Goal: Transaction & Acquisition: Purchase product/service

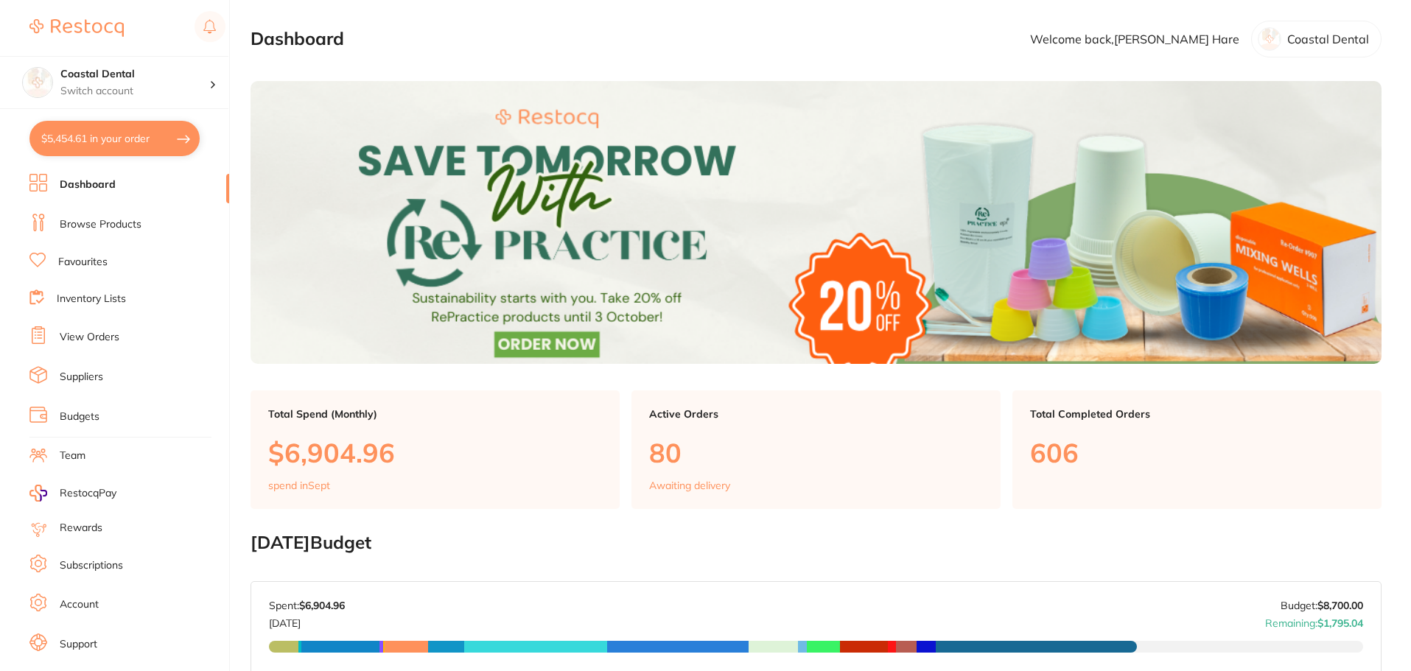
click at [115, 136] on button "$5,454.61 in your order" at bounding box center [114, 138] width 170 height 35
checkbox input "true"
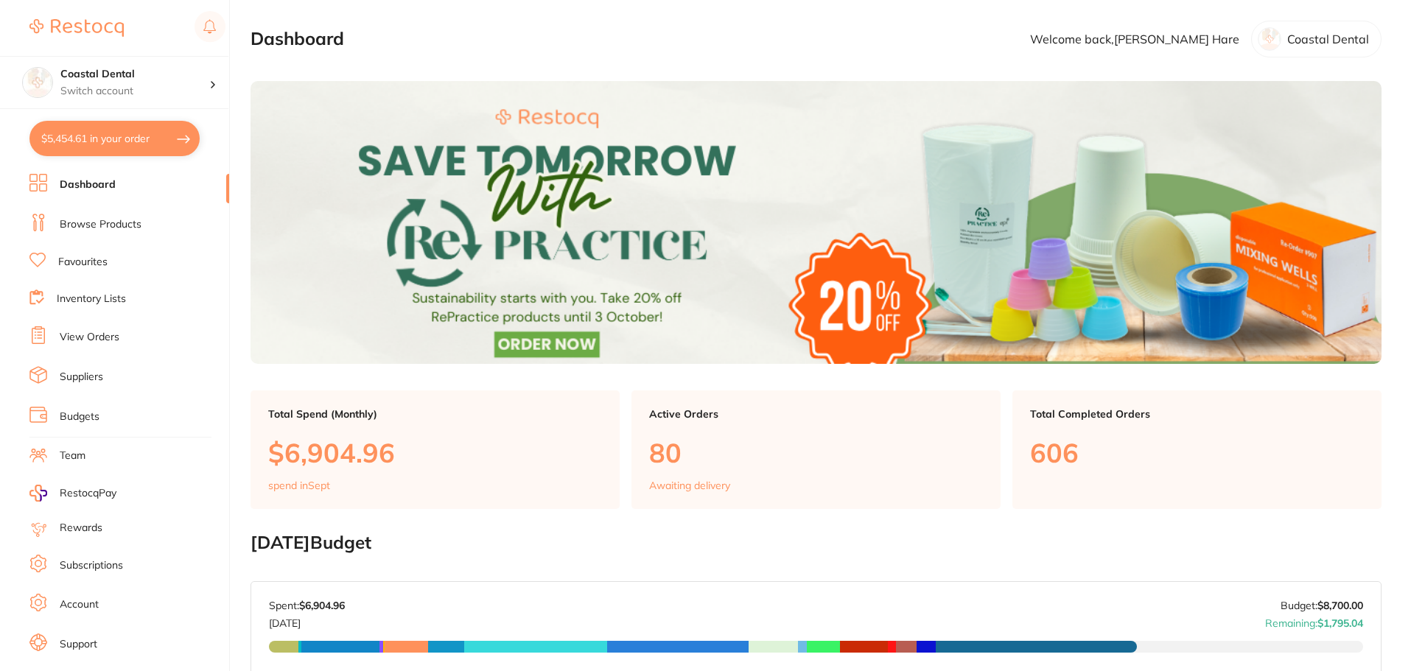
checkbox input "true"
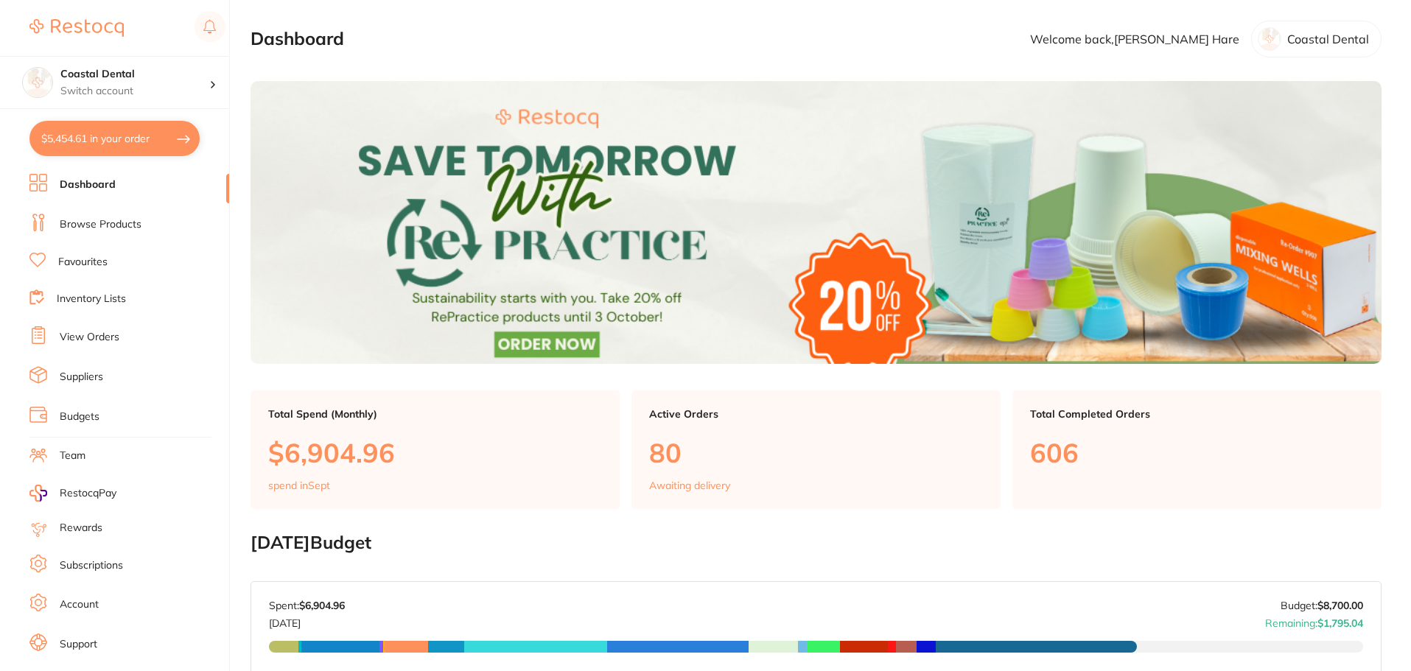
checkbox input "true"
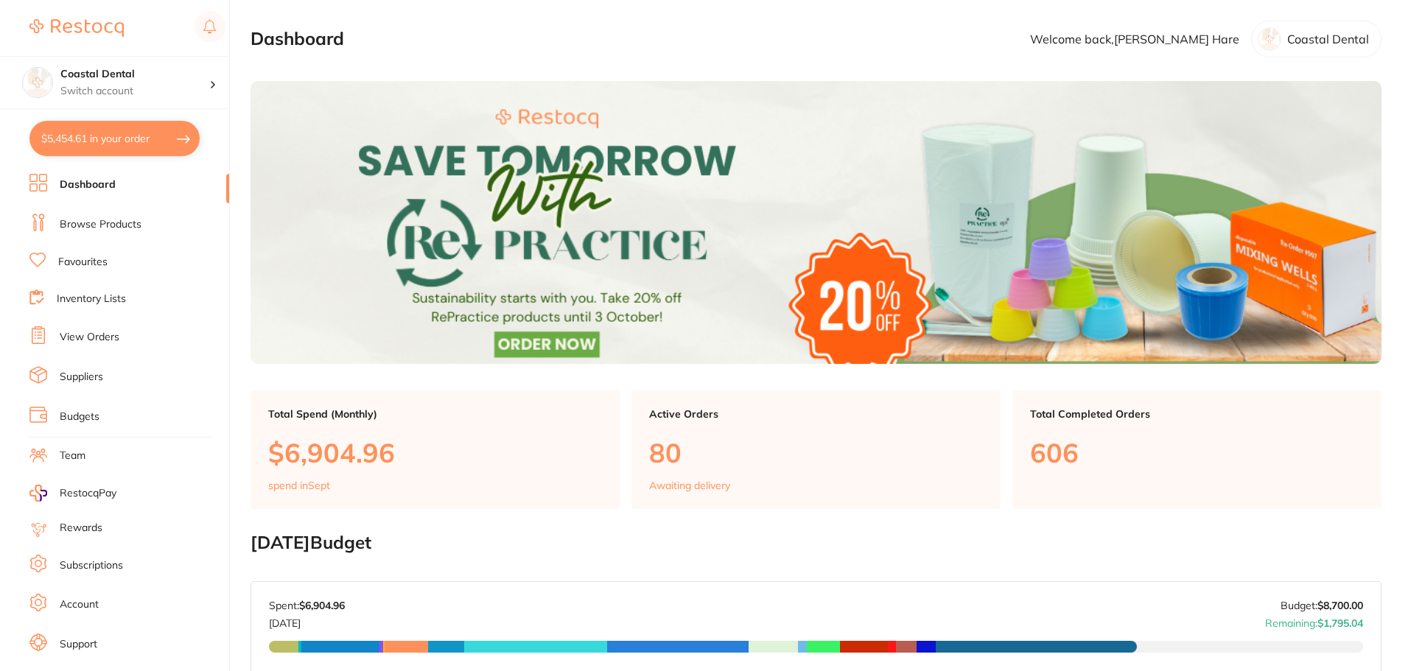
checkbox input "true"
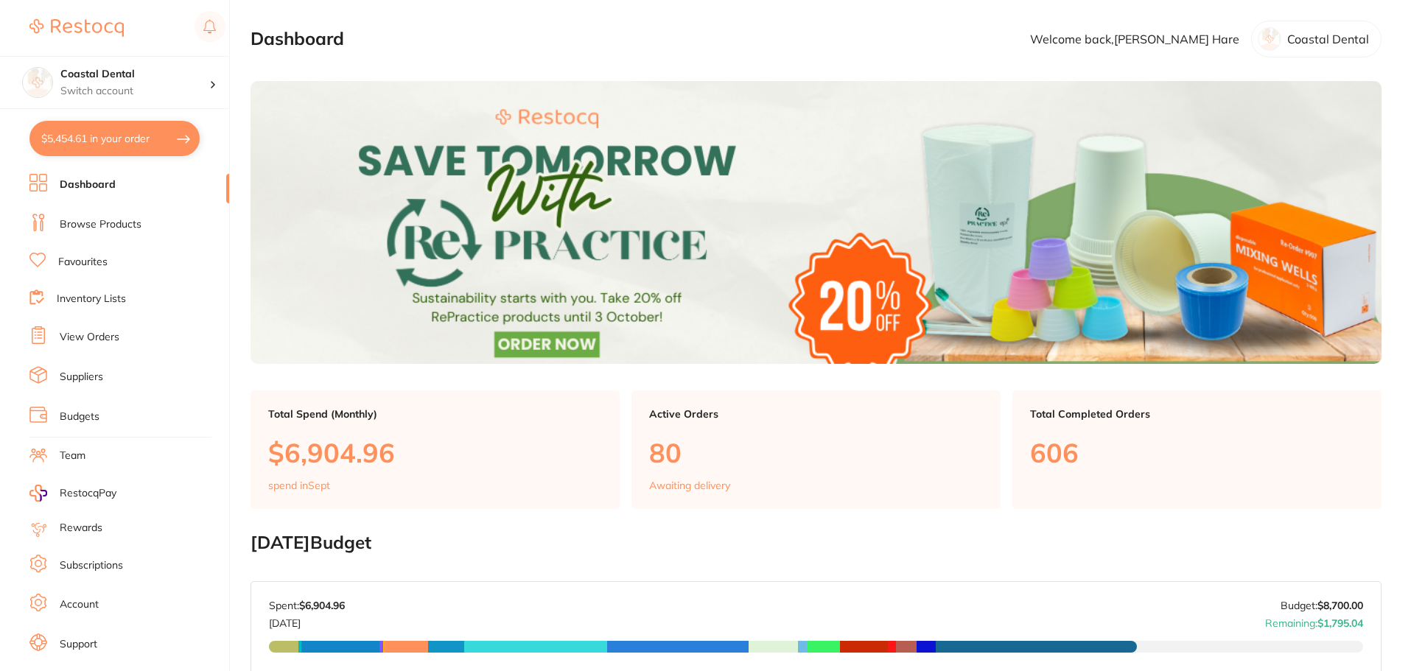
checkbox input "true"
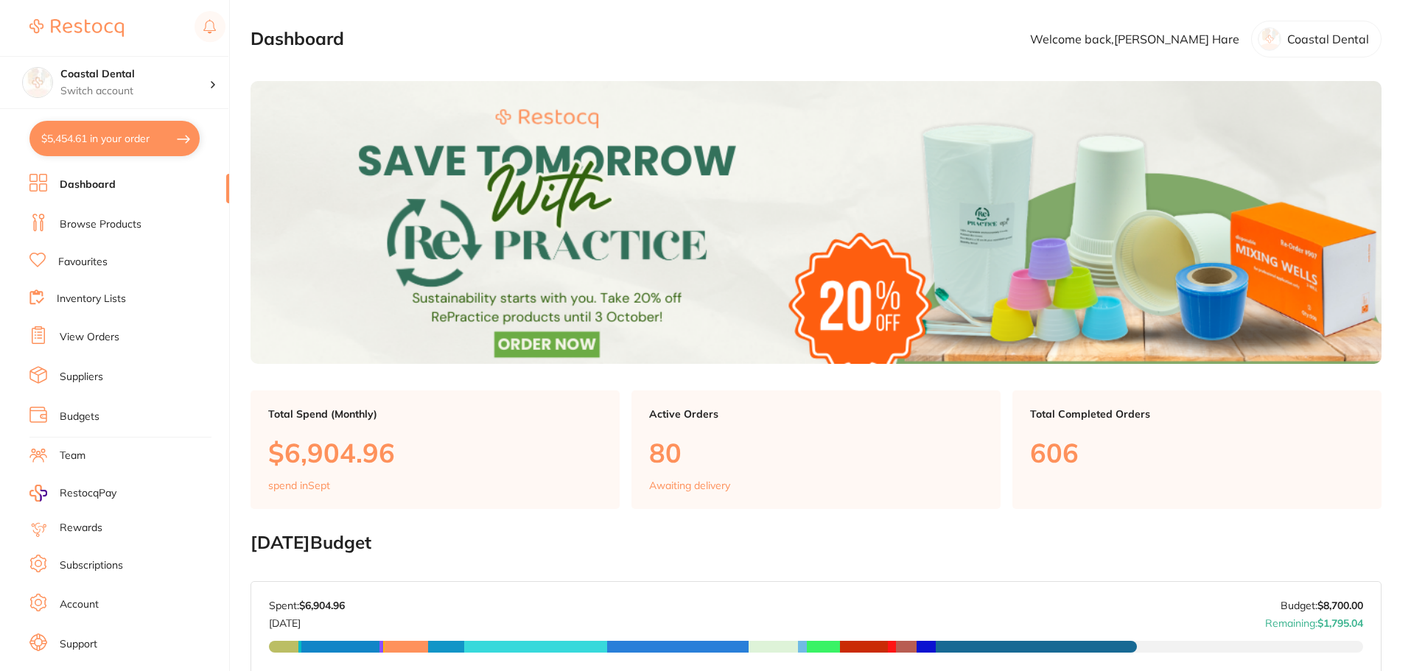
checkbox input "true"
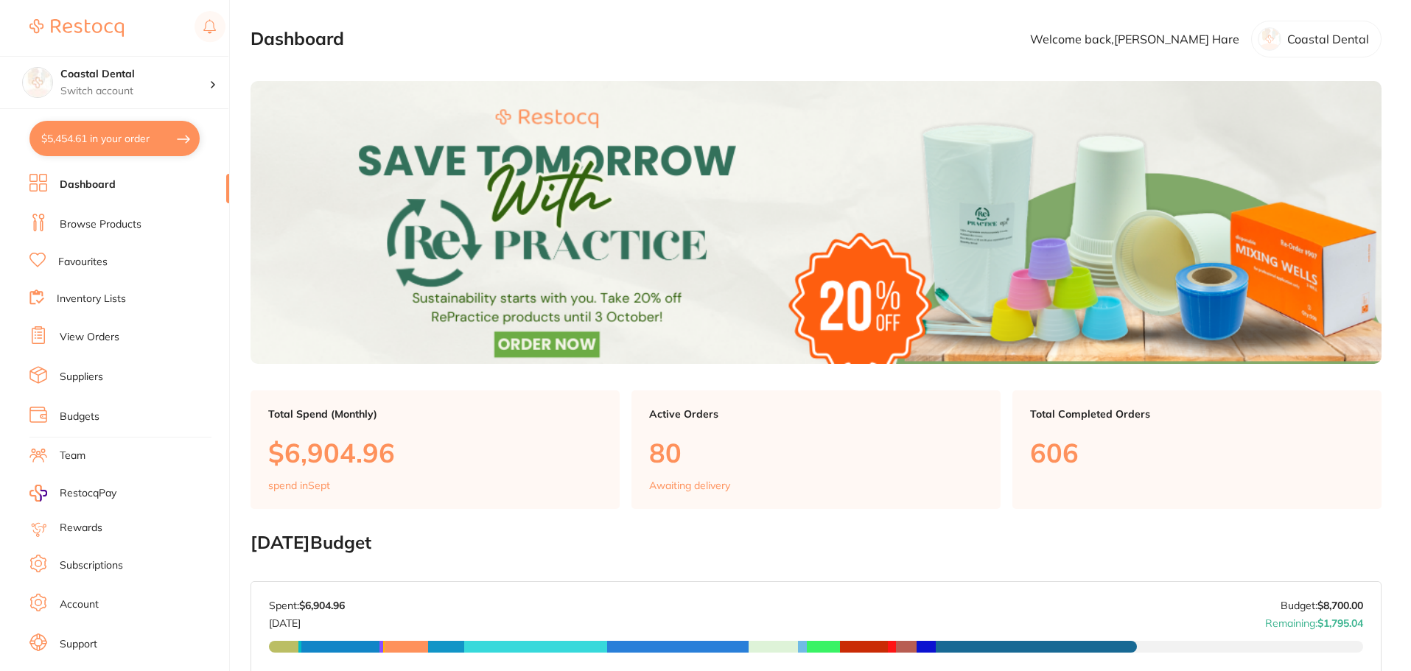
checkbox input "true"
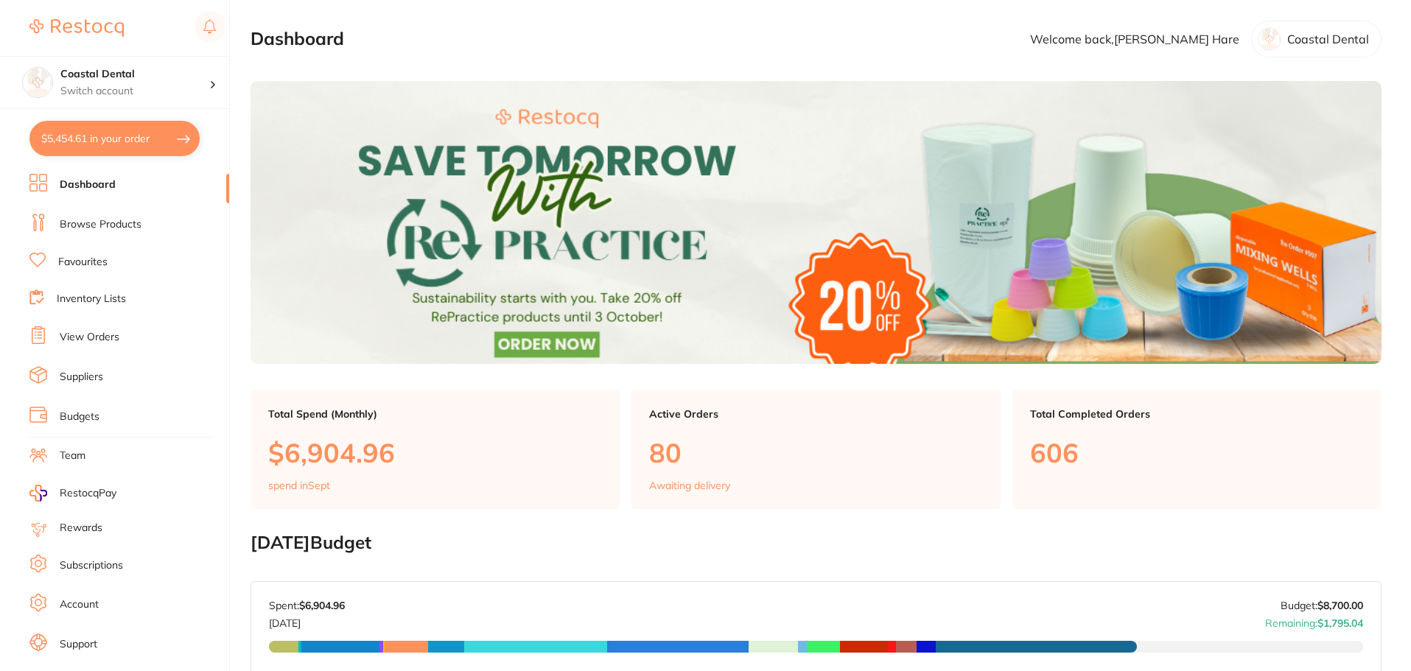
checkbox input "true"
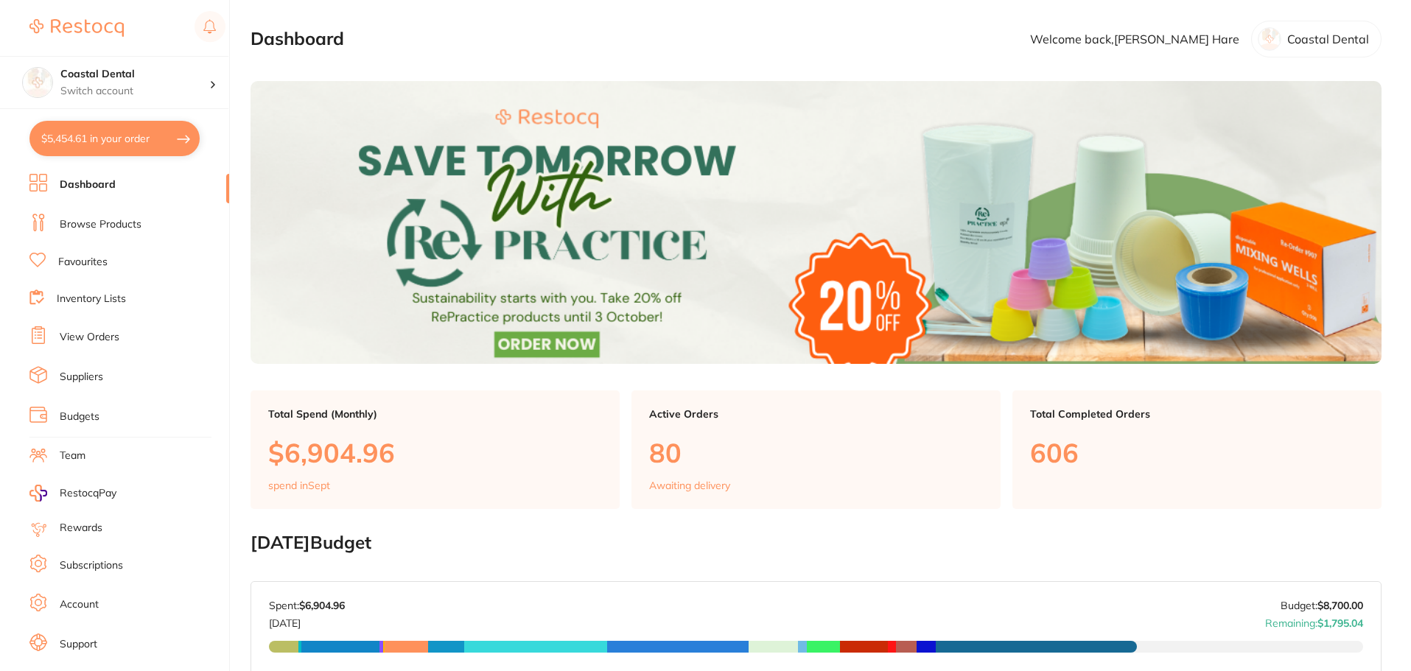
checkbox input "true"
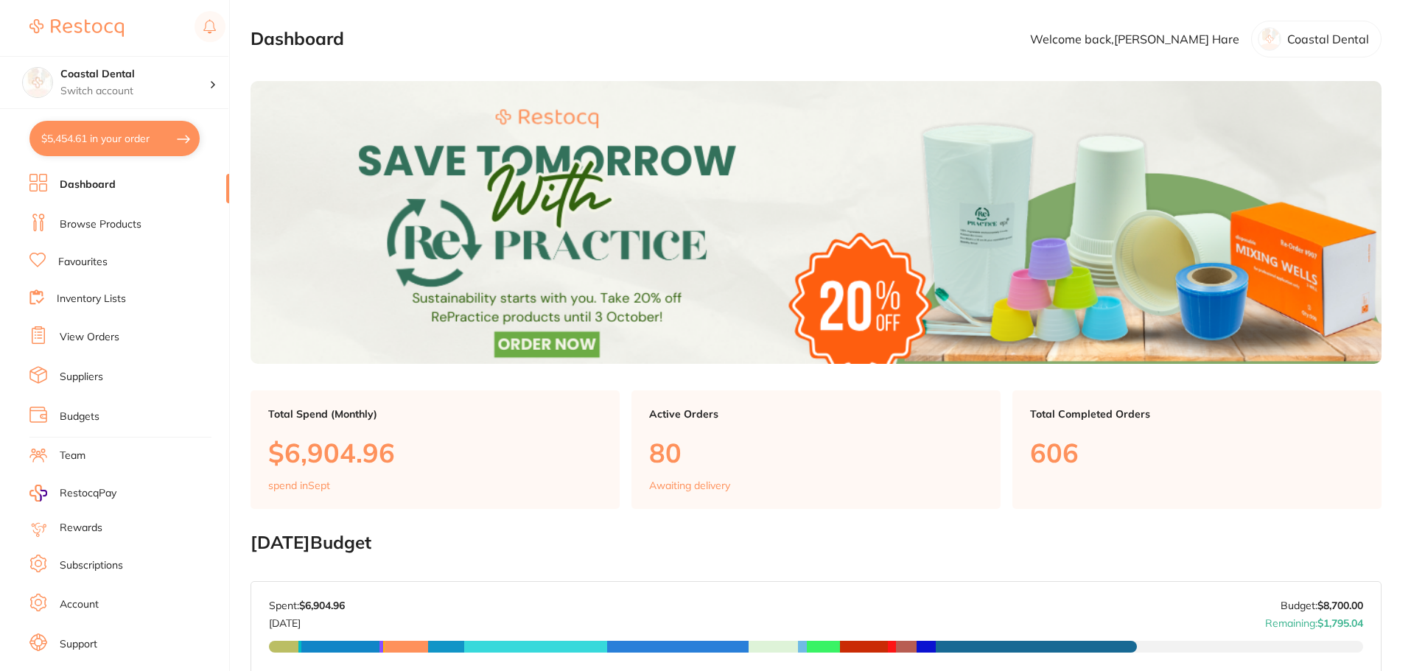
checkbox input "true"
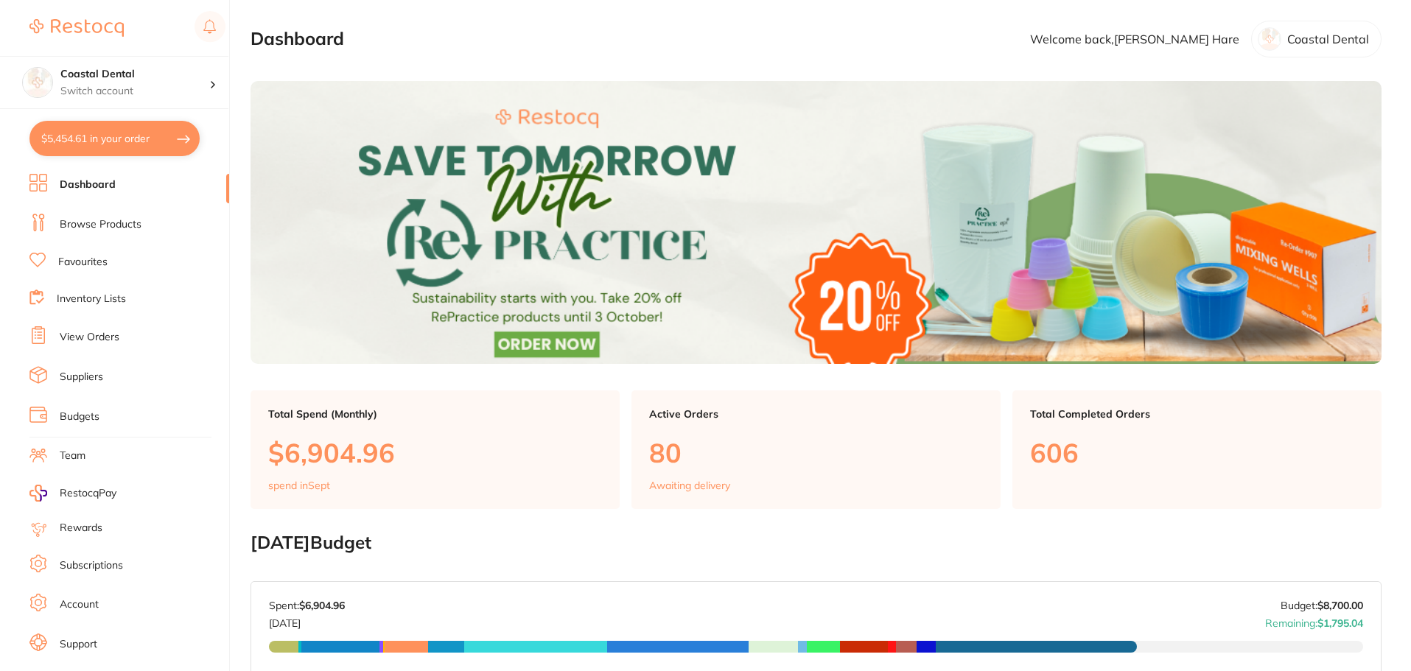
checkbox input "true"
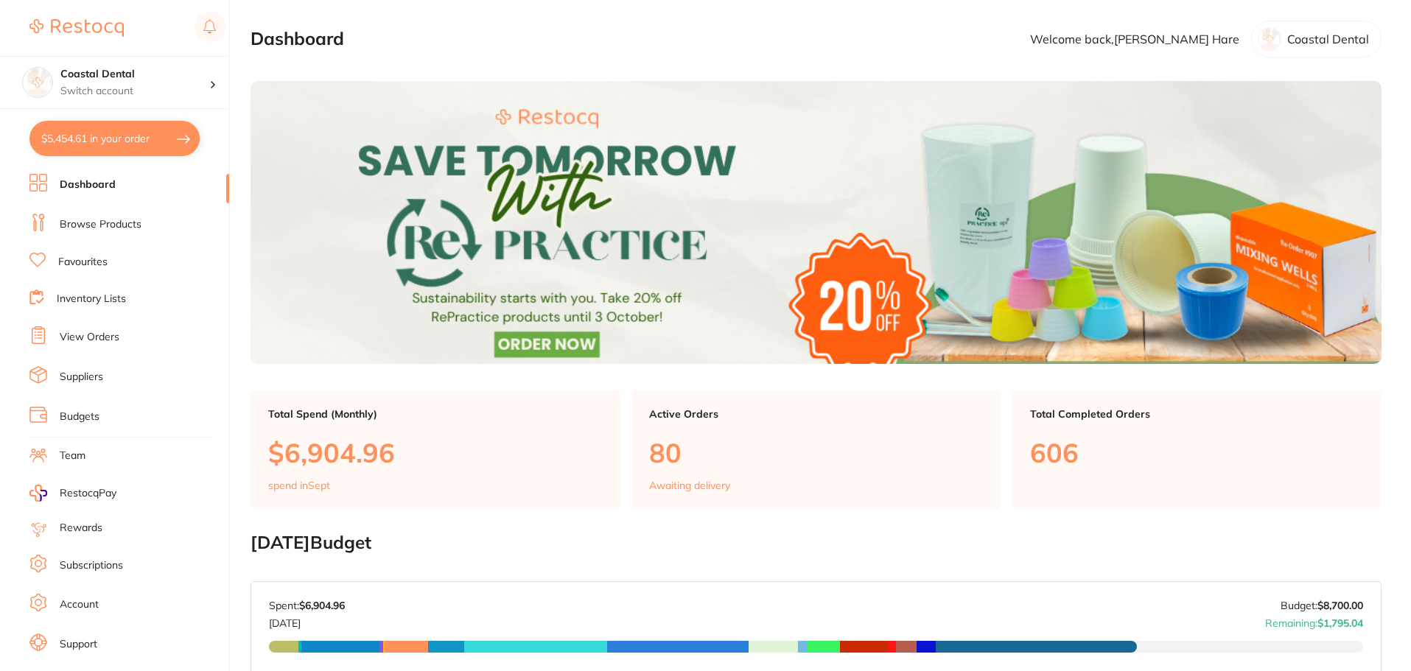
checkbox input "true"
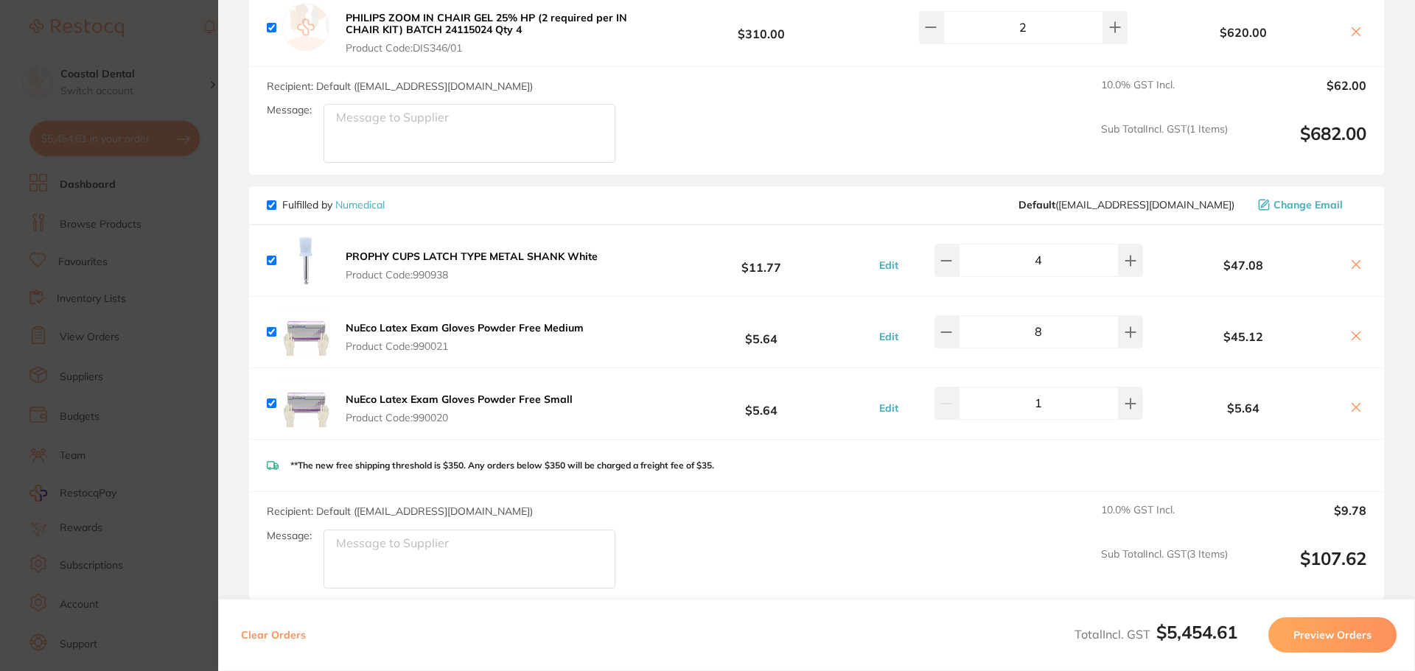
scroll to position [4863, 0]
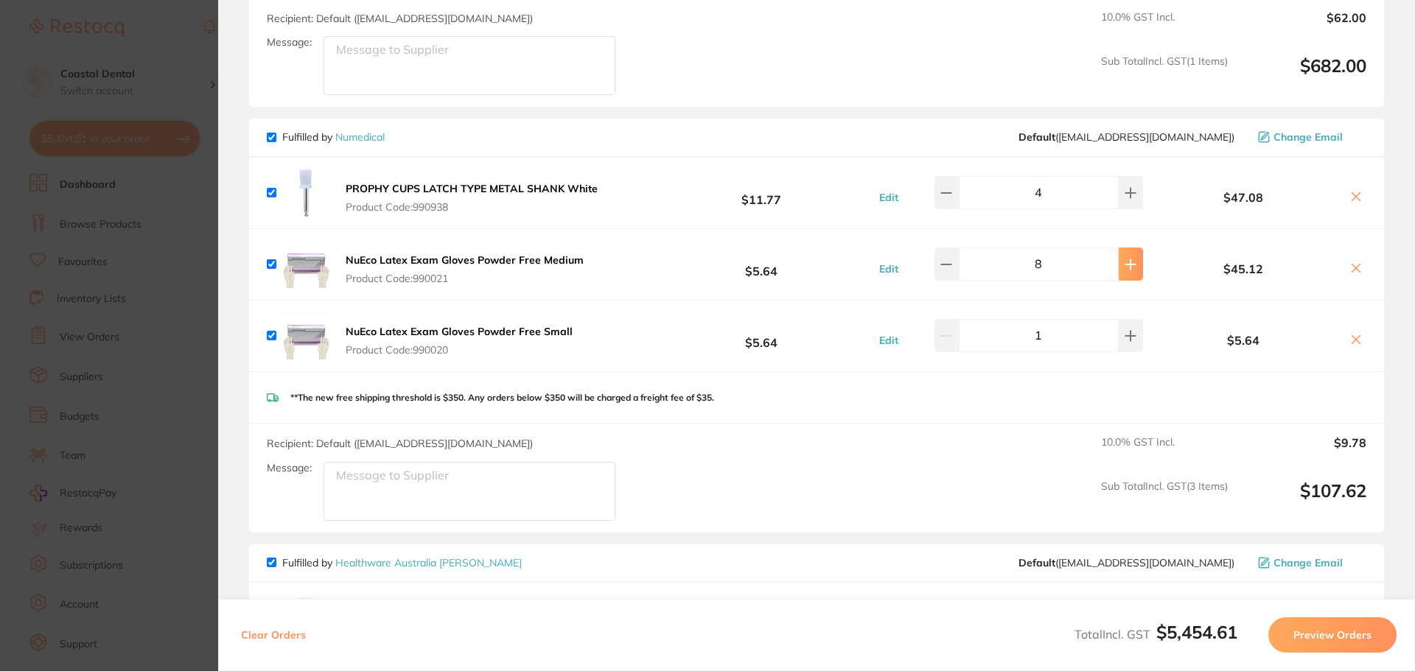
click at [1130, 250] on button at bounding box center [1131, 264] width 24 height 32
type input "10"
click at [1124, 330] on icon at bounding box center [1130, 336] width 12 height 12
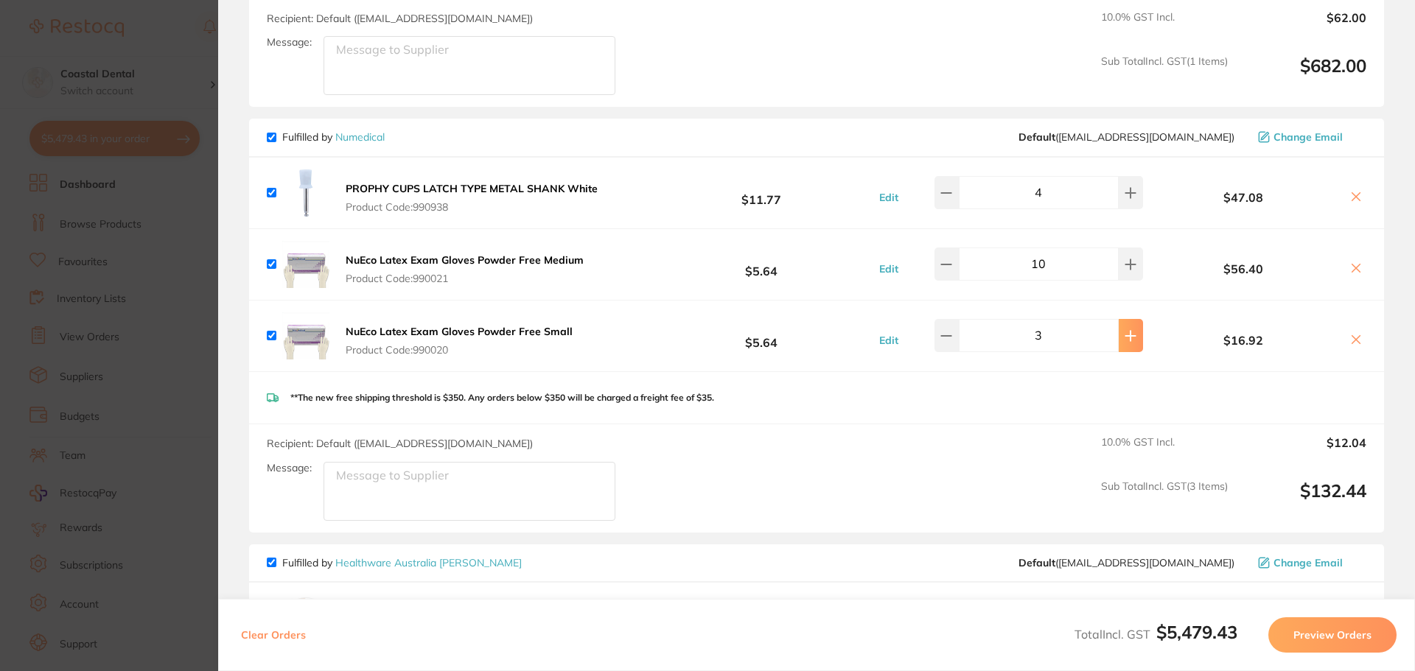
click at [1124, 330] on icon at bounding box center [1130, 336] width 12 height 12
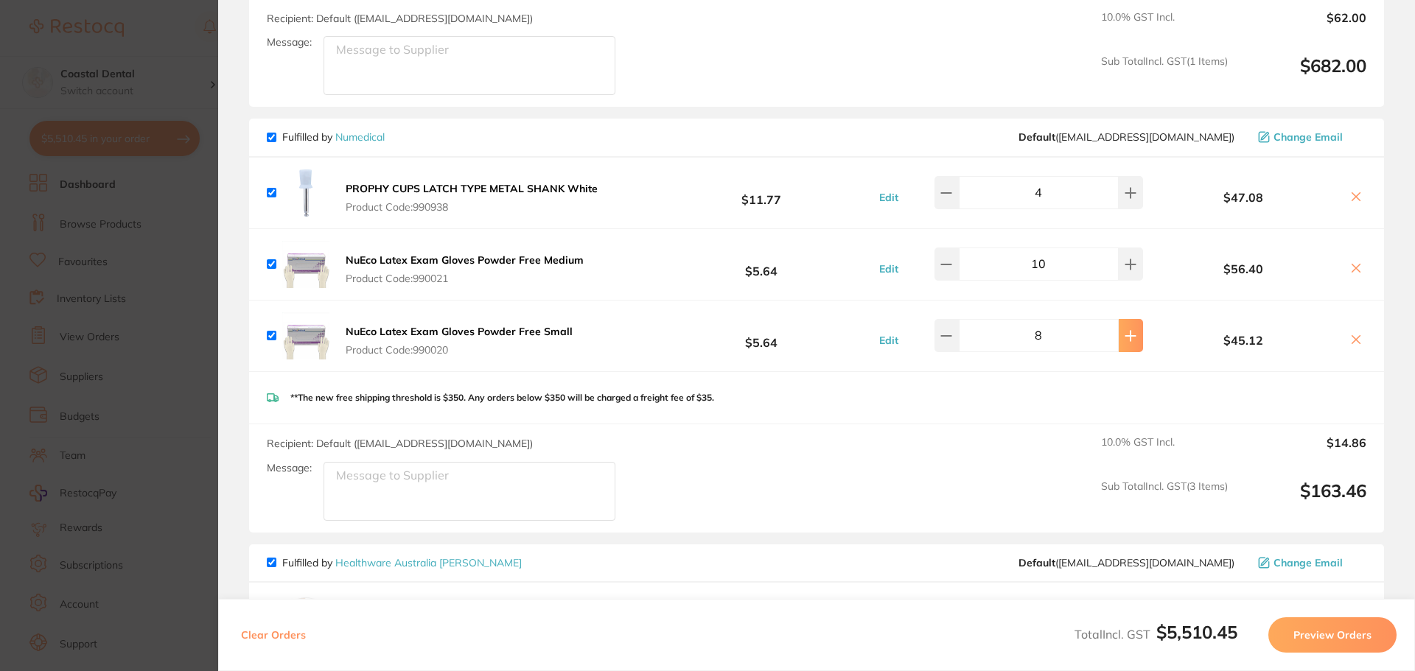
click at [1124, 330] on icon at bounding box center [1130, 336] width 12 height 12
type input "10"
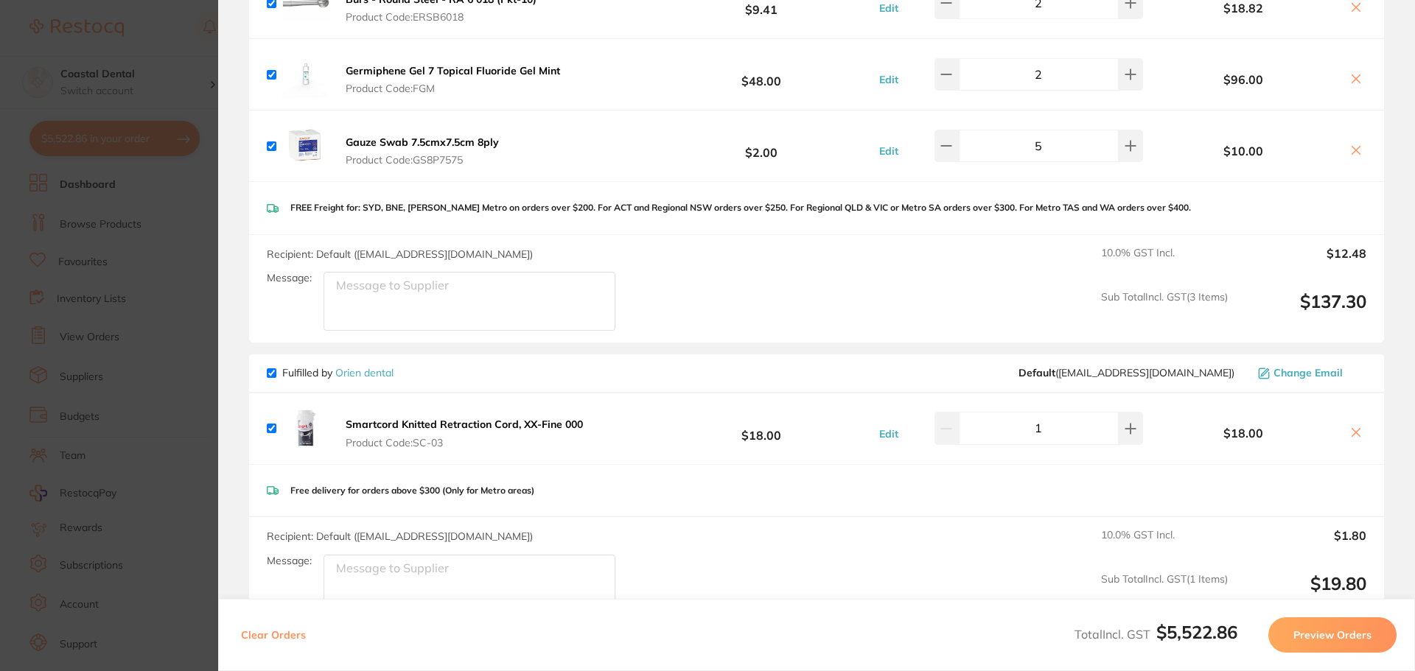
scroll to position [0, 0]
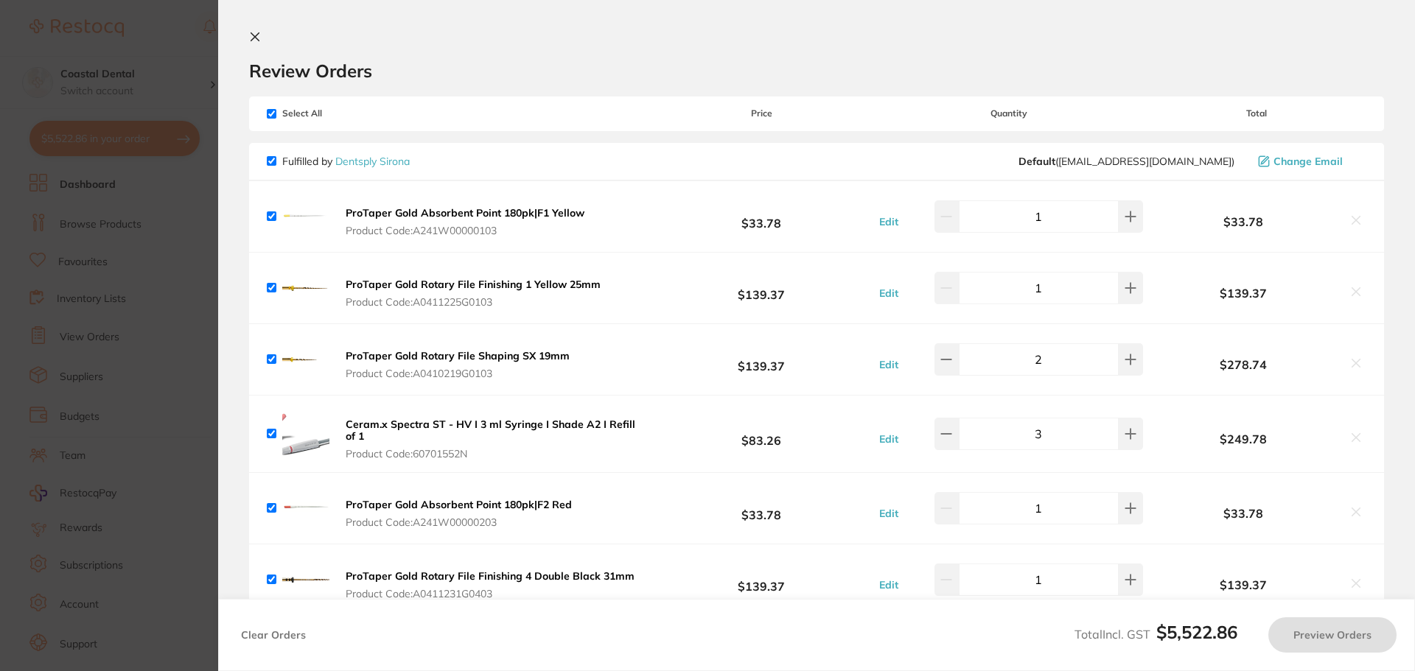
click at [257, 38] on icon at bounding box center [255, 37] width 8 height 8
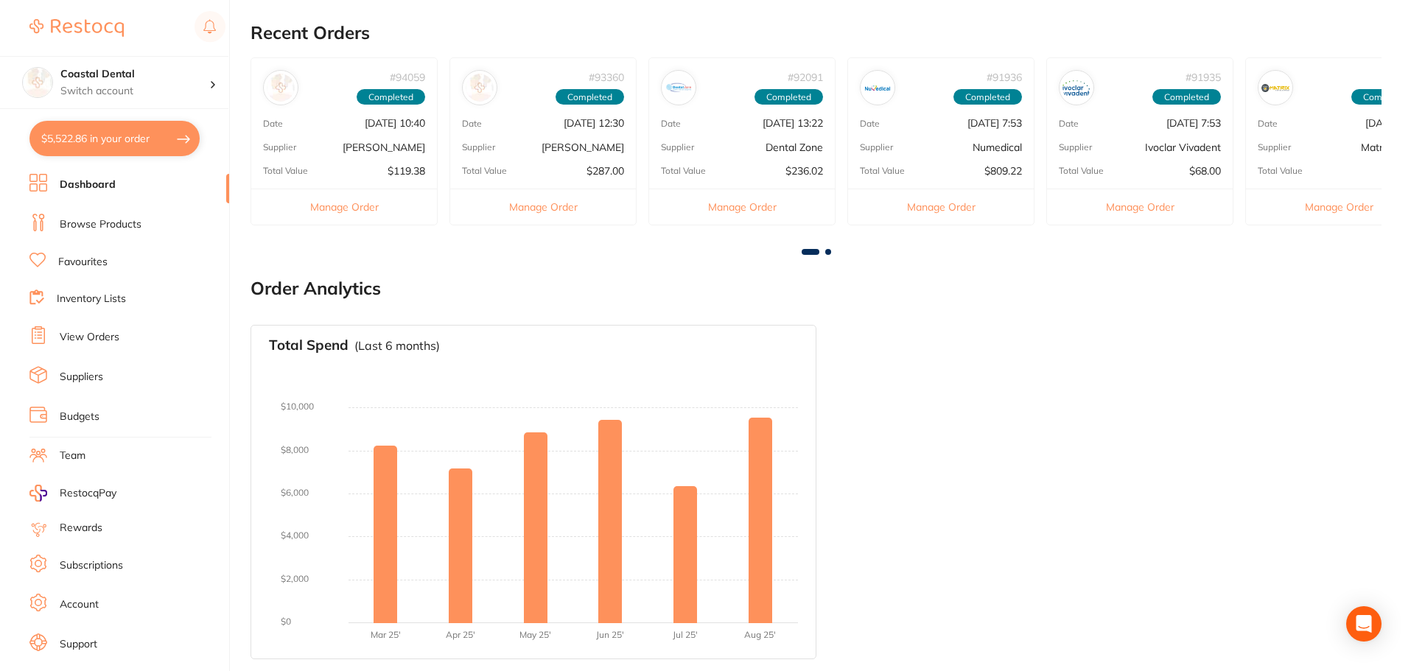
click at [85, 266] on link "Favourites" at bounding box center [82, 262] width 49 height 15
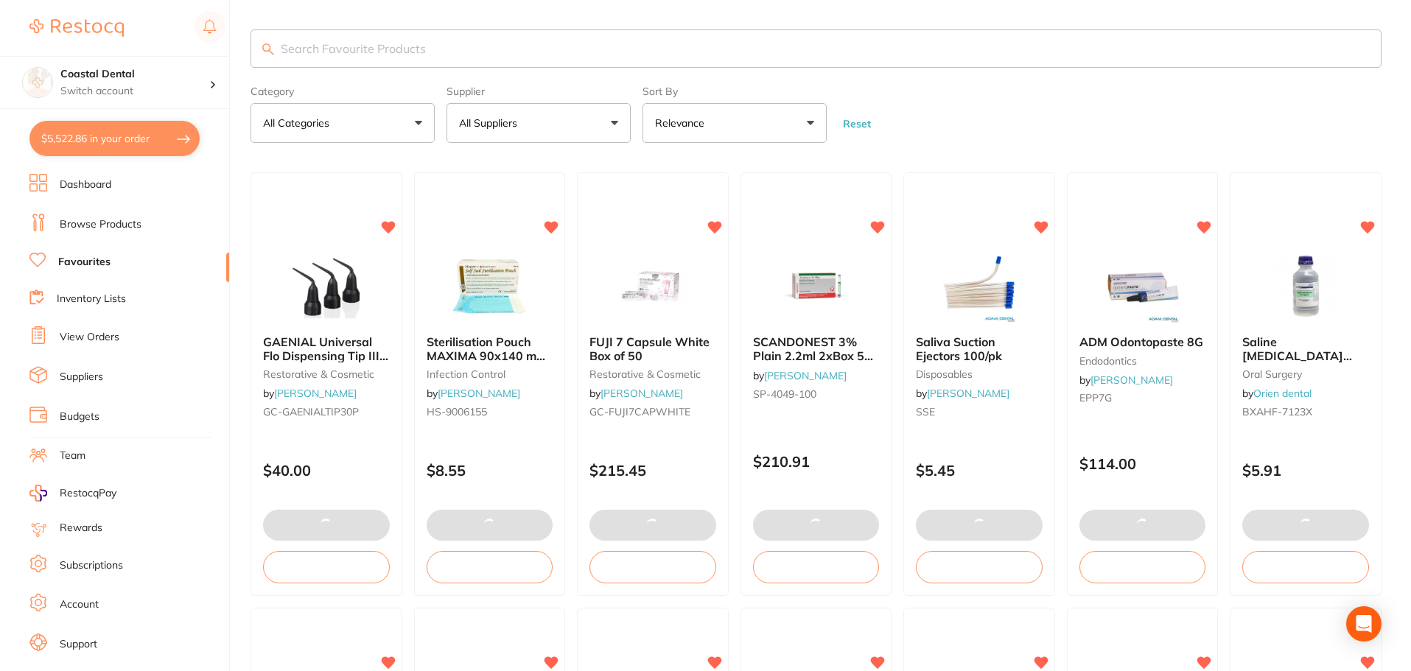
click at [315, 49] on input "search" at bounding box center [816, 48] width 1131 height 38
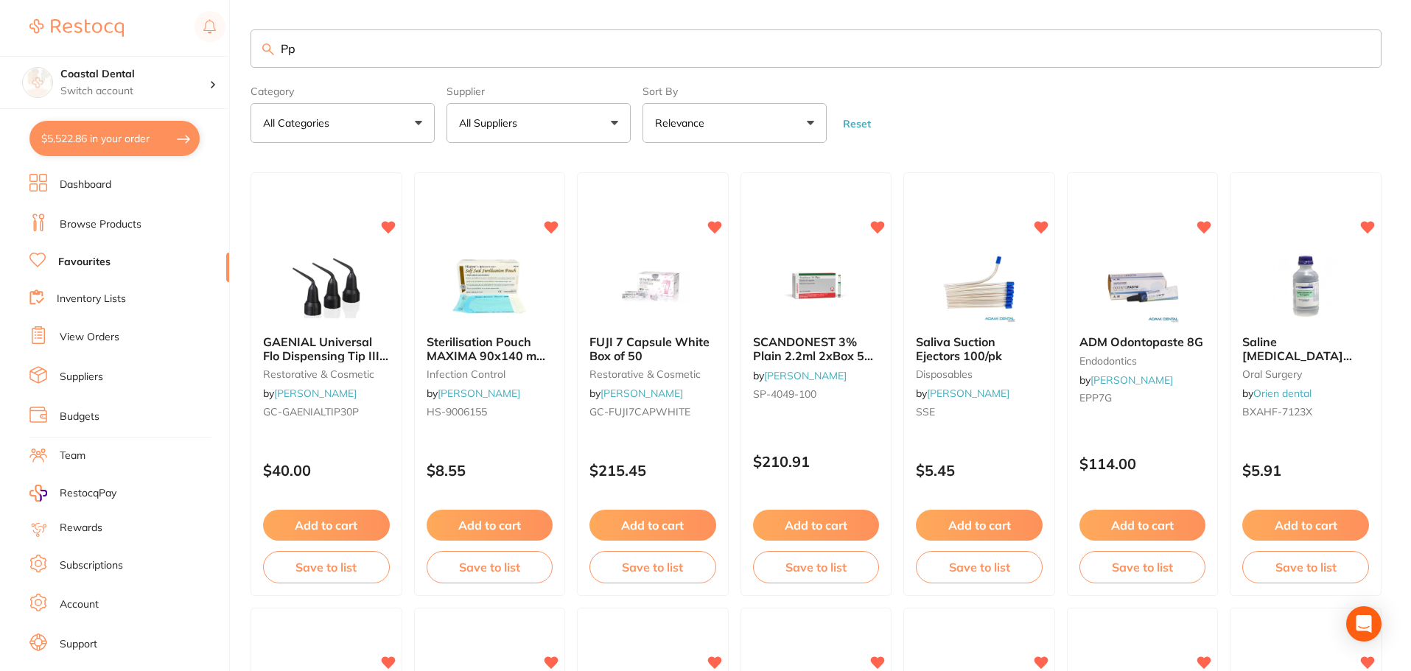
type input "P"
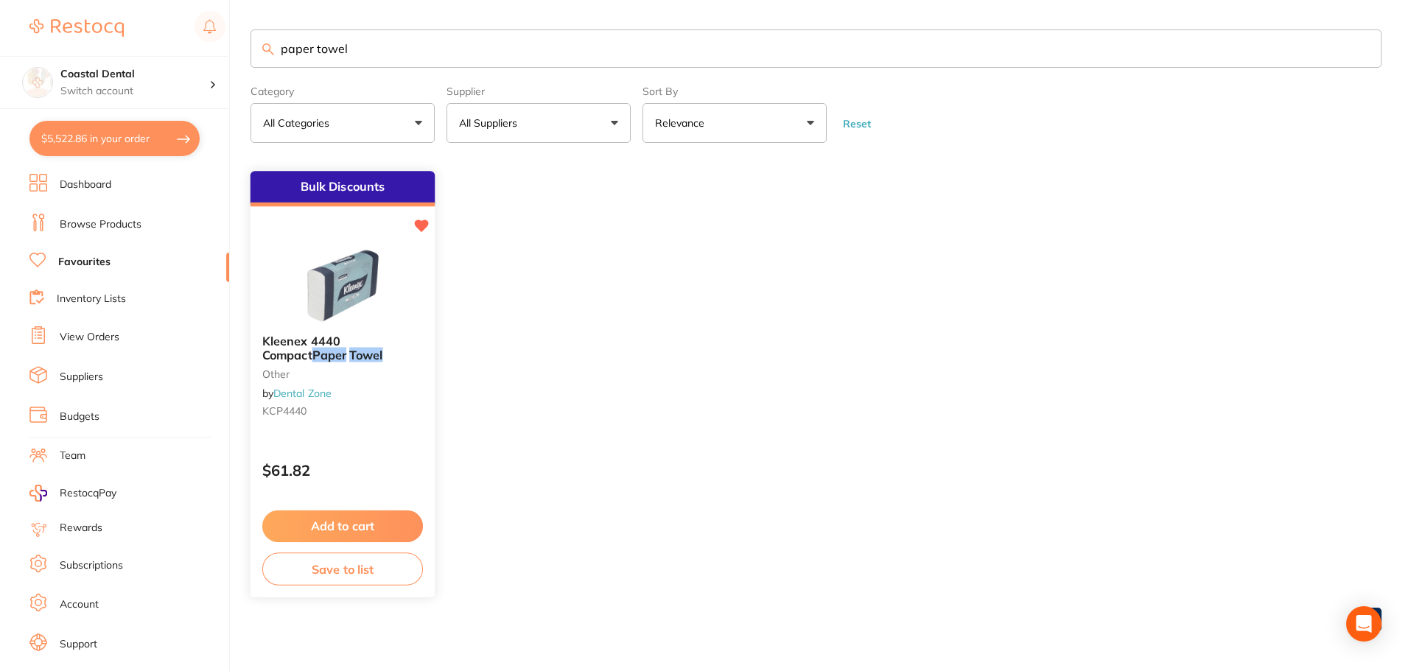
type input "paper towel"
click at [350, 392] on div "Kleenex 4440 Compact Paper Towel other by Dental Zone KCP4440" at bounding box center [343, 379] width 184 height 113
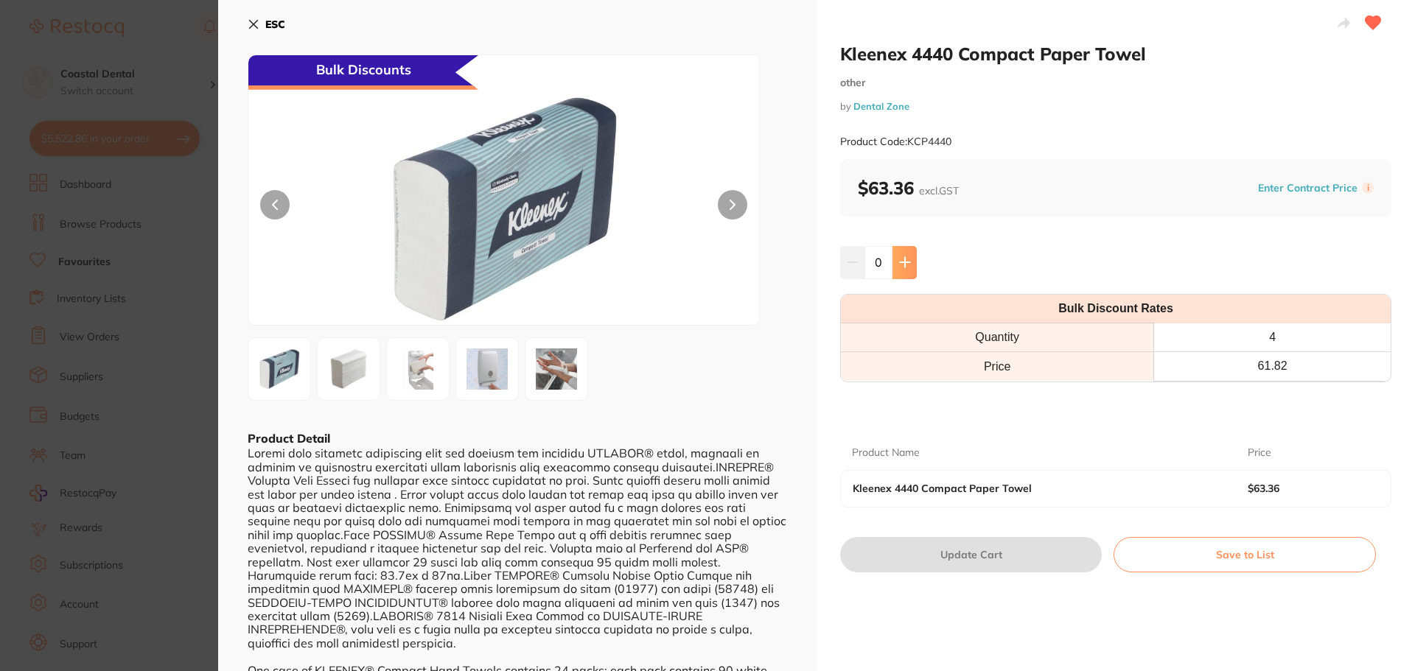
click at [899, 265] on icon at bounding box center [905, 262] width 12 height 12
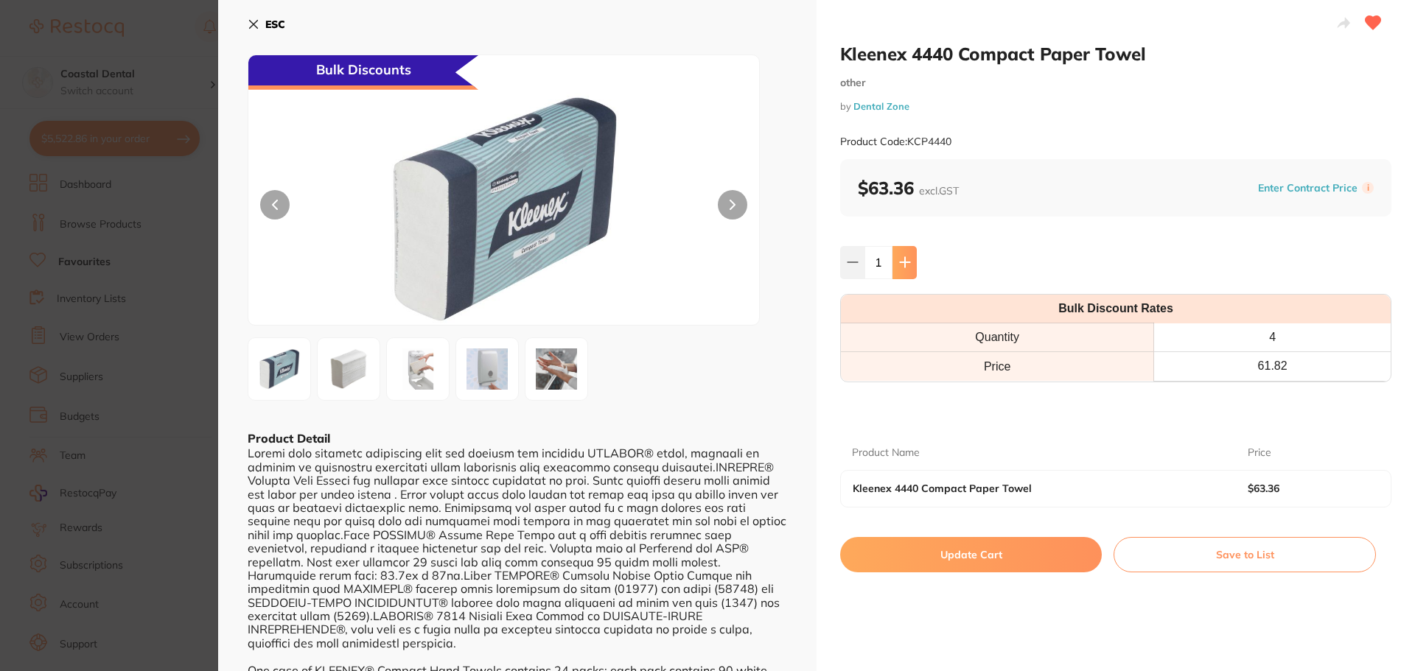
click at [899, 265] on icon at bounding box center [905, 262] width 12 height 12
type input "2"
click at [942, 556] on button "Update Cart" at bounding box center [971, 554] width 262 height 35
checkbox input "false"
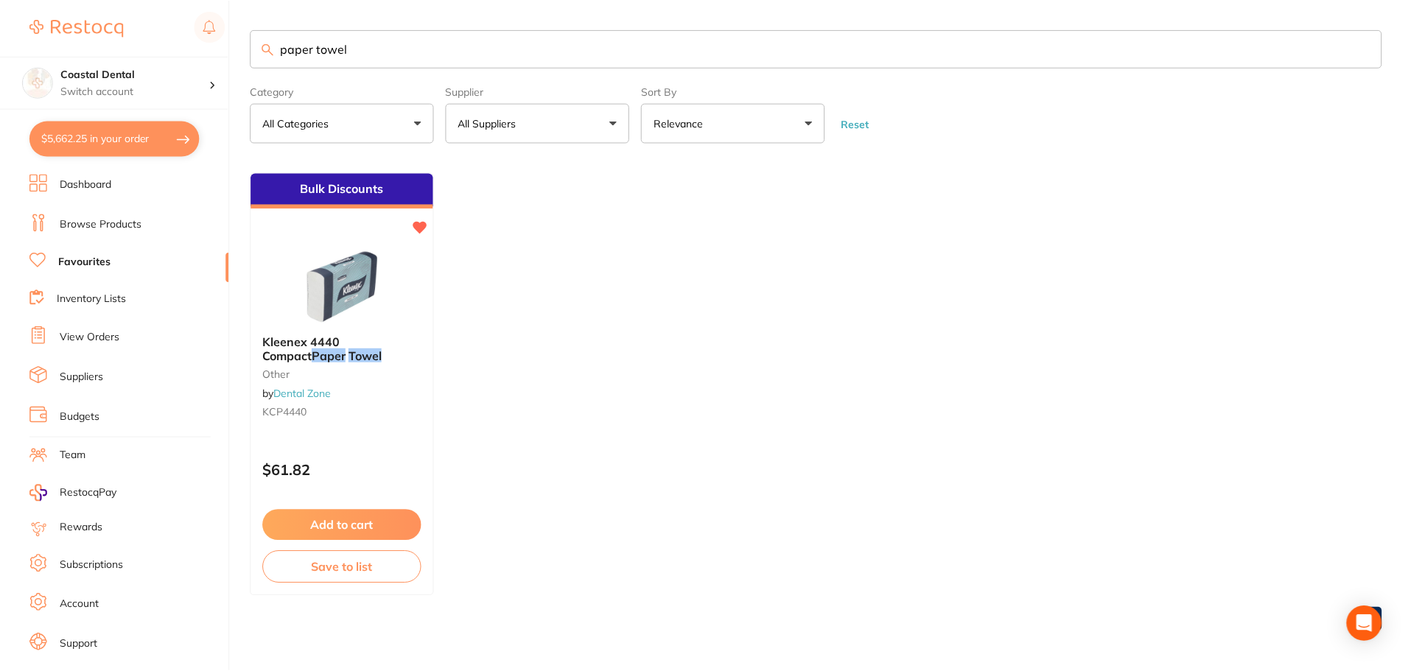
scroll to position [1, 0]
drag, startPoint x: 367, startPoint y: 44, endPoint x: 198, endPoint y: 55, distance: 169.1
click at [198, 55] on div "$5,662.25 Coastal Dental Switch account Coastal Dental Dental Sanctuary $5,662.…" at bounding box center [705, 334] width 1411 height 671
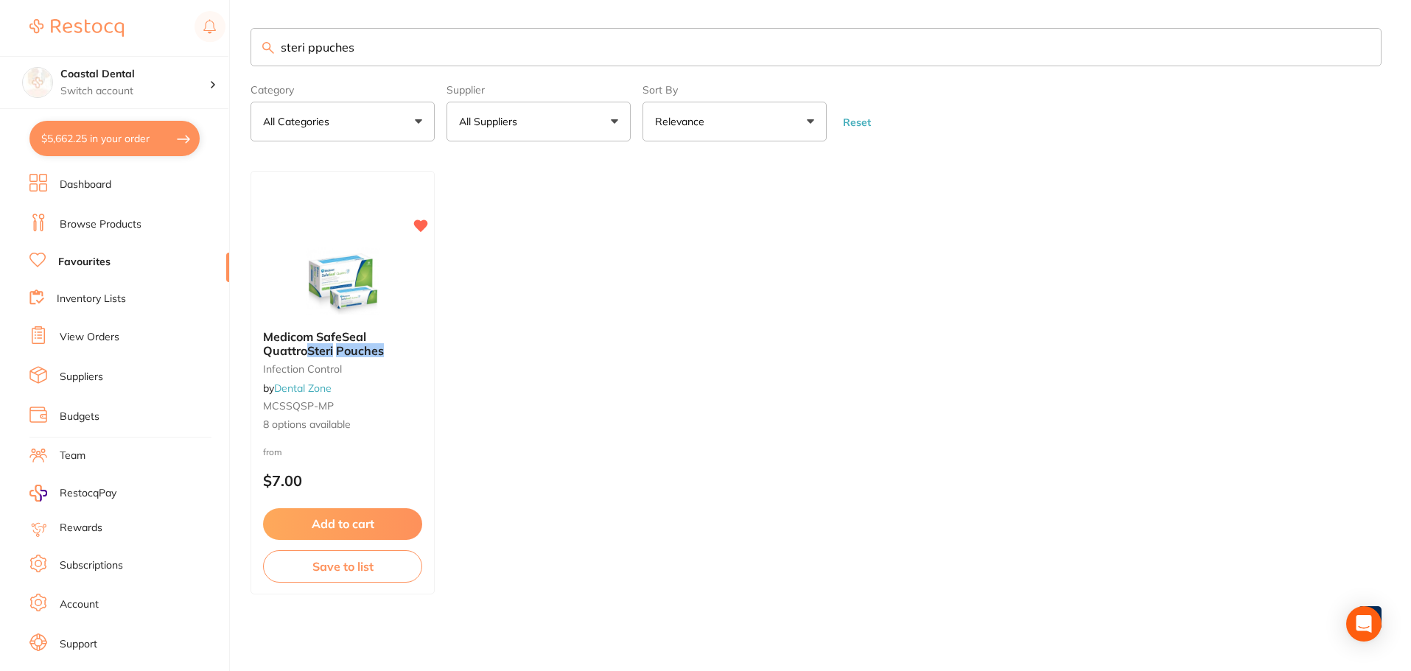
type input "steri ppuches"
click at [393, 438] on div "Medicom SafeSeal Quattro Steri Pouches Infection Control by Dental Zone MCSSQSP…" at bounding box center [343, 381] width 184 height 127
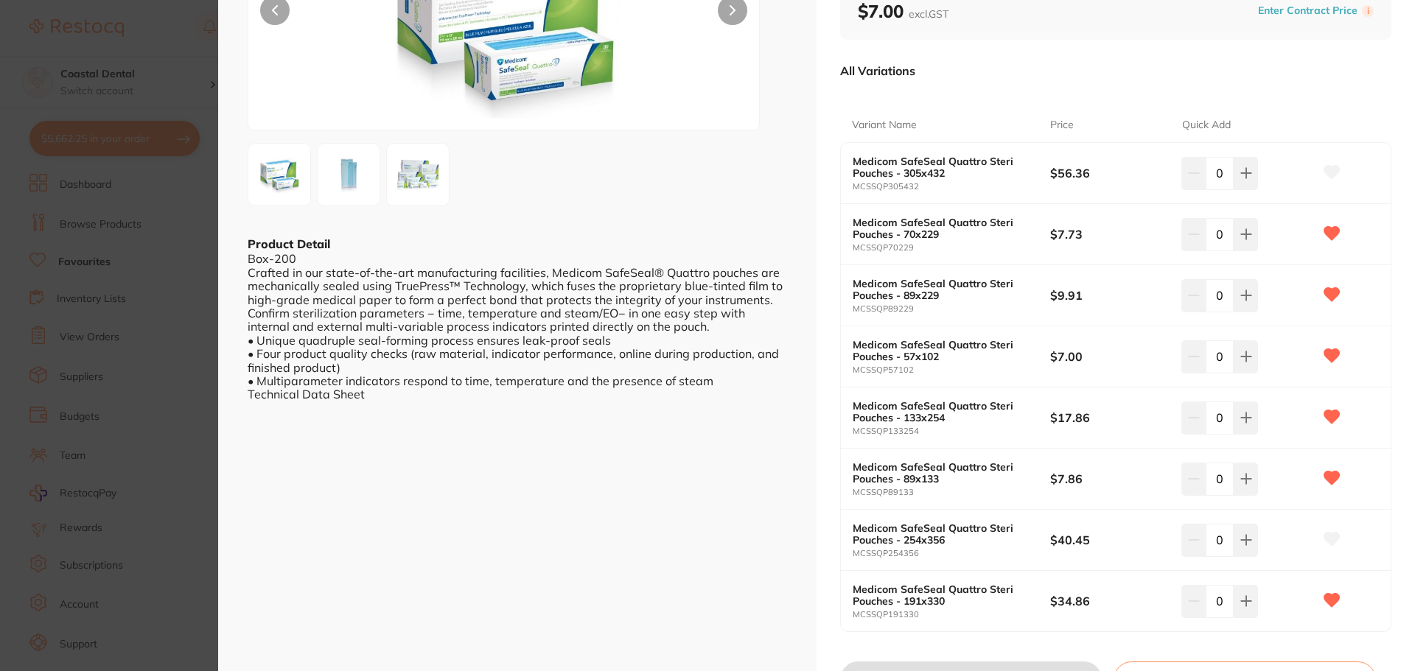
scroll to position [147, 0]
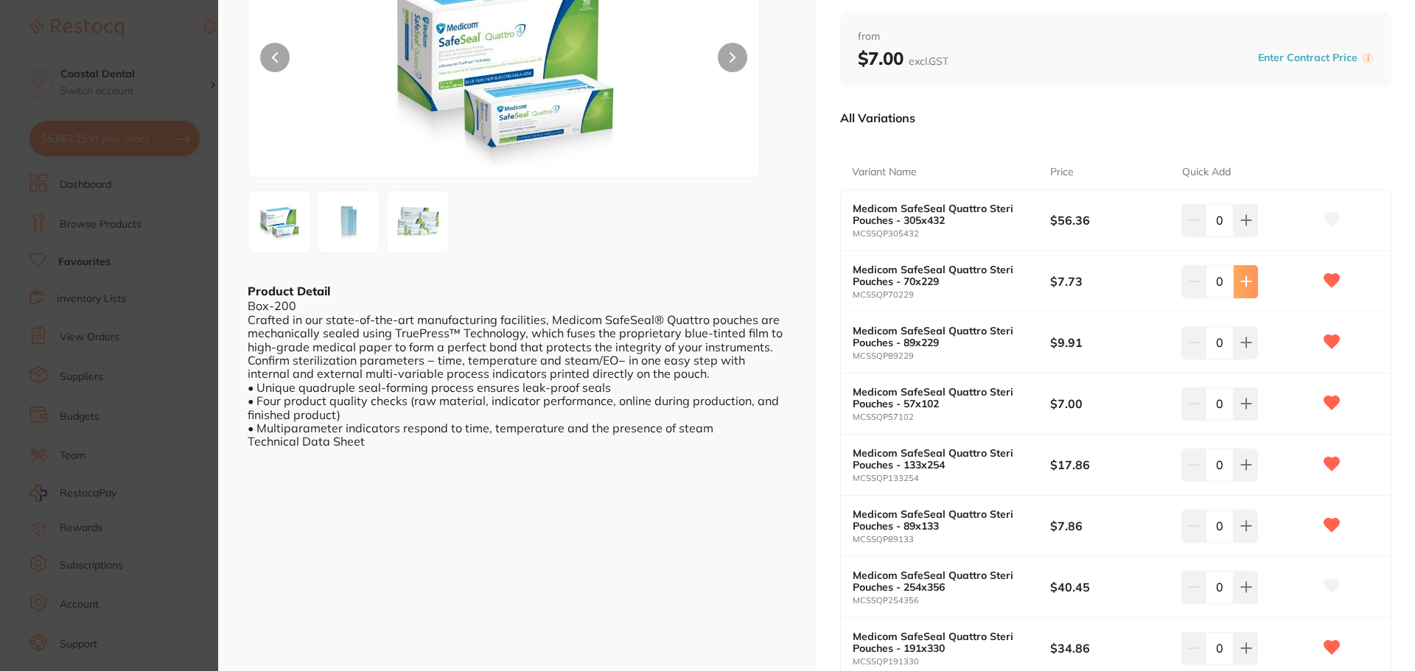
click at [1246, 286] on icon at bounding box center [1246, 282] width 12 height 12
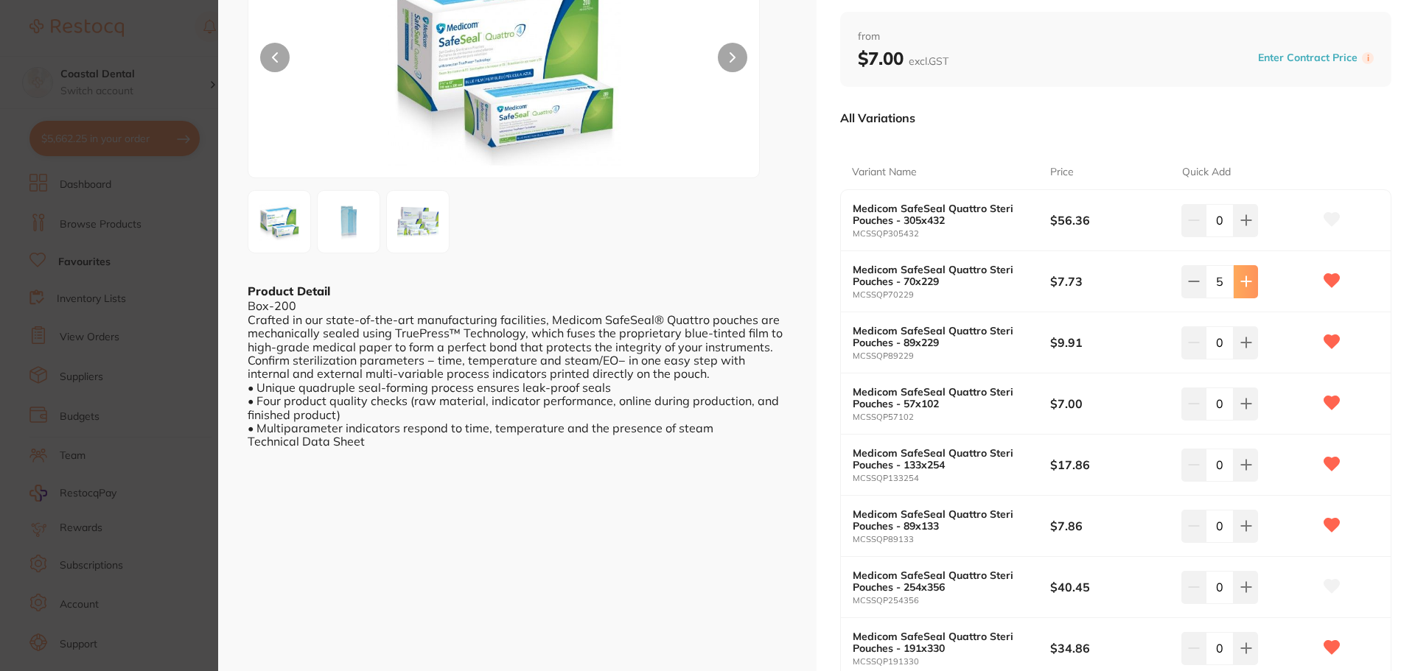
click at [1246, 286] on icon at bounding box center [1246, 282] width 12 height 12
type input "8"
click at [1240, 402] on icon at bounding box center [1246, 404] width 12 height 12
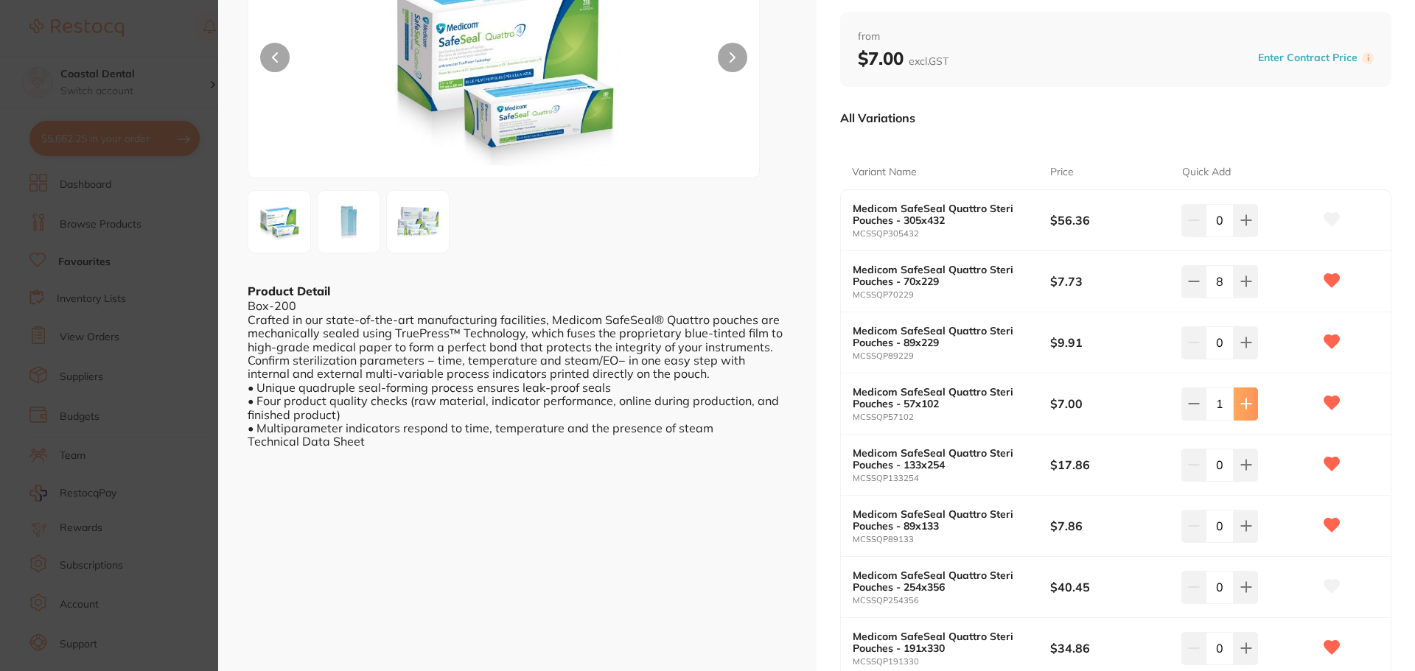
click at [1240, 402] on icon at bounding box center [1246, 404] width 12 height 12
type input "4"
click at [1249, 468] on button at bounding box center [1246, 465] width 24 height 32
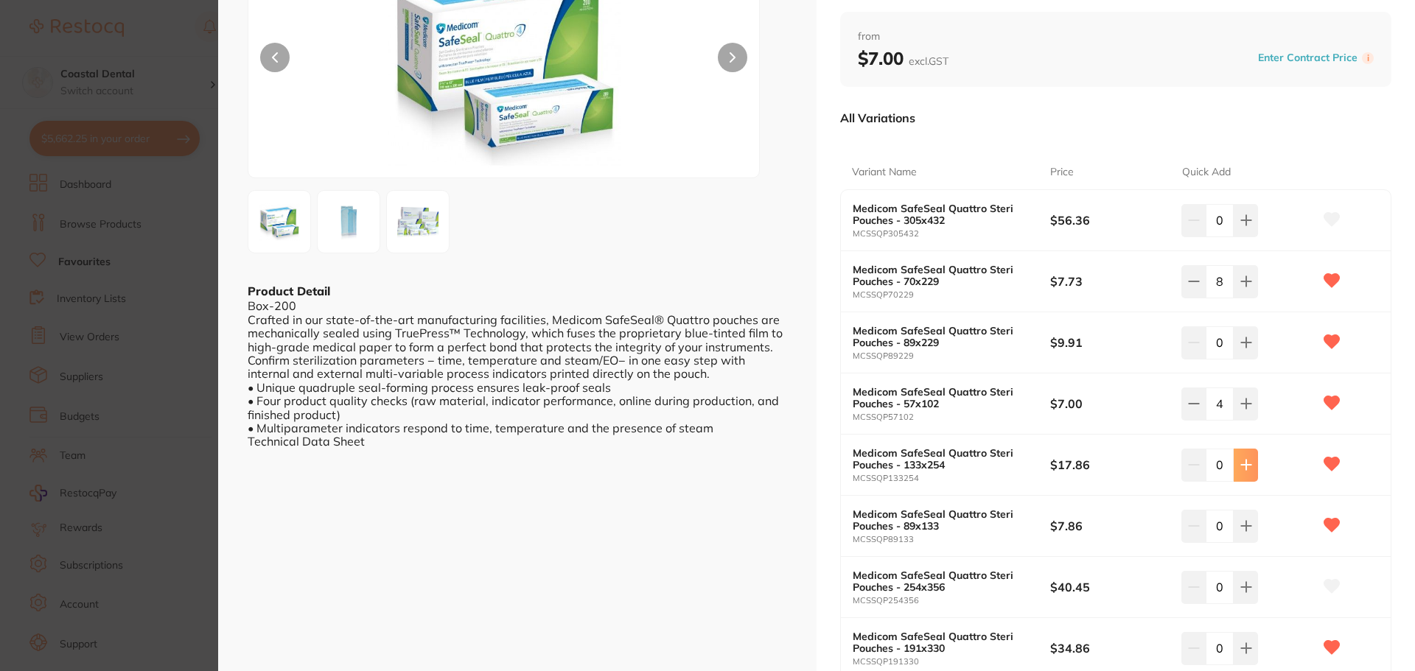
type input "1"
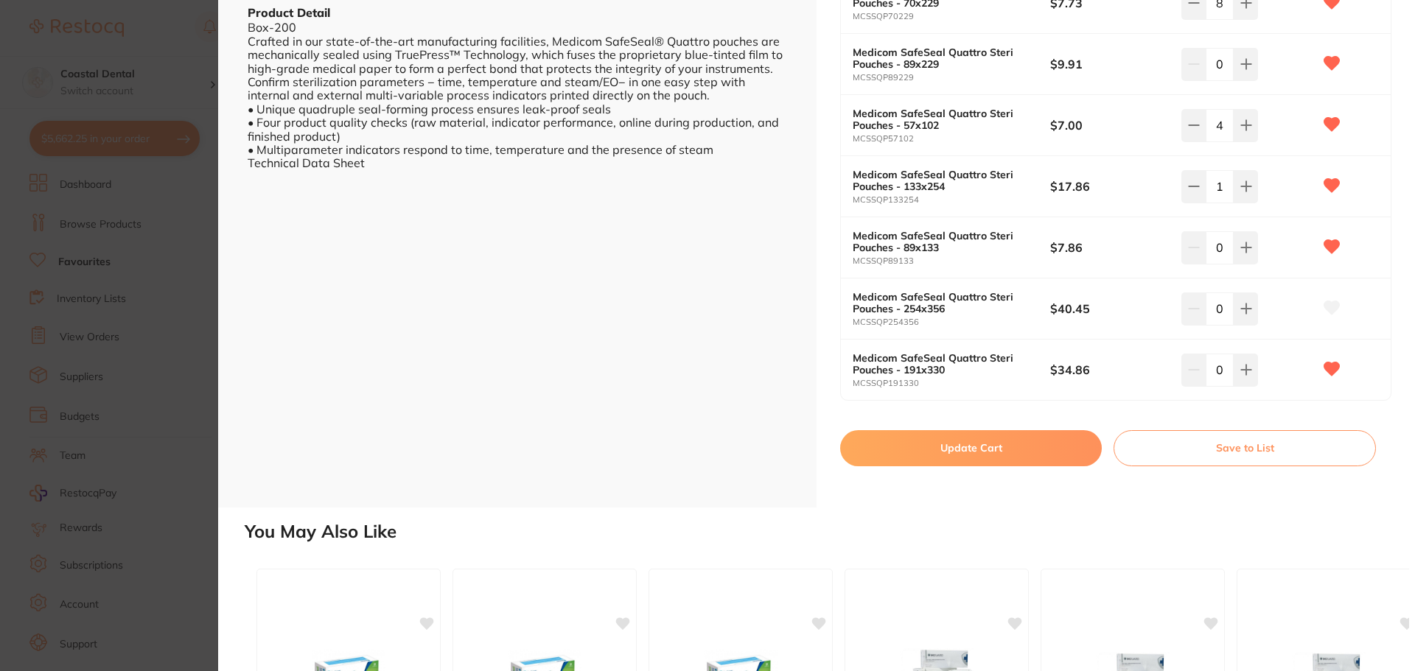
scroll to position [442, 0]
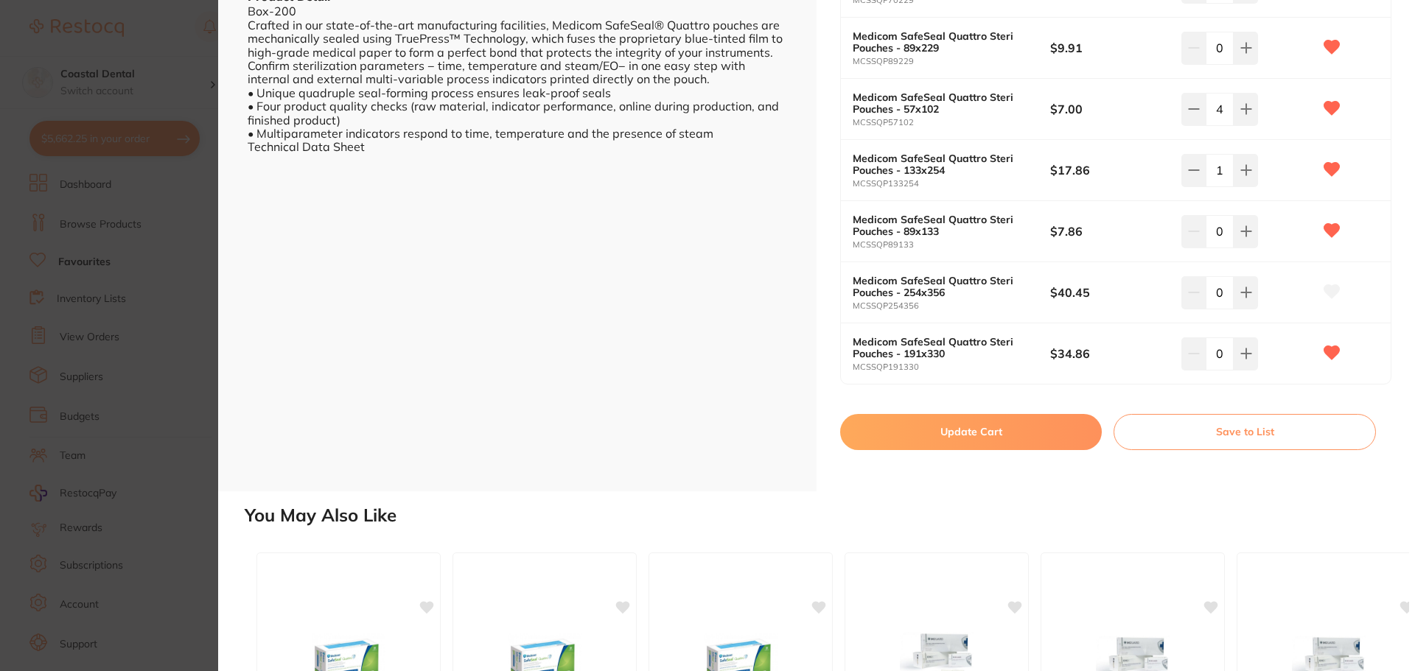
click at [876, 439] on button "Update Cart" at bounding box center [971, 431] width 262 height 35
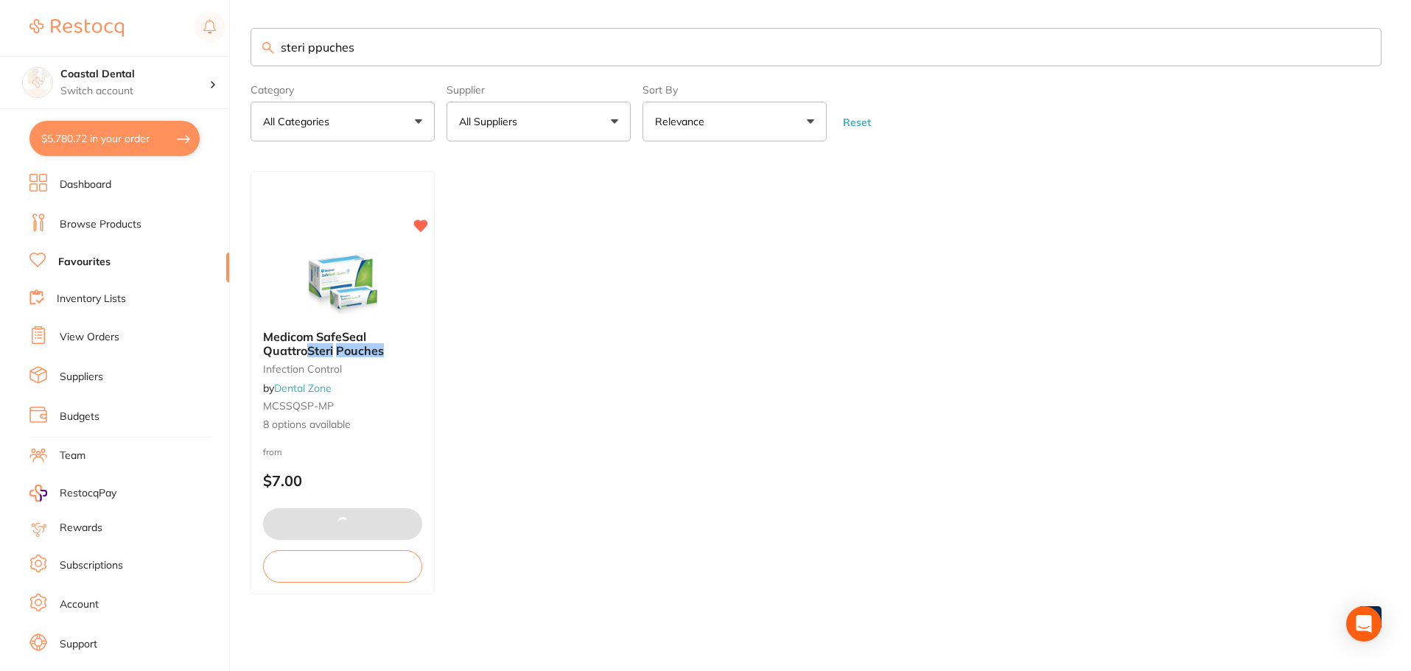
drag, startPoint x: 363, startPoint y: 55, endPoint x: 373, endPoint y: 55, distance: 9.6
click at [189, 46] on div "$5,780.72 Coastal Dental Switch account Coastal Dental Dental Sanctuary $5,780.…" at bounding box center [705, 334] width 1411 height 671
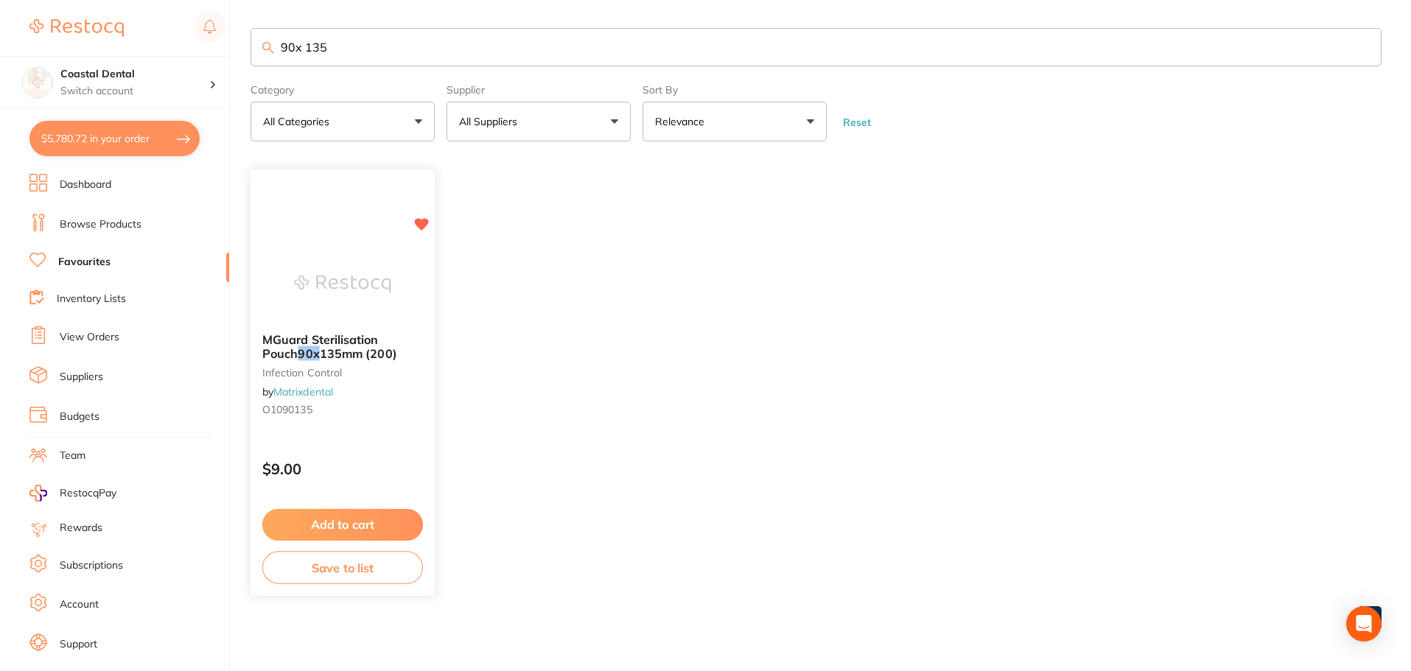
type input "90x 135"
click at [361, 411] on small "O1090135" at bounding box center [342, 411] width 161 height 12
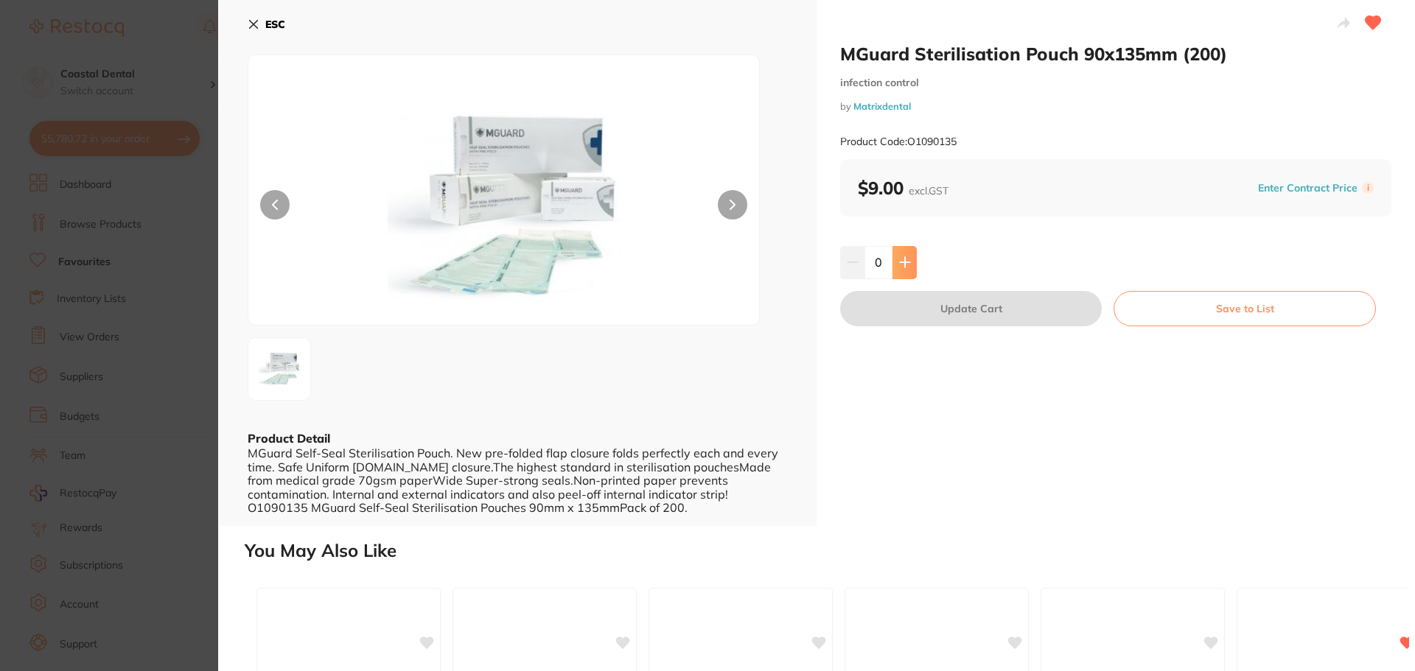
click at [907, 264] on icon at bounding box center [905, 262] width 12 height 12
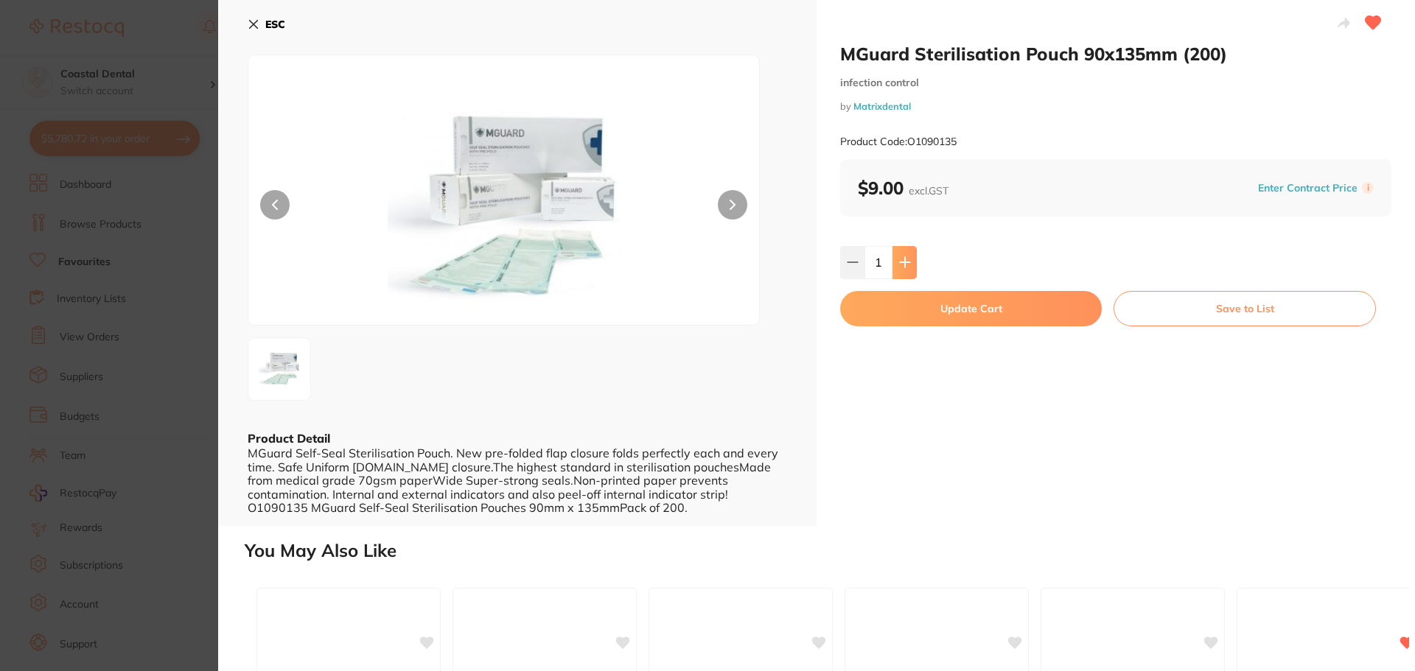
click at [907, 264] on icon at bounding box center [905, 262] width 12 height 12
type input "4"
click at [1002, 304] on button "Update Cart" at bounding box center [971, 308] width 262 height 35
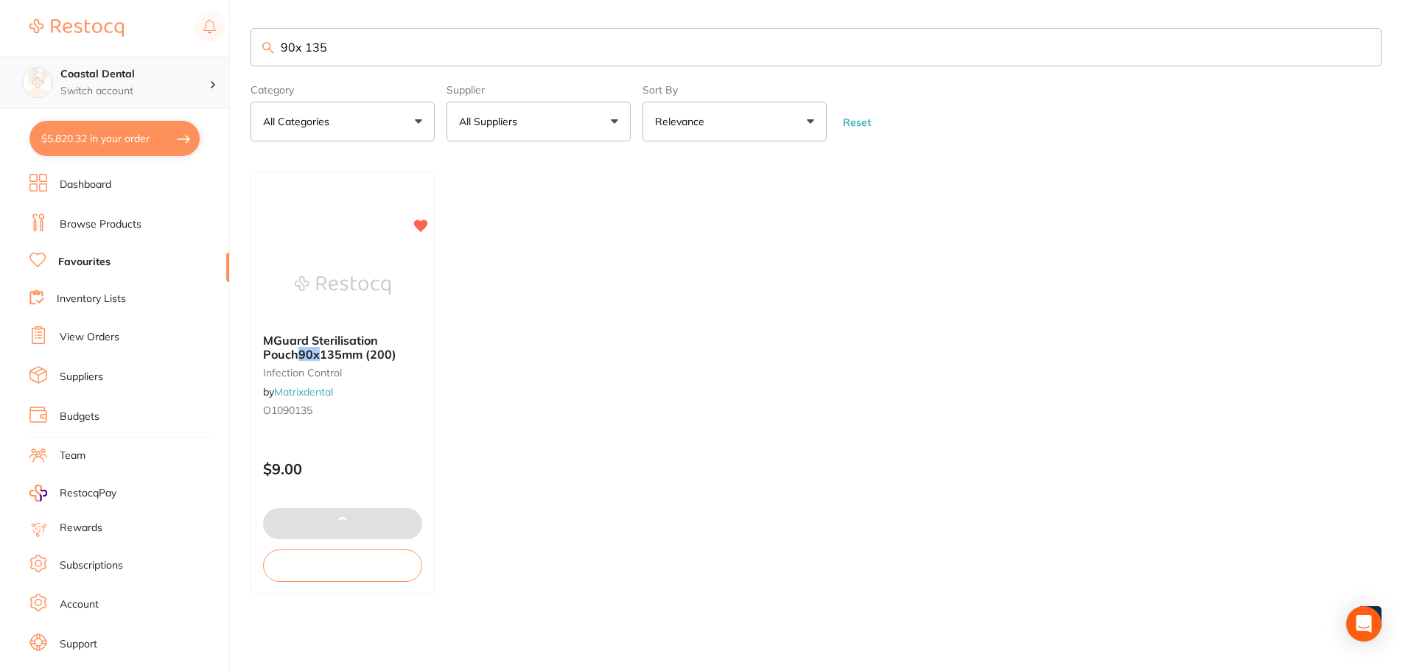
scroll to position [1, 0]
drag, startPoint x: 312, startPoint y: 55, endPoint x: 143, endPoint y: 66, distance: 169.1
click at [143, 66] on div "$5,820.32 Coastal Dental Switch account Coastal Dental Dental Sanctuary $5,820.…" at bounding box center [705, 334] width 1411 height 671
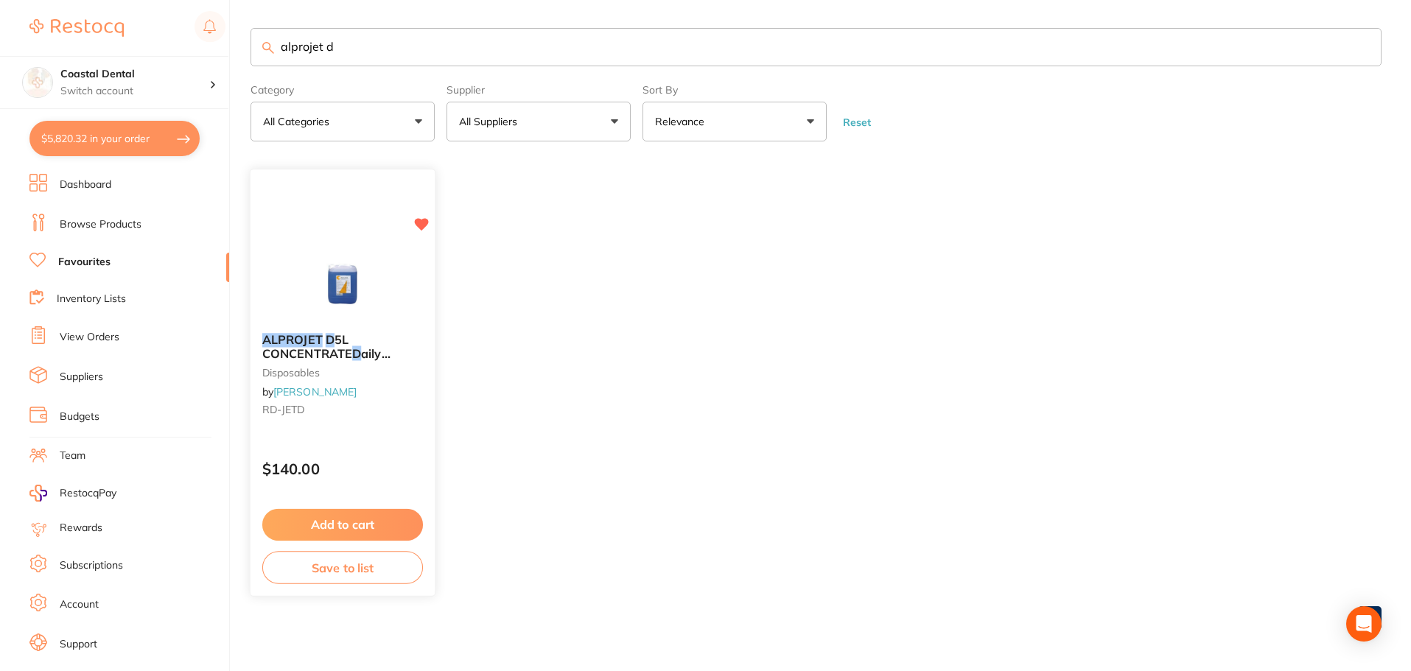
type input "alprojet d"
click at [340, 522] on button "Add to cart" at bounding box center [342, 525] width 161 height 32
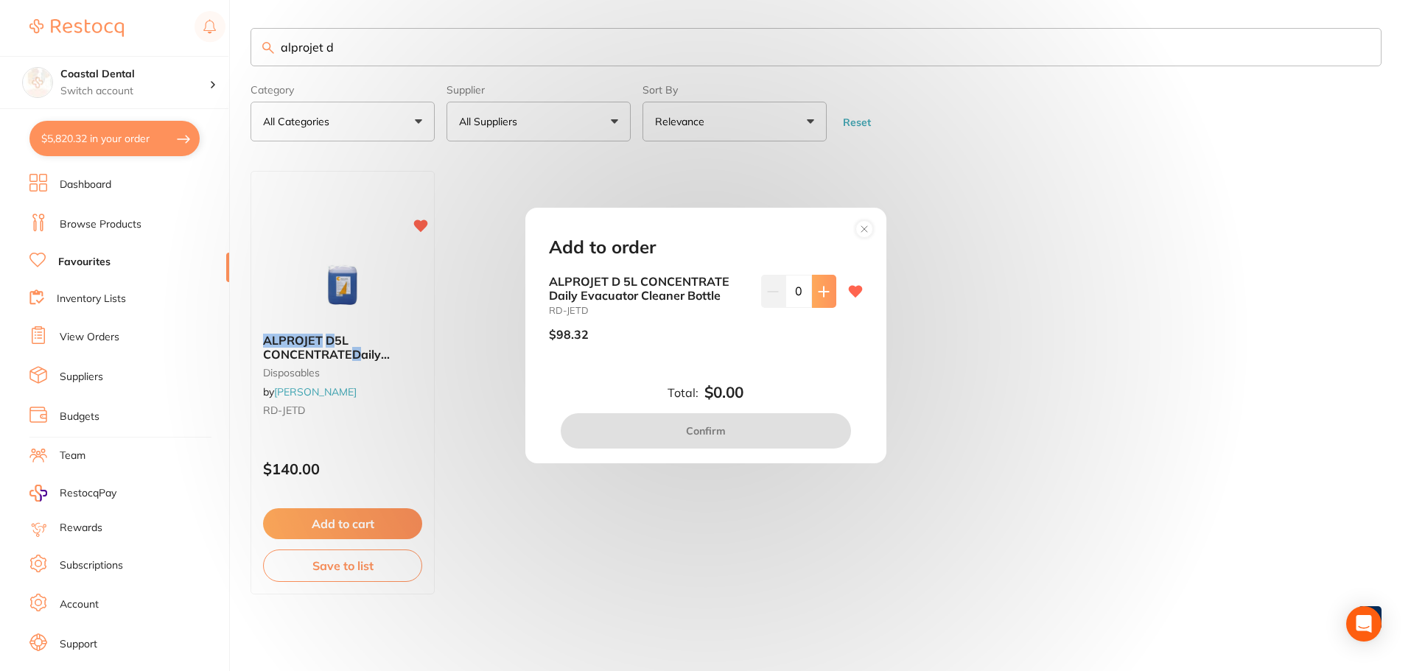
click at [819, 292] on icon at bounding box center [824, 292] width 10 height 10
type input "1"
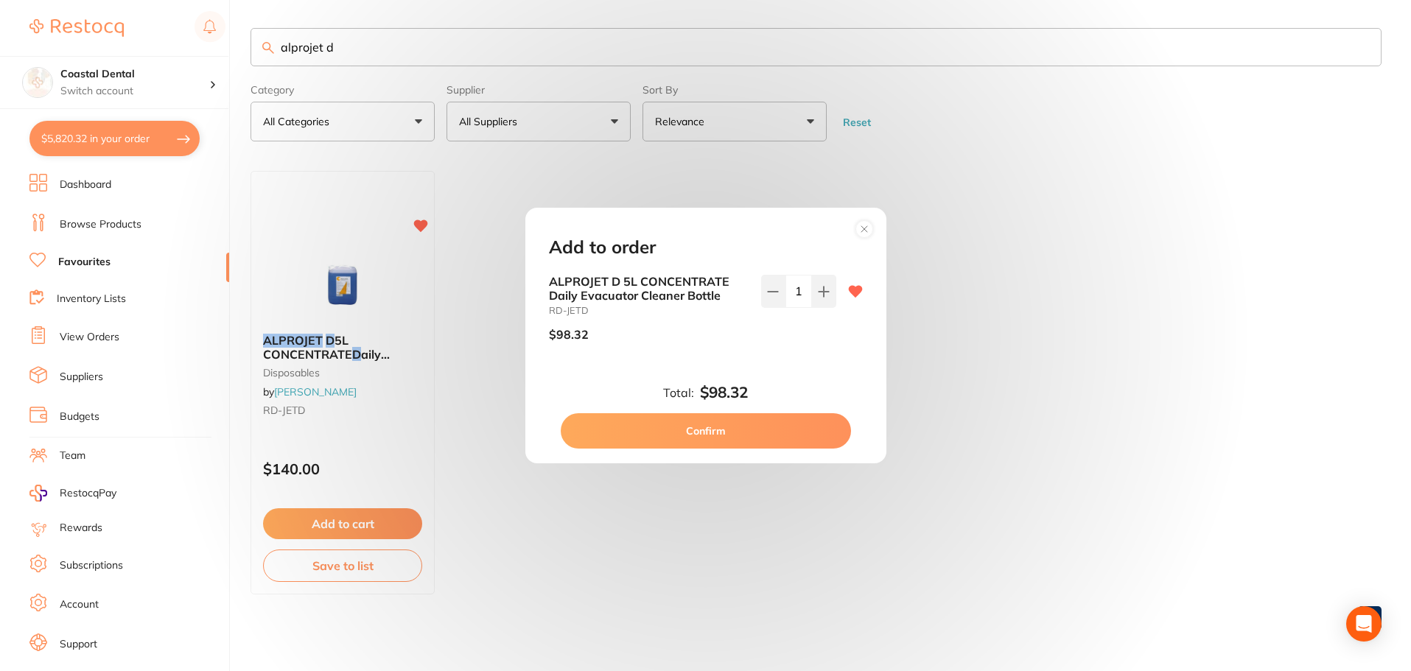
click at [751, 429] on button "Confirm" at bounding box center [706, 430] width 290 height 35
checkbox input "false"
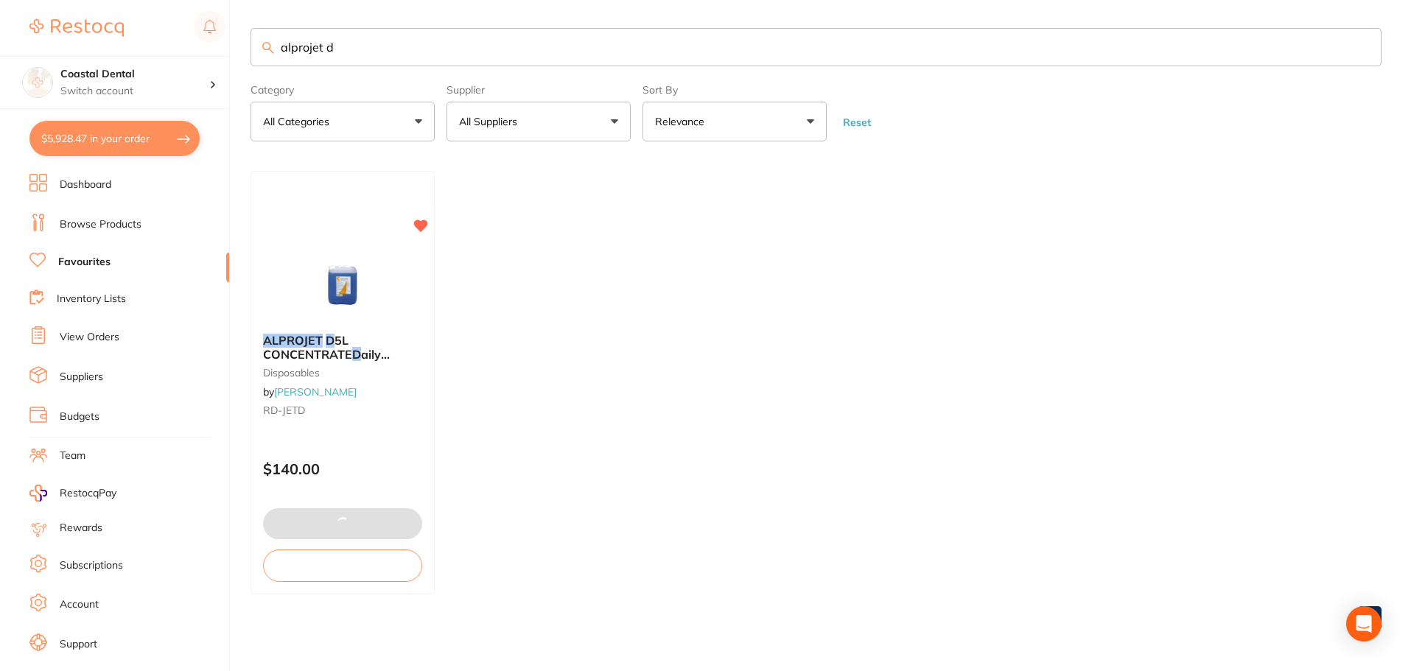
click at [337, 48] on input "alprojet d" at bounding box center [816, 47] width 1131 height 38
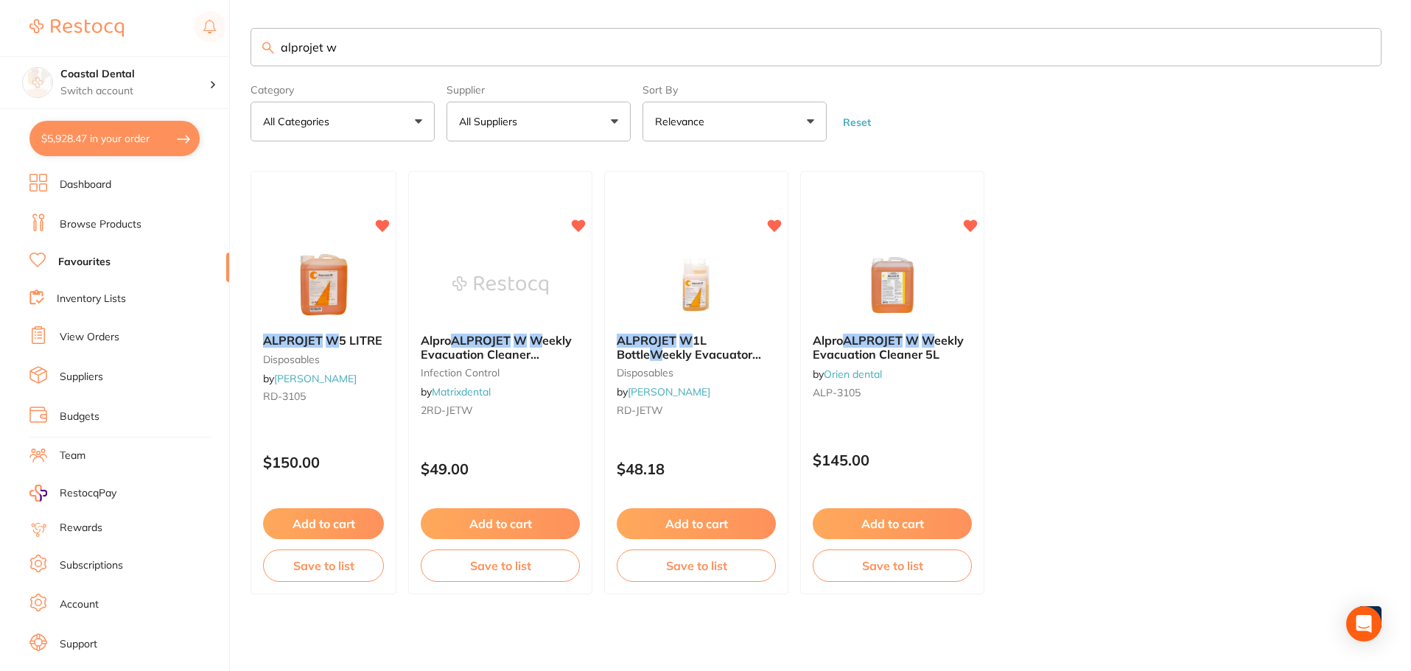
type input "alprojet w"
click at [111, 139] on button "$5,928.47 in your order" at bounding box center [114, 138] width 170 height 35
checkbox input "true"
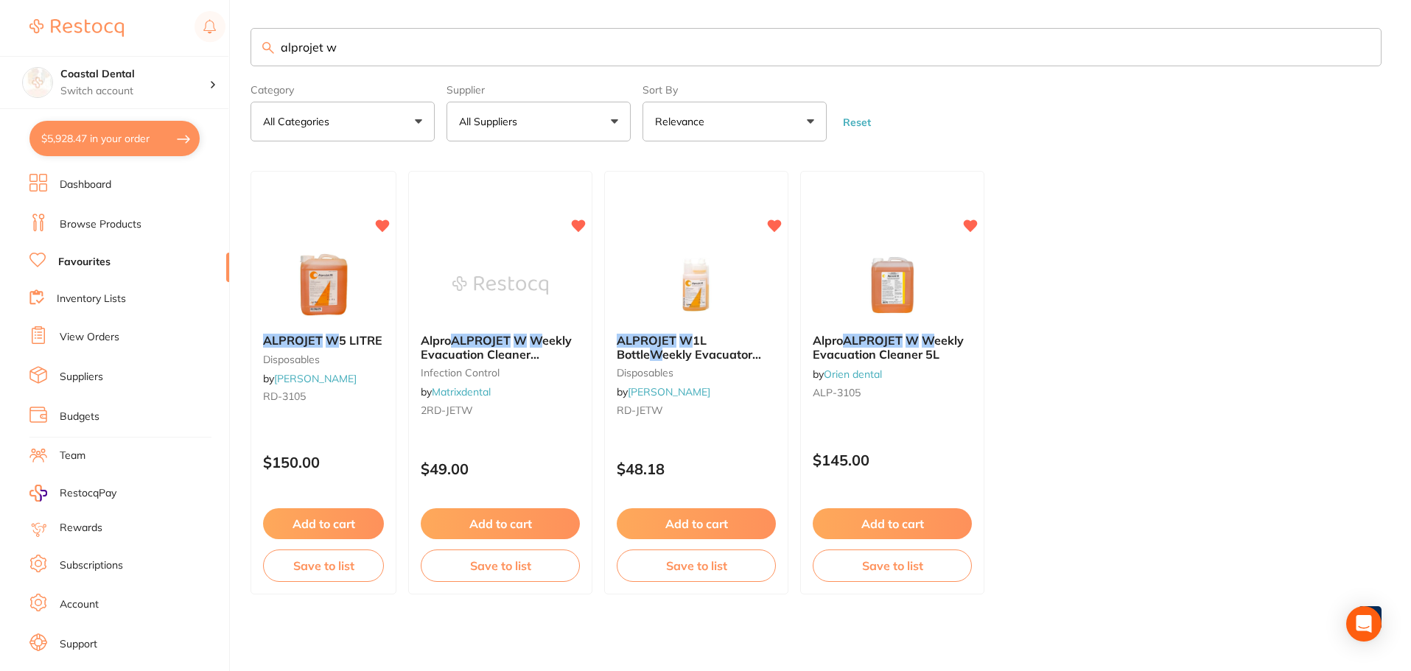
checkbox input "true"
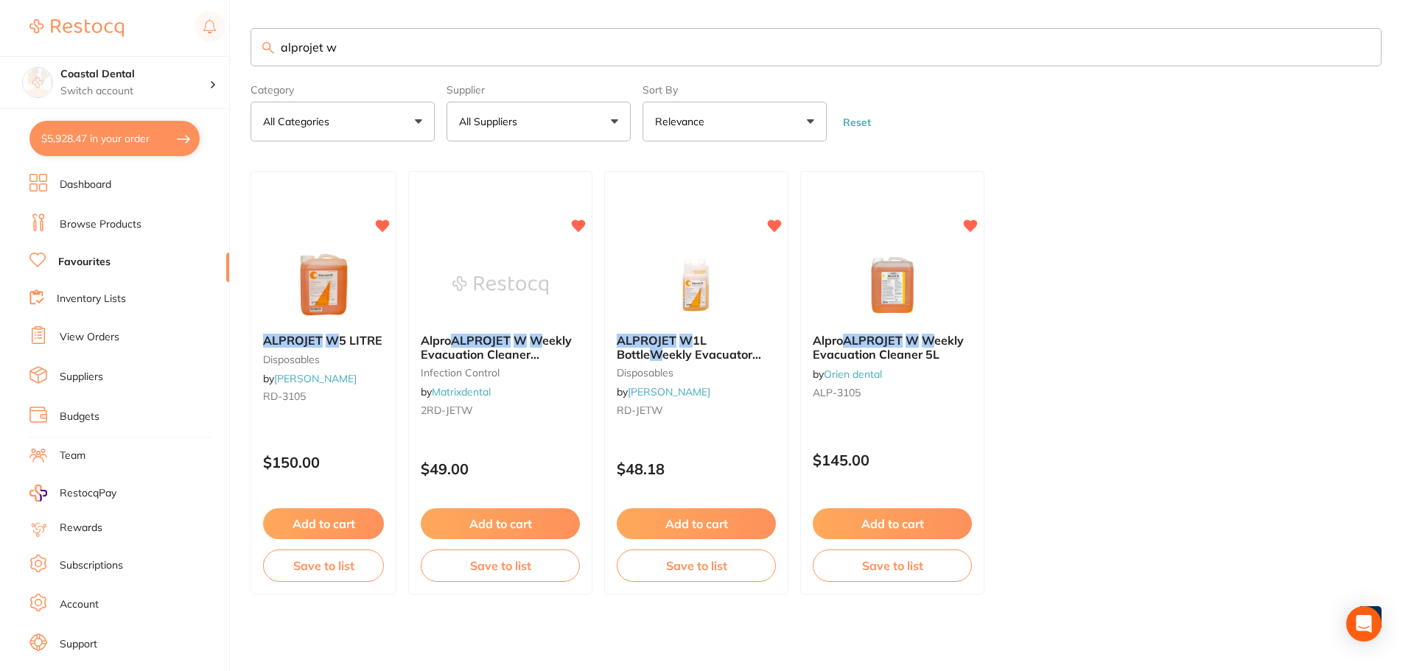
checkbox input "true"
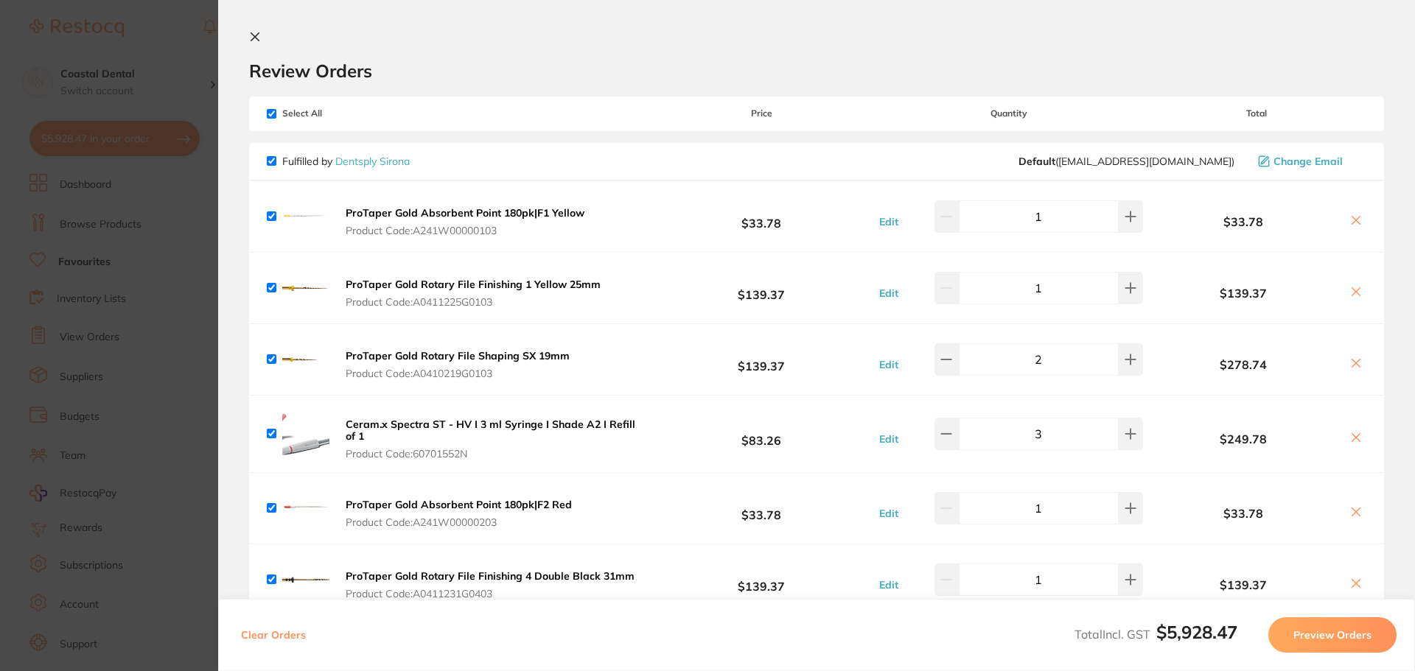
click at [259, 38] on icon at bounding box center [255, 37] width 12 height 12
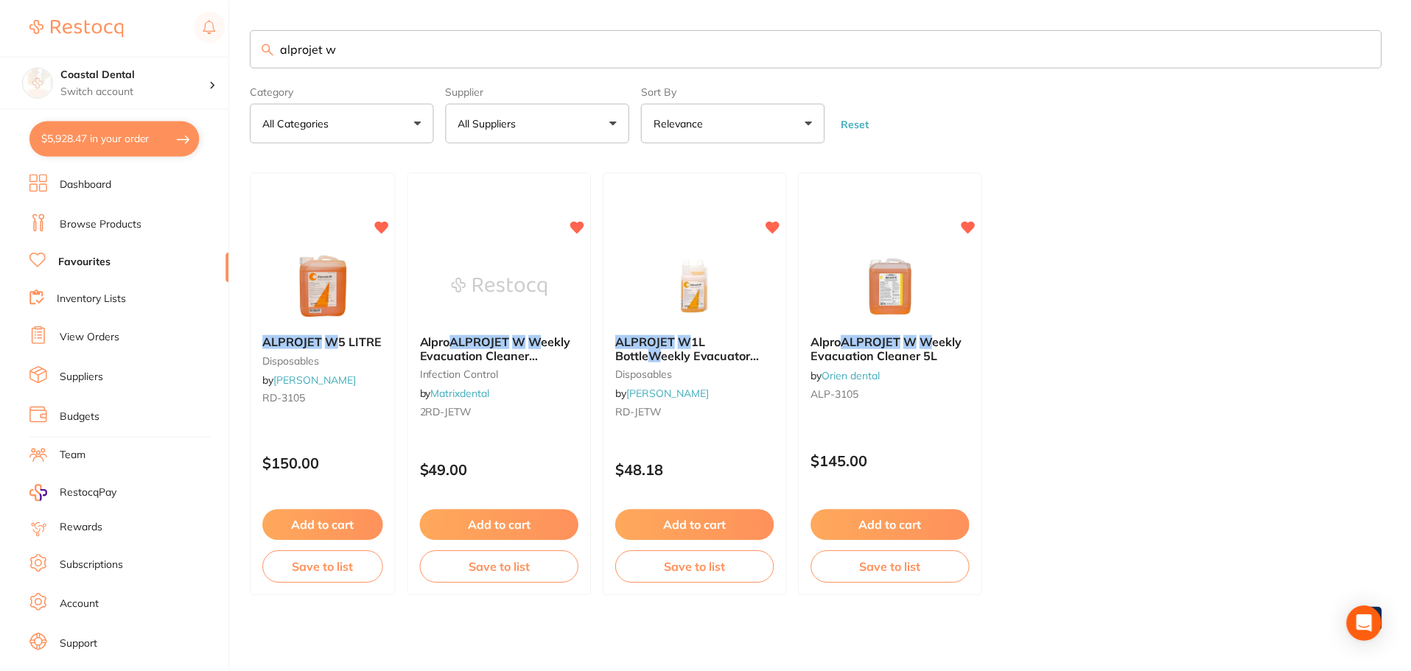
scroll to position [1, 0]
click at [919, 526] on button "Add to cart" at bounding box center [892, 525] width 161 height 32
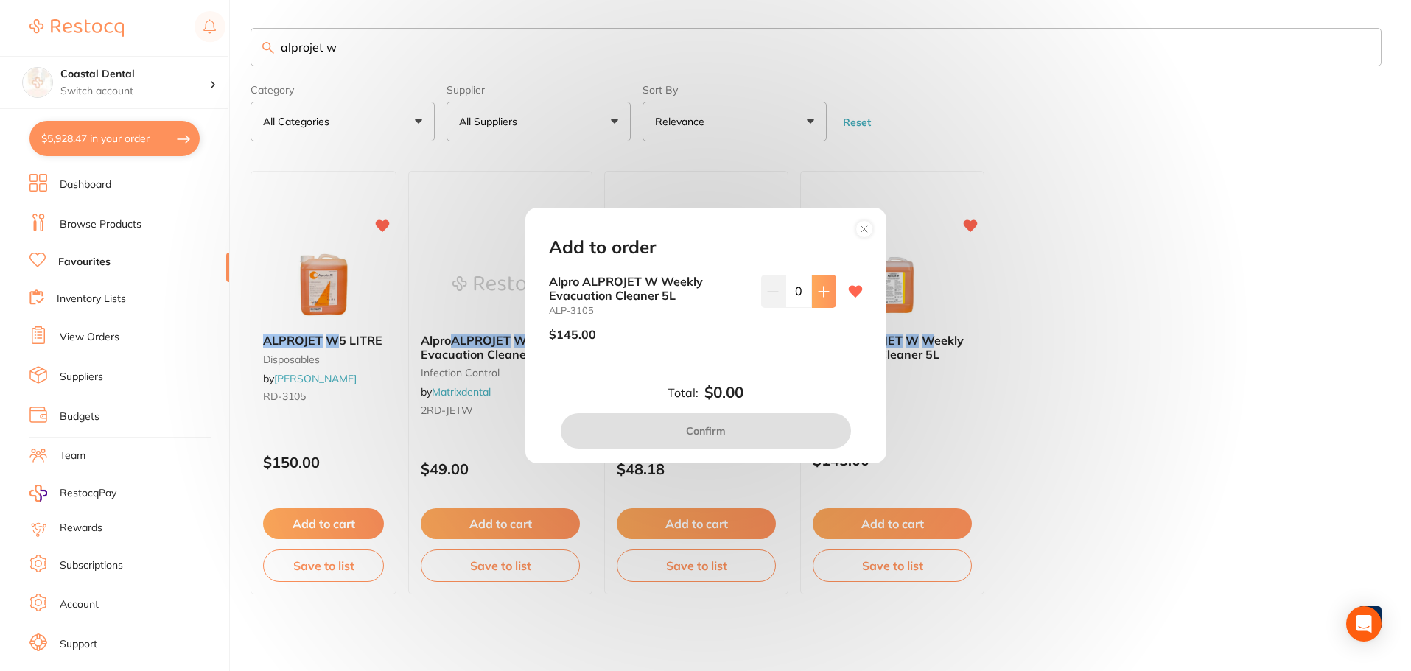
click at [820, 295] on icon at bounding box center [824, 292] width 10 height 10
type input "1"
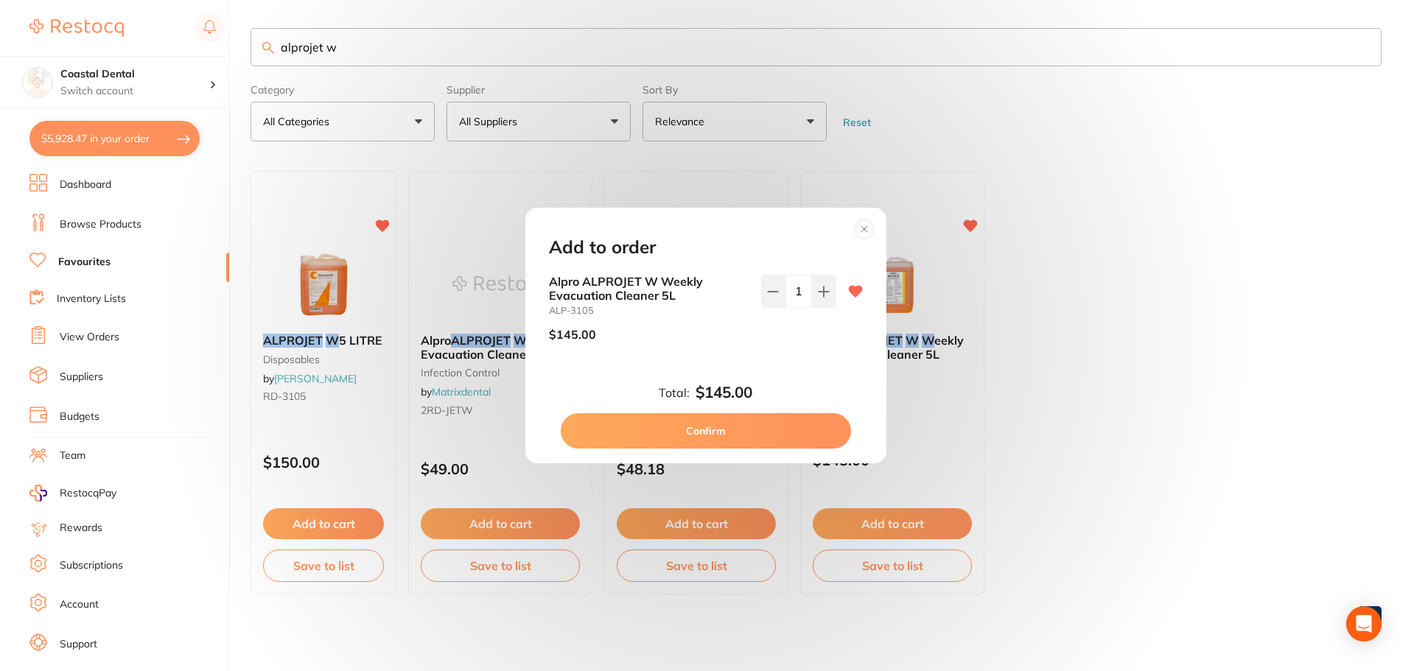
click at [734, 438] on button "Confirm" at bounding box center [706, 430] width 290 height 35
checkbox input "false"
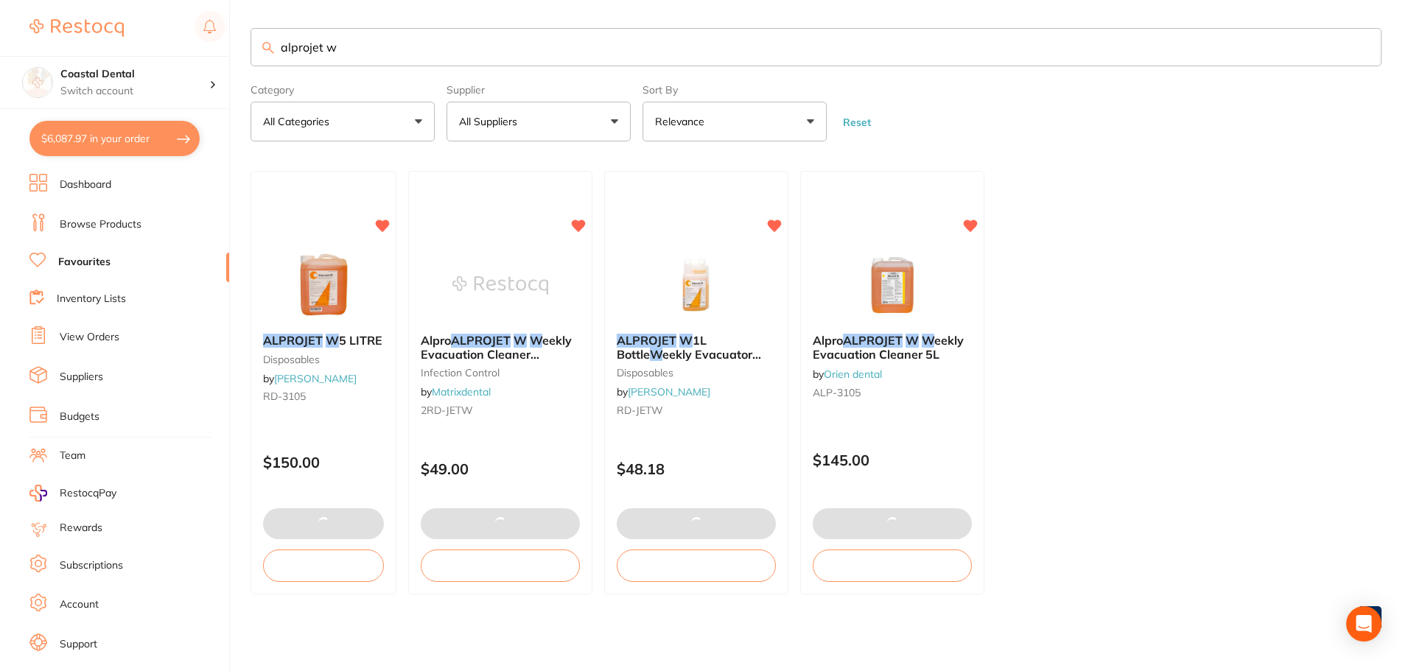
drag, startPoint x: 360, startPoint y: 42, endPoint x: 214, endPoint y: 46, distance: 145.2
click at [214, 46] on div "$6,087.97 Coastal Dental Switch account Coastal Dental Dental Sanctuary $6,087.…" at bounding box center [705, 334] width 1411 height 671
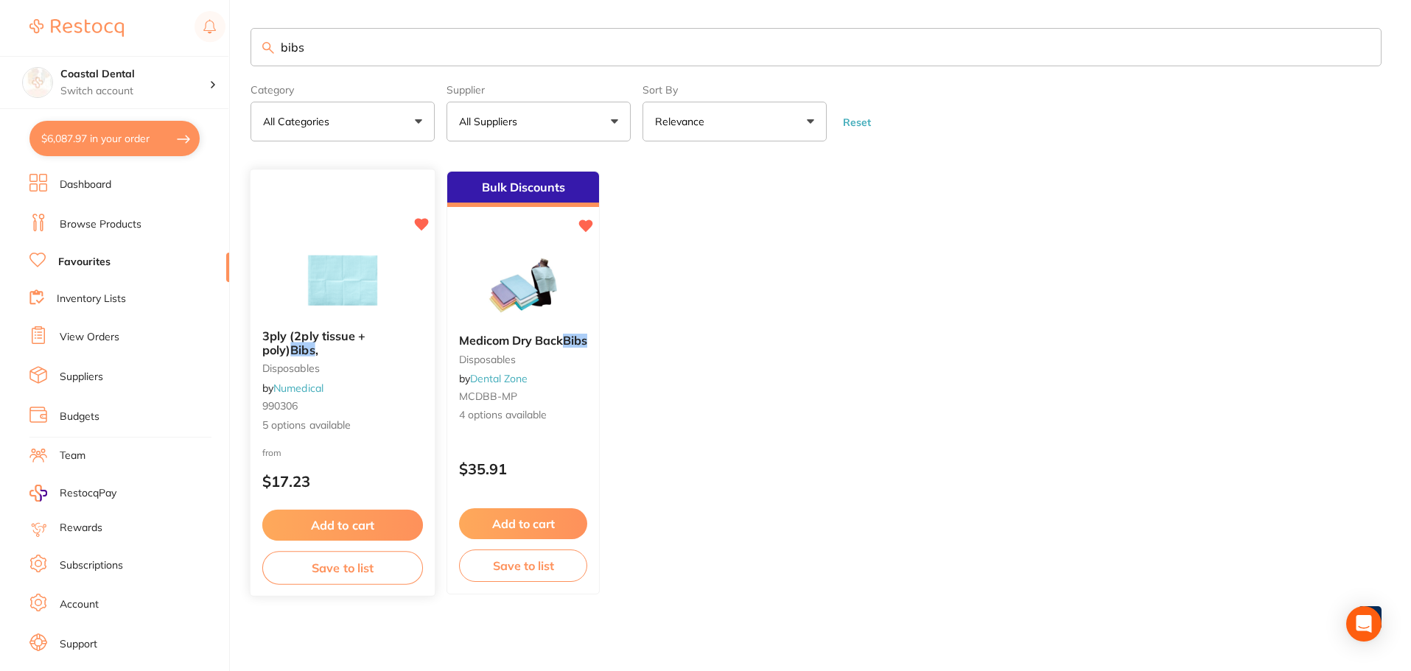
type input "bibs"
click at [399, 443] on div "3ply (2ply tissue + poly) Bibs , disposables by Numedical 990306 5 options avai…" at bounding box center [343, 381] width 184 height 127
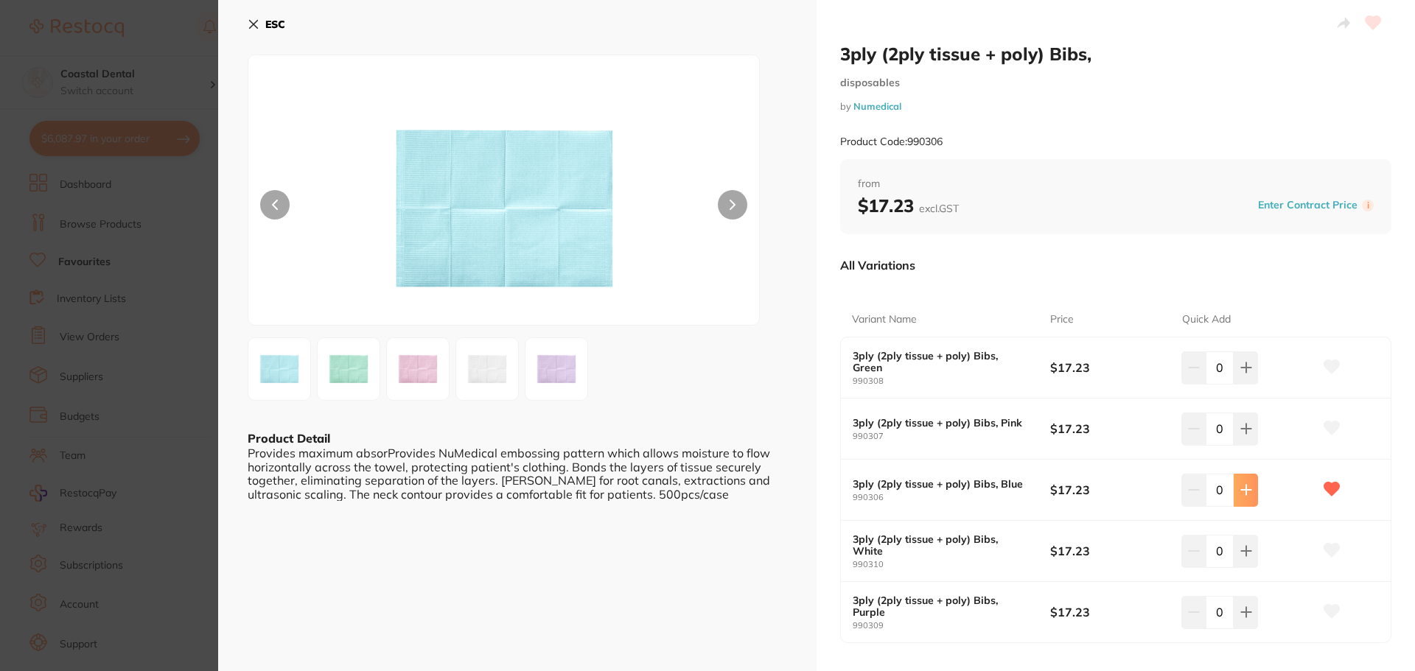
click at [1240, 490] on icon at bounding box center [1246, 490] width 12 height 12
type input "1"
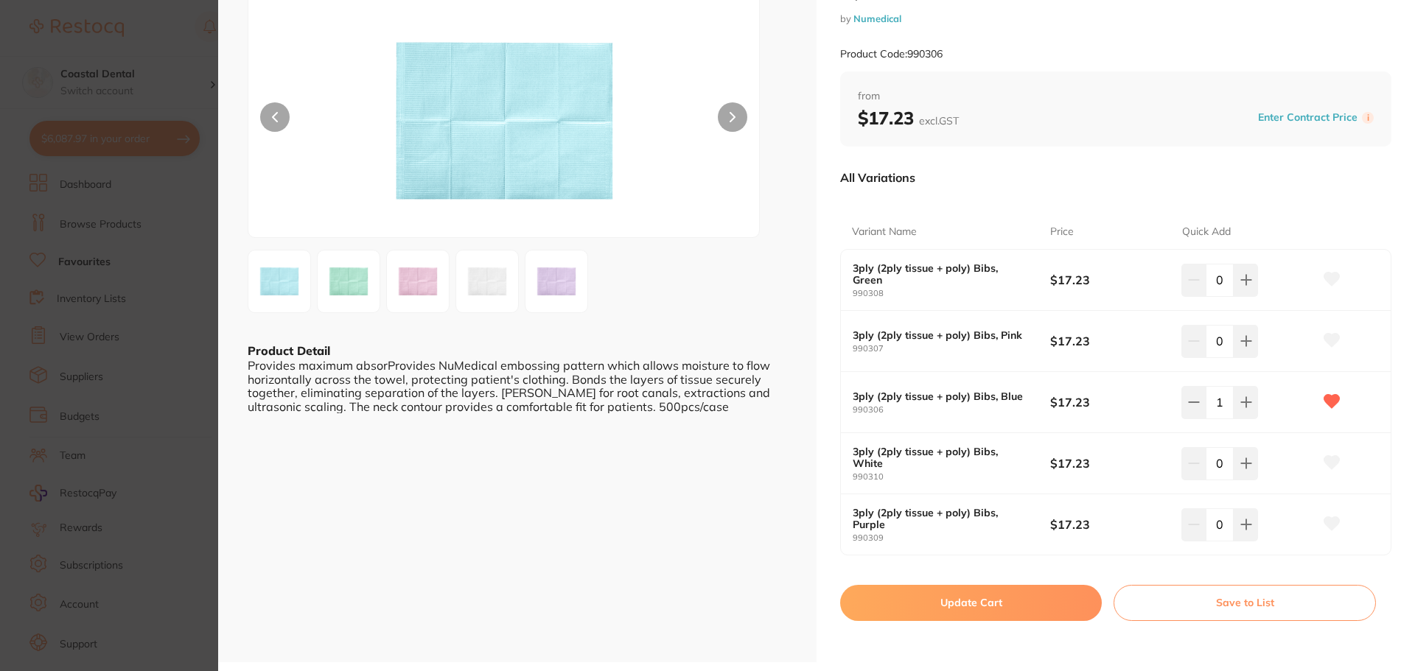
scroll to position [221, 0]
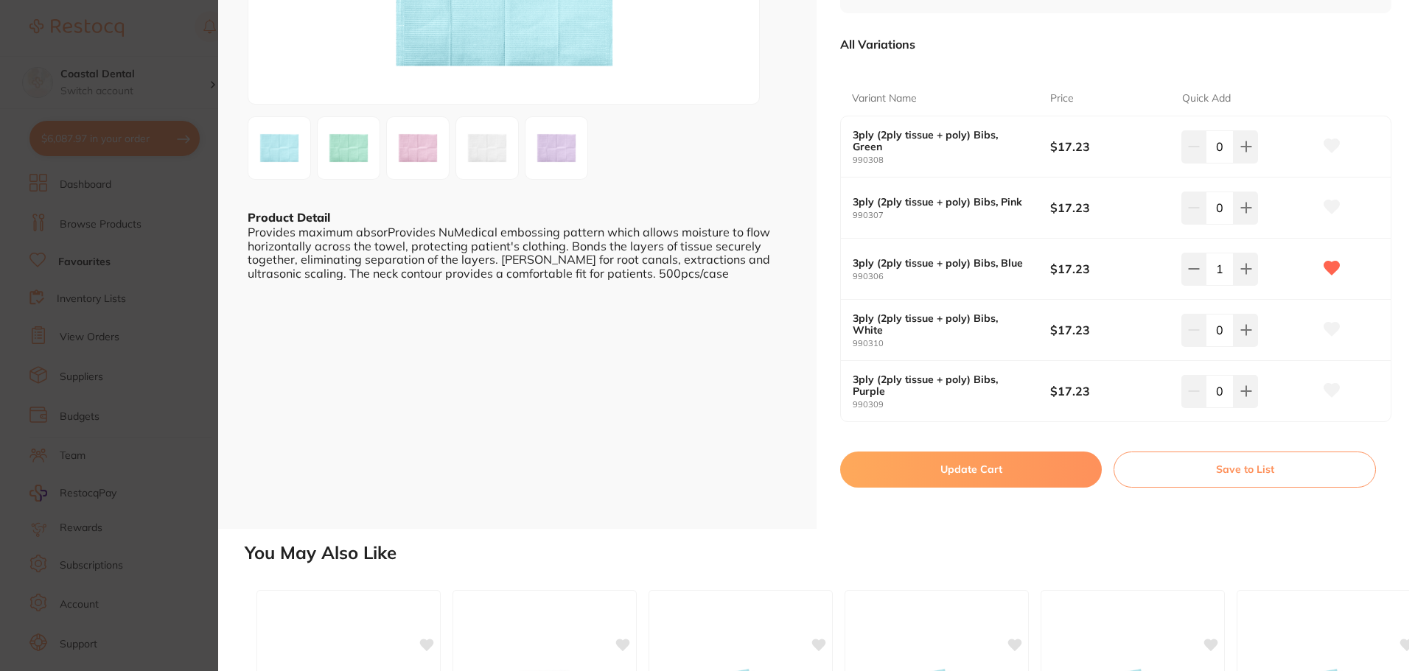
click at [906, 463] on button "Update Cart" at bounding box center [971, 469] width 262 height 35
checkbox input "false"
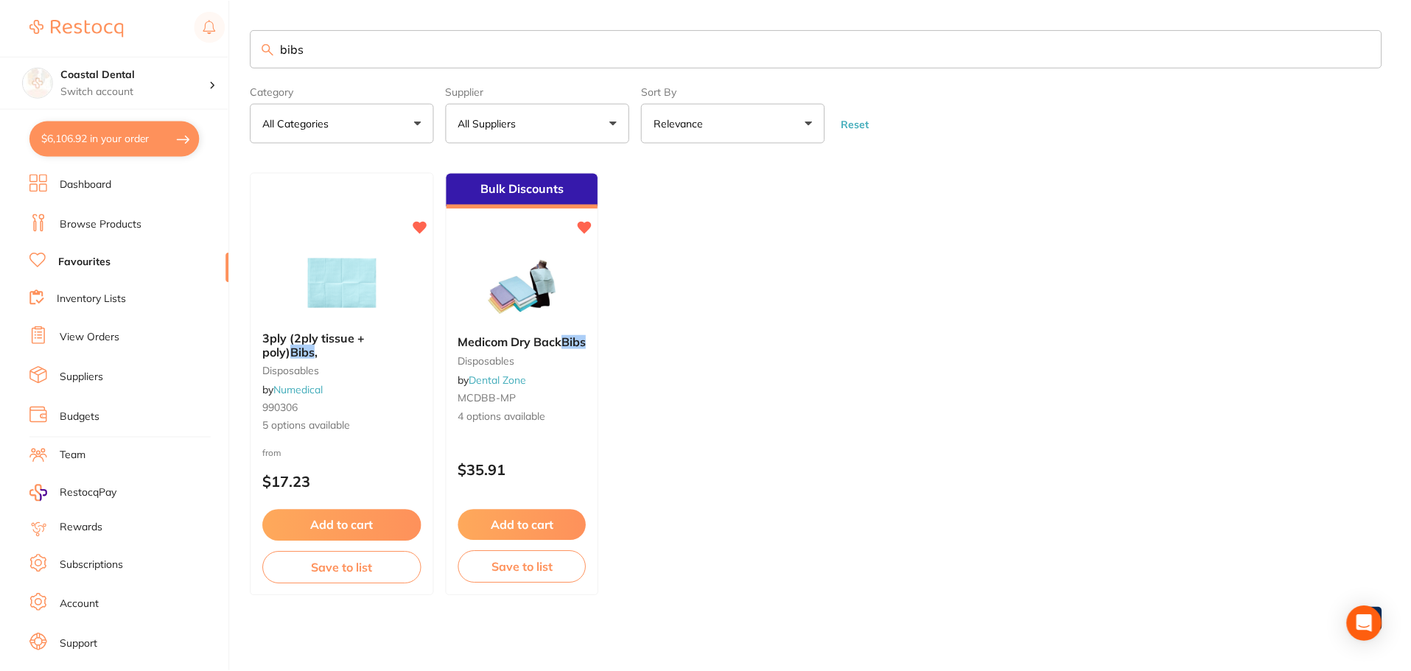
scroll to position [1, 0]
drag, startPoint x: 317, startPoint y: 45, endPoint x: 206, endPoint y: 34, distance: 111.8
click at [205, 41] on div "$6,106.92 Coastal Dental Switch account Coastal Dental Dental Sanctuary $6,106.…" at bounding box center [705, 334] width 1411 height 671
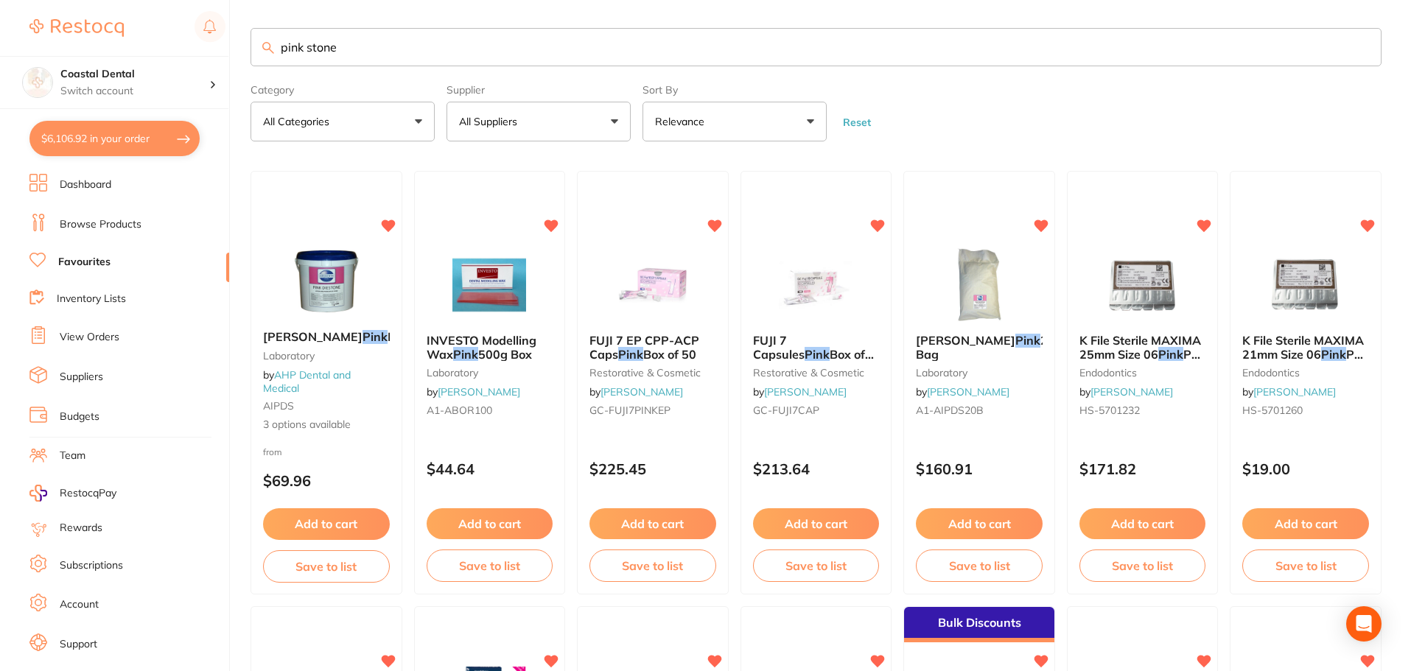
type input "pink stone"
click at [109, 136] on button "$6,106.92 in your order" at bounding box center [114, 138] width 170 height 35
checkbox input "true"
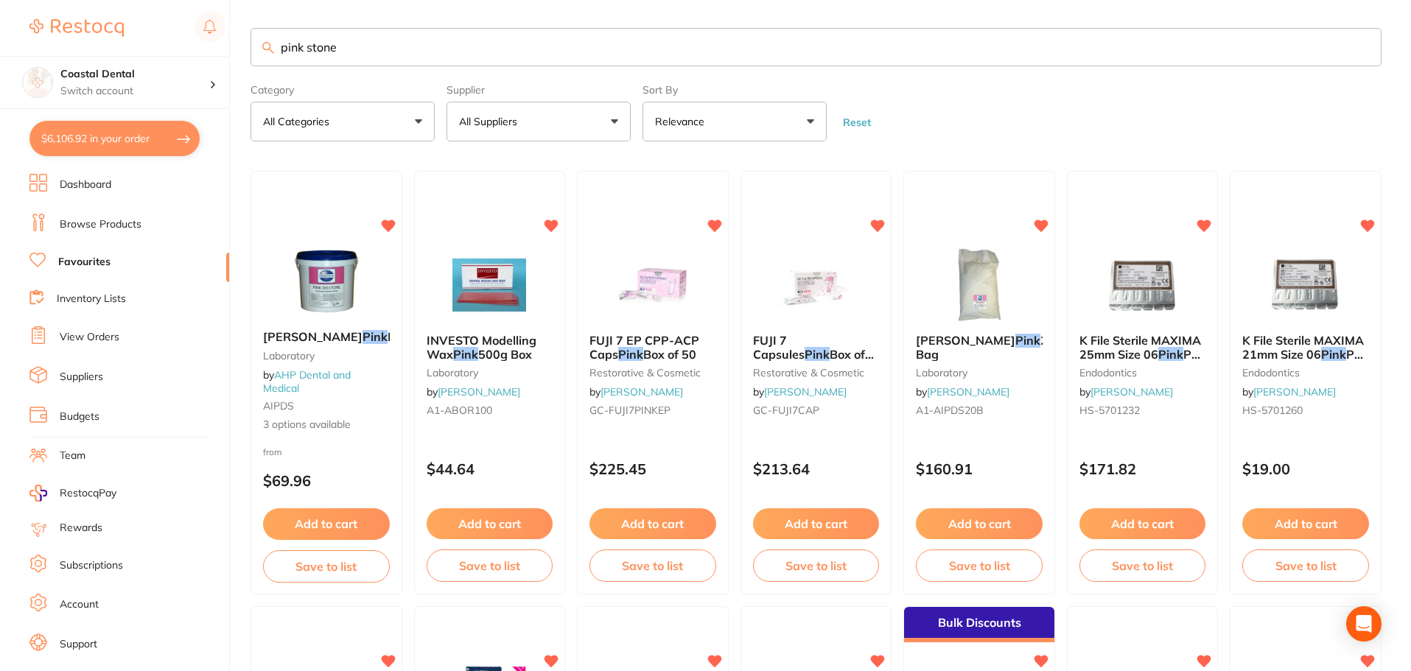
checkbox input "true"
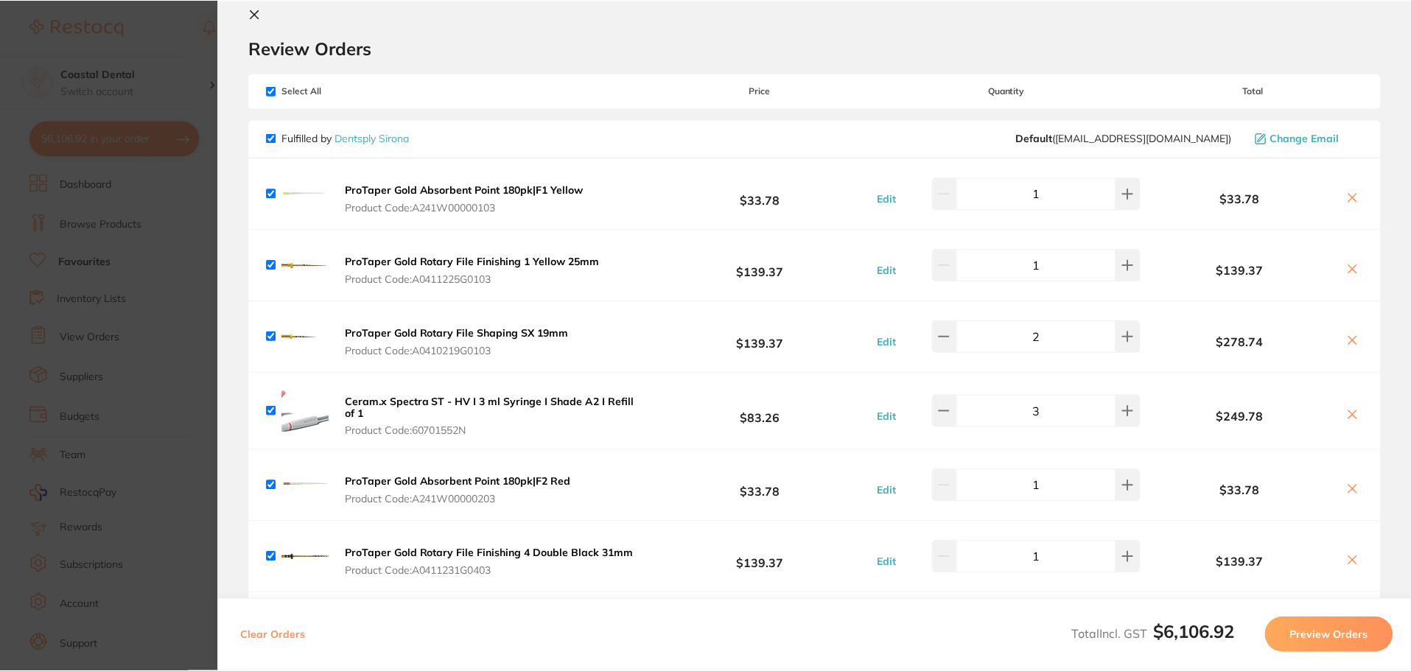
scroll to position [0, 0]
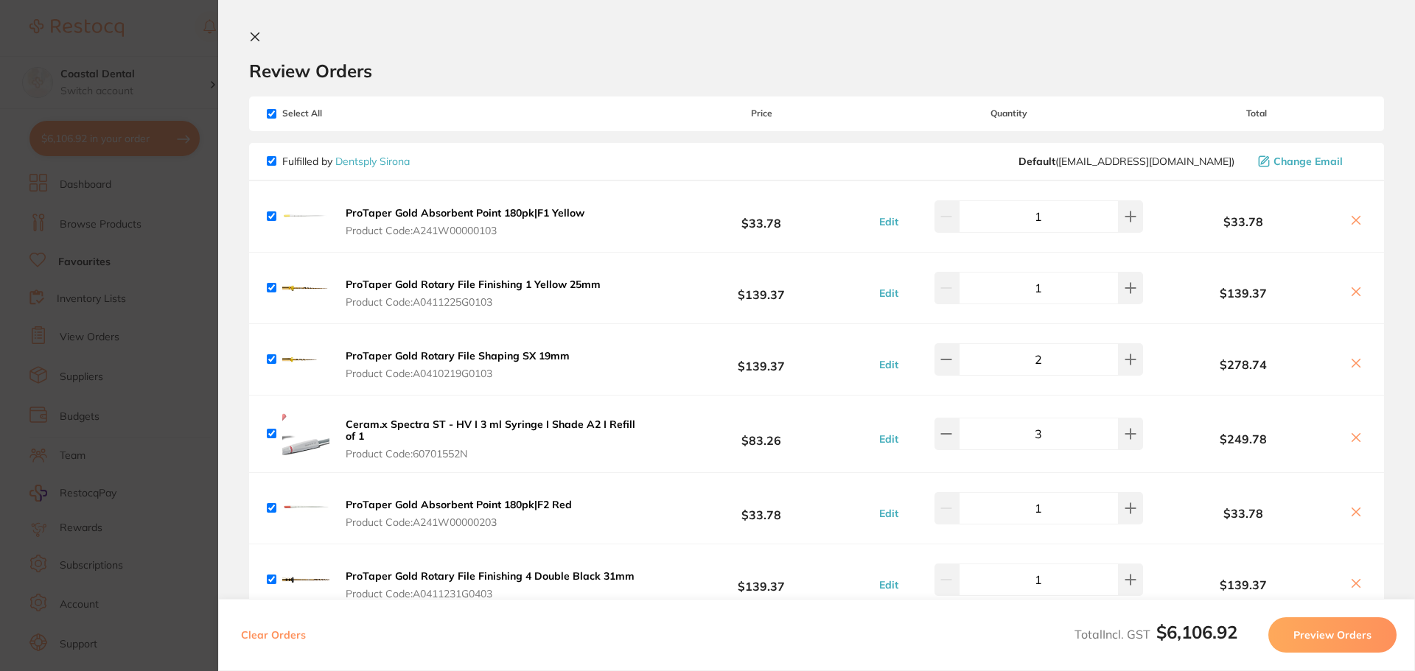
click at [250, 37] on icon at bounding box center [255, 37] width 12 height 12
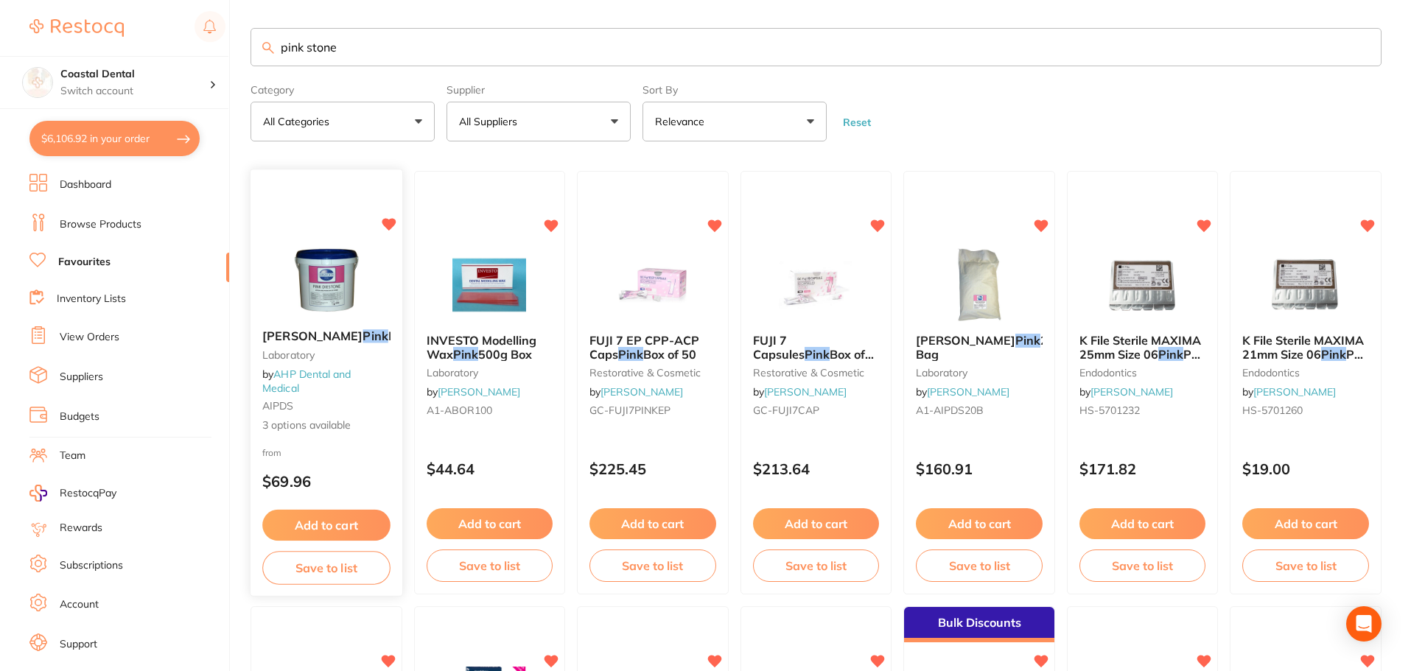
click at [317, 519] on button "Add to cart" at bounding box center [325, 526] width 127 height 32
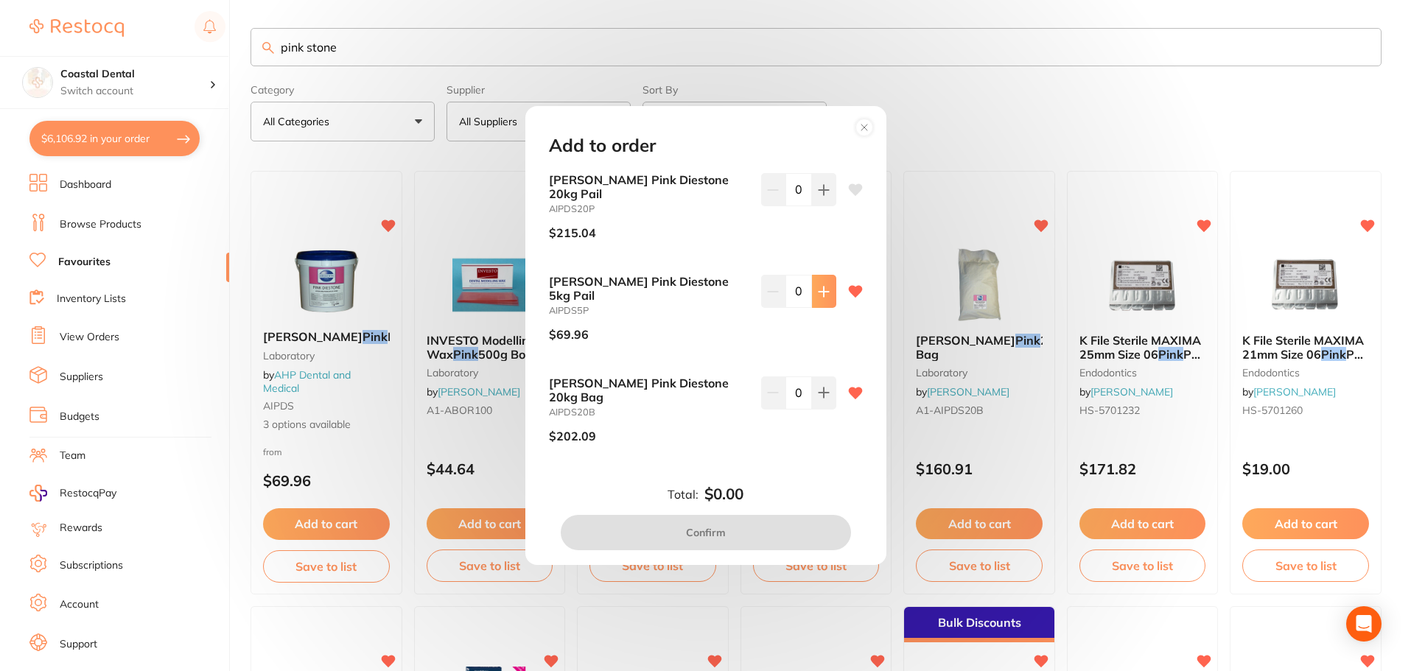
click at [819, 307] on button at bounding box center [824, 291] width 24 height 32
type input "1"
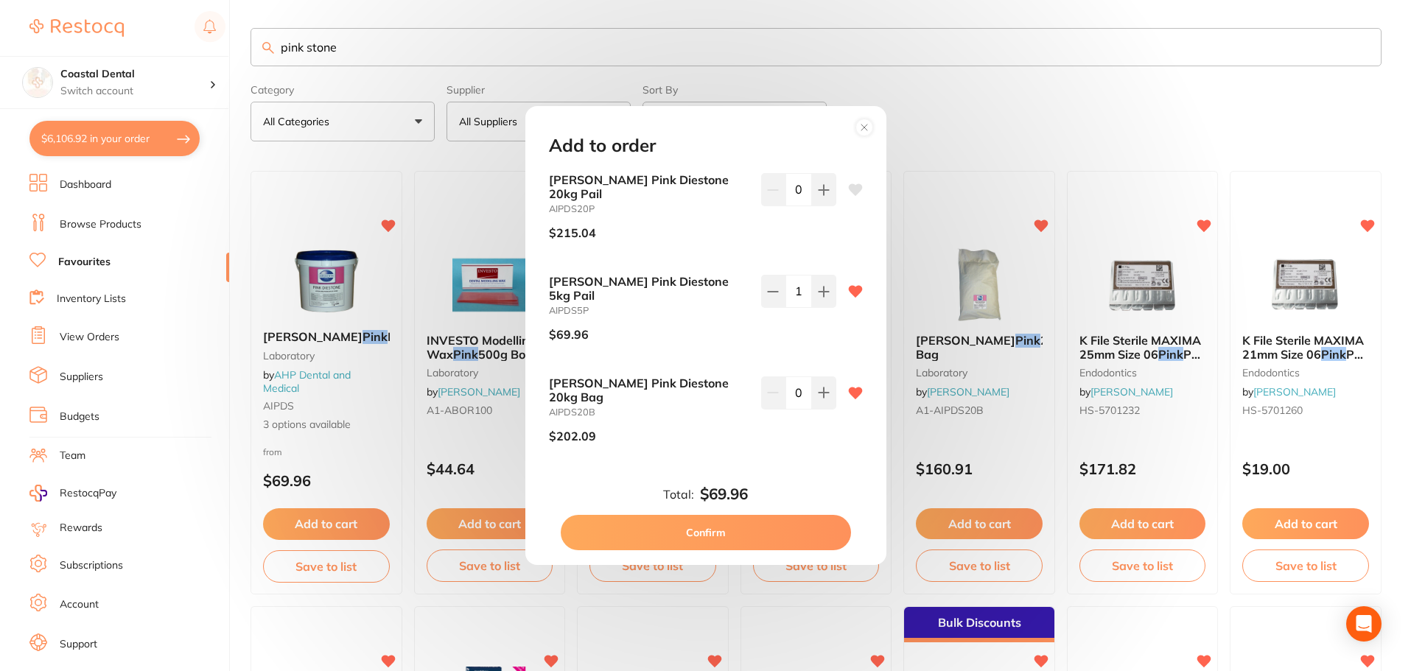
click at [660, 515] on button "Confirm" at bounding box center [706, 532] width 290 height 35
checkbox input "false"
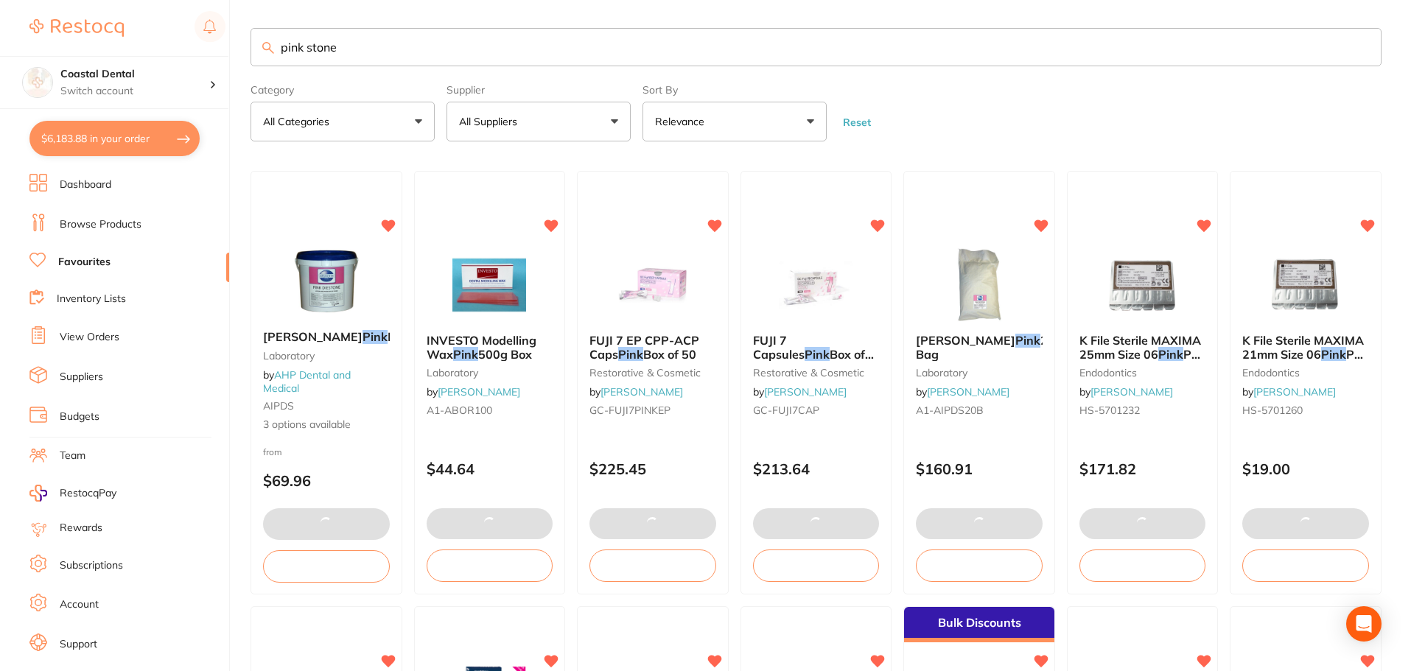
drag, startPoint x: 409, startPoint y: 46, endPoint x: 173, endPoint y: 43, distance: 235.8
click at [173, 43] on div "$6,183.88 Coastal Dental Switch account Coastal Dental Dental Sanctuary $6,183.…" at bounding box center [705, 334] width 1411 height 671
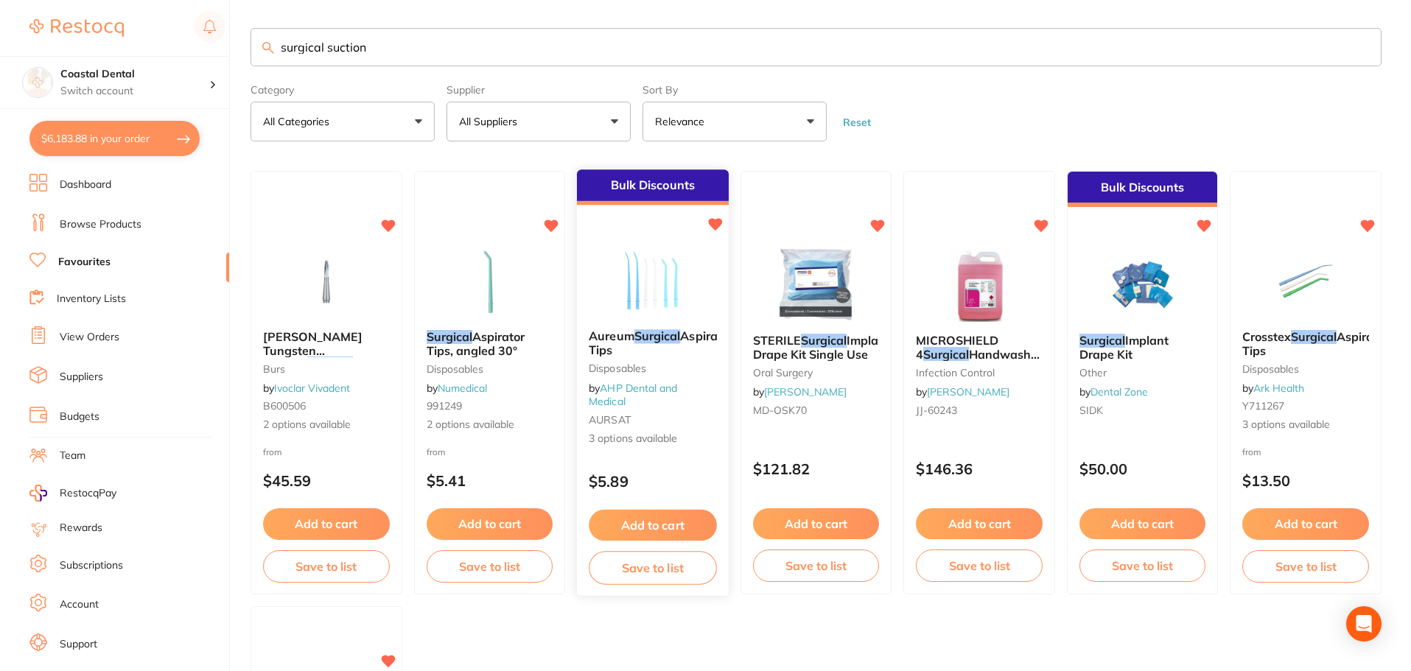
type input "surgical suction"
click at [688, 433] on span "3 options available" at bounding box center [652, 440] width 127 height 15
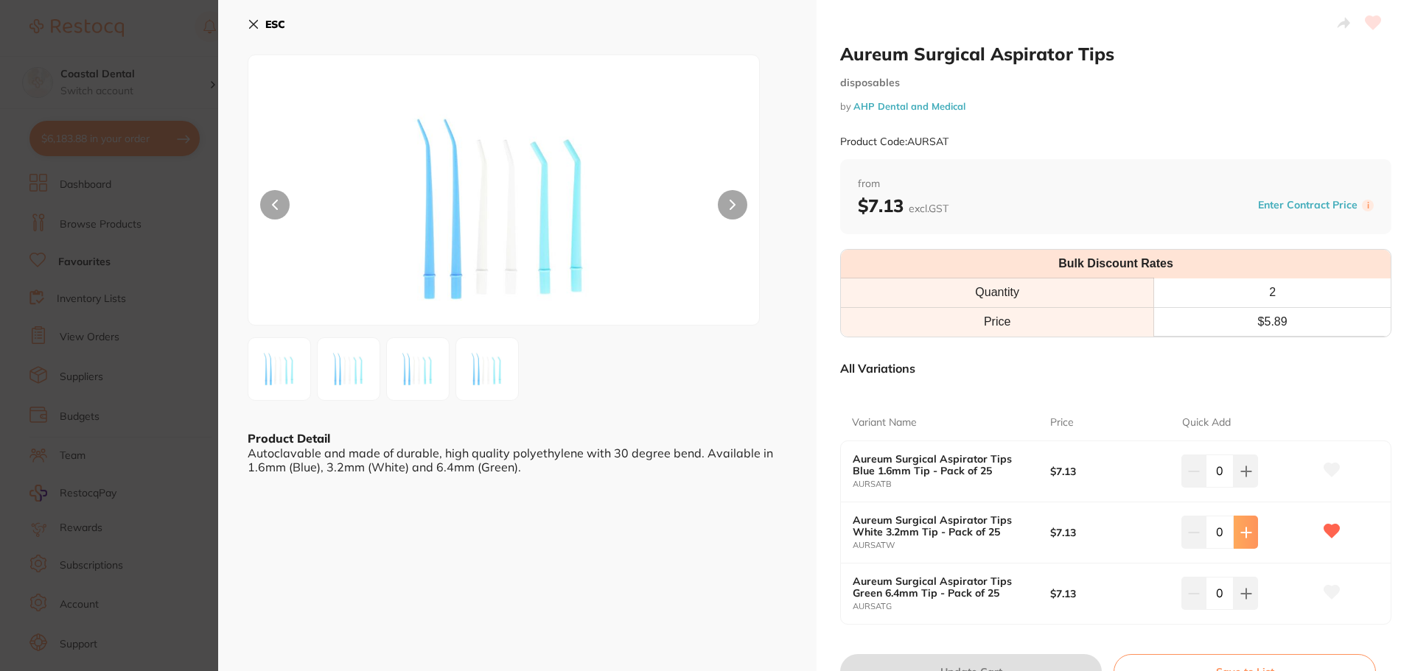
click at [1243, 535] on icon at bounding box center [1246, 533] width 10 height 10
type input "3"
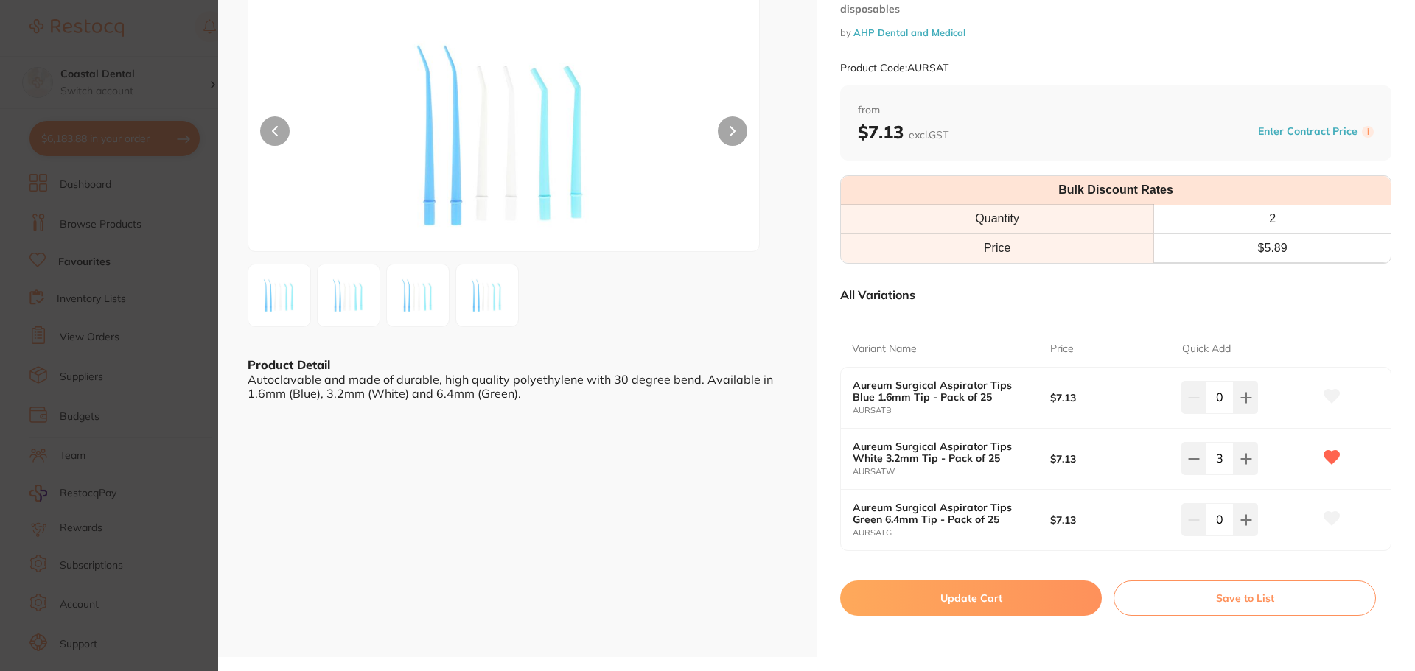
click at [892, 603] on button "Update Cart" at bounding box center [971, 598] width 262 height 35
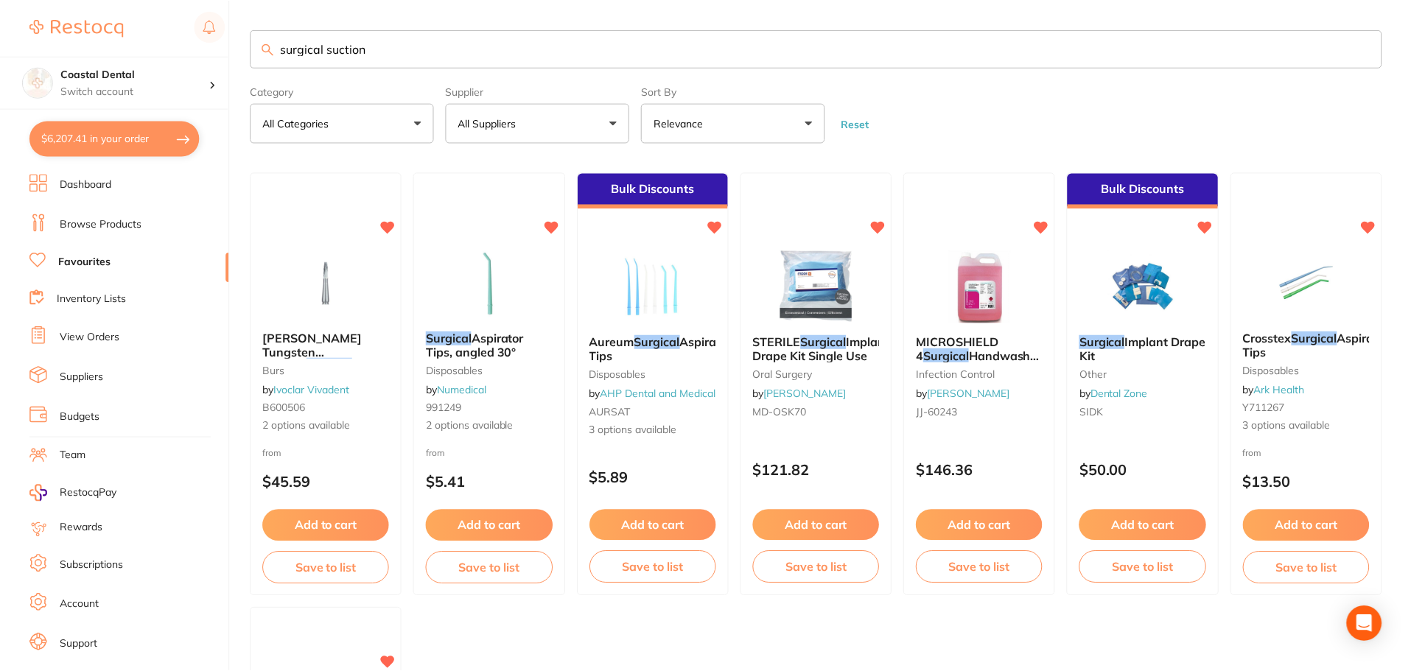
scroll to position [1, 0]
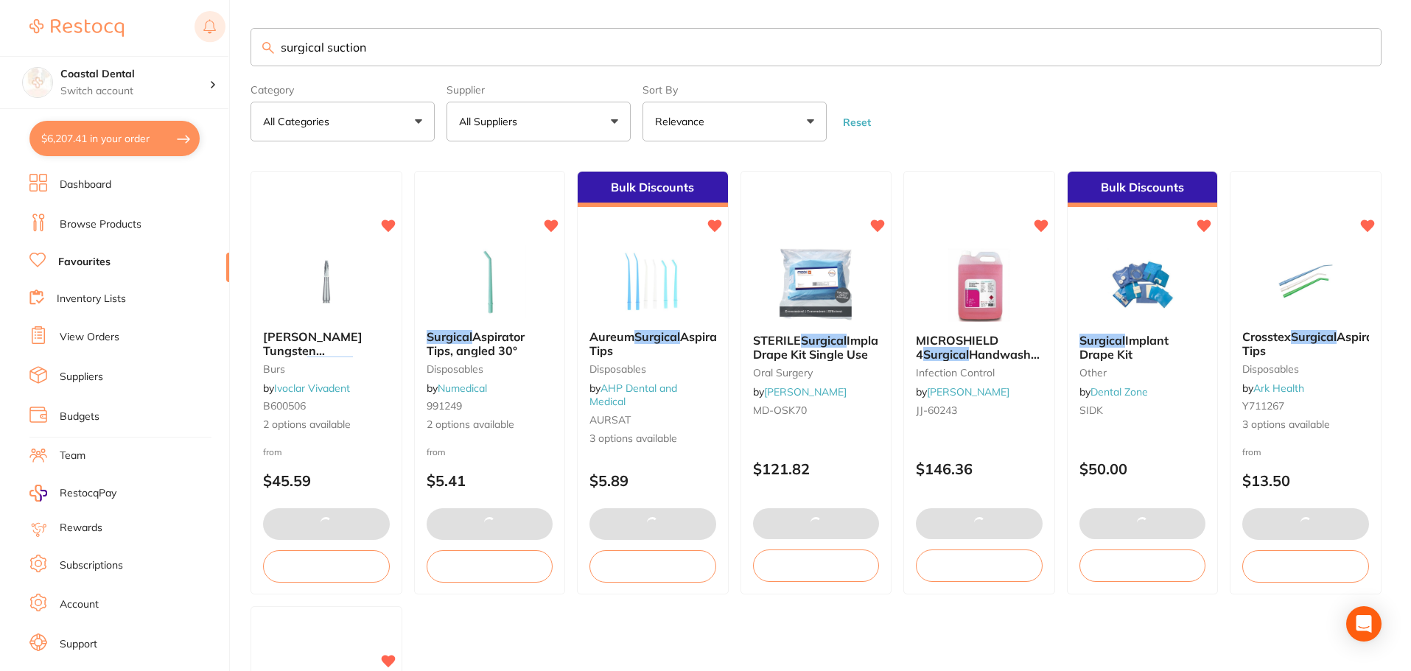
drag, startPoint x: 384, startPoint y: 46, endPoint x: 221, endPoint y: 31, distance: 163.6
click at [198, 40] on div "$6,207.41 Coastal Dental Switch account Coastal Dental Dental Sanctuary $6,207.…" at bounding box center [705, 334] width 1411 height 671
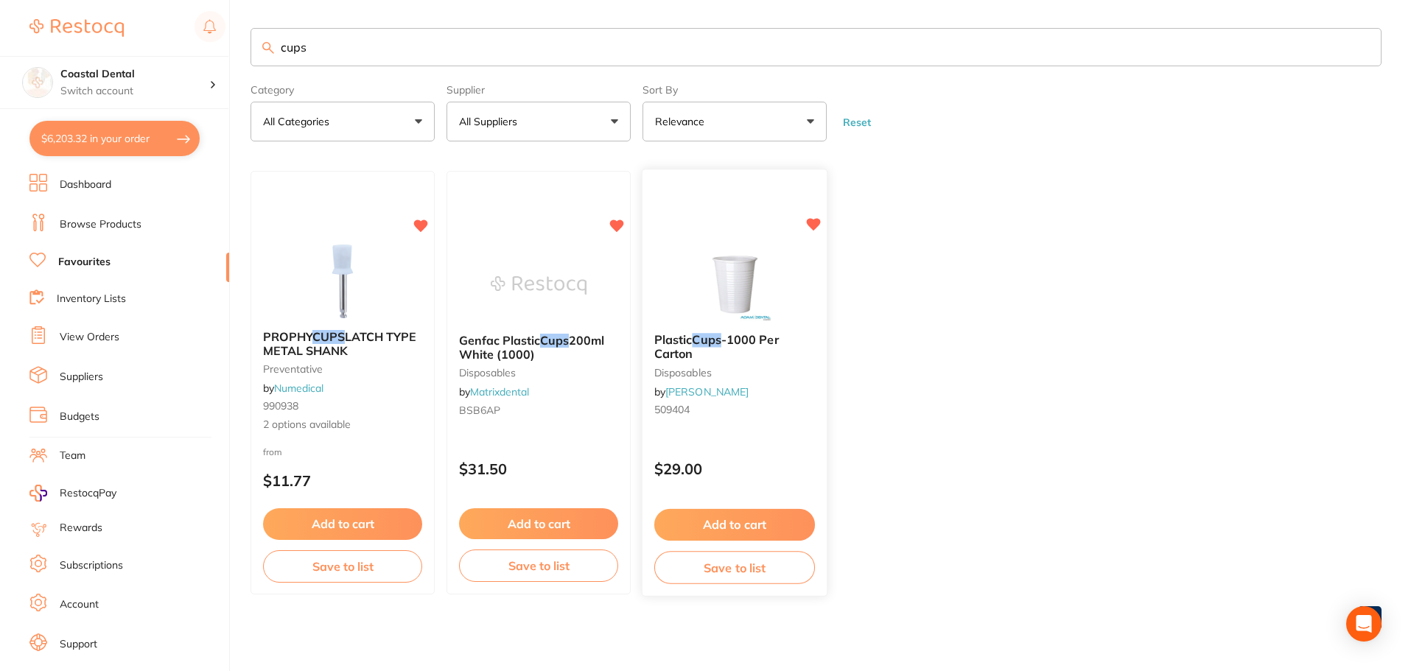
type input "cups"
click at [772, 438] on div "Plastic Cups -1000 Per Carton disposables by Adam Dental 509404 $29.00 Add to c…" at bounding box center [735, 383] width 186 height 428
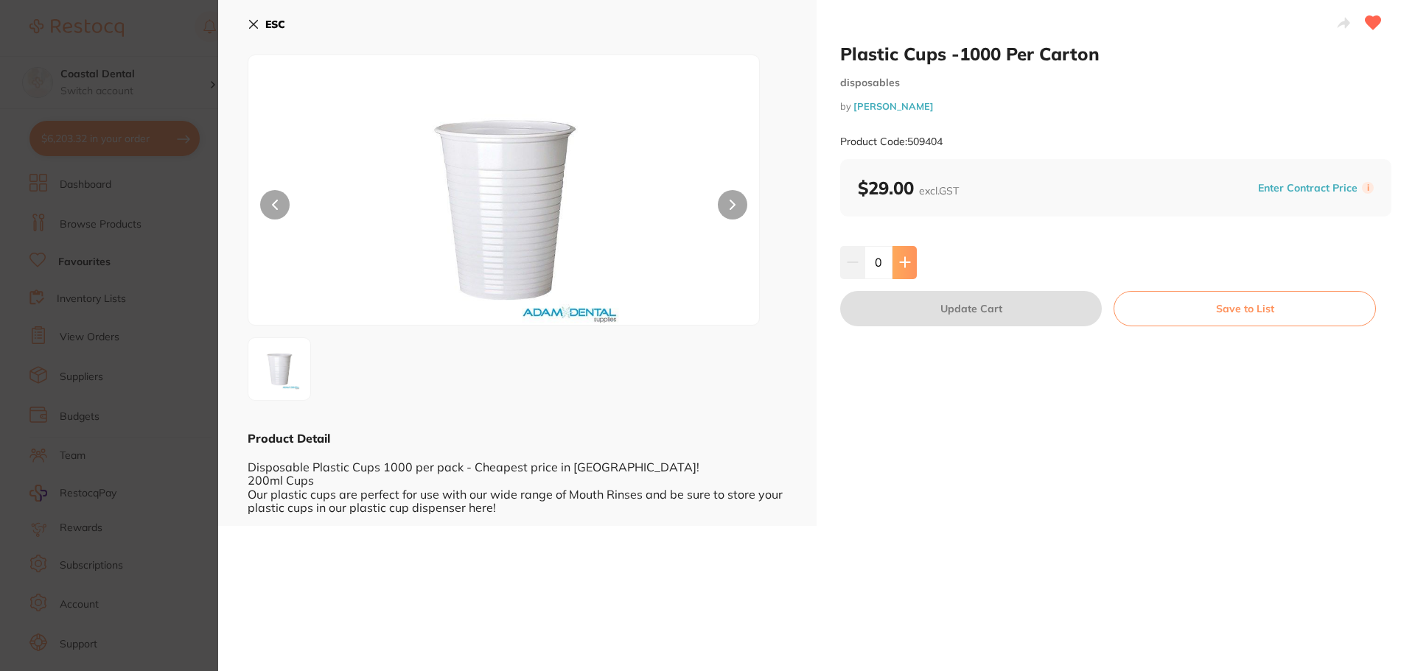
click at [910, 259] on button at bounding box center [904, 262] width 24 height 32
type input "1"
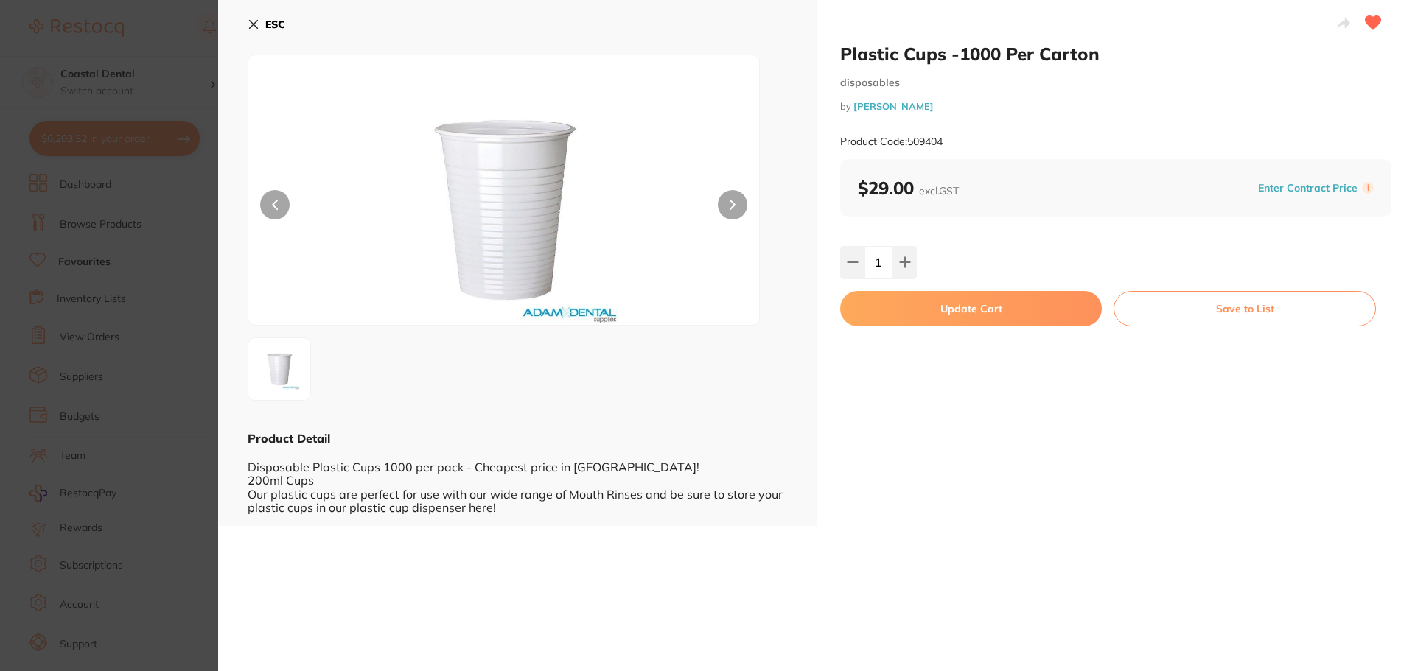
click at [924, 318] on button "Update Cart" at bounding box center [971, 308] width 262 height 35
checkbox input "false"
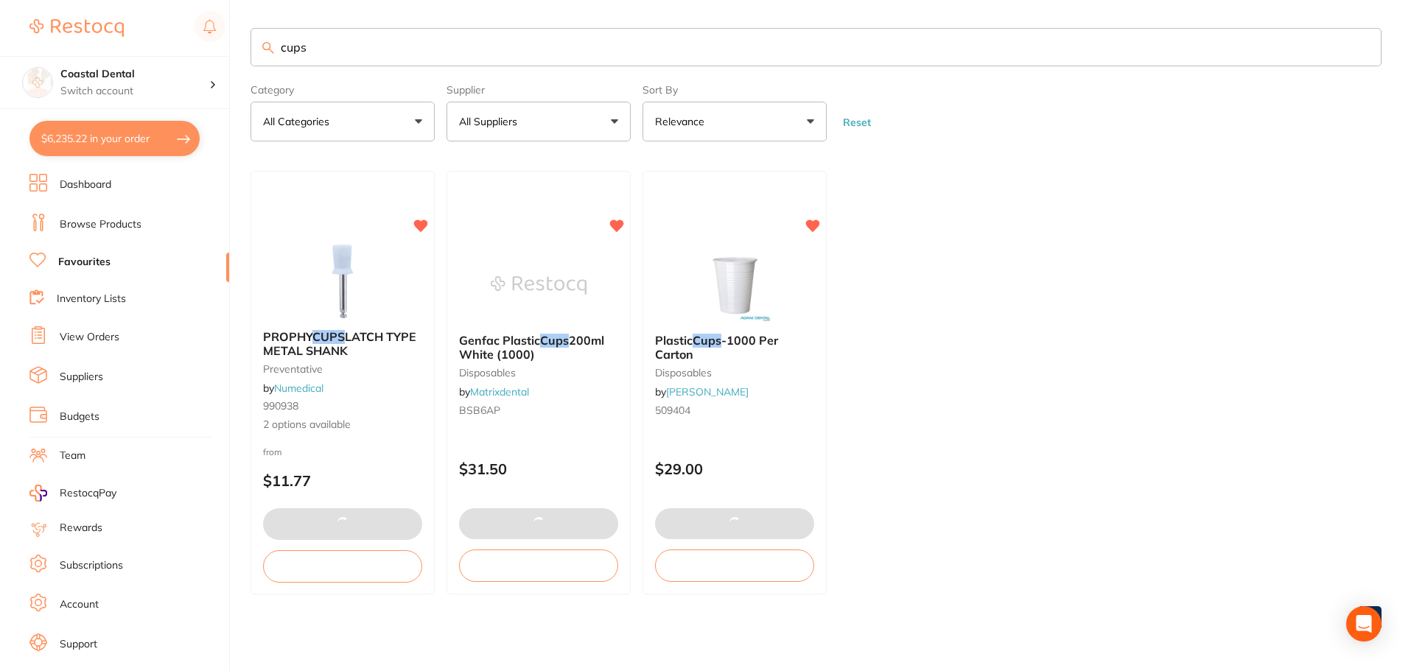
drag, startPoint x: 339, startPoint y: 49, endPoint x: 161, endPoint y: 52, distance: 177.6
click at [157, 54] on div "$6,235.22 Coastal Dental Switch account Coastal Dental Dental Sanctuary $6,235.…" at bounding box center [705, 334] width 1411 height 671
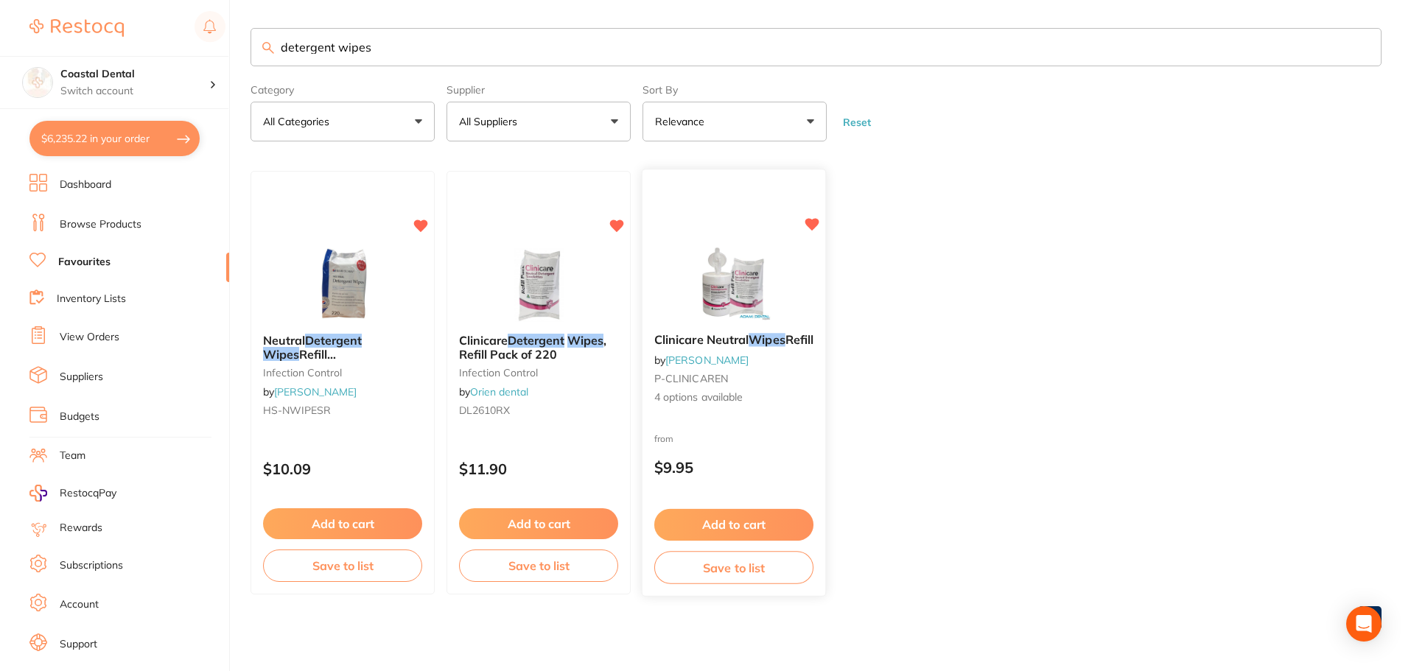
type input "detergent wipes"
click at [749, 451] on div "from $9.95" at bounding box center [734, 457] width 183 height 53
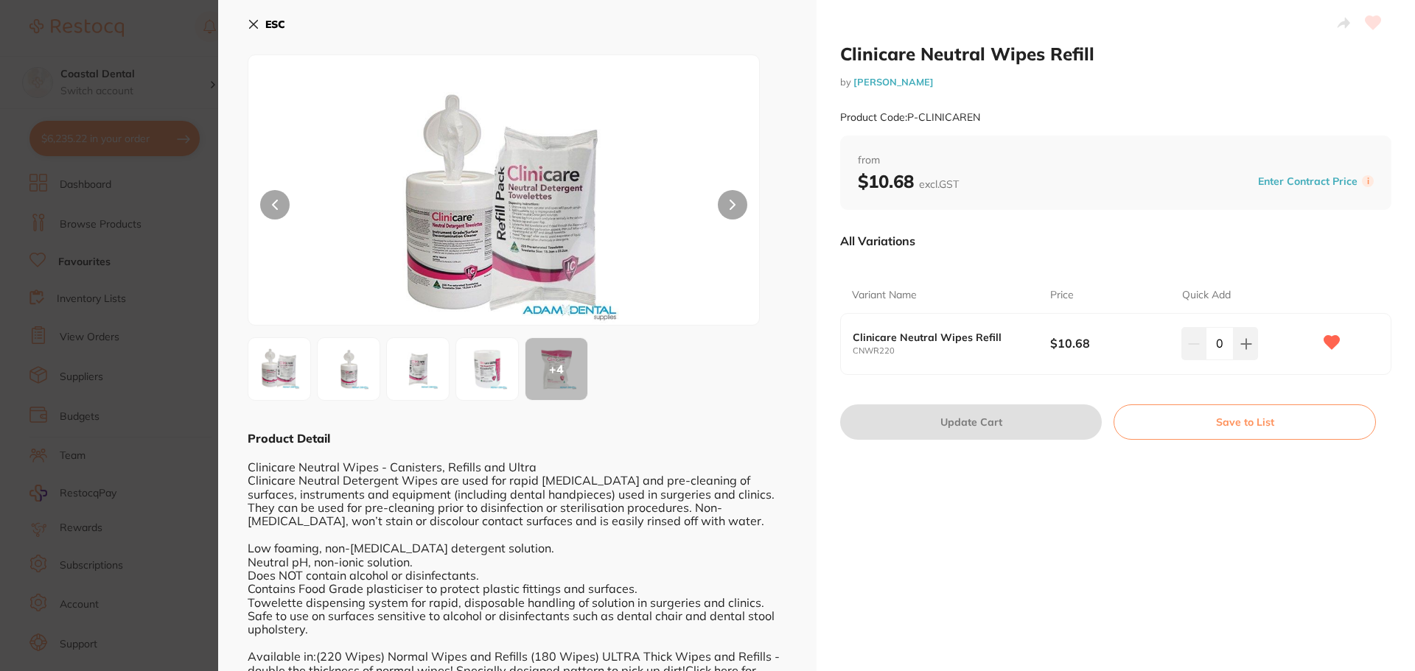
click at [255, 27] on icon at bounding box center [254, 25] width 8 height 8
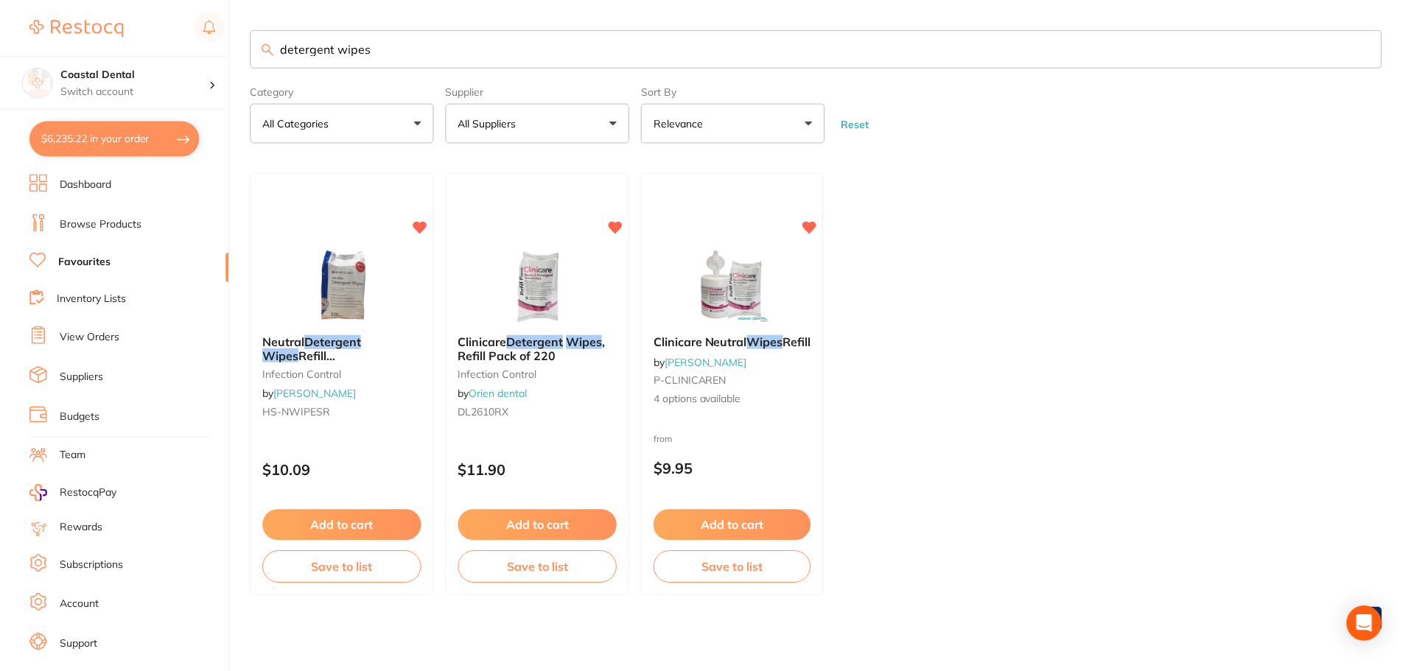
scroll to position [1, 0]
click at [750, 529] on button "Add to cart" at bounding box center [733, 525] width 159 height 32
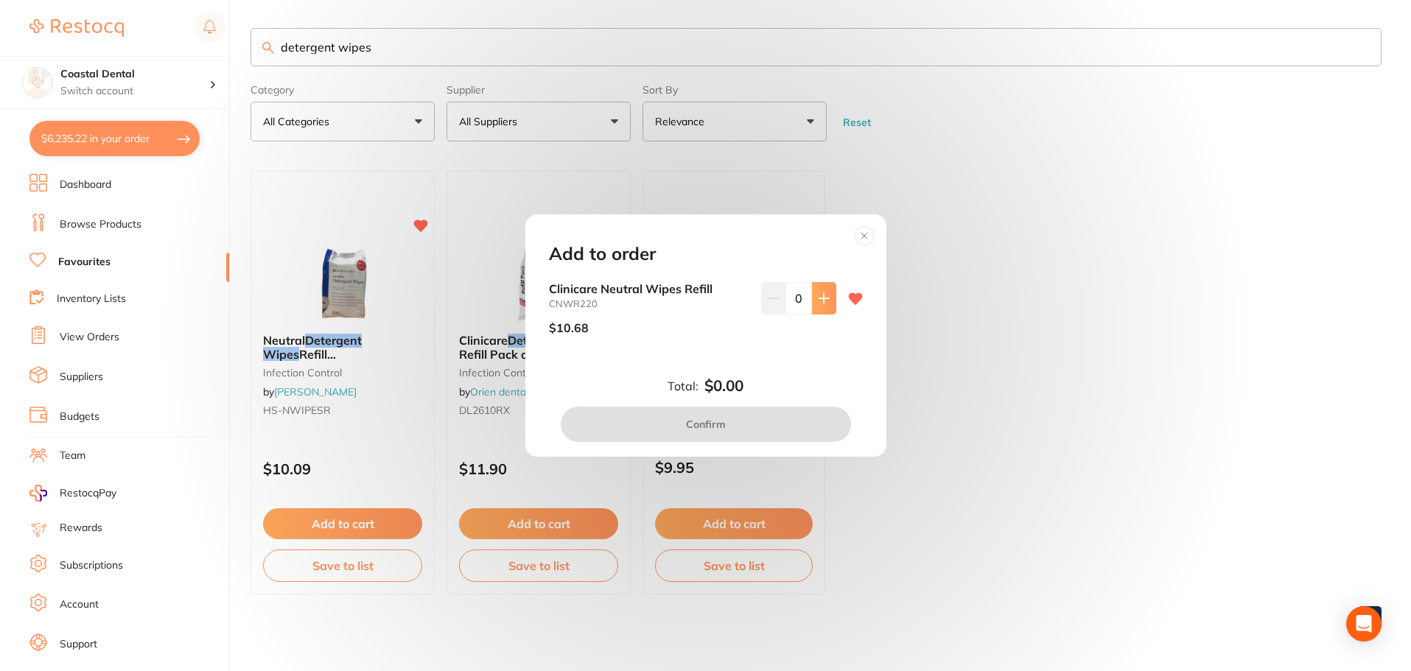
click at [824, 304] on icon at bounding box center [824, 299] width 12 height 12
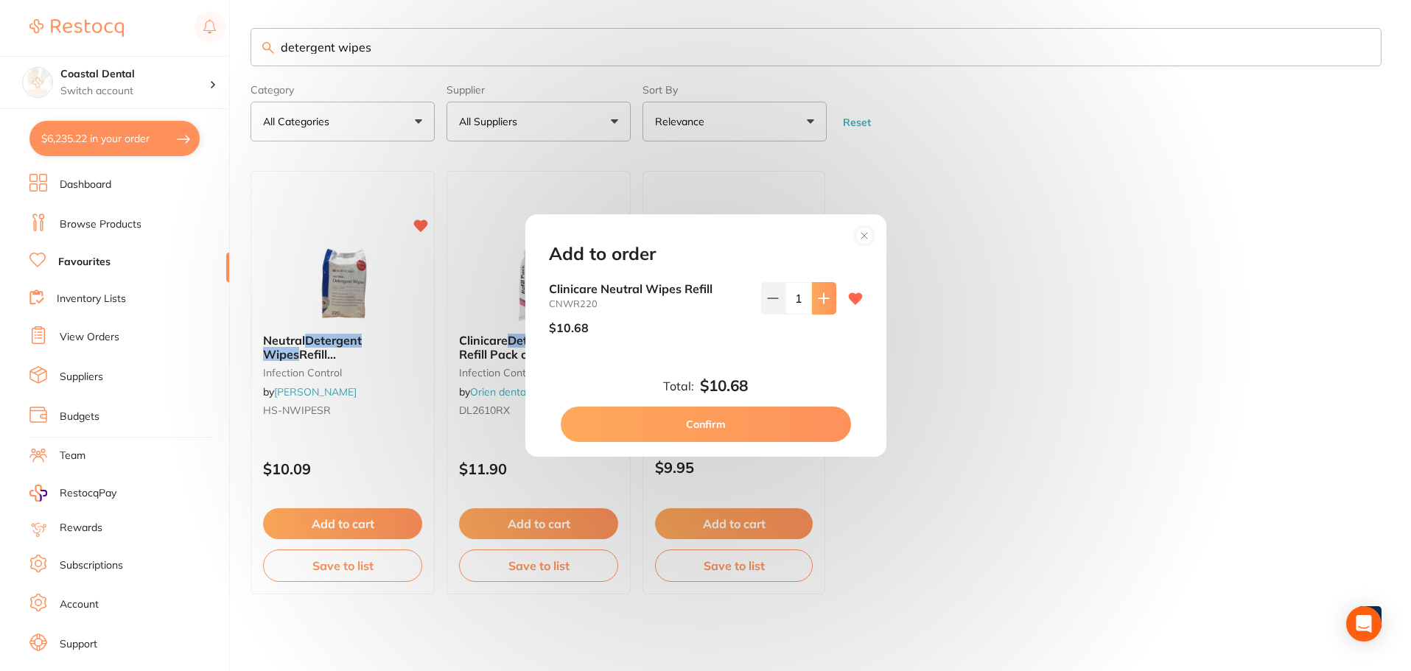
click at [824, 304] on icon at bounding box center [824, 299] width 12 height 12
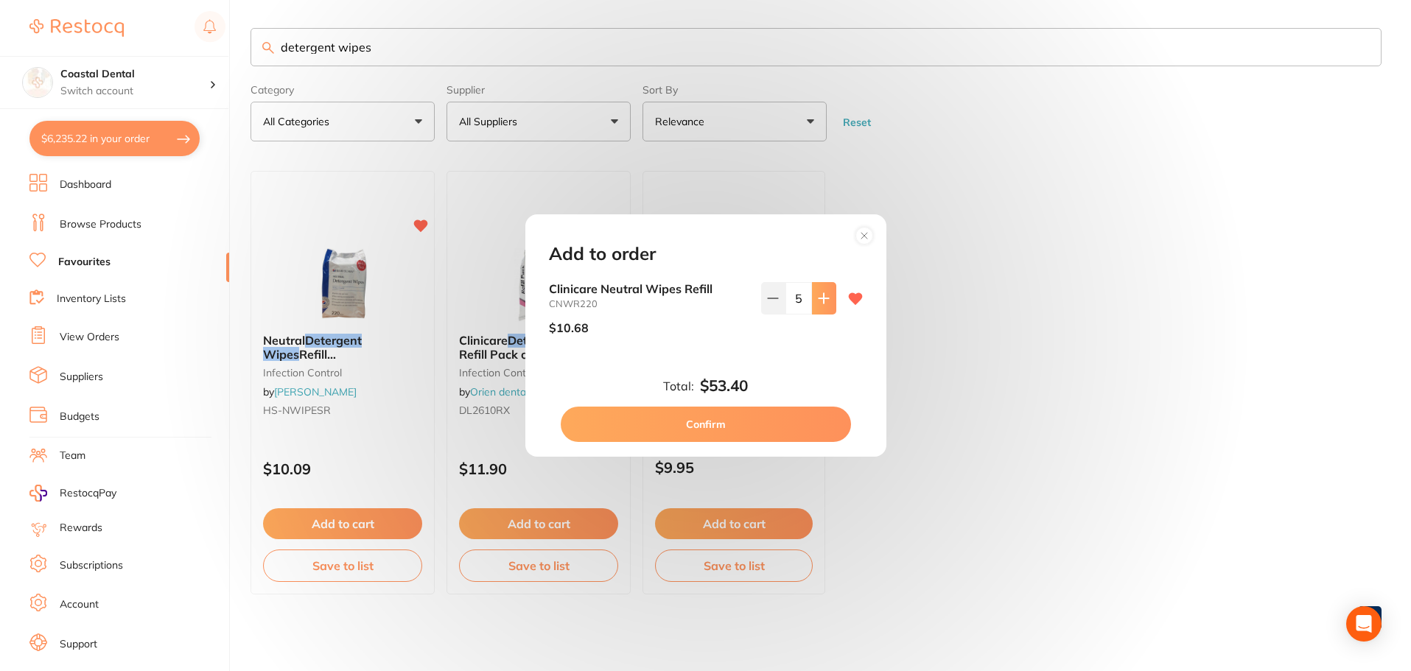
type input "6"
click at [702, 423] on button "Confirm" at bounding box center [706, 424] width 290 height 35
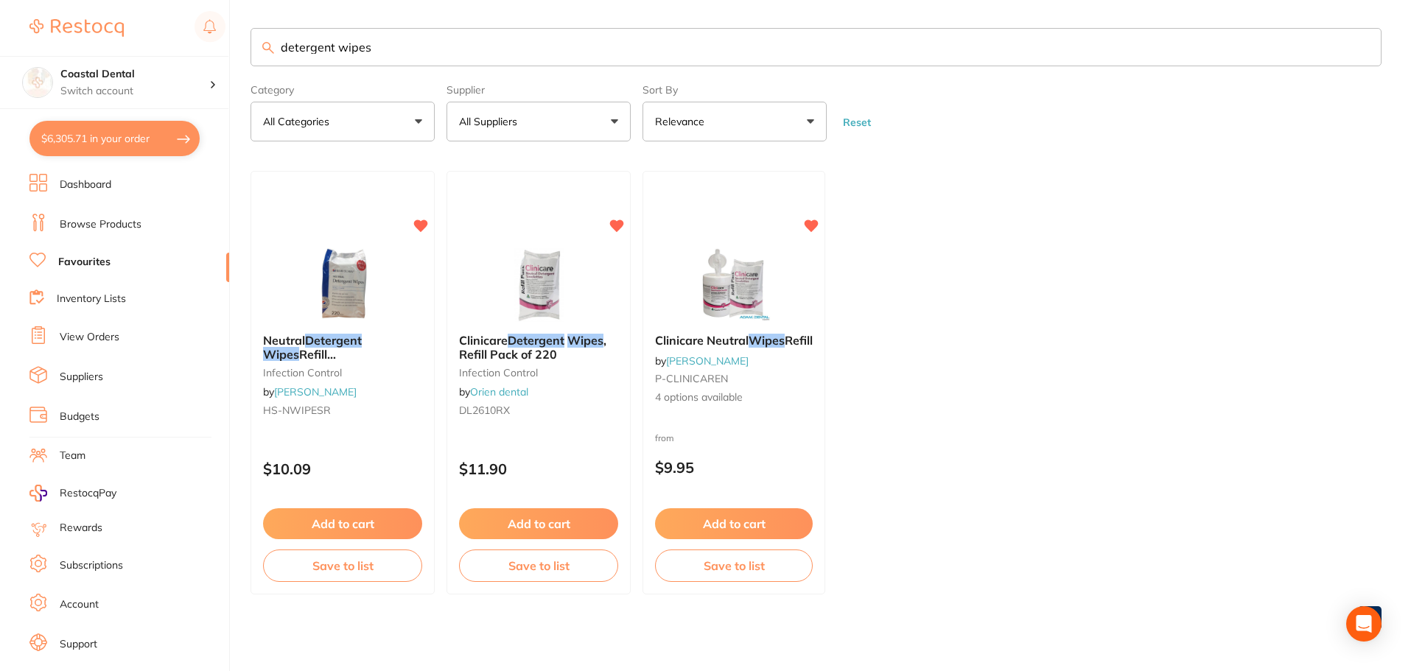
drag, startPoint x: 408, startPoint y: 51, endPoint x: 207, endPoint y: 49, distance: 201.2
click at [207, 49] on div "$6,305.71 Coastal Dental Switch account Coastal Dental Dental Sanctuary $6,305.…" at bounding box center [705, 334] width 1411 height 671
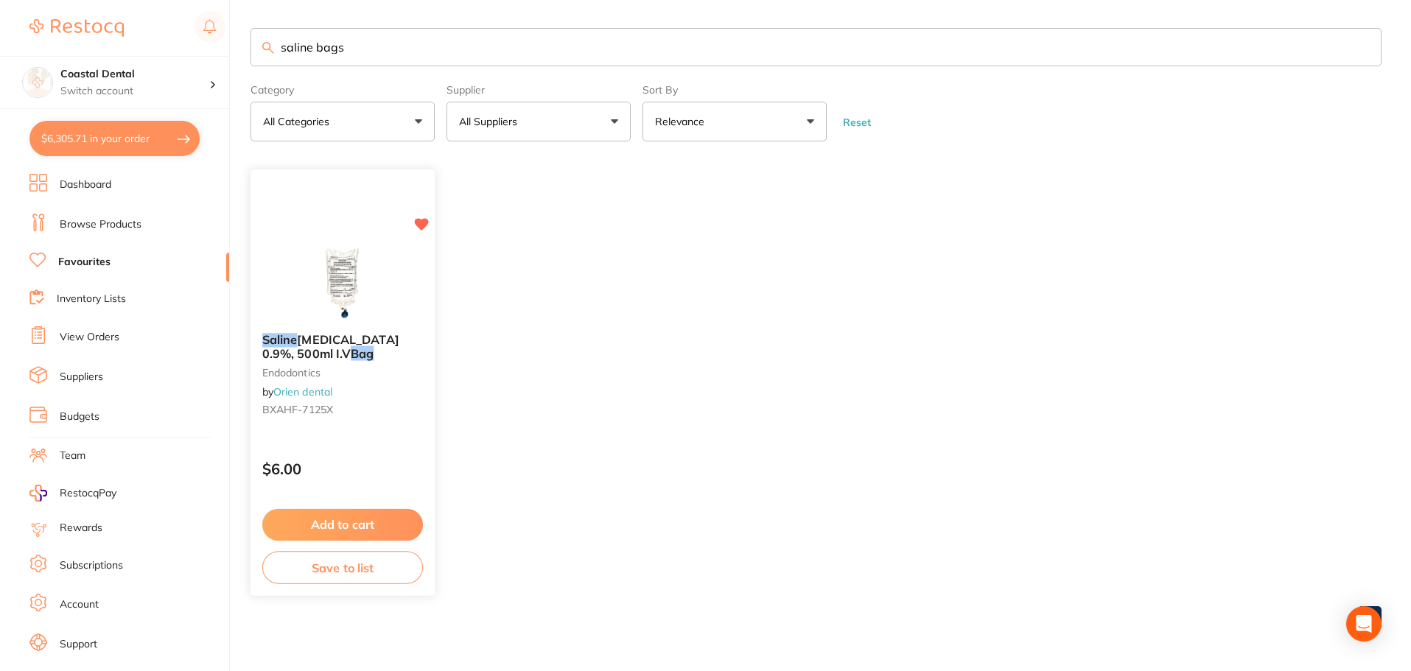
type input "saline bags"
click at [360, 423] on div "Saline Sodium Chloride 0.9%, 500ml I.V Bag endodontics by Orien dental BXAHF-71…" at bounding box center [343, 378] width 184 height 113
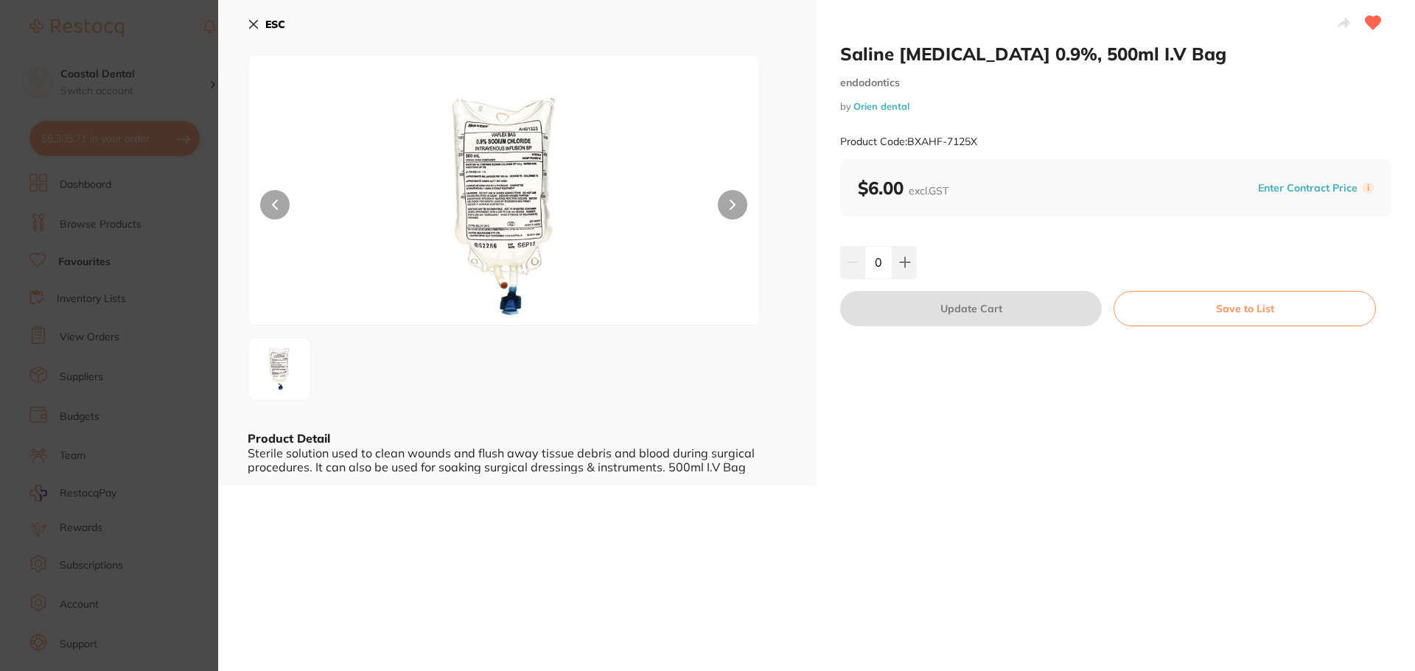
click at [256, 24] on icon at bounding box center [254, 24] width 12 height 12
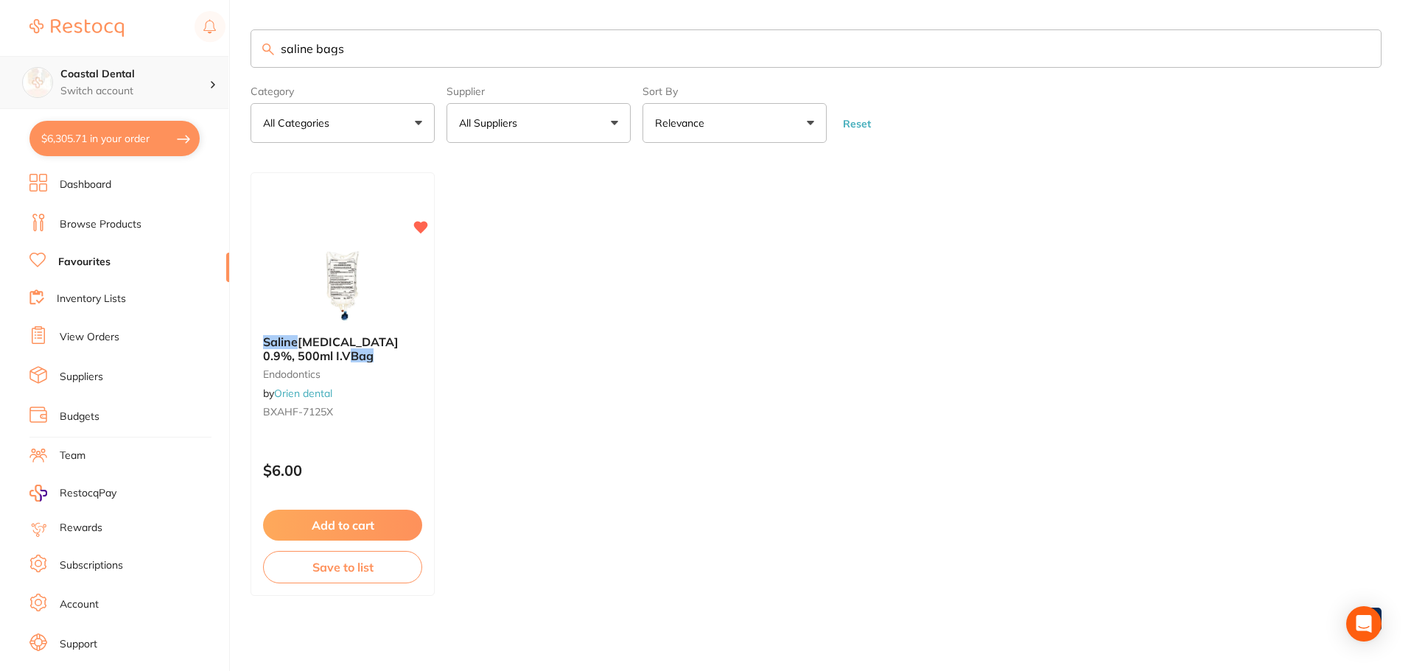
scroll to position [1, 0]
drag, startPoint x: 352, startPoint y: 49, endPoint x: 200, endPoint y: 60, distance: 152.2
click at [200, 60] on div "$6,305.71 Coastal Dental Switch account Coastal Dental Dental Sanctuary $6,305.…" at bounding box center [705, 335] width 1411 height 671
click at [85, 226] on link "Browse Products" at bounding box center [101, 224] width 82 height 15
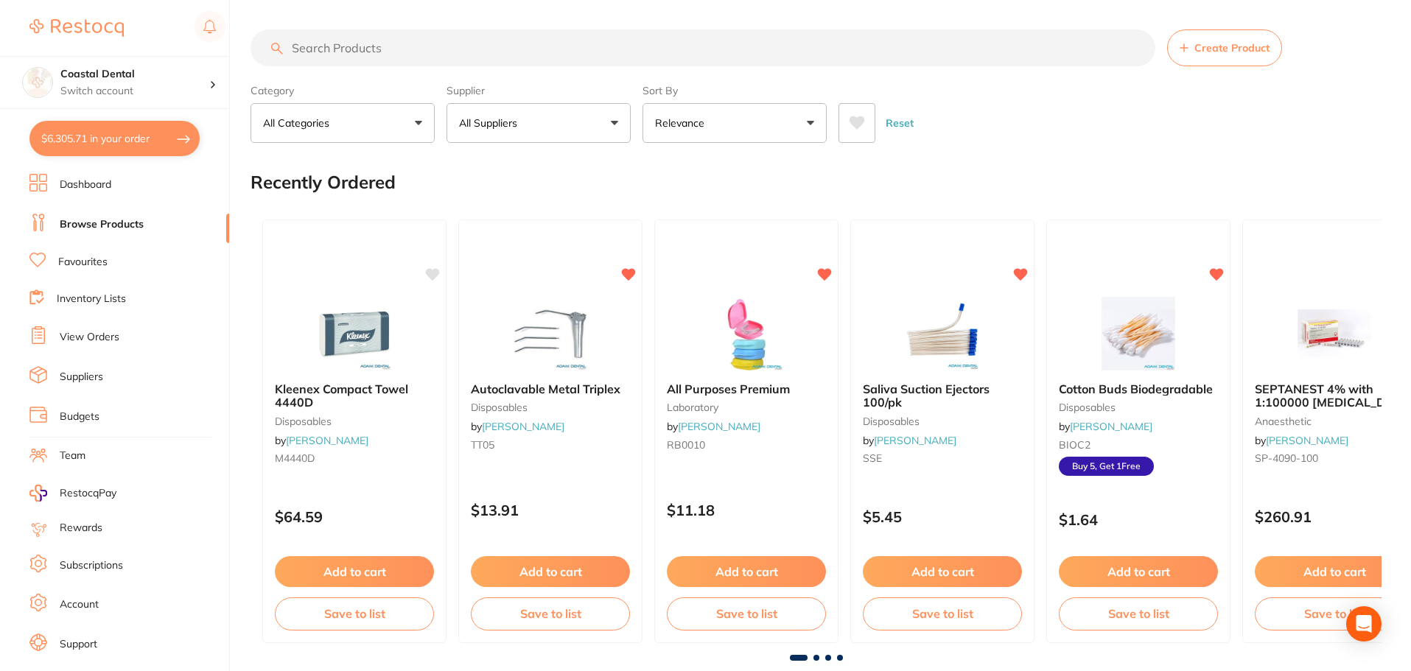
click at [304, 48] on input "search" at bounding box center [703, 47] width 905 height 37
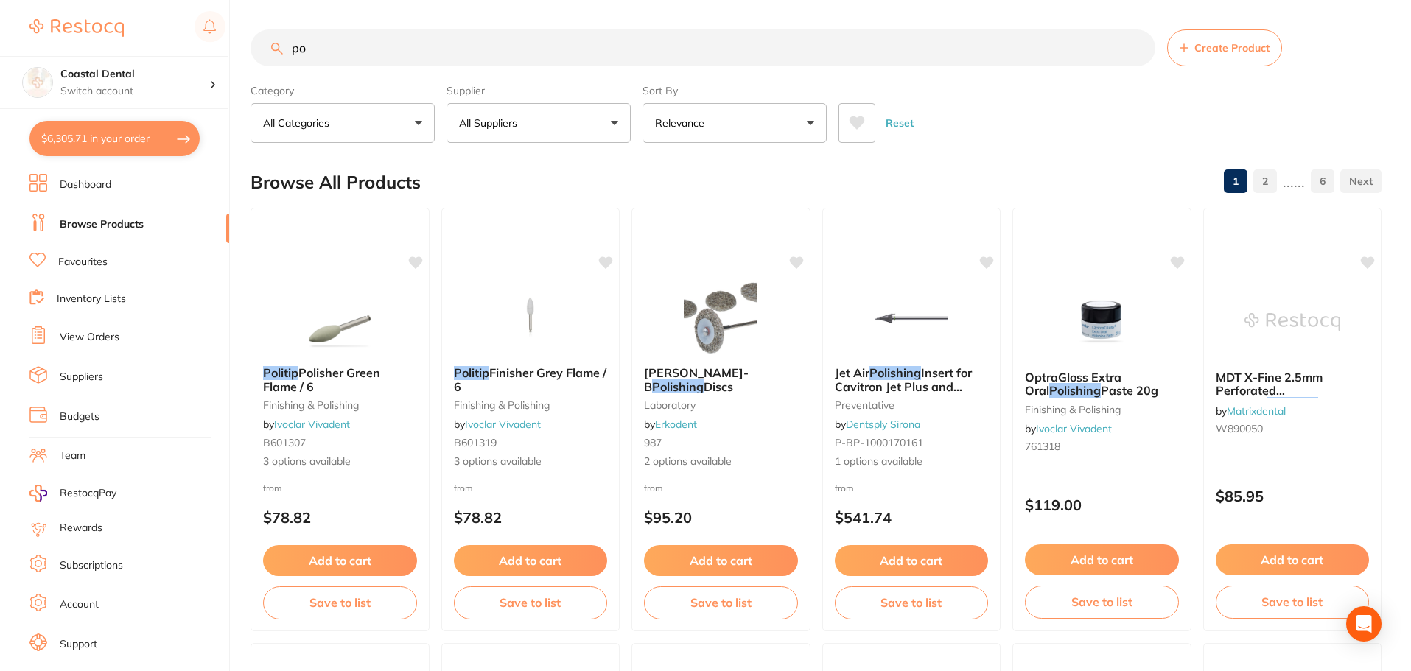
type input "p"
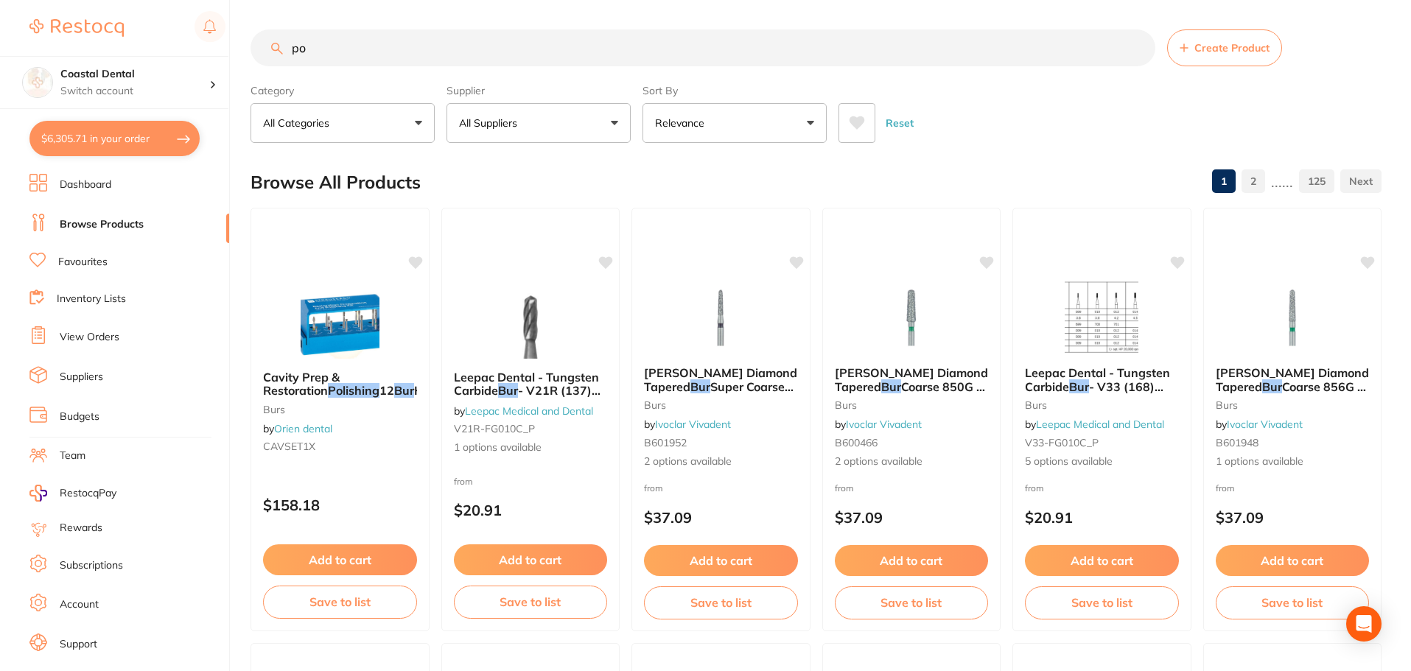
type input "p"
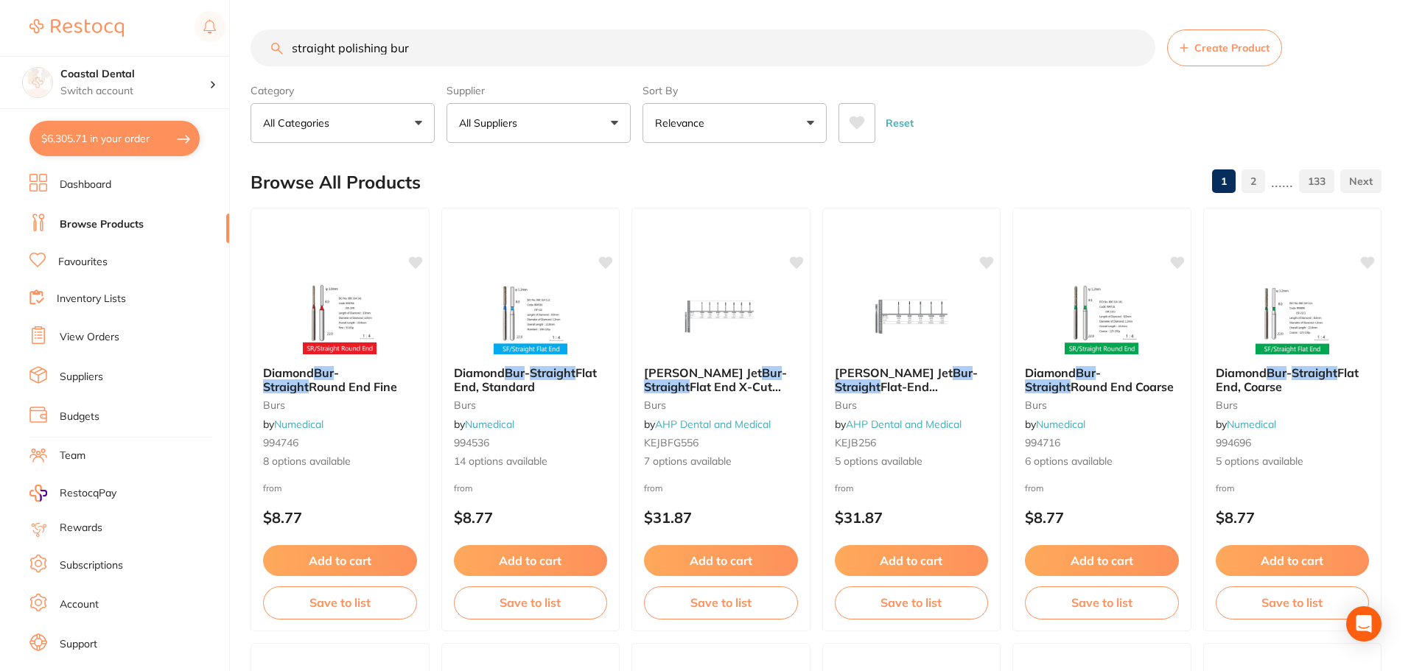
scroll to position [1, 0]
drag, startPoint x: 438, startPoint y: 52, endPoint x: 283, endPoint y: 25, distance: 157.0
click at [251, 57] on div "straight polishing bur Create Product" at bounding box center [816, 47] width 1131 height 37
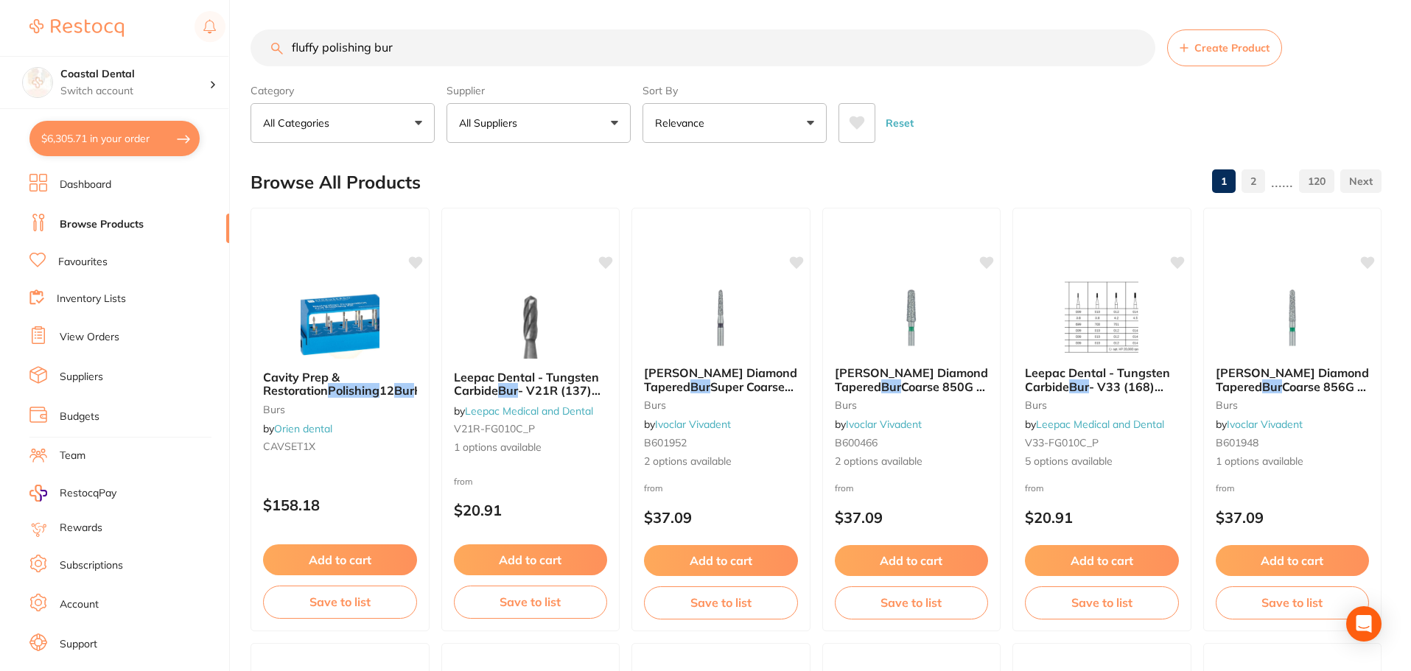
scroll to position [0, 0]
drag, startPoint x: 419, startPoint y: 47, endPoint x: 203, endPoint y: 46, distance: 216.6
click at [203, 46] on div "$6,305.71 Coastal Dental Switch account Coastal Dental Dental Sanctuary $6,305.…" at bounding box center [705, 335] width 1411 height 671
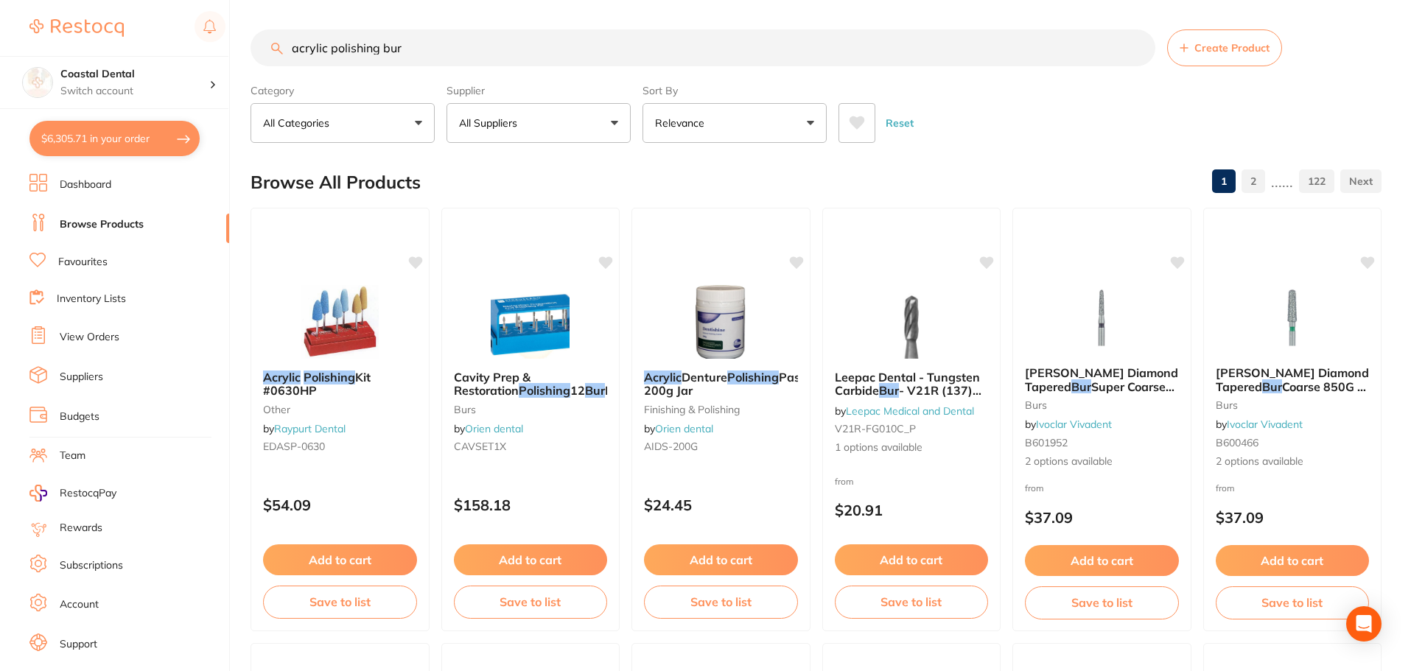
click at [614, 122] on button "All Suppliers" at bounding box center [539, 123] width 184 height 40
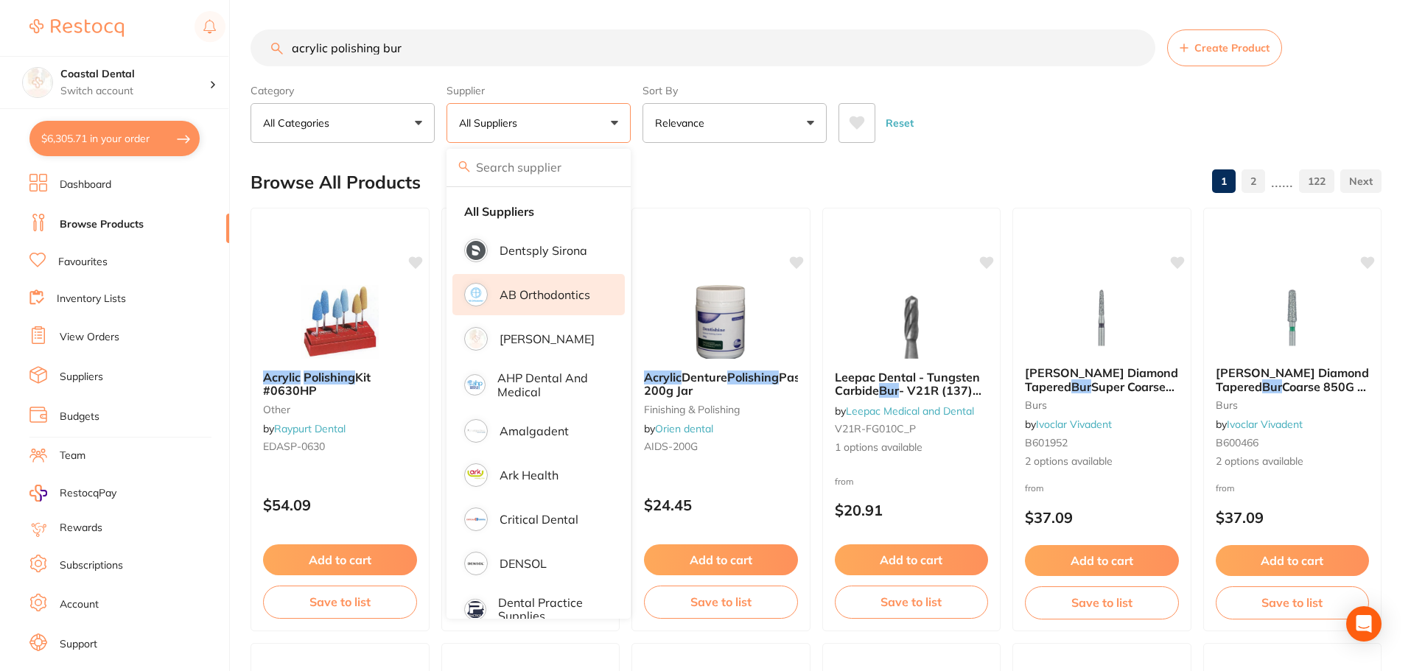
click at [564, 298] on p "AB Orthodontics" at bounding box center [545, 294] width 91 height 13
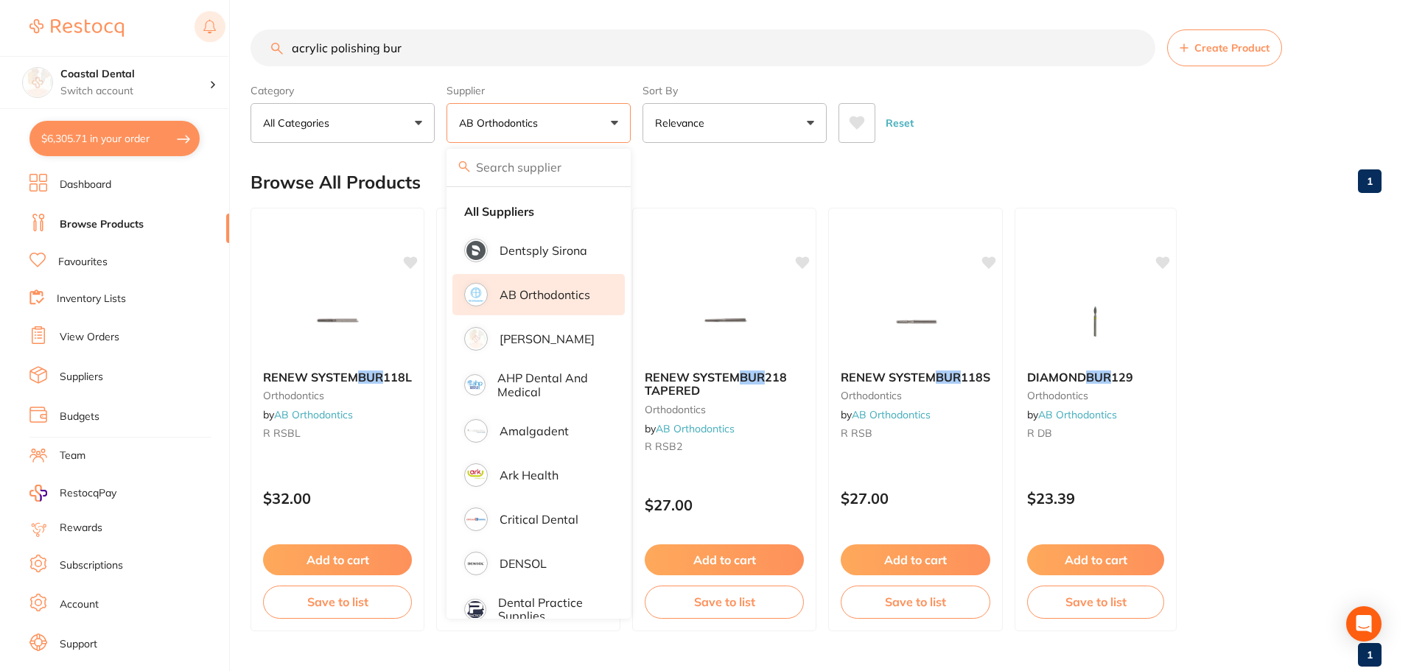
drag, startPoint x: 449, startPoint y: 44, endPoint x: 200, endPoint y: 38, distance: 249.1
click at [195, 40] on div "$6,305.71 Coastal Dental Switch account Coastal Dental Dental Sanctuary $6,305.…" at bounding box center [705, 335] width 1411 height 671
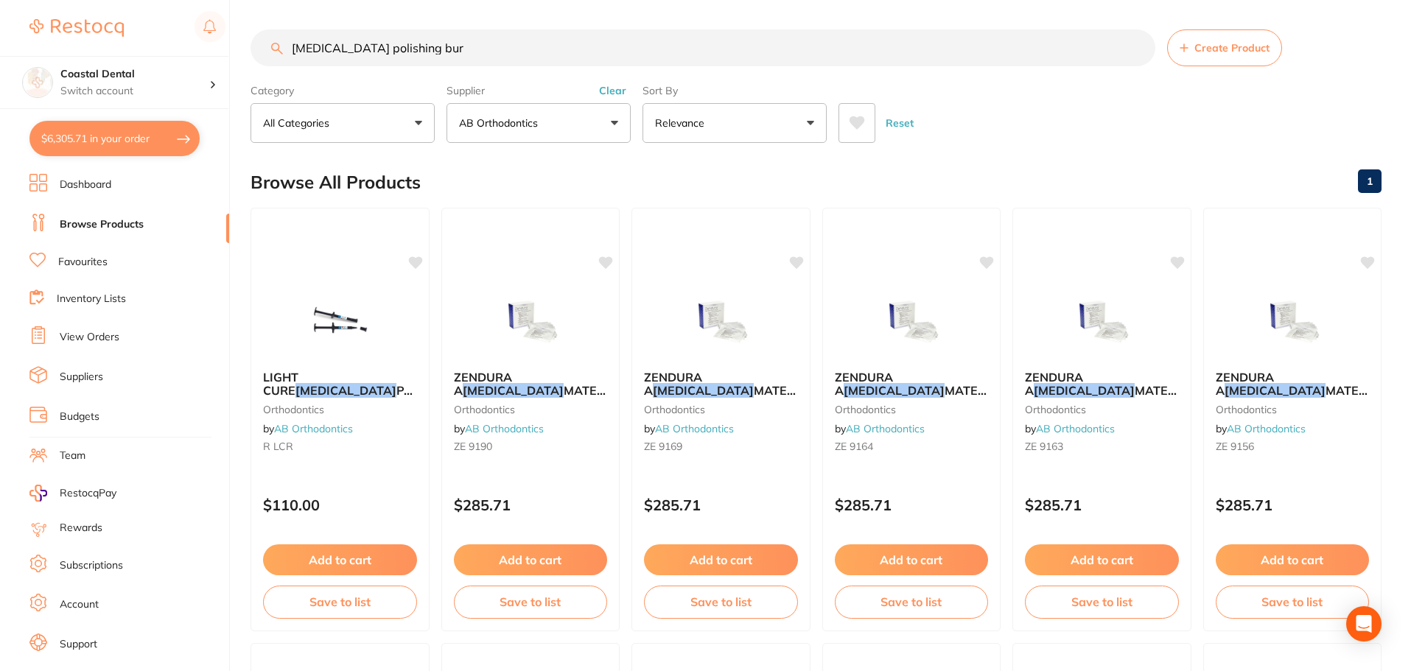
drag, startPoint x: 429, startPoint y: 48, endPoint x: 181, endPoint y: 53, distance: 247.6
click at [181, 54] on div "$6,305.71 Coastal Dental Switch account Coastal Dental Dental Sanctuary $6,305.…" at bounding box center [705, 335] width 1411 height 671
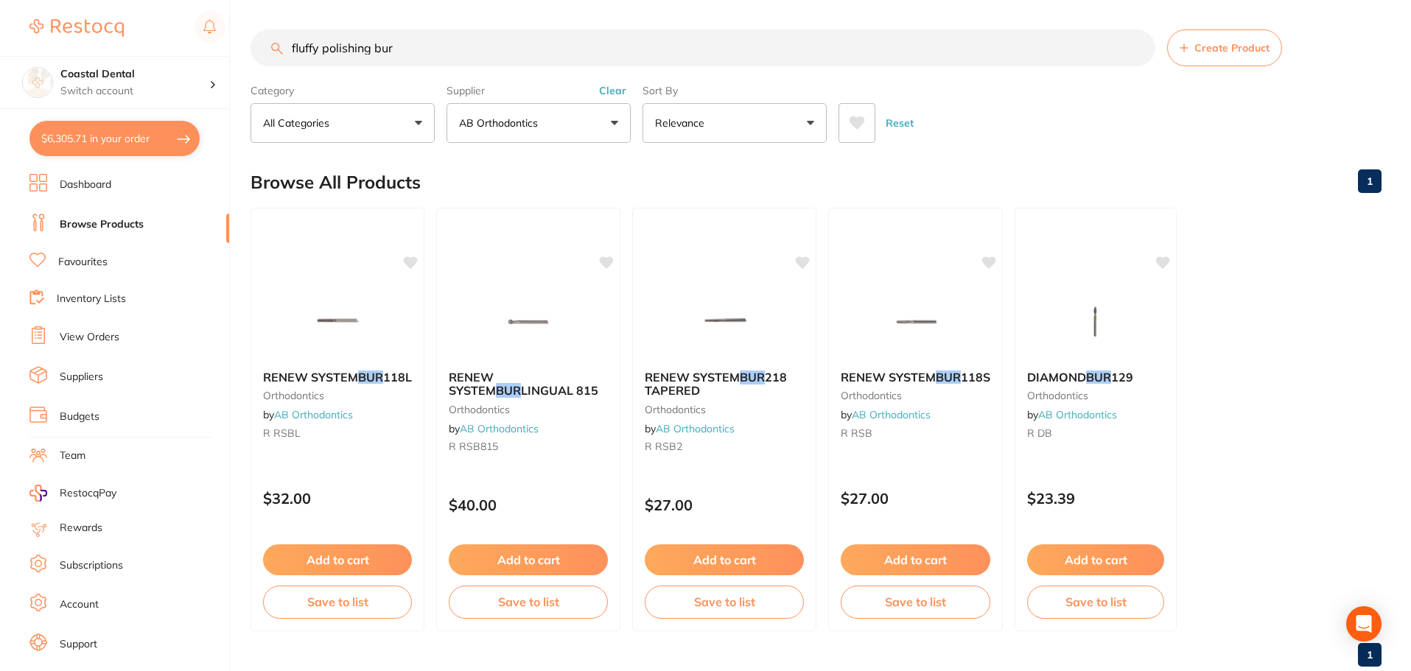
type input "fluffy polishing bur"
click at [419, 123] on button "All Categories" at bounding box center [343, 123] width 184 height 40
click at [110, 145] on button "$6,305.71 in your order" at bounding box center [114, 138] width 170 height 35
checkbox input "true"
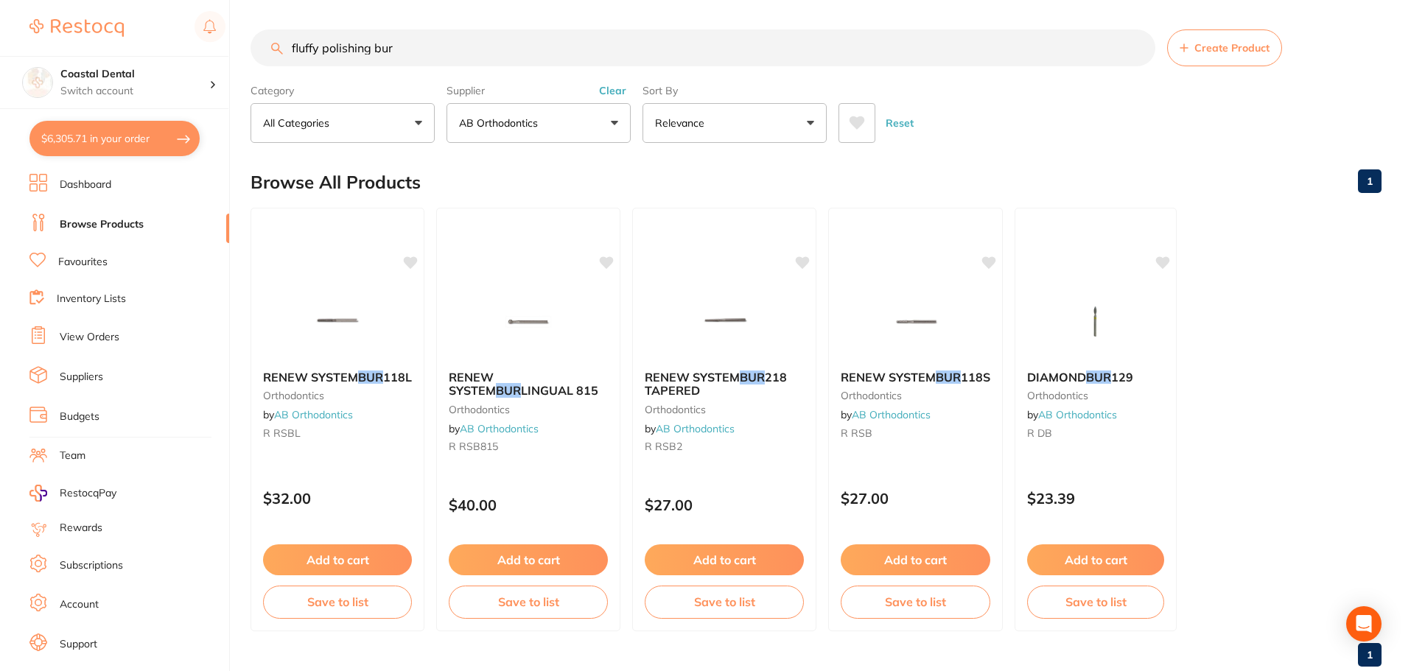
checkbox input "true"
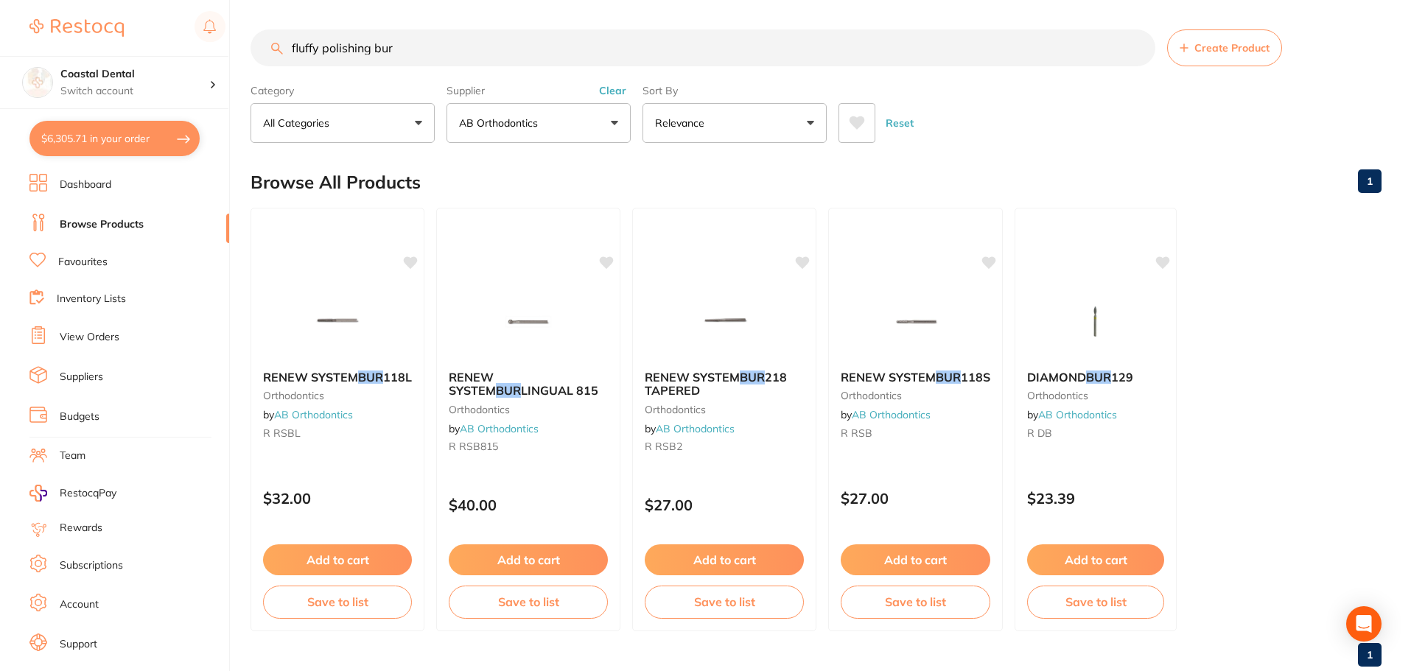
checkbox input "true"
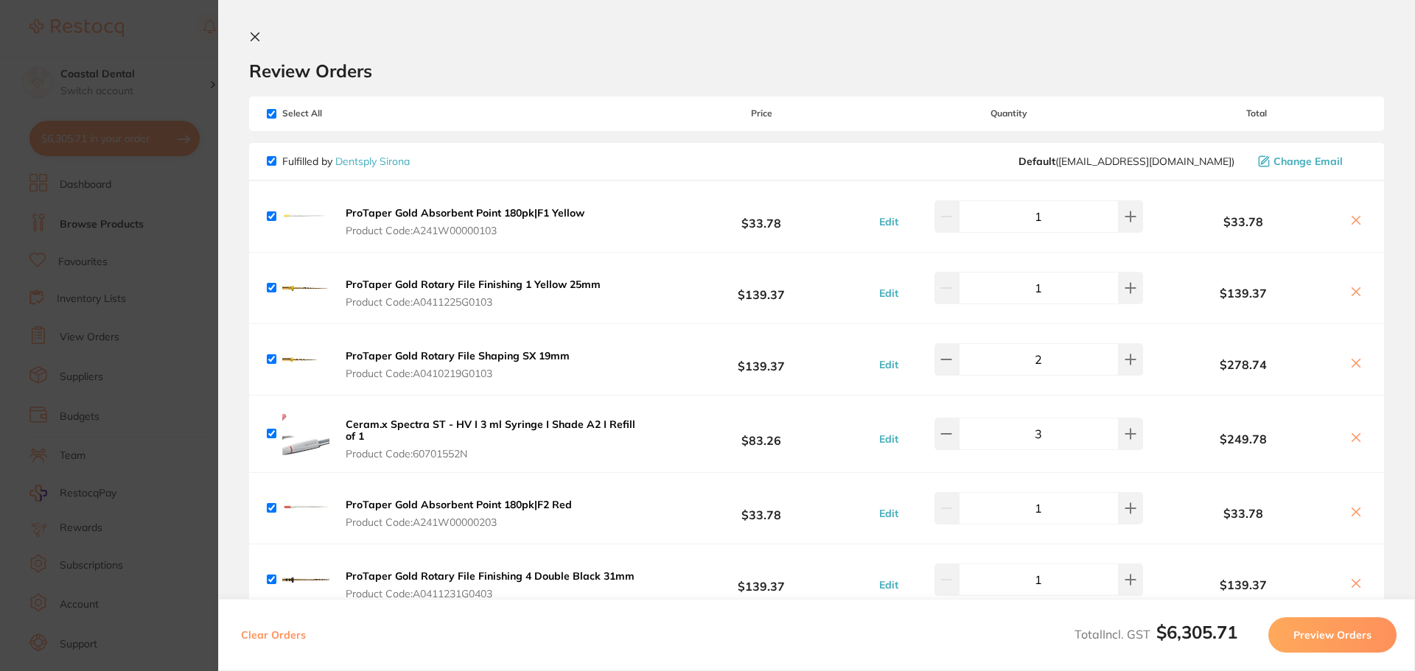
click at [253, 40] on icon at bounding box center [255, 37] width 8 height 8
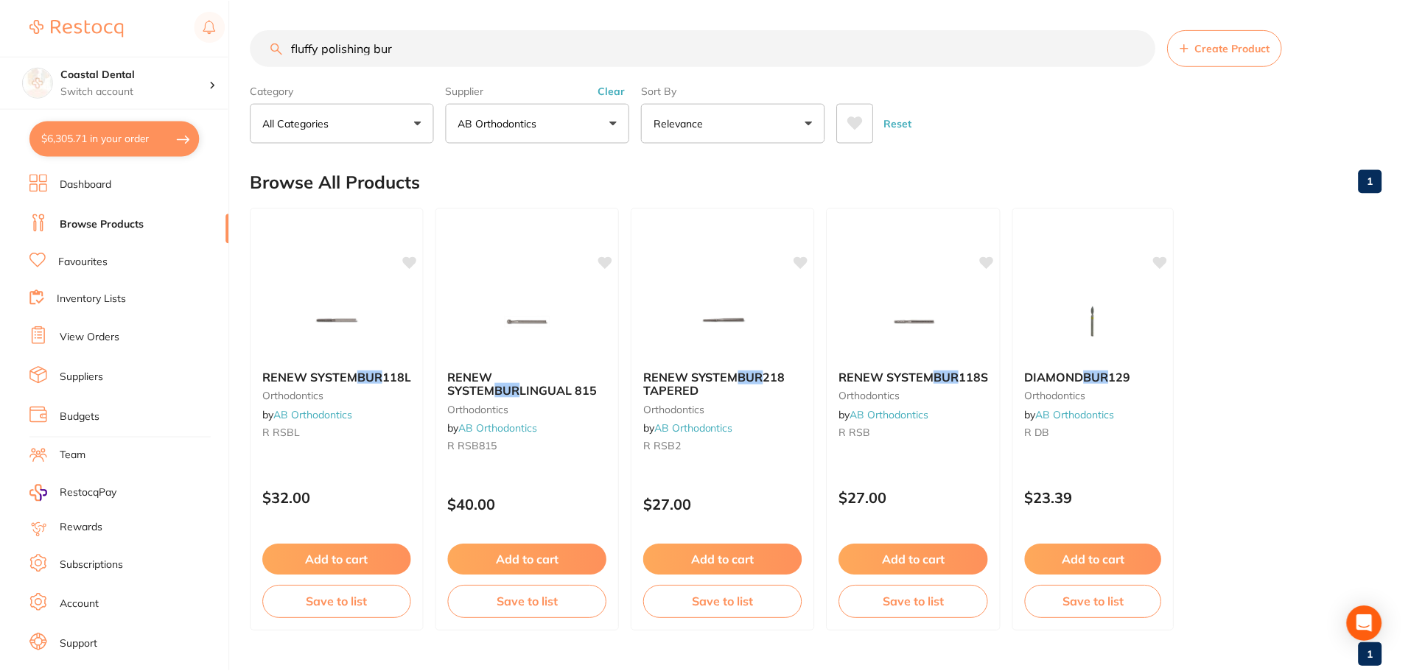
scroll to position [1, 0]
click at [87, 374] on link "Suppliers" at bounding box center [81, 377] width 43 height 15
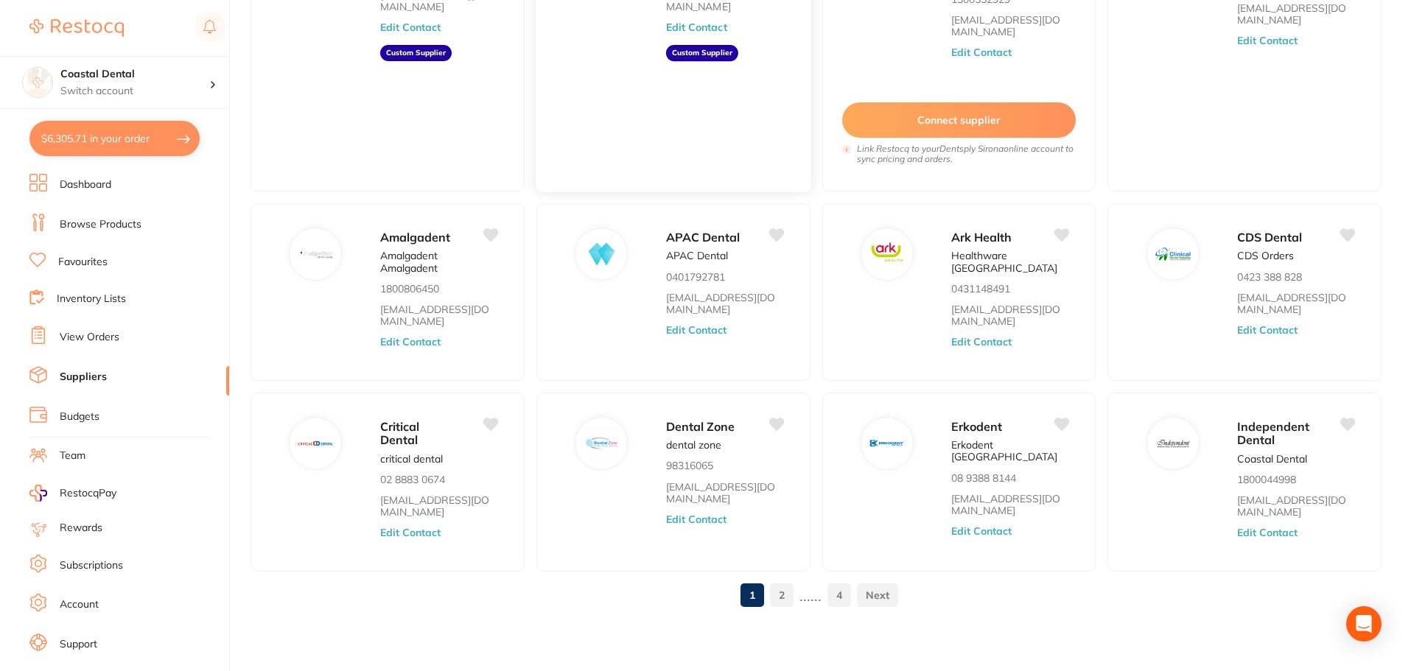
scroll to position [224, 0]
click at [785, 599] on link "2" at bounding box center [782, 594] width 24 height 29
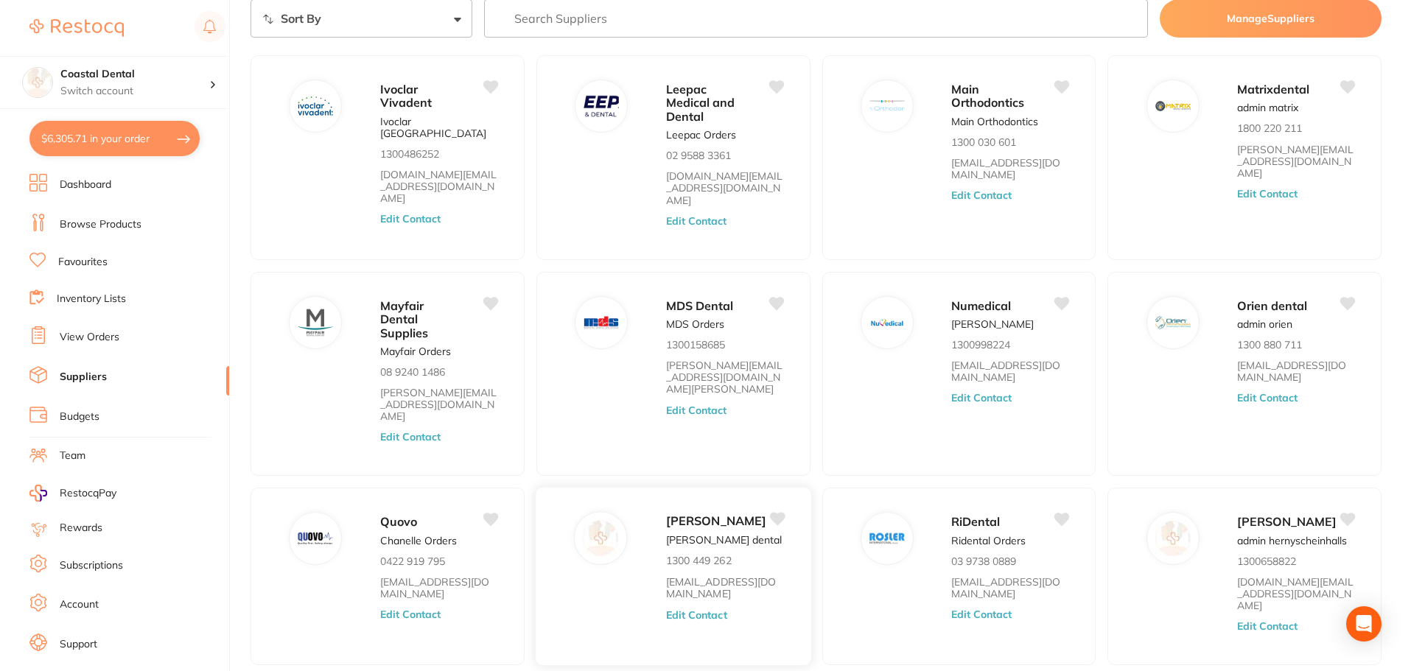
scroll to position [117, 0]
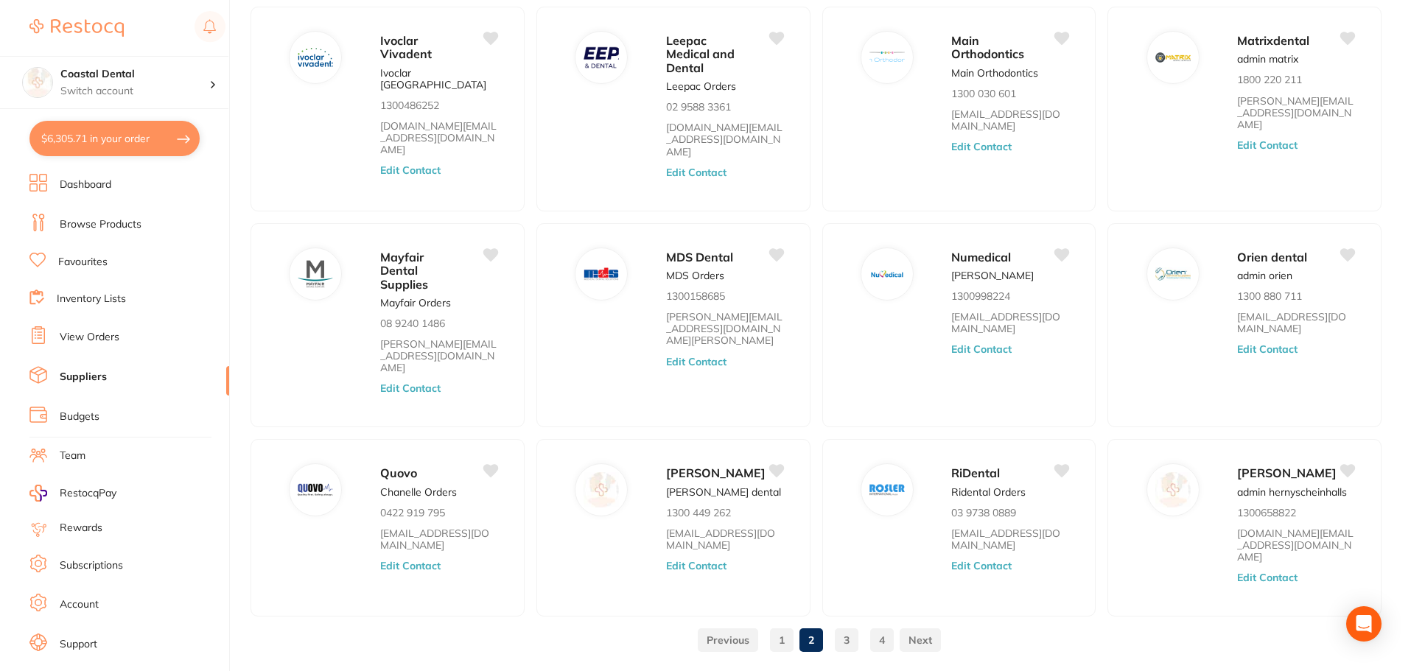
click at [842, 626] on link "3" at bounding box center [847, 640] width 24 height 29
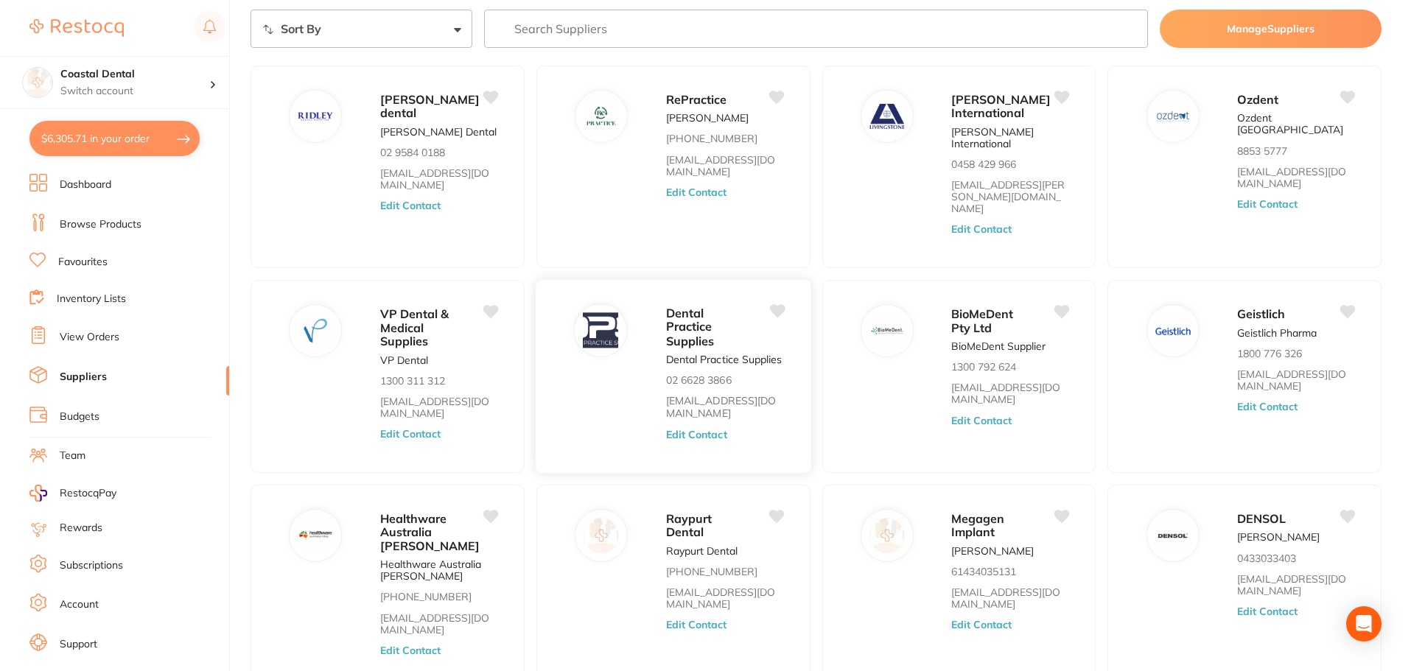
scroll to position [153, 0]
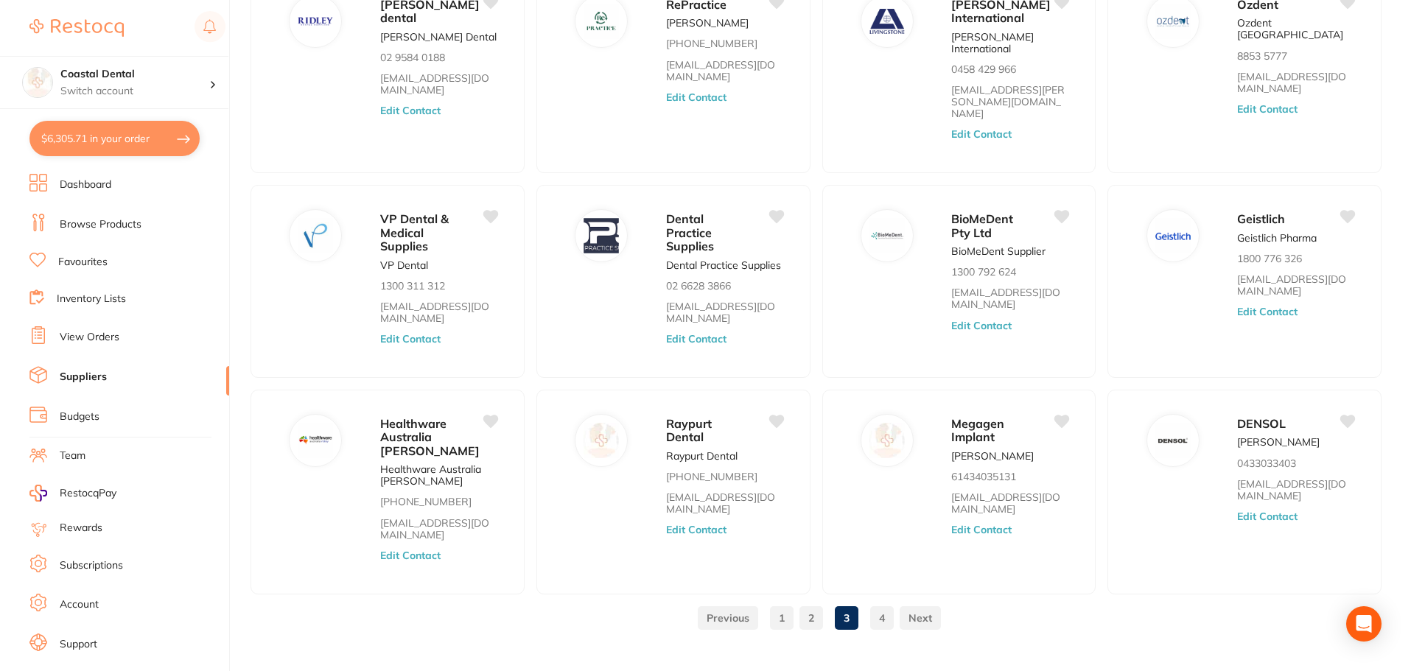
click at [882, 604] on link "4" at bounding box center [882, 618] width 24 height 29
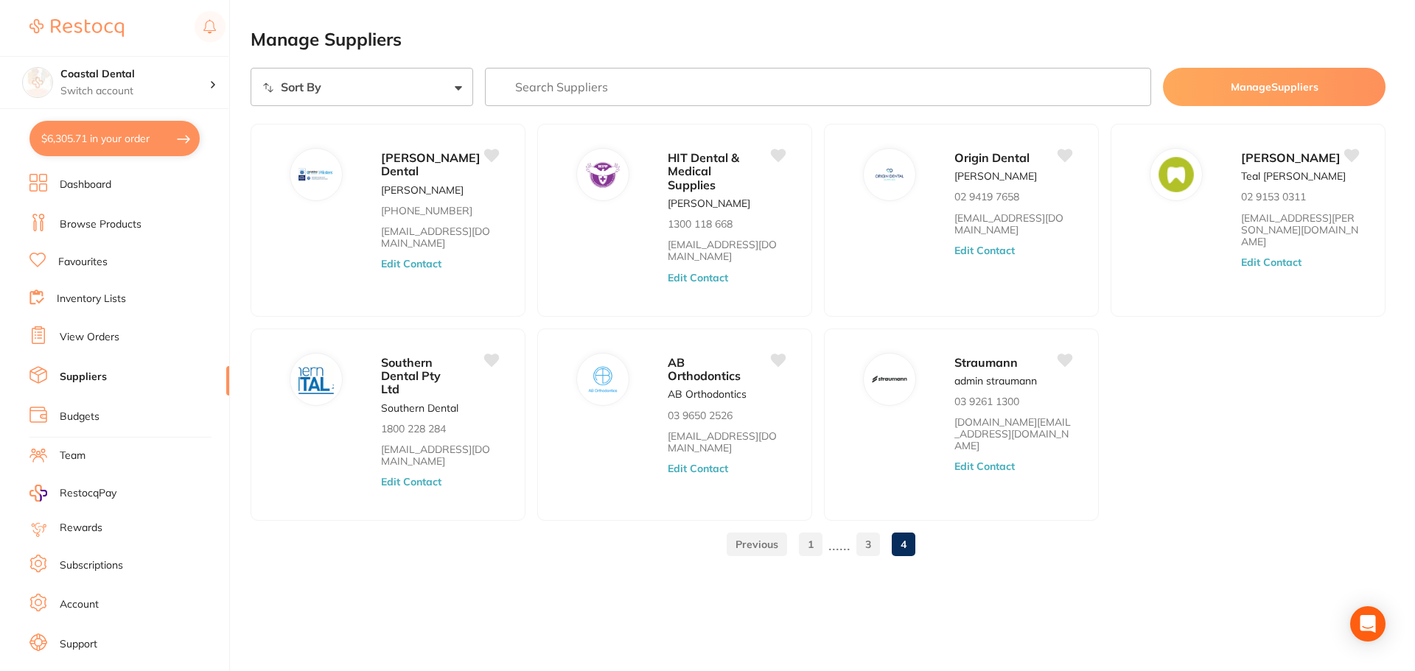
click at [749, 541] on link at bounding box center [757, 544] width 60 height 29
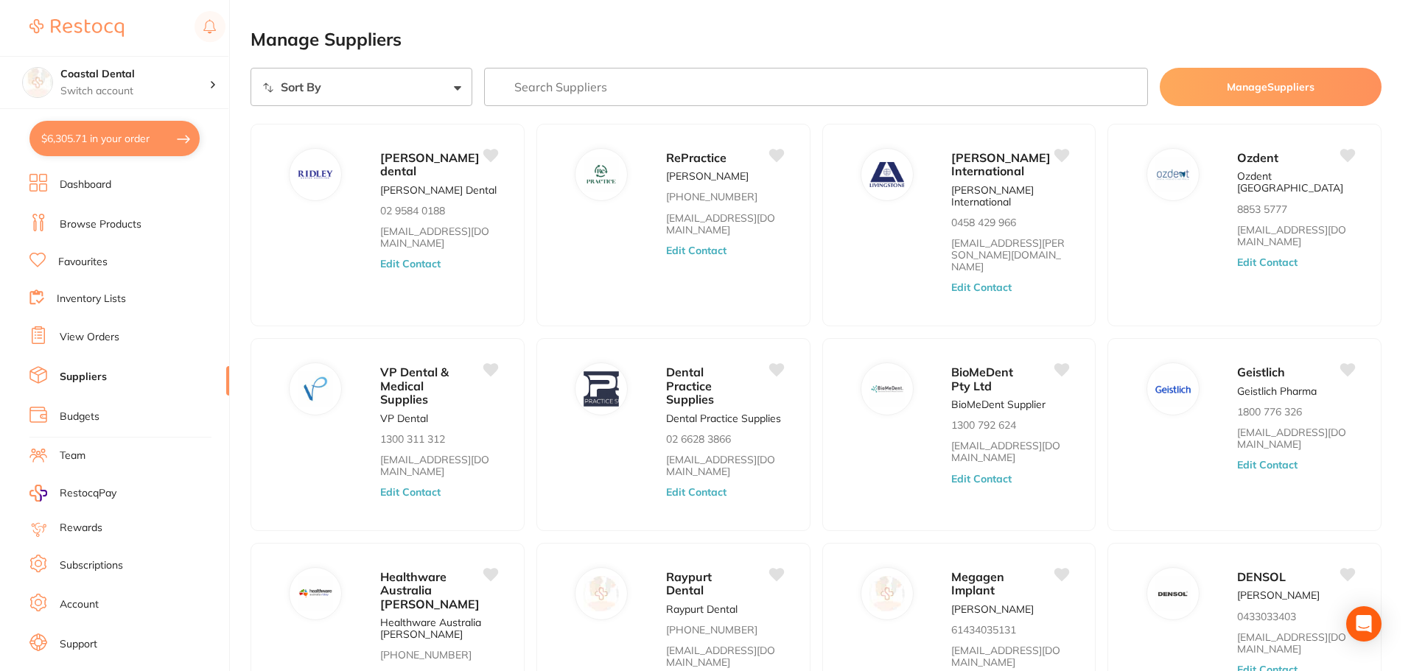
click at [94, 264] on link "Favourites" at bounding box center [82, 262] width 49 height 15
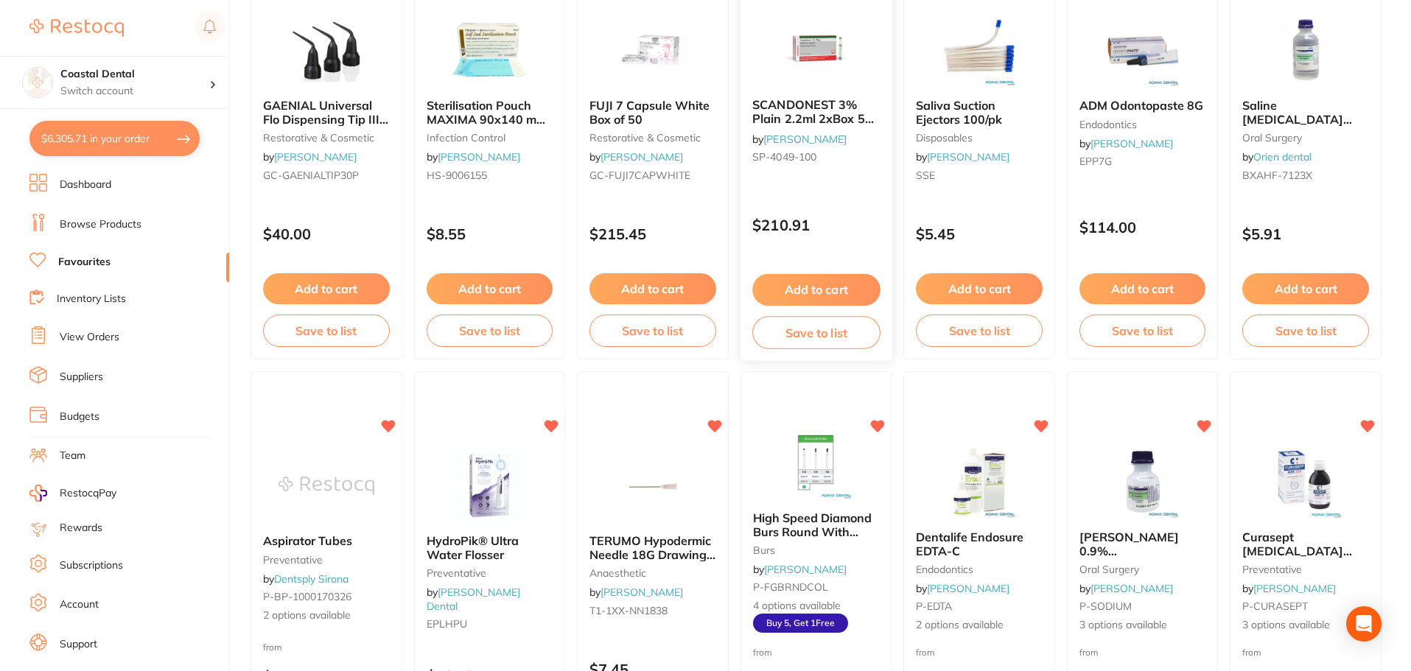
scroll to position [368, 0]
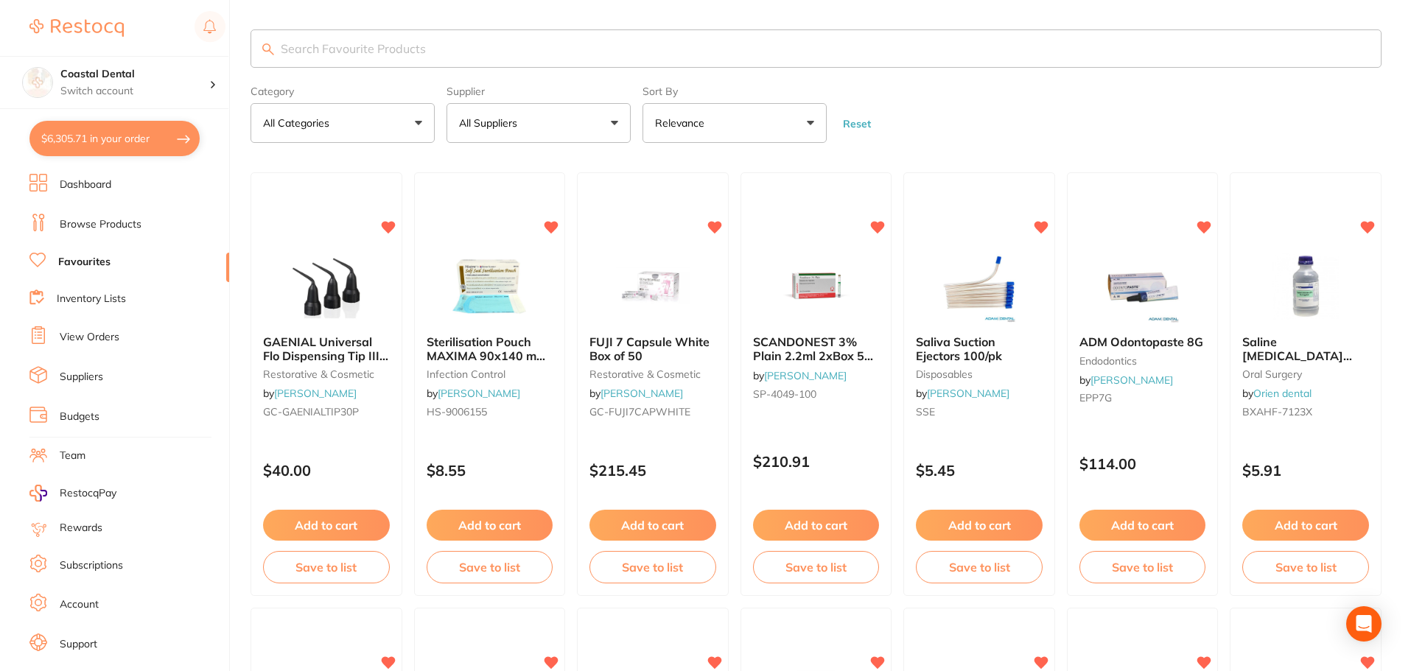
click at [453, 43] on input "search" at bounding box center [816, 48] width 1131 height 38
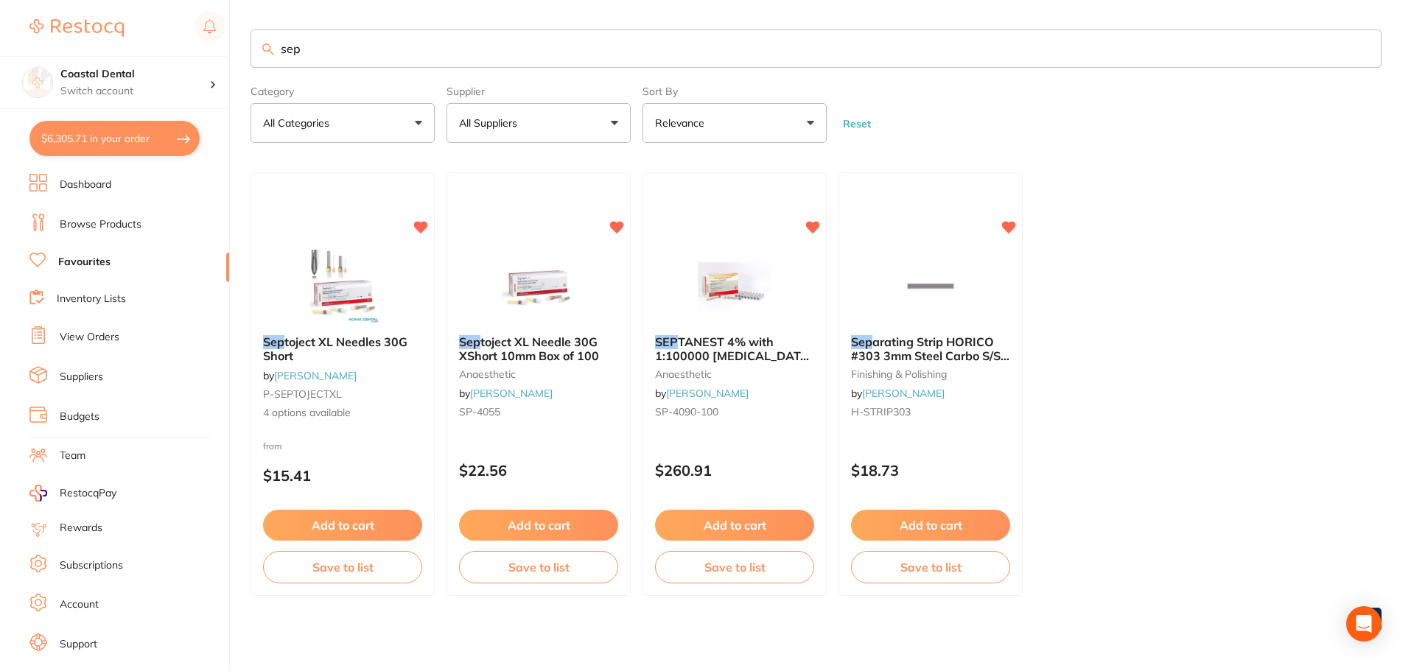
click at [617, 124] on button "All Suppliers" at bounding box center [539, 123] width 184 height 40
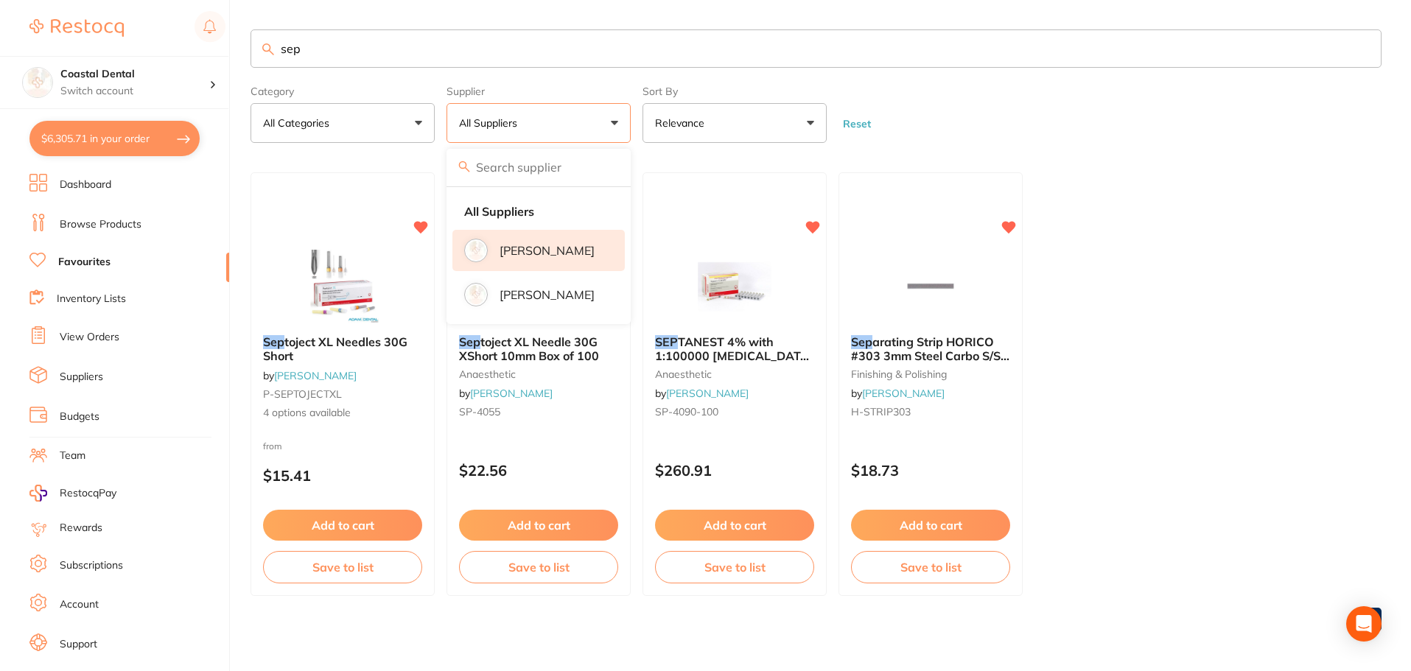
click at [555, 256] on p "[PERSON_NAME]" at bounding box center [547, 250] width 95 height 13
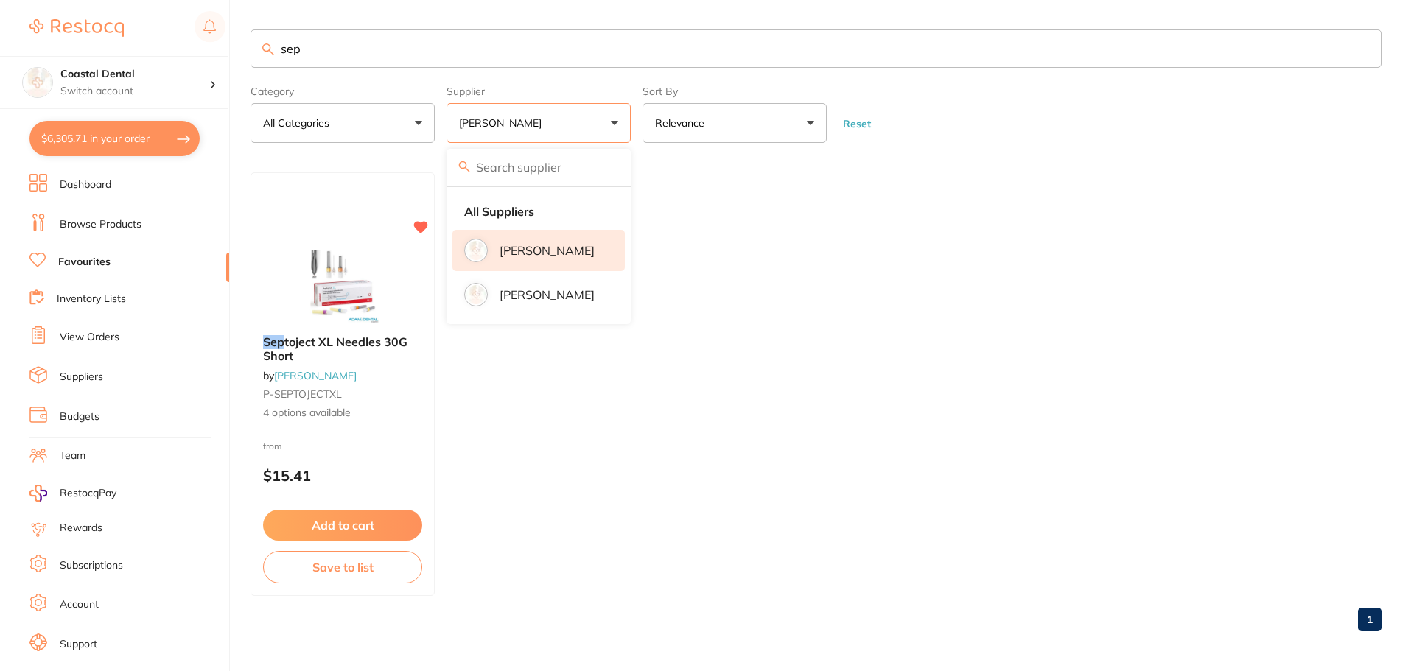
scroll to position [1, 0]
drag, startPoint x: 357, startPoint y: 60, endPoint x: 203, endPoint y: 60, distance: 154.0
click at [218, 63] on div "$6,305.71 Coastal Dental Switch account Coastal Dental Dental Sanctuary $6,305.…" at bounding box center [705, 335] width 1411 height 671
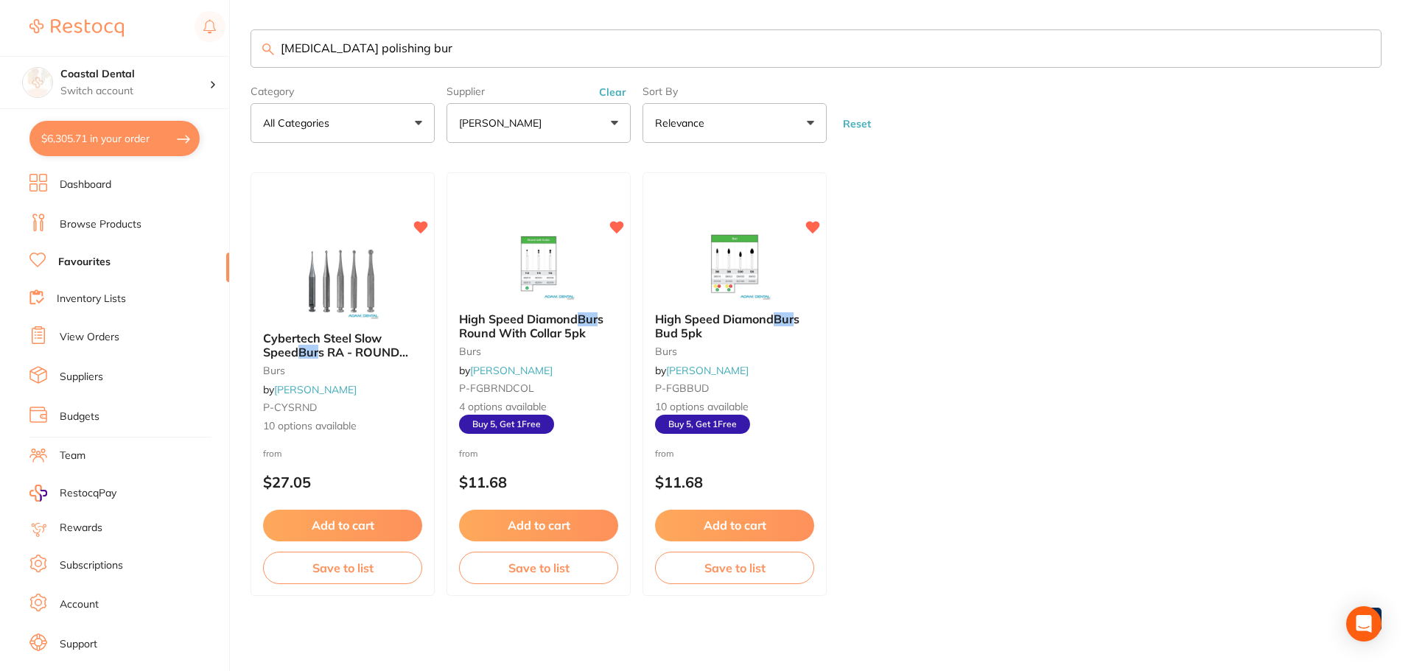
type input "retainer polishing bur"
click at [113, 225] on link "Browse Products" at bounding box center [101, 224] width 82 height 15
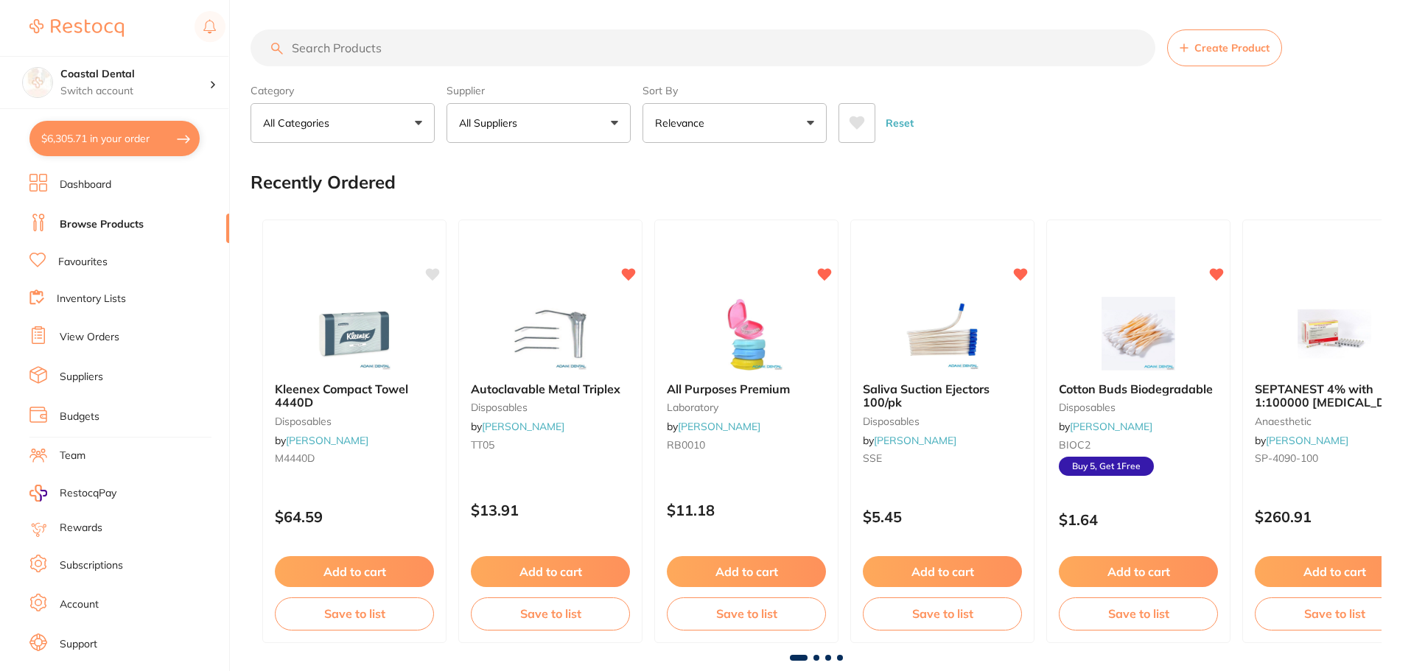
click at [615, 125] on button "All Suppliers" at bounding box center [539, 123] width 184 height 40
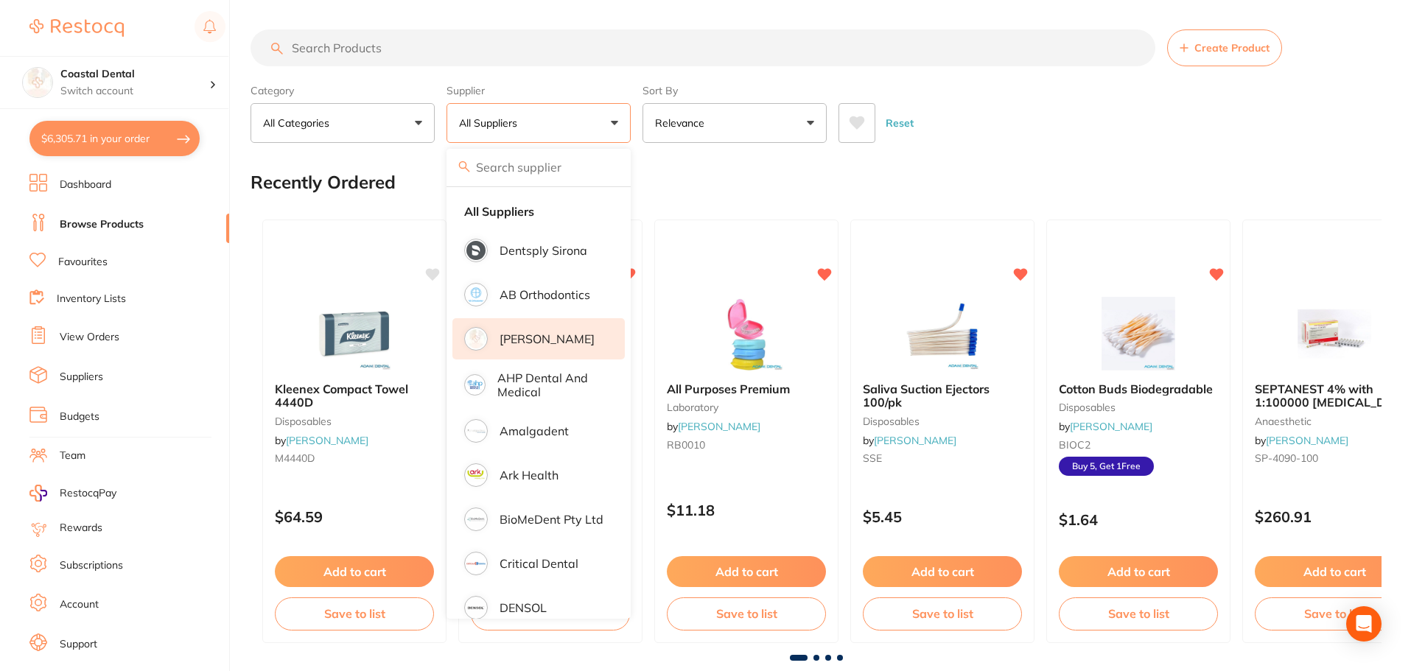
click at [557, 337] on p "[PERSON_NAME]" at bounding box center [547, 338] width 95 height 13
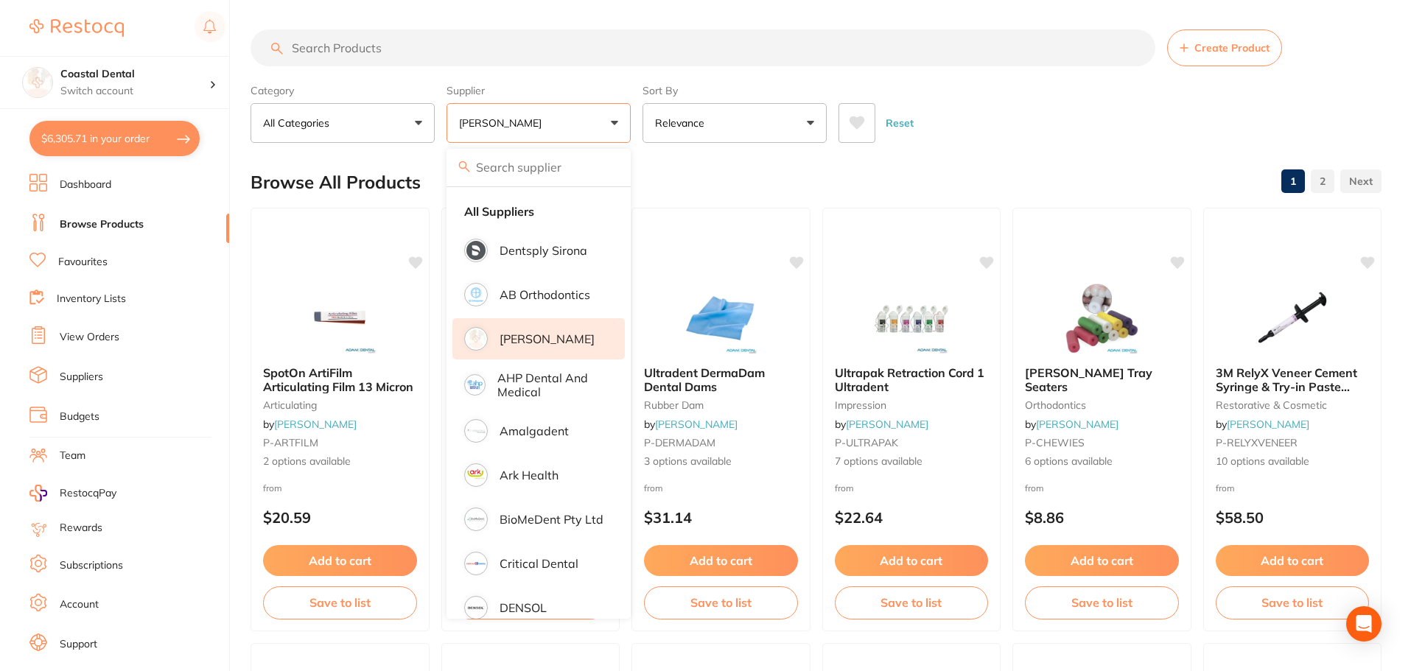
click at [405, 52] on input "search" at bounding box center [703, 47] width 905 height 37
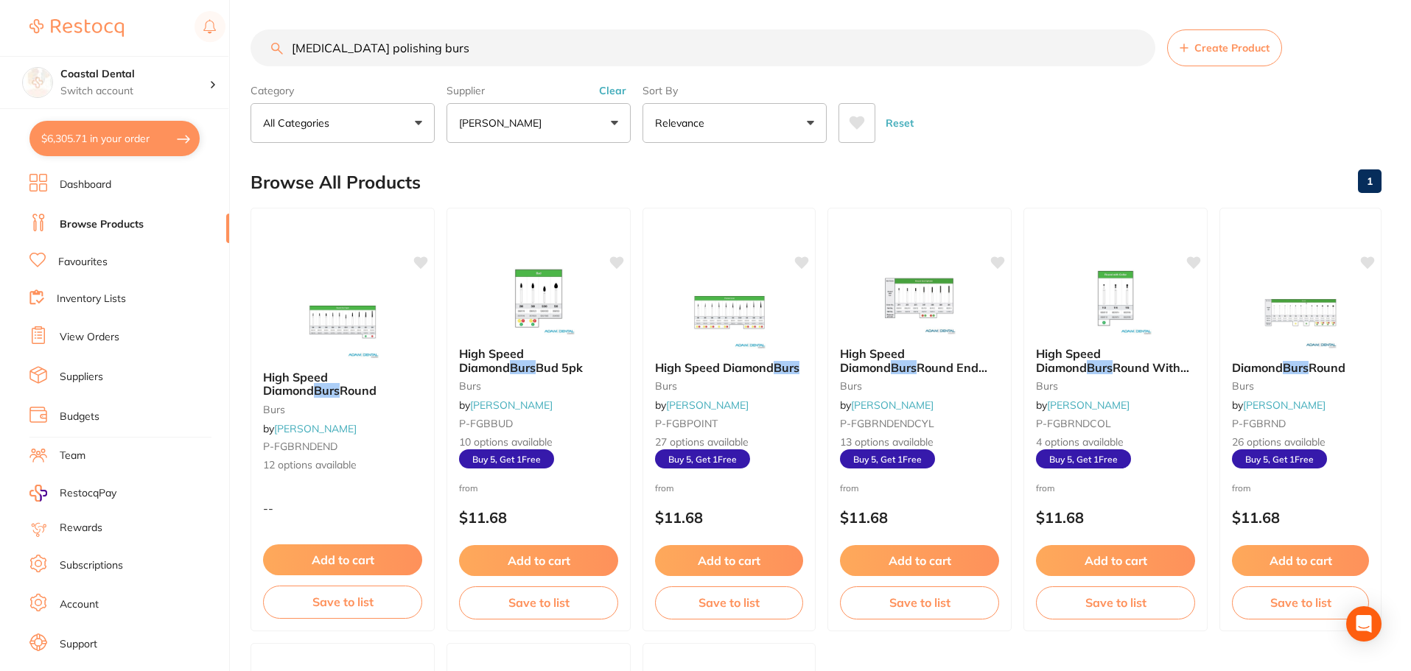
type input "retainer polishing burs"
click at [77, 254] on li "Favourites" at bounding box center [129, 262] width 200 height 19
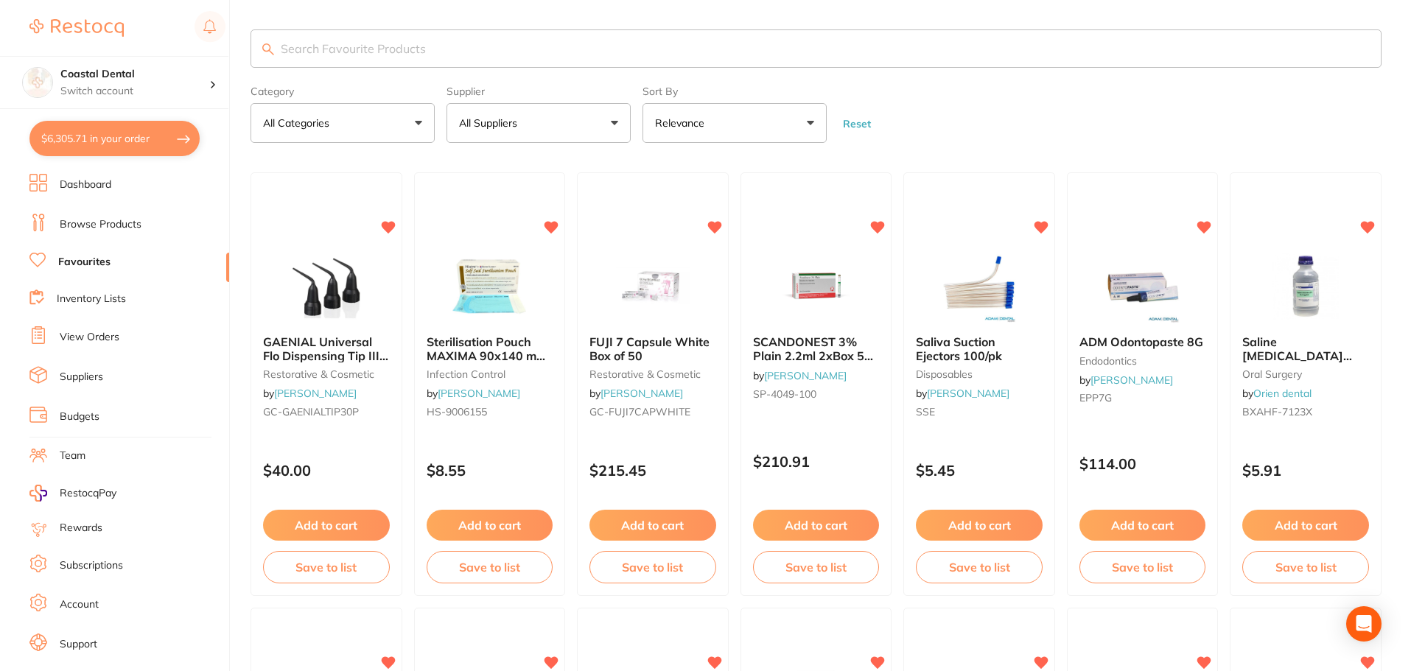
click at [619, 123] on button "All Suppliers" at bounding box center [539, 123] width 184 height 40
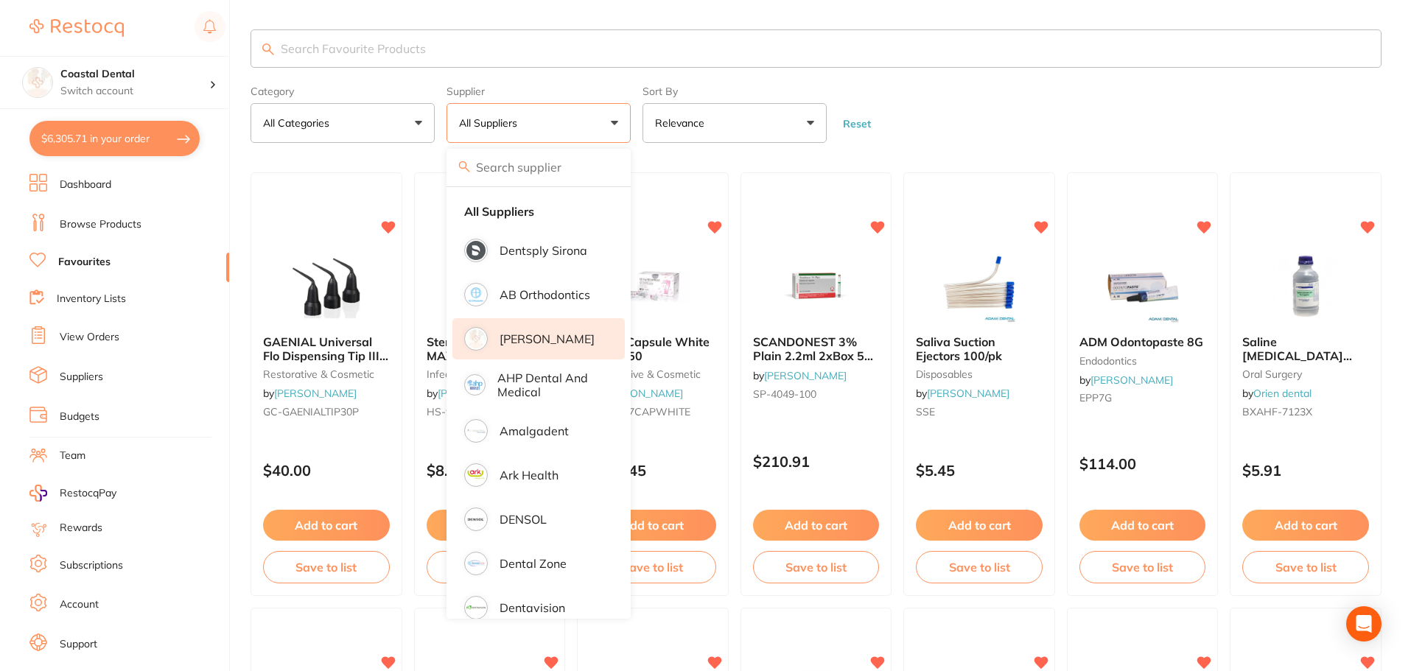
click at [535, 343] on p "[PERSON_NAME]" at bounding box center [547, 338] width 95 height 13
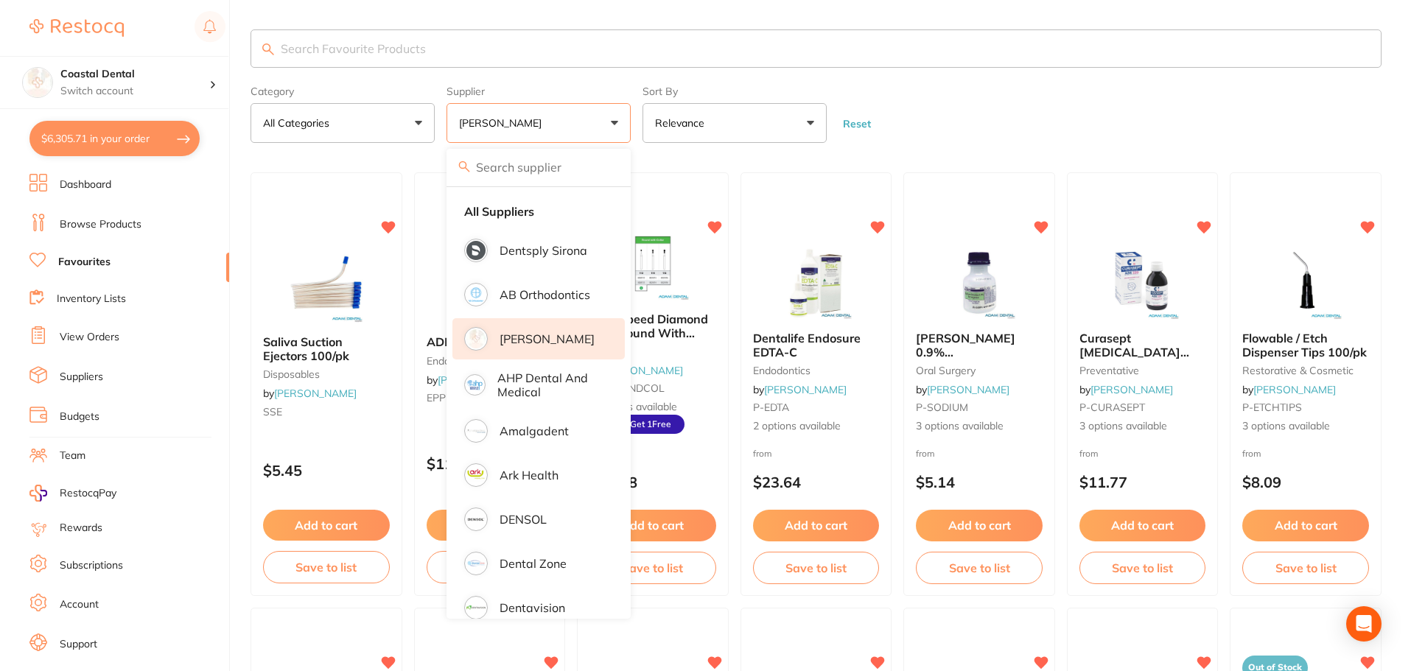
click at [121, 223] on link "Browse Products" at bounding box center [101, 224] width 82 height 15
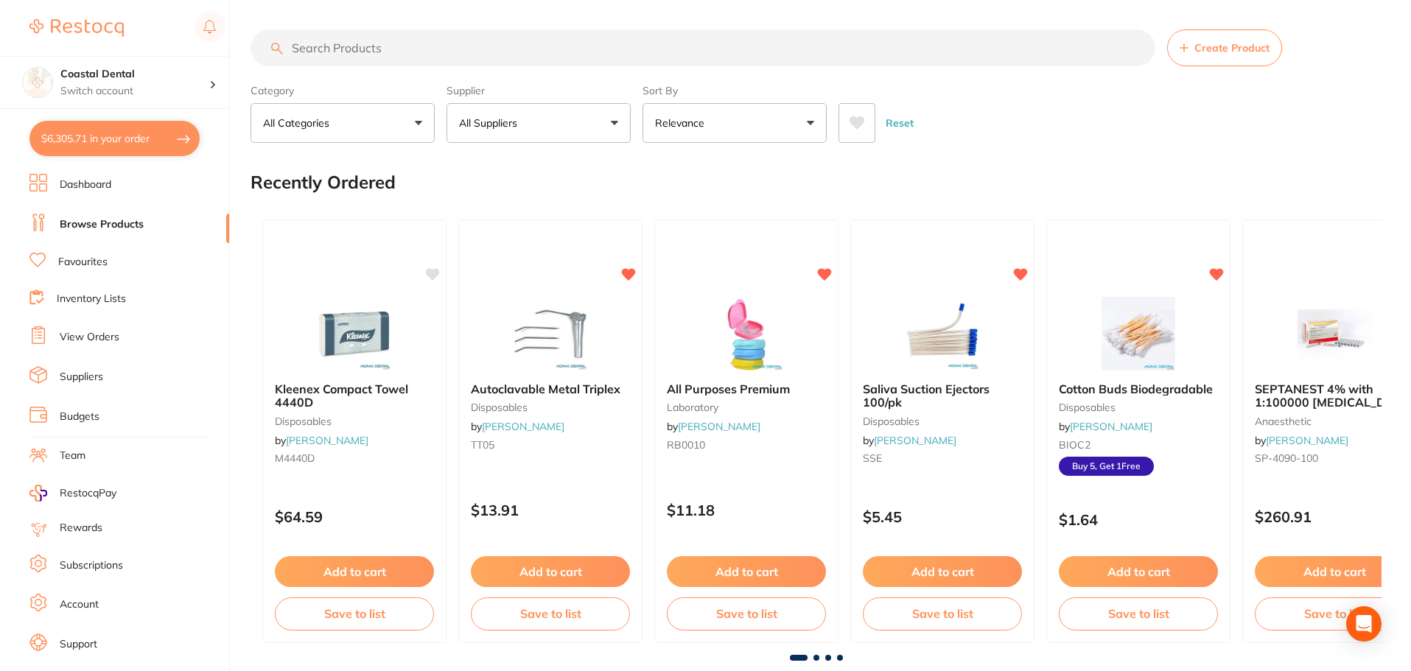
click at [319, 49] on input "search" at bounding box center [703, 47] width 905 height 37
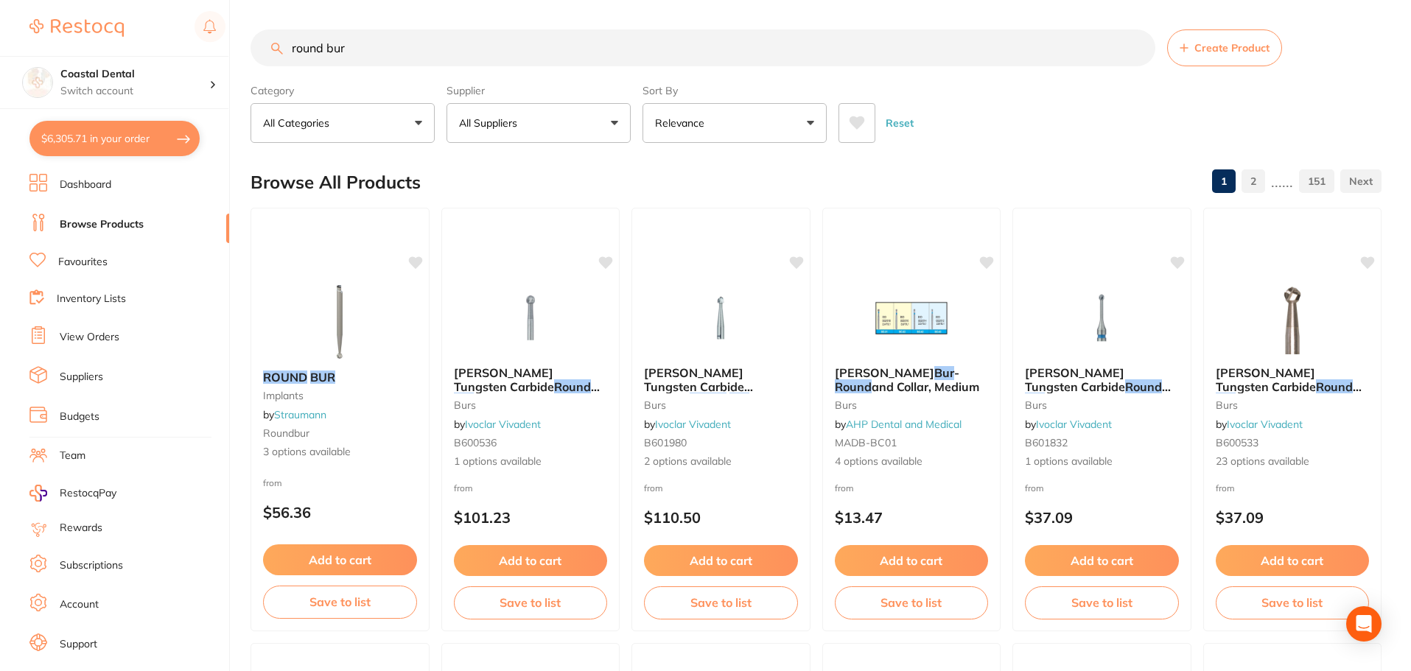
click at [324, 49] on input "round bur" at bounding box center [703, 47] width 905 height 37
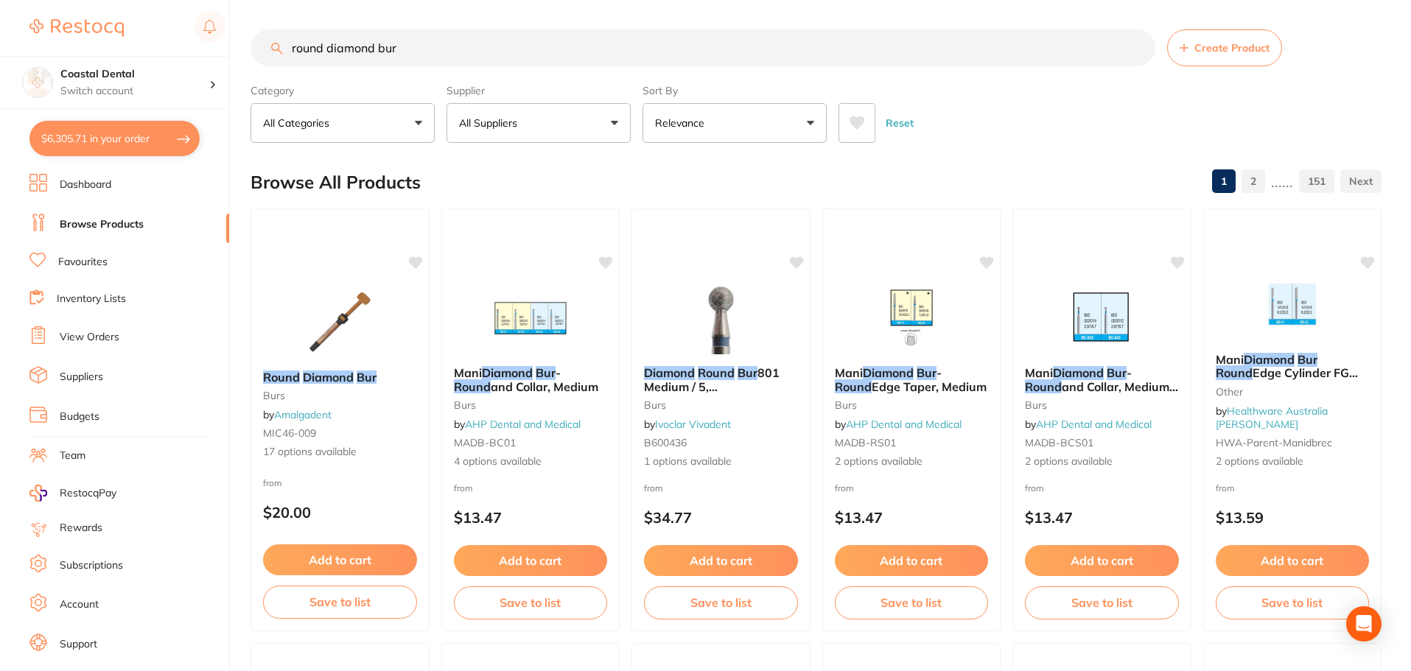
type input "round diamond bur"
click at [618, 123] on button "All Suppliers" at bounding box center [539, 123] width 184 height 40
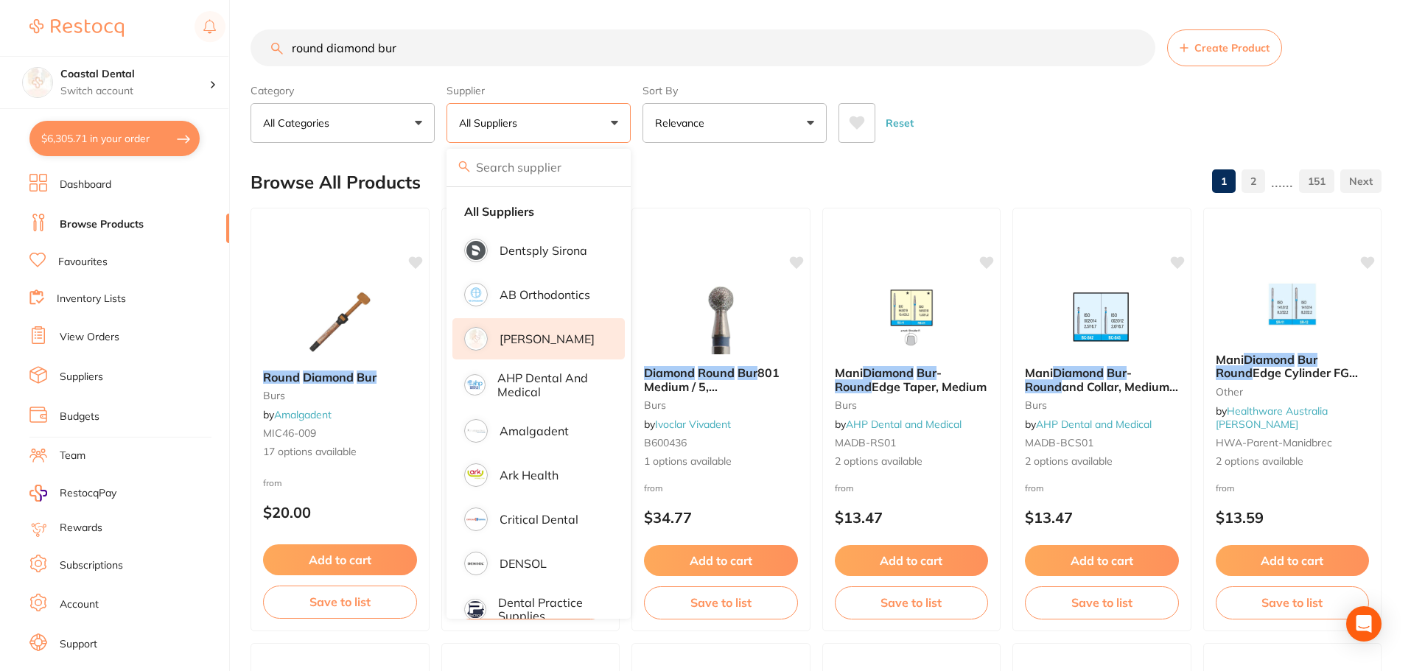
click at [531, 335] on p "[PERSON_NAME]" at bounding box center [547, 338] width 95 height 13
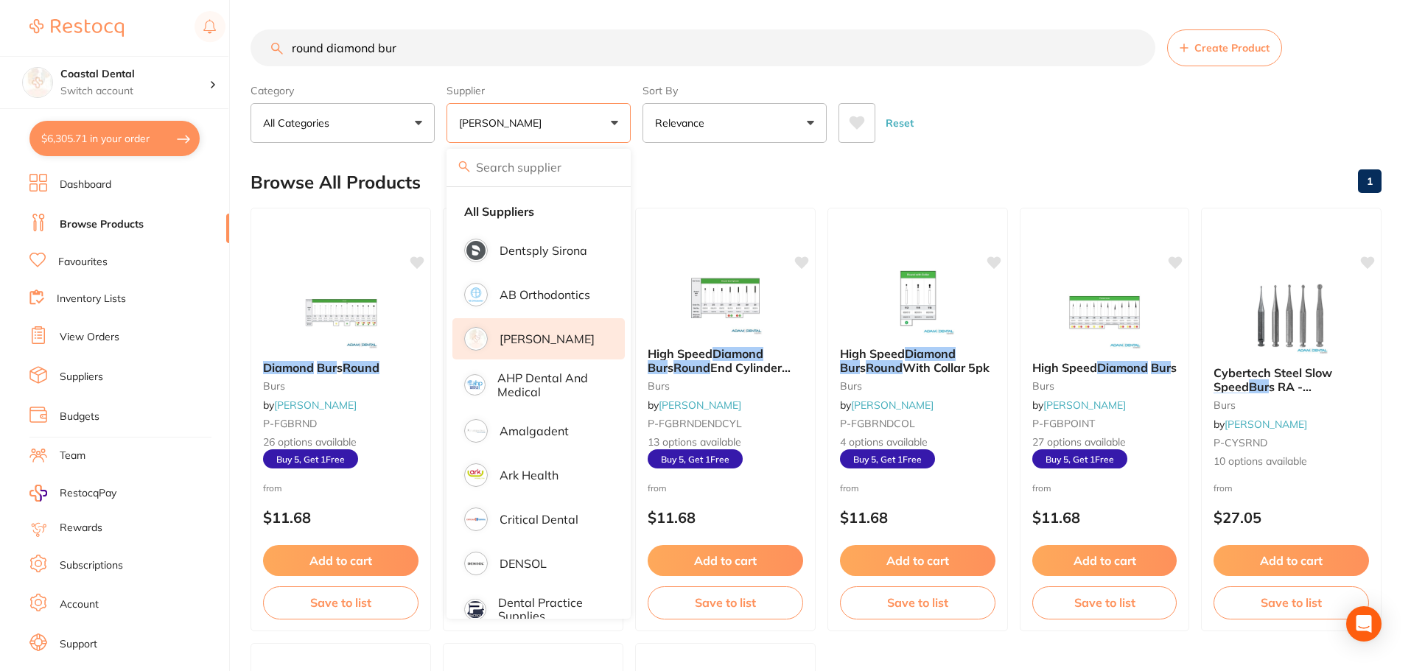
click at [1010, 112] on div "Reset" at bounding box center [1104, 117] width 531 height 52
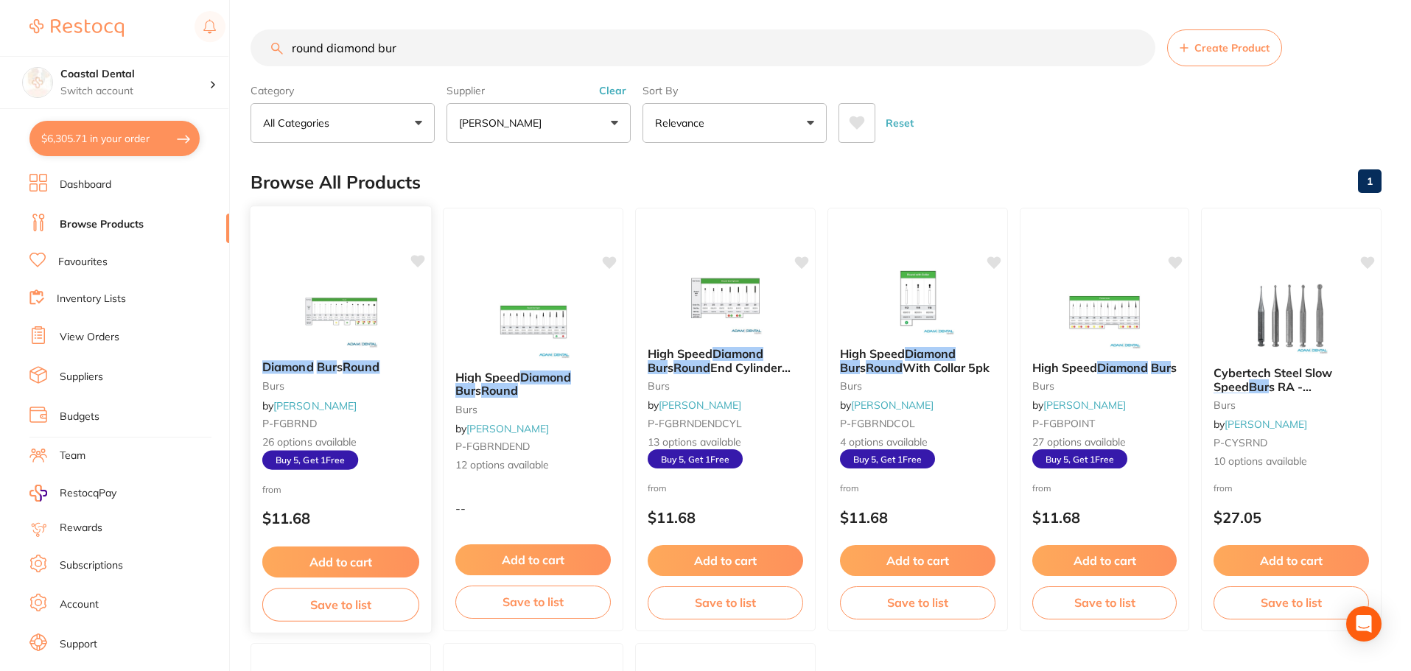
click at [388, 413] on div "Diamond Bur s Round burs by Adam Dental P-FGBRND 26 options available Buy 5, Ge…" at bounding box center [341, 415] width 181 height 133
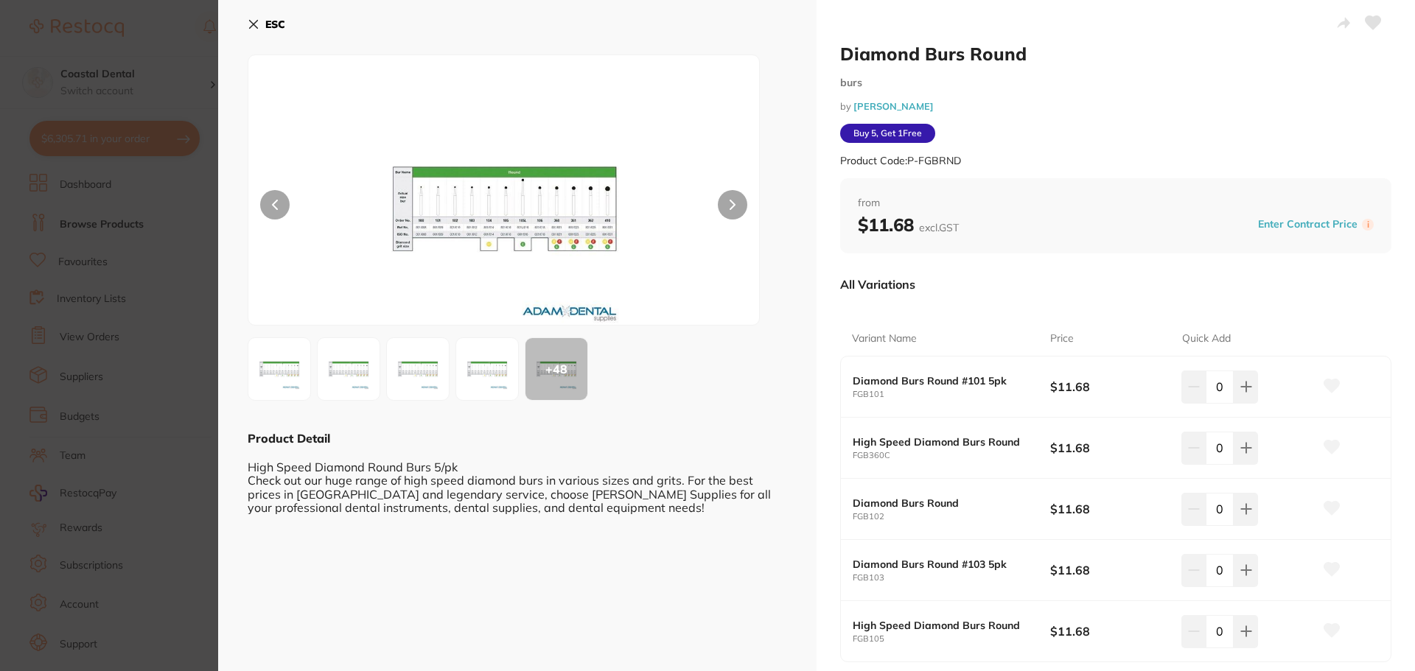
click at [697, 282] on div at bounding box center [504, 190] width 512 height 271
click at [595, 273] on img at bounding box center [504, 208] width 307 height 233
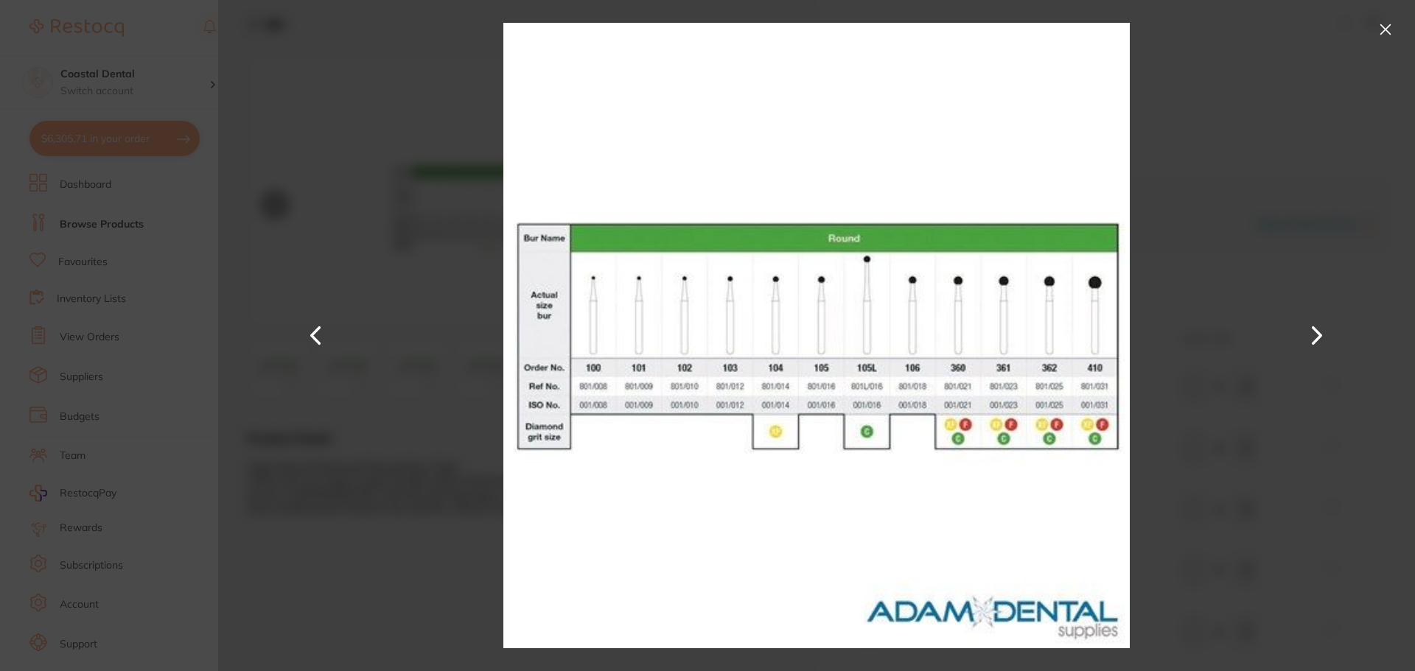
click at [1383, 28] on button at bounding box center [1386, 30] width 24 height 24
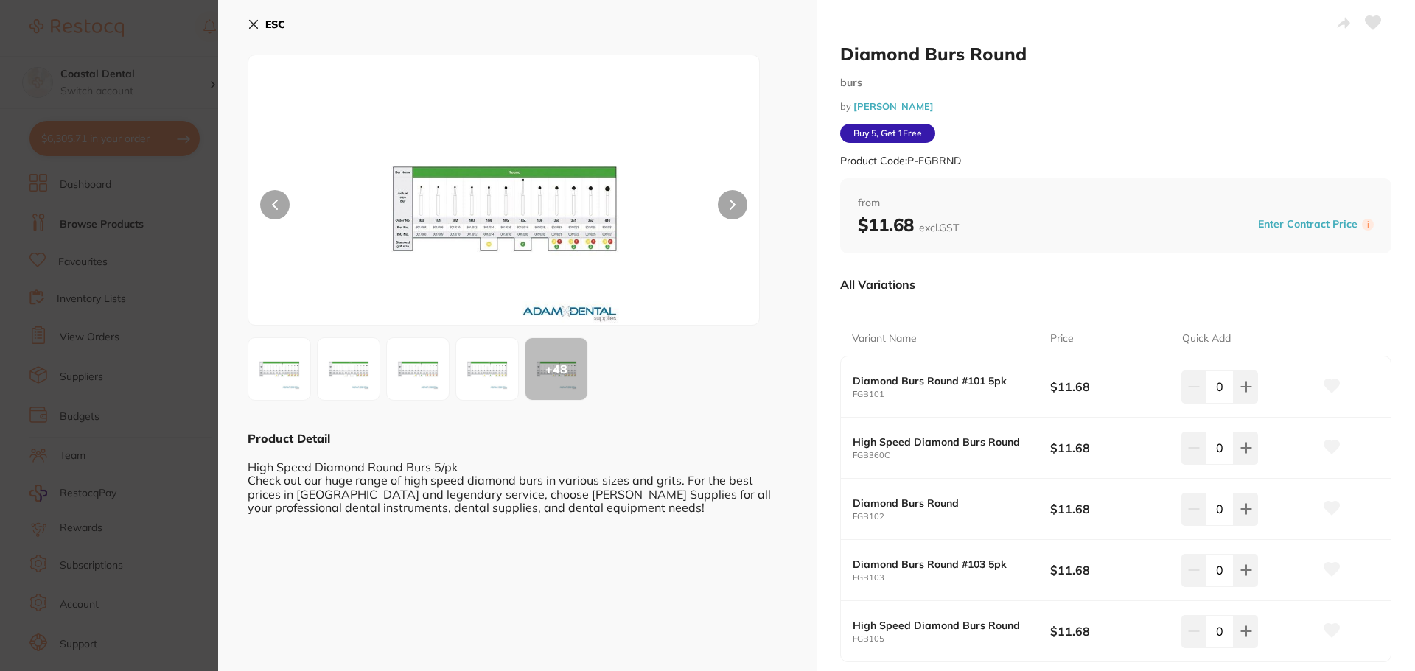
click at [251, 25] on icon at bounding box center [254, 24] width 12 height 12
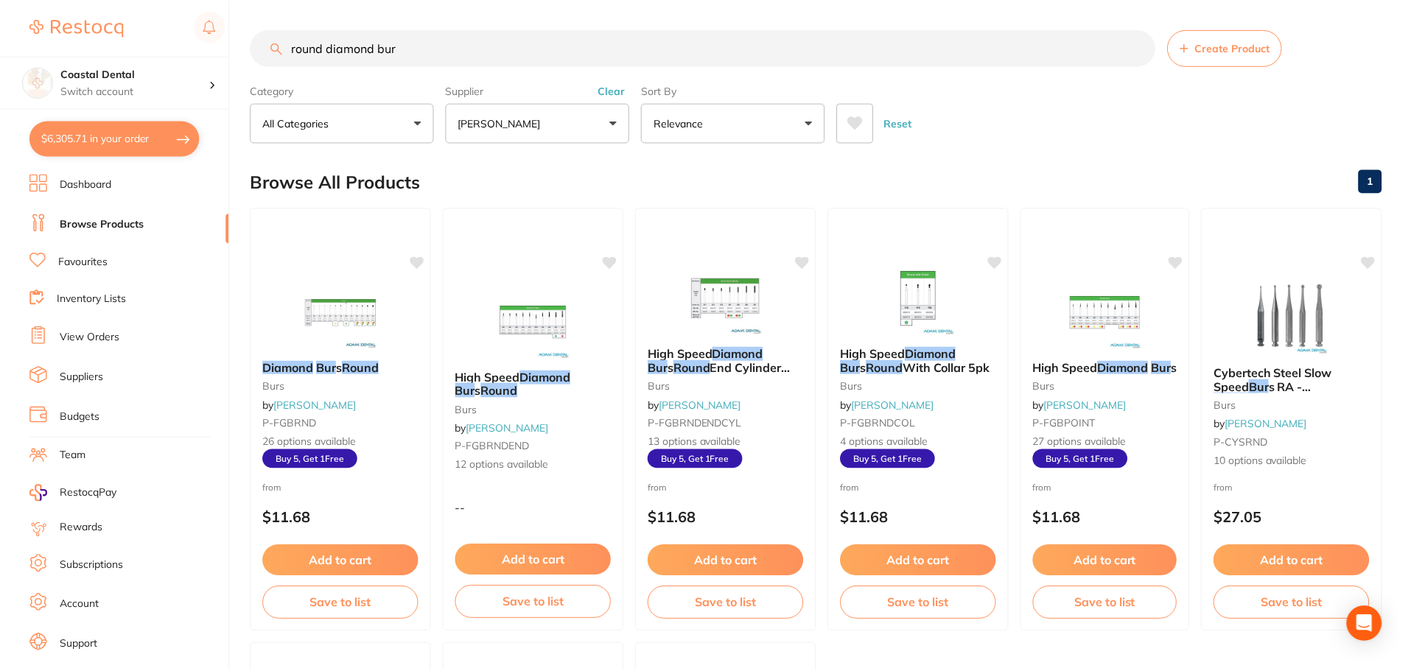
scroll to position [6, 0]
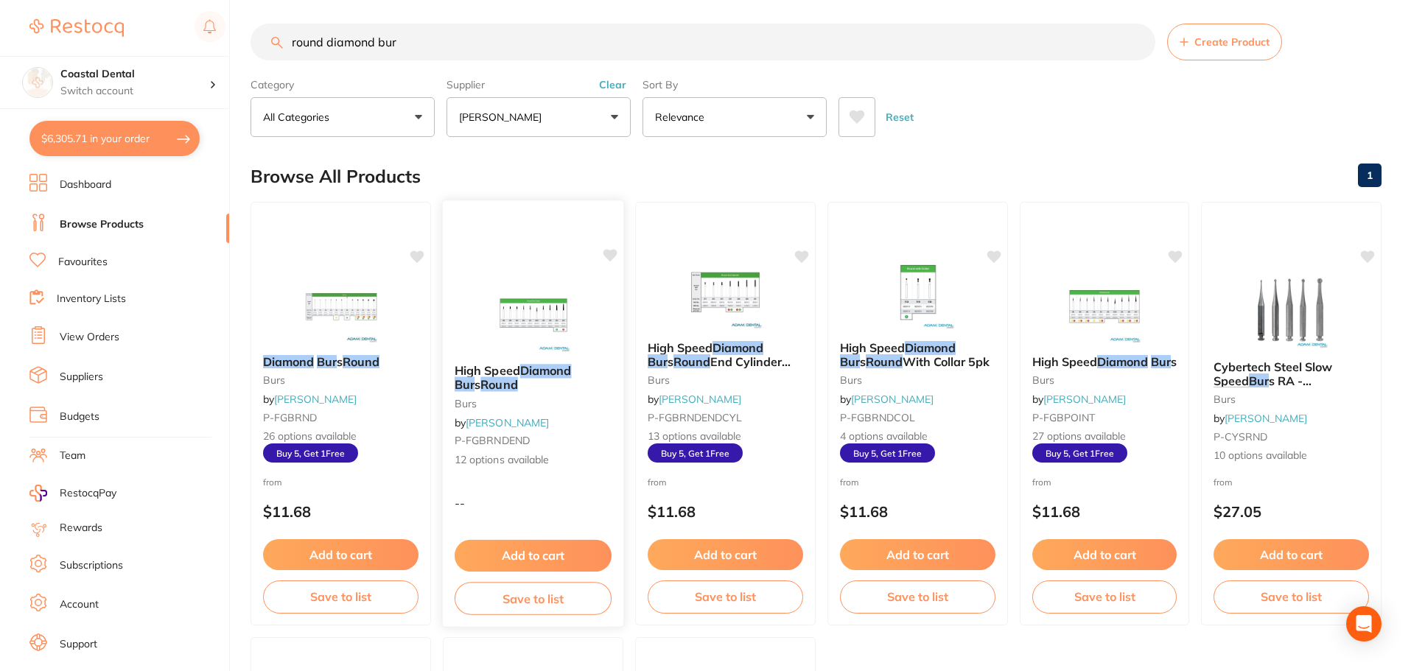
click at [578, 412] on div "High Speed Diamond Bur s Round burs by Adam Dental P-FGBRNDEND 12 options avail…" at bounding box center [533, 415] width 181 height 127
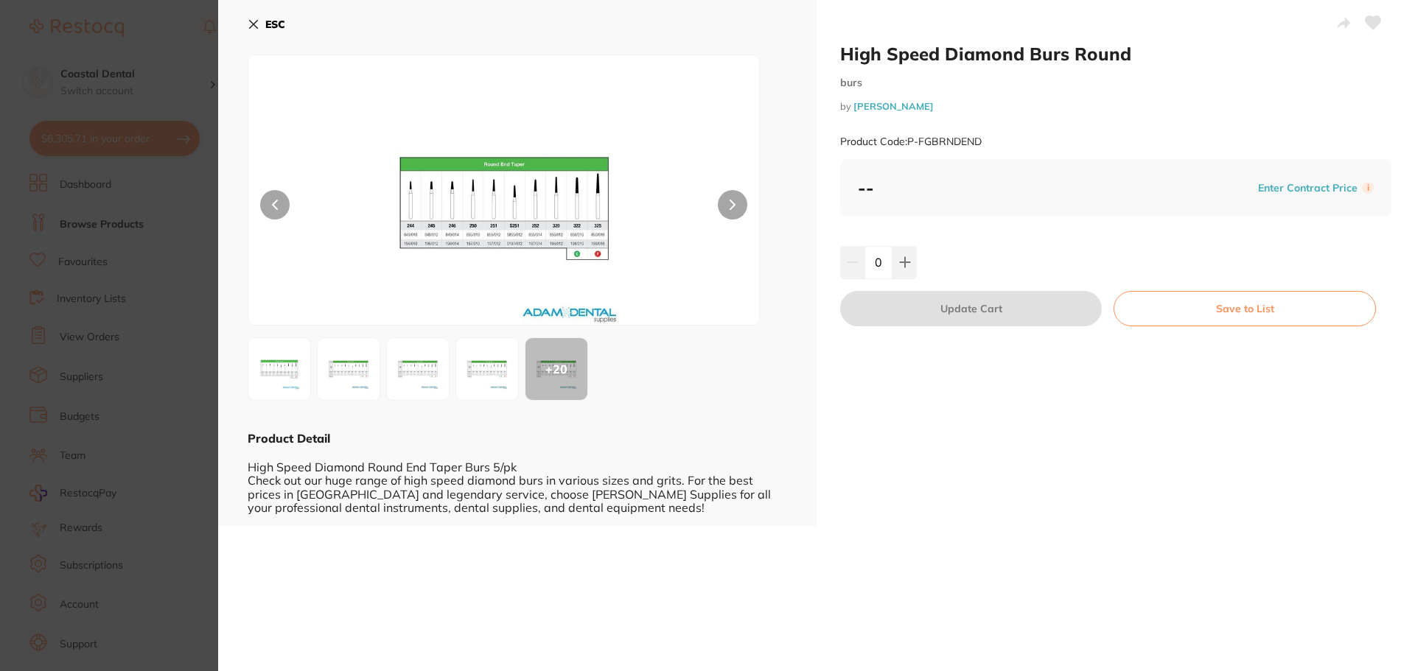
click at [480, 284] on img at bounding box center [504, 208] width 307 height 233
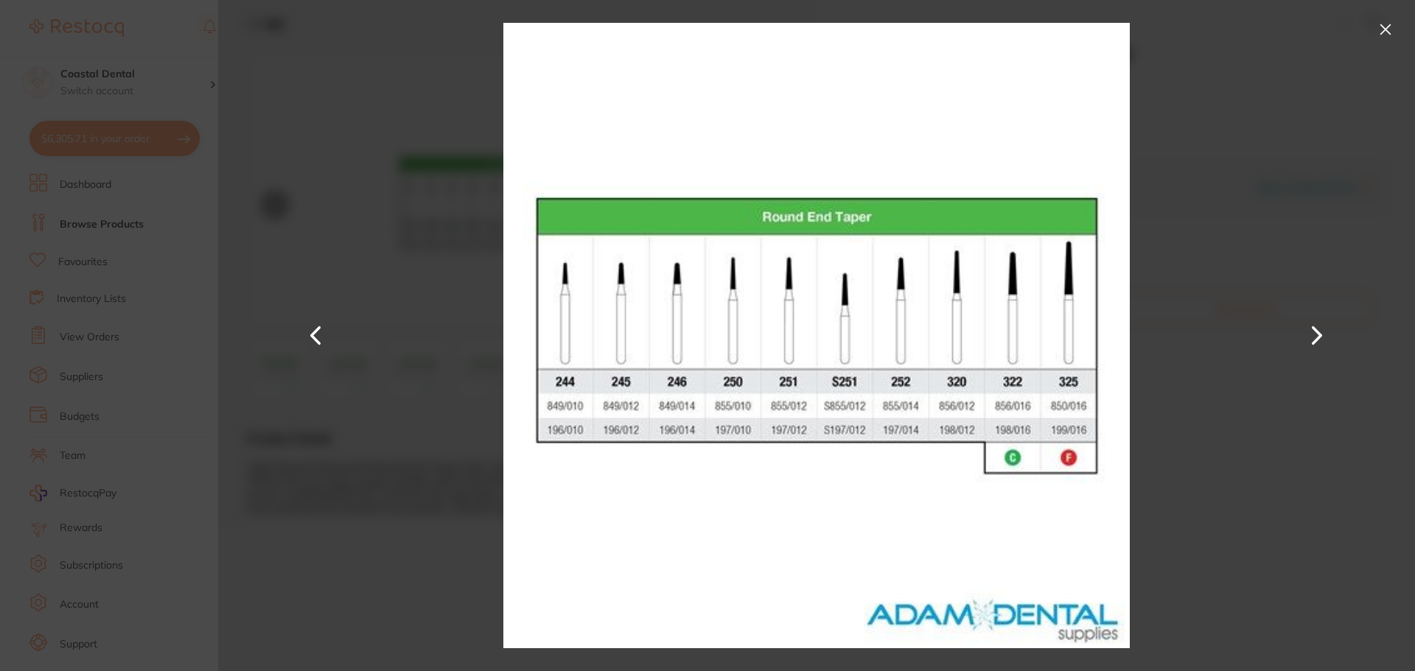
click at [1384, 29] on button at bounding box center [1386, 30] width 24 height 24
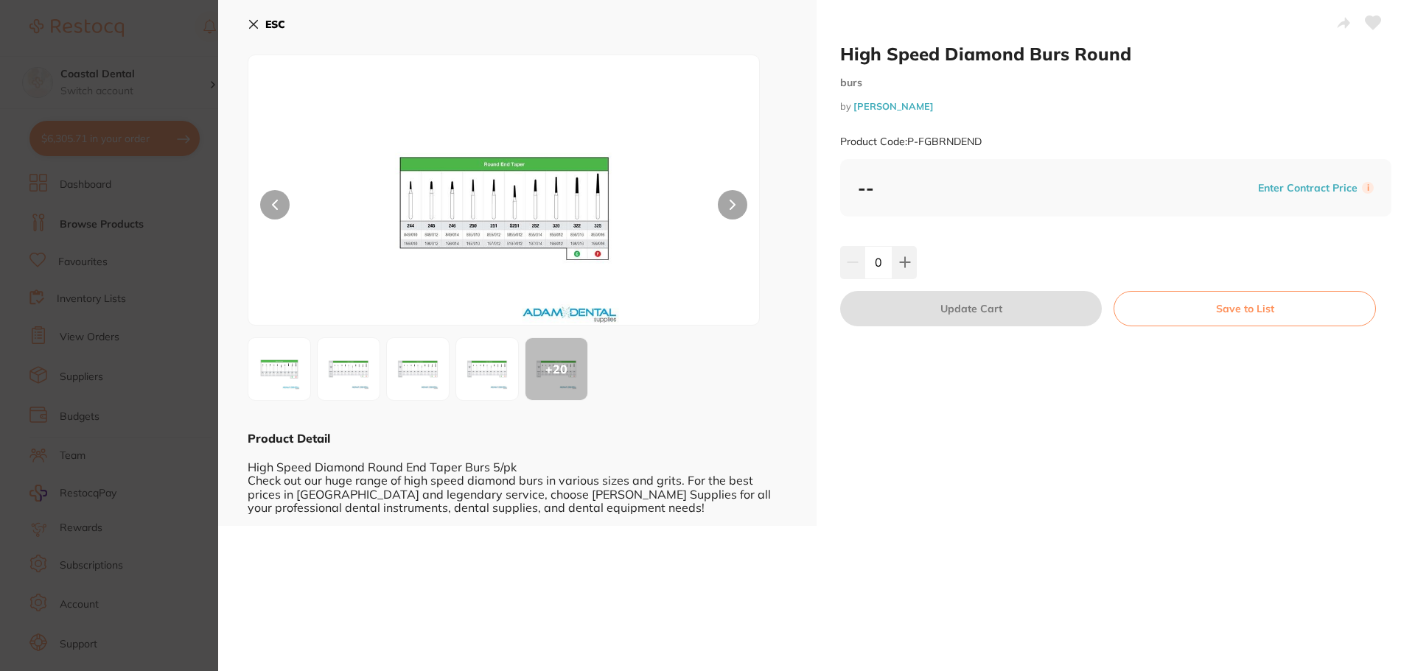
click at [253, 27] on icon at bounding box center [254, 24] width 12 height 12
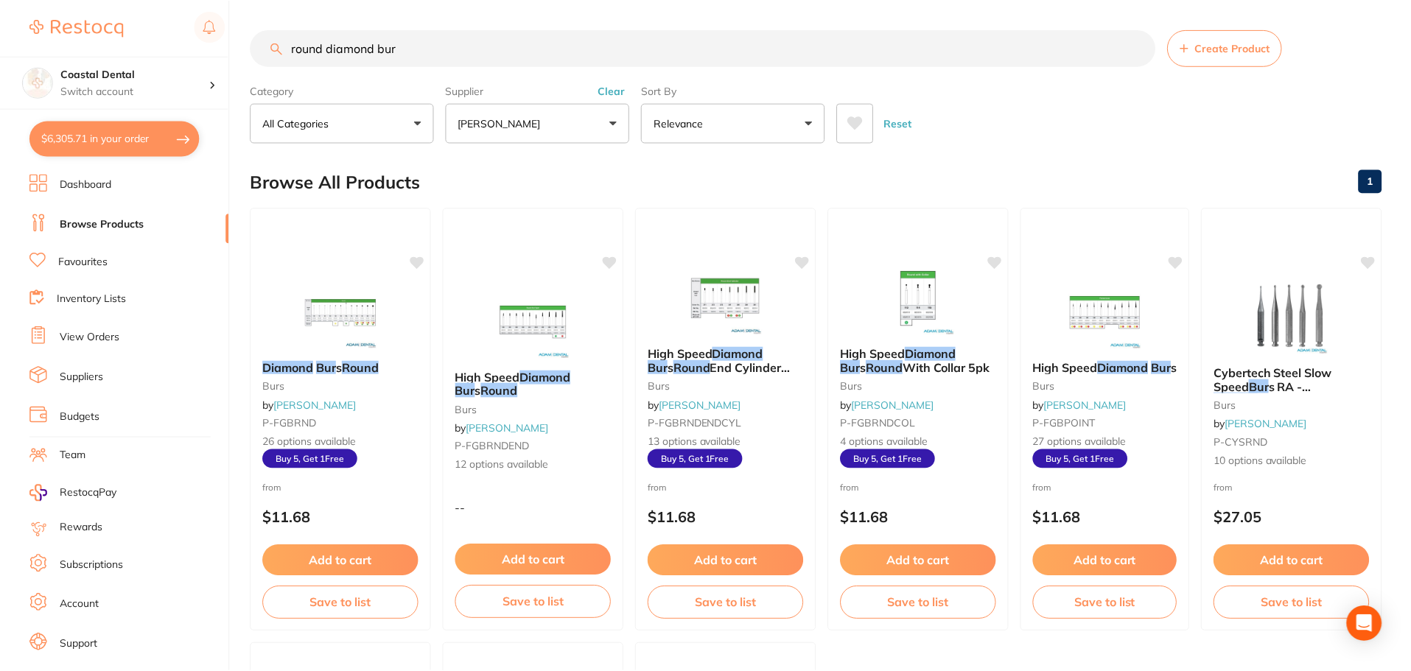
scroll to position [6, 0]
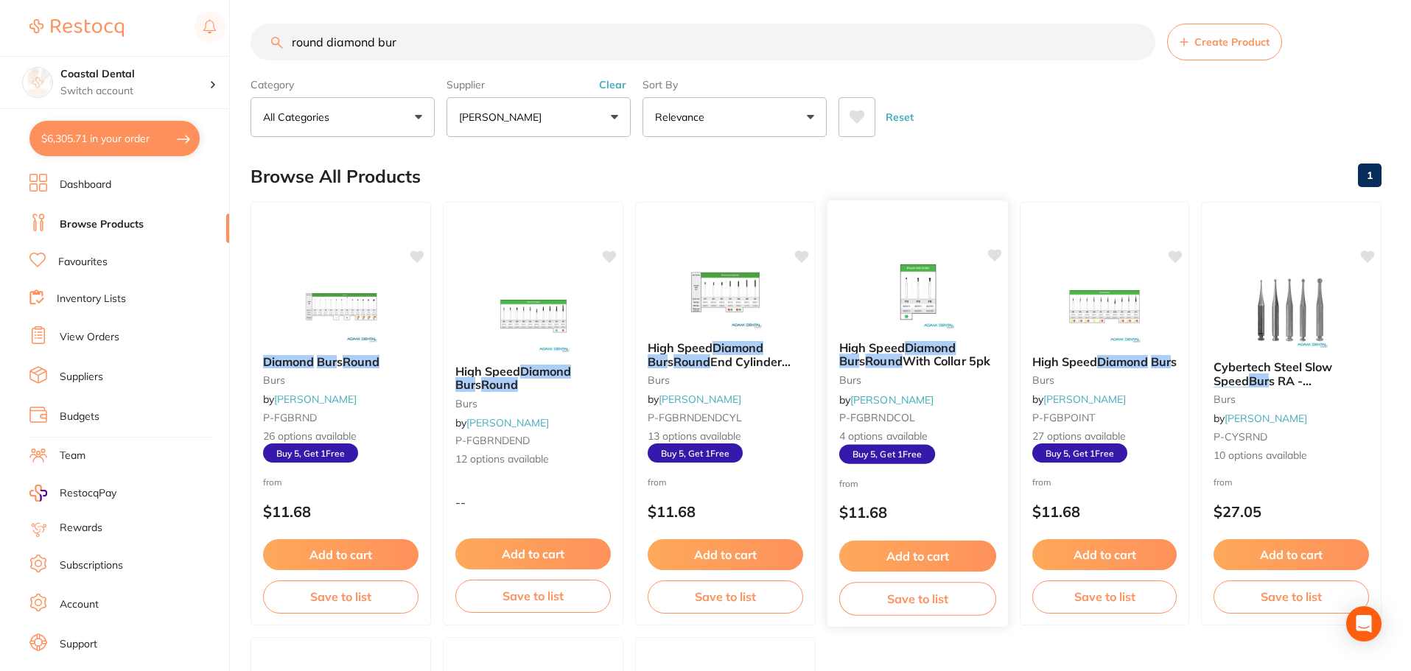
click at [944, 423] on small "P-FGBRNDCOL" at bounding box center [917, 418] width 157 height 12
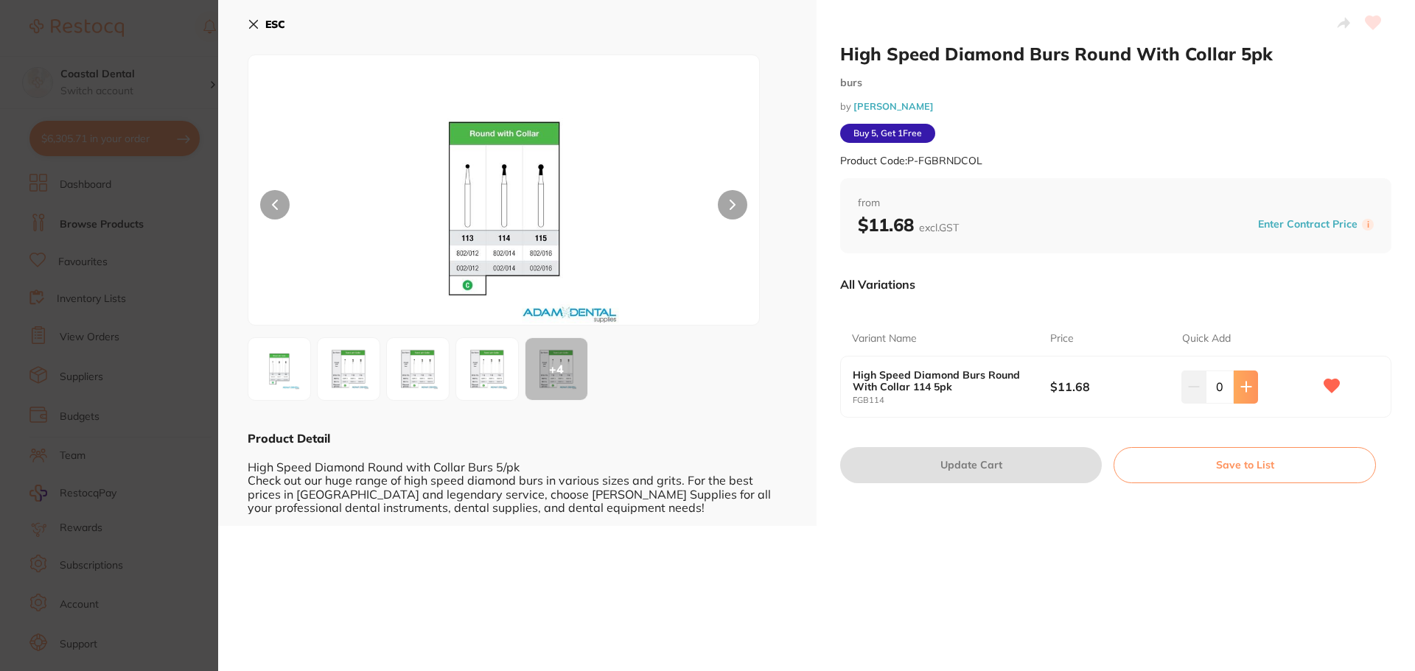
click at [1240, 389] on icon at bounding box center [1246, 387] width 12 height 12
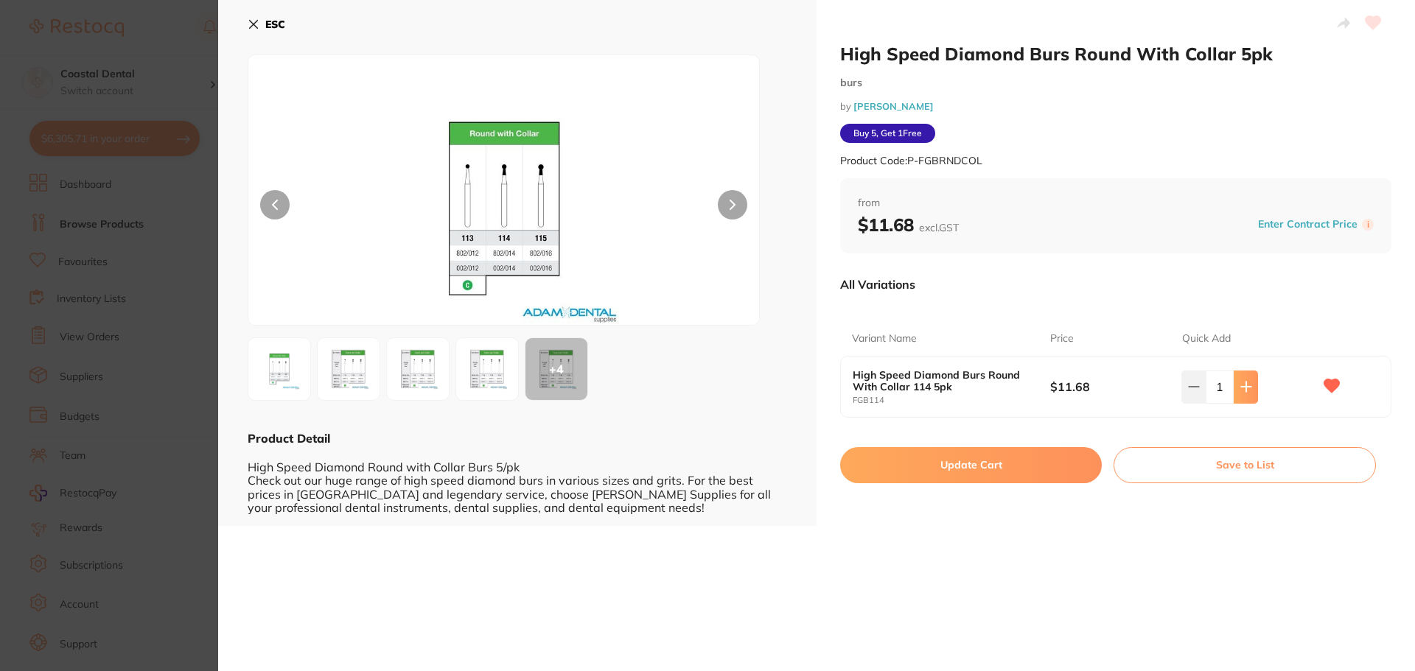
click at [1240, 389] on icon at bounding box center [1246, 387] width 12 height 12
type input "2"
click at [954, 473] on button "Update Cart" at bounding box center [971, 464] width 262 height 35
checkbox input "false"
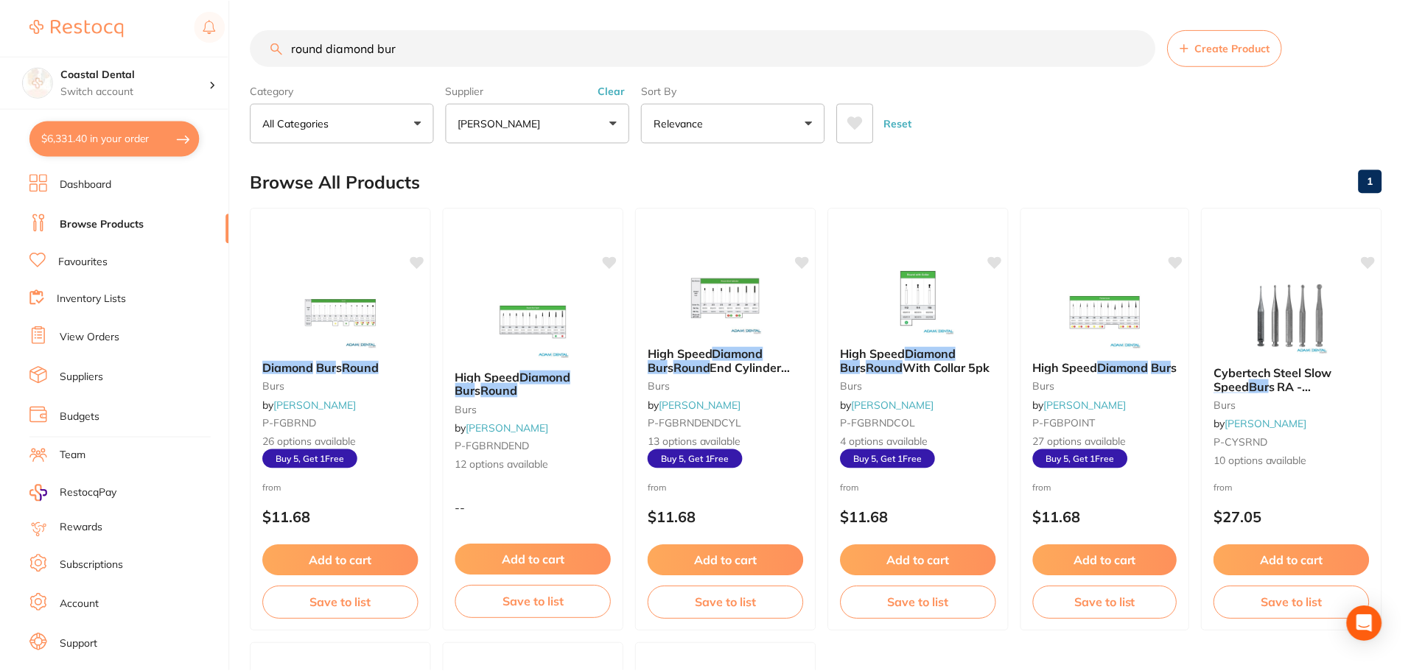
scroll to position [6, 0]
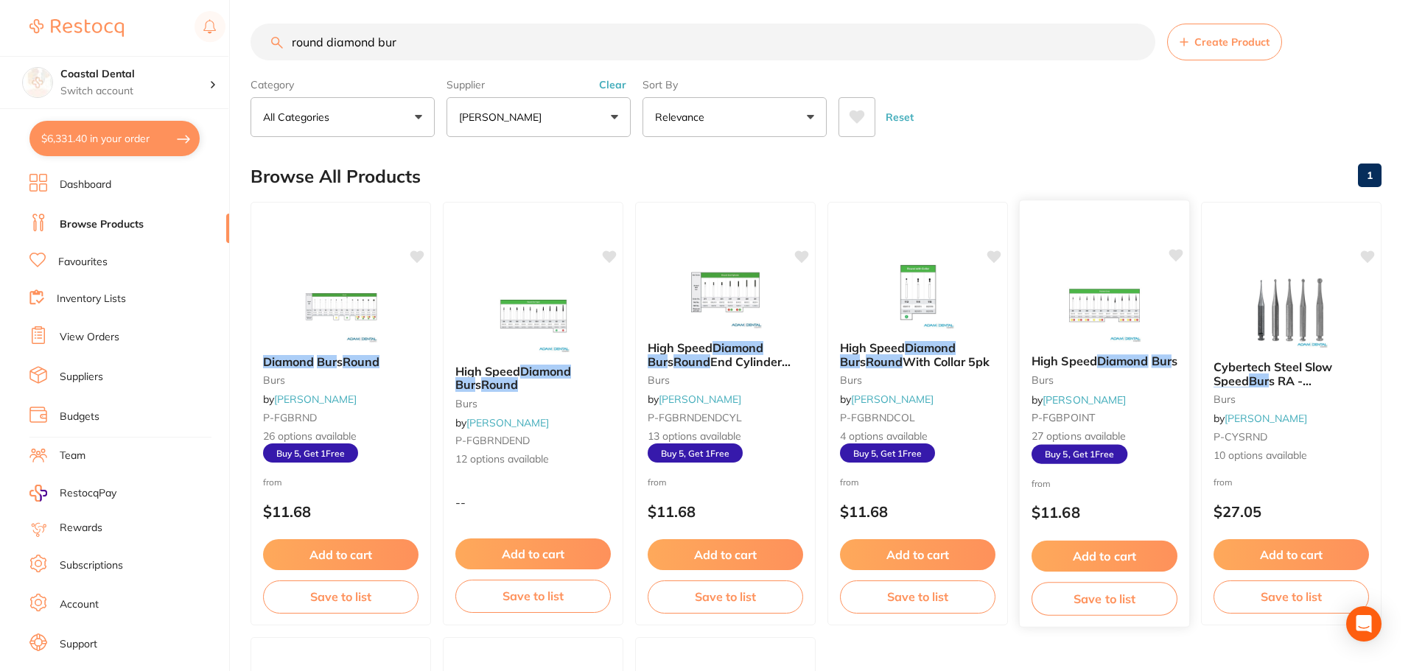
click at [1133, 412] on small "P-FGBPOINT" at bounding box center [1105, 418] width 146 height 12
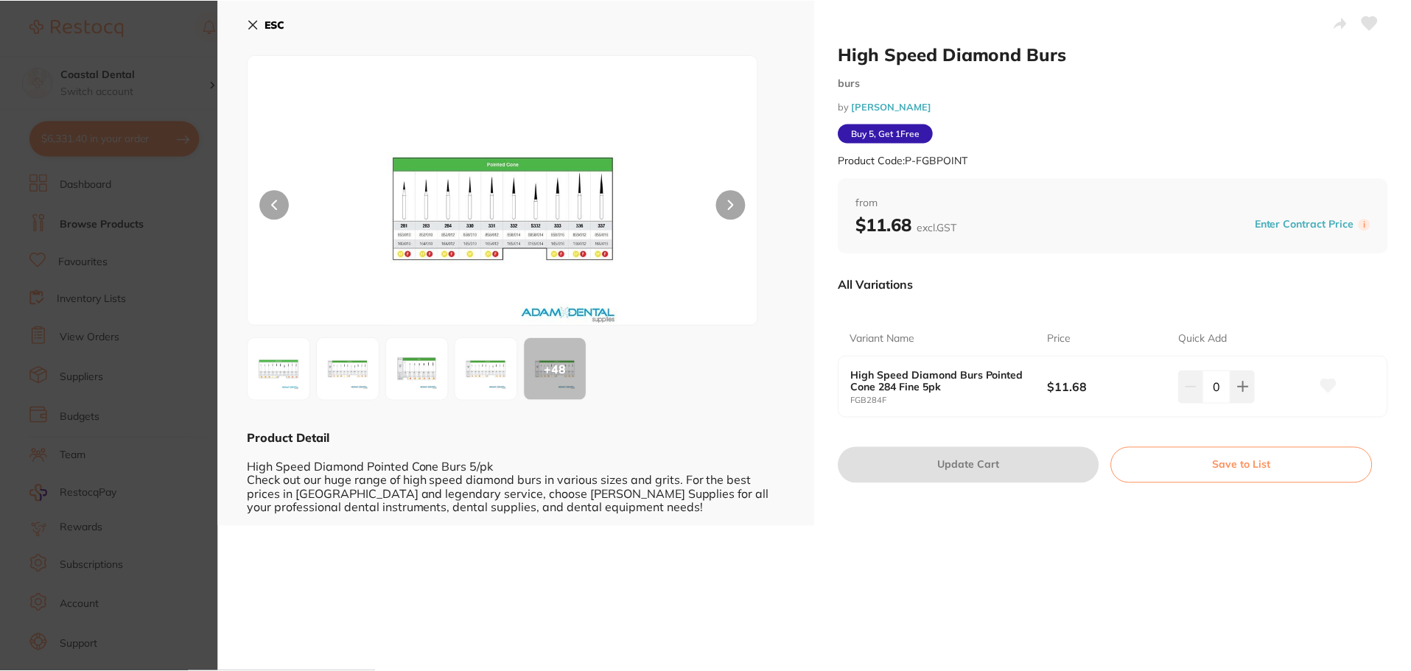
scroll to position [6, 0]
click at [413, 276] on img at bounding box center [503, 208] width 306 height 233
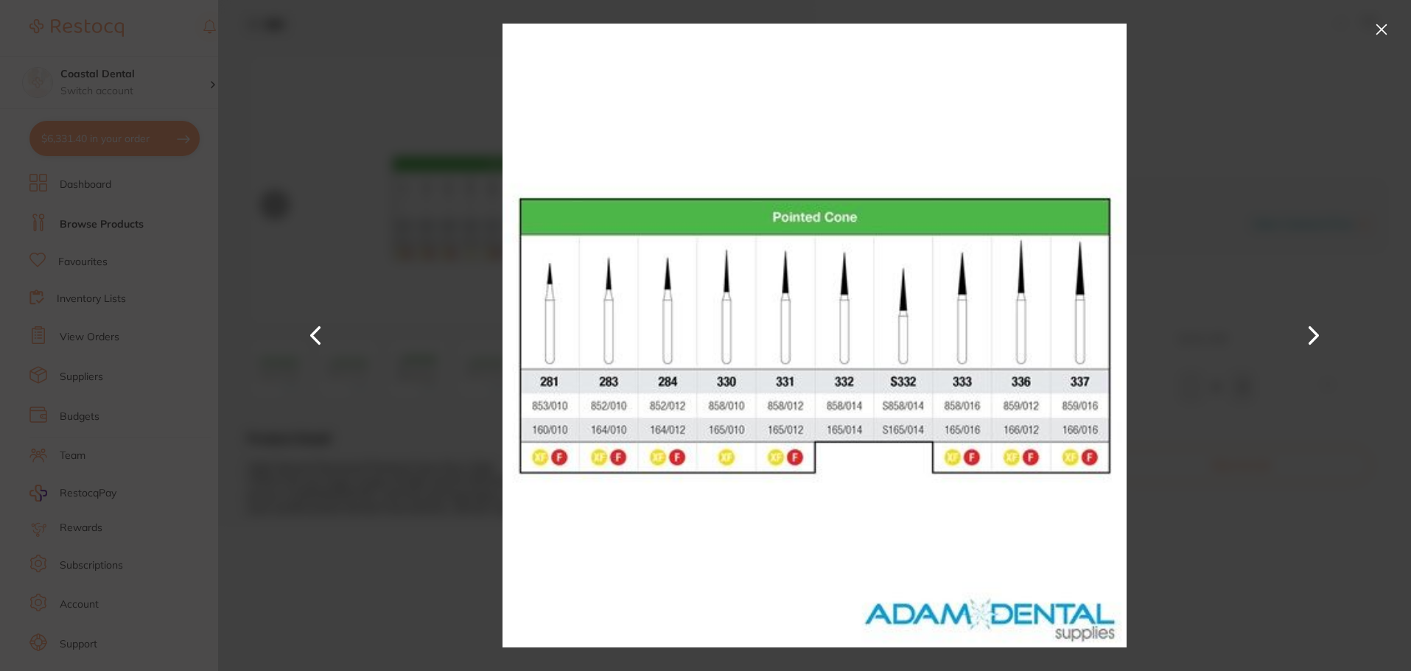
click at [1310, 329] on button at bounding box center [1313, 336] width 35 height 336
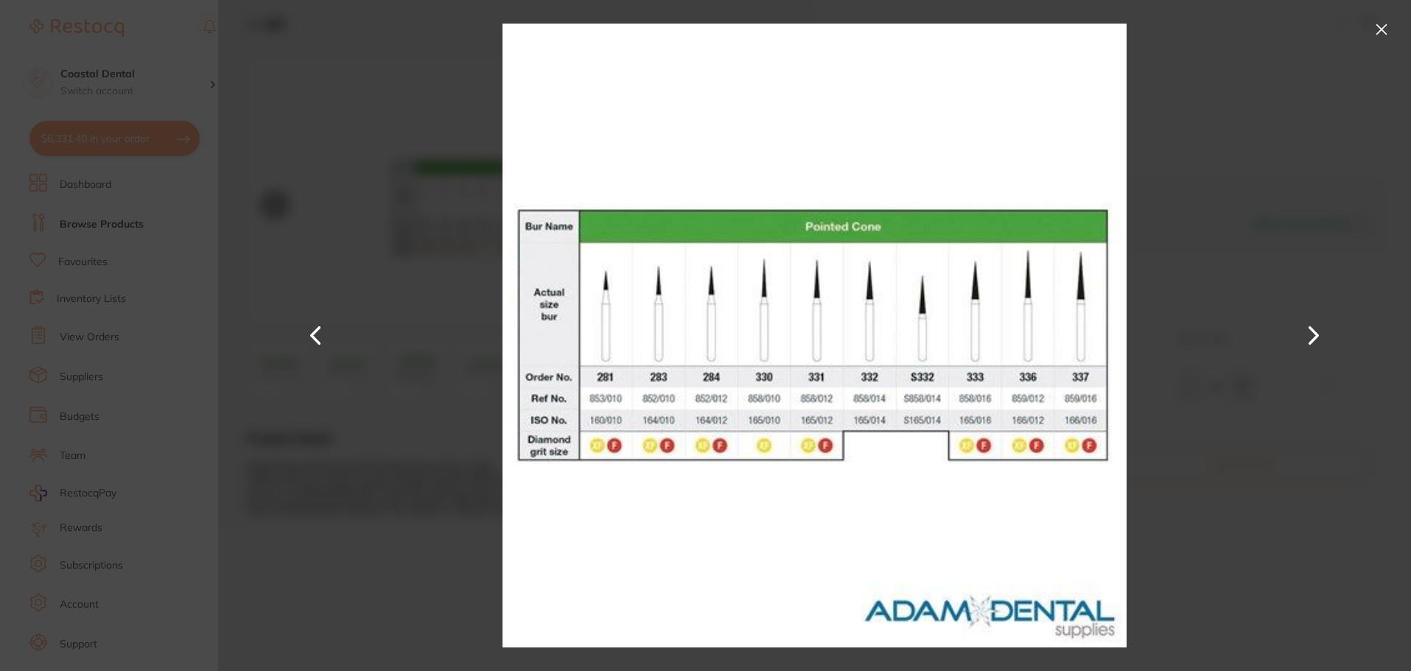
click at [1379, 31] on button at bounding box center [1382, 30] width 24 height 24
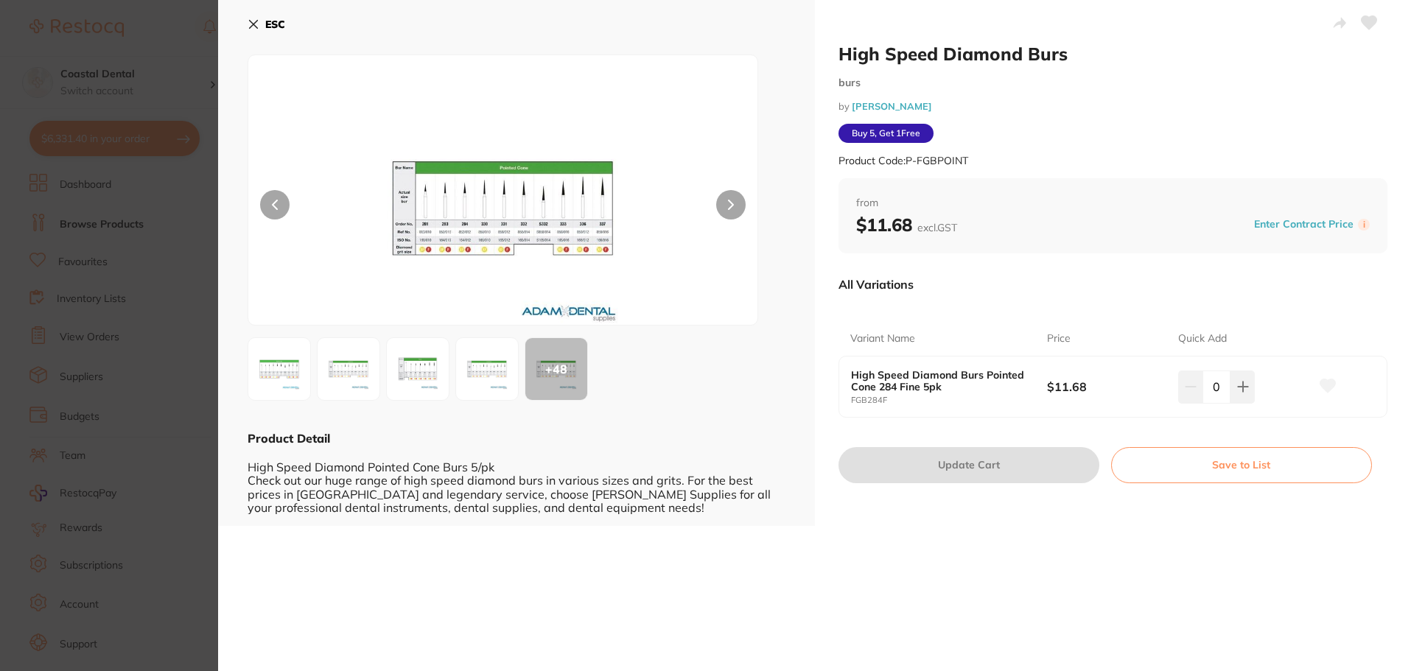
click at [249, 27] on icon at bounding box center [254, 24] width 12 height 12
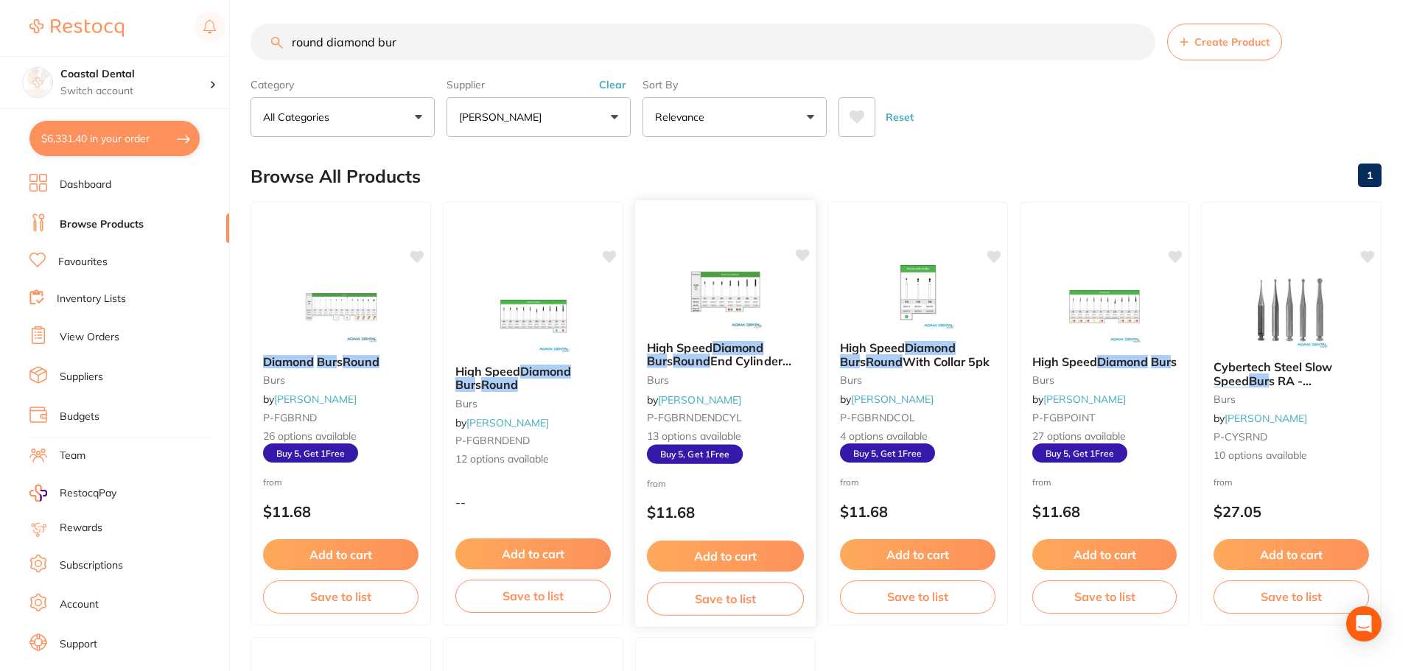
click at [768, 391] on div "High Speed Diamond Bur s Round End Cylinder 5pk burs by Adam Dental P-FGBRNDEND…" at bounding box center [725, 402] width 181 height 147
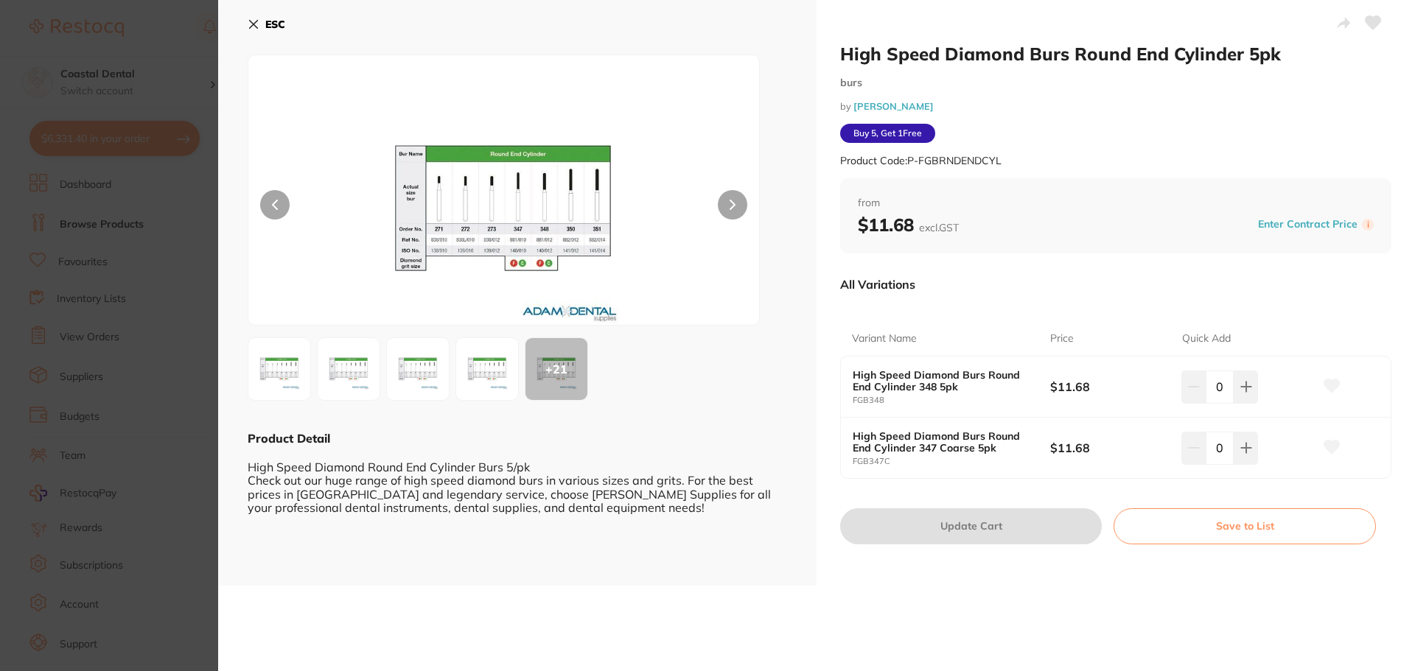
click at [253, 27] on icon at bounding box center [254, 24] width 12 height 12
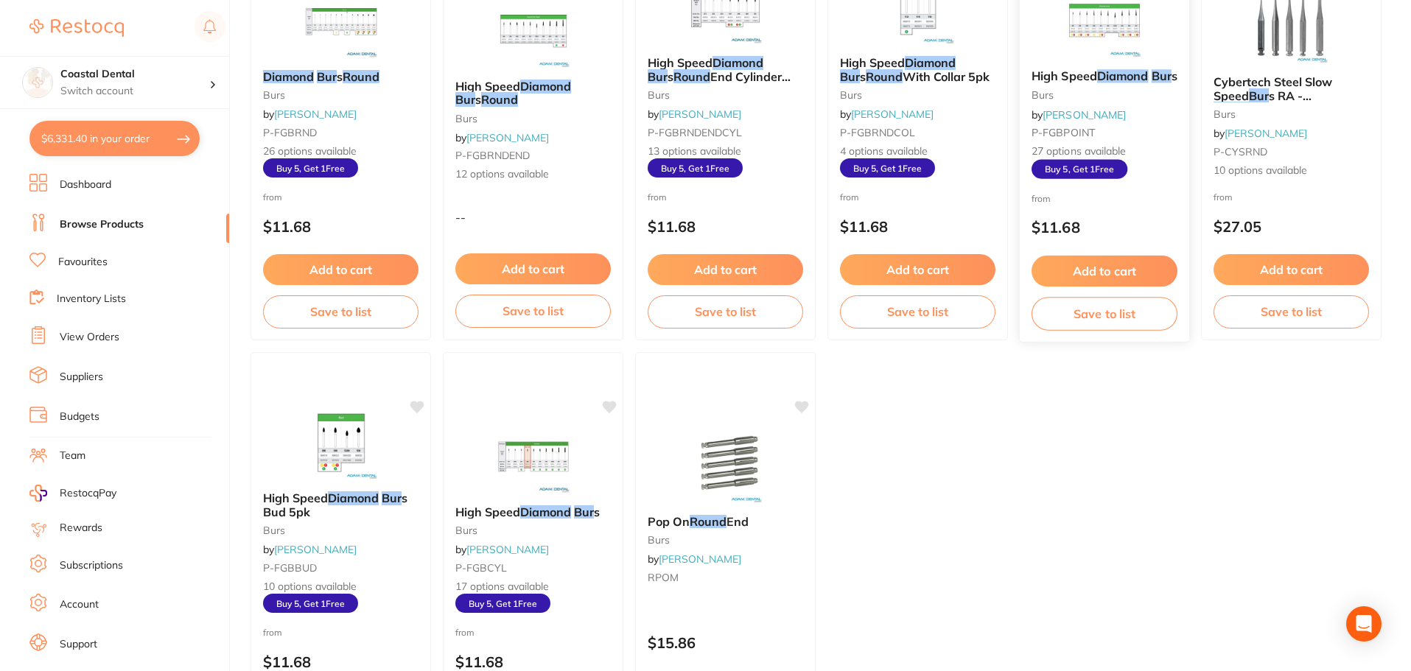
scroll to position [301, 0]
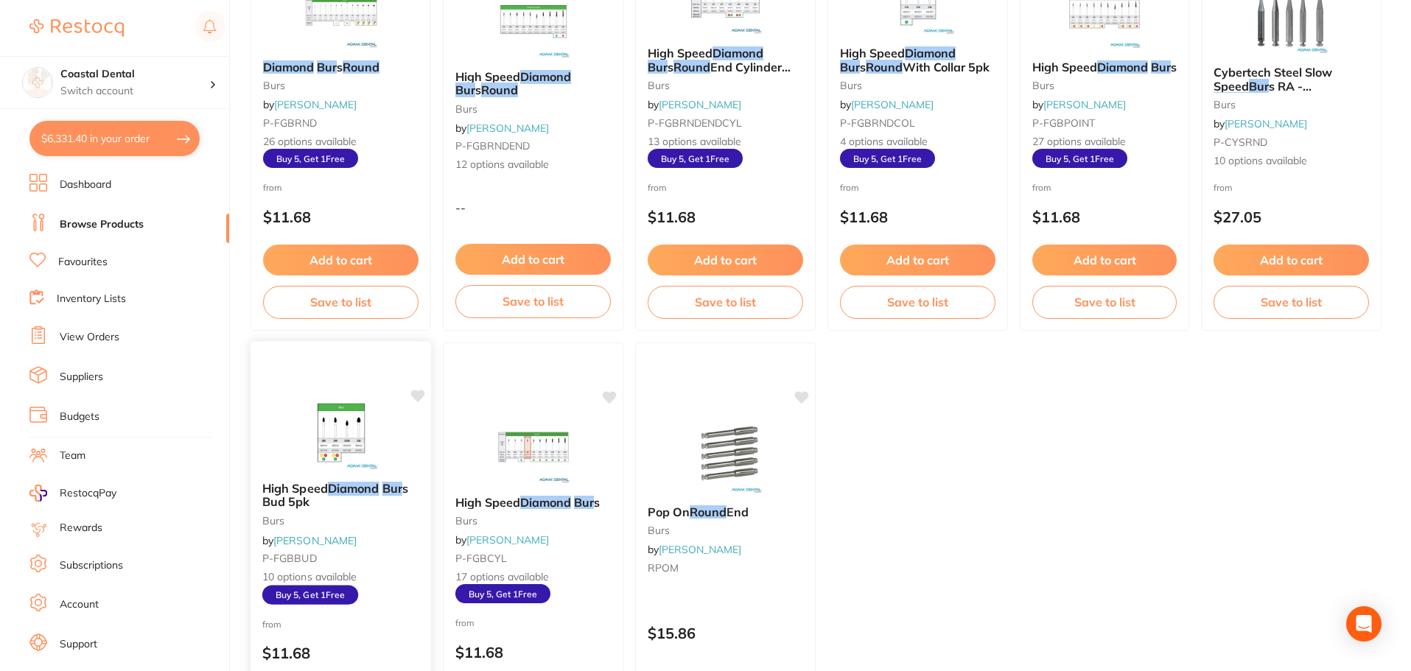
click at [407, 462] on div at bounding box center [341, 432] width 181 height 74
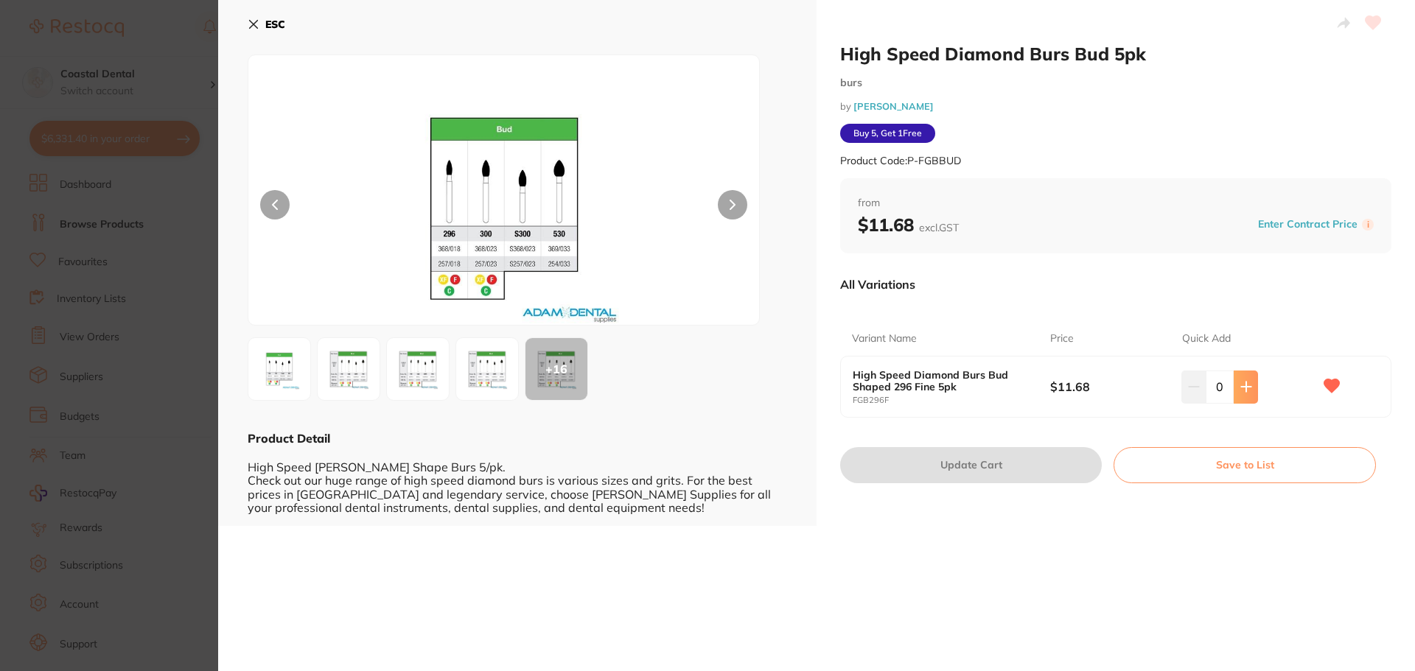
click at [1247, 388] on icon at bounding box center [1246, 387] width 12 height 12
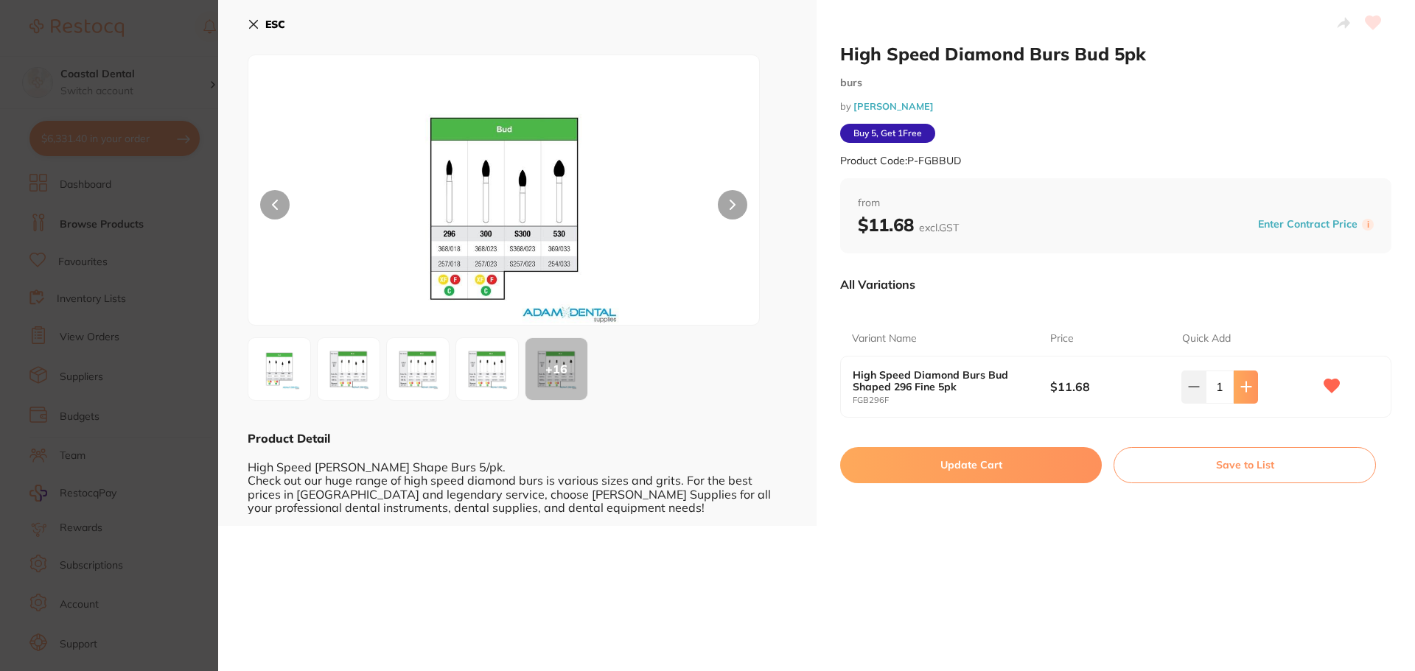
click at [1247, 388] on icon at bounding box center [1246, 387] width 12 height 12
type input "2"
click at [1006, 466] on button "Update Cart" at bounding box center [971, 464] width 262 height 35
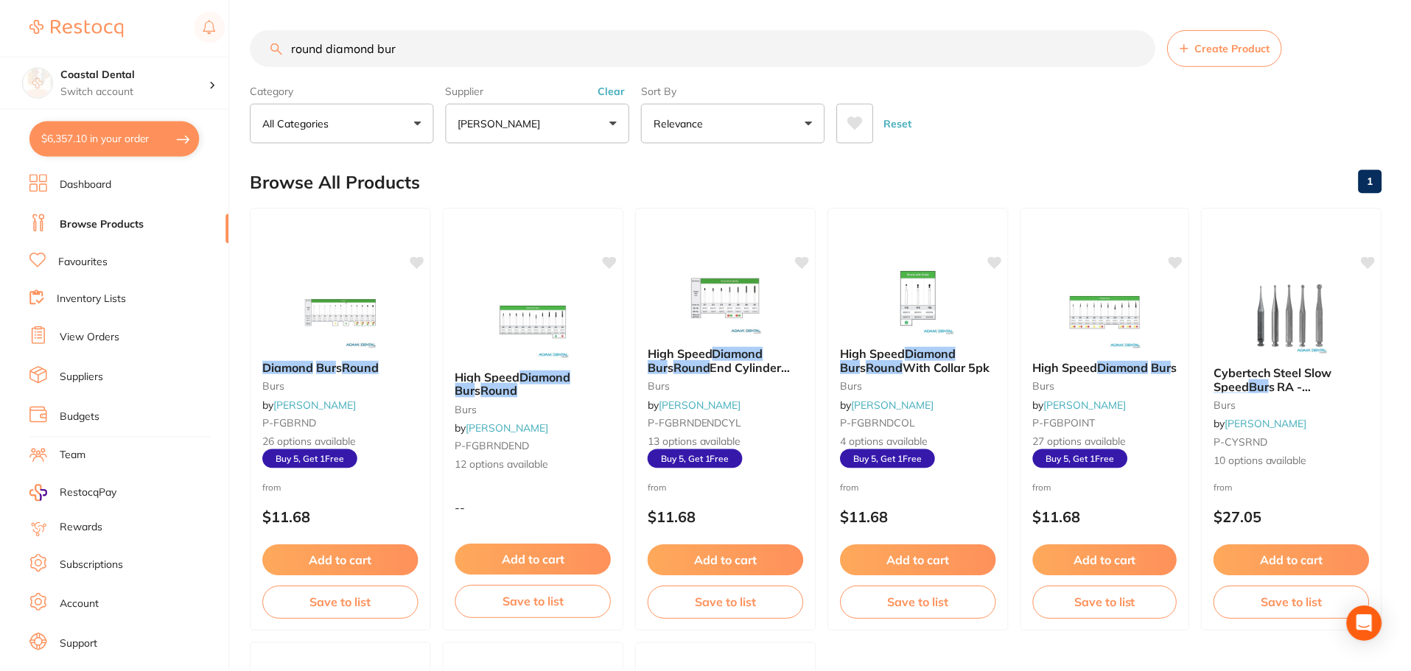
scroll to position [301, 0]
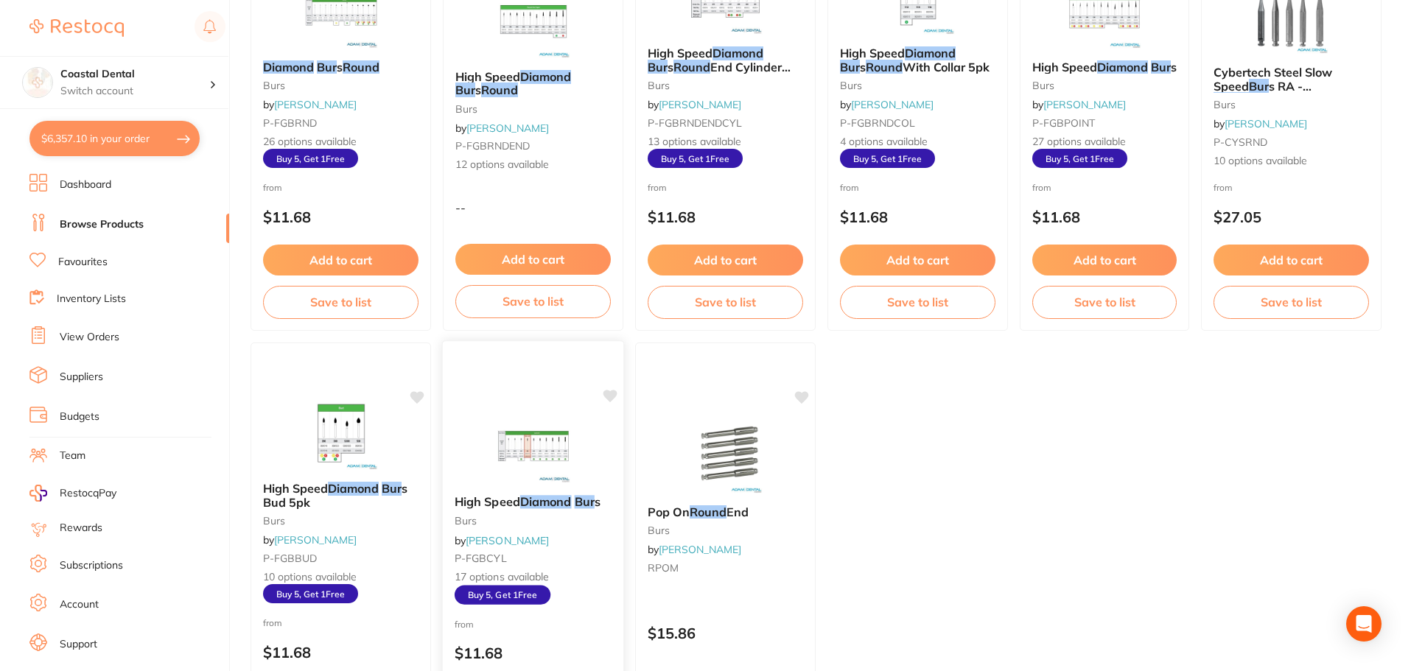
click at [591, 545] on div "High Speed Diamond Bur s burs by Adam Dental P-FGBCYL 17 options available Buy …" at bounding box center [533, 549] width 181 height 133
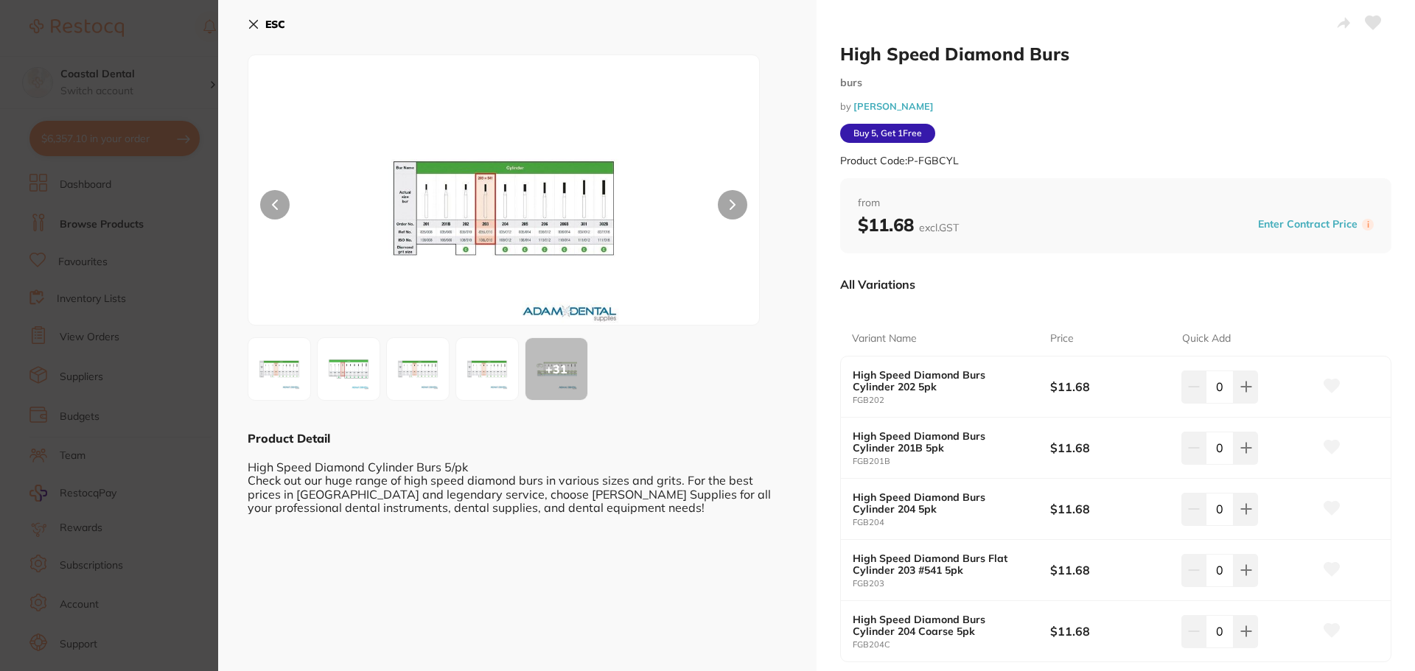
click at [423, 276] on img at bounding box center [504, 208] width 307 height 233
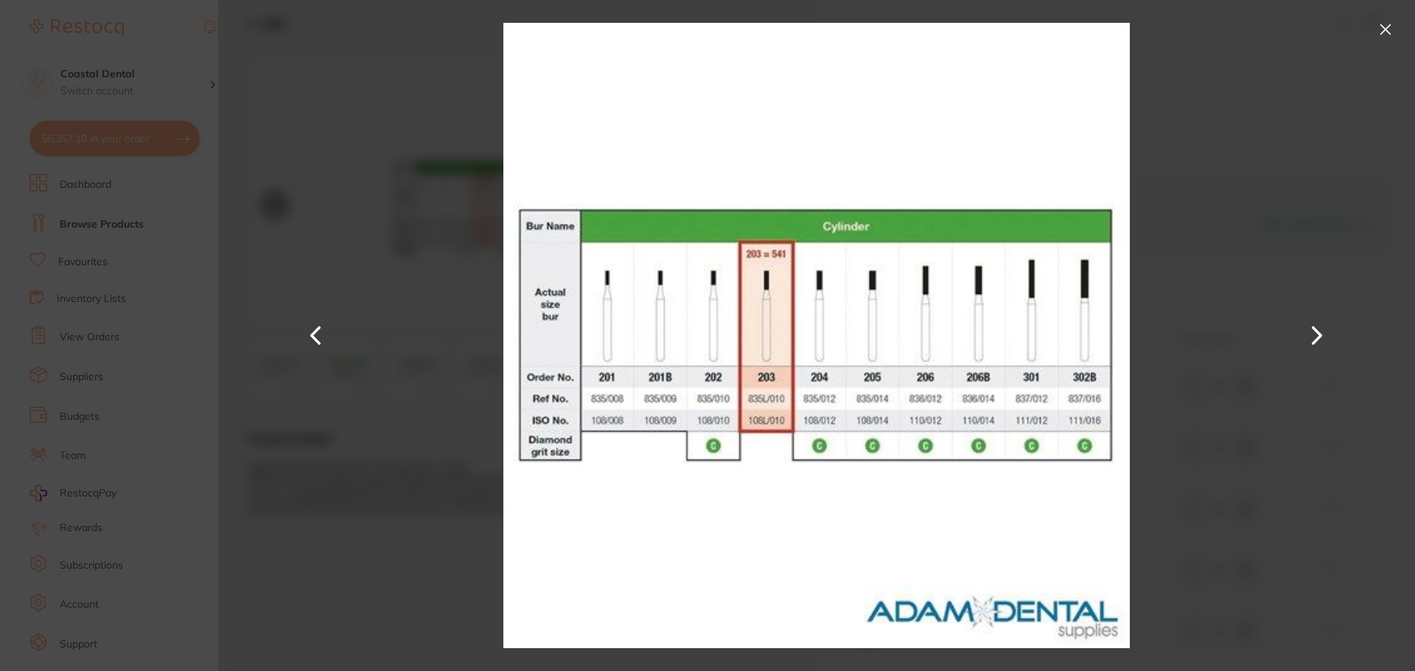
click at [1384, 35] on button at bounding box center [1386, 30] width 24 height 24
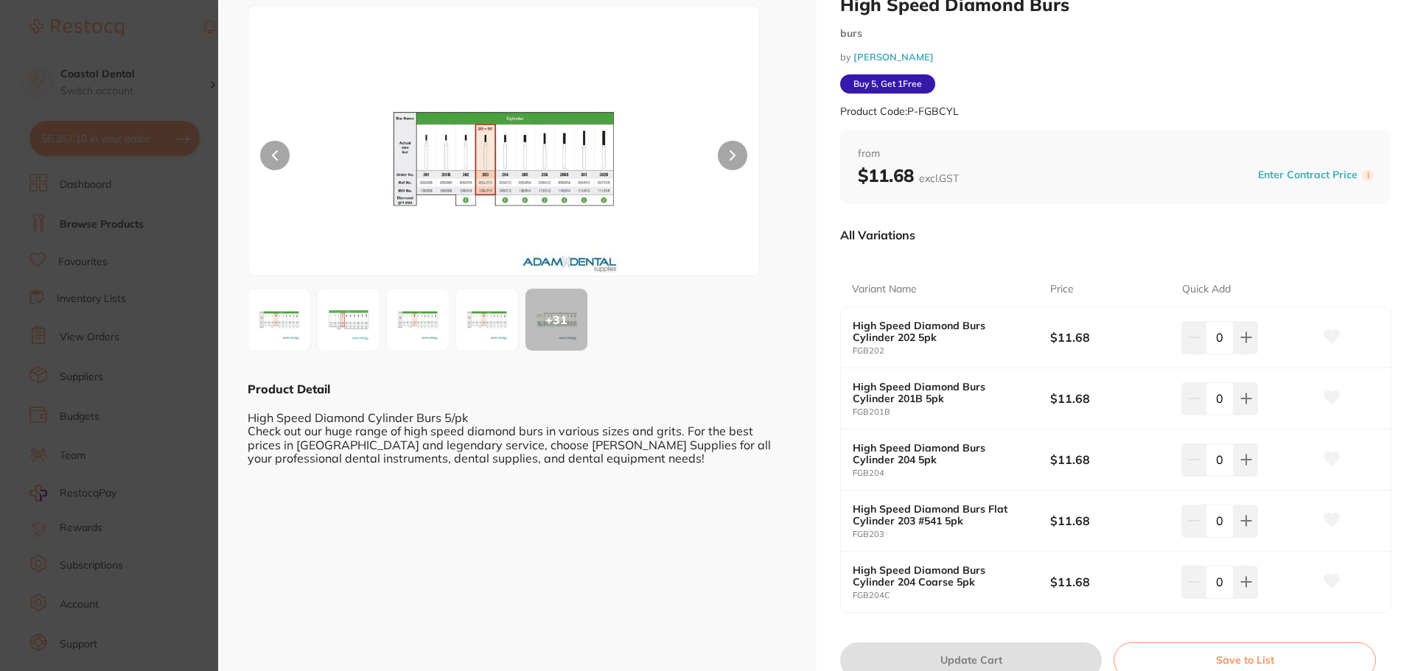
scroll to position [74, 0]
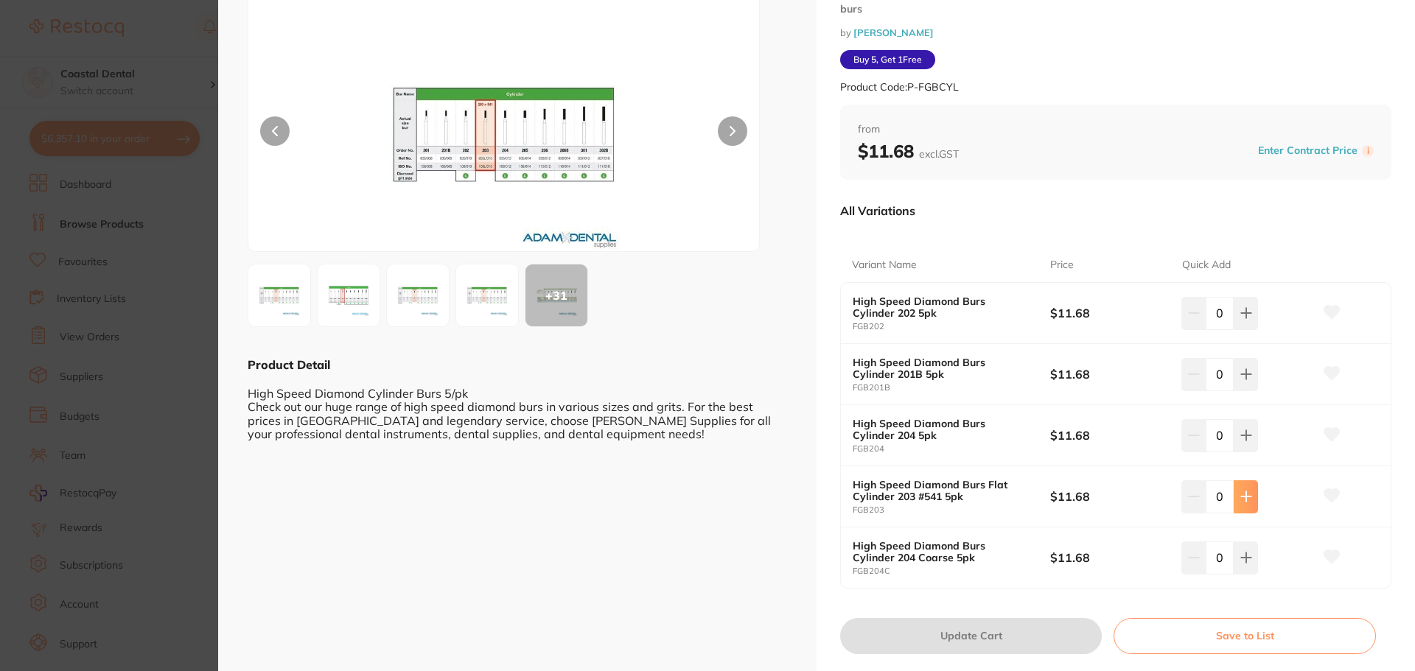
click at [1240, 502] on icon at bounding box center [1246, 497] width 12 height 12
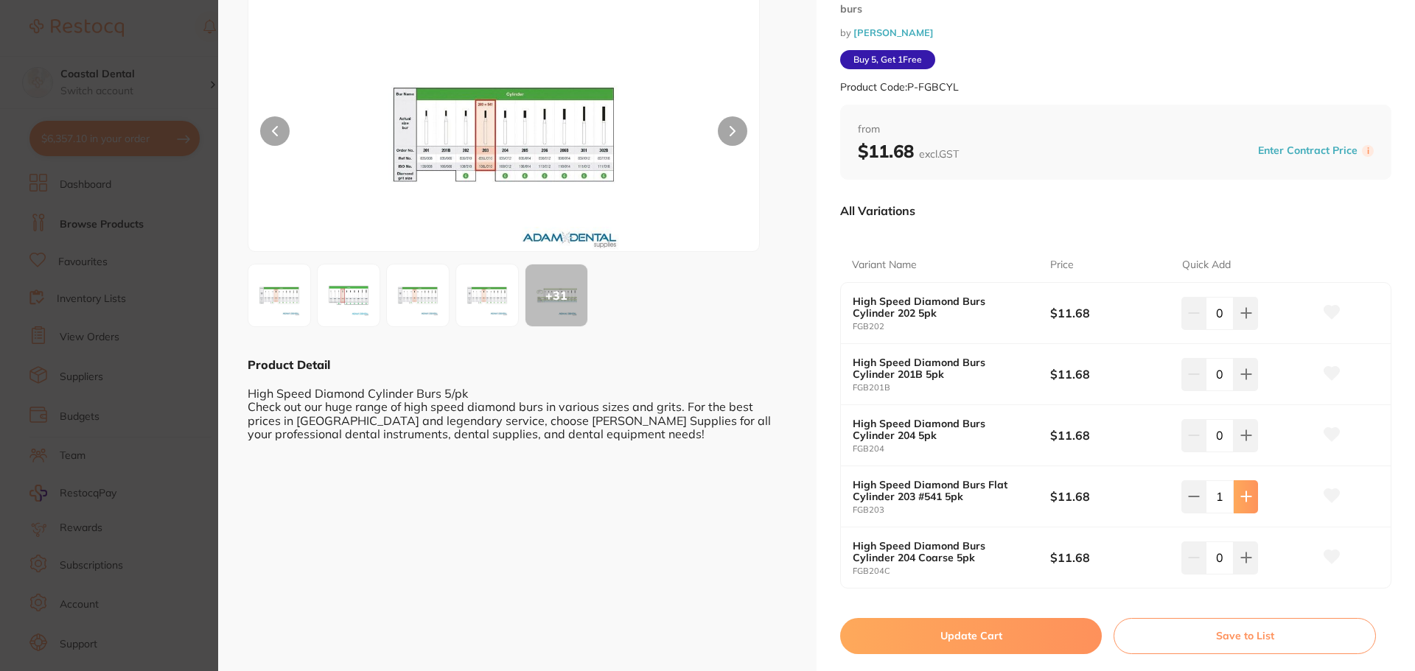
click at [1240, 502] on icon at bounding box center [1246, 497] width 12 height 12
type input "2"
click at [1326, 494] on icon at bounding box center [1331, 495] width 15 height 13
click at [981, 643] on button "Update Cart" at bounding box center [971, 635] width 262 height 35
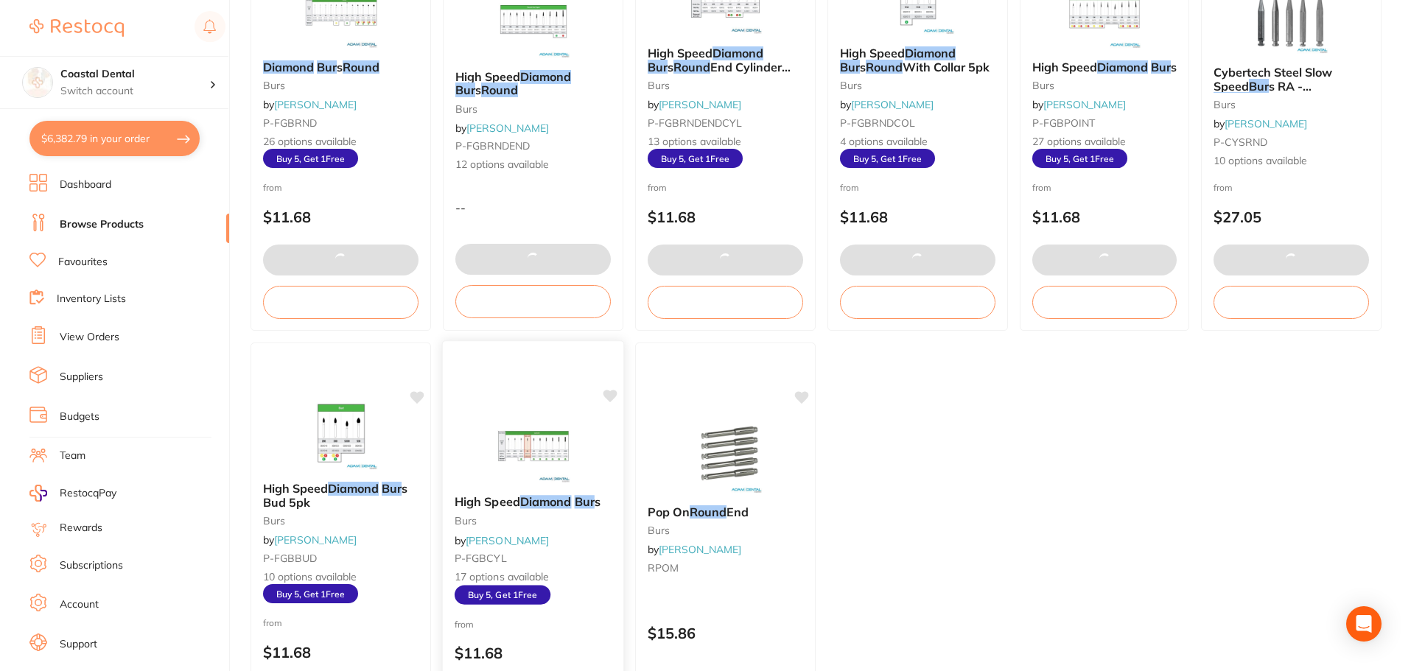
click at [579, 553] on small "P-FGBCYL" at bounding box center [533, 559] width 157 height 12
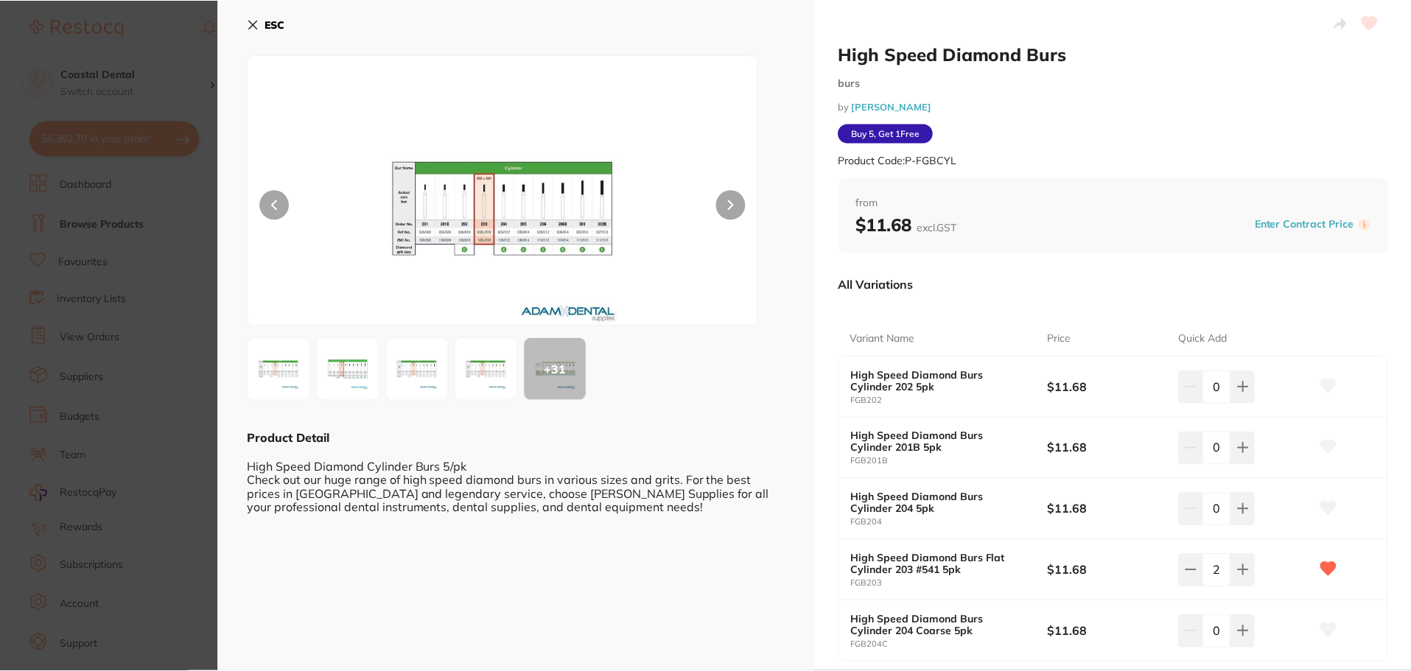
scroll to position [301, 0]
click at [417, 281] on img at bounding box center [503, 208] width 306 height 233
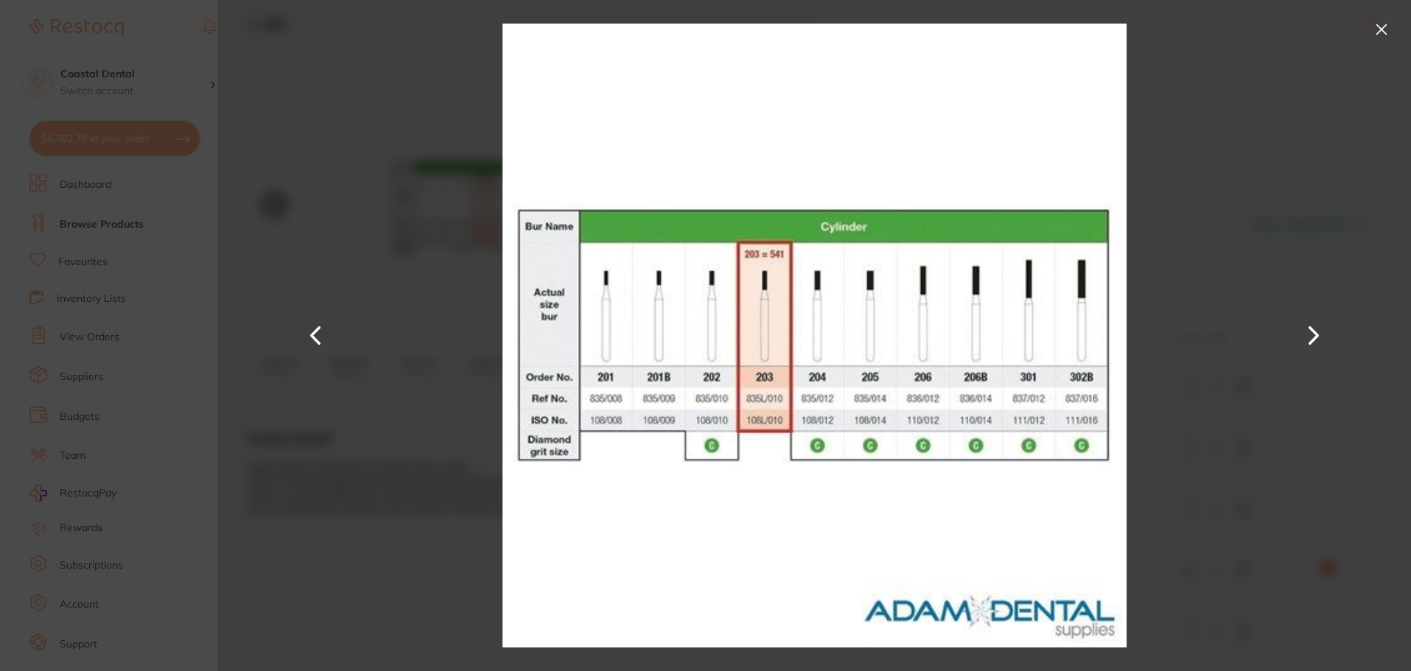
click at [1383, 32] on button at bounding box center [1382, 30] width 24 height 24
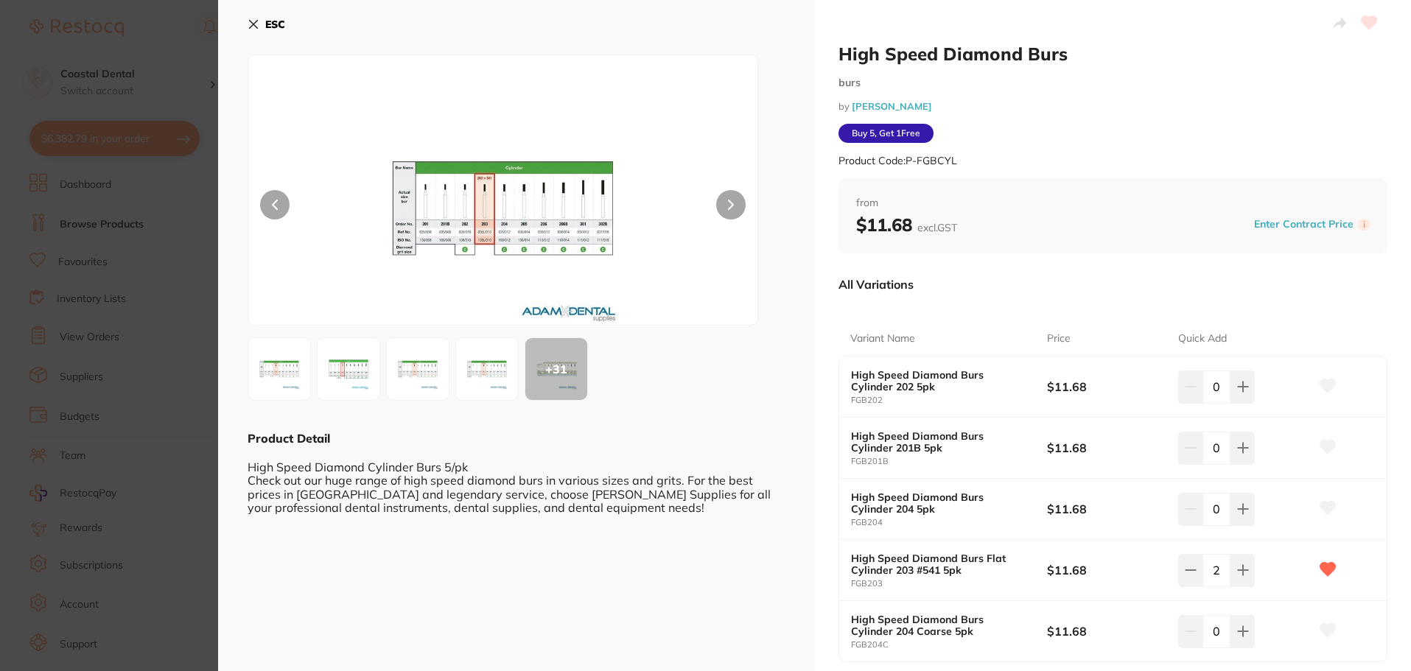
click at [251, 22] on icon at bounding box center [254, 24] width 12 height 12
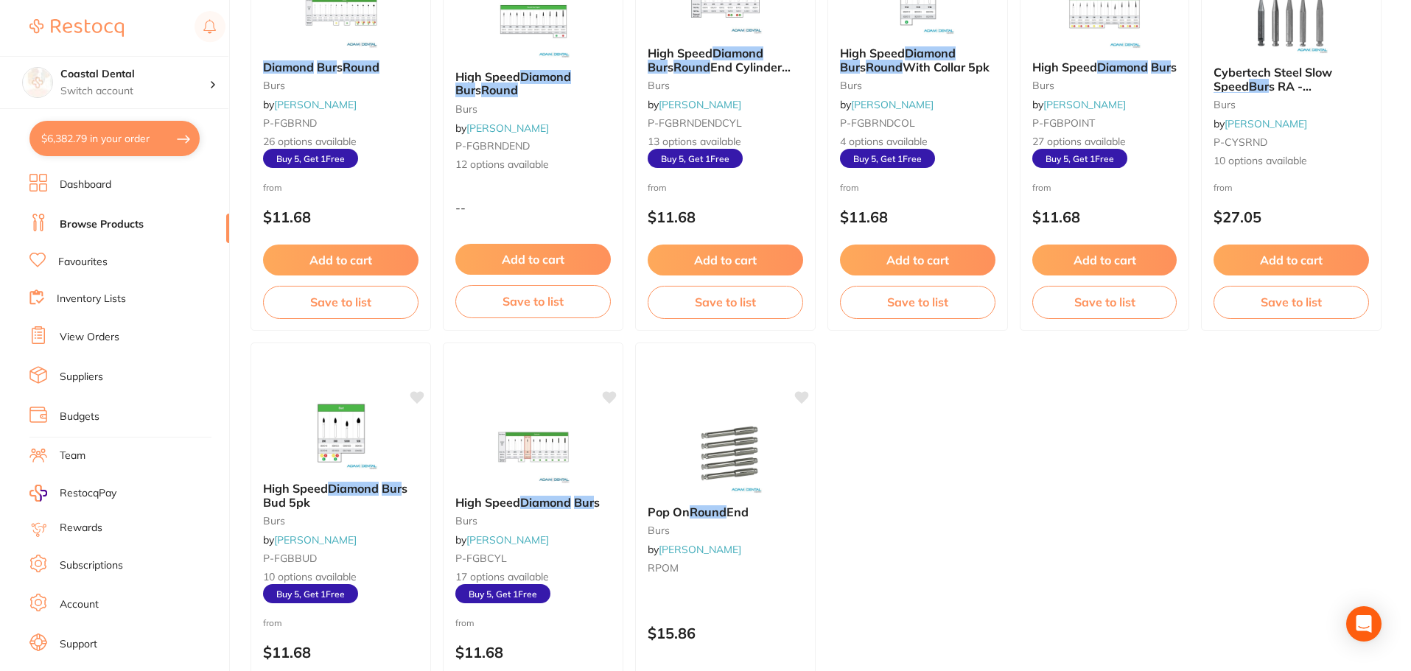
click at [120, 139] on button "$6,382.79 in your order" at bounding box center [114, 138] width 170 height 35
checkbox input "true"
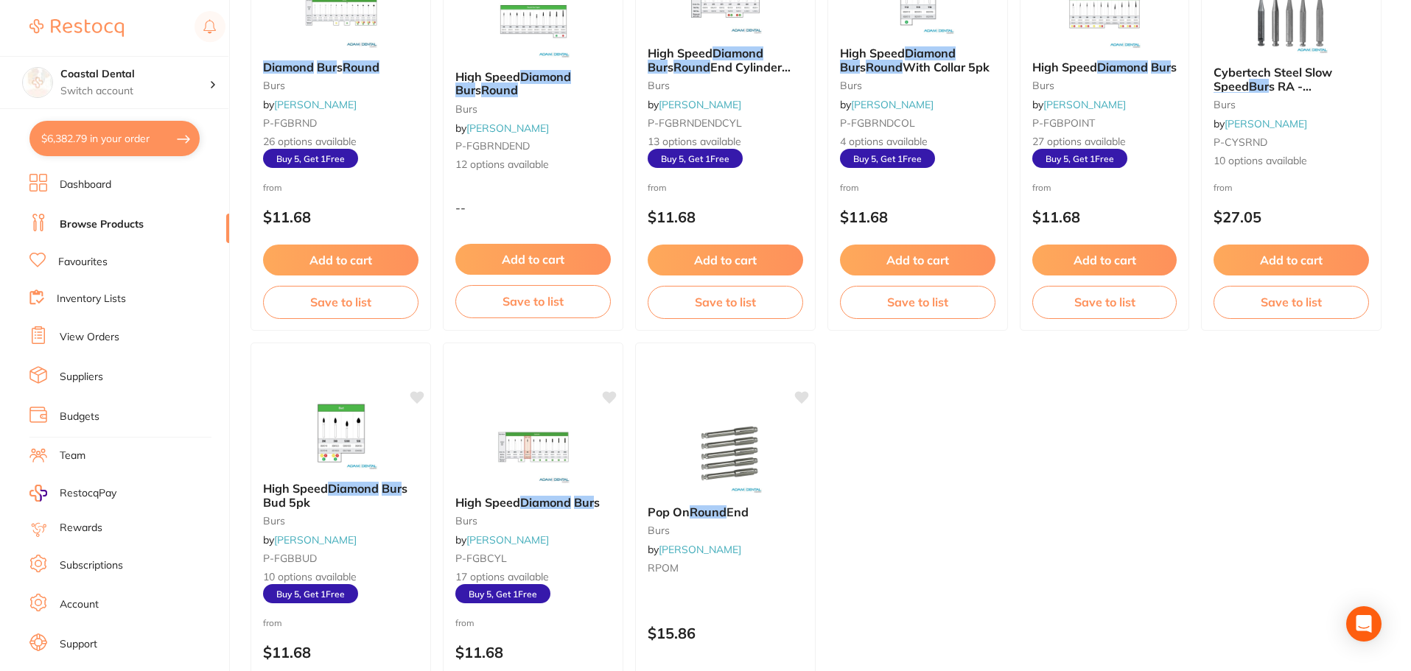
checkbox input "true"
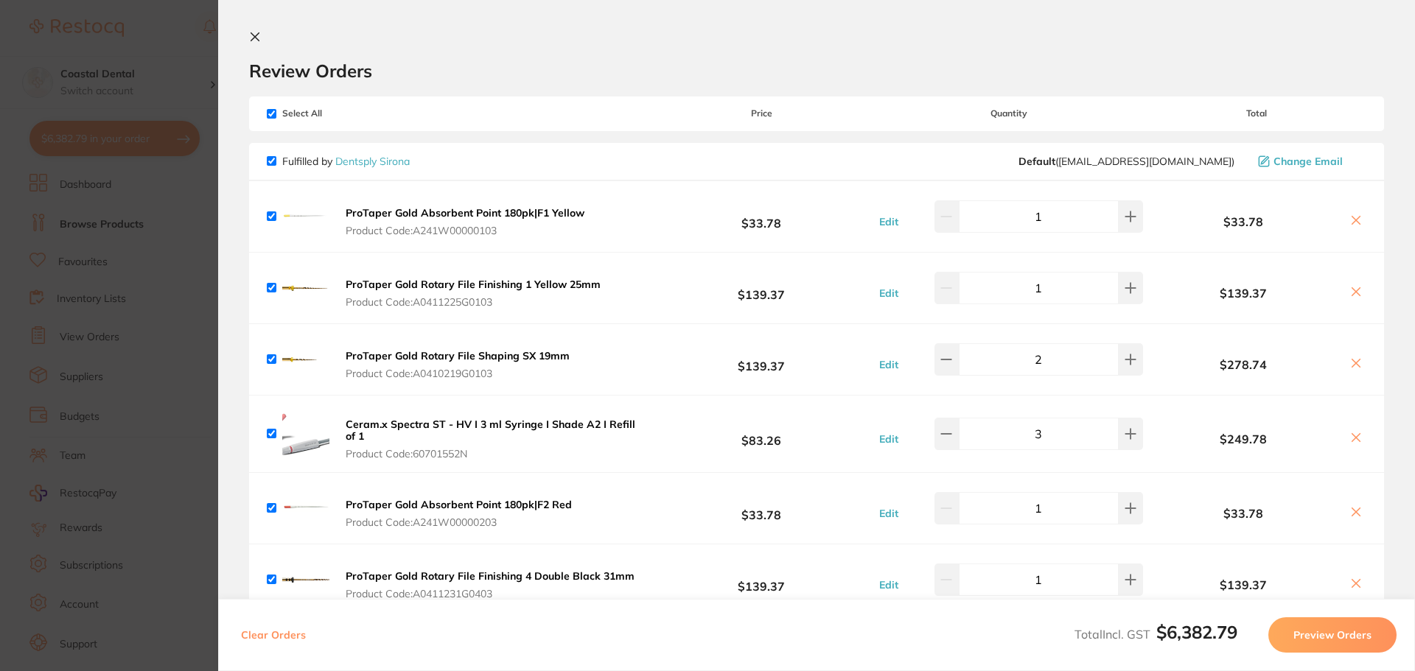
click at [254, 36] on icon at bounding box center [255, 37] width 8 height 8
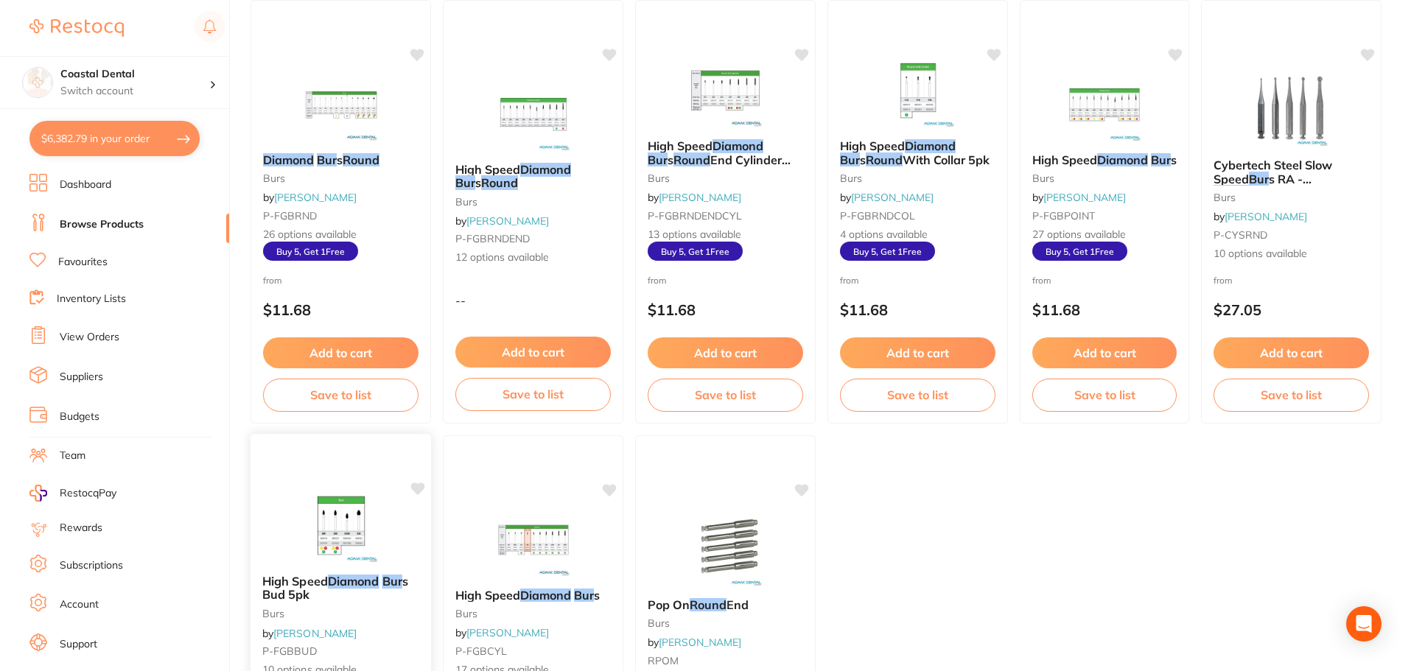
scroll to position [6, 0]
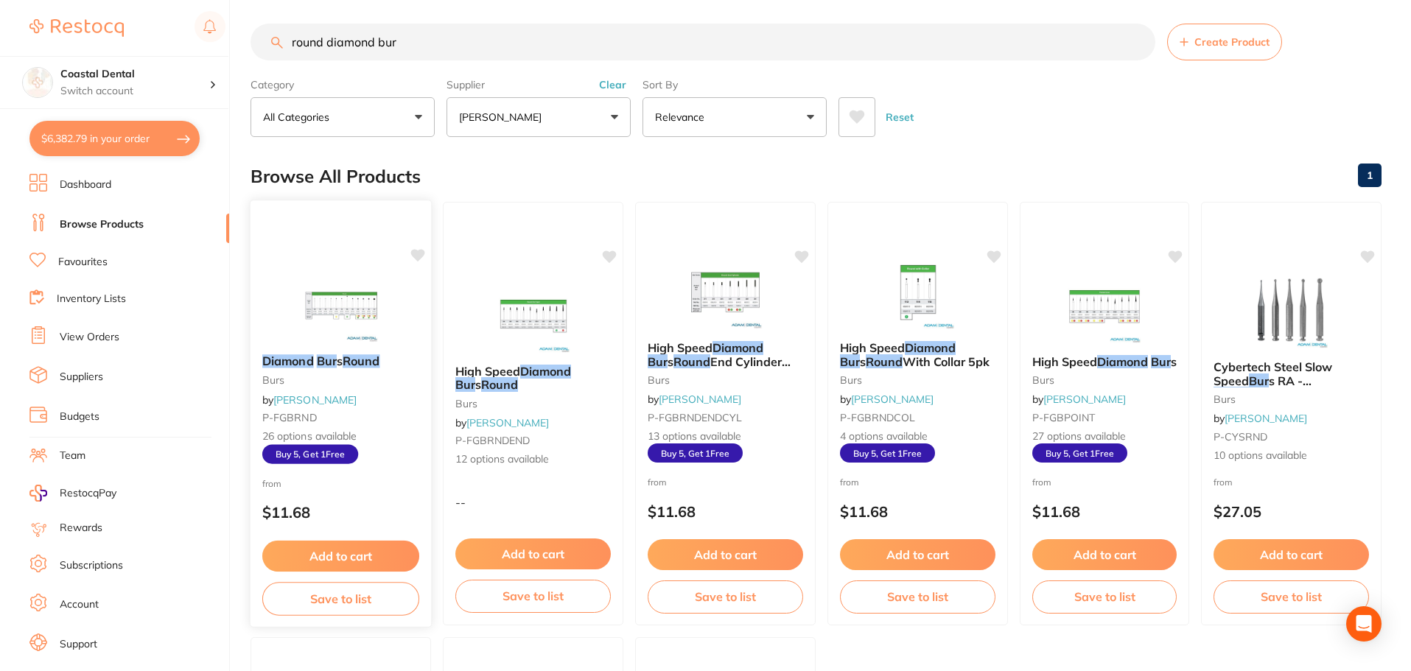
click at [370, 407] on div "Diamond Bur s Round burs by Adam Dental P-FGBRND 26 options available Buy 5, Ge…" at bounding box center [341, 409] width 181 height 133
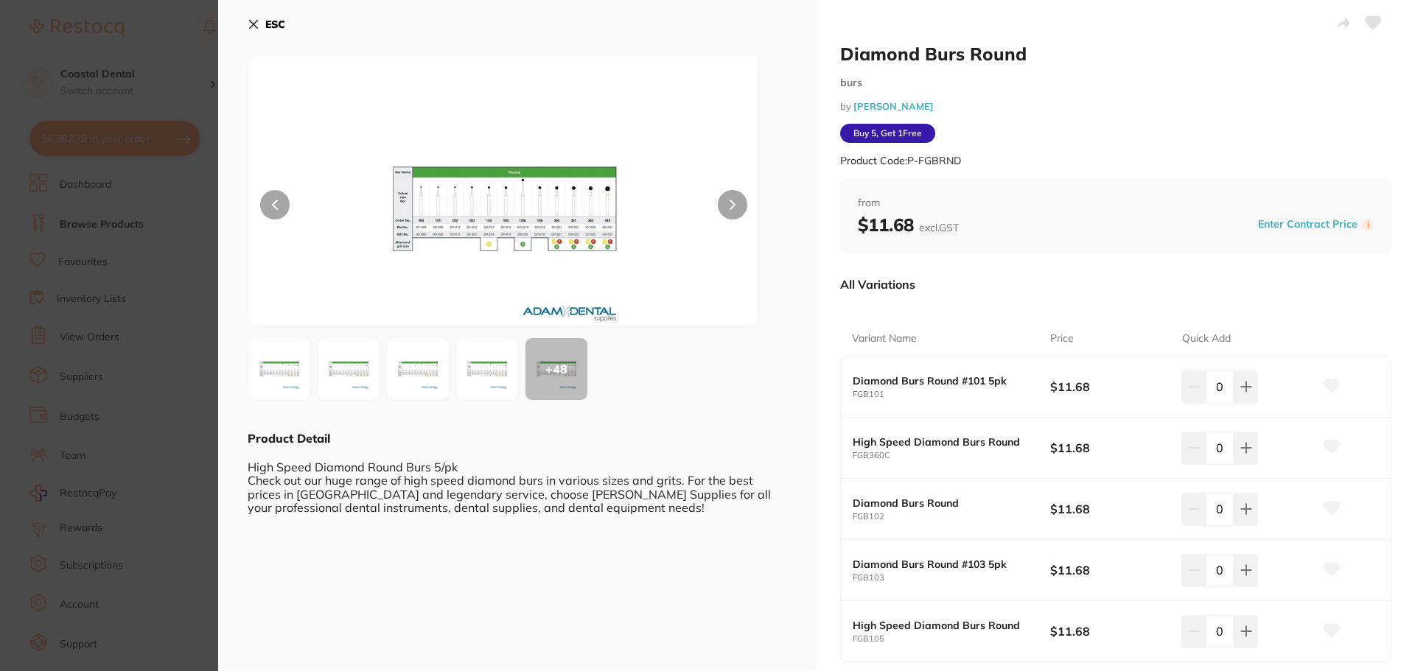
click at [459, 284] on img at bounding box center [504, 208] width 307 height 233
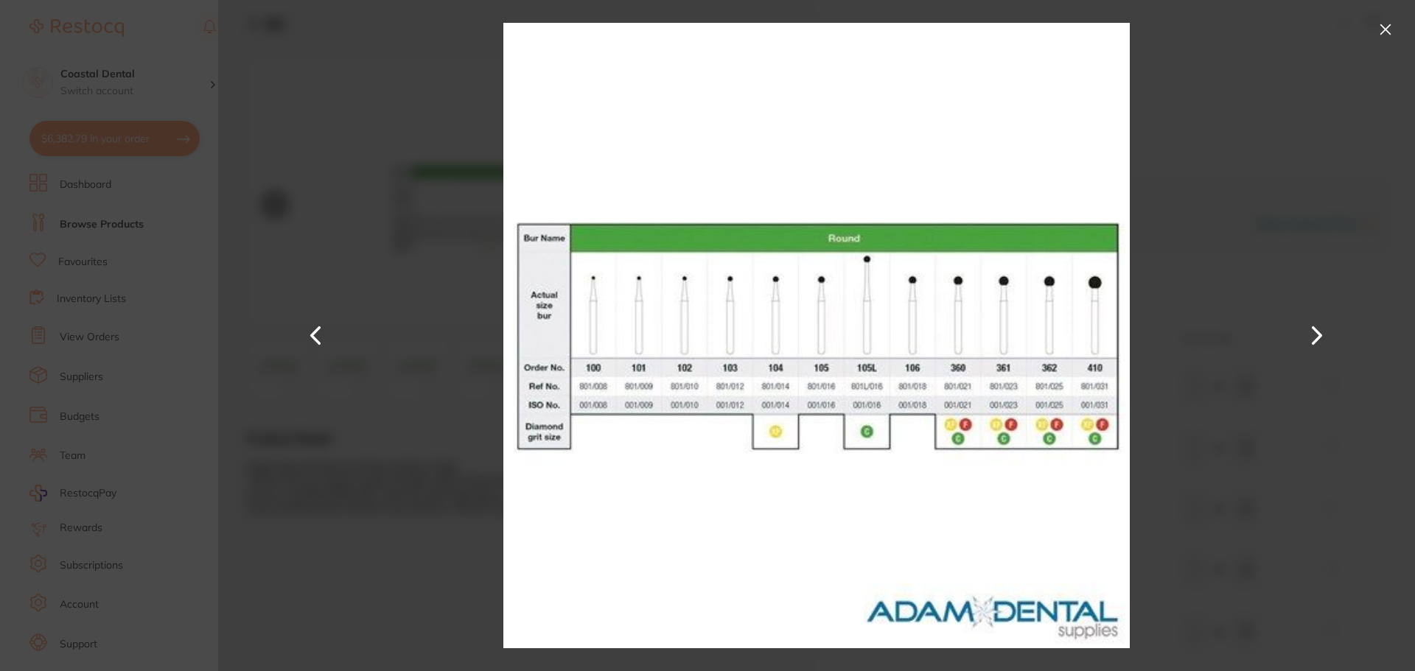
click at [1382, 32] on button at bounding box center [1386, 30] width 24 height 24
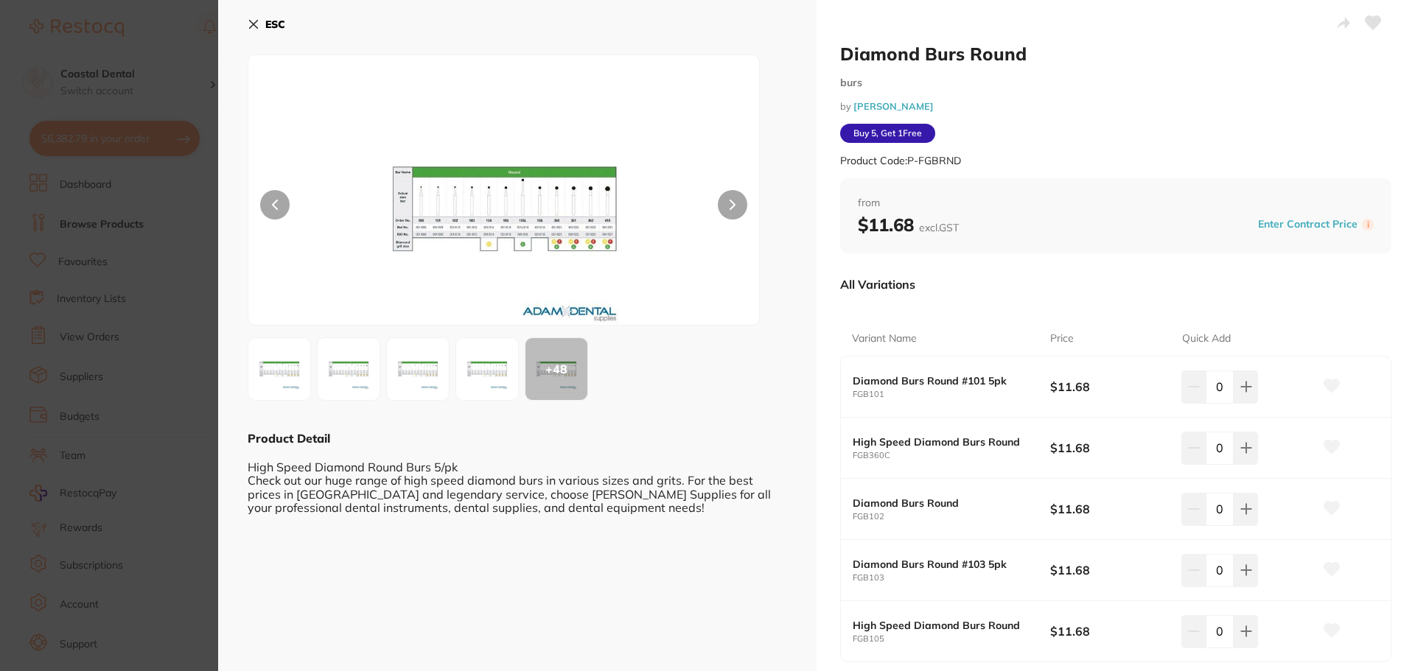
click at [256, 27] on icon at bounding box center [254, 25] width 8 height 8
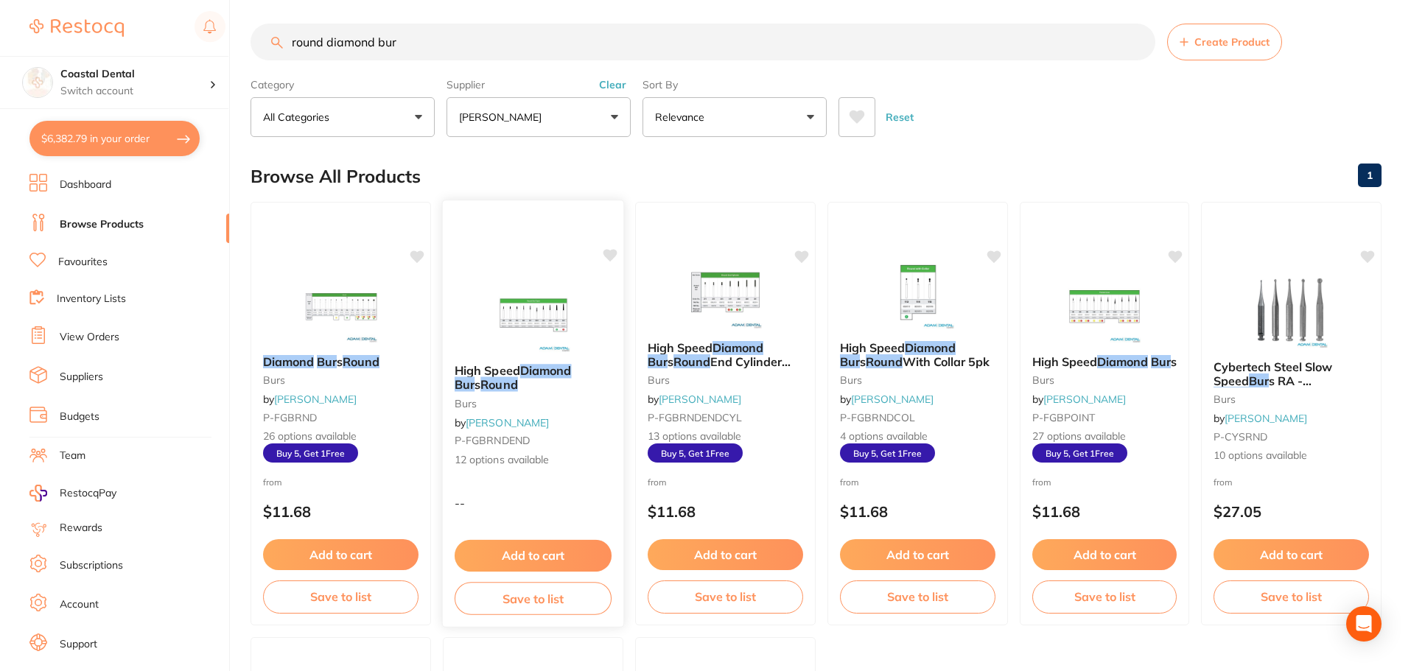
click at [546, 423] on div "High Speed Diamond Bur s Round burs by Adam Dental P-FGBRNDEND 12 options avail…" at bounding box center [533, 415] width 181 height 127
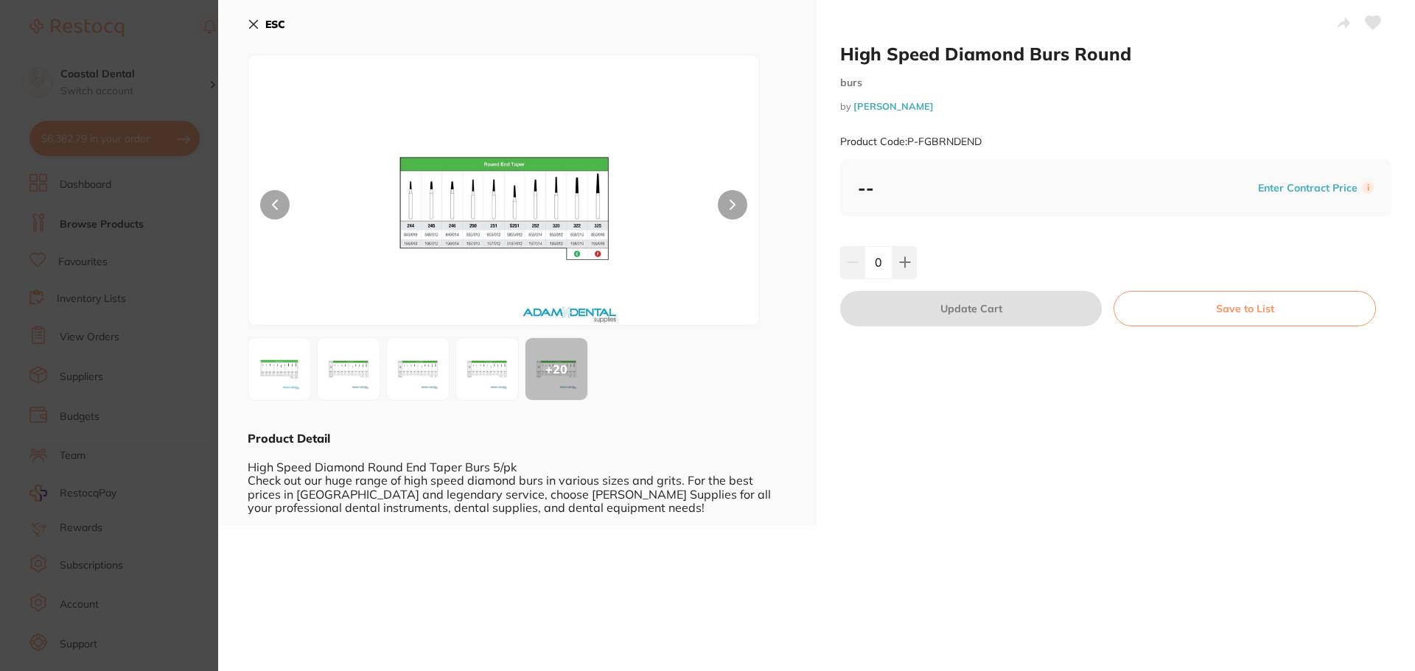
click at [257, 27] on icon at bounding box center [254, 25] width 8 height 8
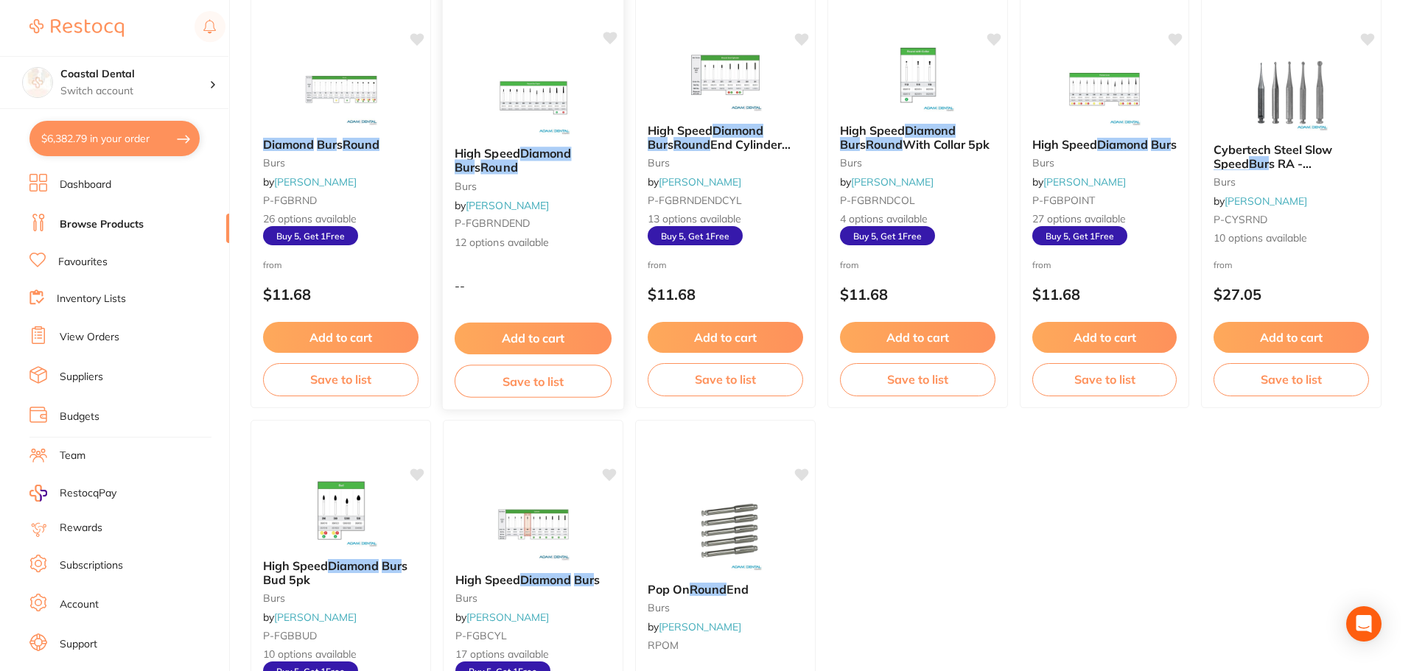
scroll to position [227, 0]
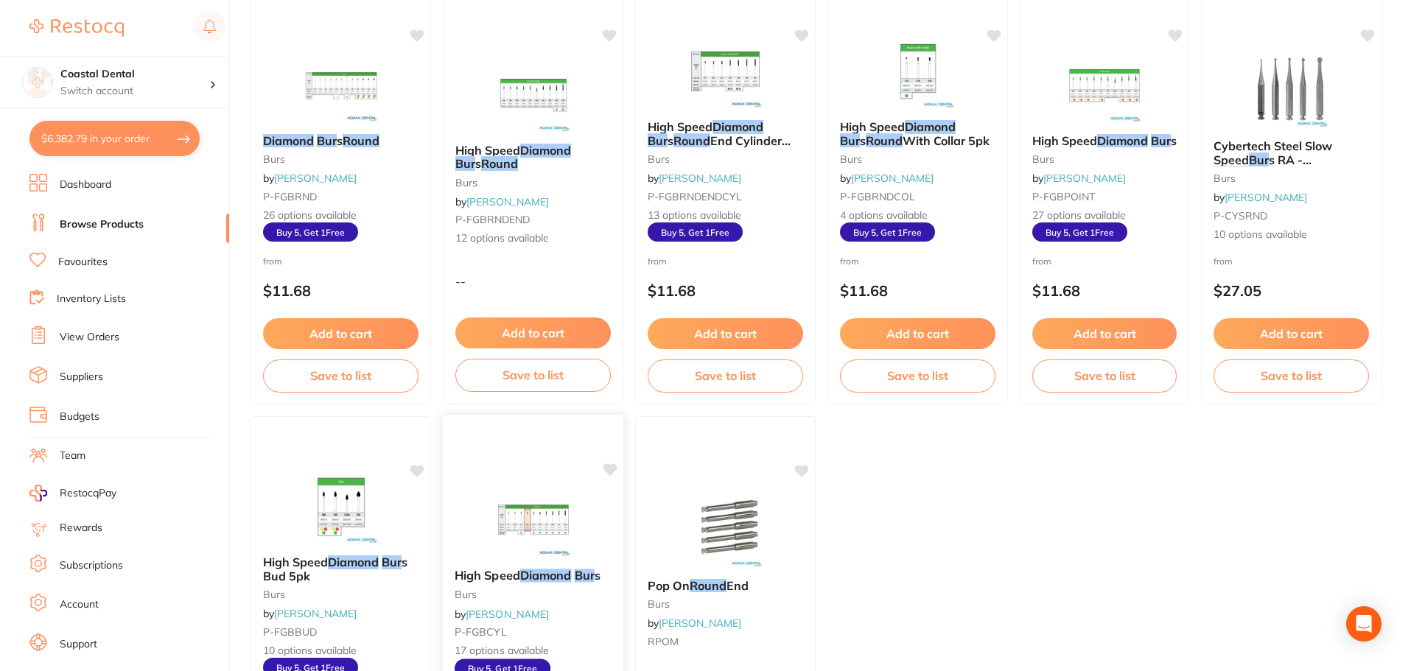
click at [577, 543] on img at bounding box center [533, 520] width 97 height 74
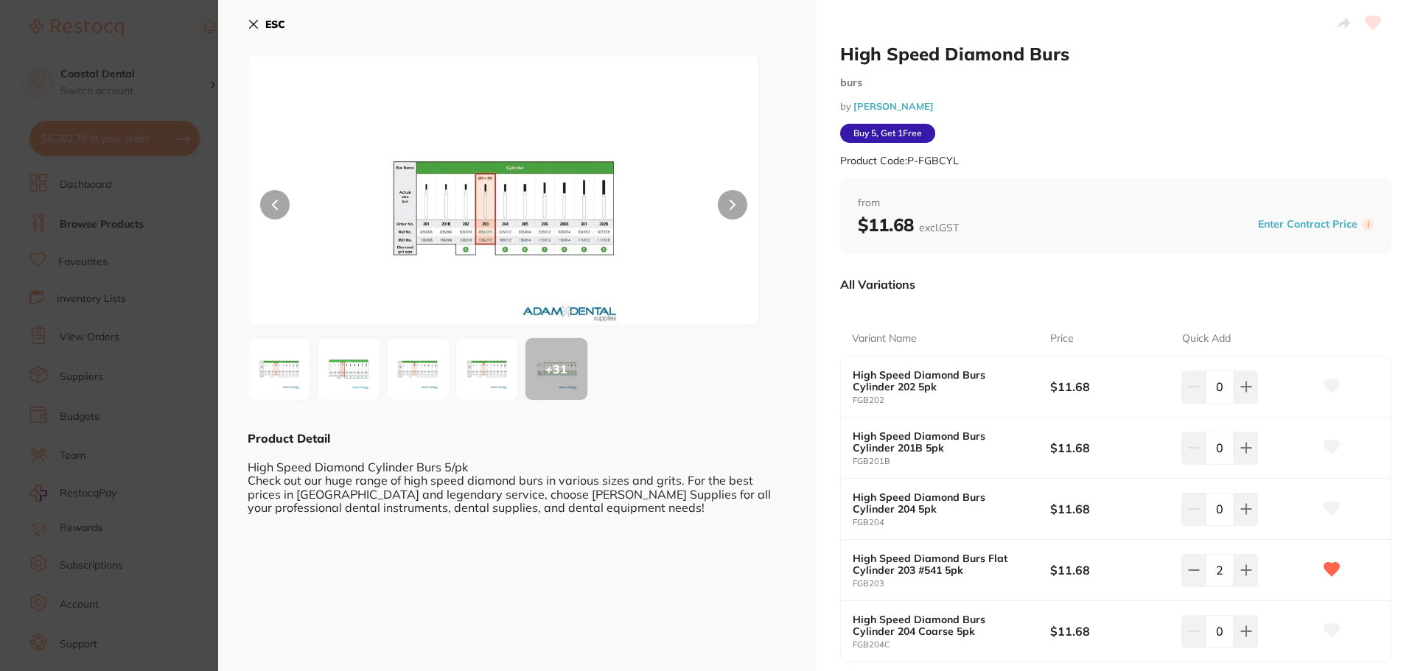
click at [253, 29] on icon at bounding box center [254, 24] width 12 height 12
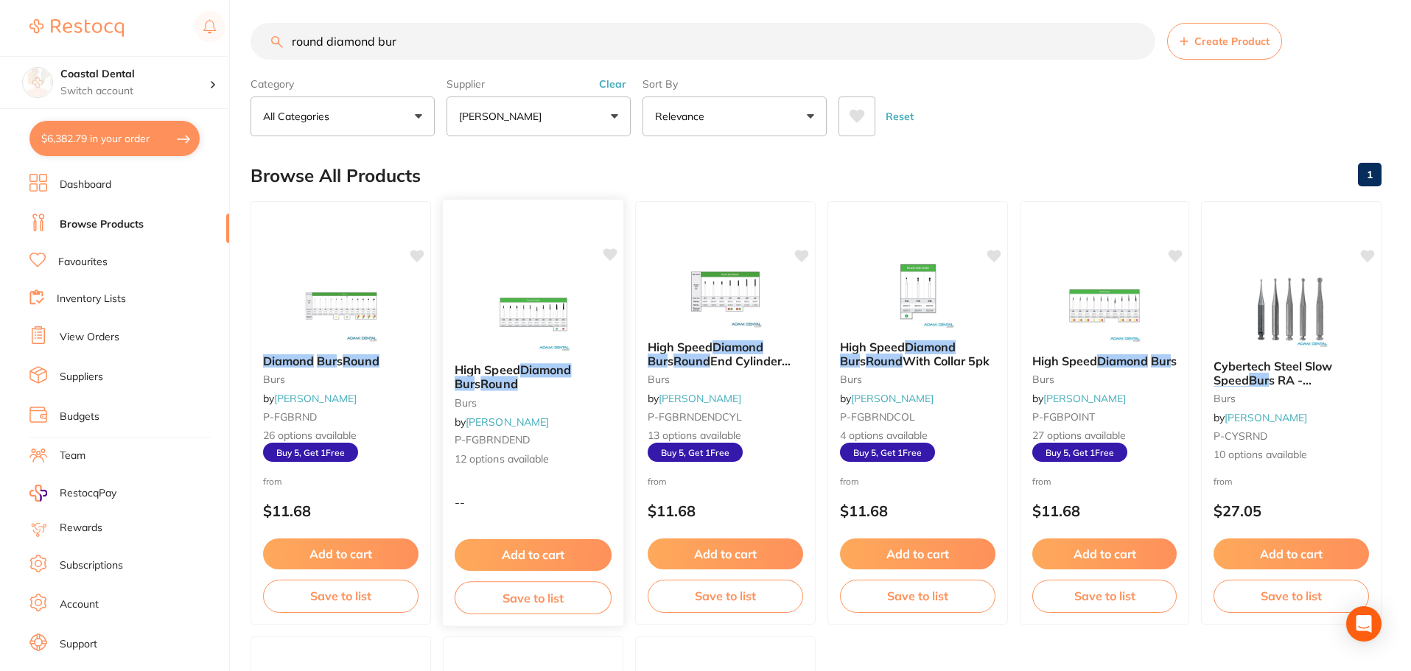
scroll to position [6, 0]
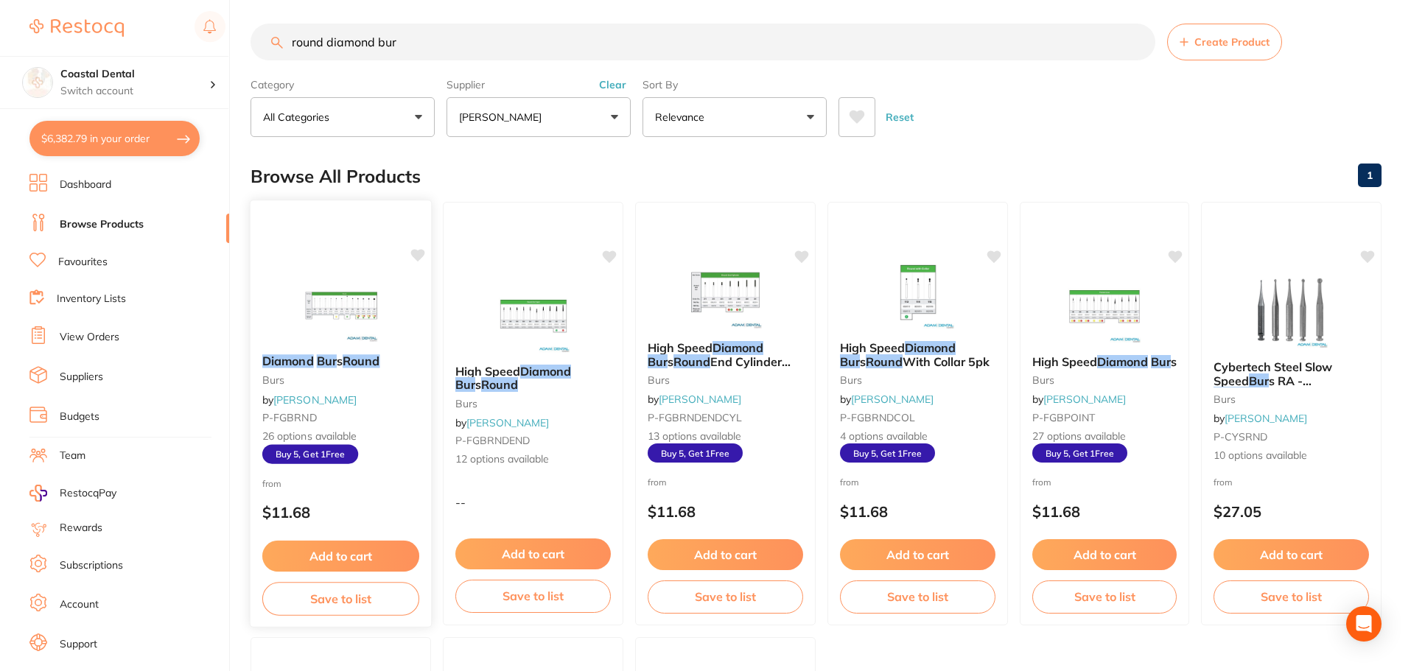
click at [371, 410] on div "Diamond Bur s Round burs by Adam Dental P-FGBRND 26 options available Buy 5, Ge…" at bounding box center [341, 409] width 181 height 133
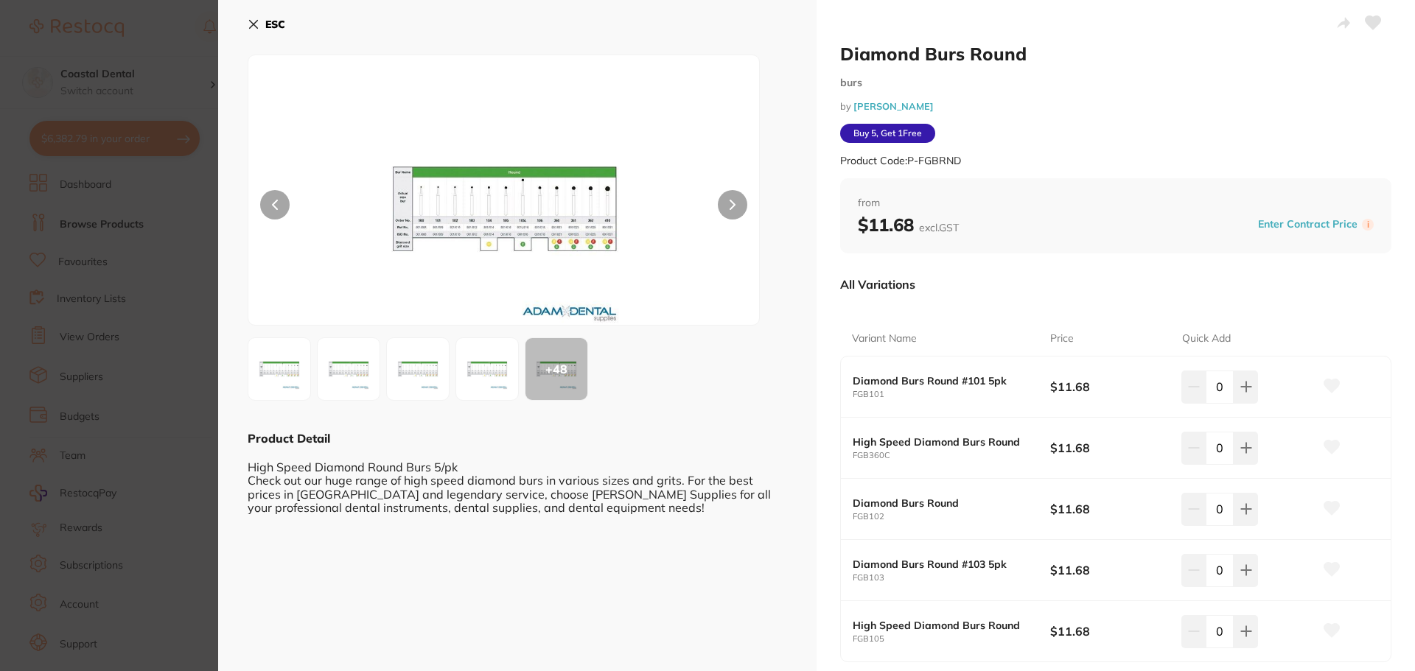
click at [643, 279] on img at bounding box center [504, 208] width 307 height 233
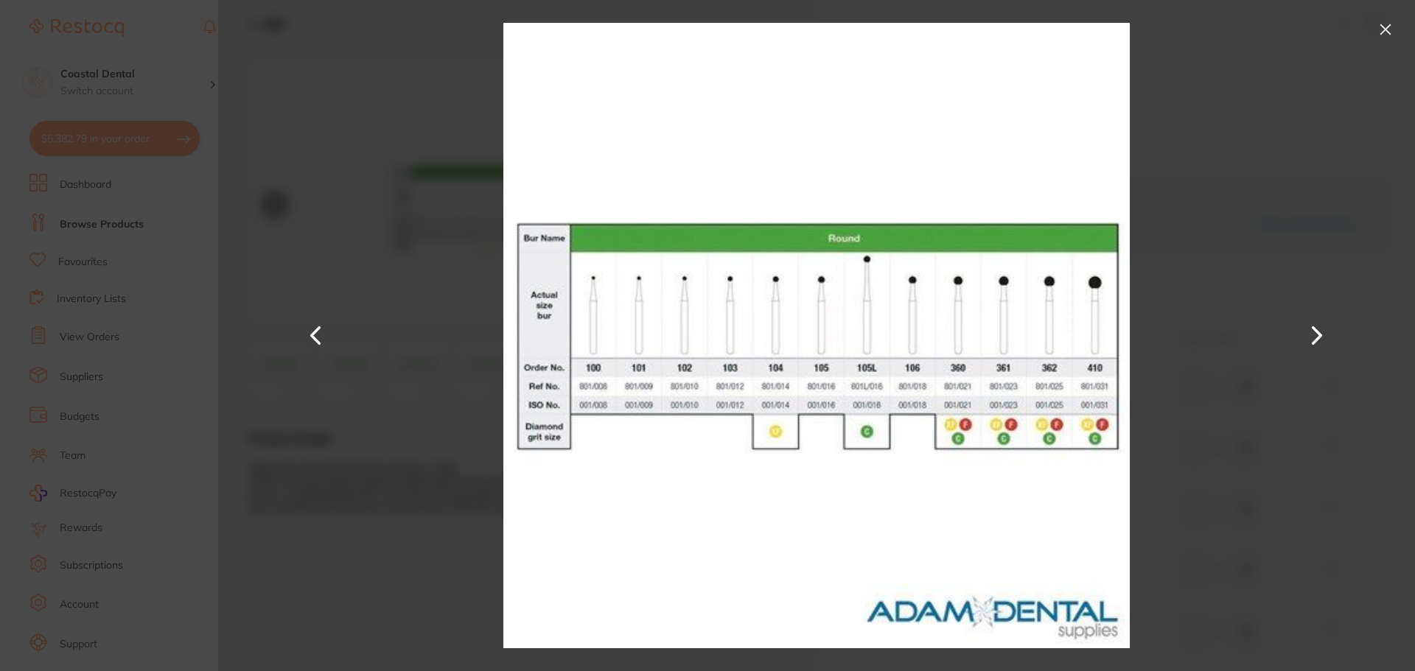
click at [1385, 30] on button at bounding box center [1386, 30] width 24 height 24
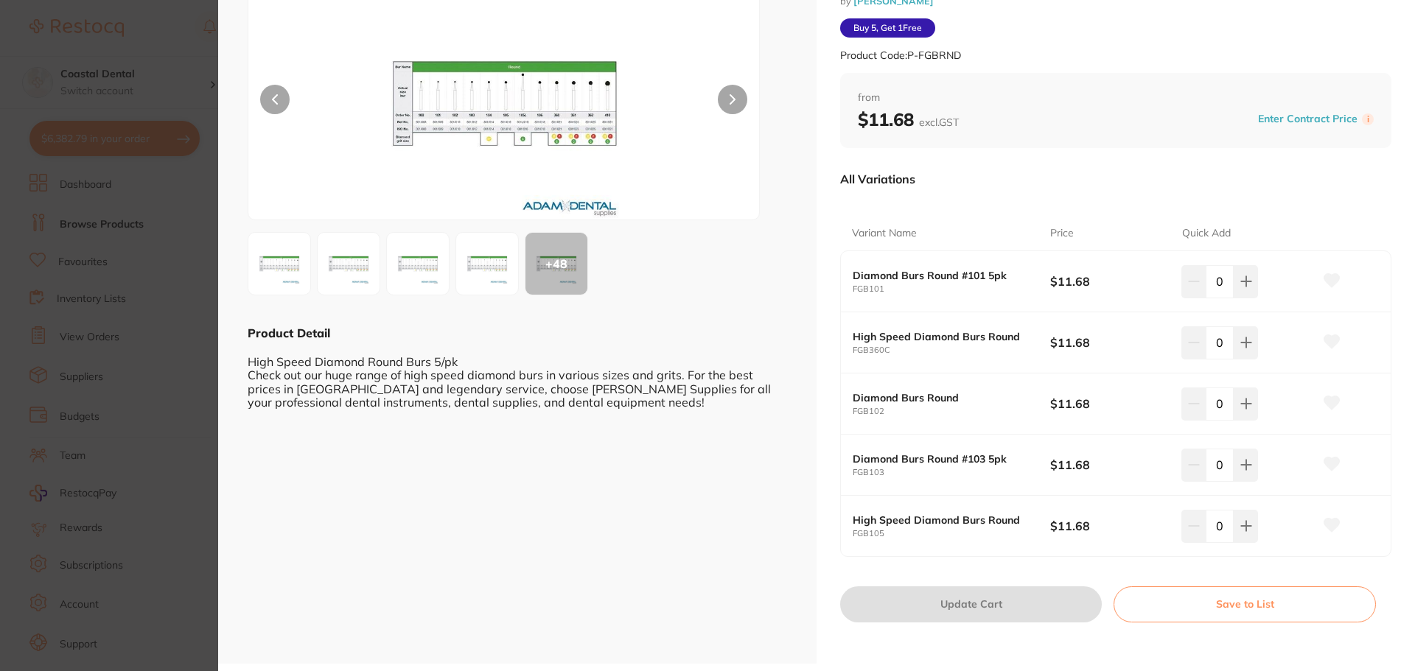
scroll to position [109, 0]
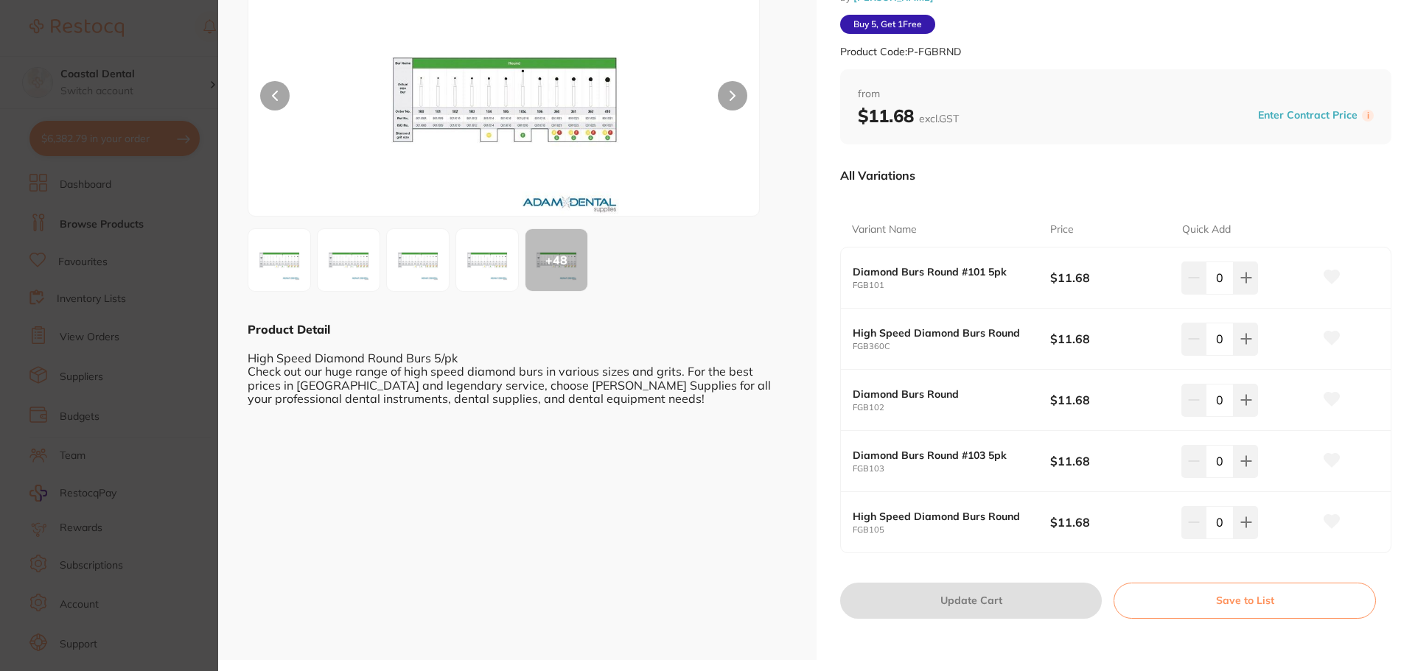
click at [564, 267] on div "+ 48" at bounding box center [556, 260] width 62 height 62
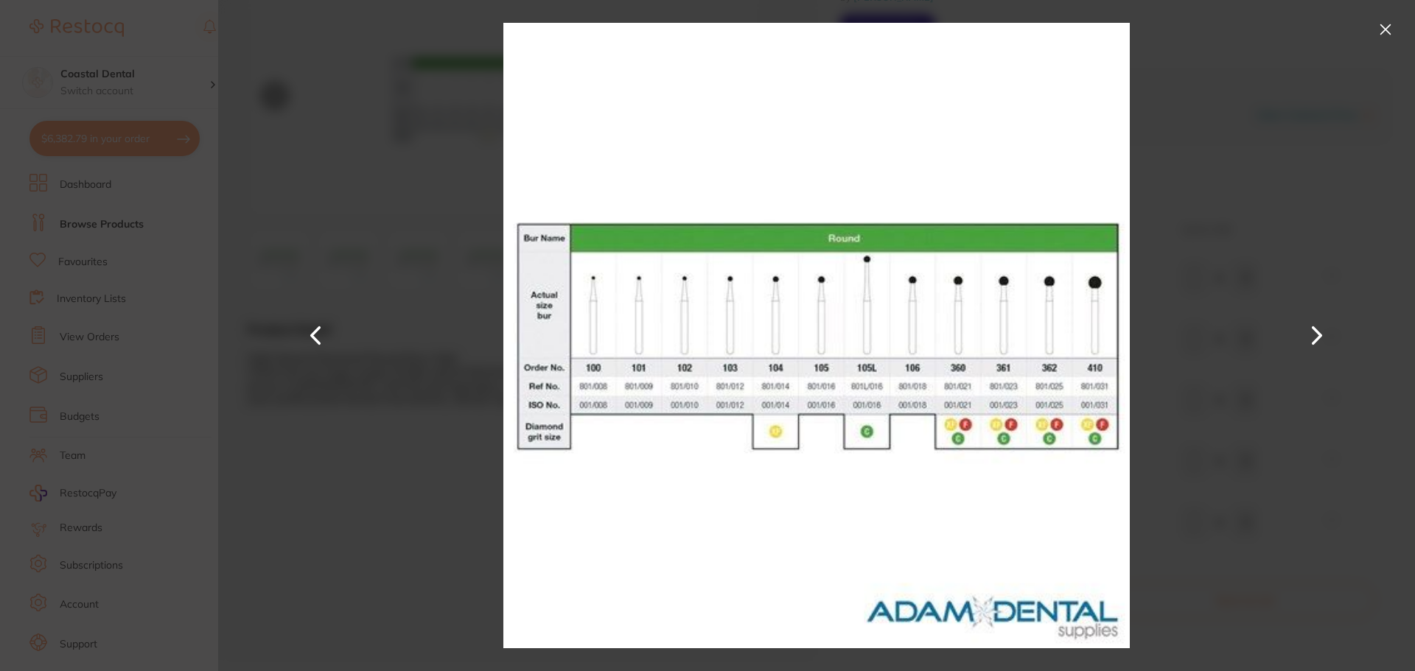
click at [1390, 24] on button at bounding box center [1386, 30] width 24 height 24
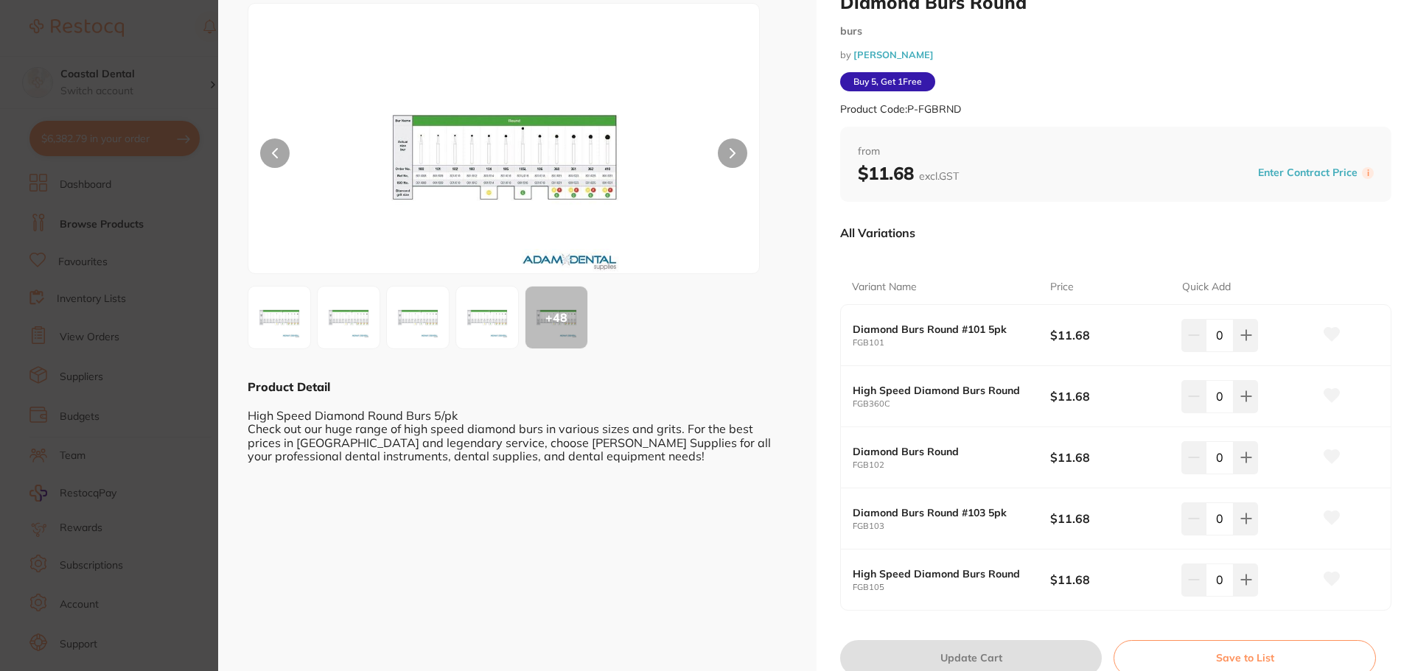
scroll to position [0, 0]
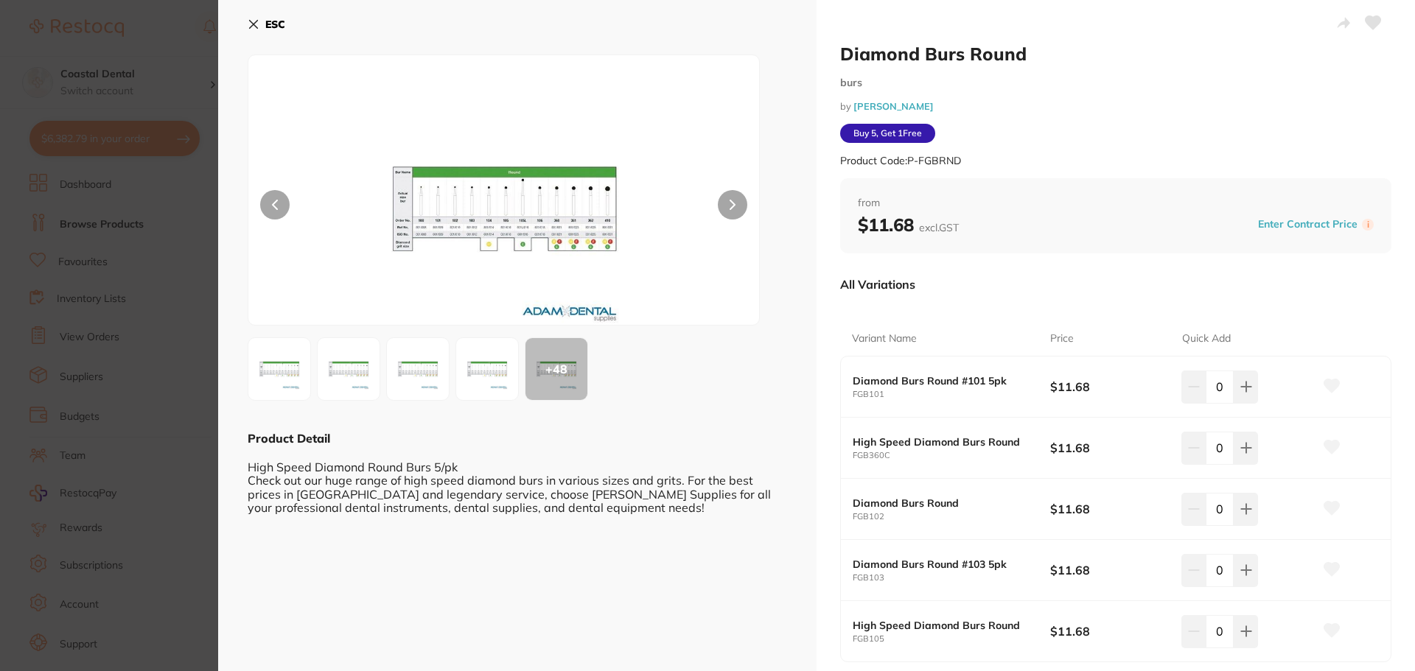
click at [249, 26] on icon at bounding box center [254, 24] width 12 height 12
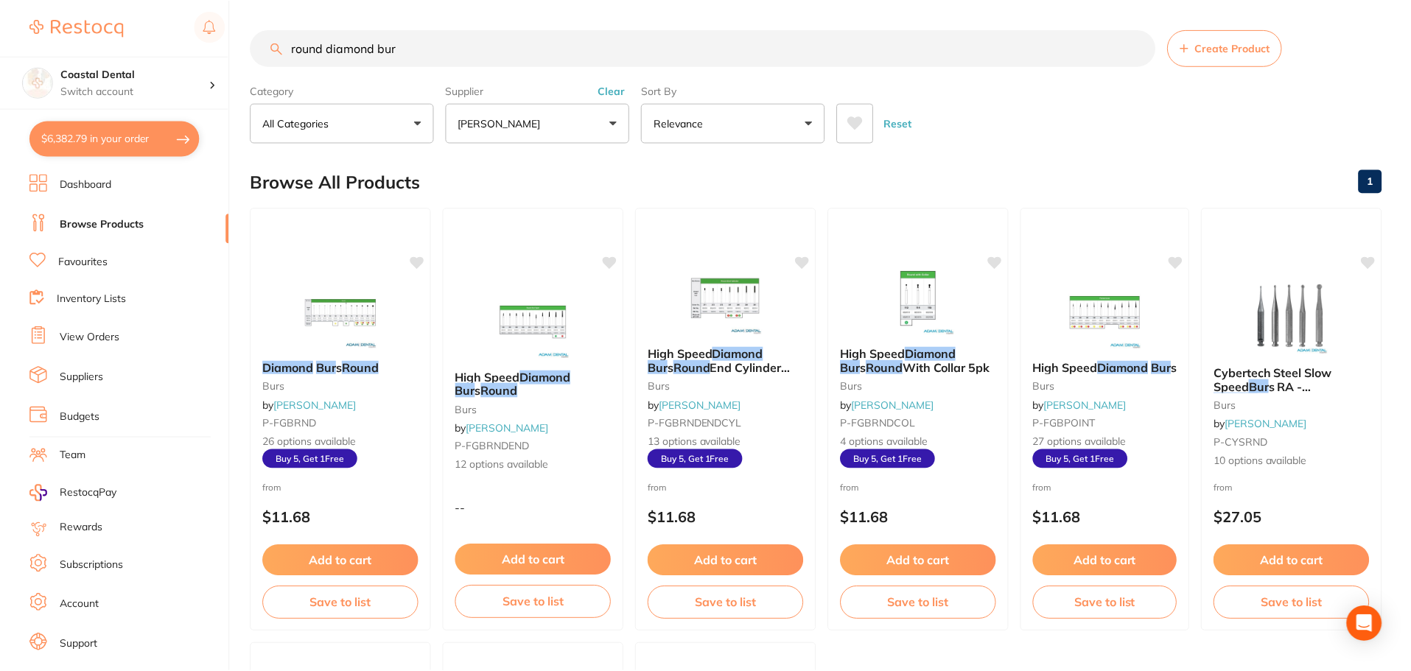
scroll to position [6, 0]
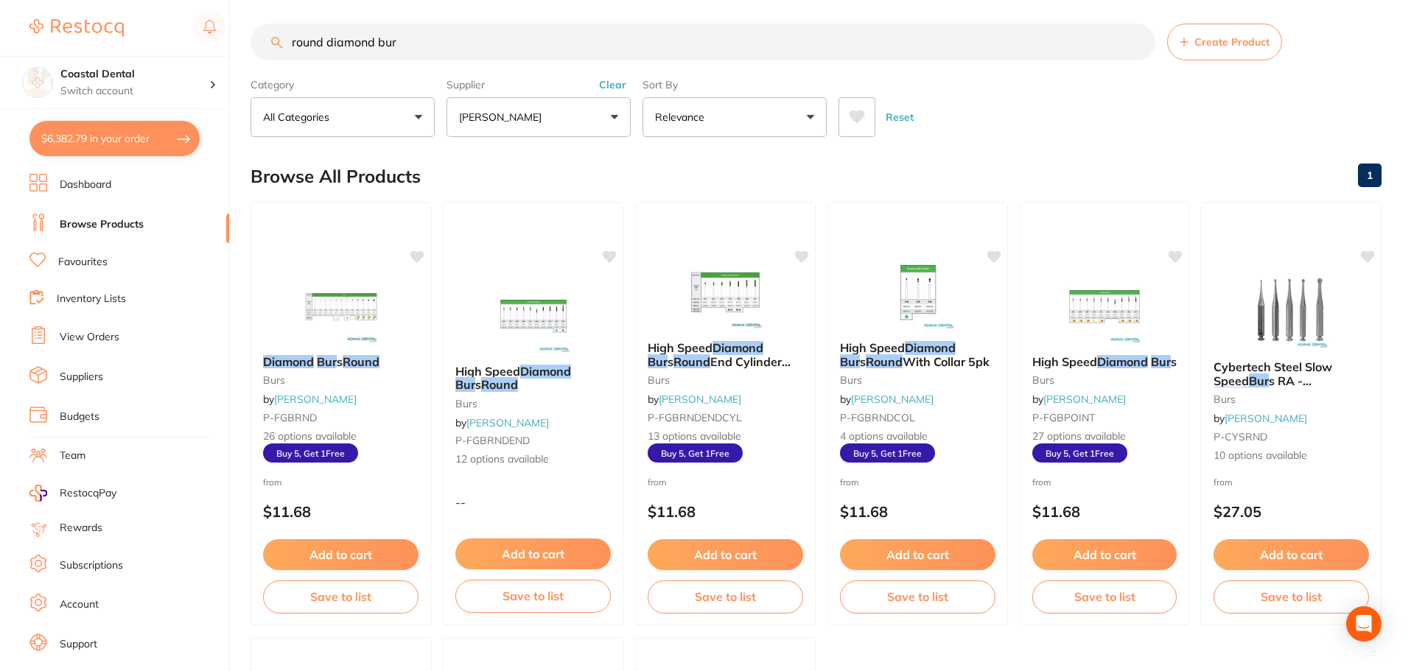
click at [610, 121] on button "[PERSON_NAME]" at bounding box center [539, 117] width 184 height 40
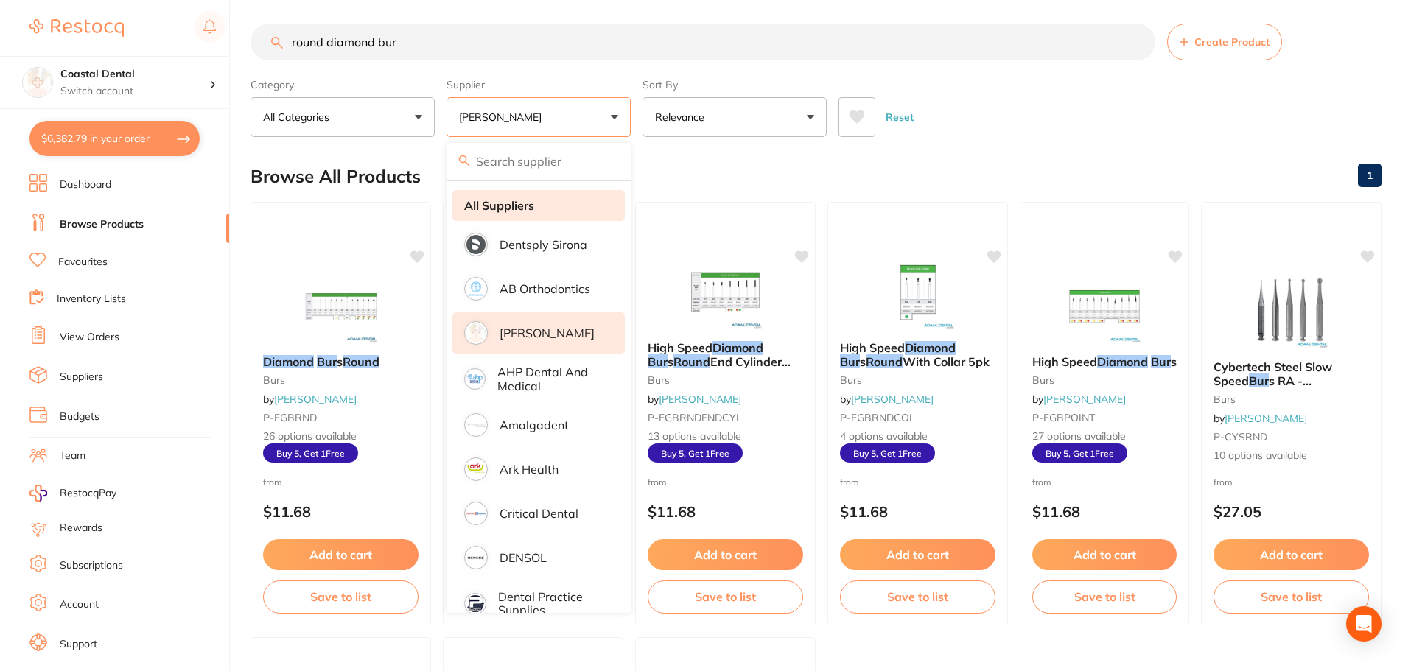
click at [522, 209] on strong "All Suppliers" at bounding box center [499, 205] width 70 height 13
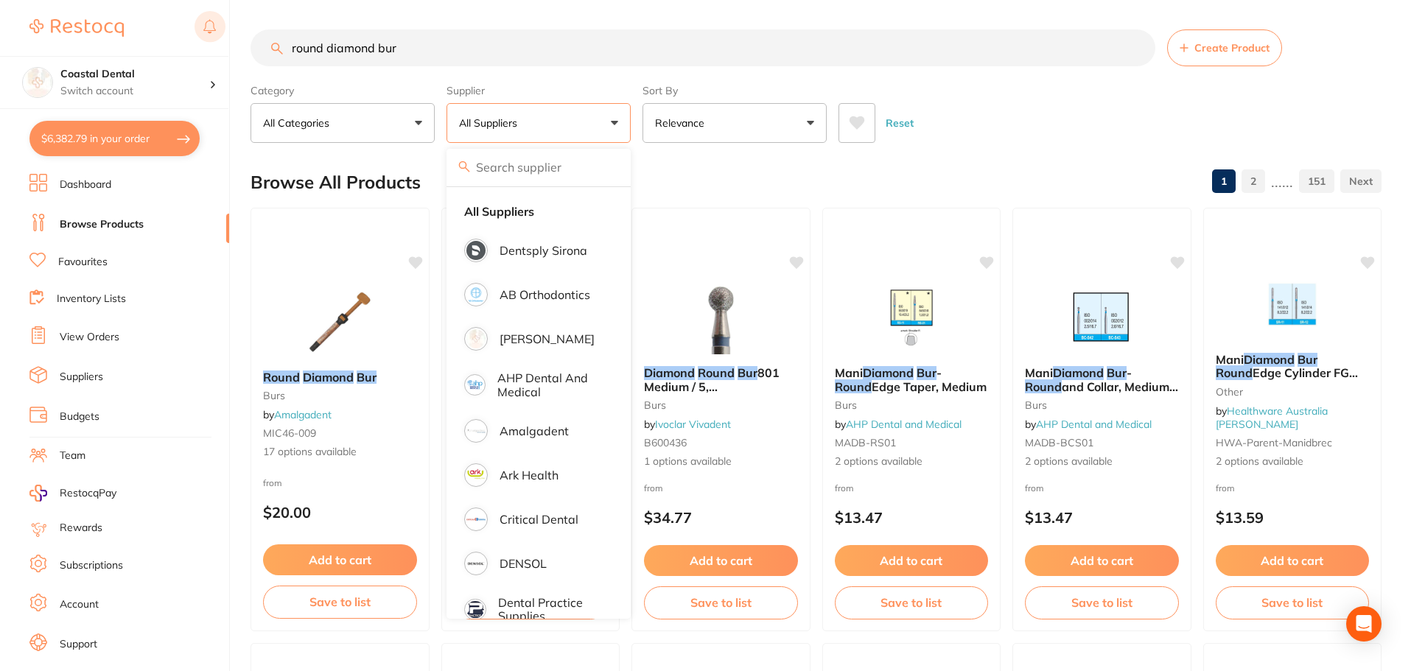
drag, startPoint x: 421, startPoint y: 40, endPoint x: 219, endPoint y: 43, distance: 201.9
click at [231, 43] on div "$6,382.79 Coastal Dental Switch account Coastal Dental Dental Sanctuary $6,382.…" at bounding box center [705, 335] width 1411 height 671
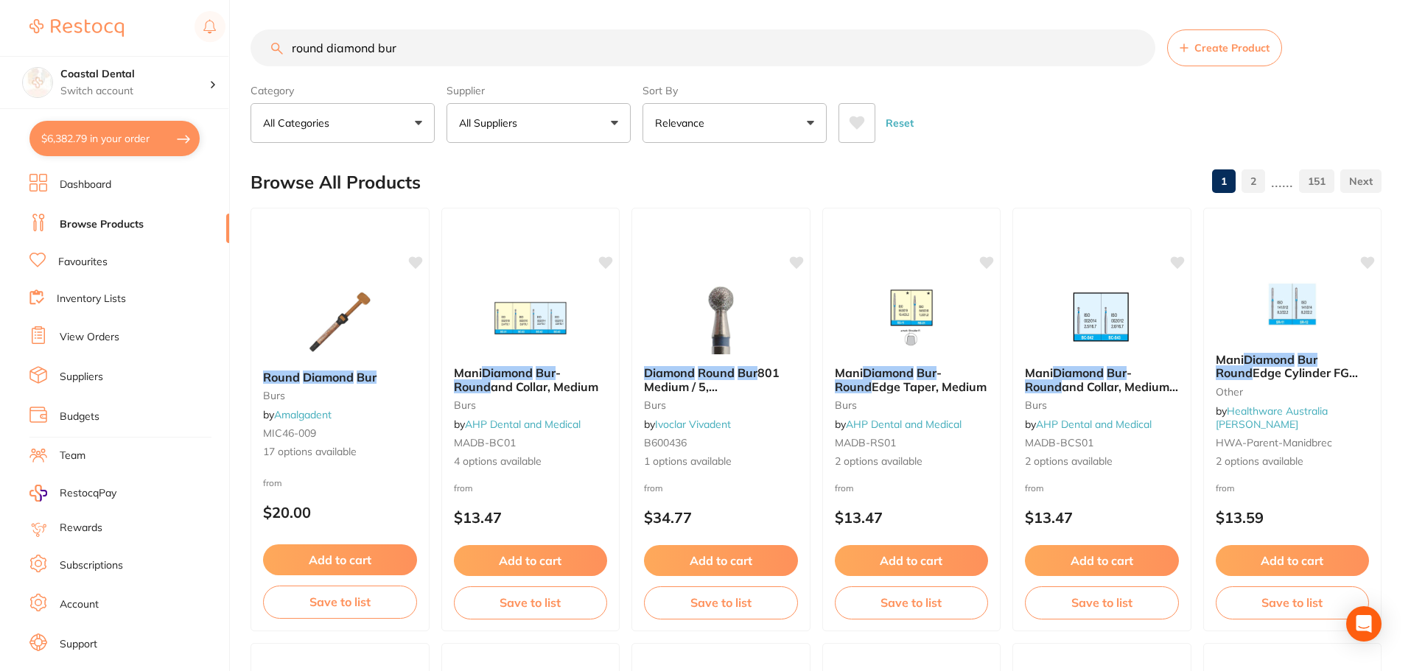
click at [94, 266] on link "Favourites" at bounding box center [82, 262] width 49 height 15
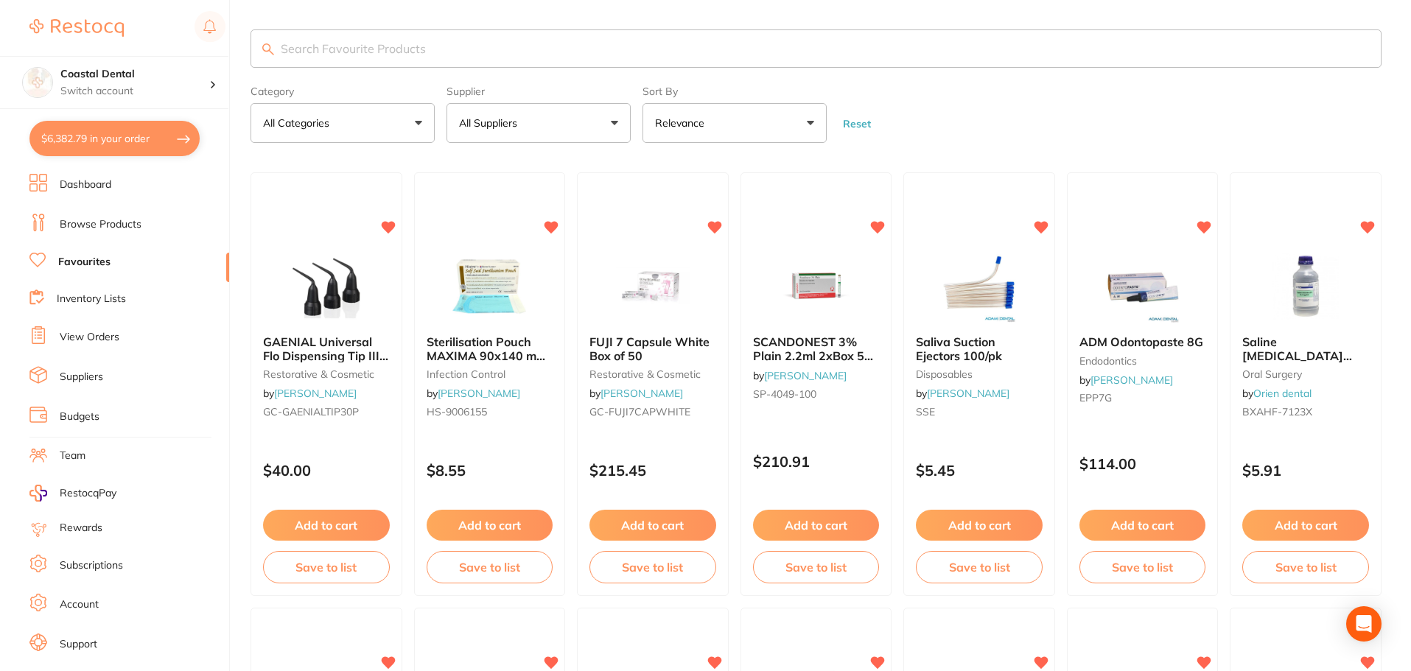
click at [323, 43] on input "search" at bounding box center [816, 48] width 1131 height 38
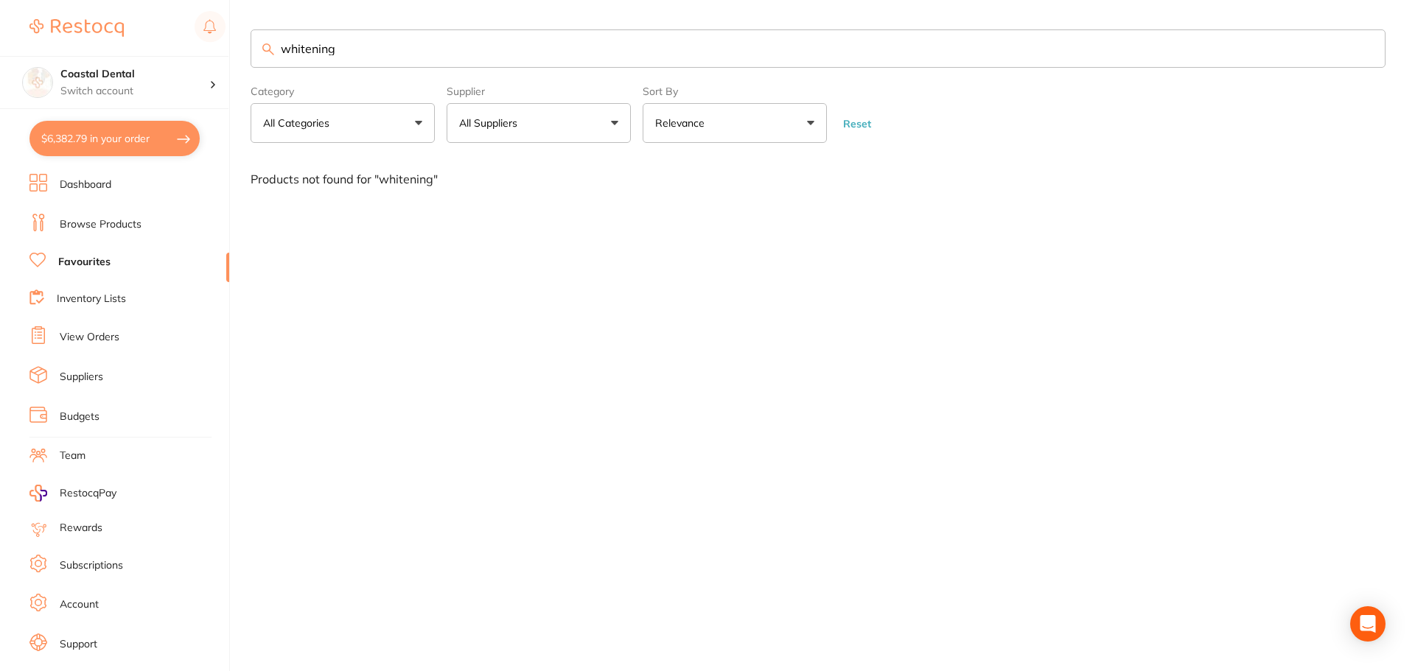
type input "whitening"
click at [614, 122] on button "All Suppliers" at bounding box center [539, 123] width 184 height 40
drag, startPoint x: 388, startPoint y: 52, endPoint x: 200, endPoint y: 56, distance: 187.9
click at [200, 56] on div "$6,382.79 Coastal Dental Switch account Coastal Dental Dental Sanctuary $6,382.…" at bounding box center [707, 335] width 1415 height 671
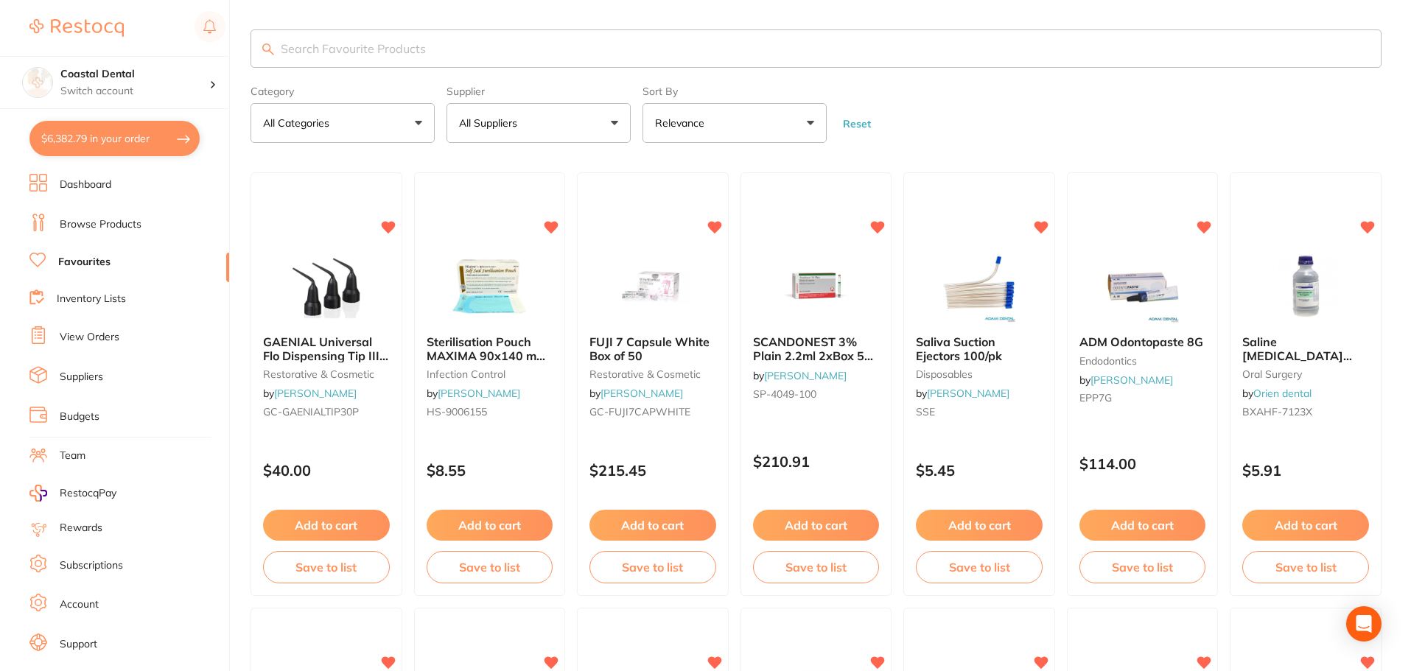
click at [615, 124] on button "All Suppliers" at bounding box center [539, 123] width 184 height 40
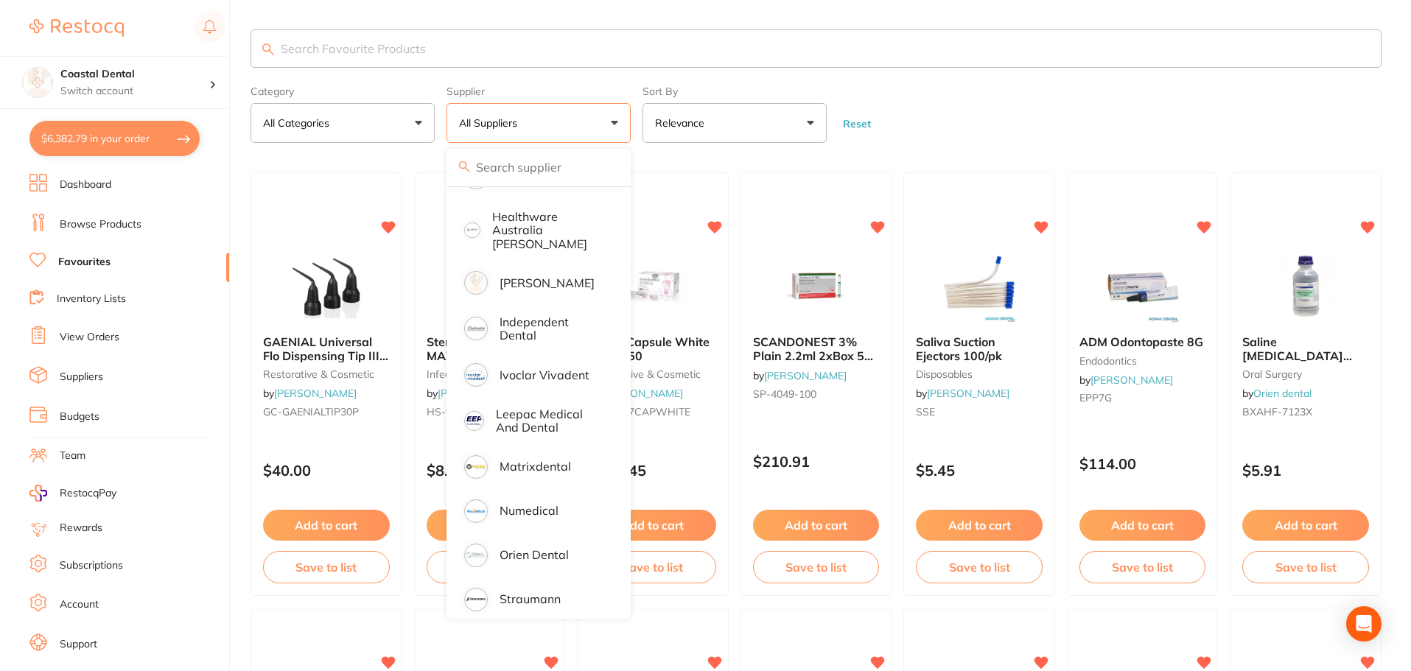
click at [966, 117] on form "Category All Categories All Categories anaesthetic articulating burs Burs CAD/C…" at bounding box center [816, 111] width 1131 height 63
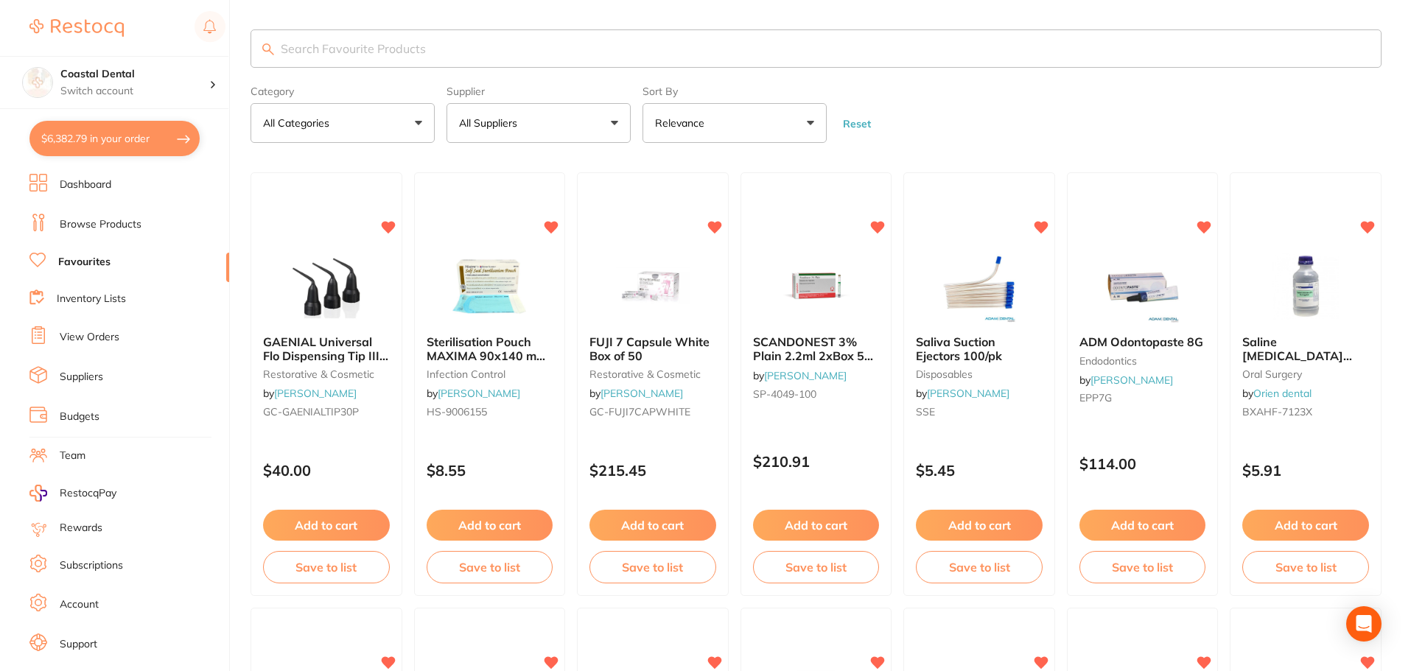
click at [91, 141] on button "$6,382.79 in your order" at bounding box center [114, 138] width 170 height 35
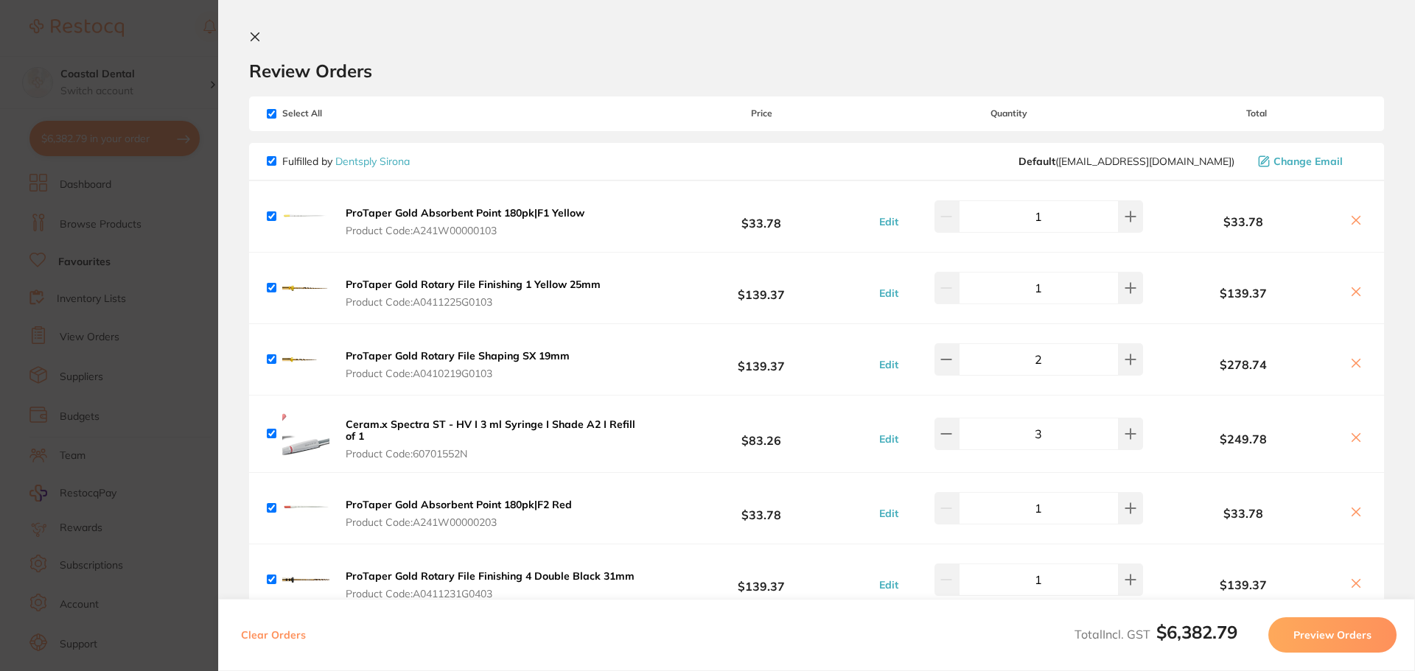
click at [255, 35] on icon at bounding box center [255, 37] width 12 height 12
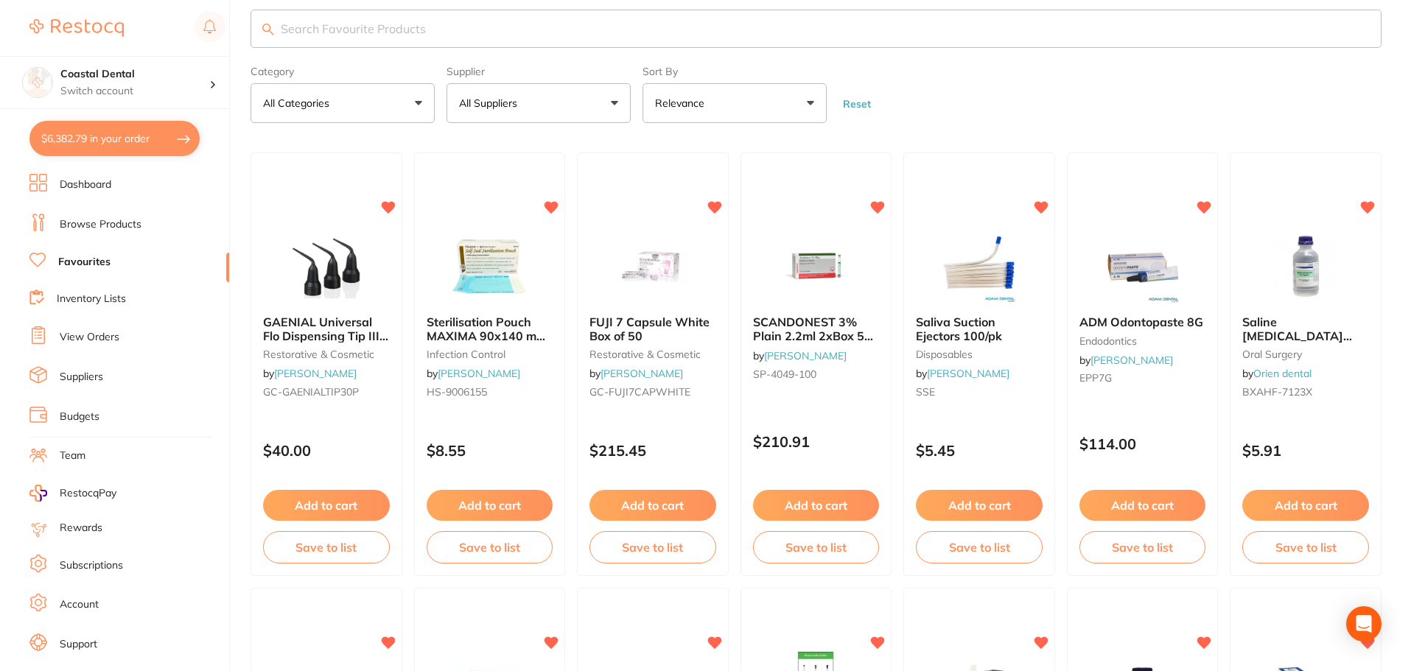
click at [324, 26] on input "search" at bounding box center [816, 29] width 1131 height 38
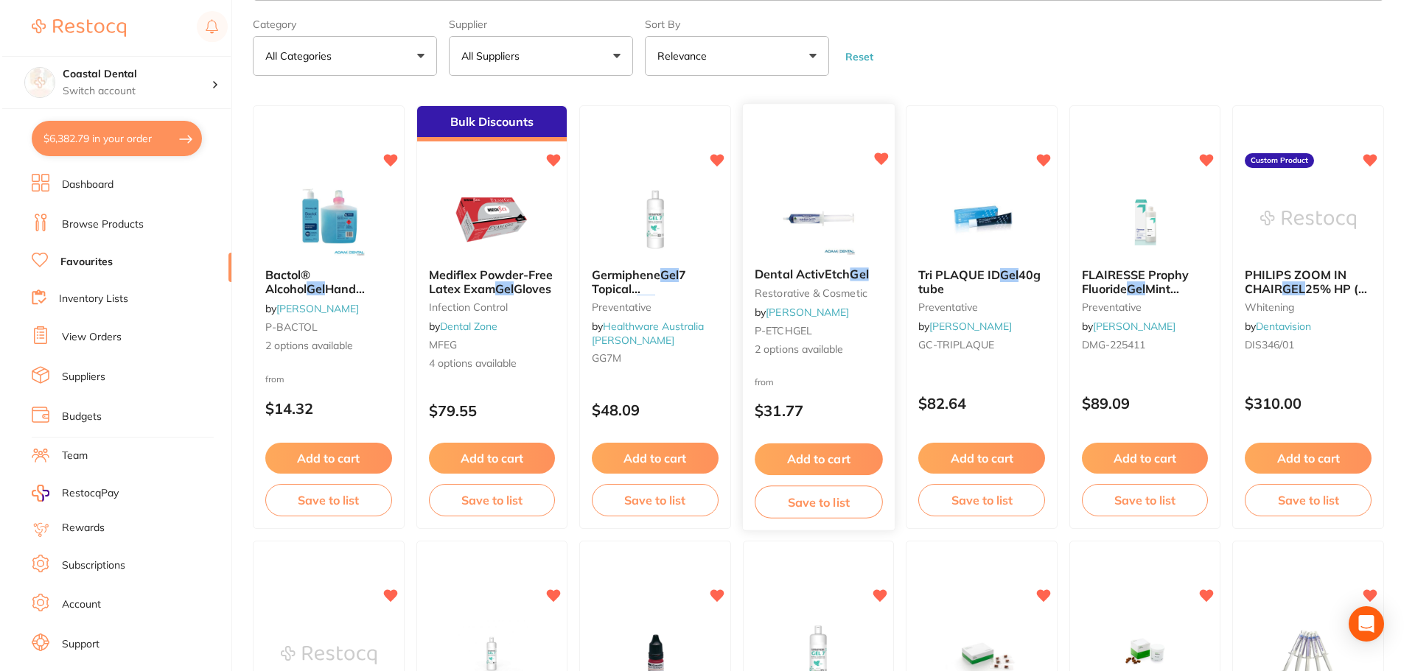
scroll to position [0, 0]
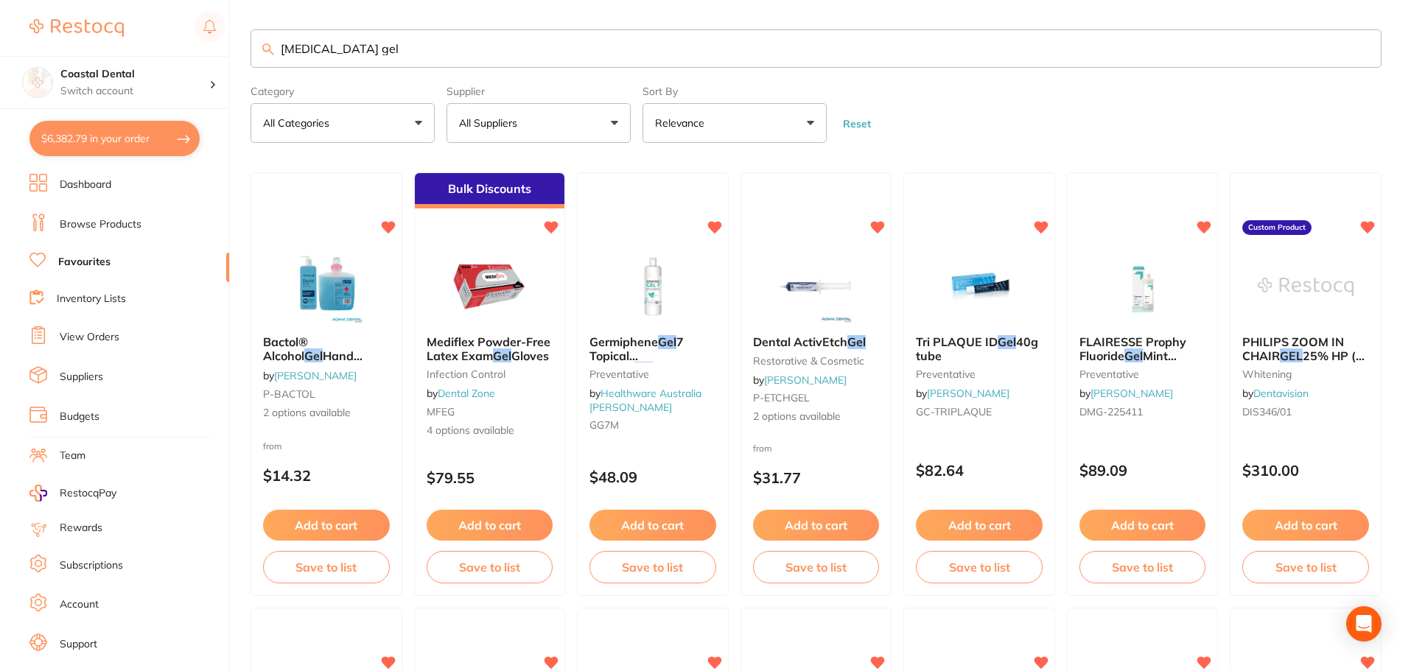
drag, startPoint x: 380, startPoint y: 47, endPoint x: 128, endPoint y: 44, distance: 252.0
click at [65, 30] on div "$6,382.79 Coastal Dental Switch account Coastal Dental Dental Sanctuary $6,382.…" at bounding box center [705, 335] width 1411 height 671
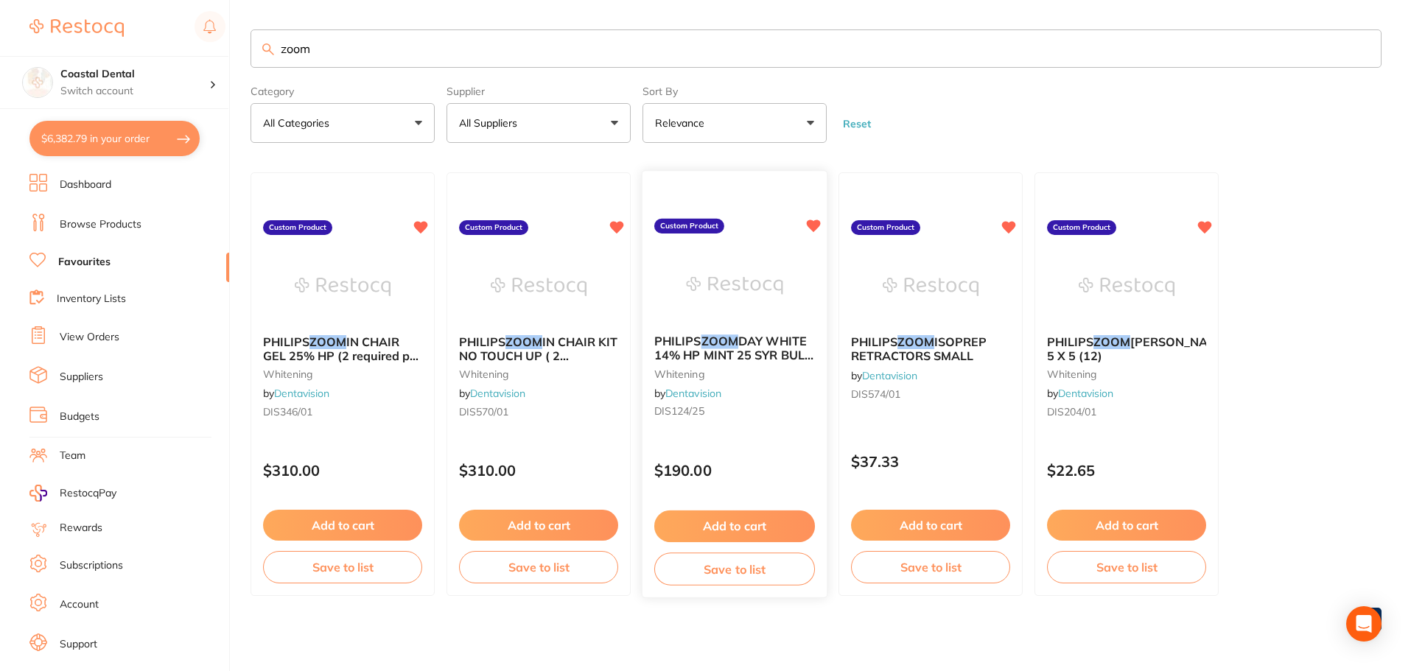
type input "zoom"
click at [739, 406] on small "DIS124/25" at bounding box center [734, 412] width 161 height 12
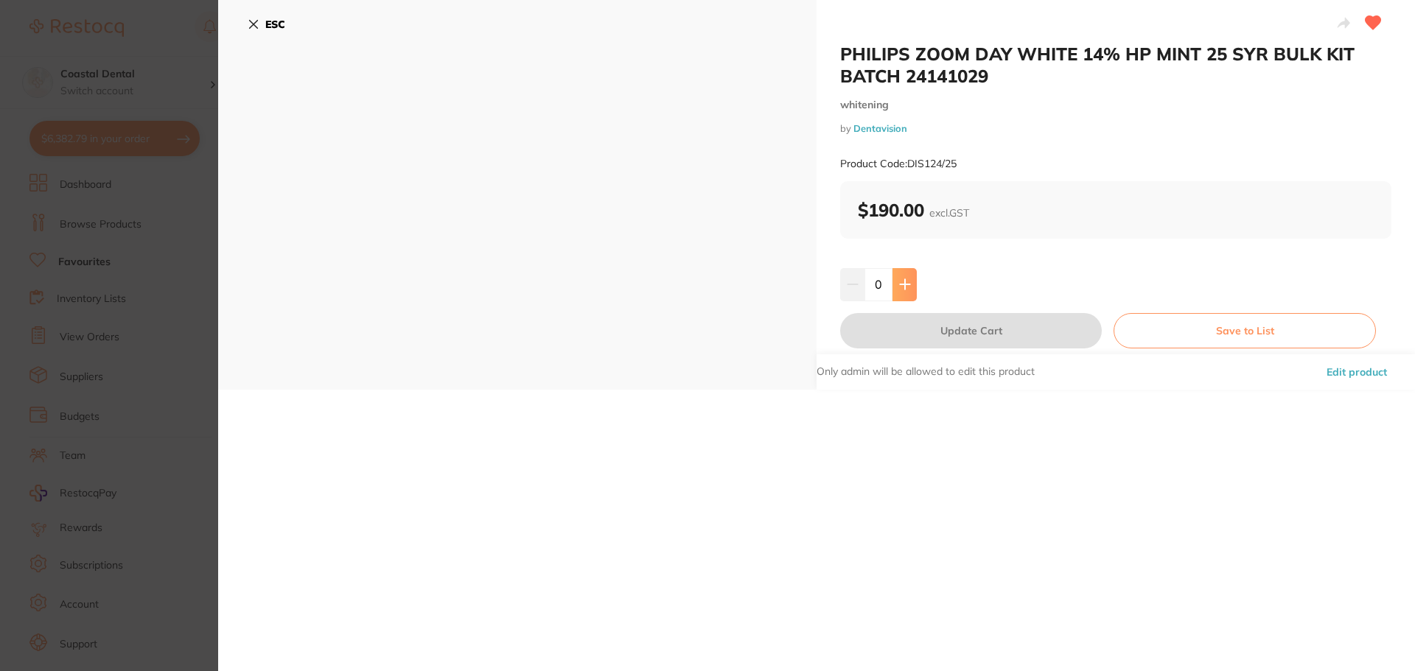
click at [900, 286] on icon at bounding box center [905, 285] width 12 height 12
type input "1"
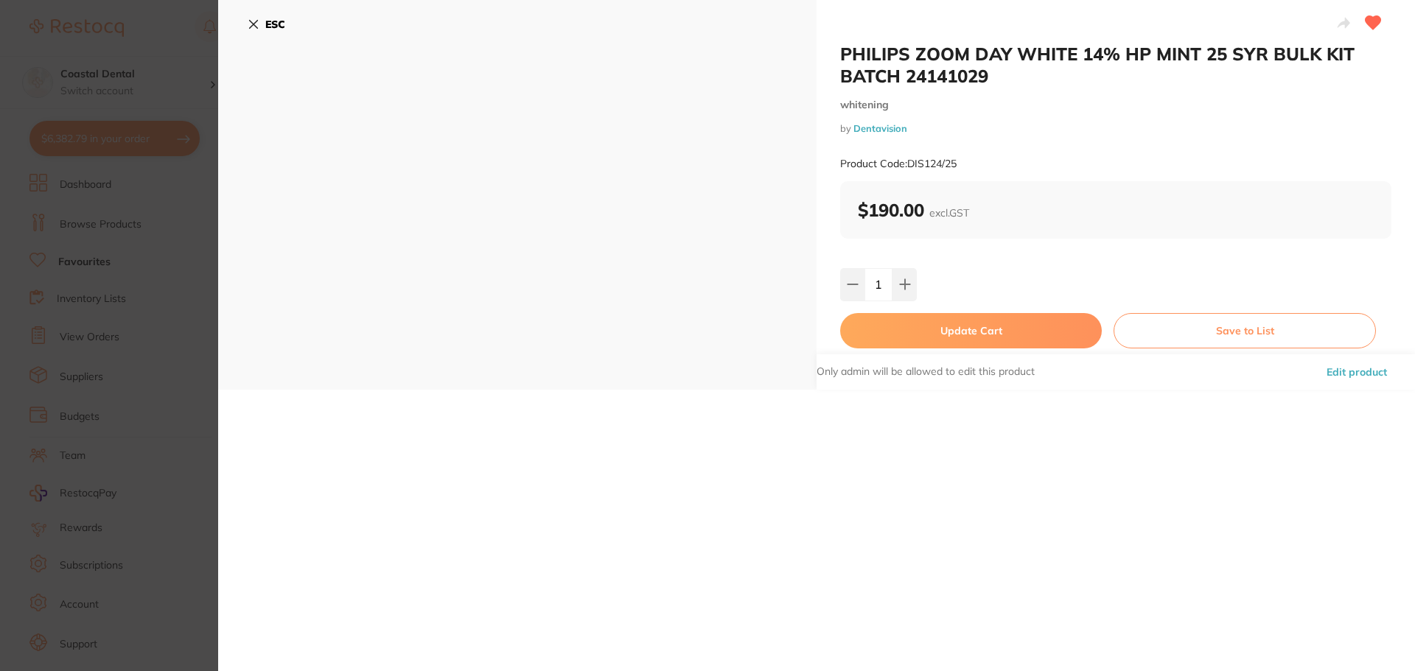
click at [910, 332] on button "Update Cart" at bounding box center [971, 330] width 262 height 35
checkbox input "false"
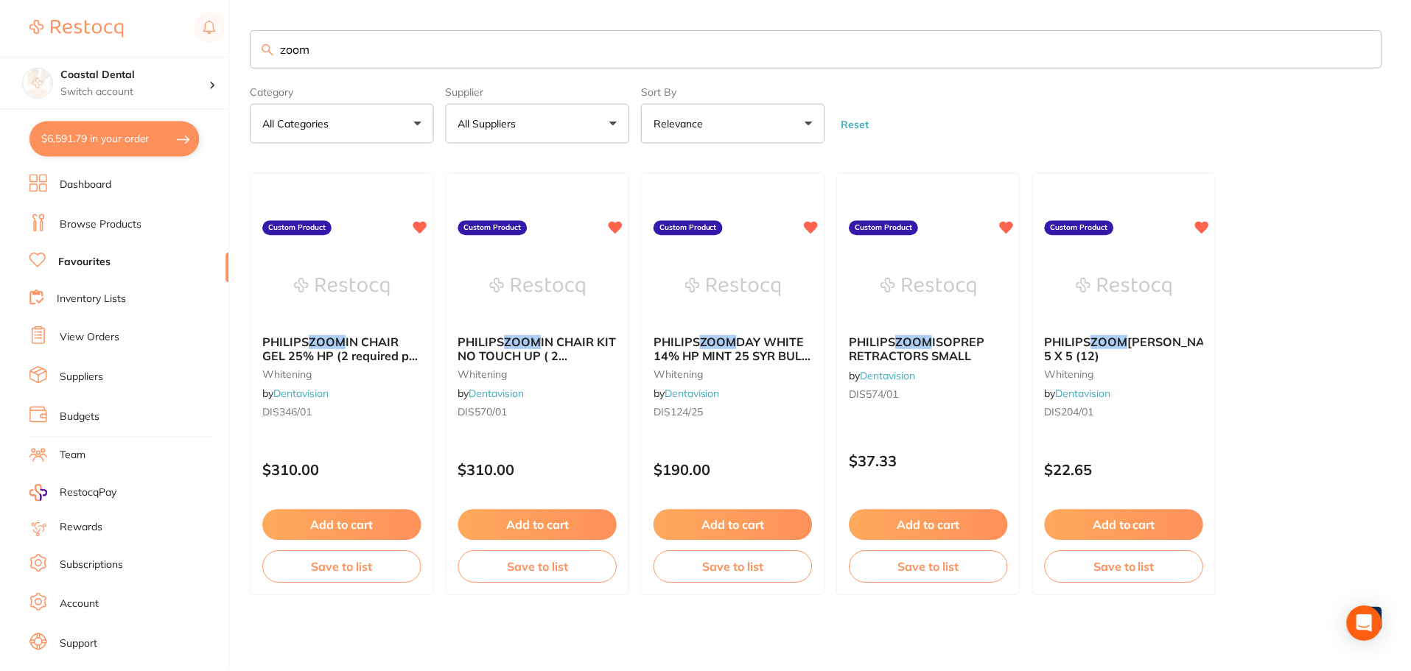
scroll to position [1, 0]
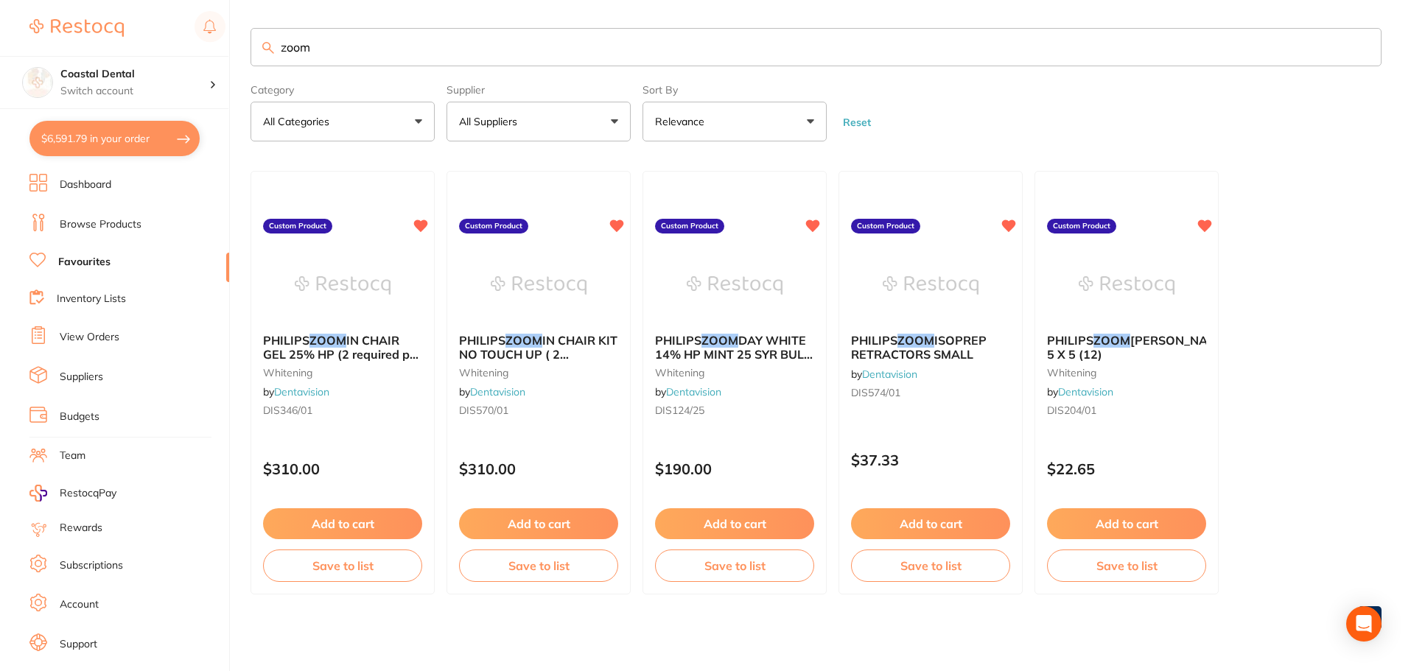
click at [143, 145] on button "$6,591.79 in your order" at bounding box center [114, 138] width 170 height 35
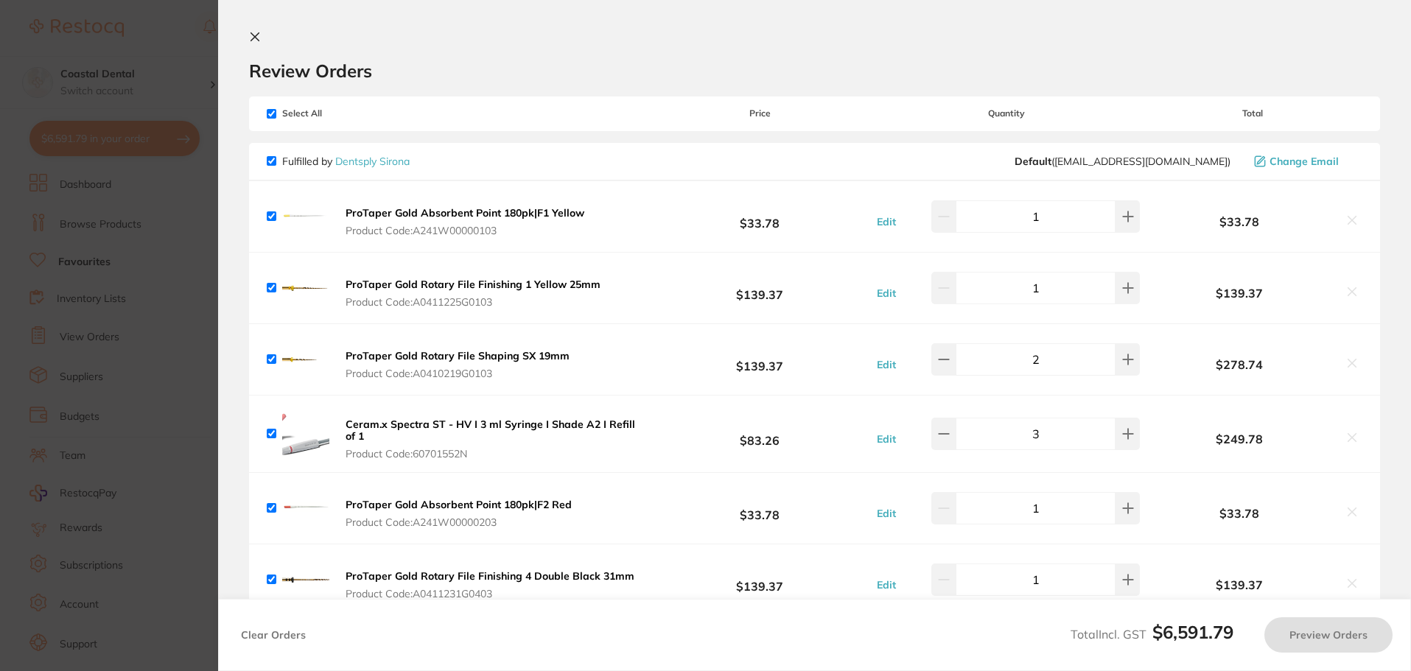
checkbox input "true"
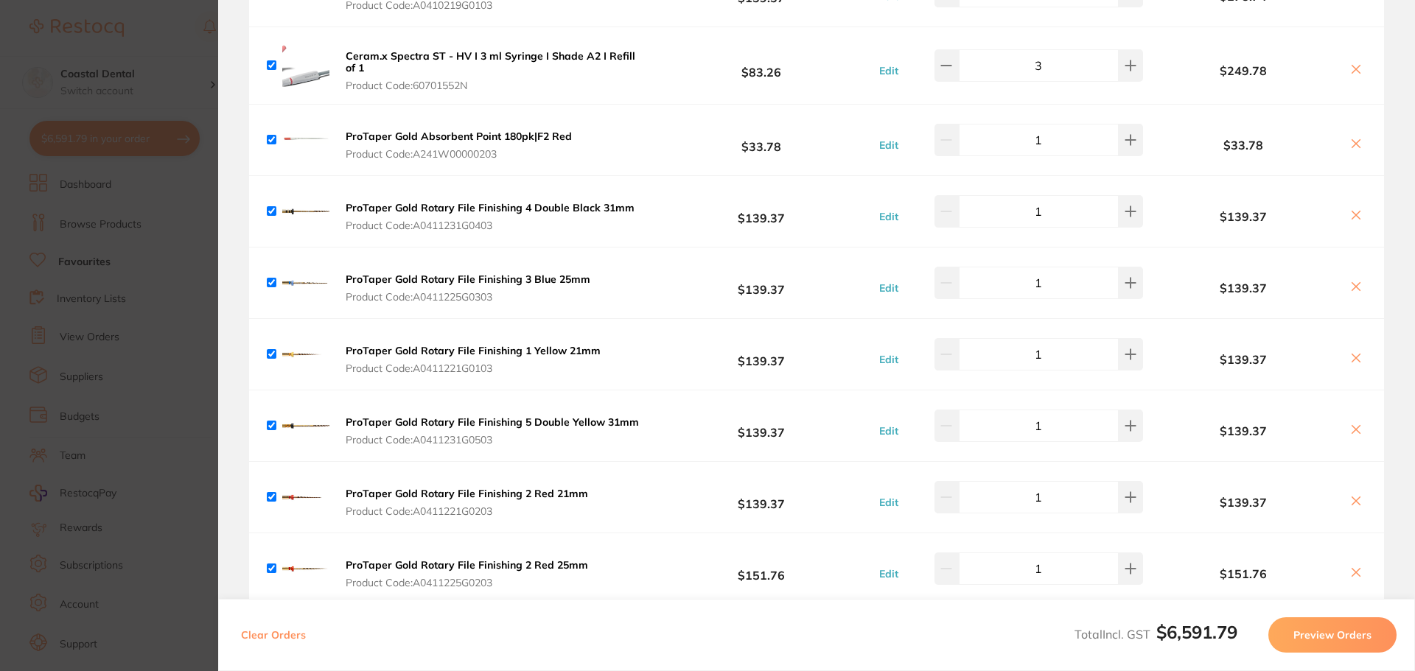
scroll to position [0, 0]
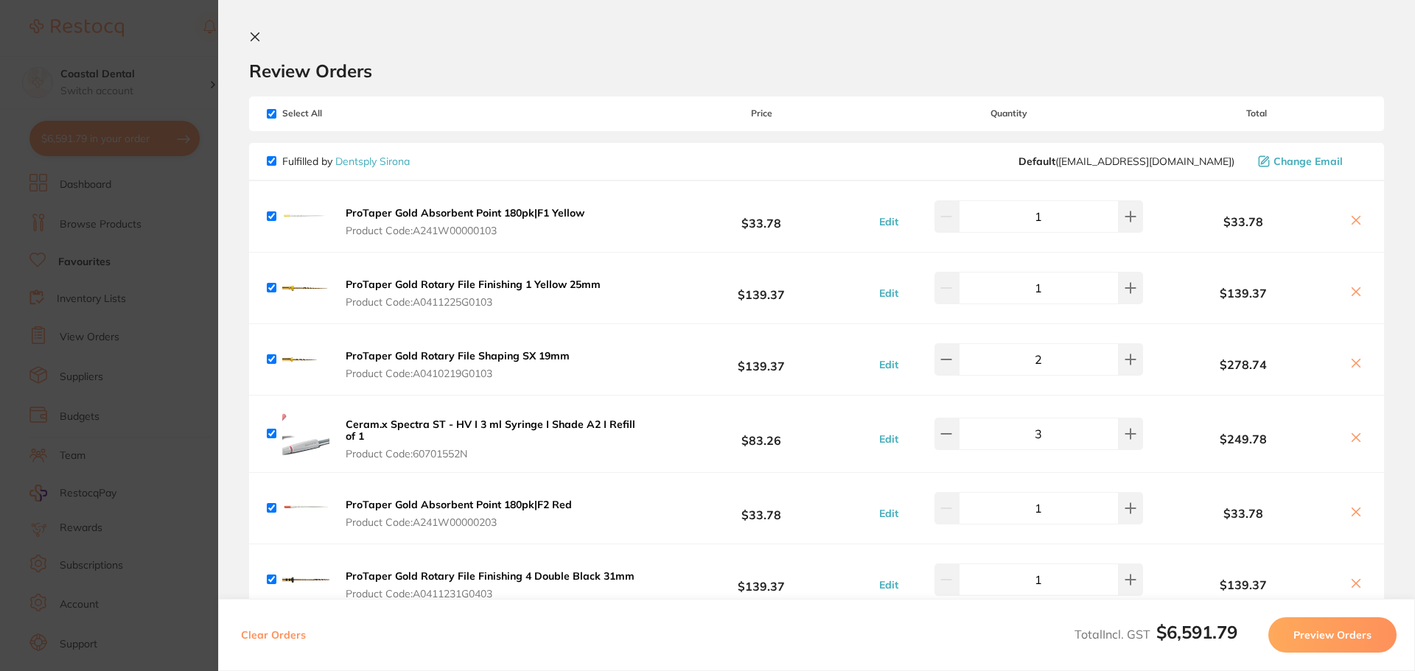
click at [259, 42] on icon at bounding box center [255, 37] width 12 height 12
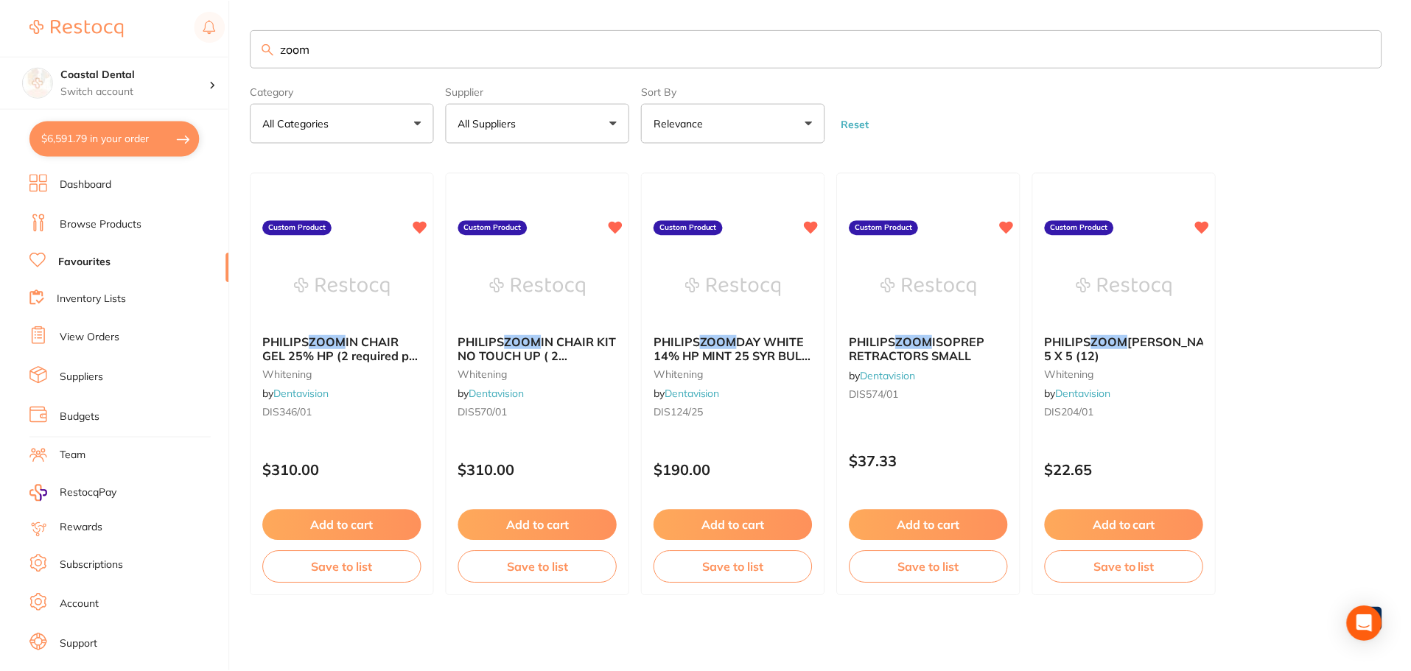
scroll to position [1, 0]
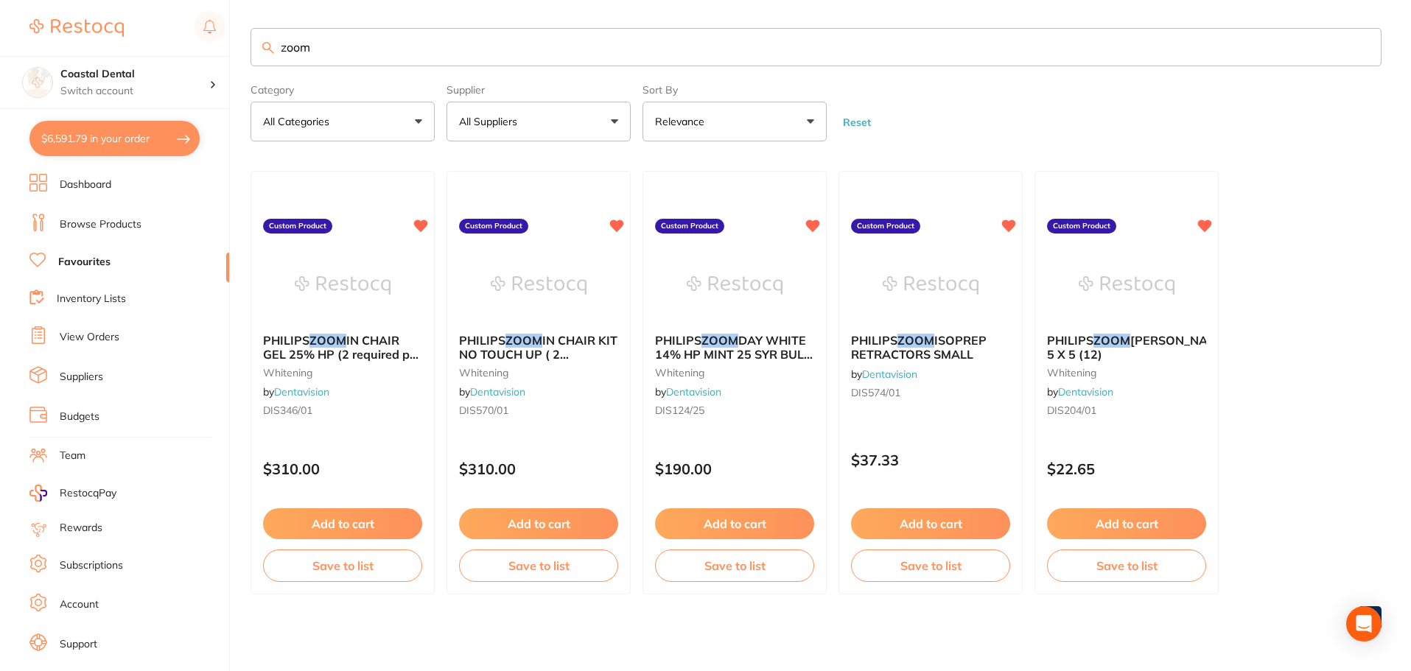
click at [123, 150] on button "$6,591.79 in your order" at bounding box center [114, 138] width 170 height 35
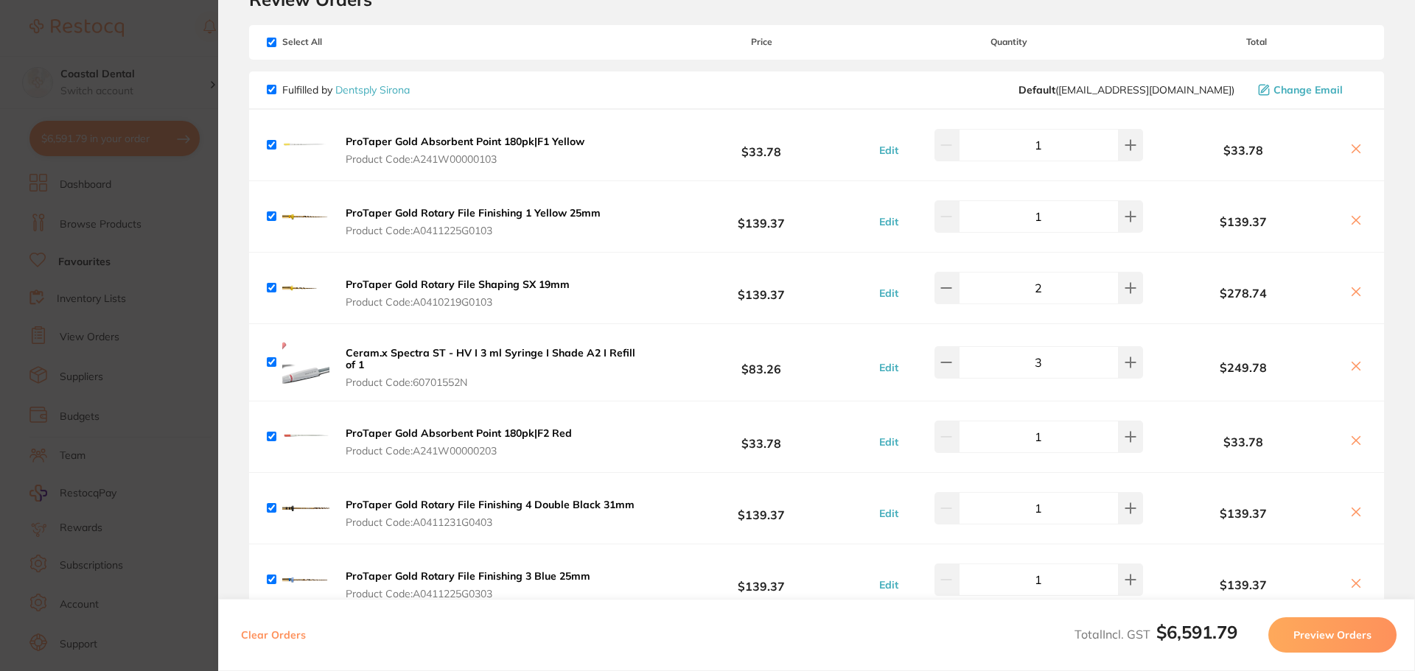
scroll to position [0, 0]
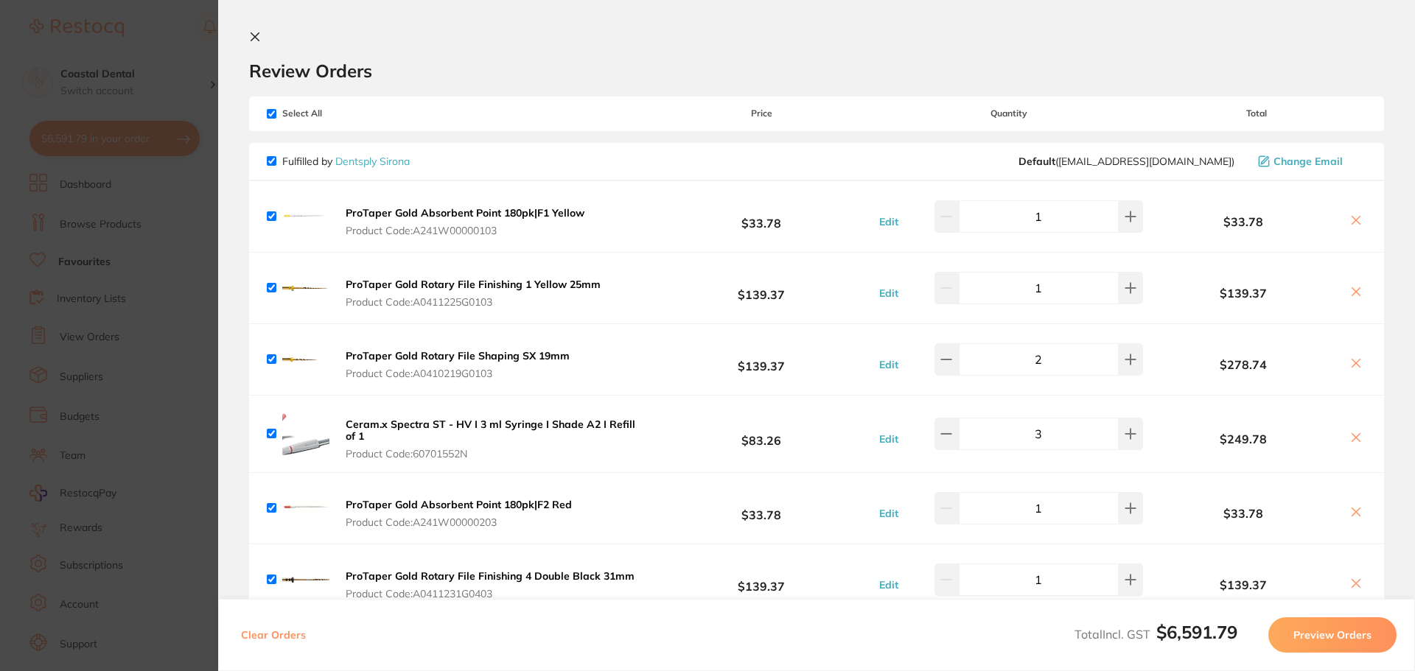
click at [253, 31] on icon at bounding box center [255, 37] width 12 height 12
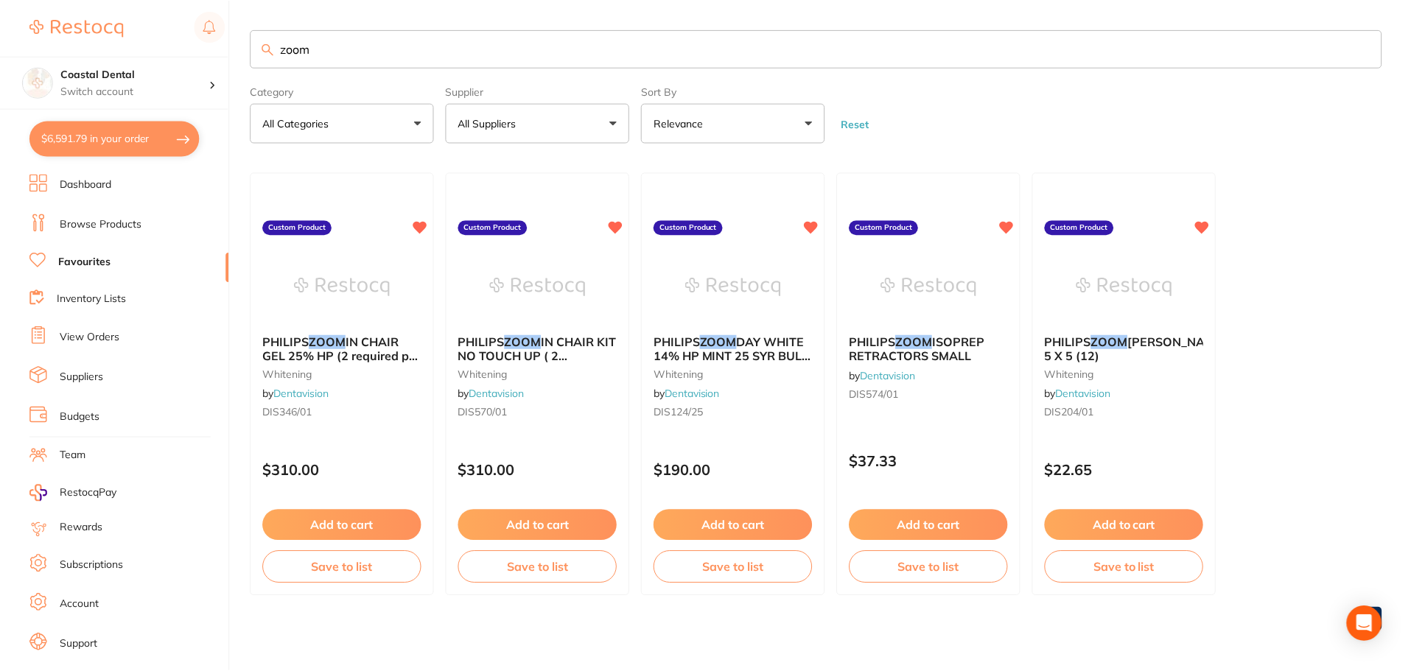
scroll to position [1, 0]
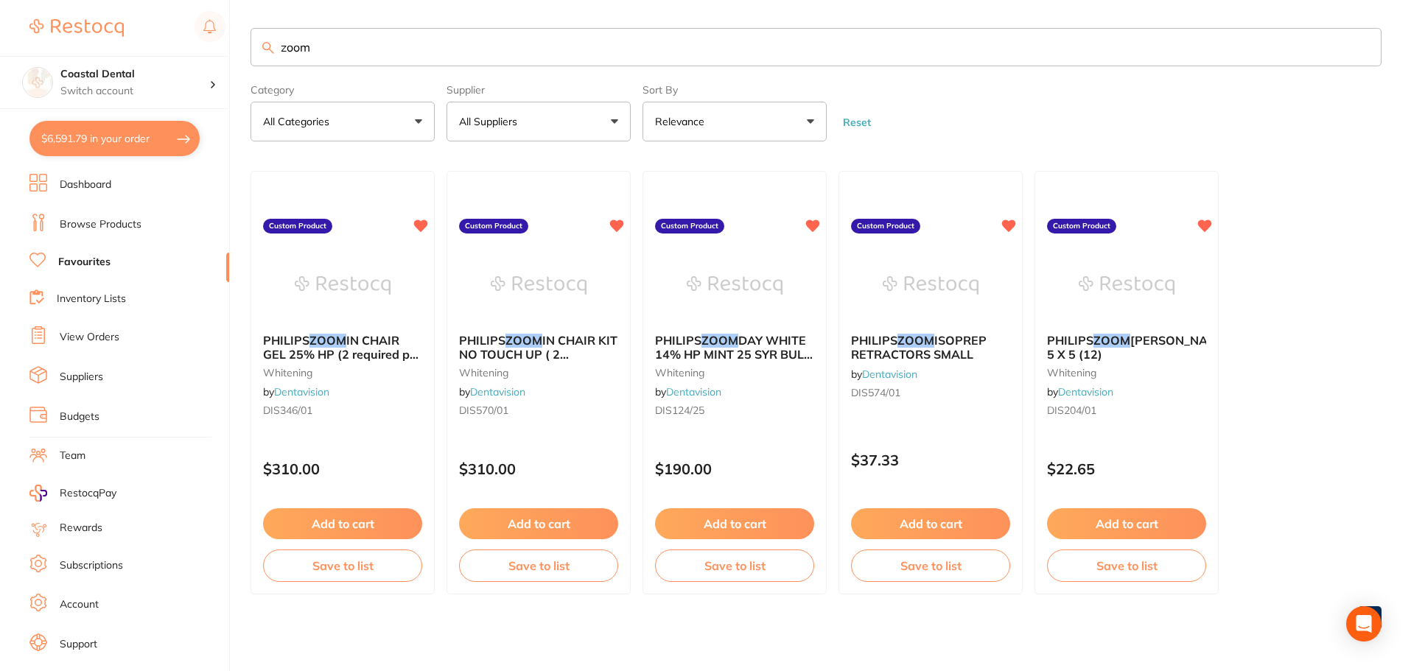
click at [613, 125] on button "All Suppliers" at bounding box center [539, 122] width 184 height 40
drag, startPoint x: 424, startPoint y: 60, endPoint x: 204, endPoint y: 53, distance: 220.4
click at [209, 55] on div "$6,591.79 Coastal Dental Switch account Coastal Dental Dental Sanctuary $6,591.…" at bounding box center [705, 334] width 1411 height 671
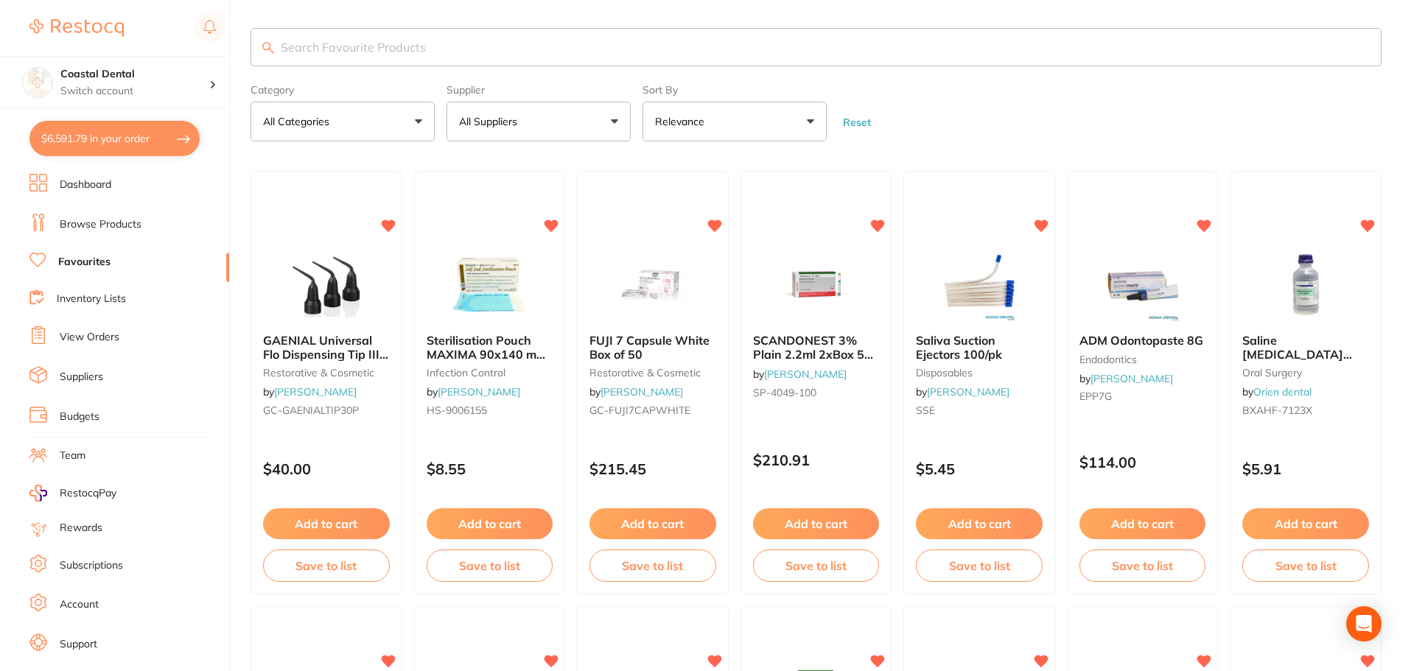
click at [617, 123] on button "All Suppliers" at bounding box center [539, 122] width 184 height 40
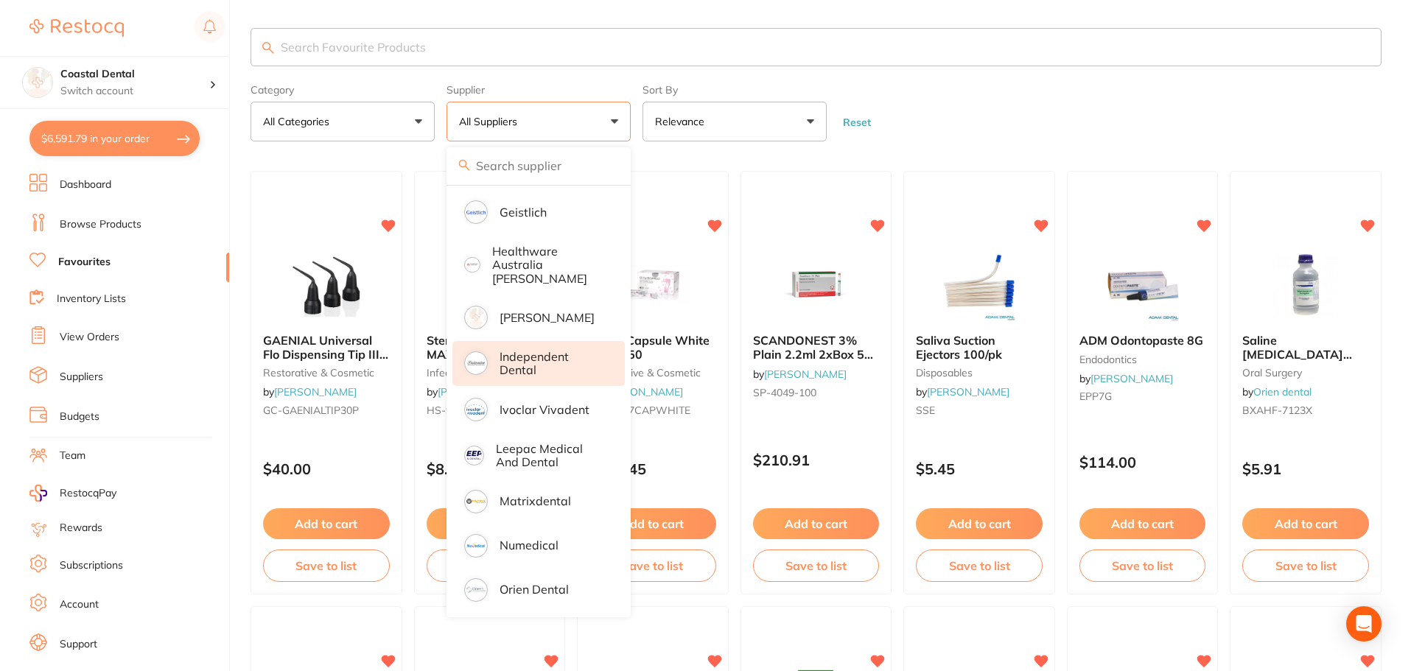
scroll to position [522, 0]
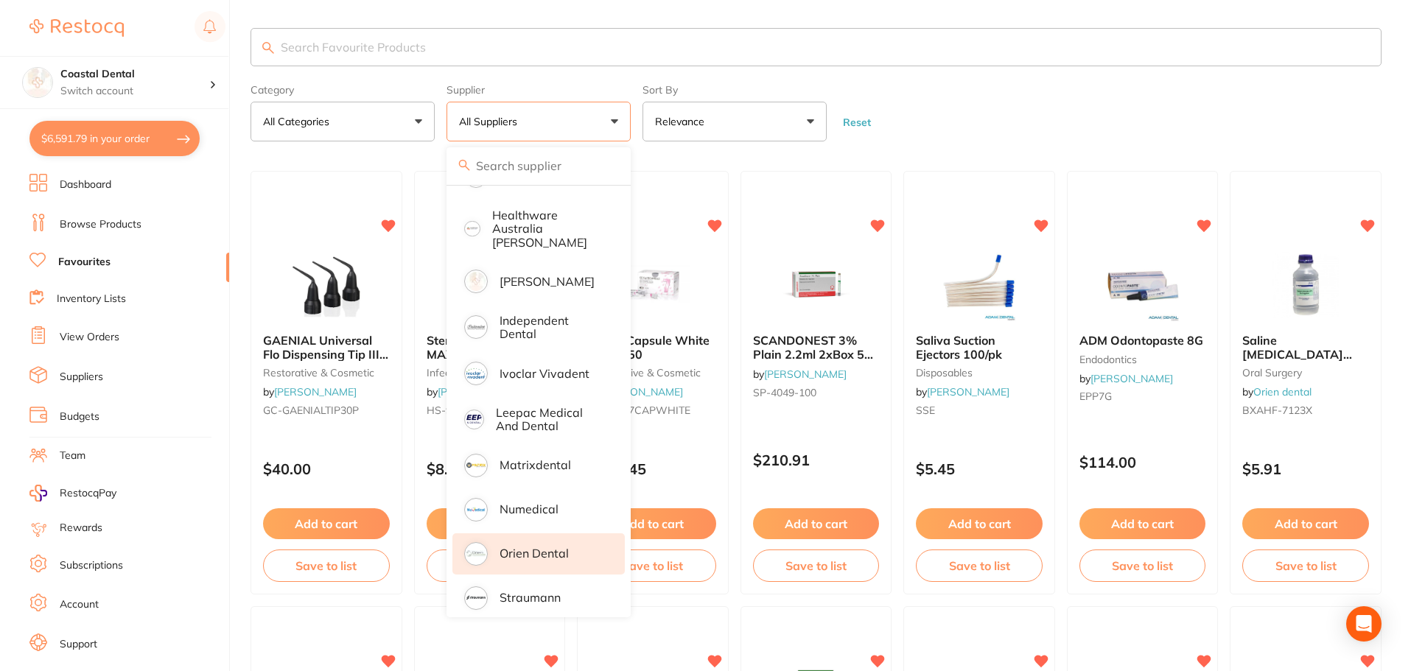
click at [551, 547] on p "Orien dental" at bounding box center [534, 553] width 69 height 13
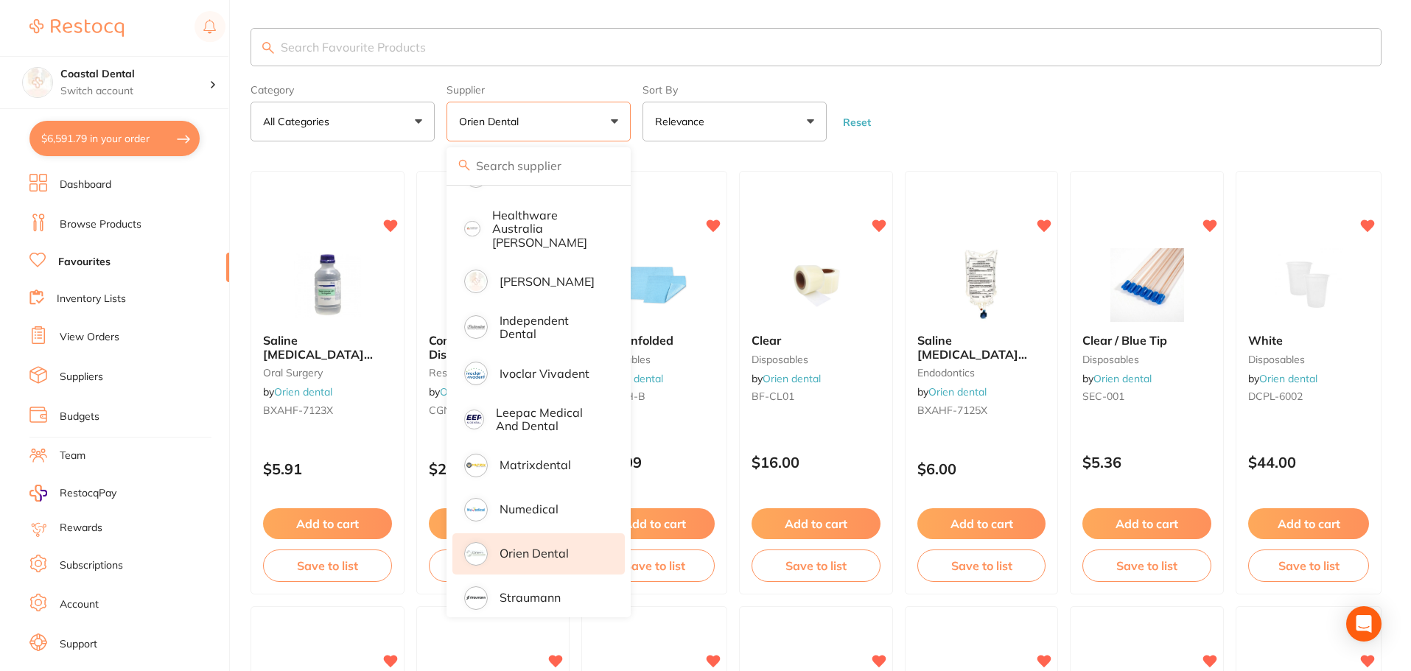
click at [1004, 94] on form "Category All Categories All Categories disposables endodontics impression infec…" at bounding box center [816, 109] width 1131 height 63
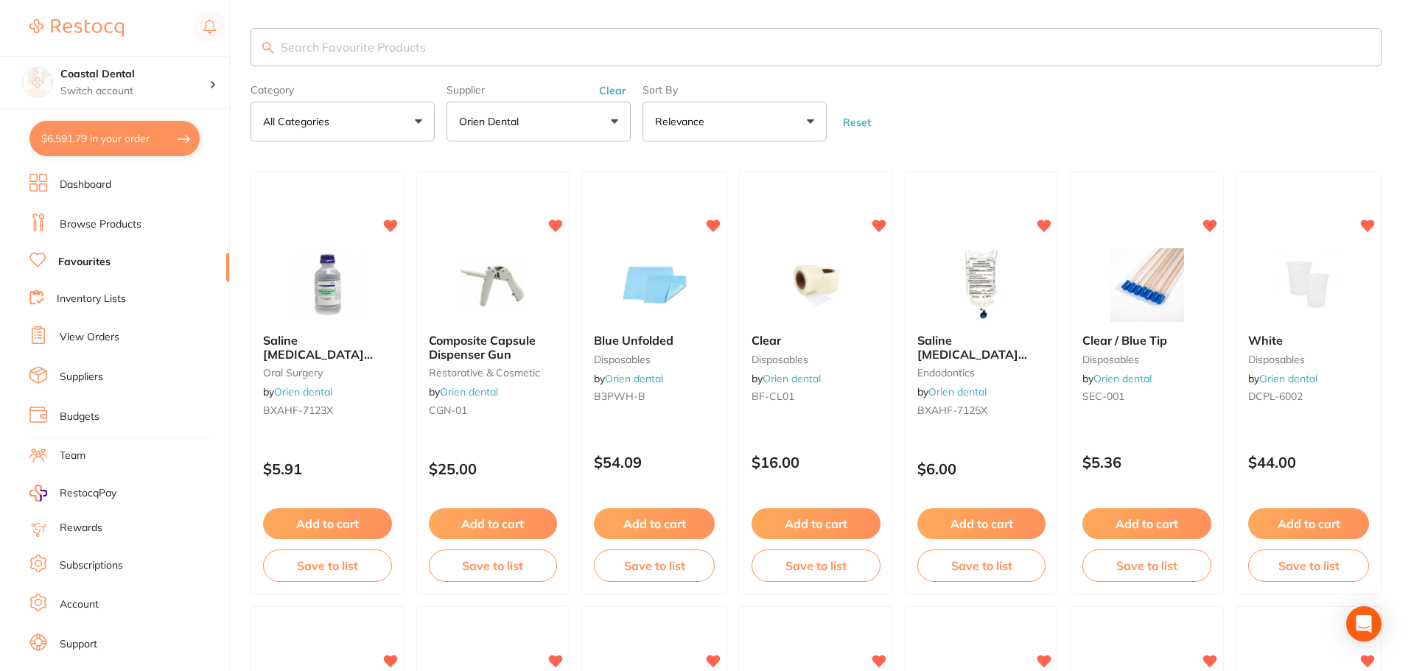
click at [139, 141] on button "$6,591.79 in your order" at bounding box center [114, 138] width 170 height 35
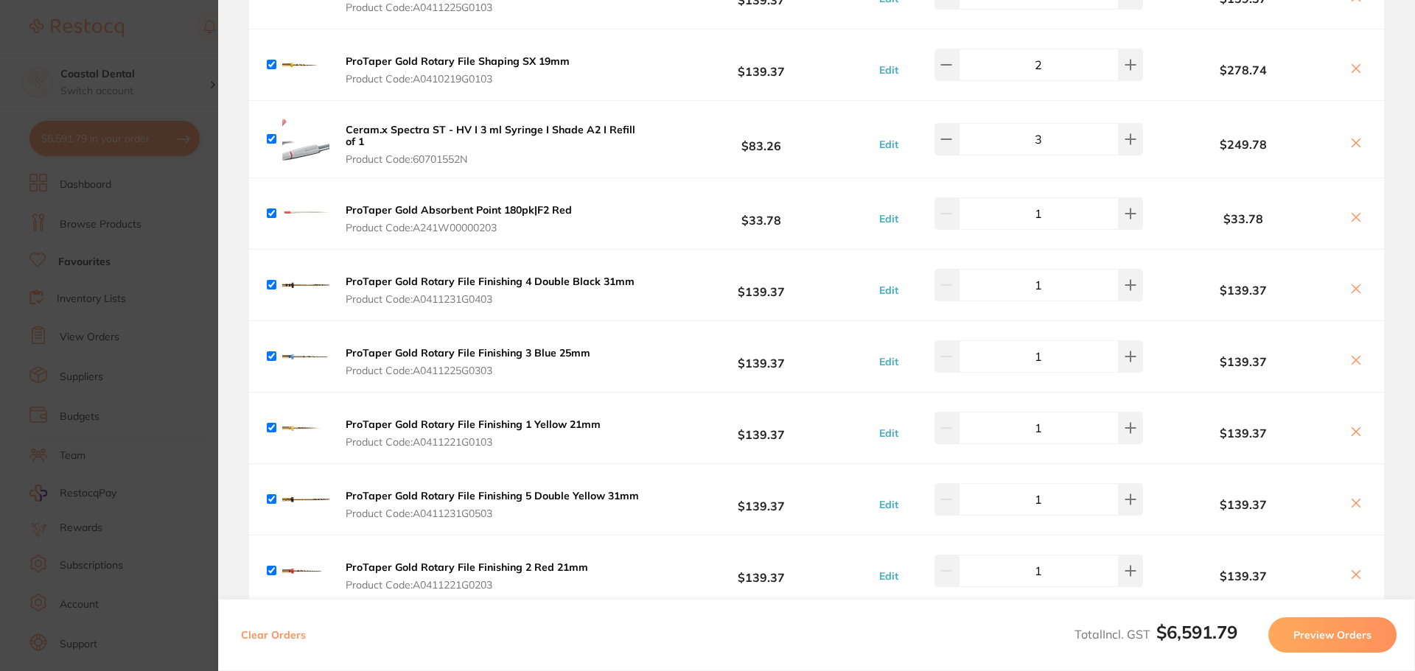
scroll to position [0, 0]
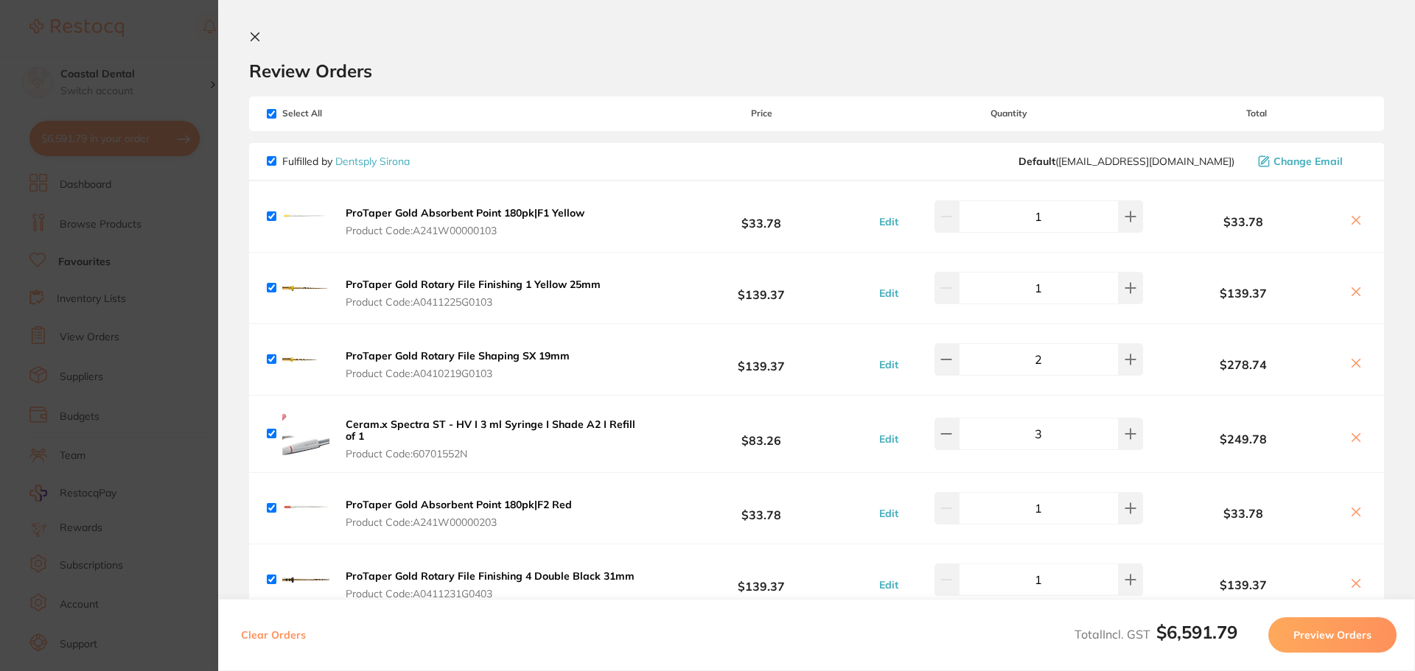
click at [248, 35] on section "Review Orders Your orders are being processed and we will notify you once we ha…" at bounding box center [816, 335] width 1197 height 671
click at [250, 36] on icon at bounding box center [255, 37] width 12 height 12
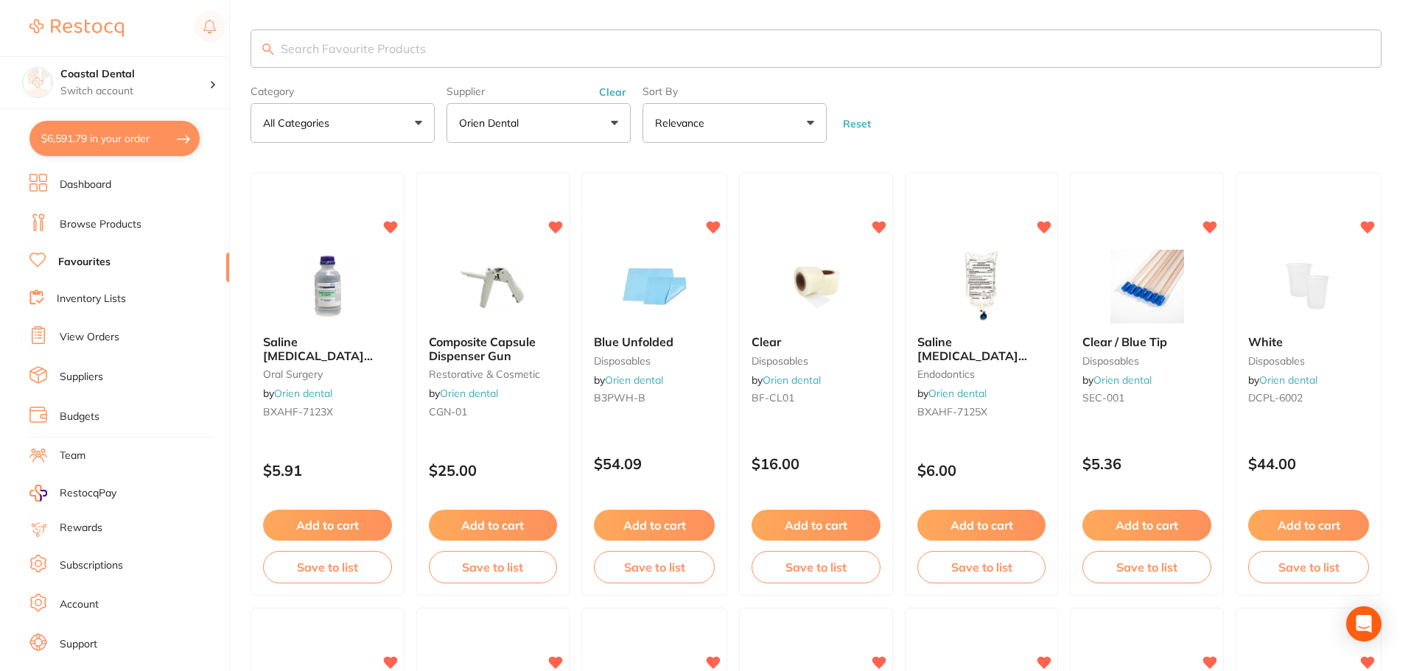
click at [127, 141] on button "$6,591.79 in your order" at bounding box center [114, 138] width 170 height 35
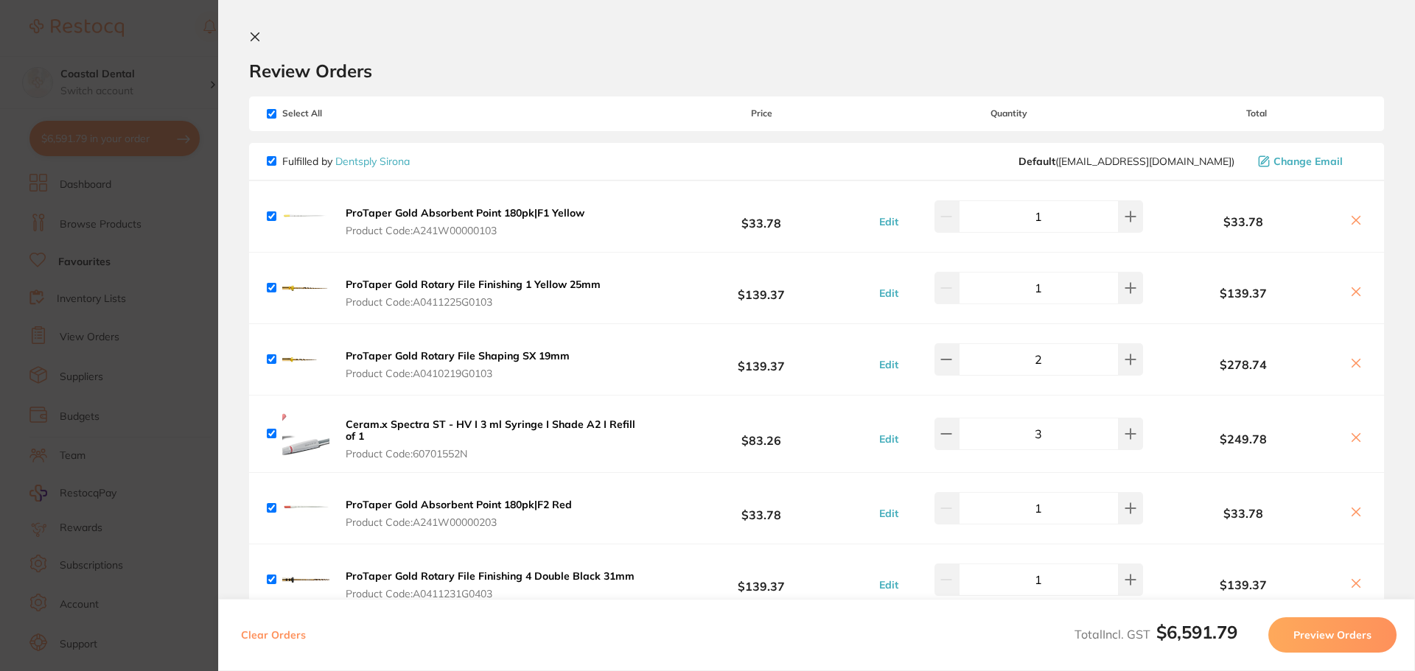
click at [258, 37] on icon at bounding box center [255, 37] width 12 height 12
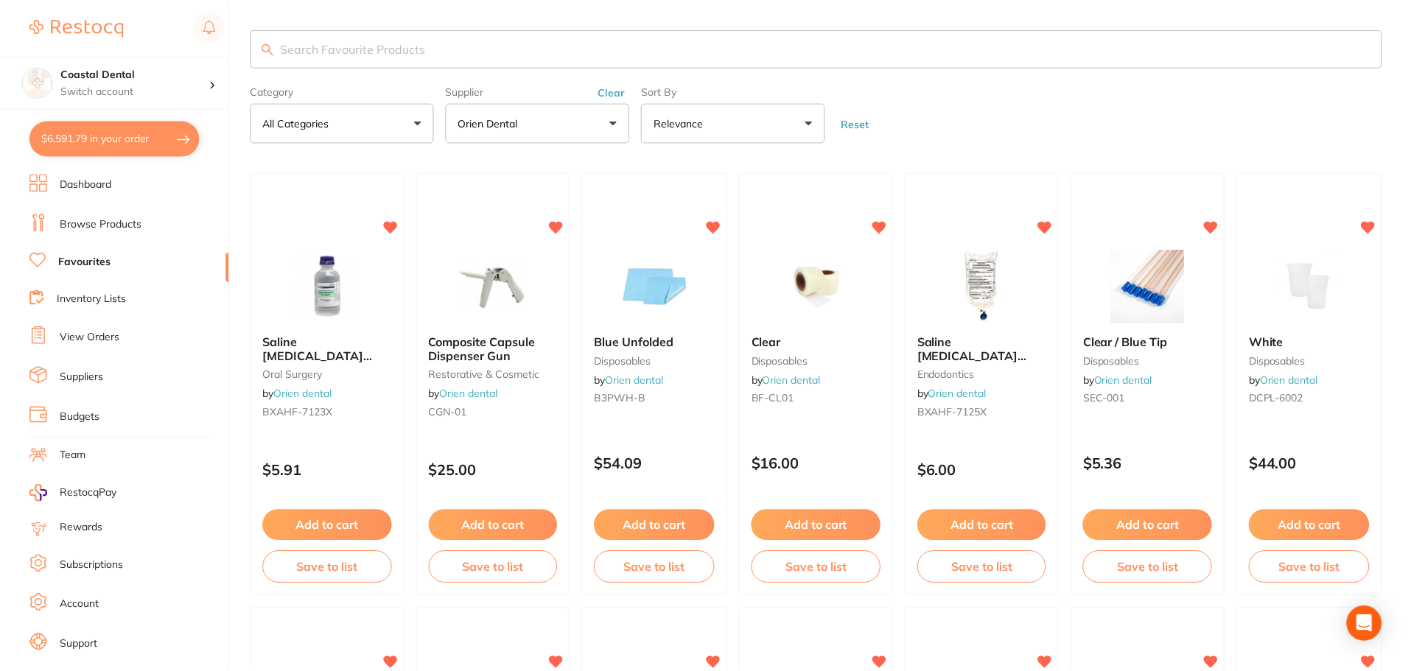
scroll to position [1, 0]
click at [128, 228] on link "Browse Products" at bounding box center [101, 224] width 82 height 15
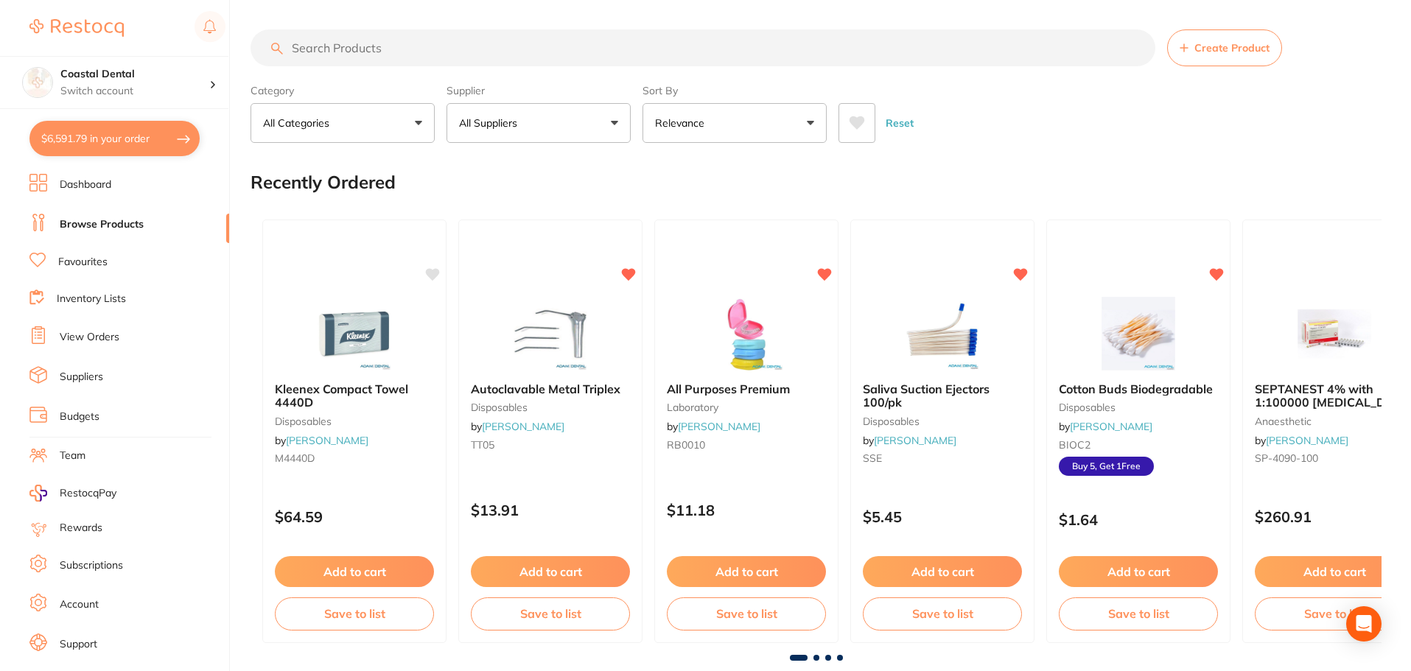
click at [334, 50] on input "search" at bounding box center [703, 47] width 905 height 37
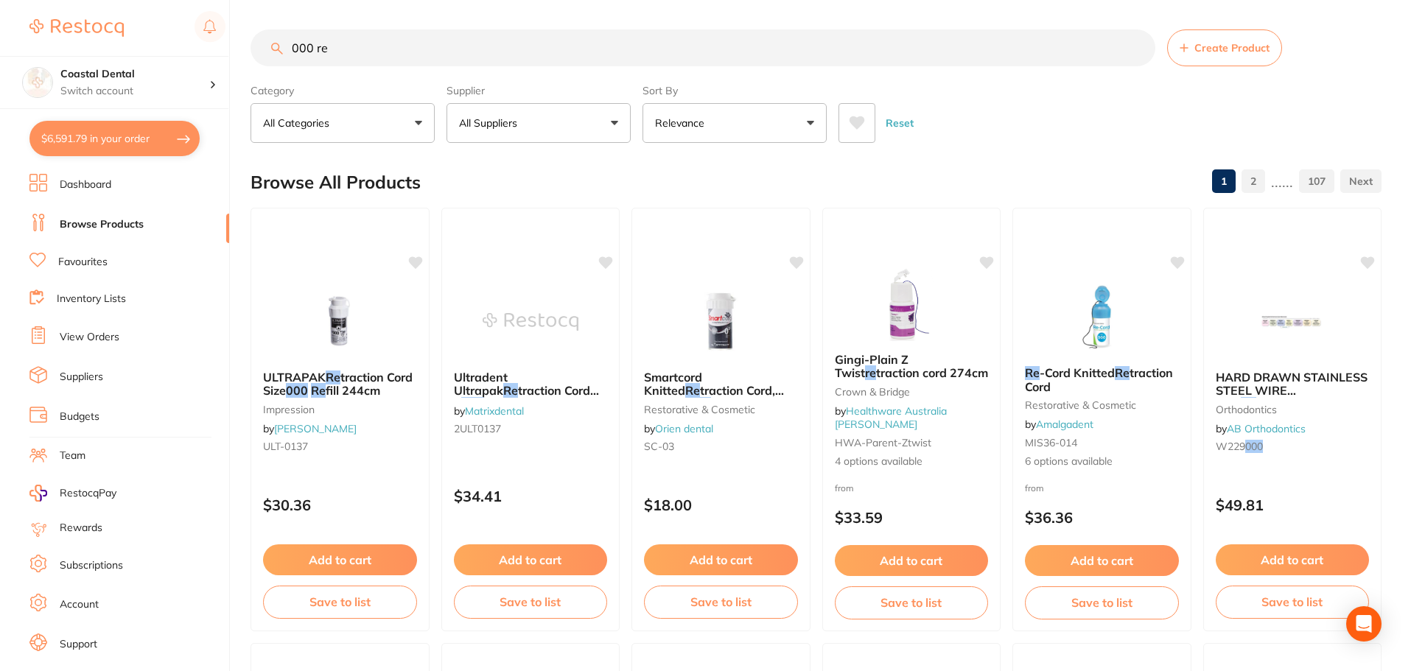
type input "000 re"
click at [100, 134] on button "$6,591.79 in your order" at bounding box center [114, 138] width 170 height 35
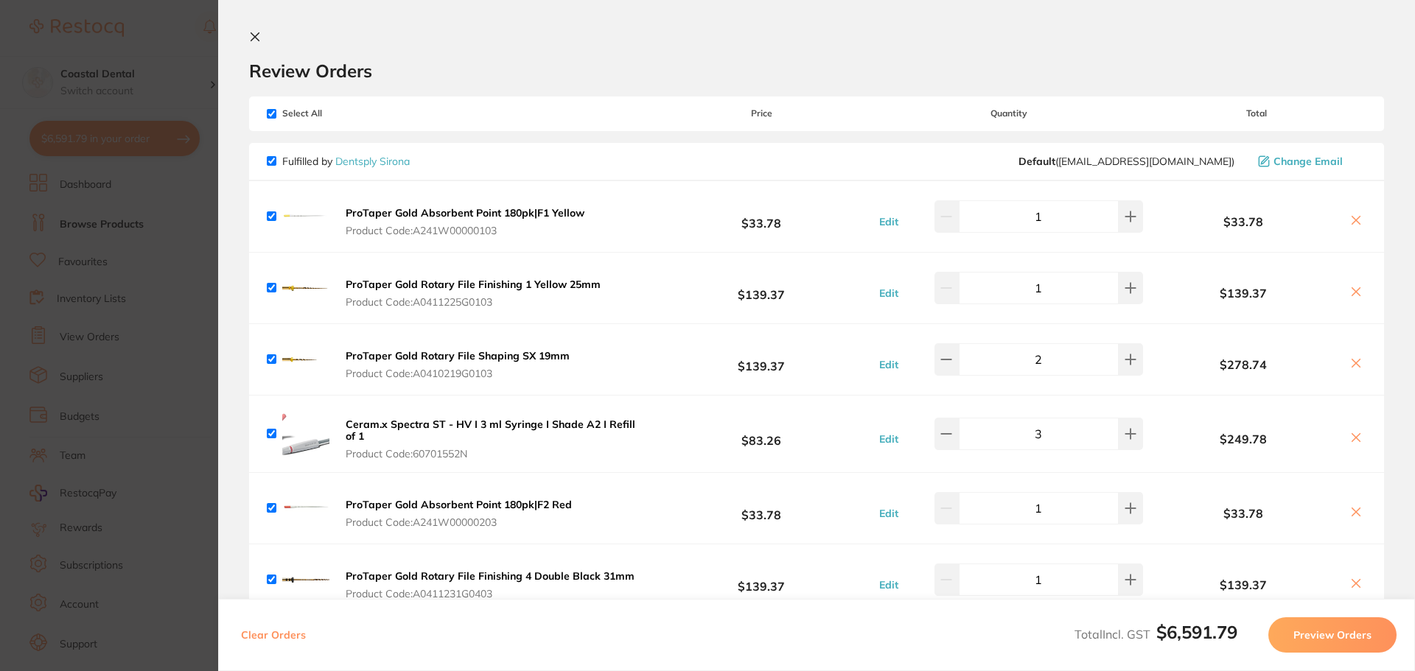
click at [254, 34] on icon at bounding box center [255, 37] width 12 height 12
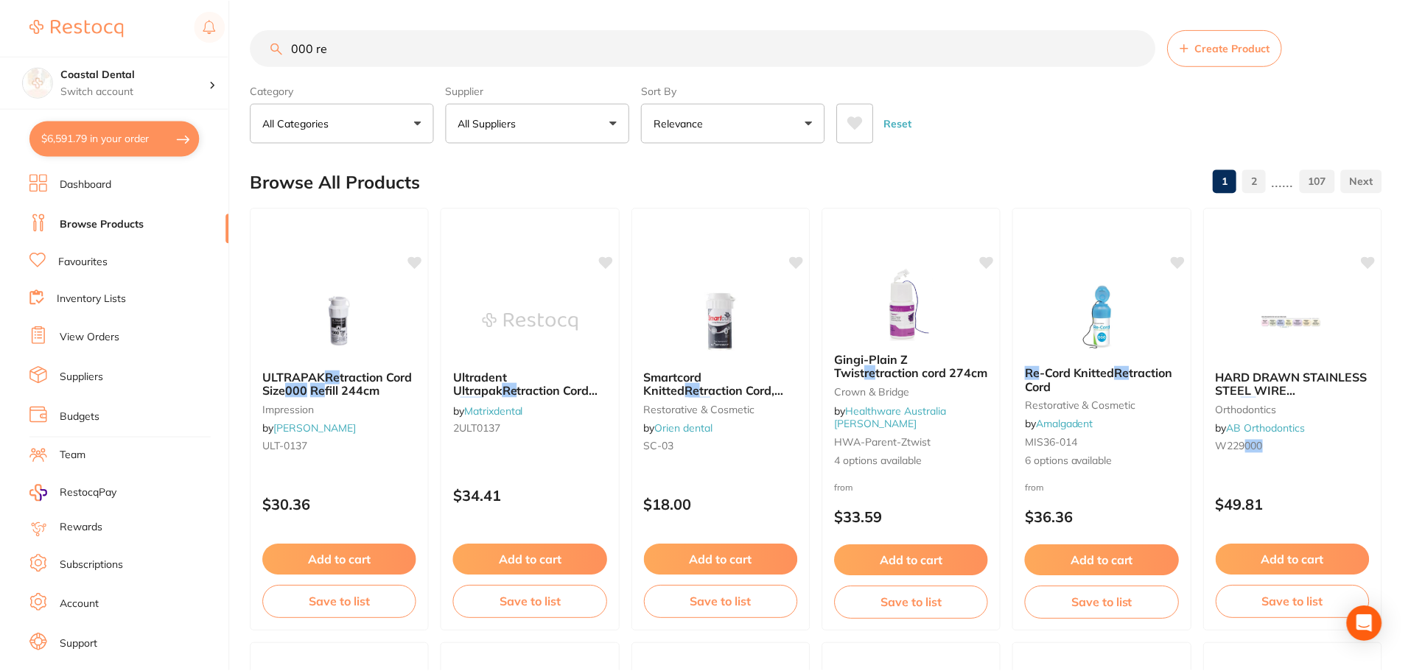
scroll to position [1, 0]
click at [349, 563] on button "Add to cart" at bounding box center [339, 561] width 155 height 32
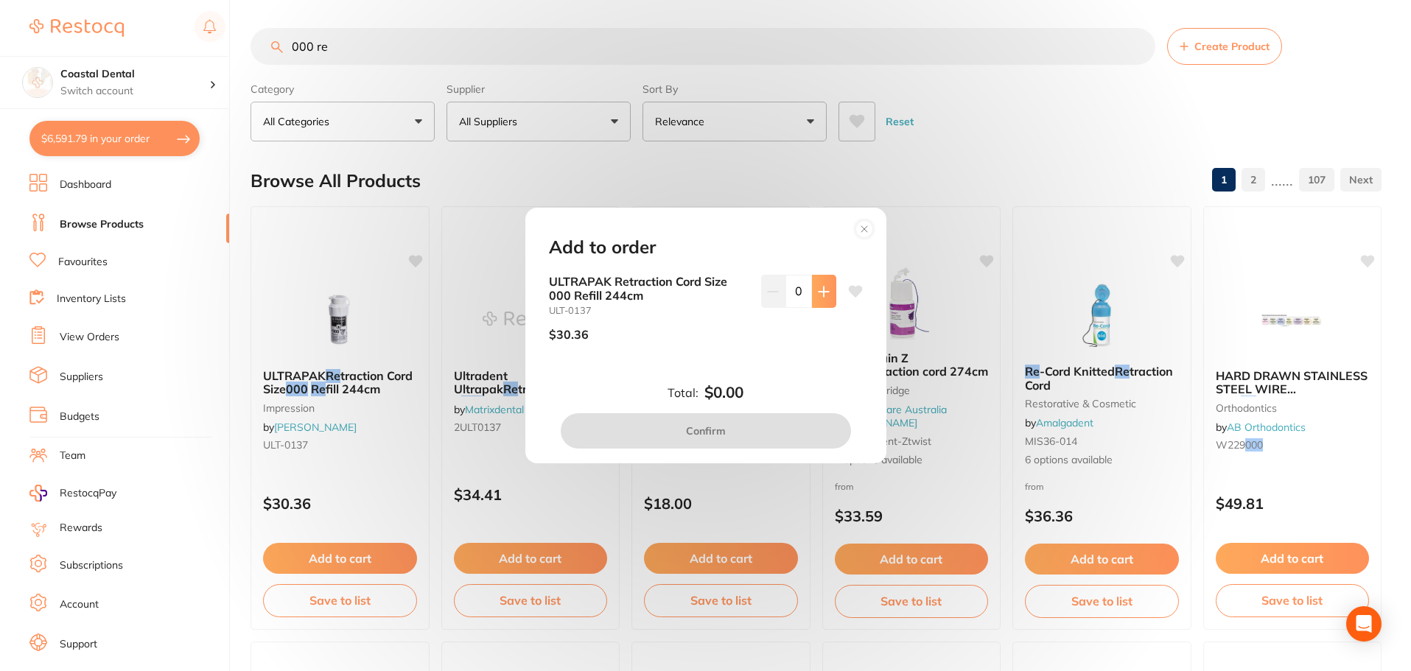
click at [818, 293] on icon at bounding box center [824, 292] width 12 height 12
type input "1"
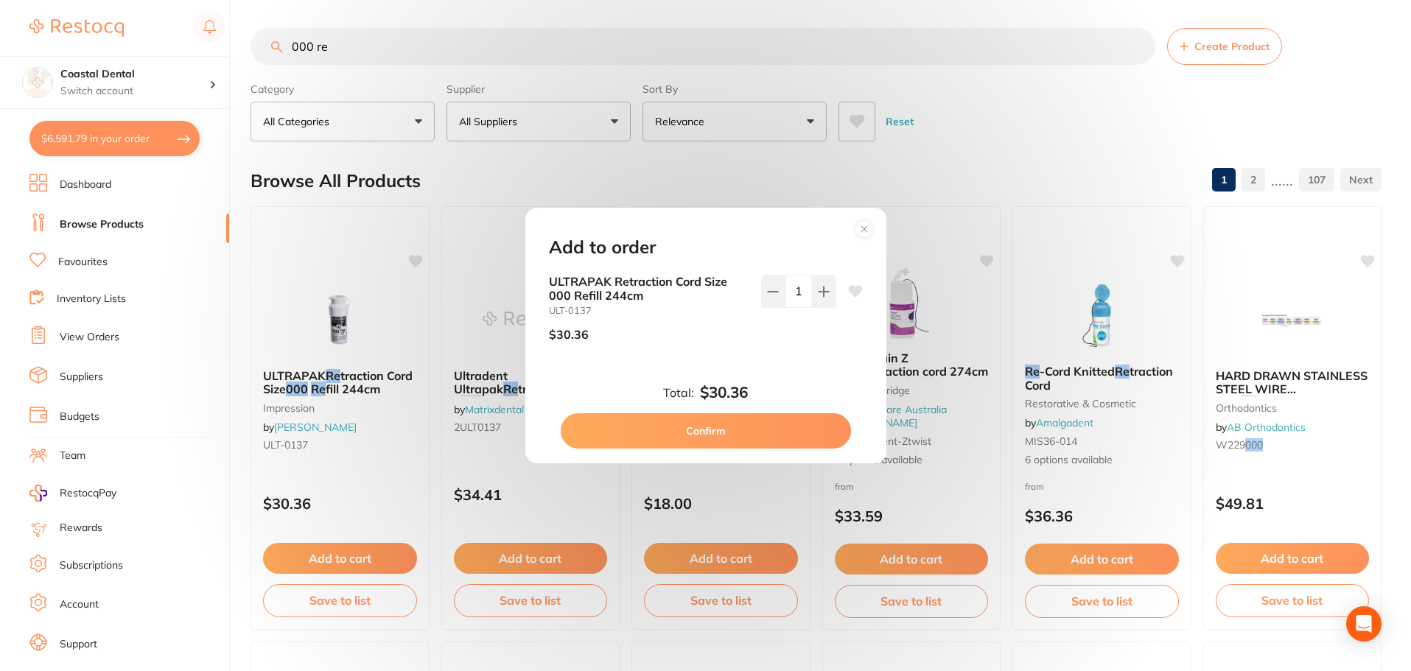
click at [712, 431] on button "Confirm" at bounding box center [706, 430] width 290 height 35
checkbox input "false"
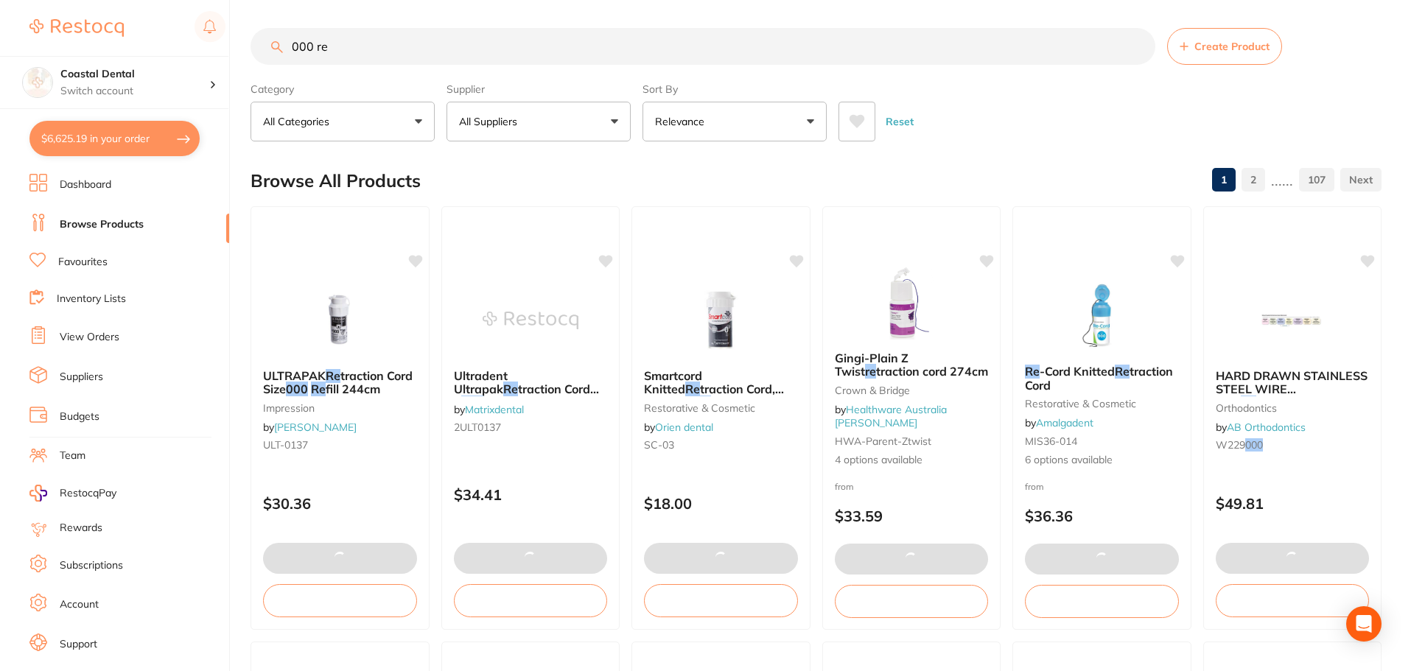
click at [138, 143] on button "$6,625.19 in your order" at bounding box center [114, 138] width 170 height 35
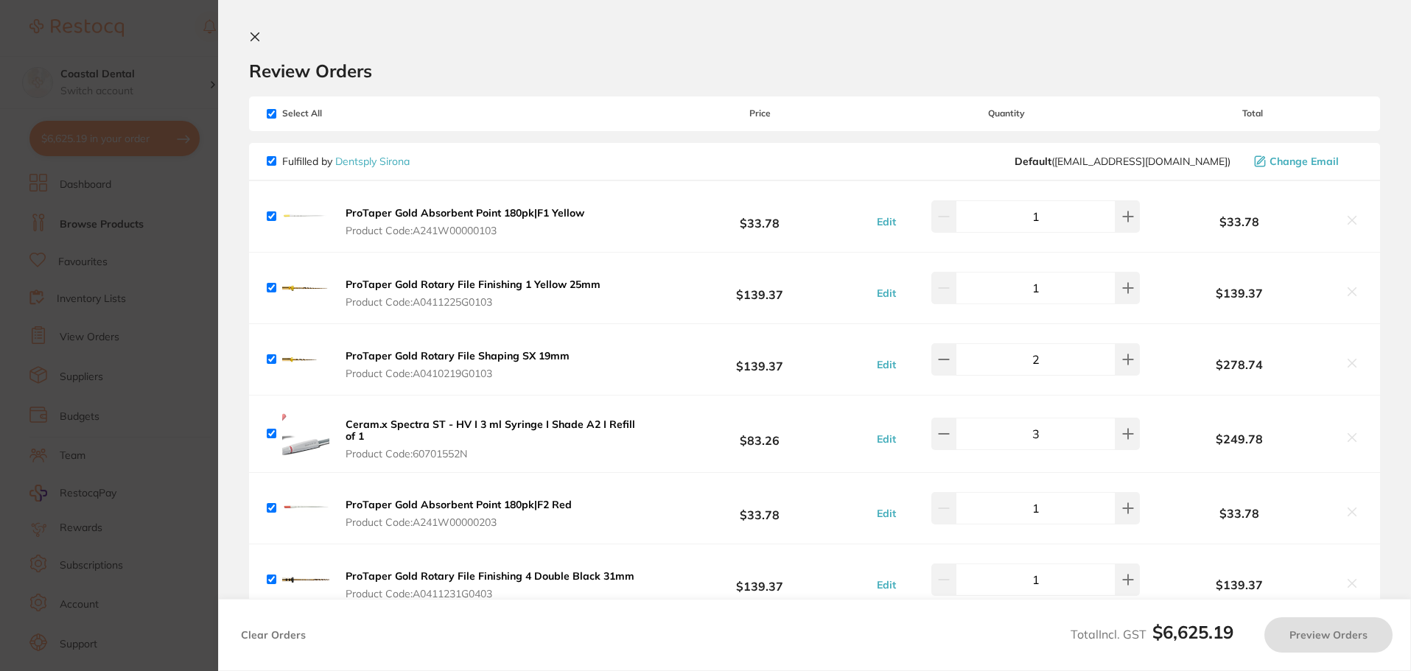
checkbox input "true"
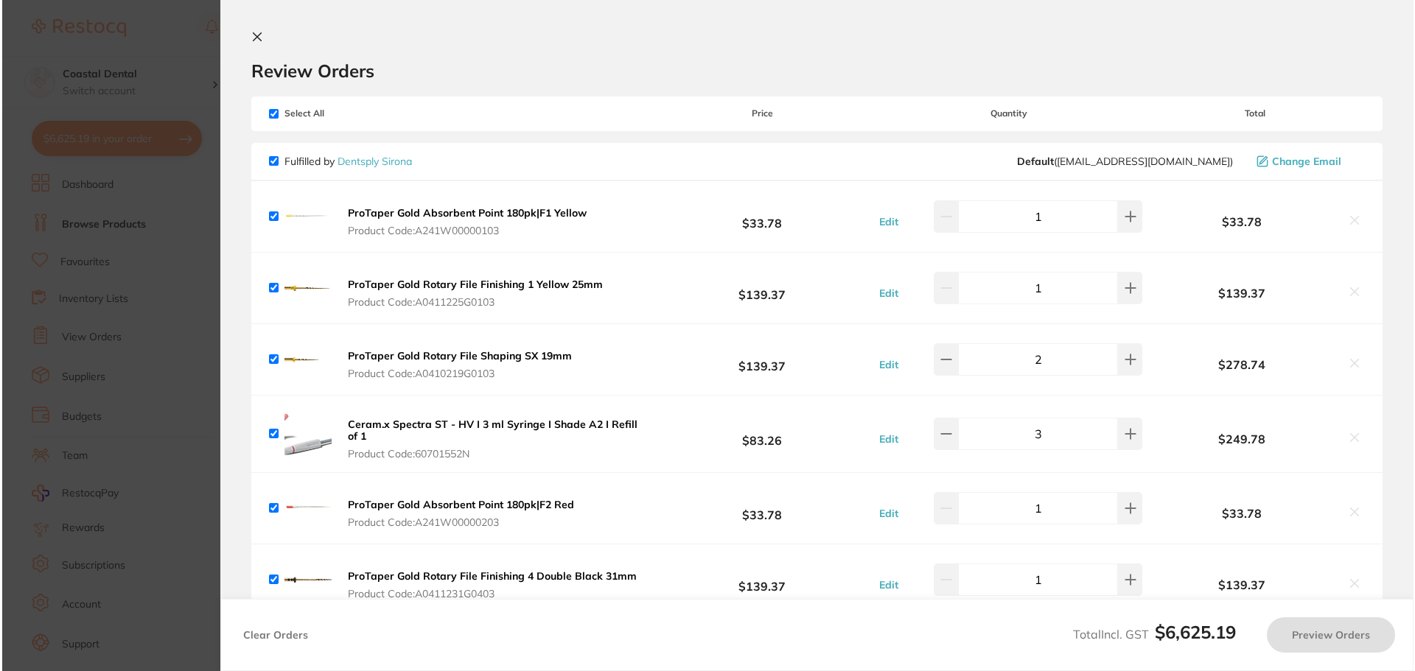
scroll to position [0, 0]
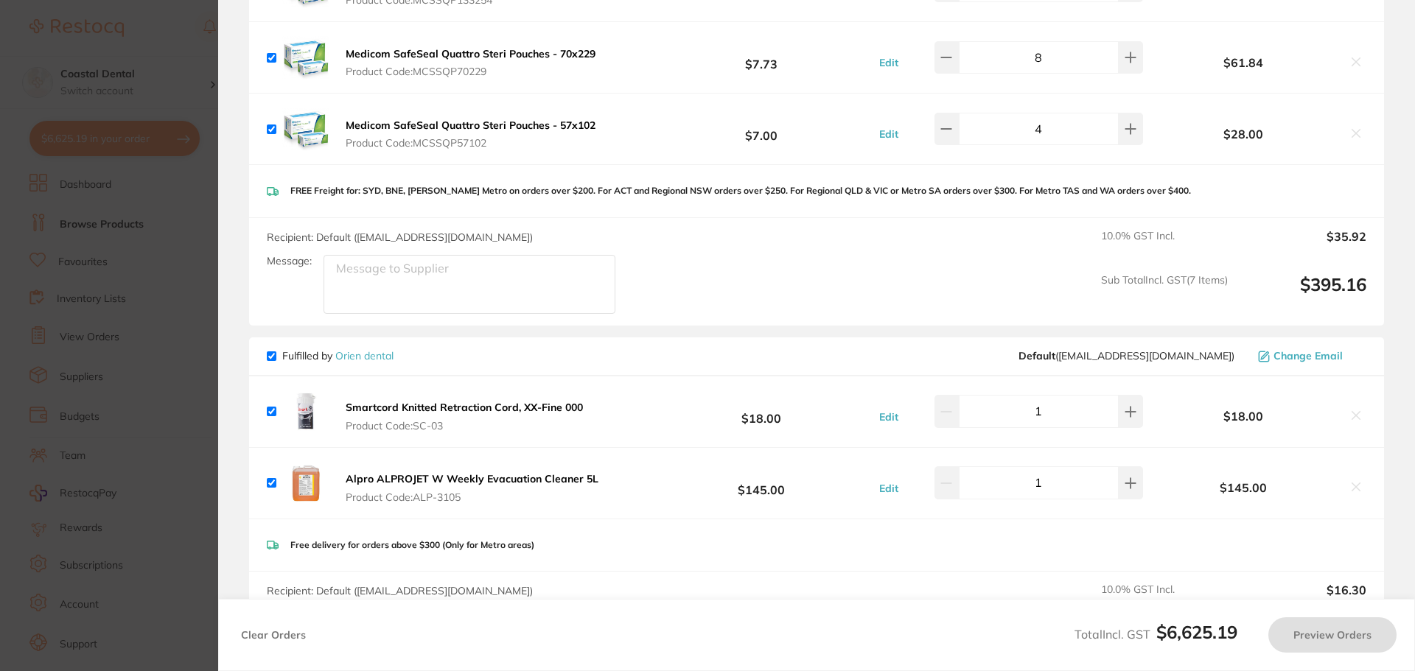
checkbox input "false"
checkbox input "true"
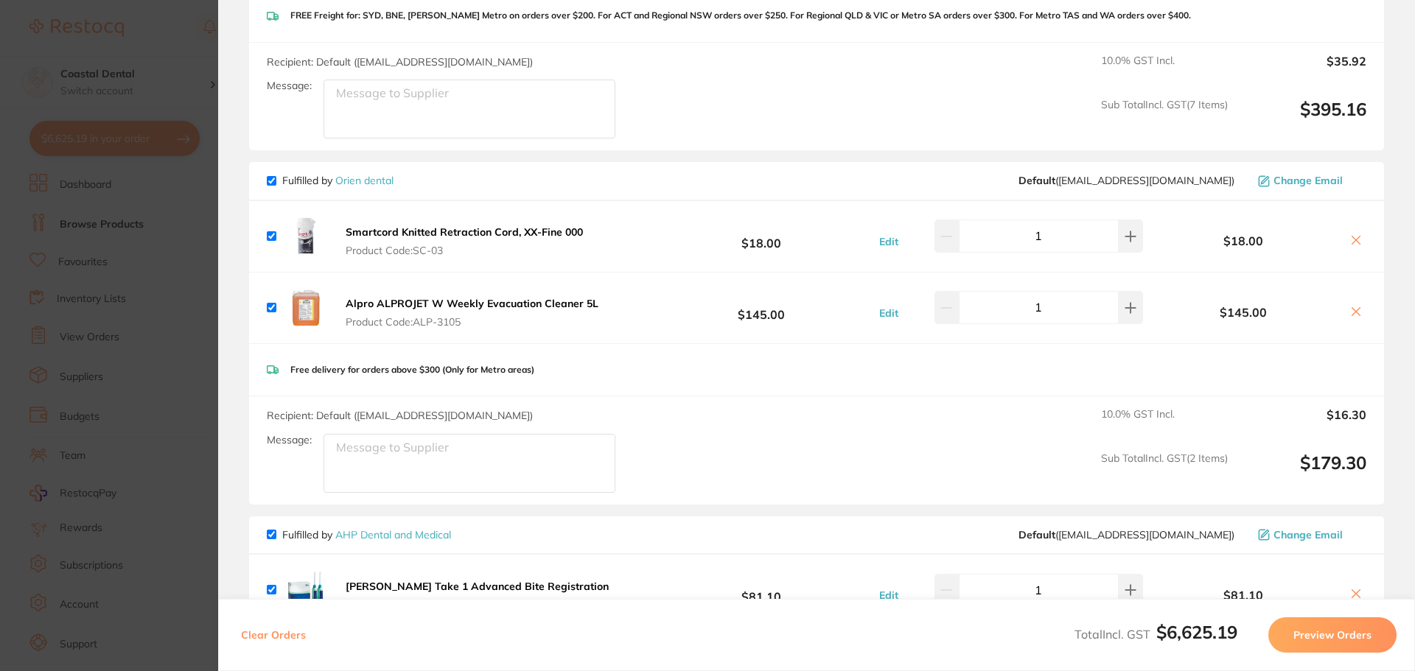
click at [1353, 237] on icon at bounding box center [1356, 240] width 12 height 12
checkbox input "false"
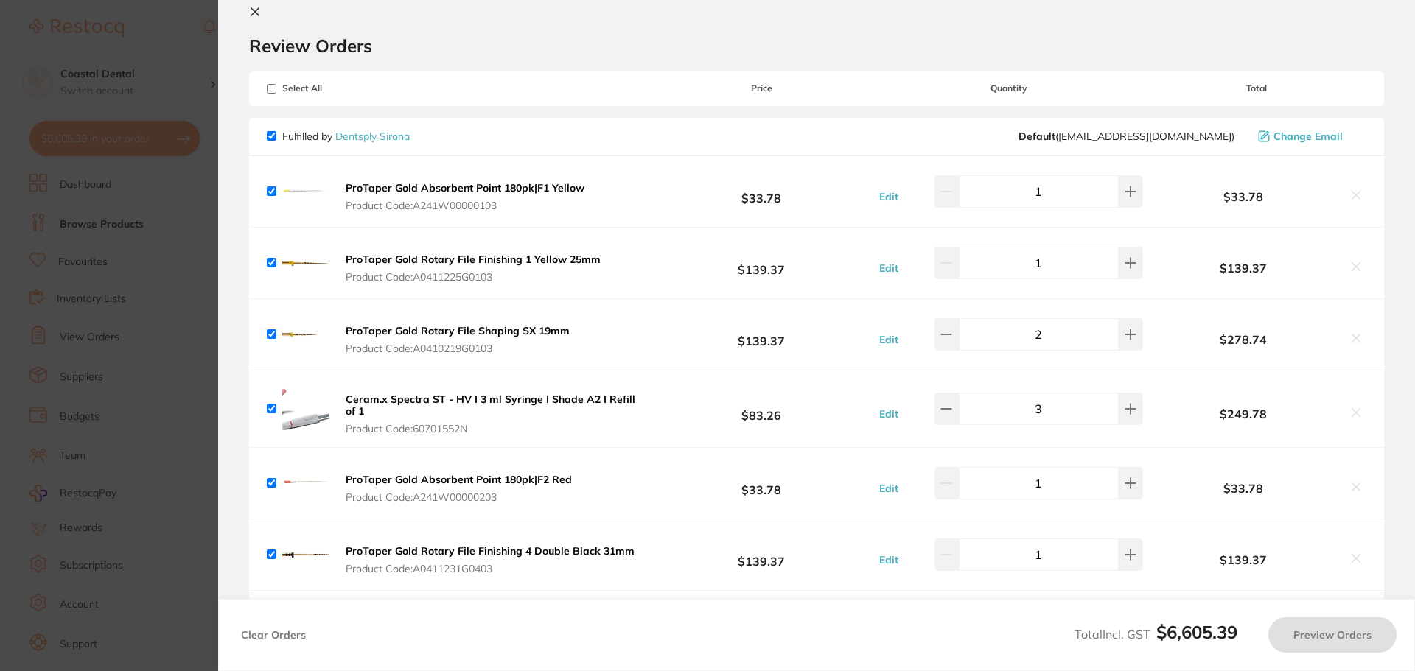
scroll to position [0, 0]
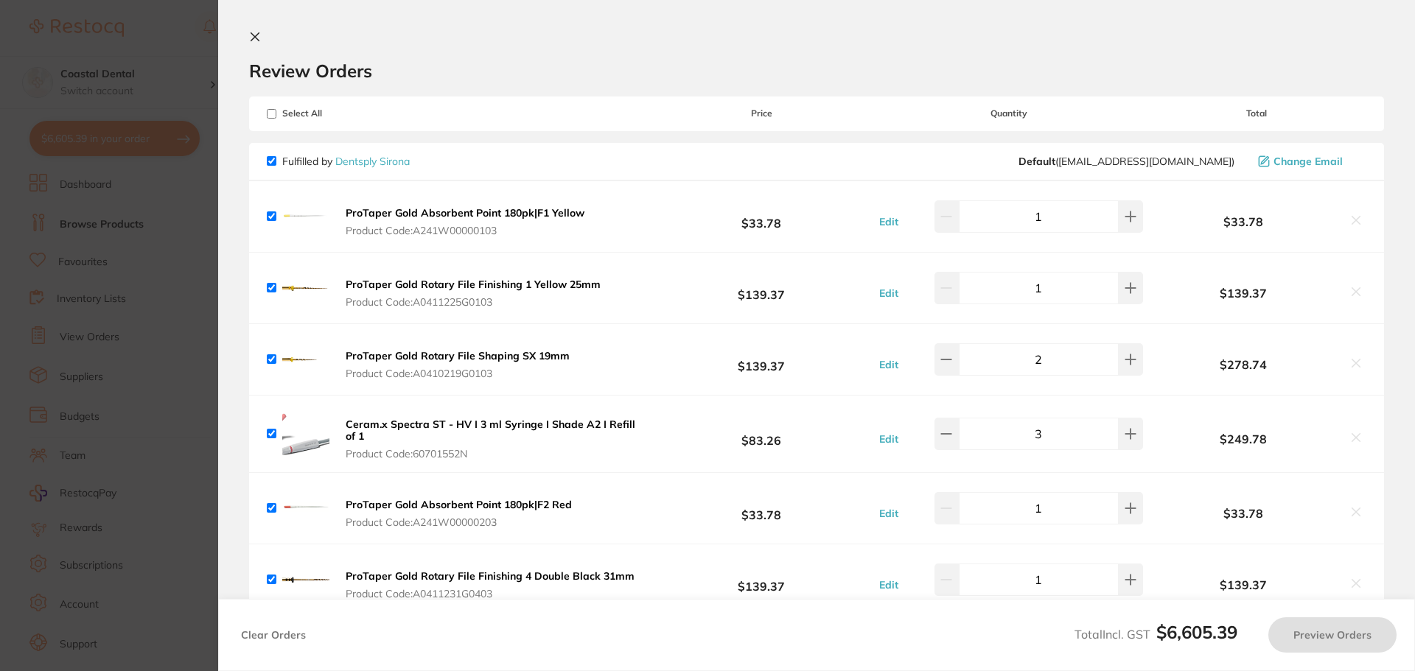
click at [252, 38] on icon at bounding box center [255, 37] width 12 height 12
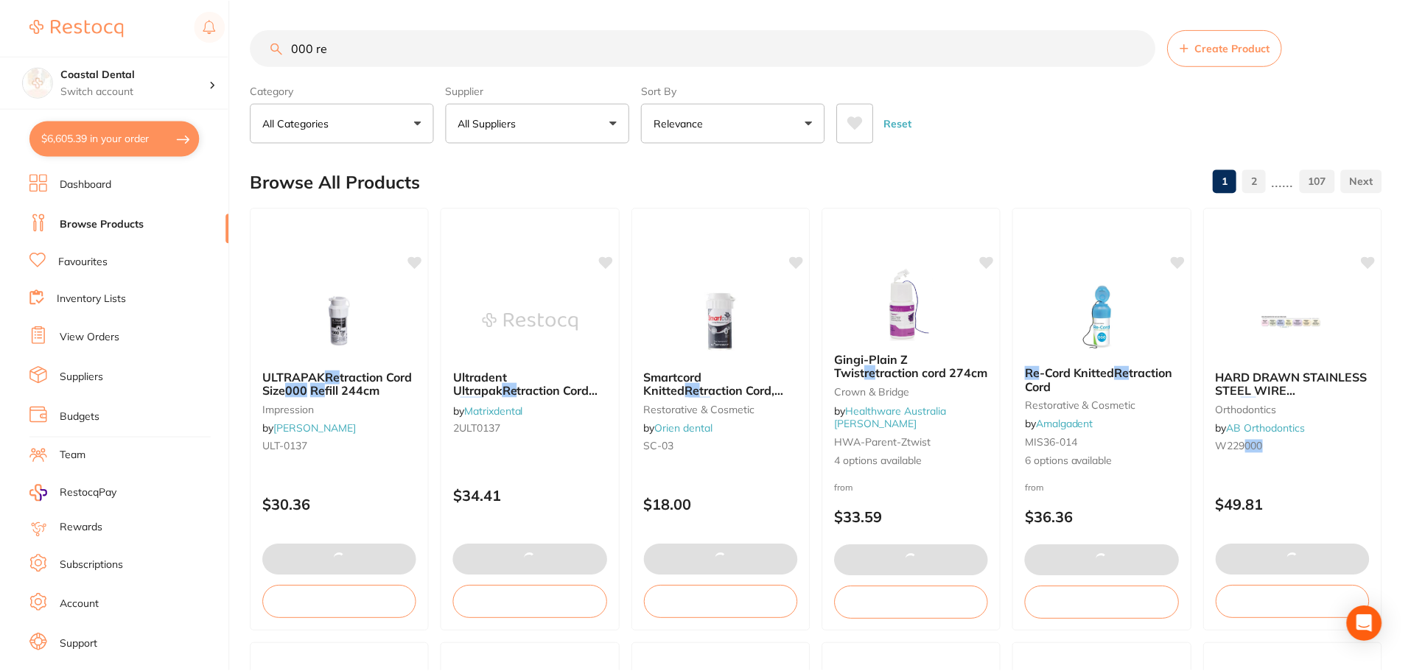
scroll to position [1, 0]
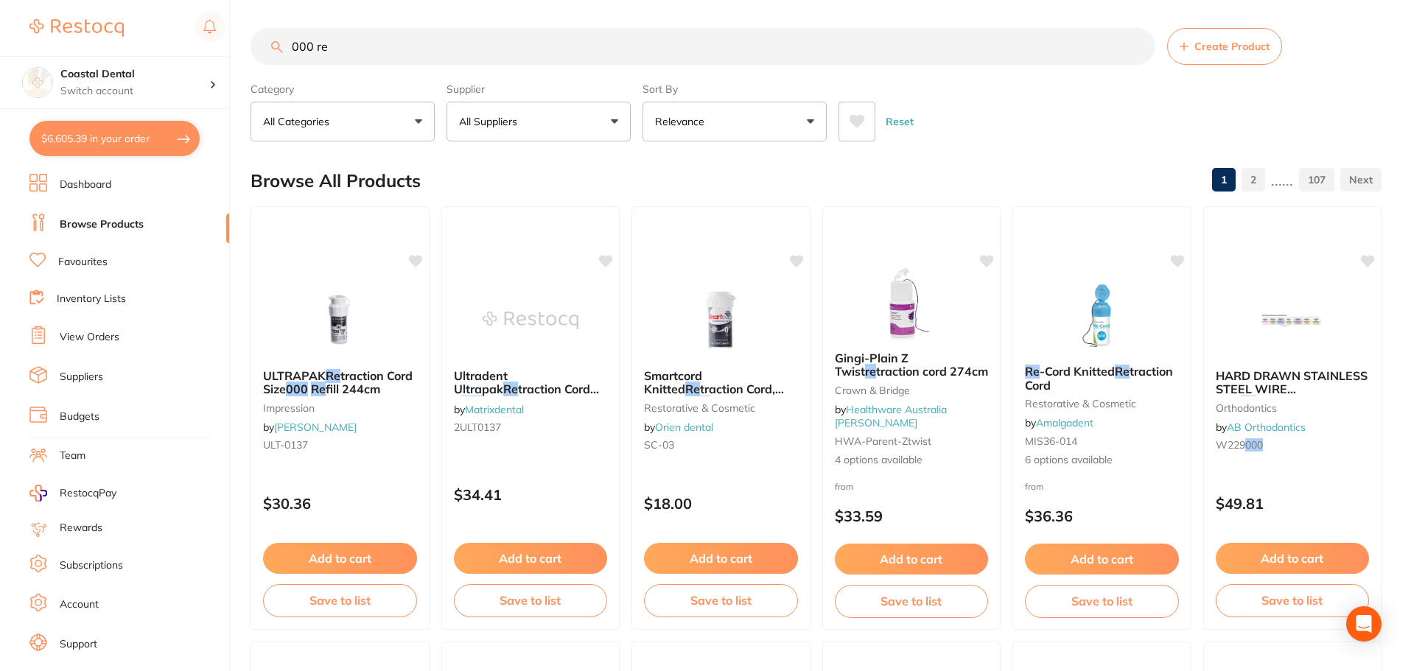
click at [81, 265] on link "Favourites" at bounding box center [82, 262] width 49 height 15
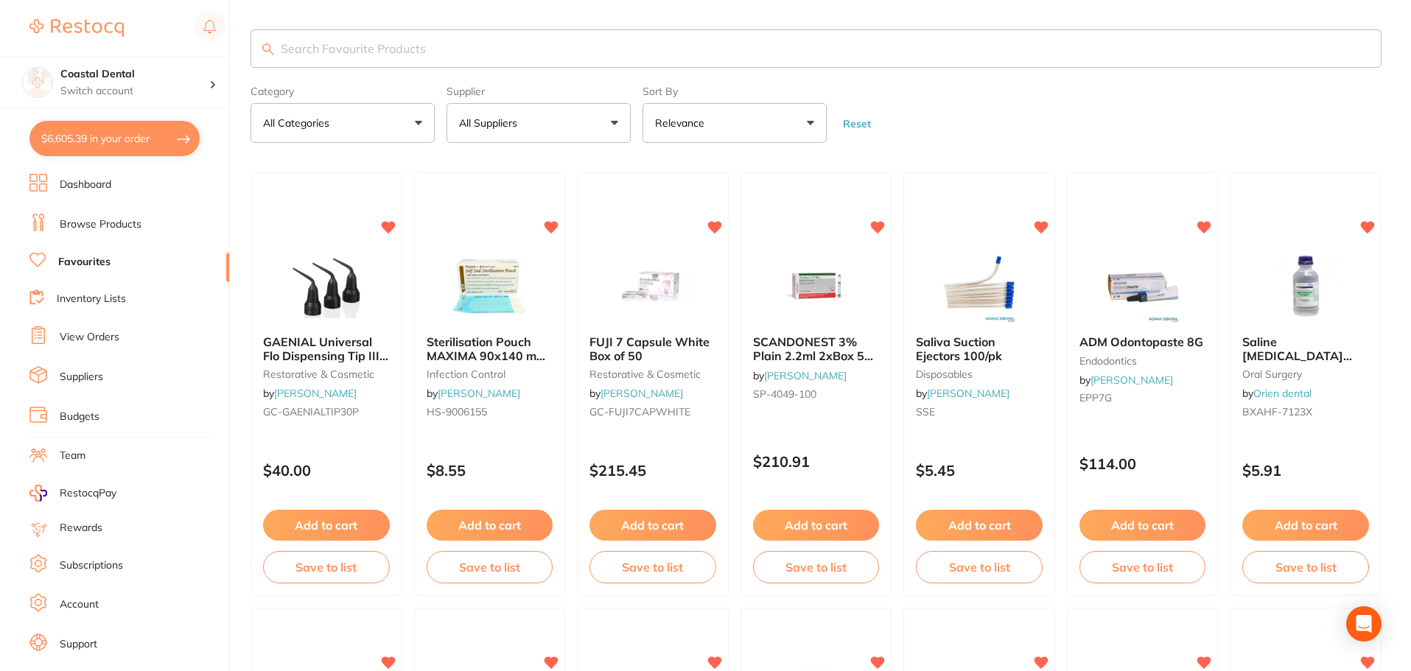
click at [351, 46] on input "search" at bounding box center [816, 48] width 1131 height 38
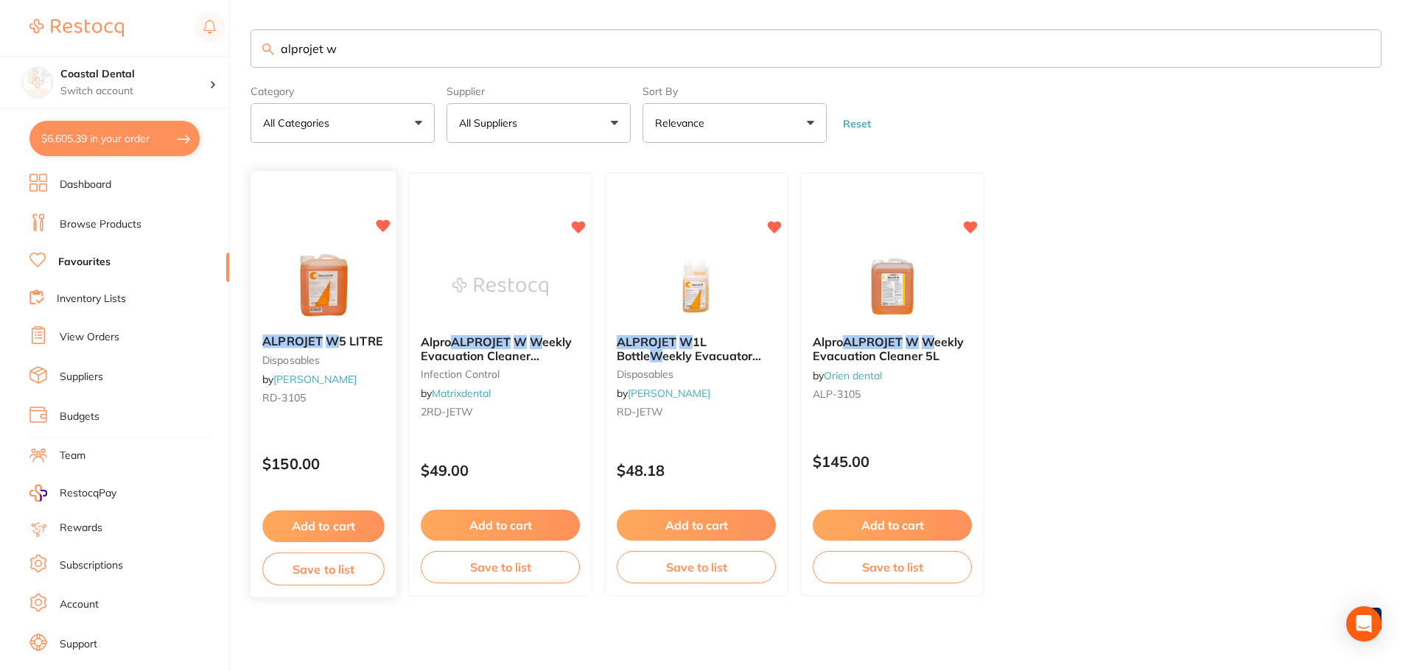
type input "alprojet w"
click at [336, 435] on div "ALPROJET W 5 LITRE disposables by Henry Schein Halas RD-3105 $150.00 Add to car…" at bounding box center [323, 385] width 147 height 428
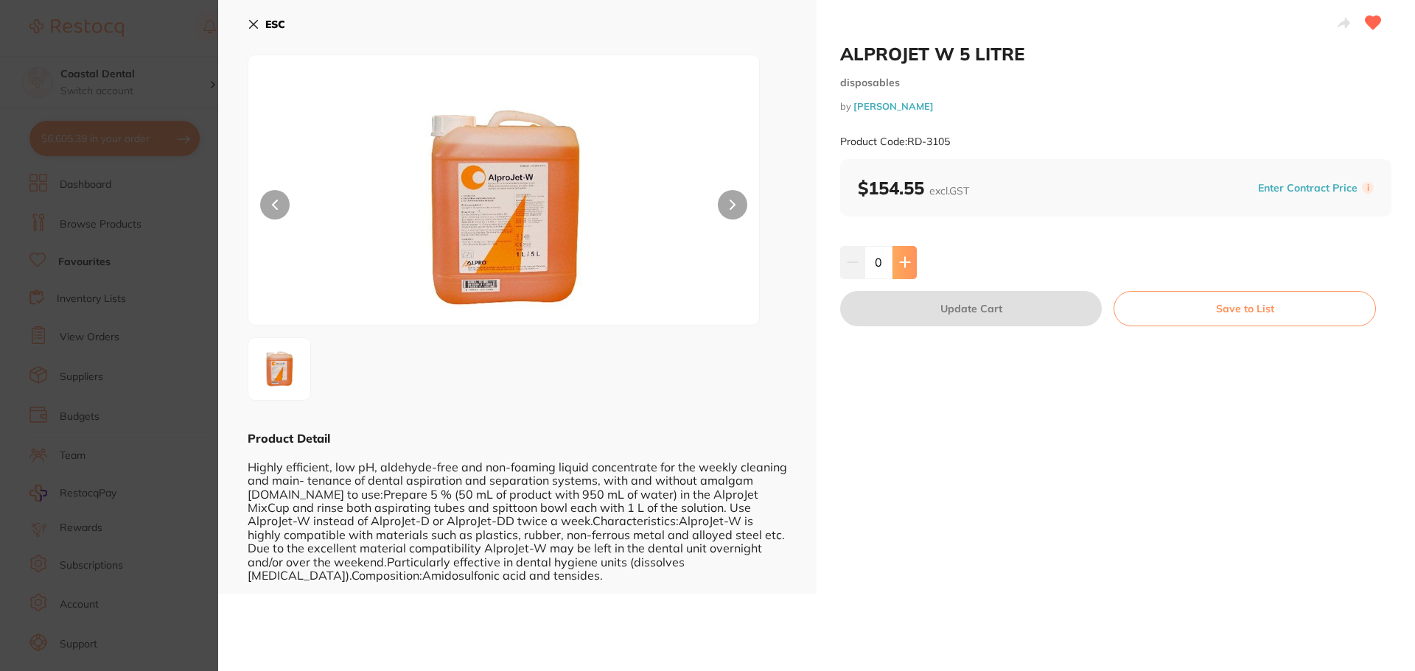
click at [909, 262] on button at bounding box center [904, 262] width 24 height 32
type input "1"
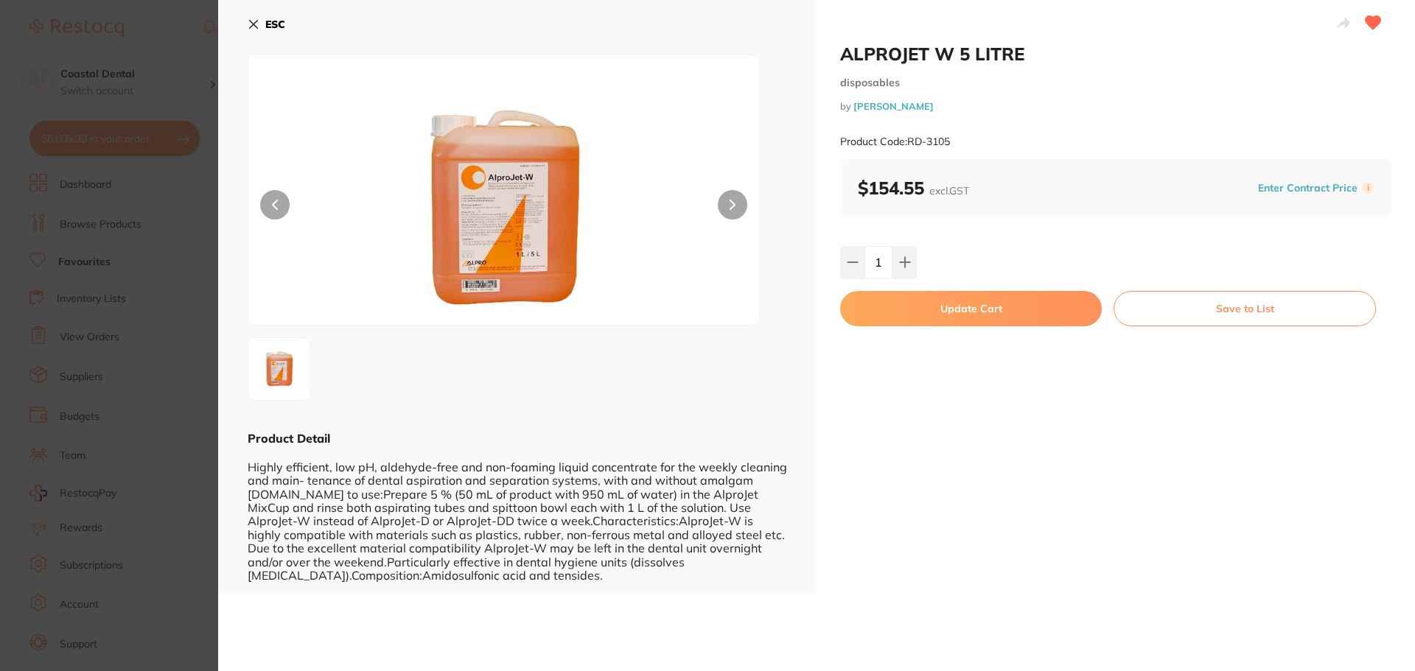
click at [914, 302] on button "Update Cart" at bounding box center [971, 308] width 262 height 35
checkbox input "true"
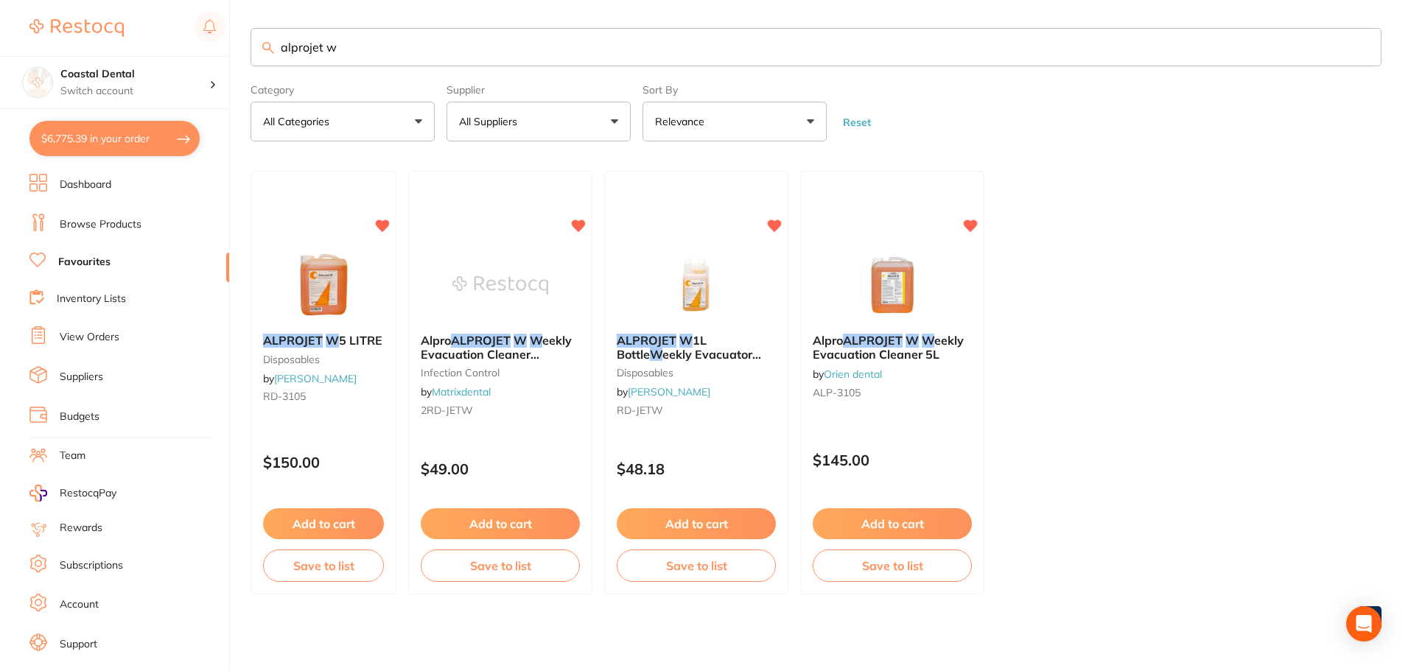
click at [102, 144] on button "$6,775.39 in your order" at bounding box center [114, 138] width 170 height 35
checkbox input "true"
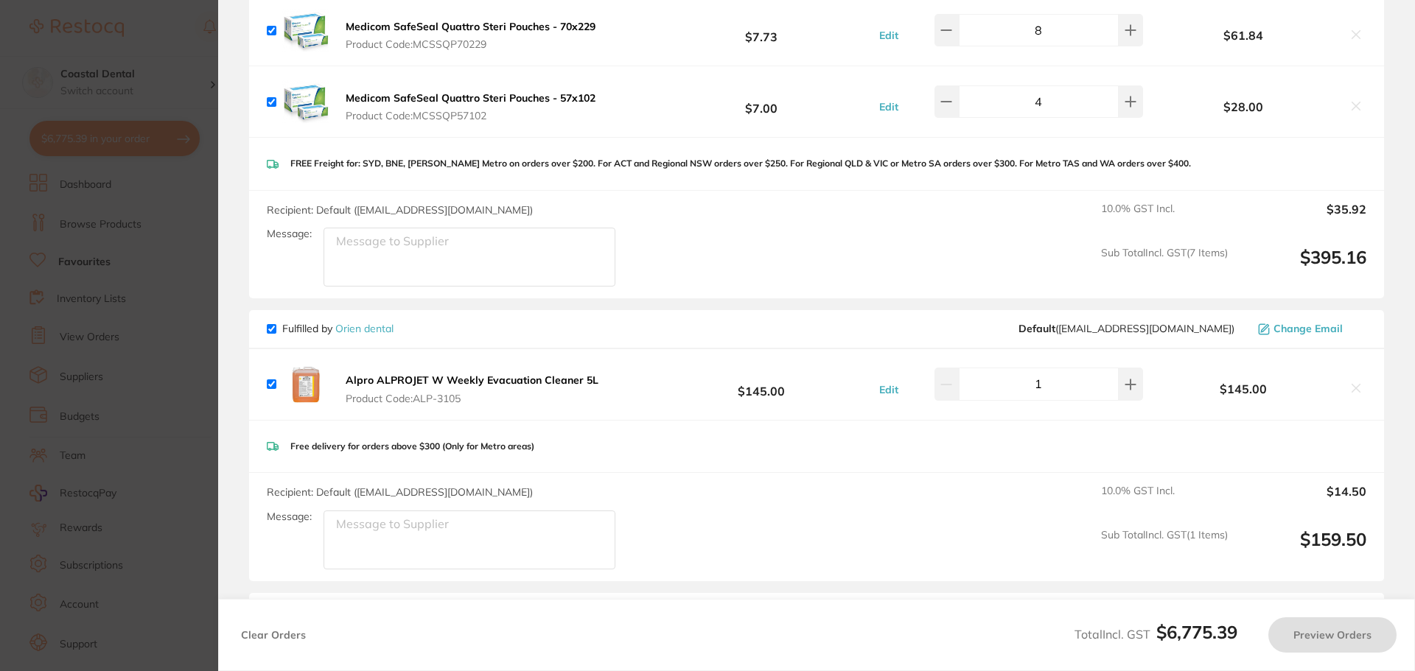
scroll to position [1547, 0]
click at [1350, 385] on icon at bounding box center [1356, 388] width 12 height 12
checkbox input "false"
checkbox input "true"
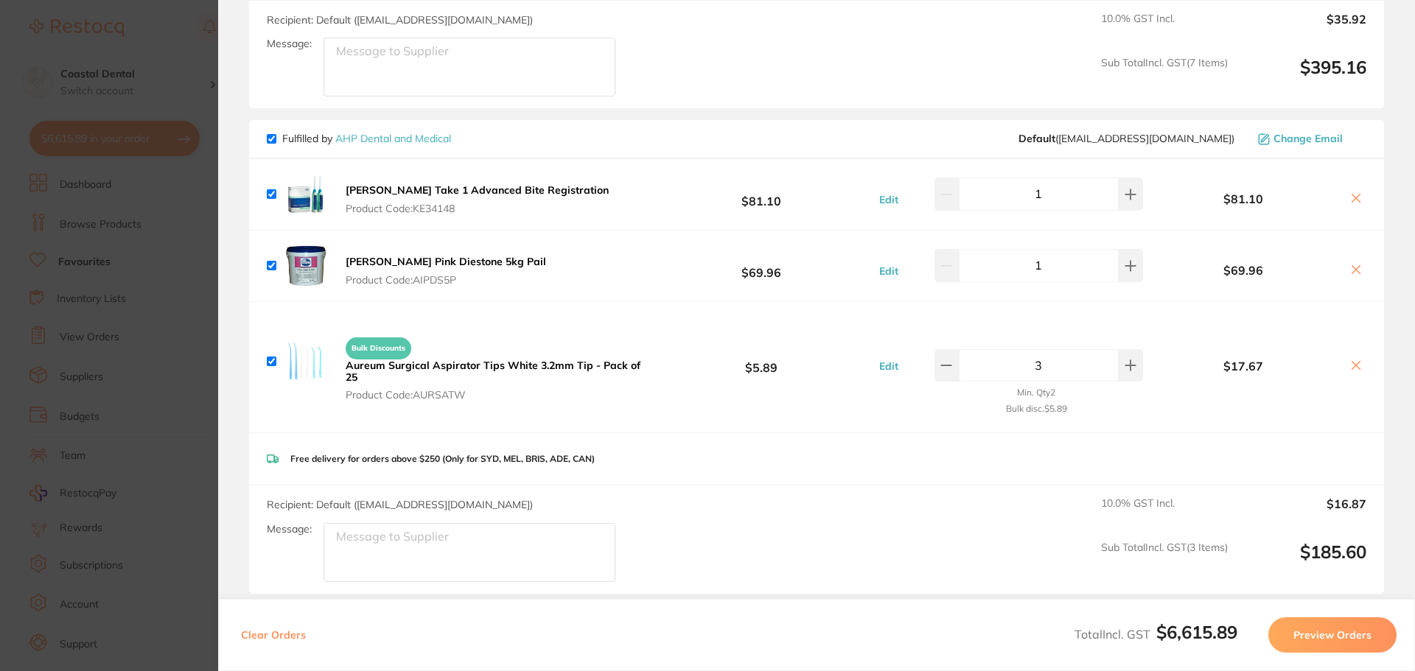
scroll to position [1769, 0]
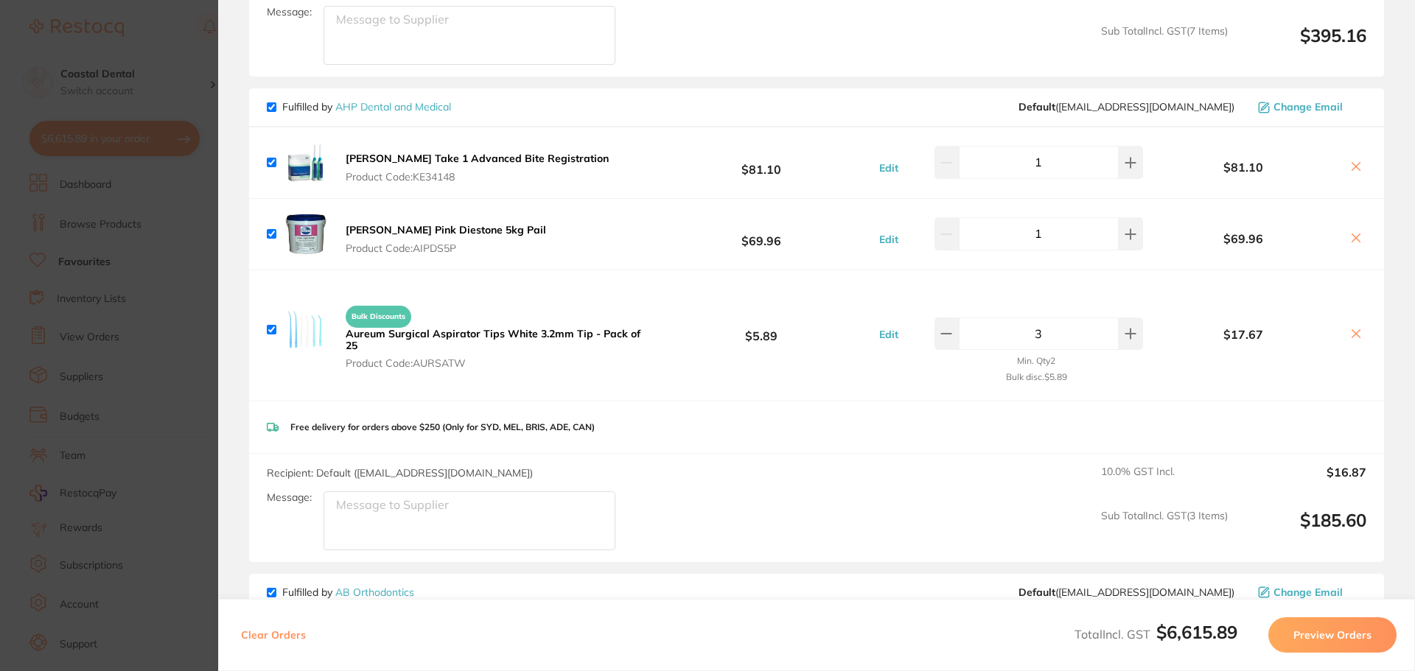
checkbox input "true"
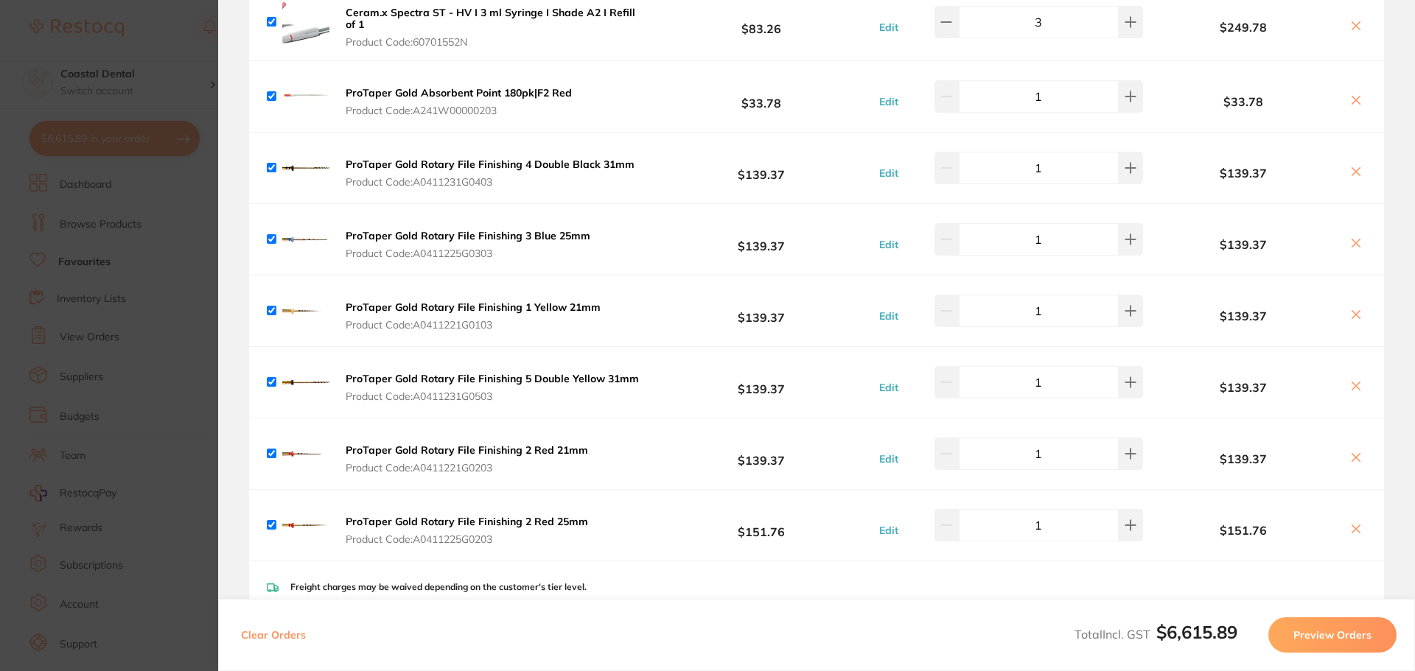
scroll to position [0, 0]
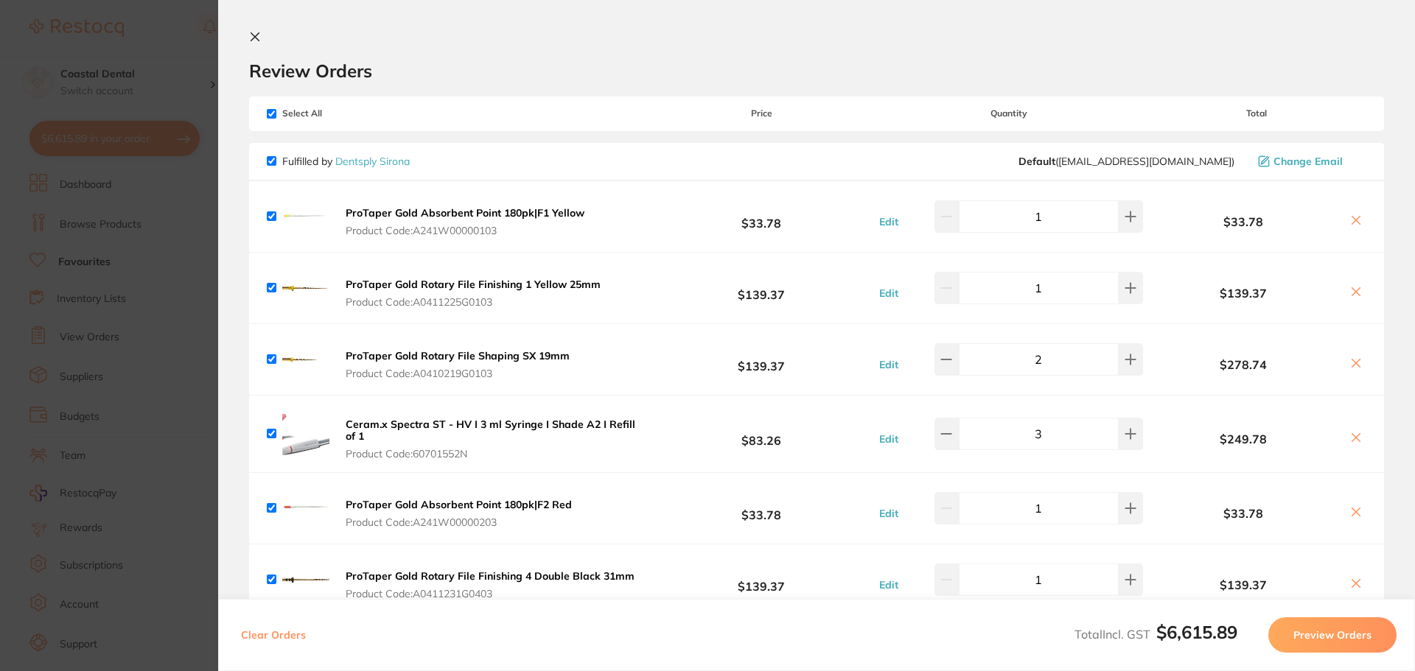
click at [252, 39] on icon at bounding box center [255, 37] width 8 height 8
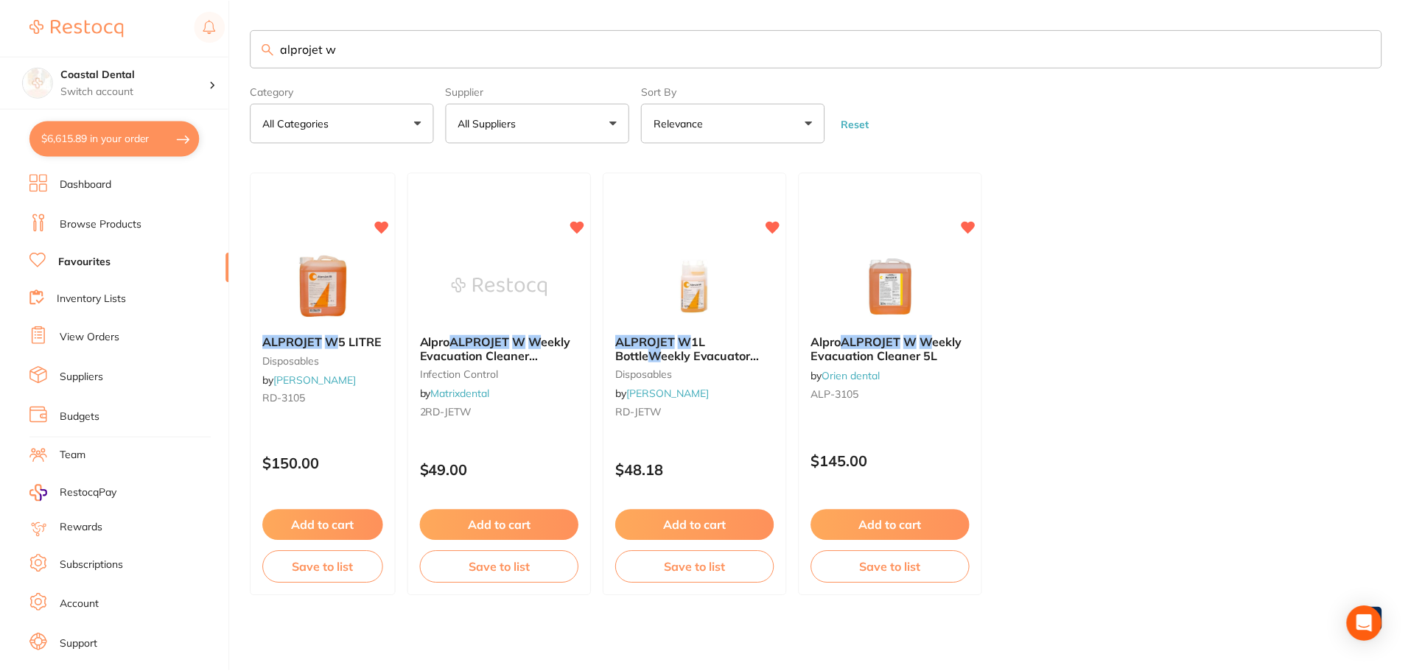
scroll to position [1, 0]
drag, startPoint x: 285, startPoint y: 45, endPoint x: 175, endPoint y: 38, distance: 110.8
click at [182, 40] on div "$6,615.89 Coastal Dental Switch account Coastal Dental Dental Sanctuary $6,615.…" at bounding box center [705, 334] width 1411 height 671
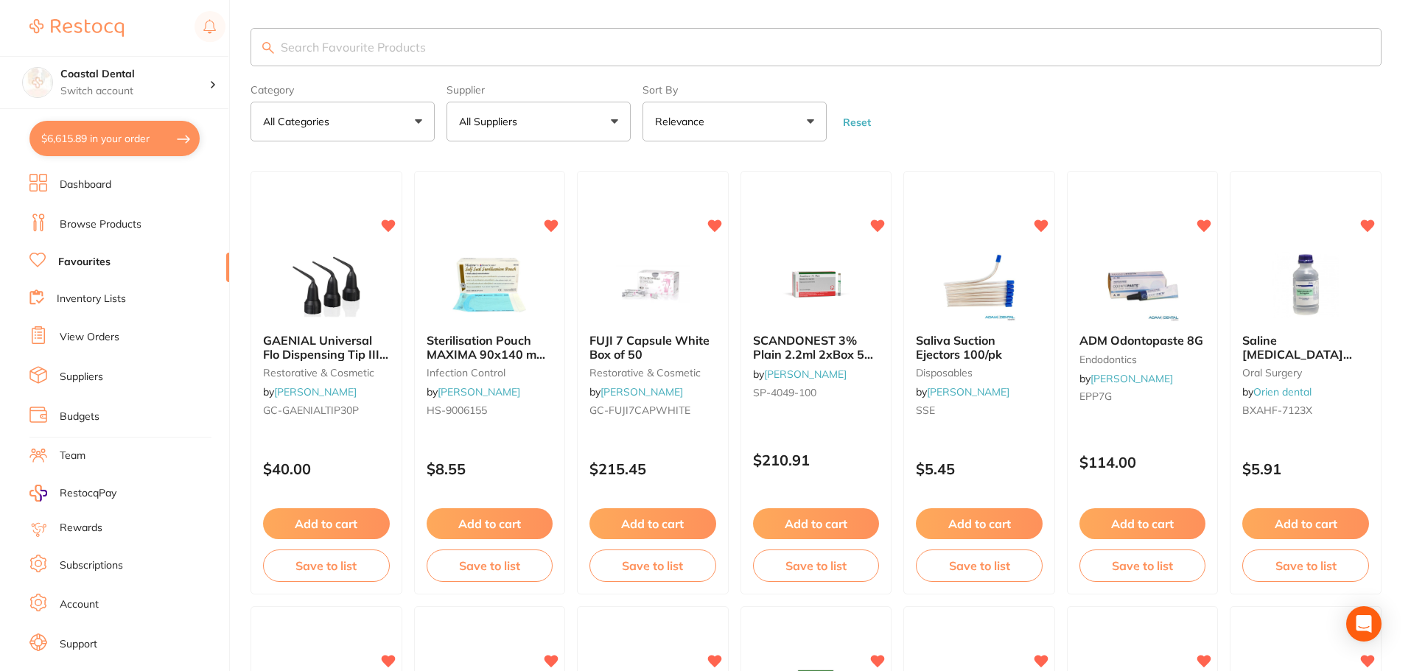
click at [616, 121] on button "All Suppliers" at bounding box center [539, 122] width 184 height 40
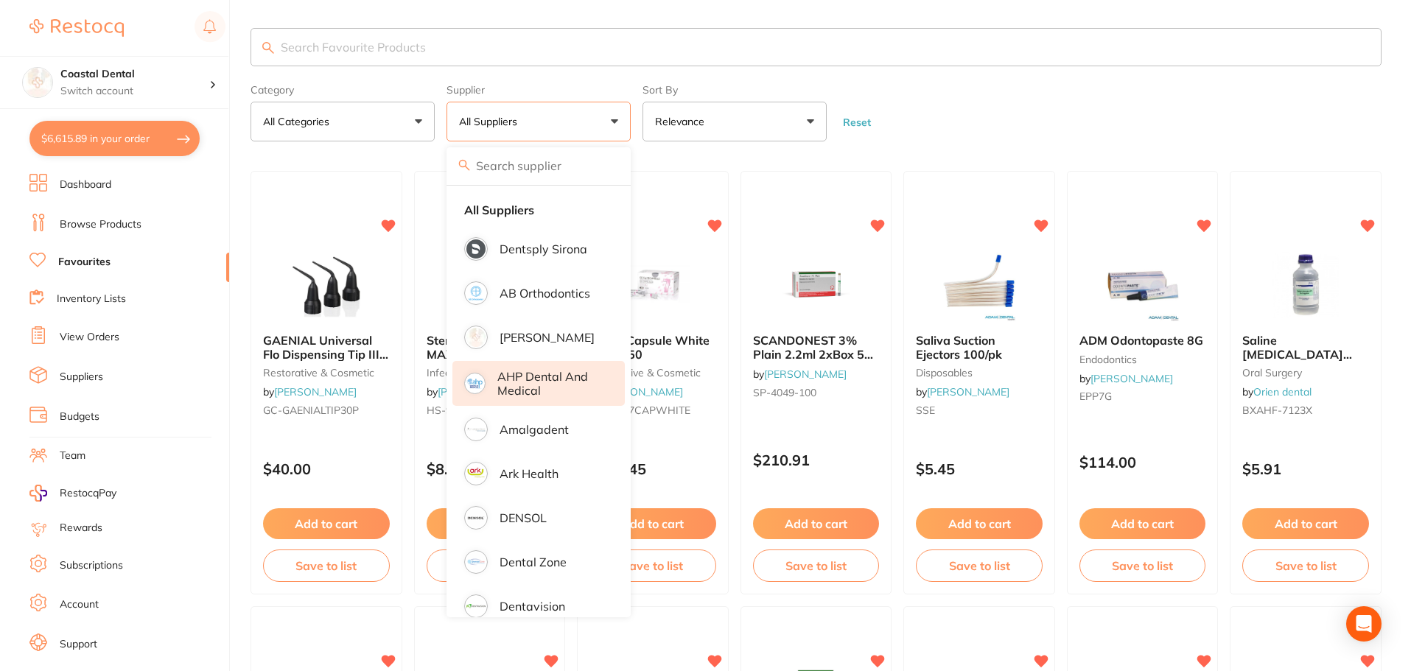
click at [553, 377] on p "AHP Dental and Medical" at bounding box center [550, 383] width 107 height 27
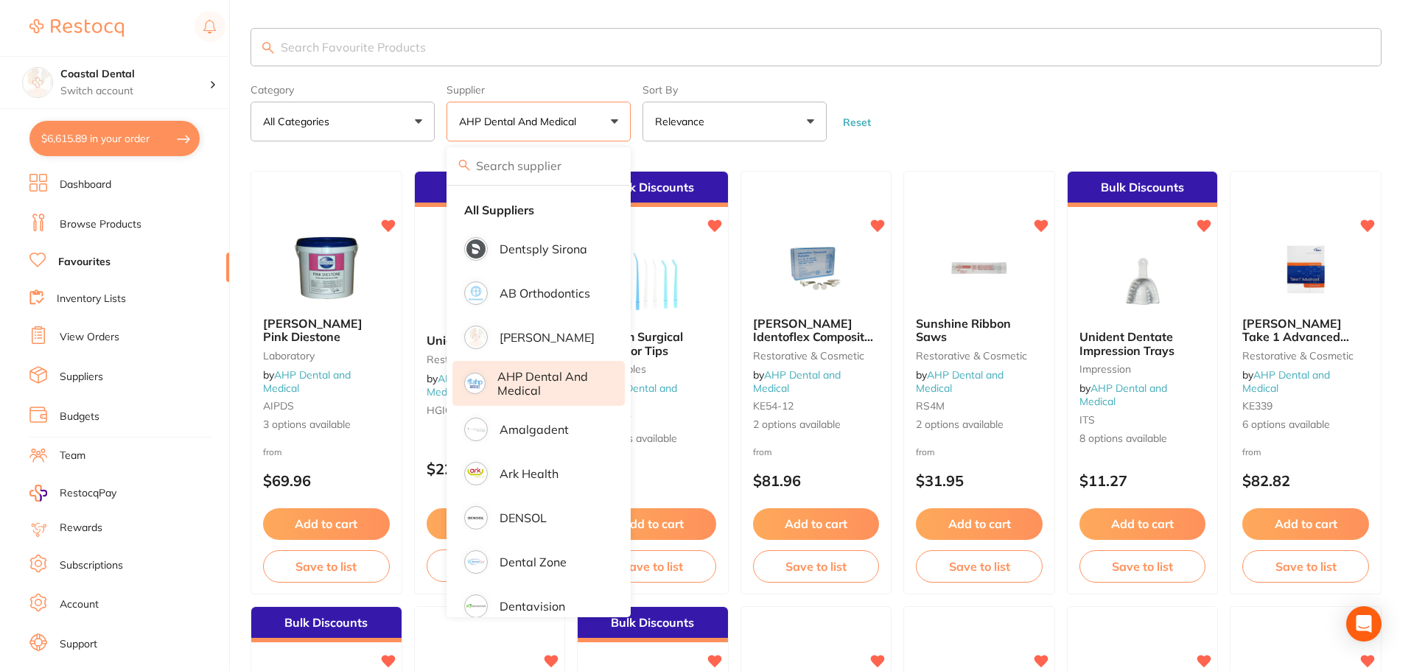
click at [379, 37] on input "search" at bounding box center [816, 47] width 1131 height 38
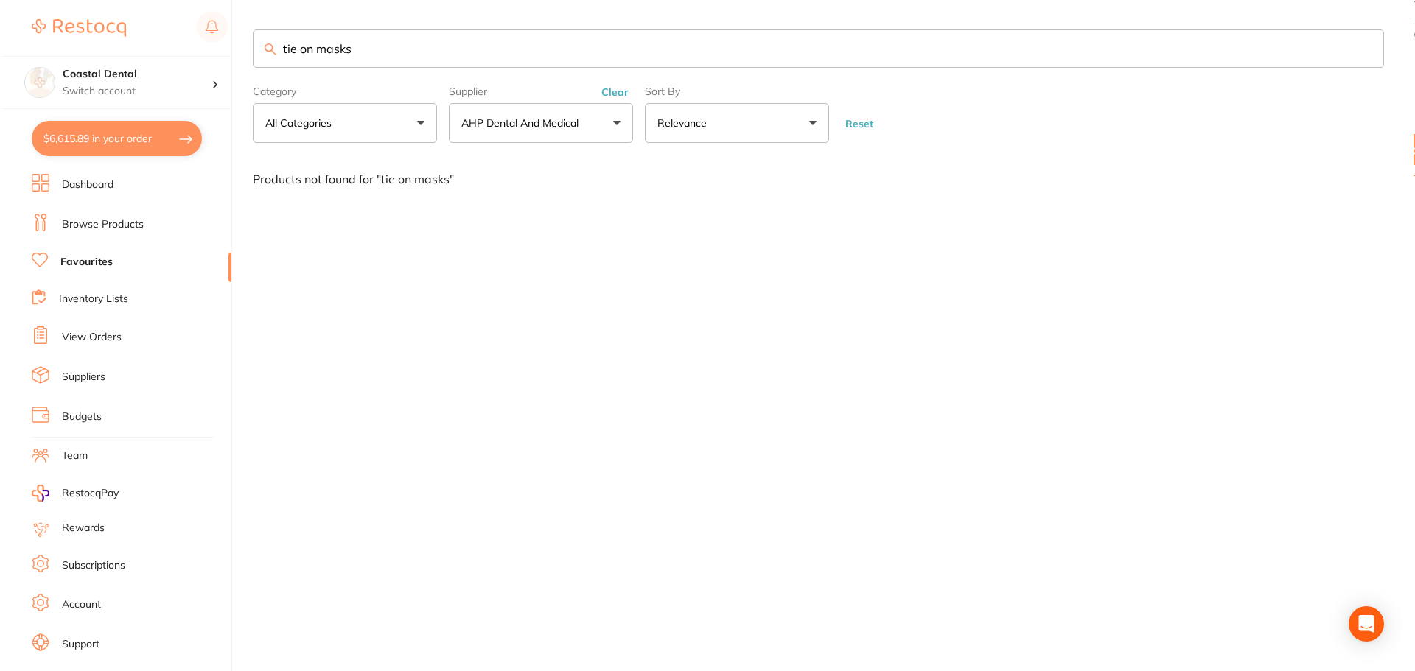
scroll to position [0, 0]
drag, startPoint x: 281, startPoint y: 55, endPoint x: 150, endPoint y: 60, distance: 131.3
click at [149, 49] on div "$6,615.89 Coastal Dental Switch account Coastal Dental Dental Sanctuary $6,615.…" at bounding box center [707, 335] width 1415 height 671
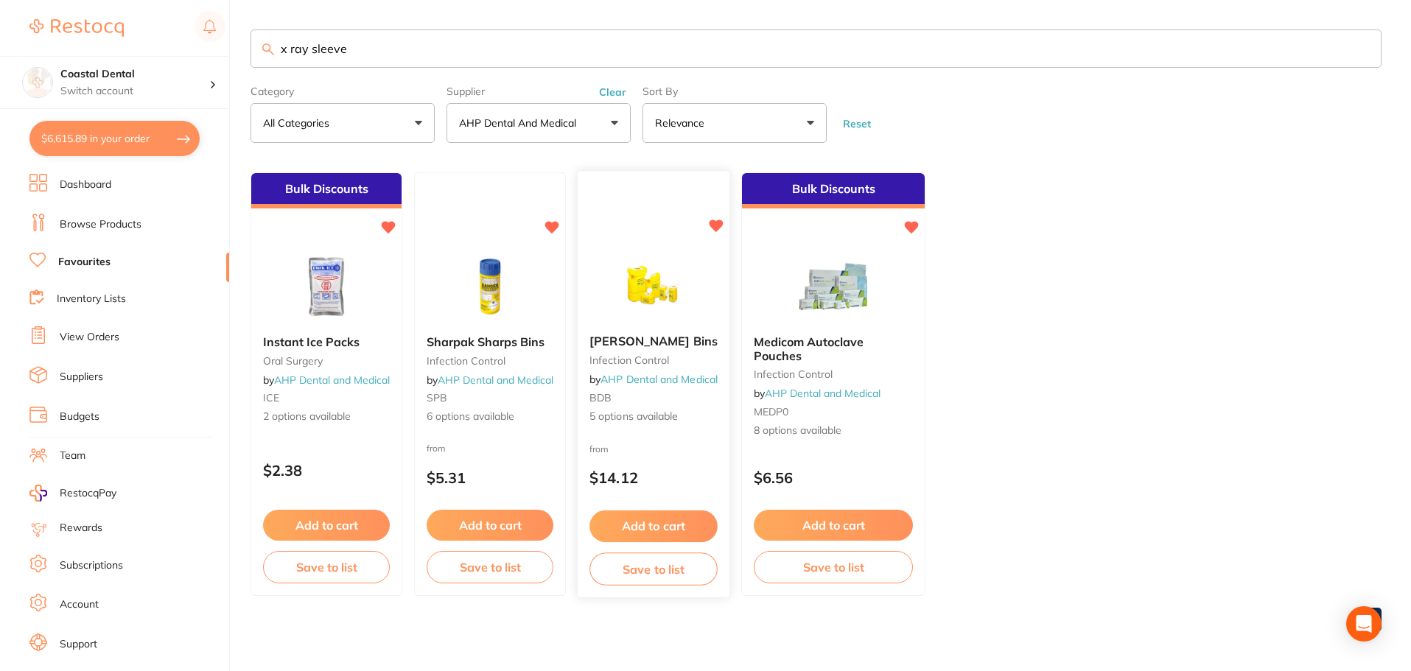
type input "x ray sleeve"
click at [665, 533] on button "Add to cart" at bounding box center [654, 527] width 128 height 32
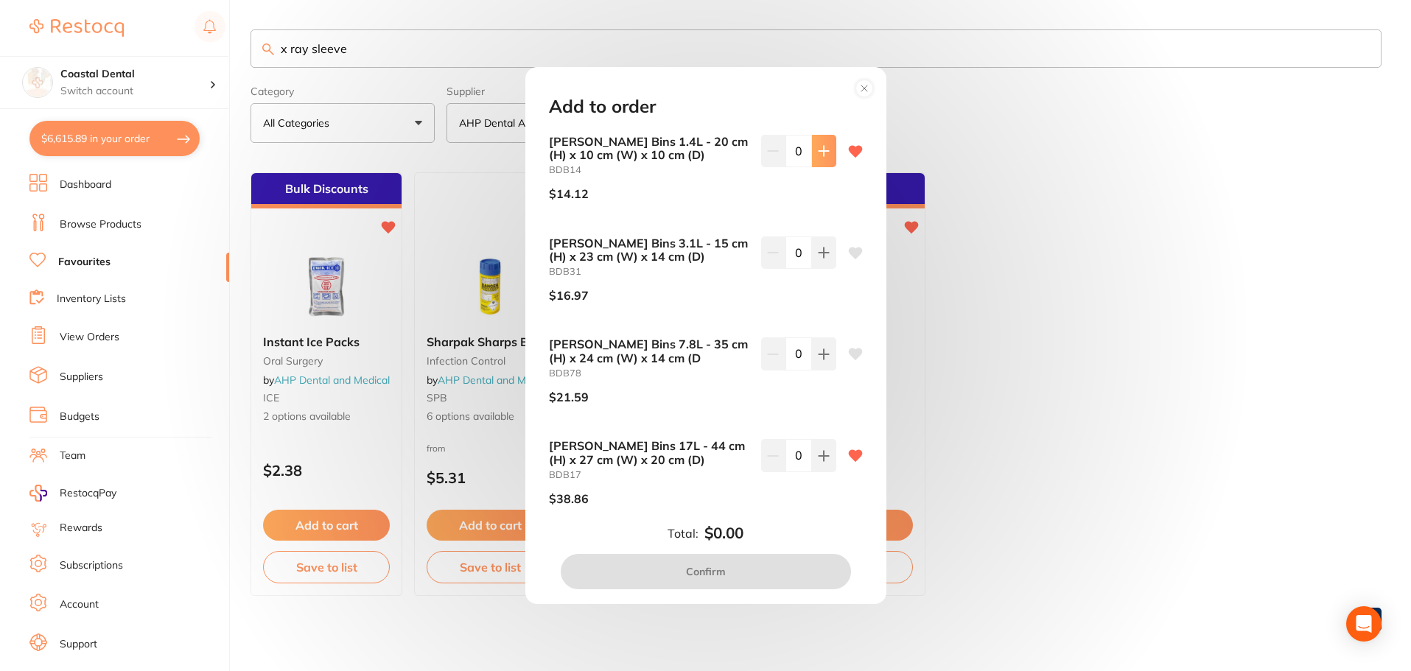
click at [818, 148] on icon at bounding box center [824, 151] width 12 height 12
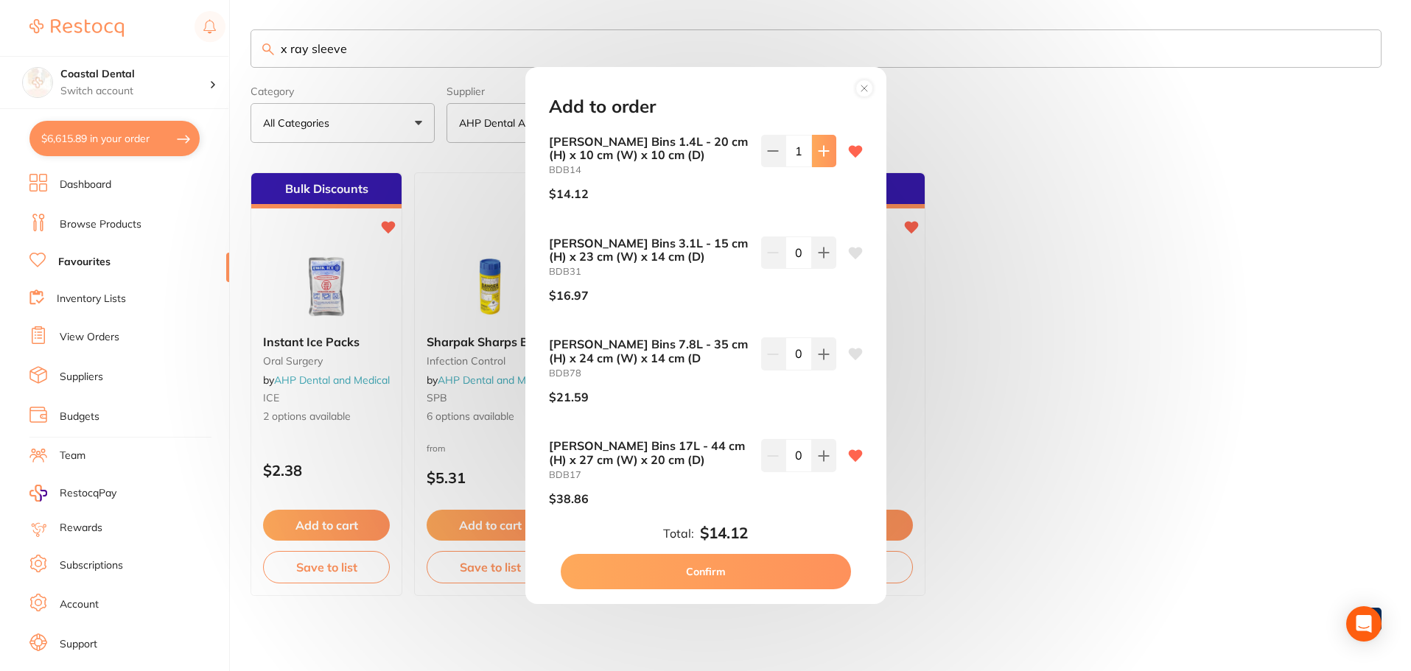
click at [818, 148] on icon at bounding box center [824, 151] width 12 height 12
type input "2"
click at [713, 567] on button "Confirm" at bounding box center [706, 571] width 290 height 35
checkbox input "false"
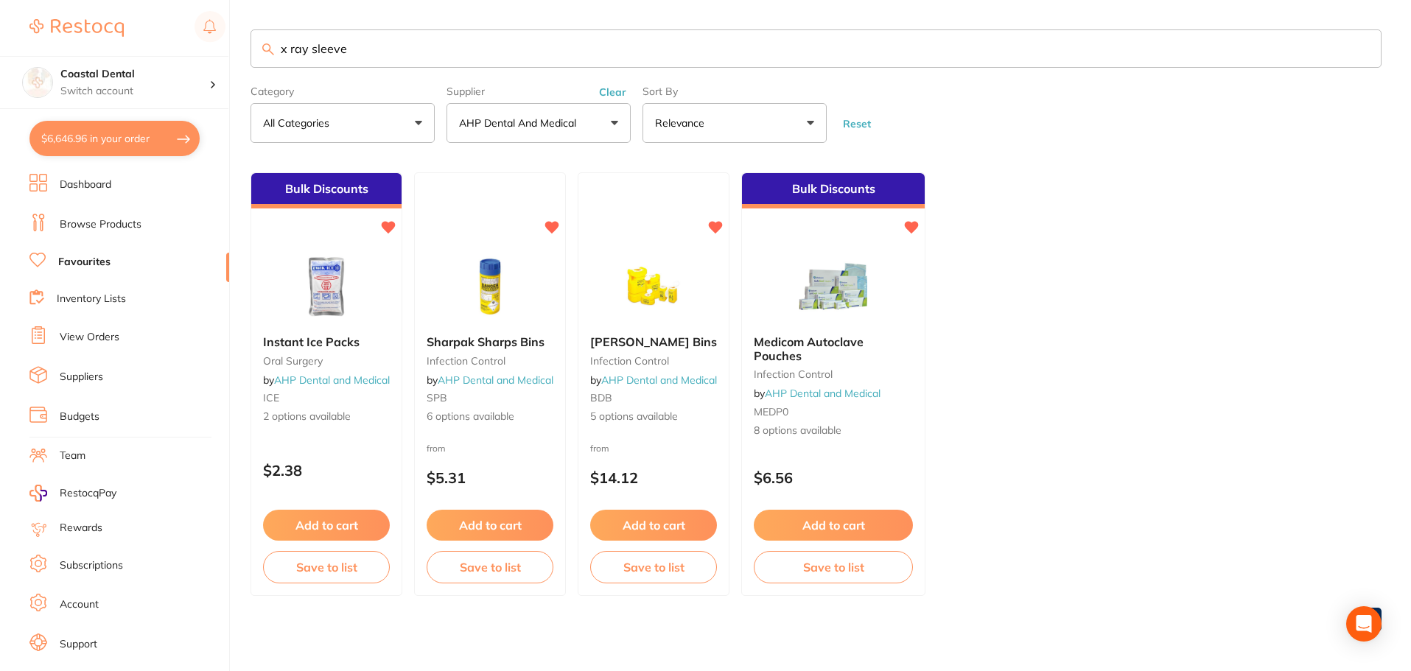
click at [105, 144] on button "$6,646.96 in your order" at bounding box center [114, 138] width 170 height 35
checkbox input "true"
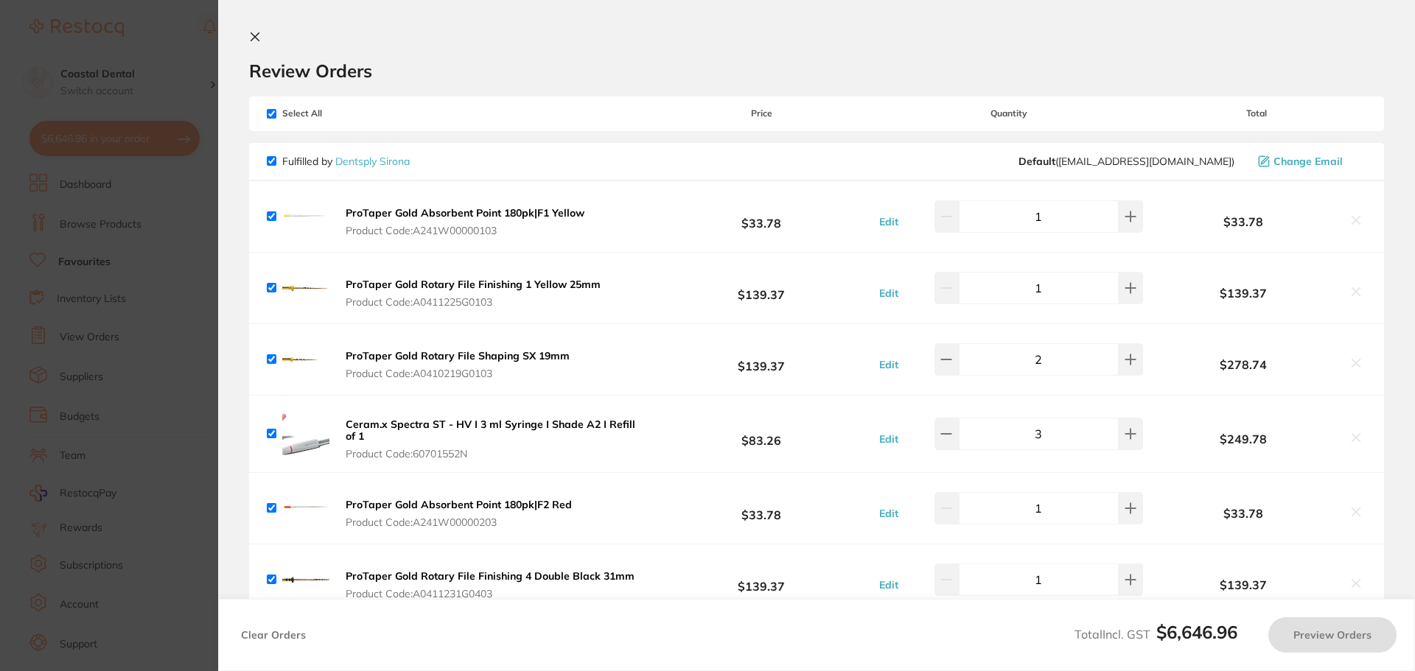
checkbox input "false"
checkbox input "true"
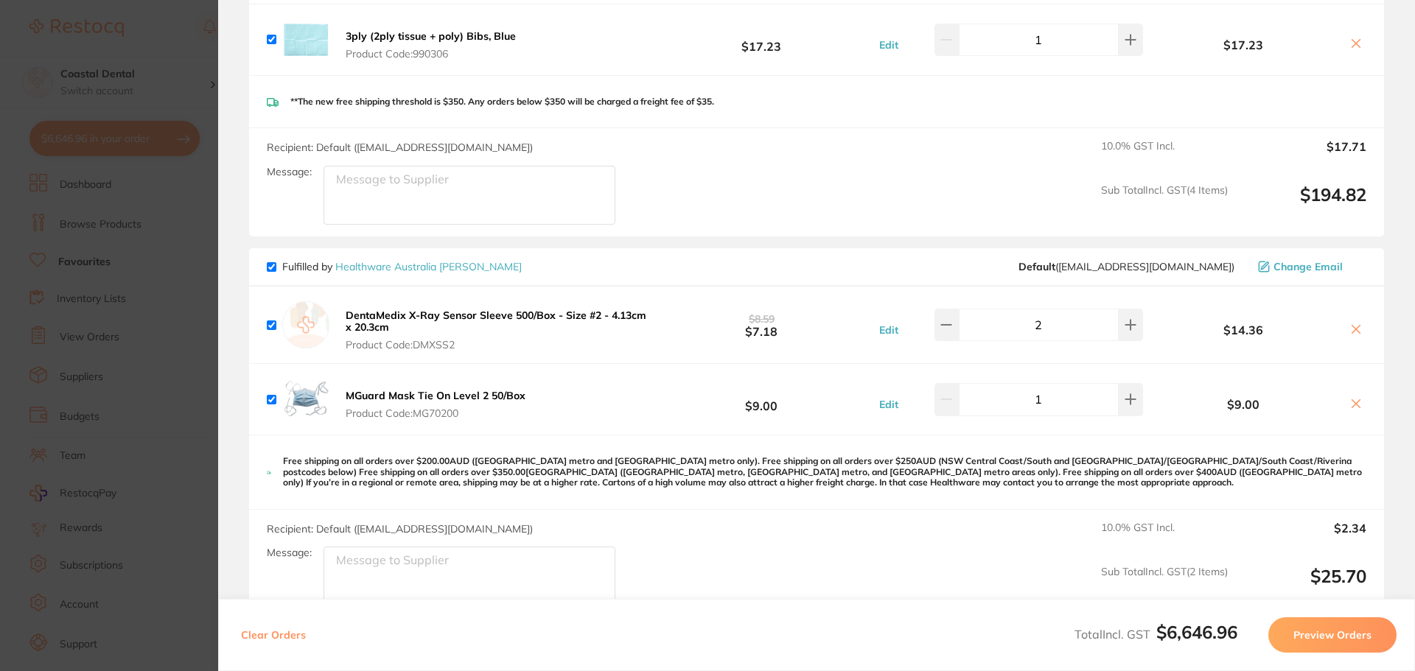
scroll to position [4642, 0]
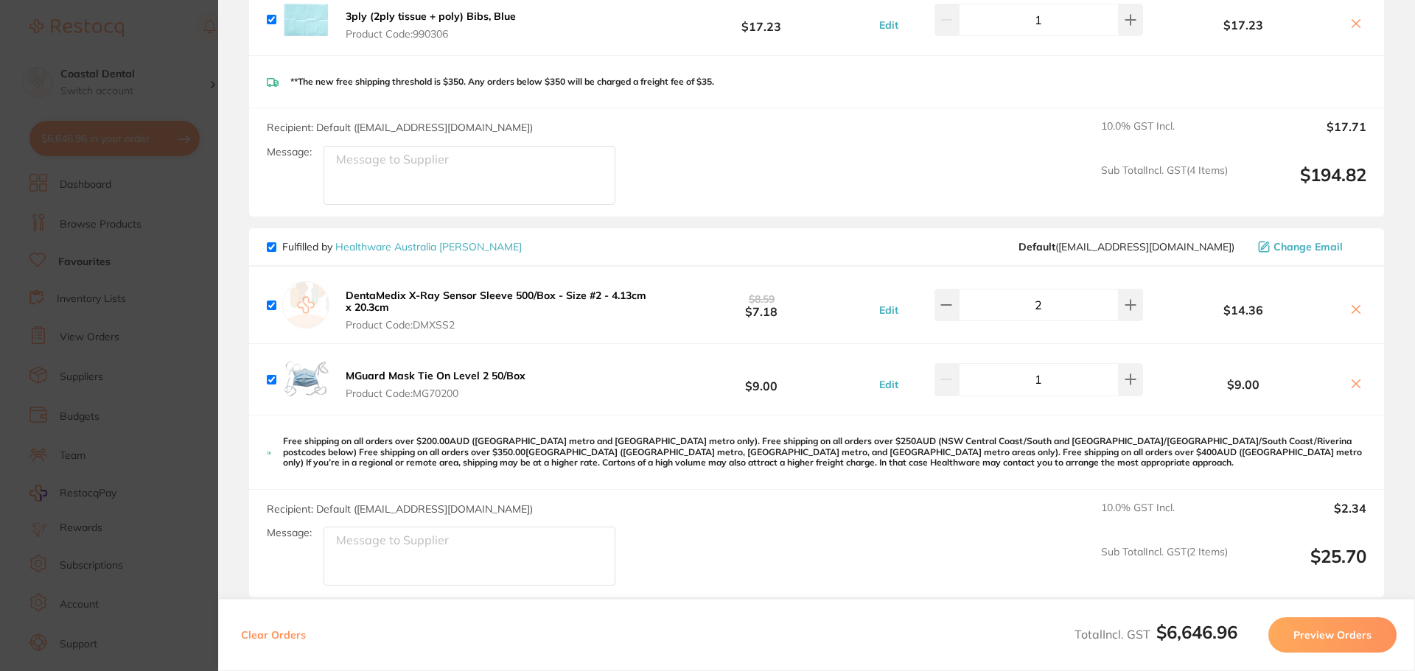
click at [1353, 378] on icon at bounding box center [1356, 384] width 12 height 12
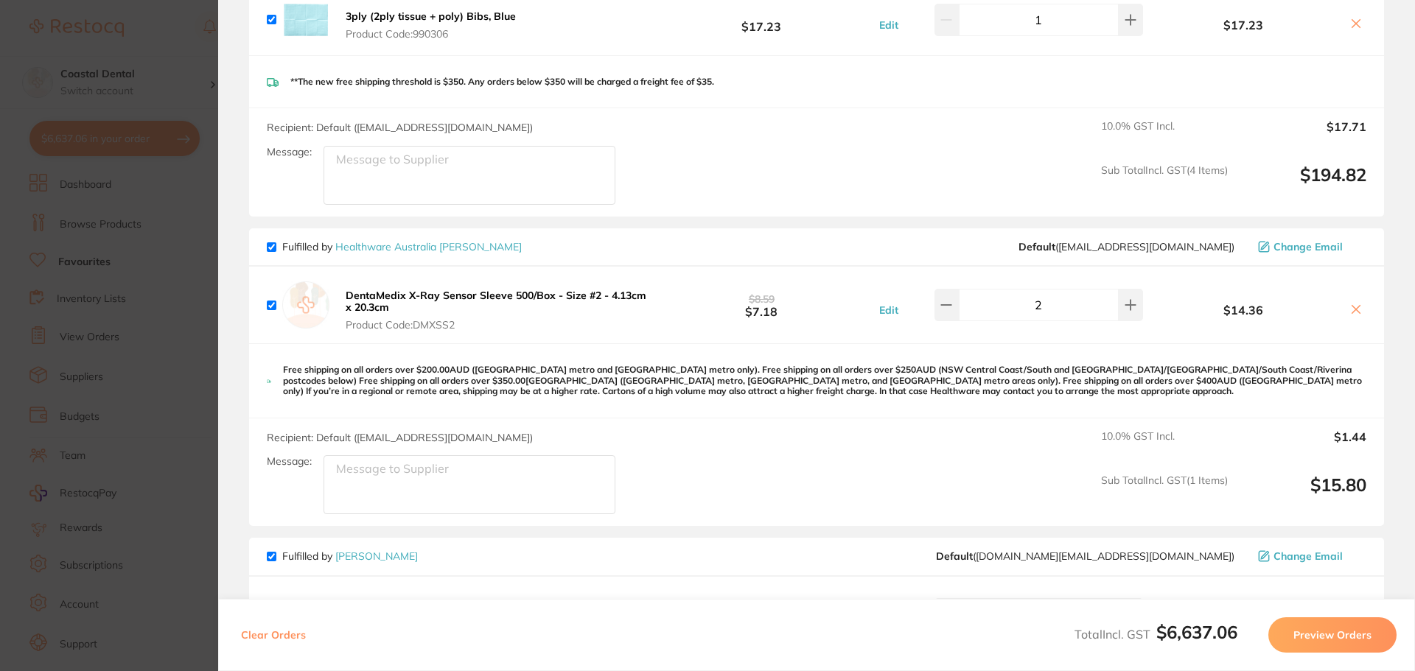
click at [1350, 304] on icon at bounding box center [1356, 310] width 12 height 12
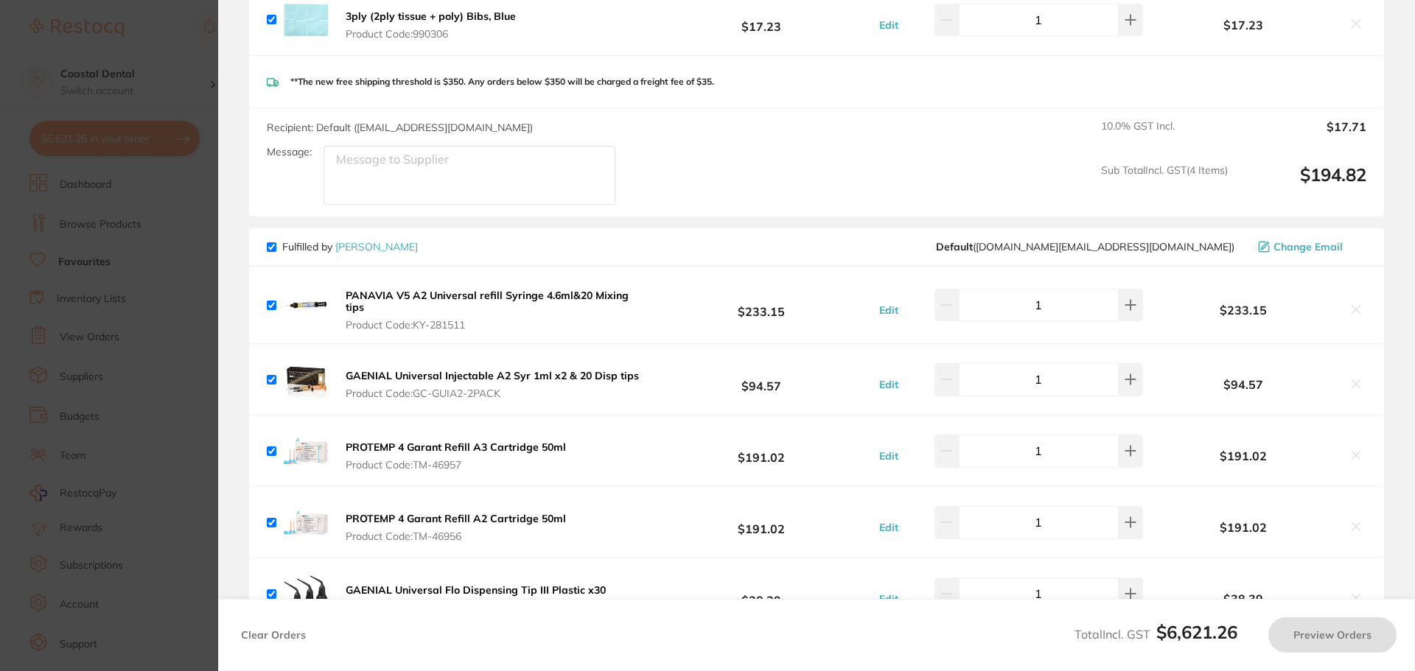
checkbox input "true"
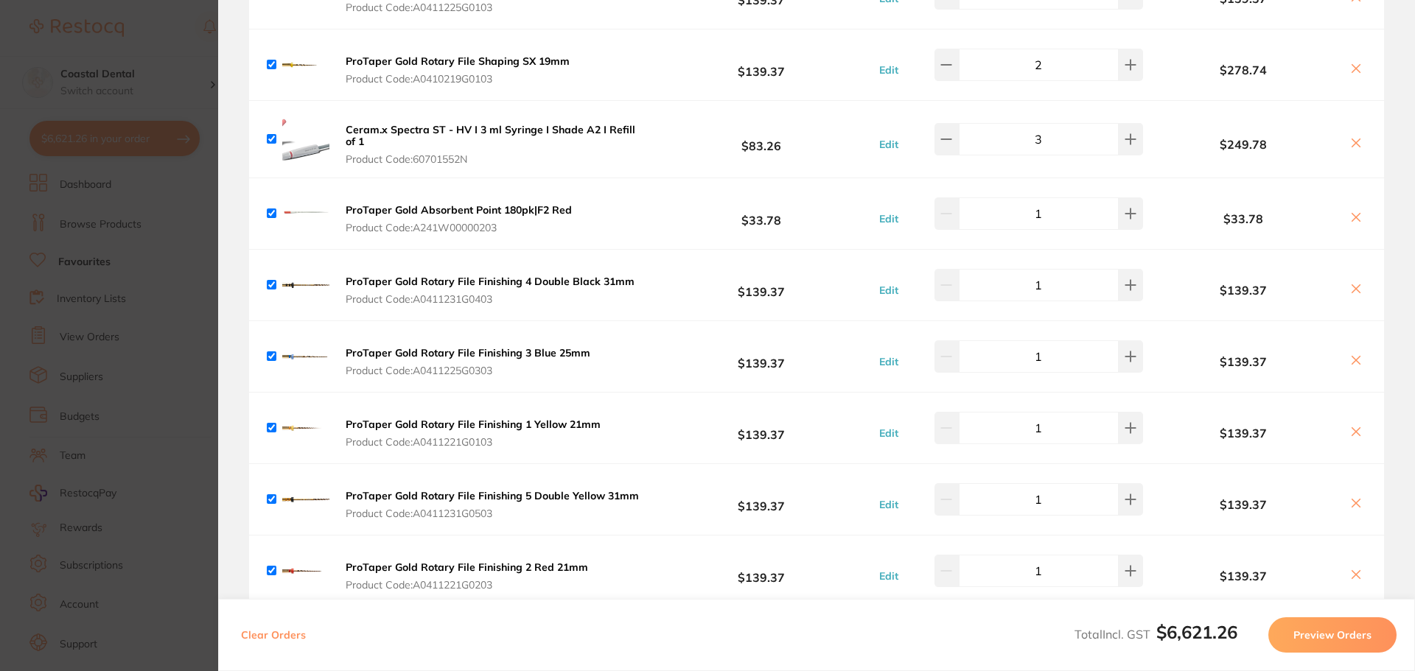
scroll to position [0, 0]
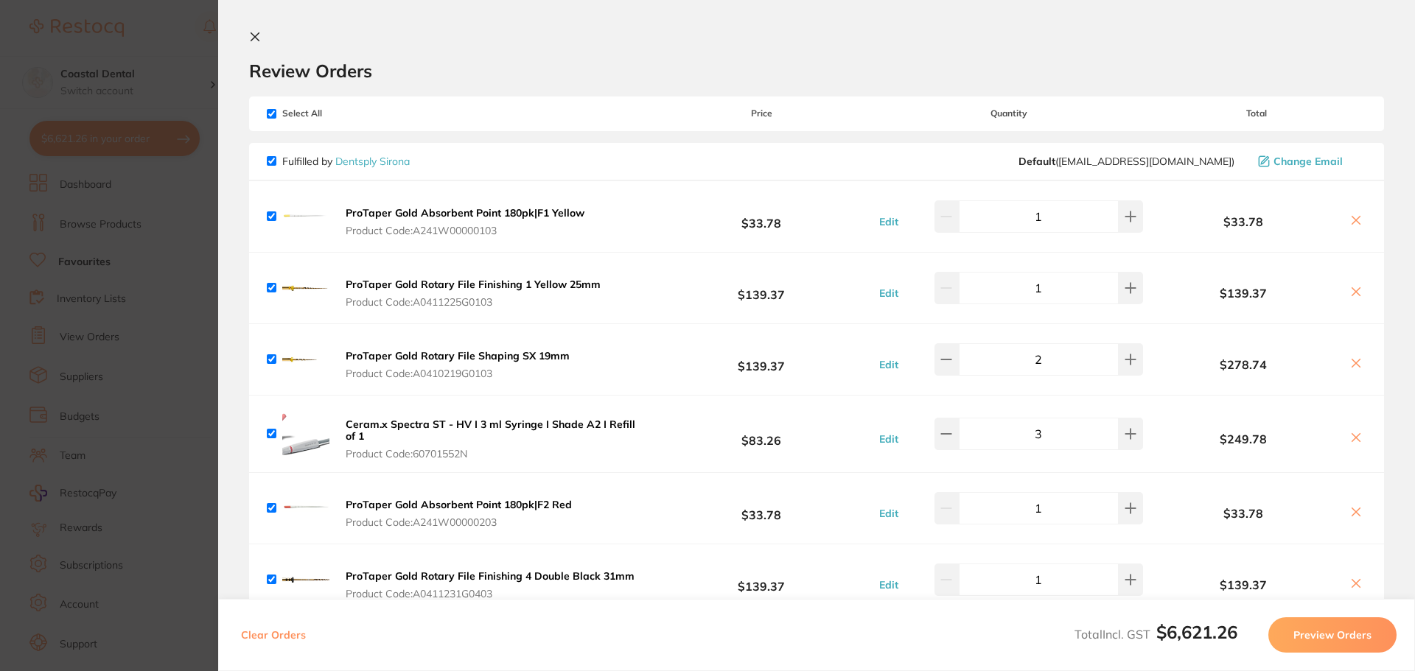
click at [255, 36] on icon at bounding box center [255, 37] width 8 height 8
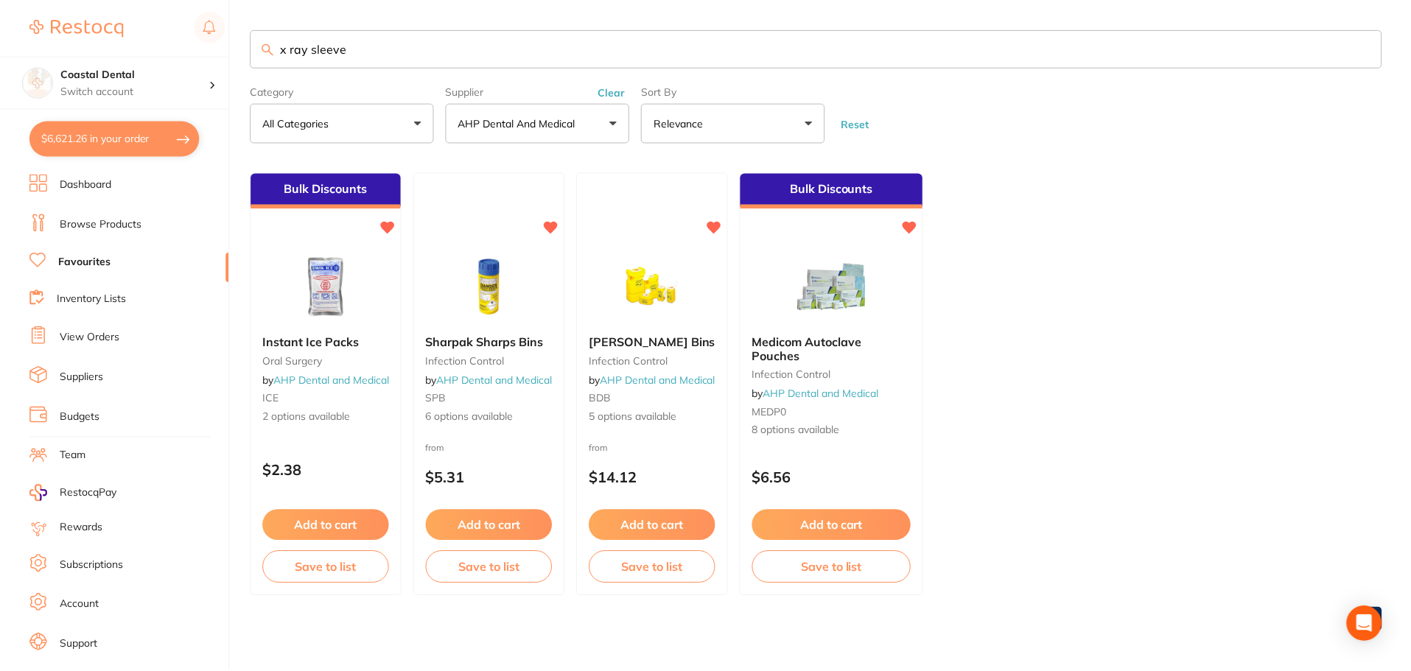
scroll to position [1, 0]
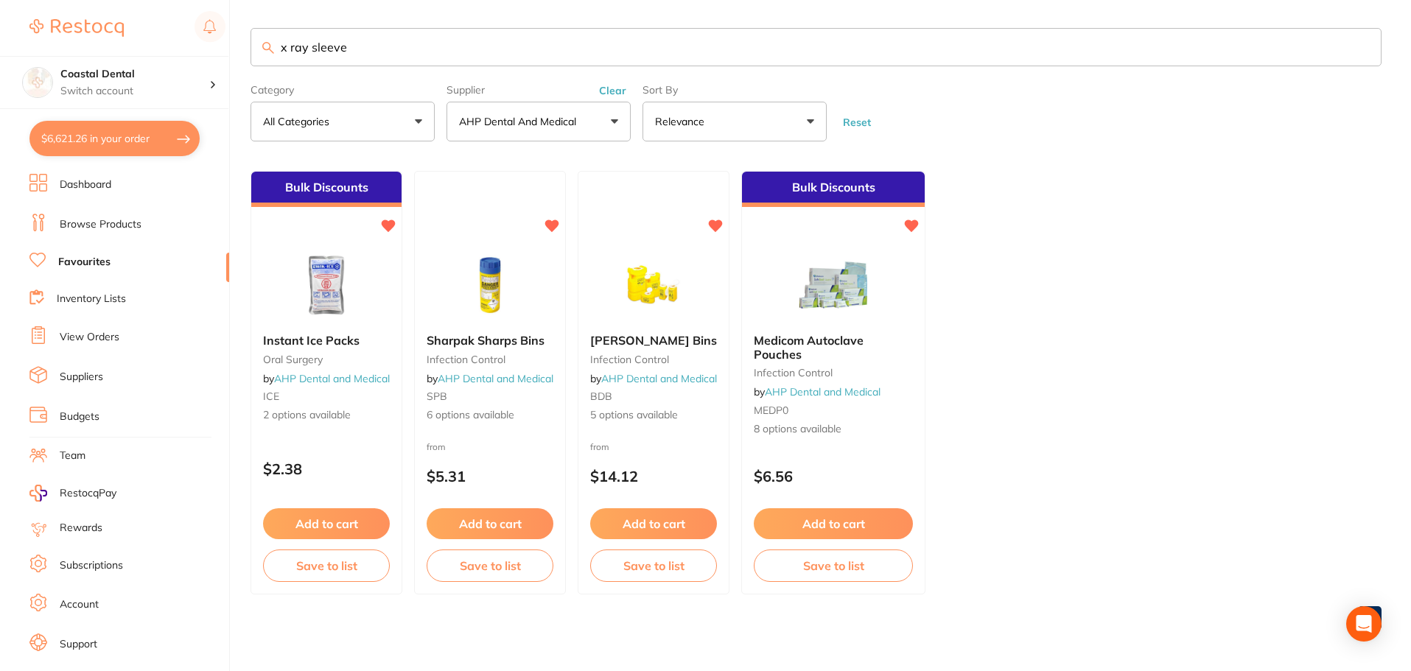
click at [619, 122] on button "AHP Dental and Medical" at bounding box center [539, 122] width 184 height 40
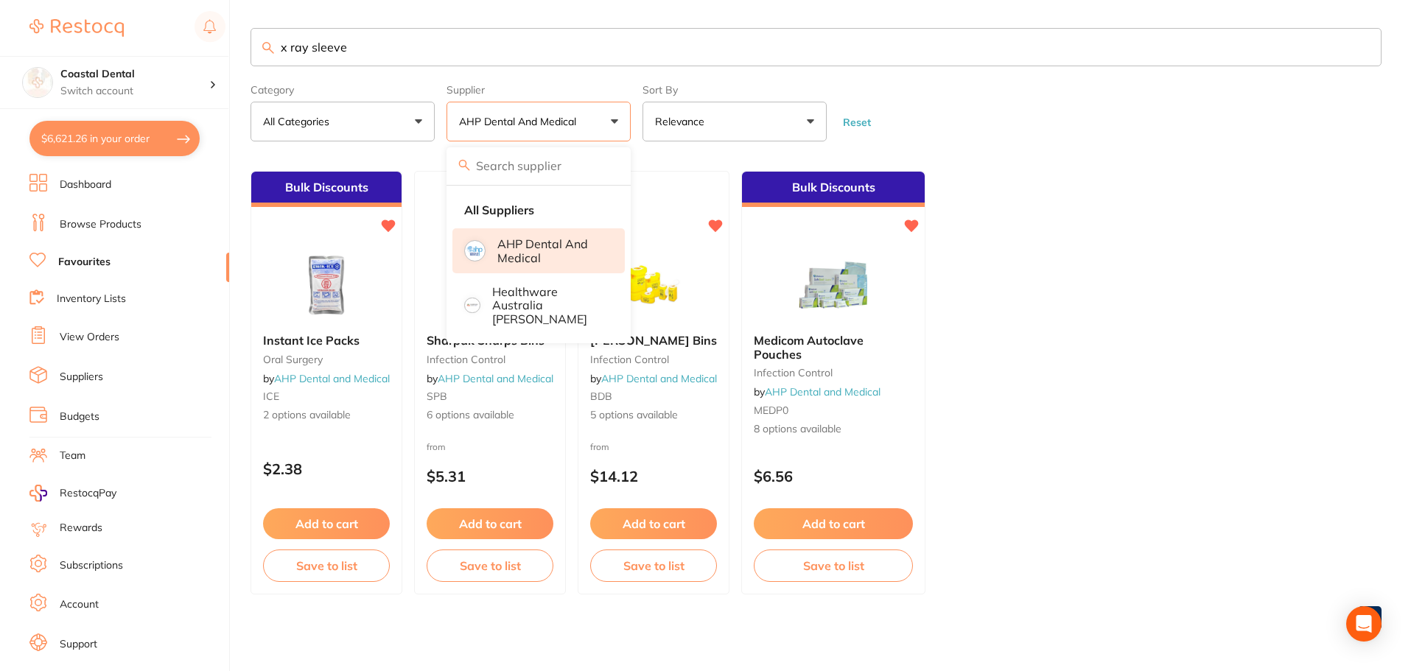
drag, startPoint x: 483, startPoint y: 50, endPoint x: 147, endPoint y: 43, distance: 335.3
click at [157, 48] on div "$6,621.26 Coastal Dental Switch account Coastal Dental Dental Sanctuary $6,621.…" at bounding box center [705, 334] width 1411 height 671
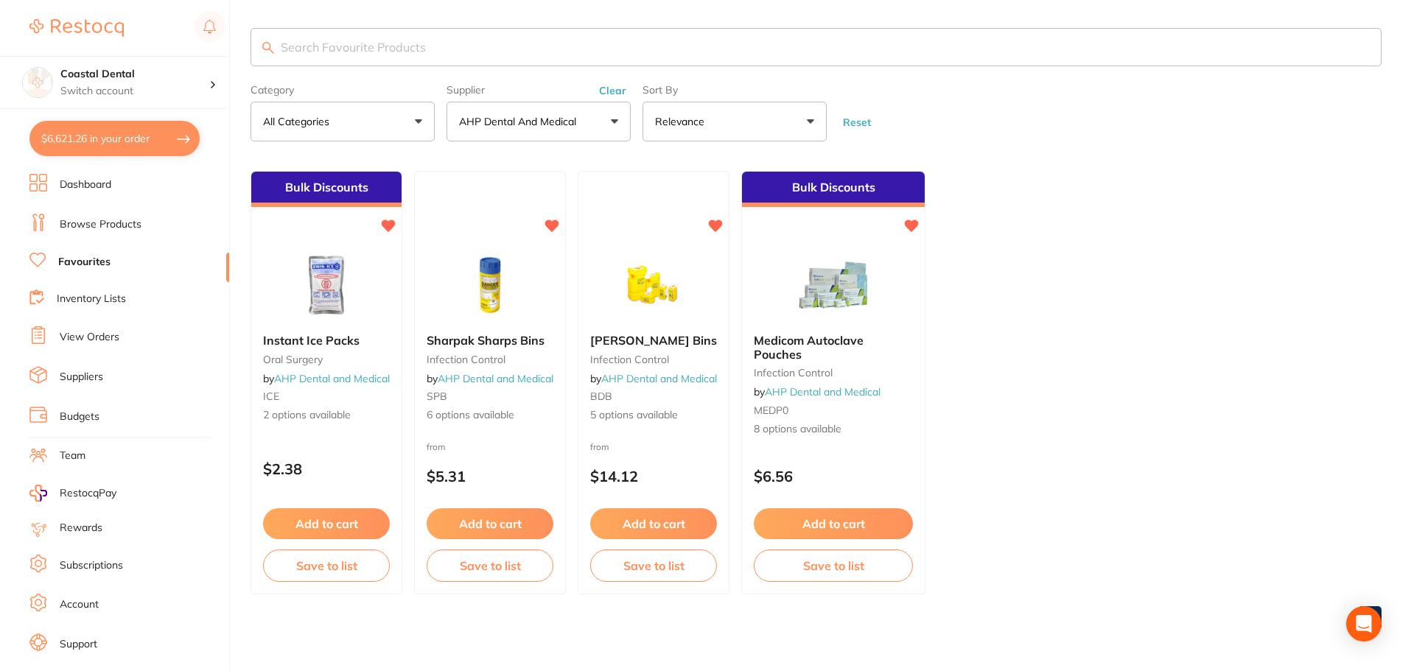
click at [612, 120] on button "AHP Dental and Medical" at bounding box center [539, 122] width 184 height 40
click at [612, 122] on button "AHP Dental and Medical" at bounding box center [539, 122] width 184 height 40
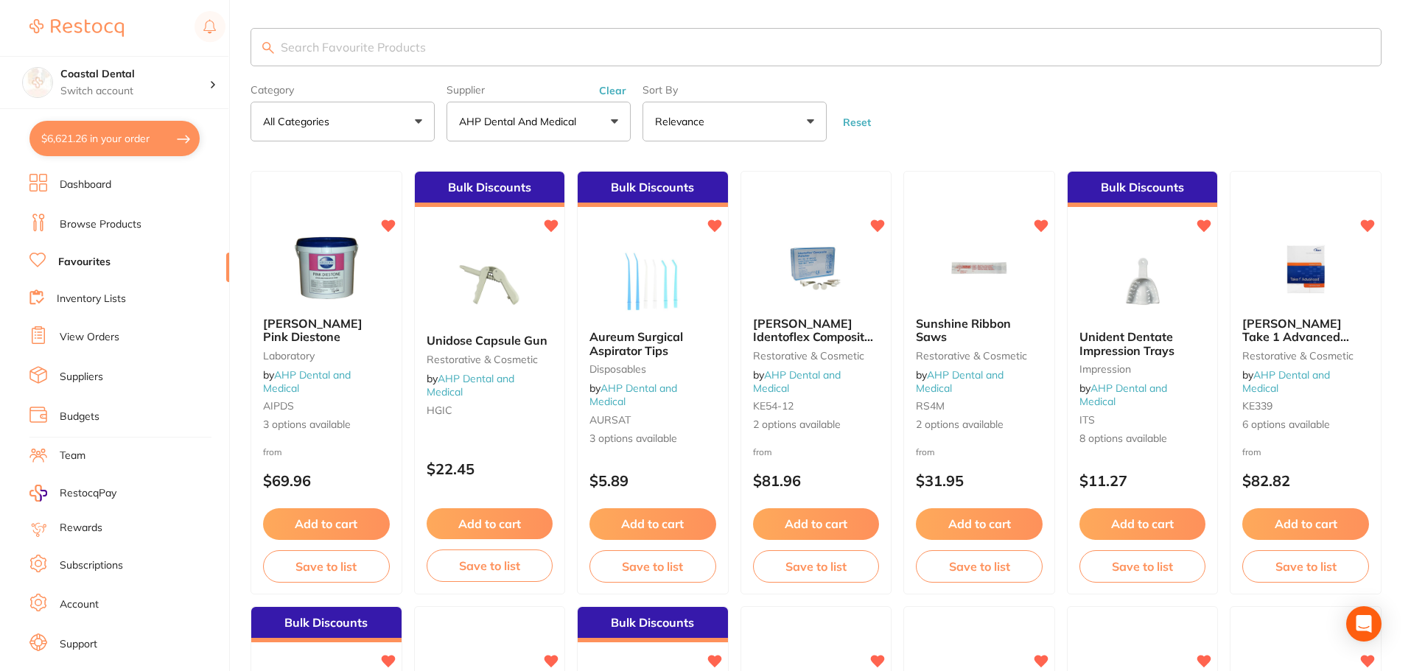
click at [613, 122] on button "AHP Dental and Medical" at bounding box center [539, 122] width 184 height 40
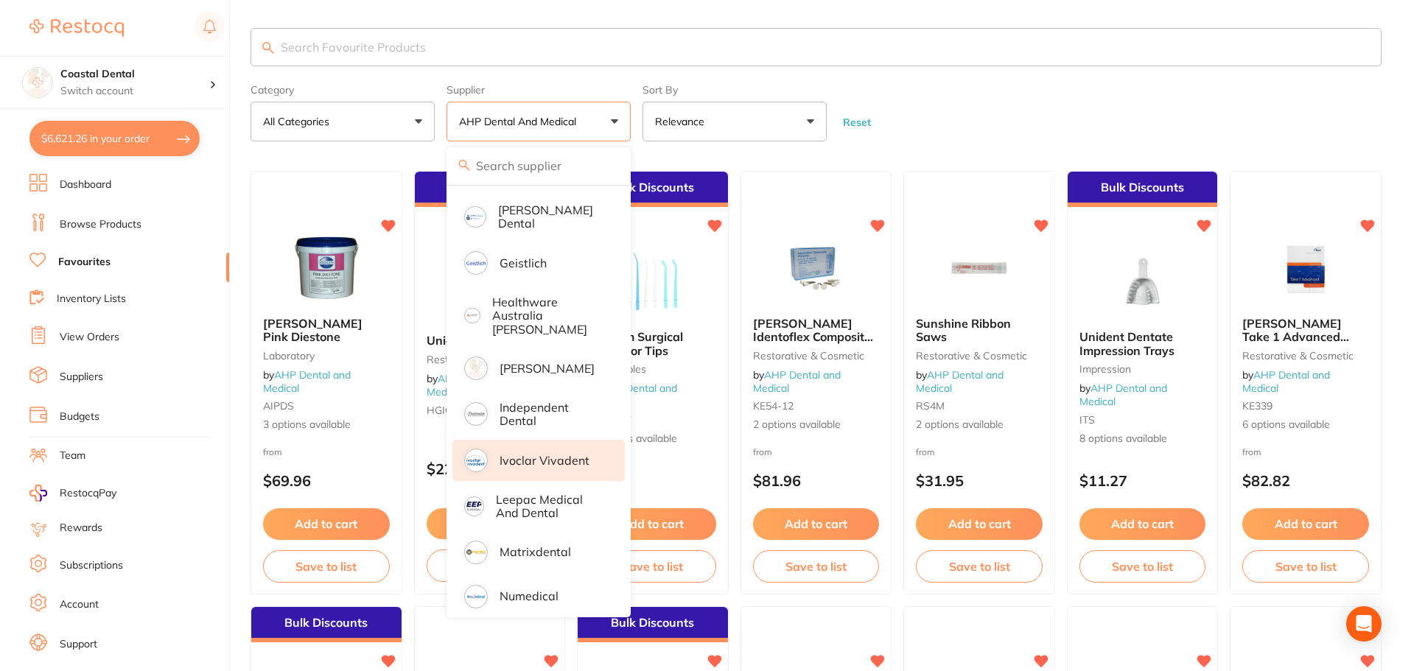
scroll to position [522, 0]
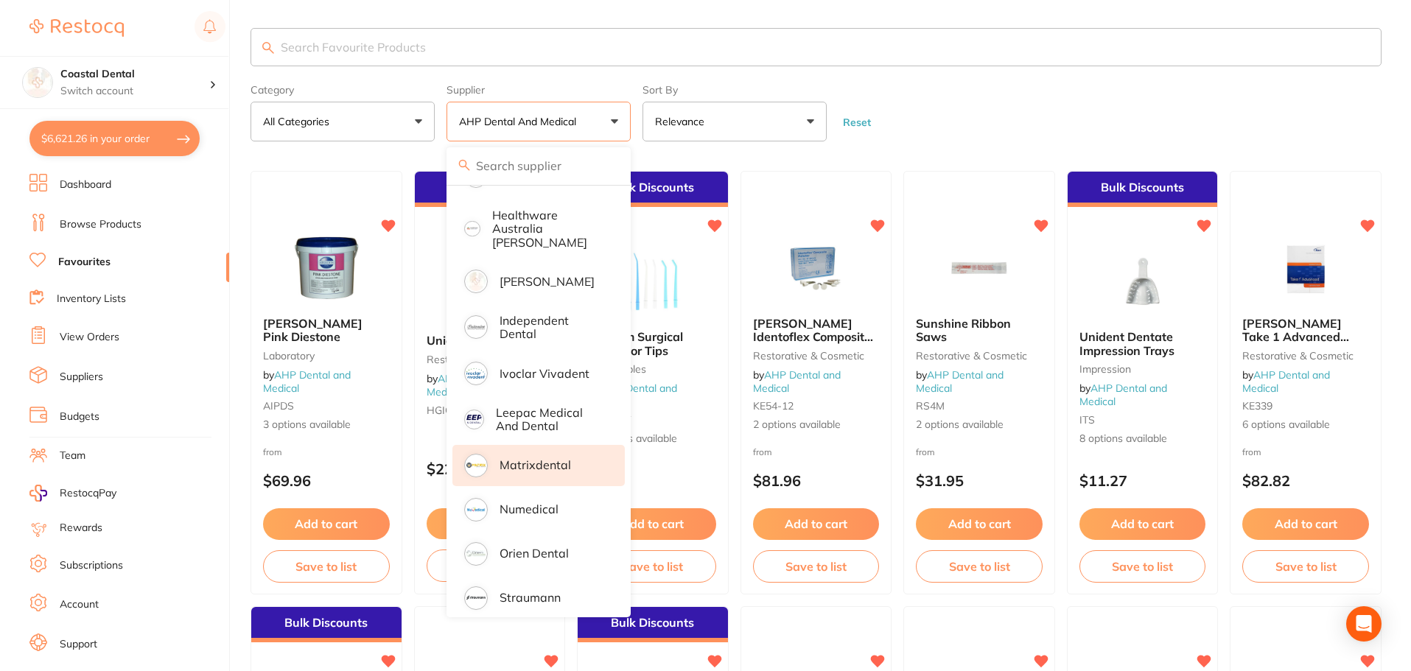
click at [531, 458] on p "Matrixdental" at bounding box center [535, 464] width 71 height 13
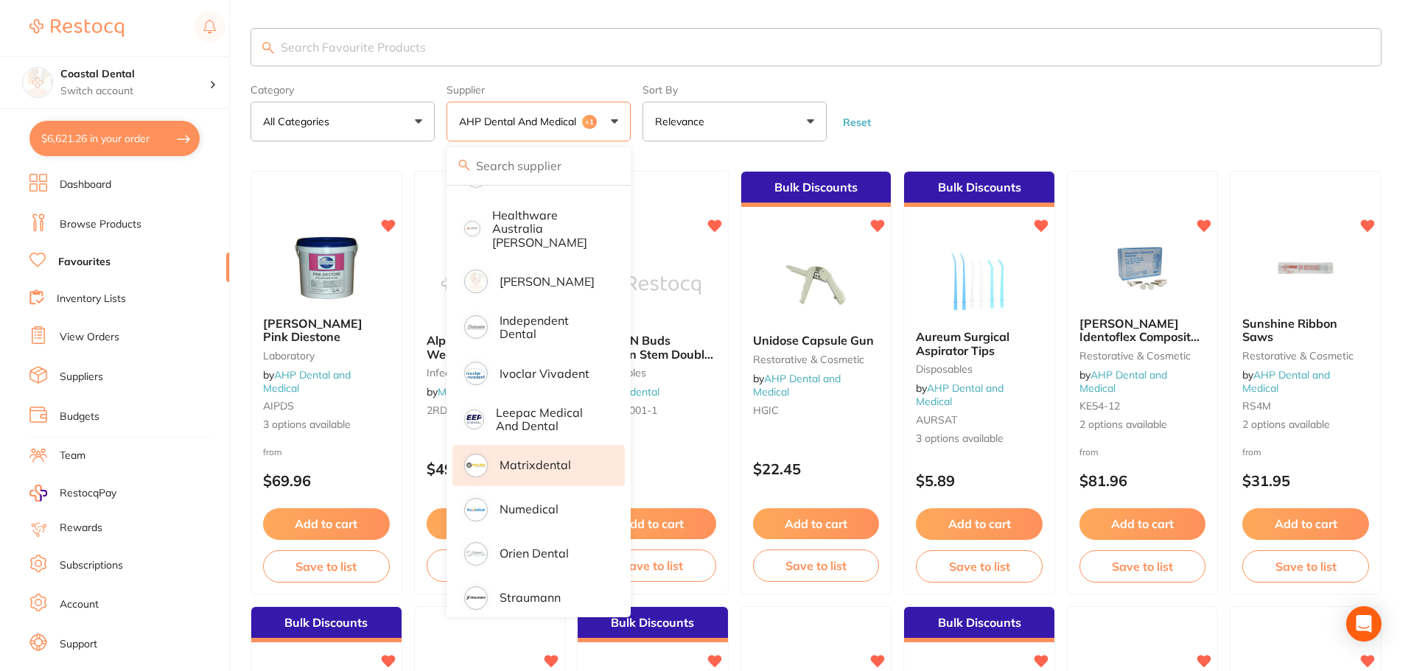
click at [541, 458] on p "Matrixdental" at bounding box center [535, 464] width 71 height 13
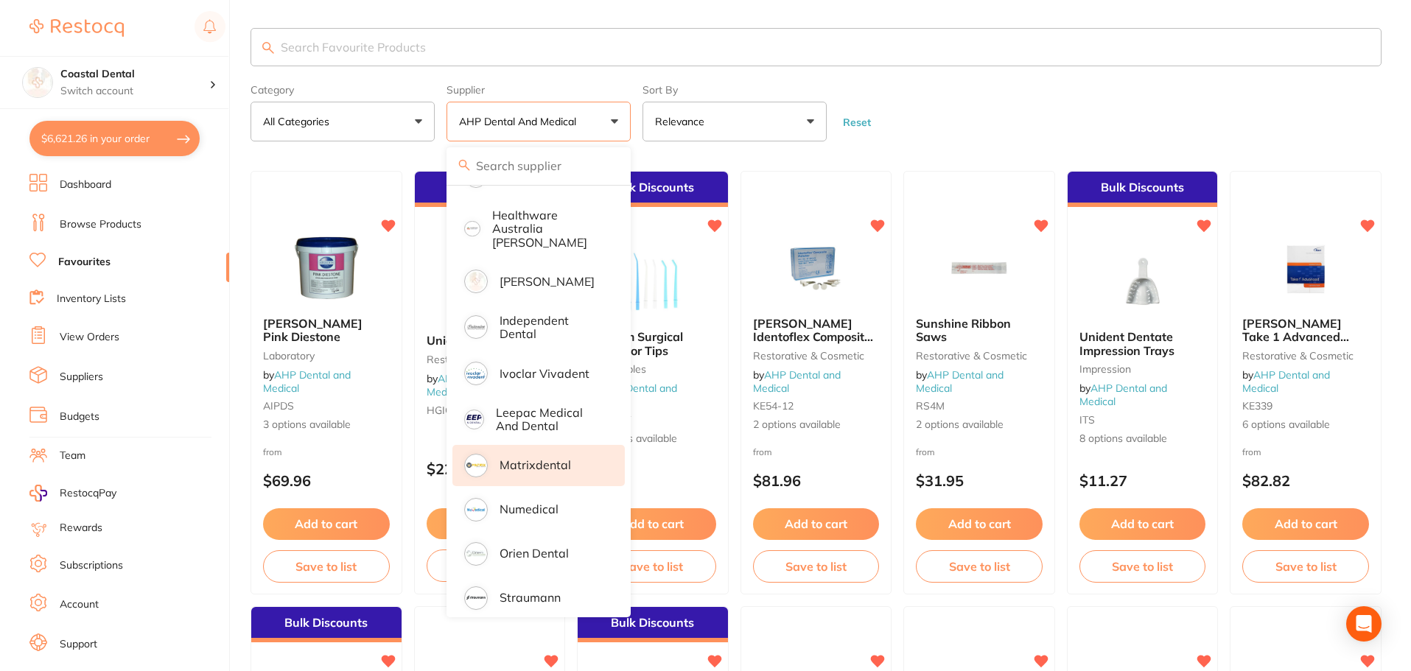
click at [542, 458] on p "Matrixdental" at bounding box center [535, 464] width 71 height 13
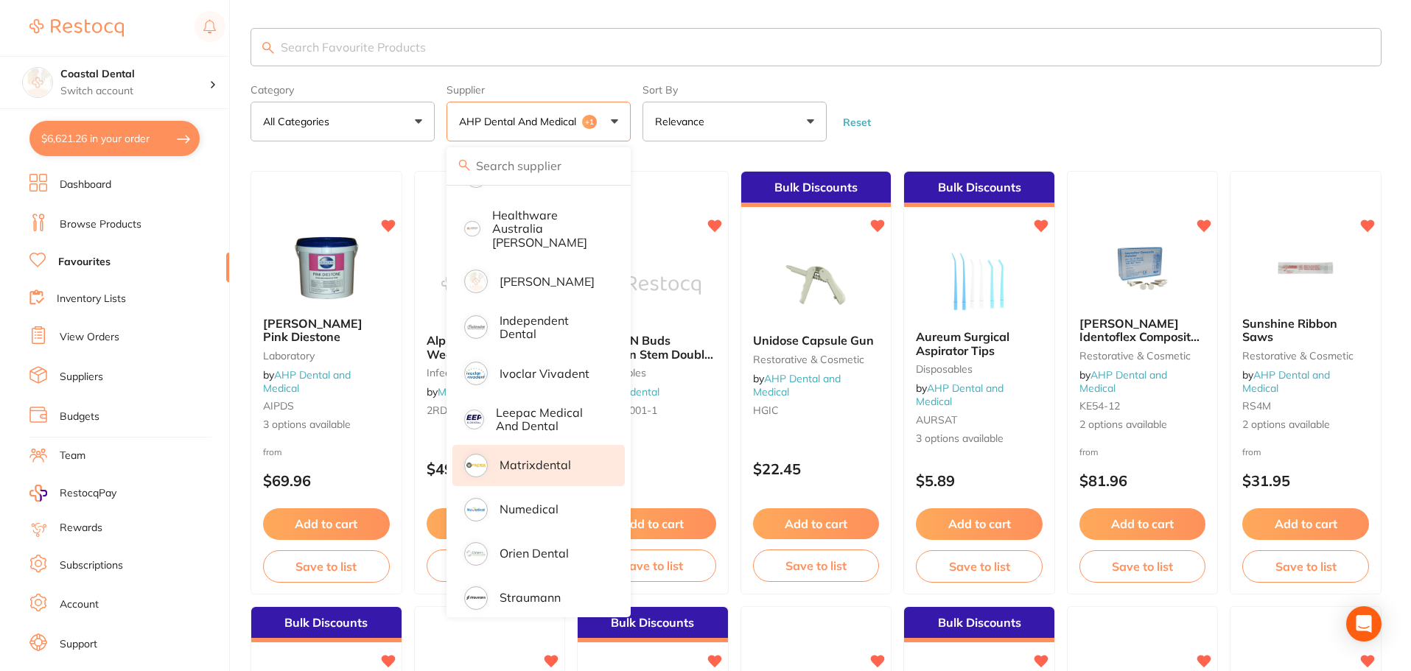
click at [531, 459] on li "Matrixdental" at bounding box center [538, 465] width 172 height 41
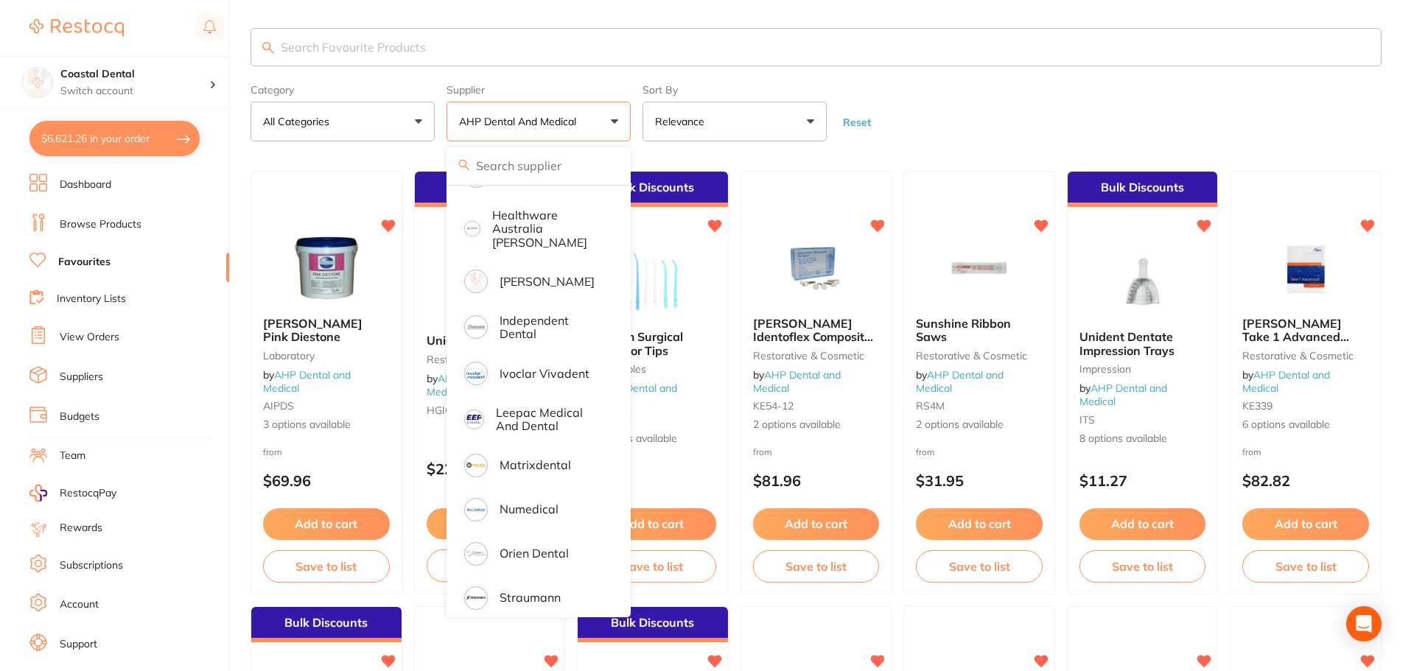
click at [615, 119] on button "AHP Dental and Medical" at bounding box center [539, 122] width 184 height 40
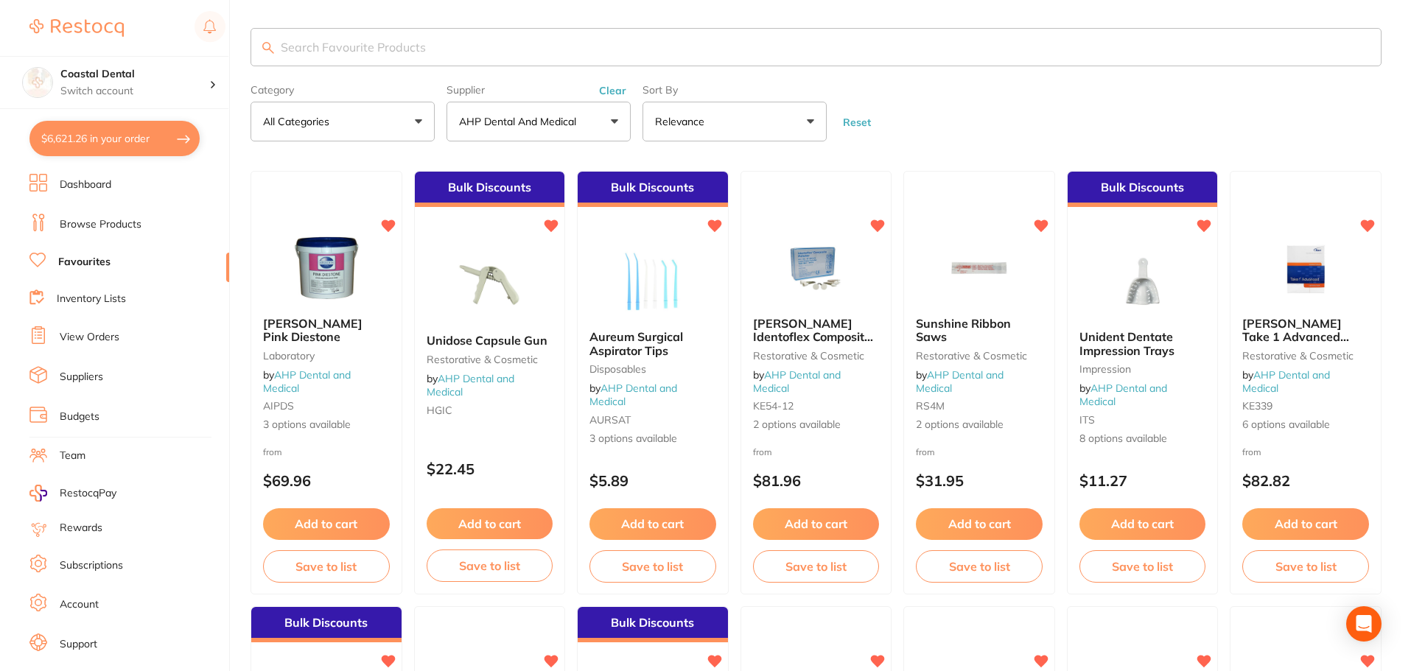
scroll to position [0, 0]
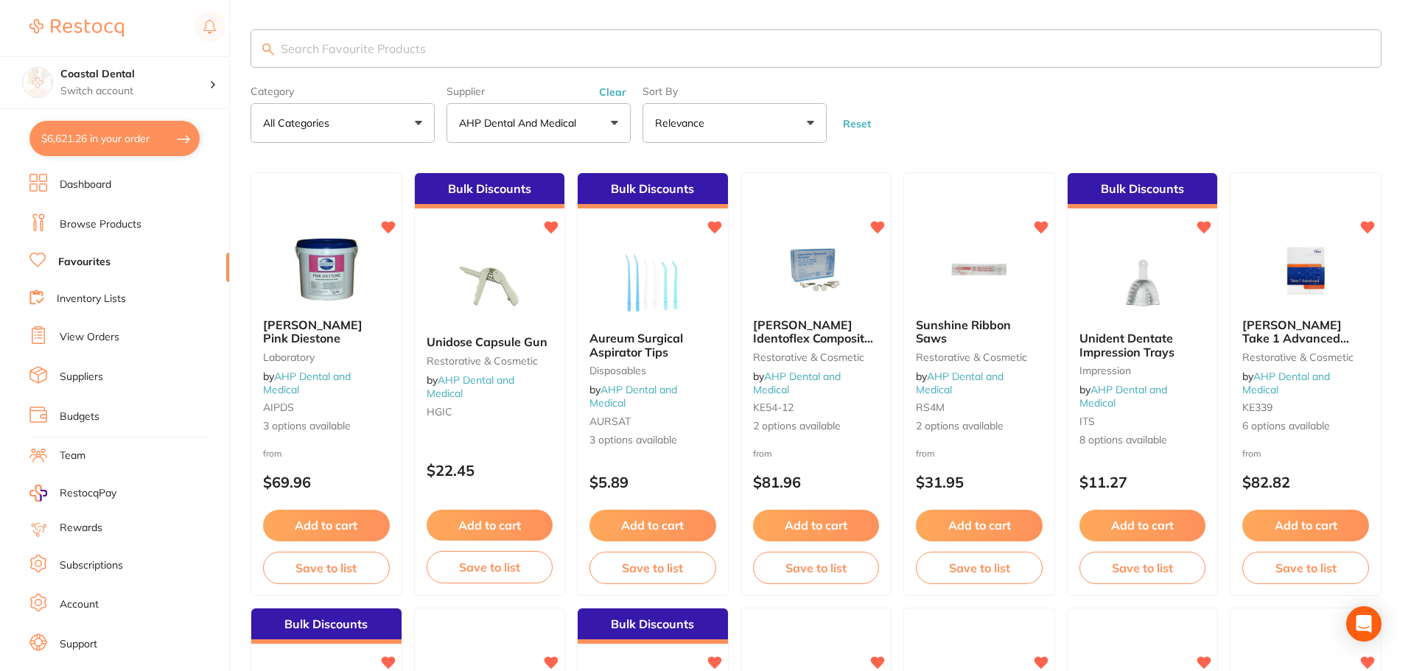
click at [615, 125] on button "AHP Dental and Medical" at bounding box center [539, 123] width 184 height 40
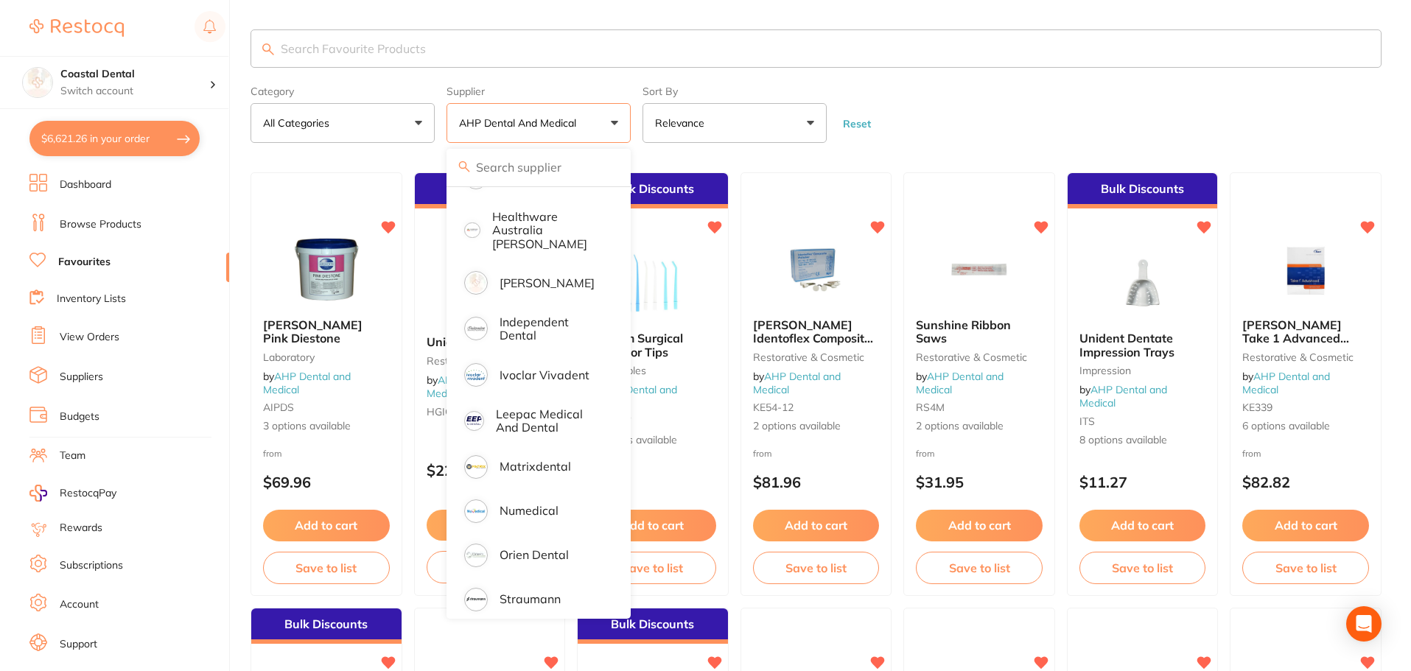
click at [614, 125] on button "AHP Dental and Medical" at bounding box center [539, 123] width 184 height 40
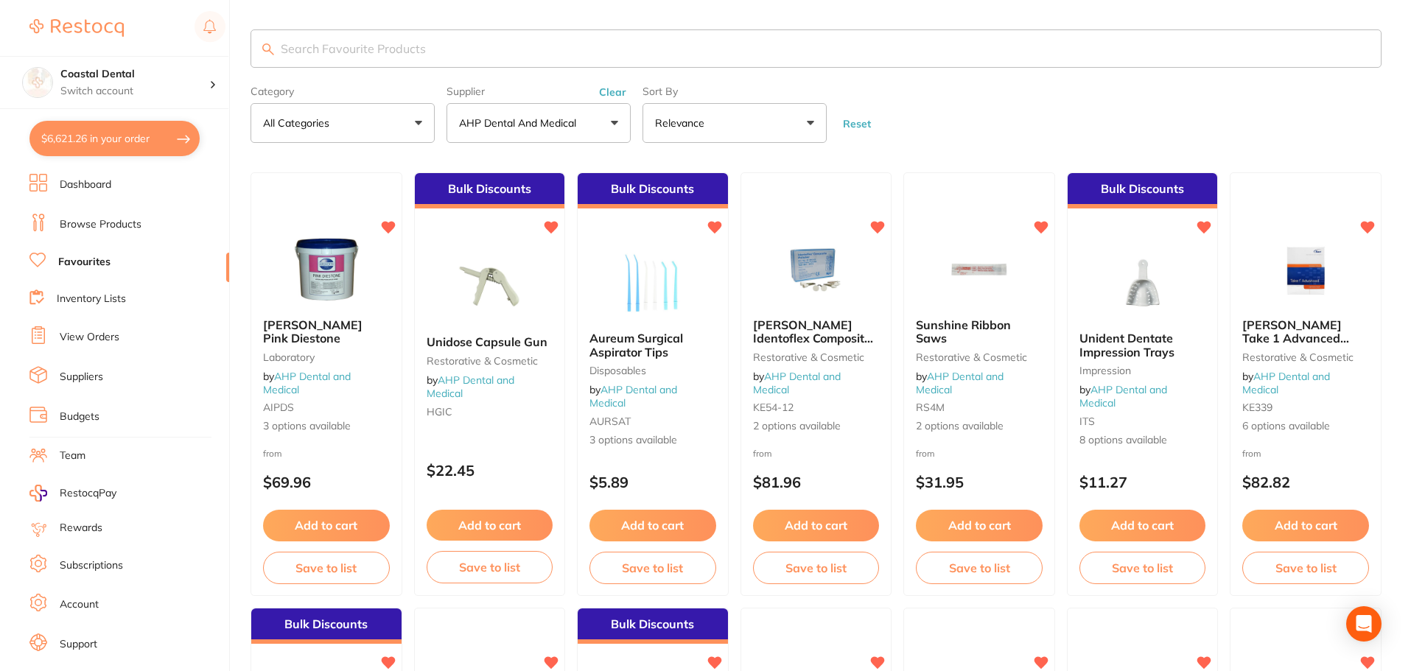
click at [614, 125] on button "AHP Dental and Medical" at bounding box center [539, 123] width 184 height 40
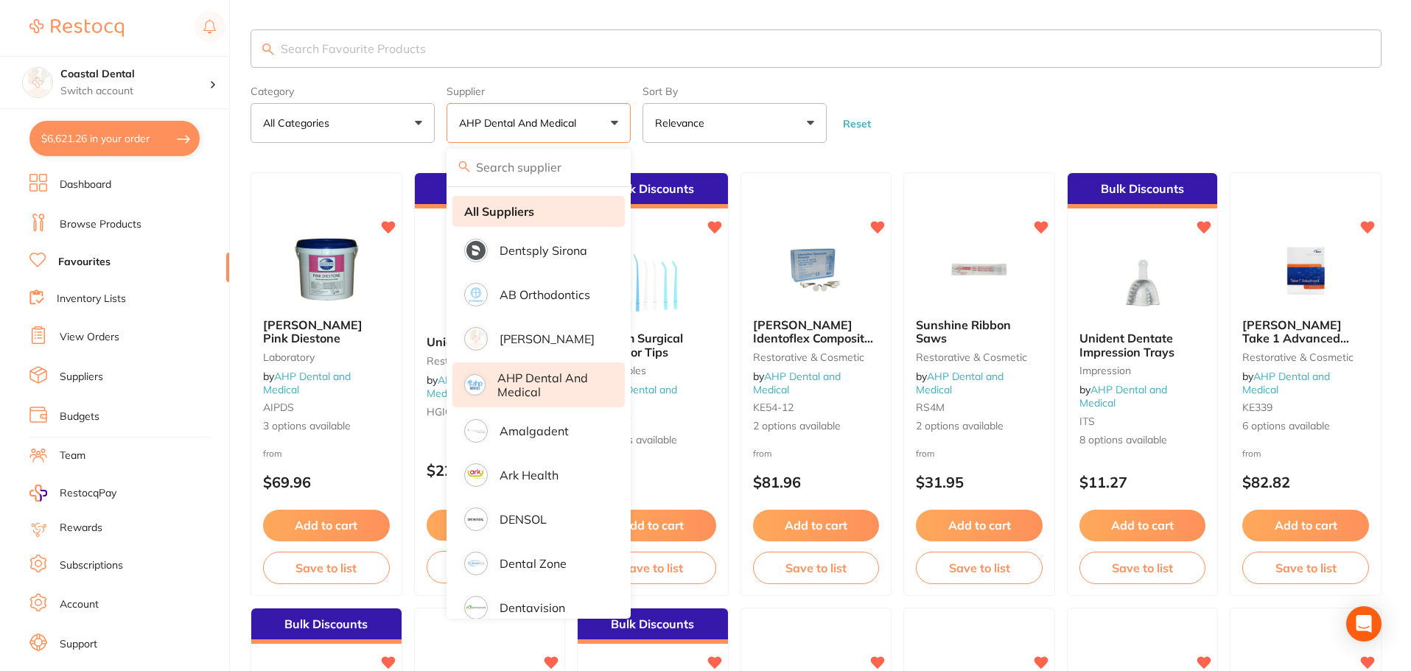
click at [511, 214] on strong "All Suppliers" at bounding box center [499, 211] width 70 height 13
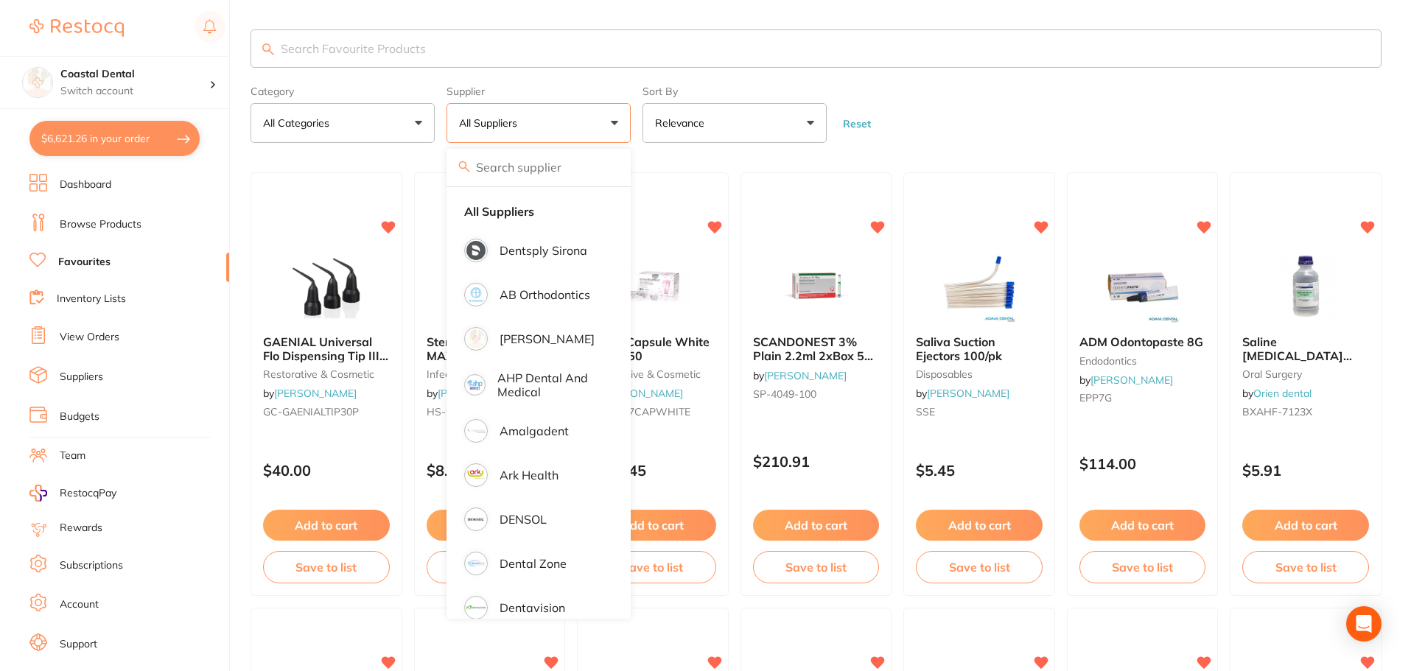
click at [131, 142] on button "$6,621.26 in your order" at bounding box center [114, 138] width 170 height 35
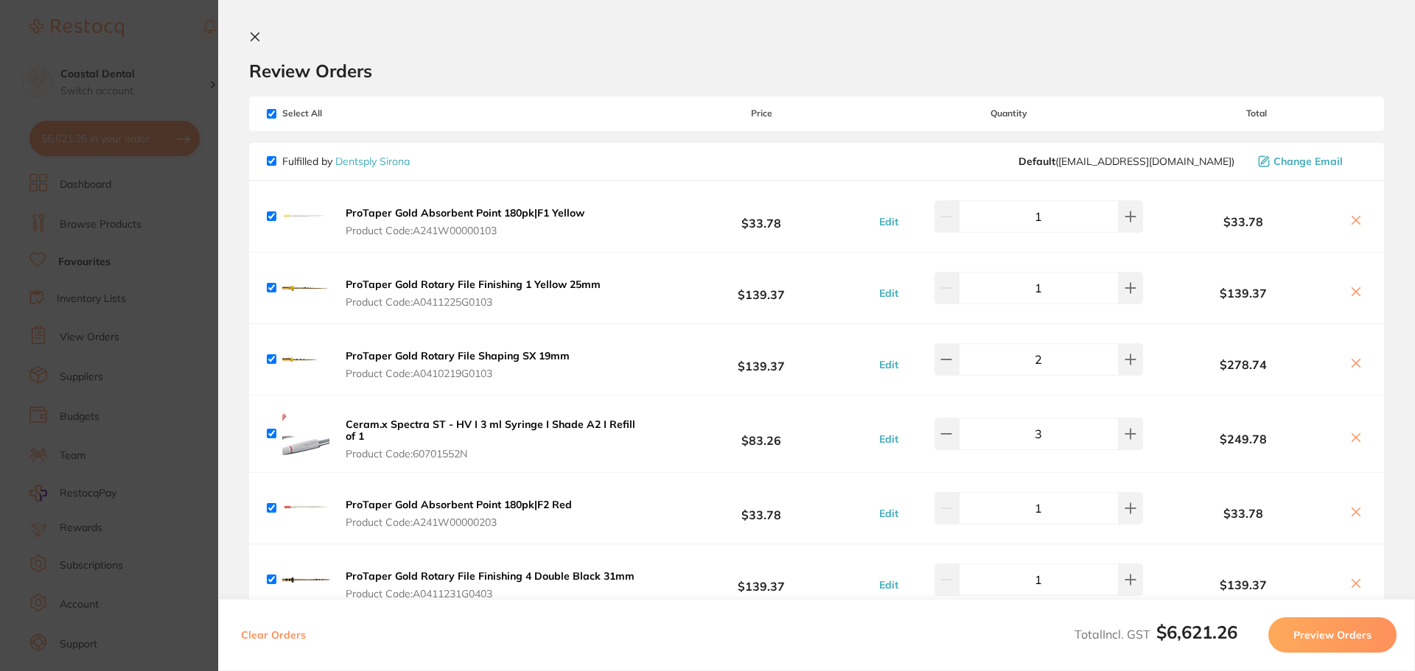
click at [268, 116] on input "checkbox" at bounding box center [272, 114] width 10 height 10
click at [269, 111] on input "checkbox" at bounding box center [272, 114] width 10 height 10
checkbox input "true"
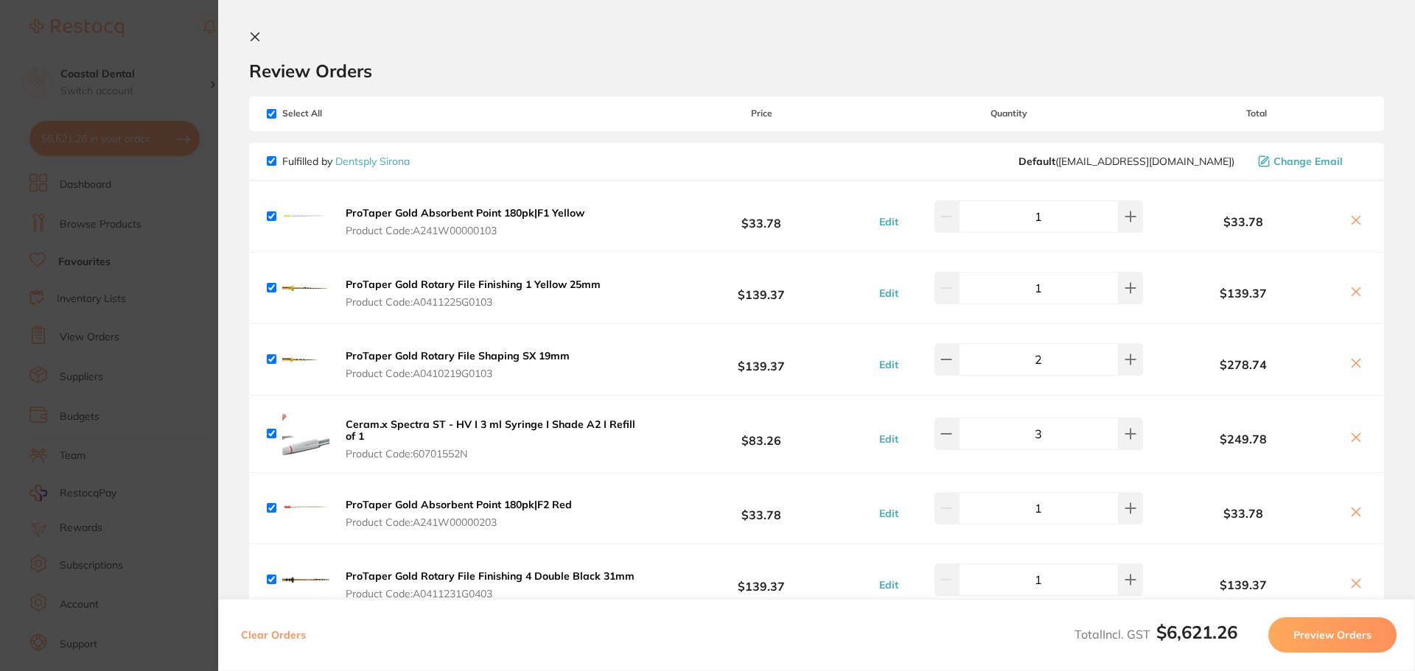
checkbox input "true"
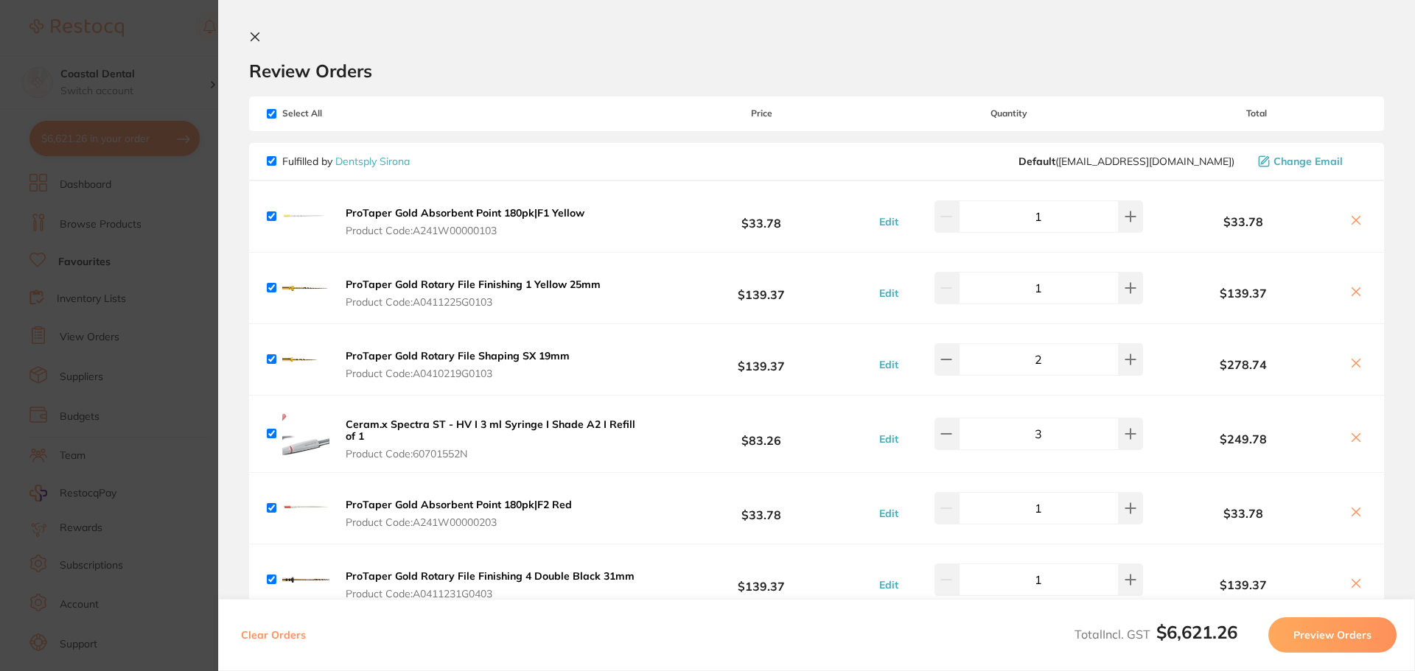
checkbox input "true"
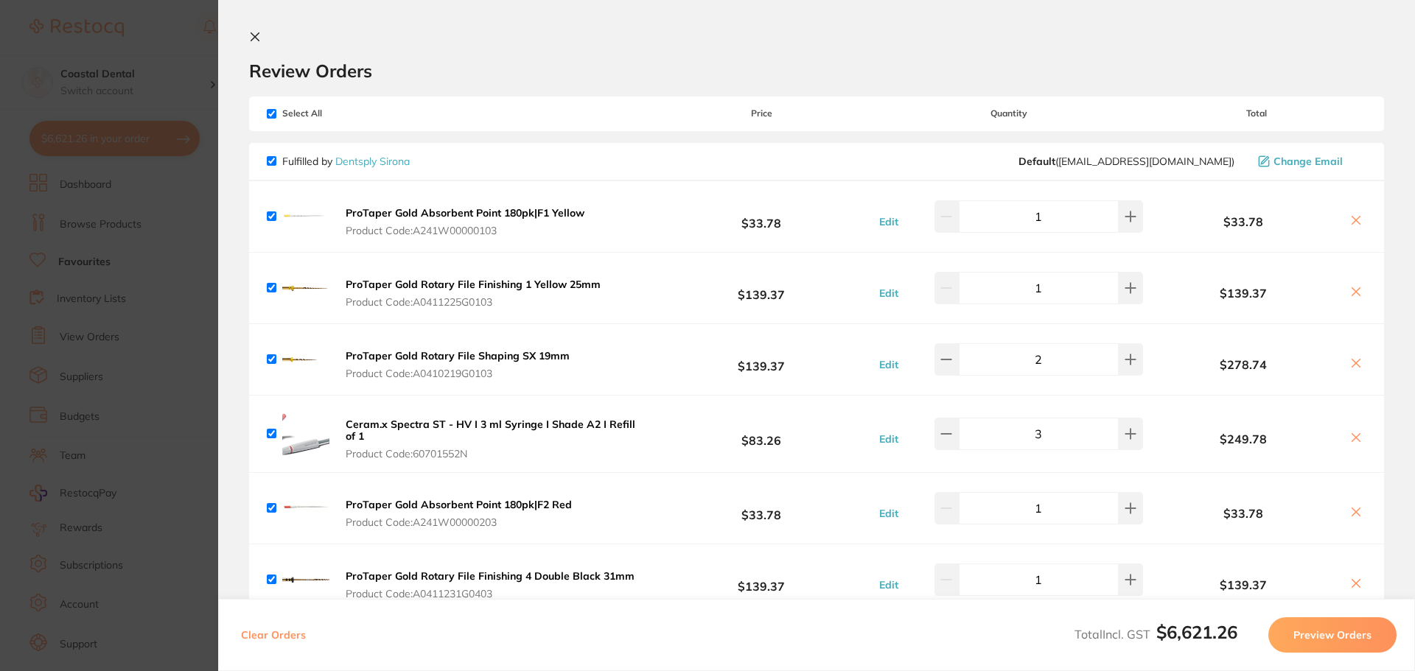
checkbox input "true"
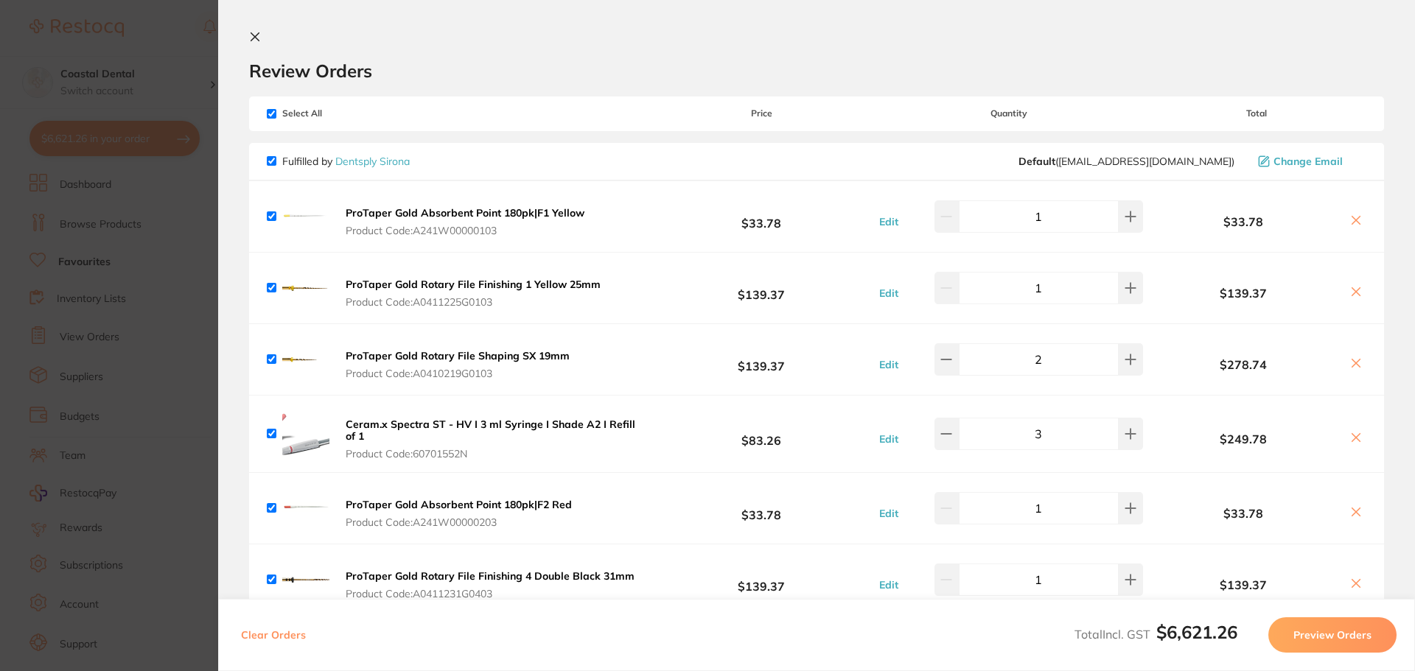
checkbox input "true"
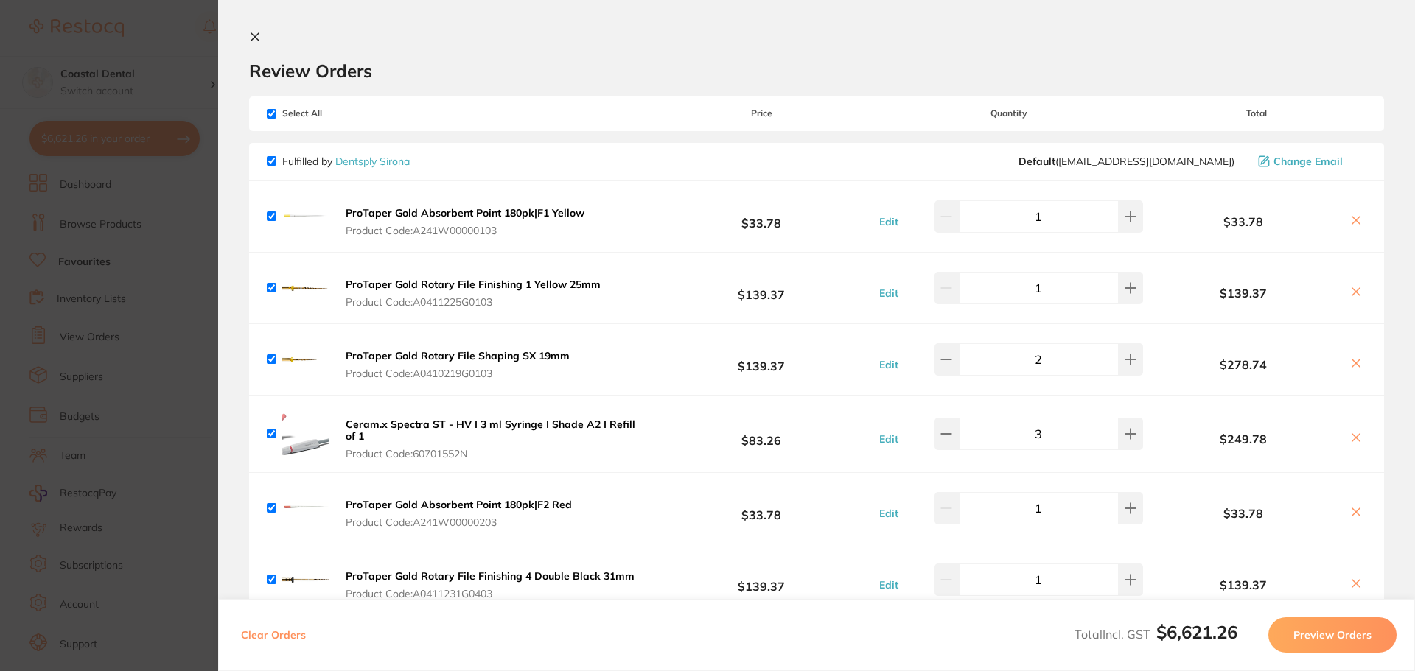
checkbox input "true"
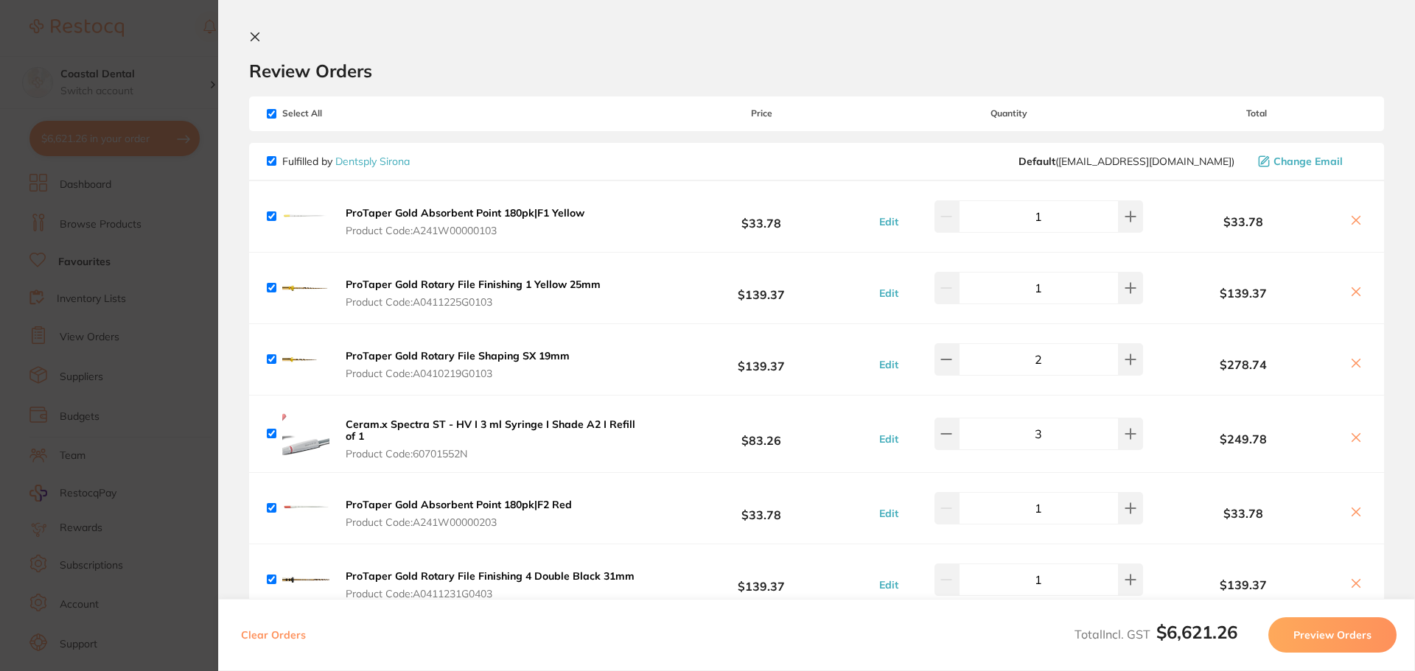
checkbox input "true"
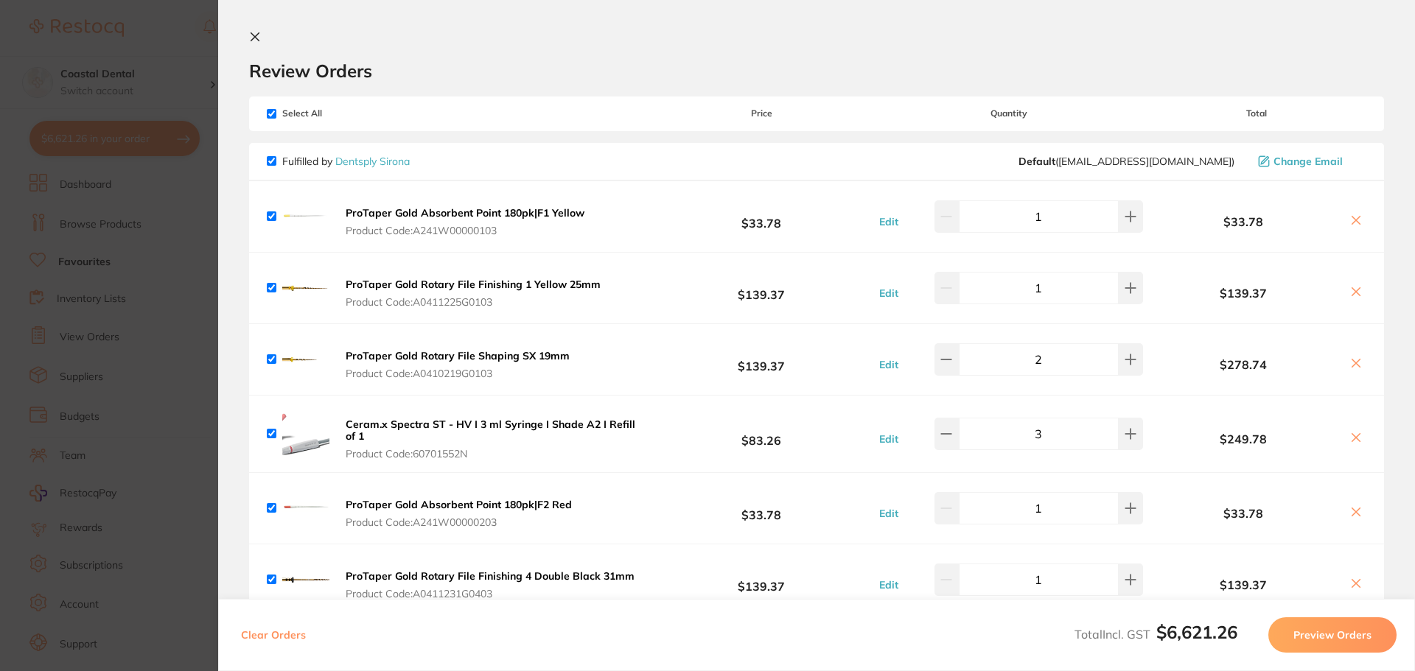
checkbox input "true"
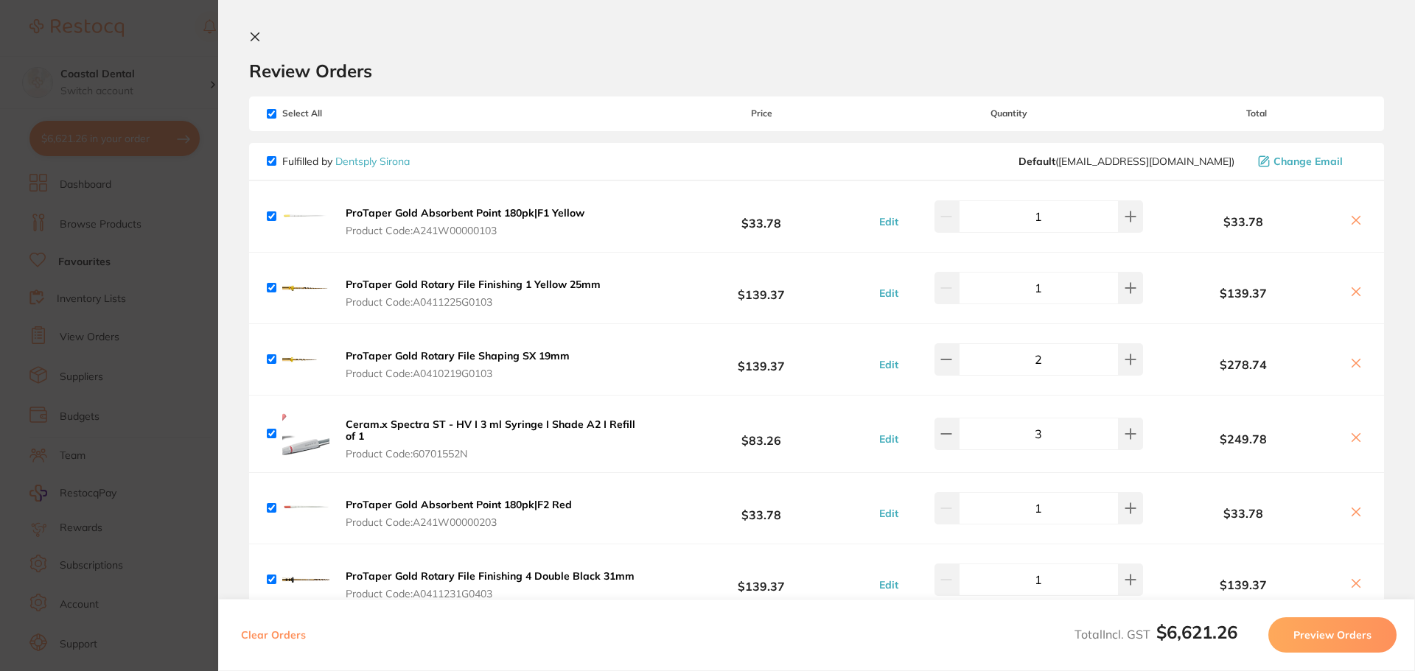
checkbox input "true"
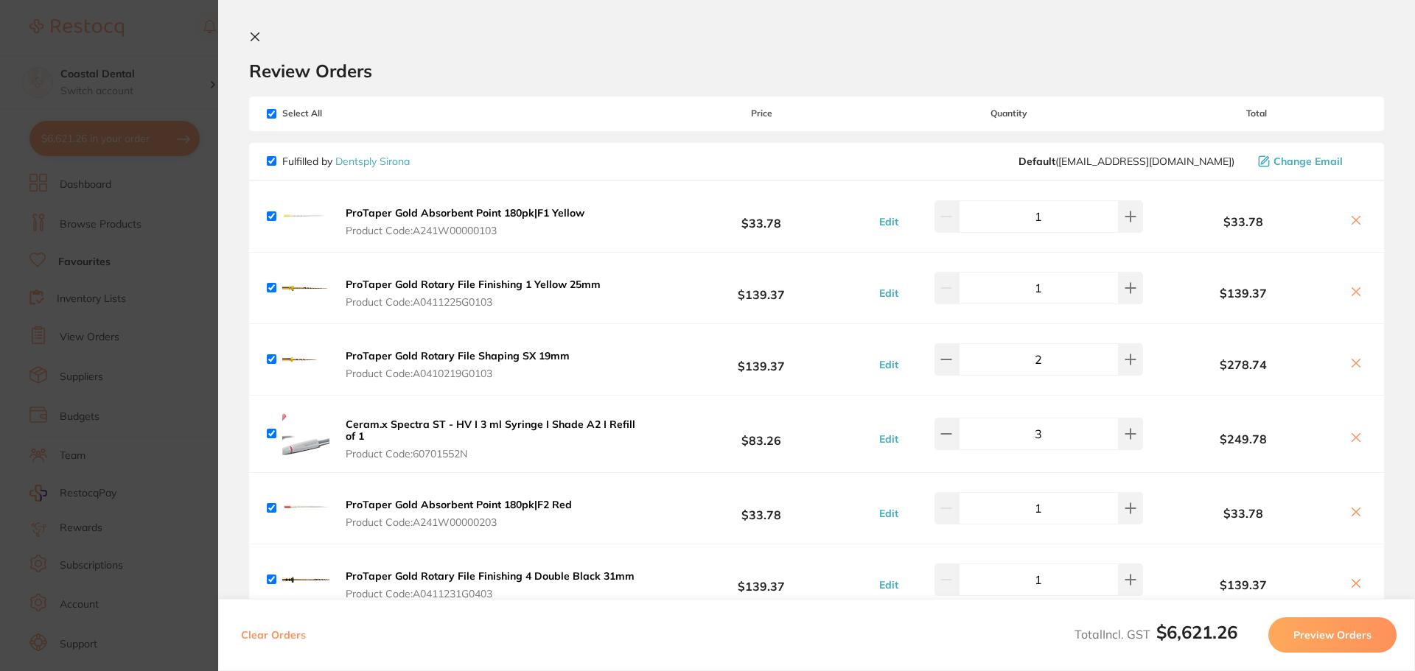
checkbox input "true"
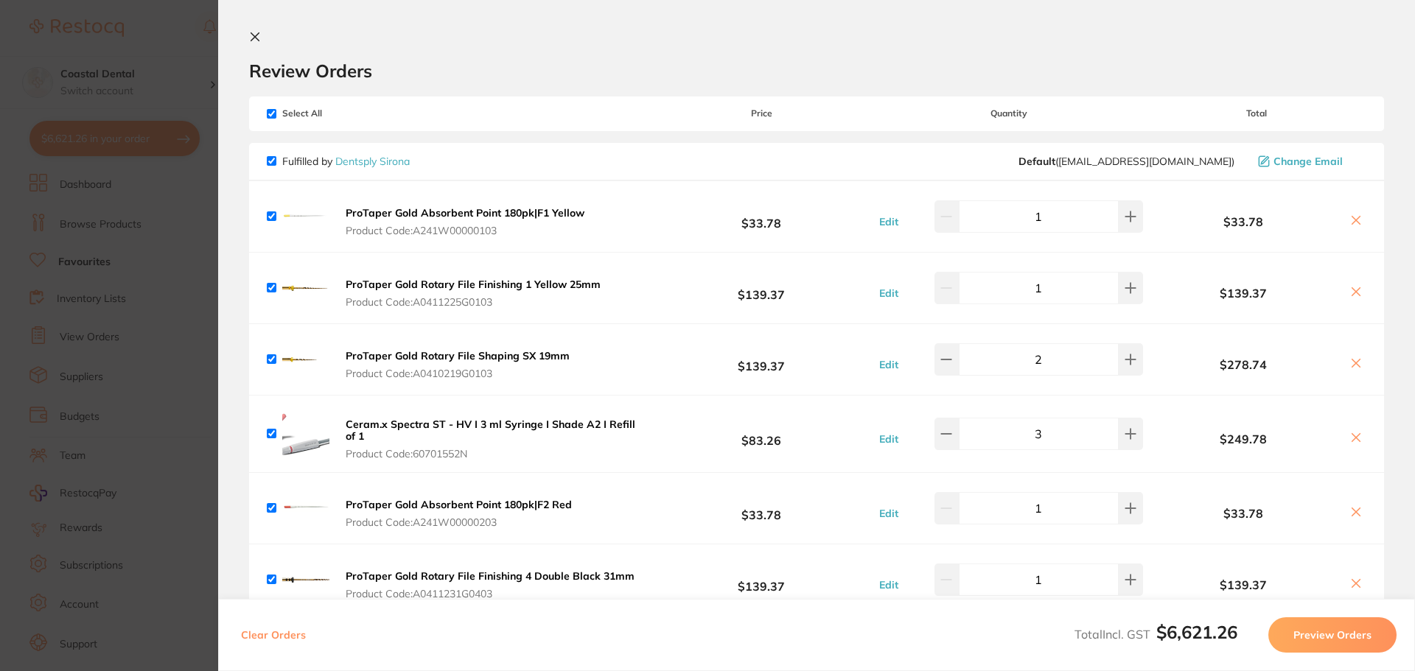
checkbox input "true"
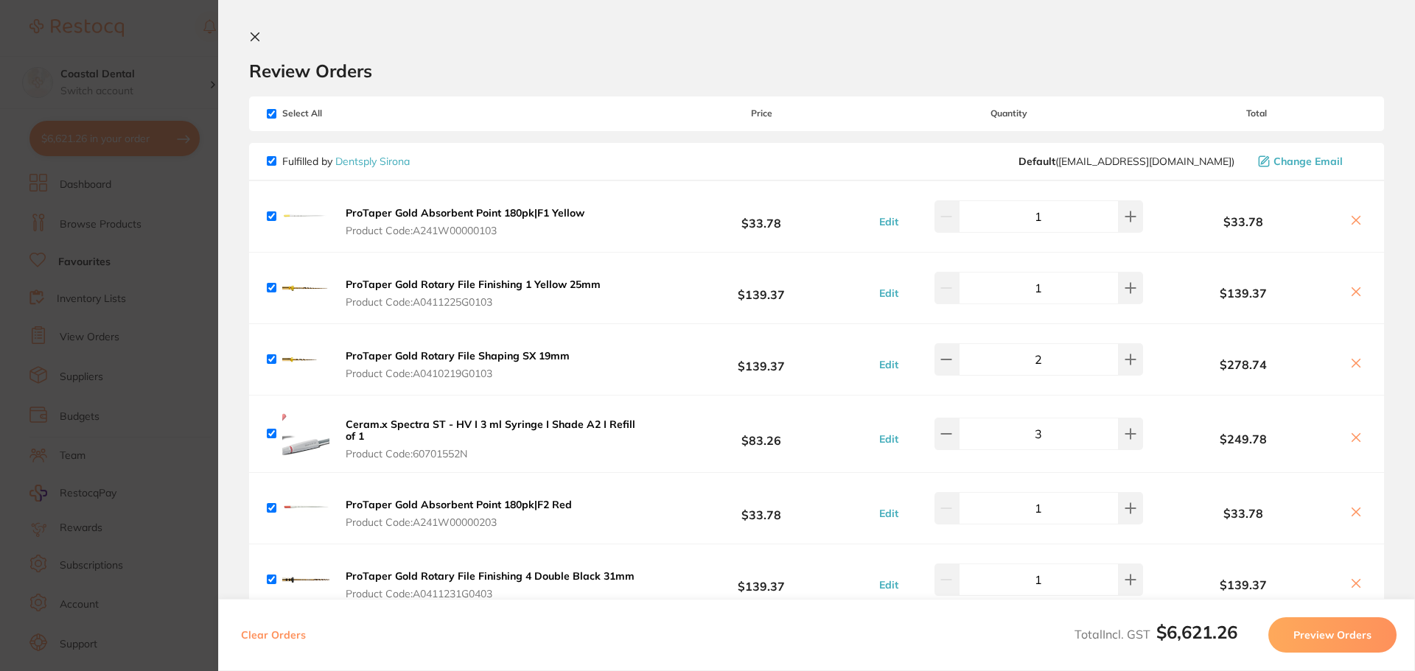
checkbox input "true"
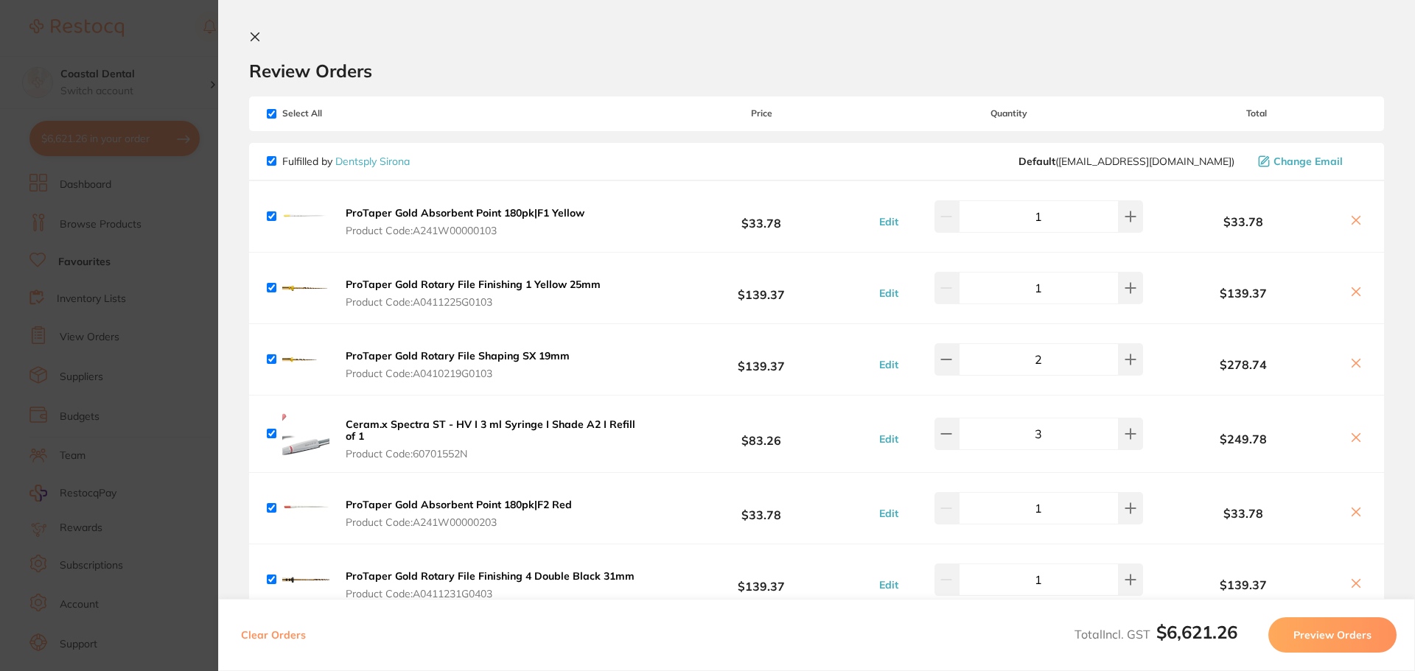
checkbox input "true"
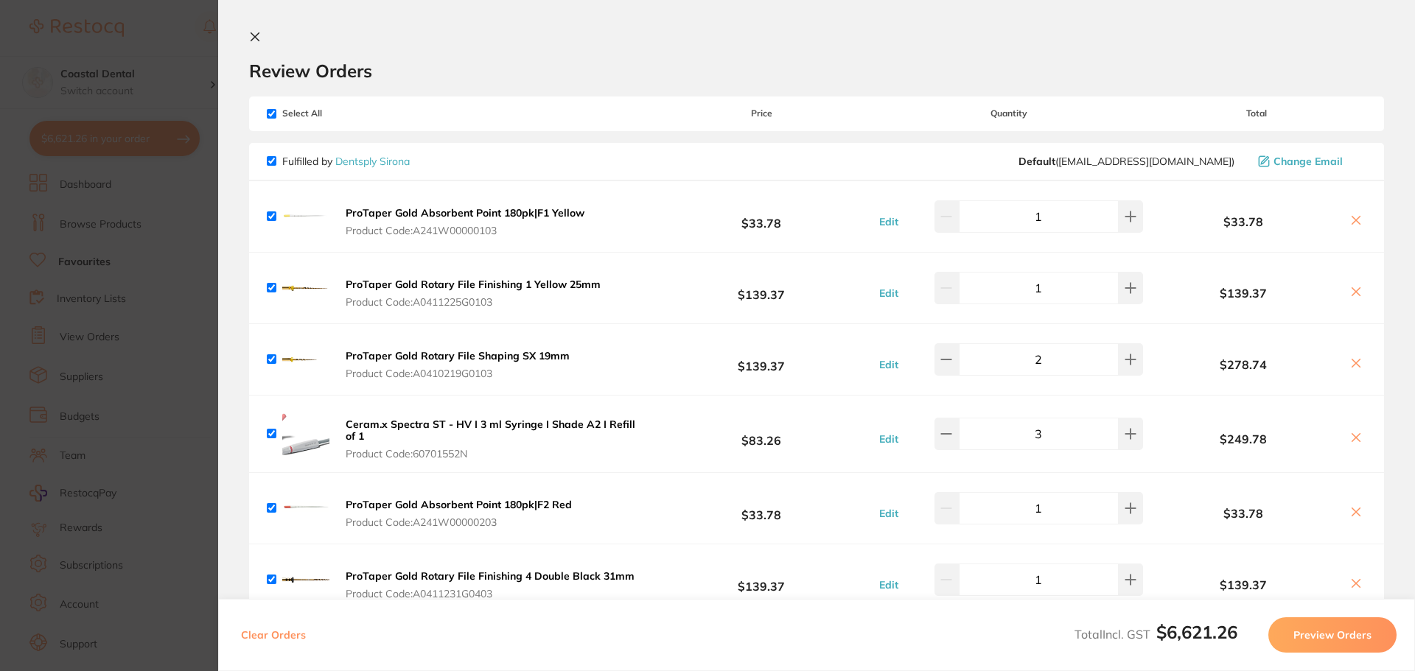
checkbox input "true"
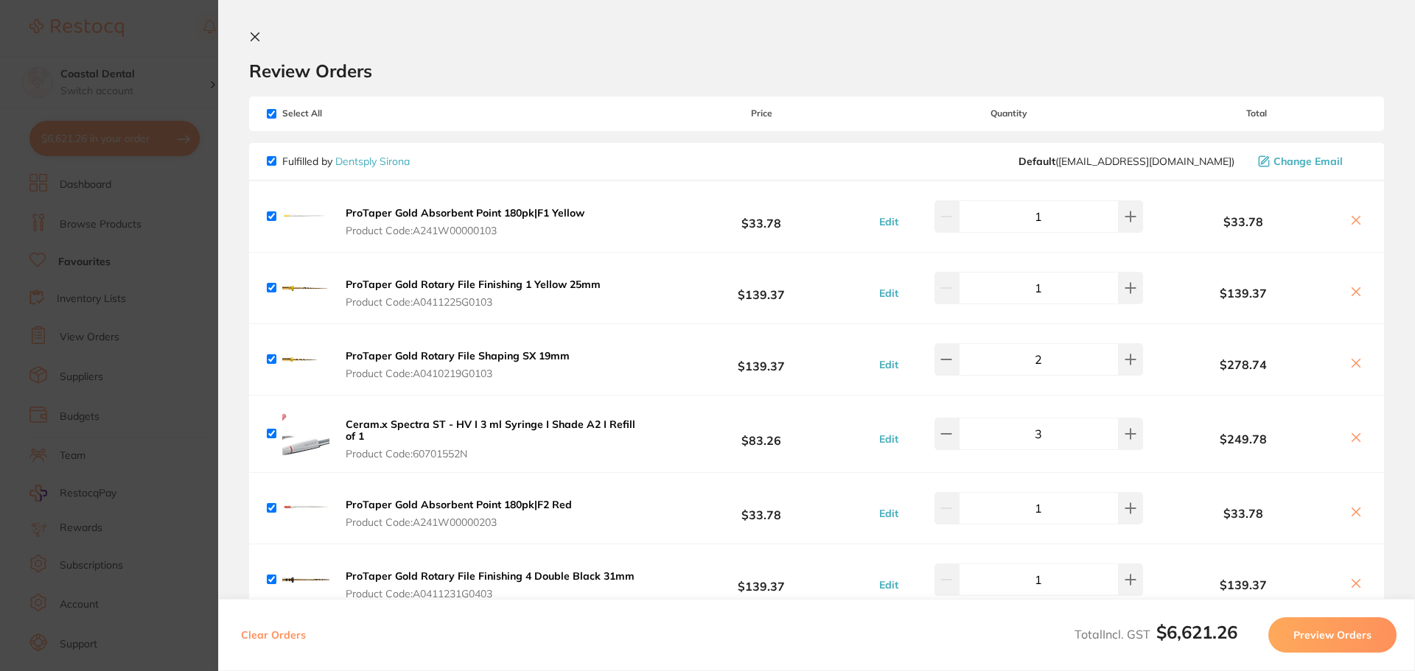
checkbox input "true"
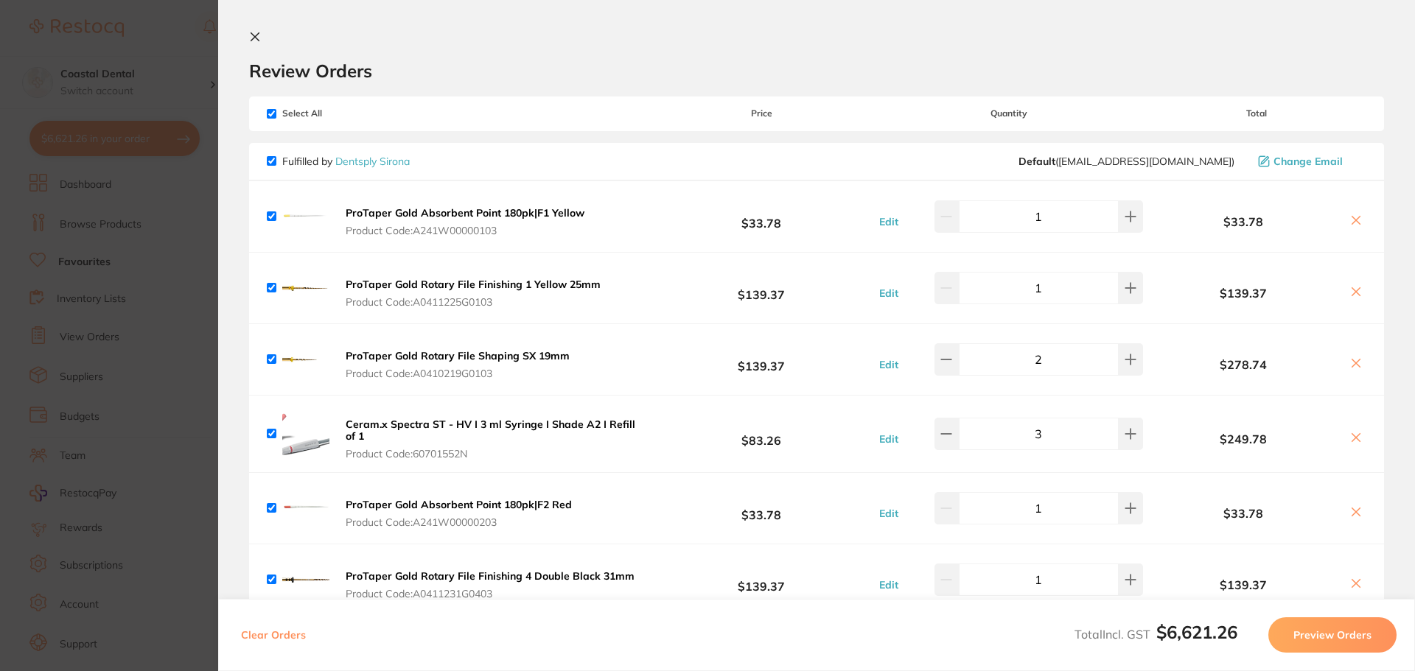
click at [272, 161] on input "checkbox" at bounding box center [272, 161] width 10 height 10
checkbox input "false"
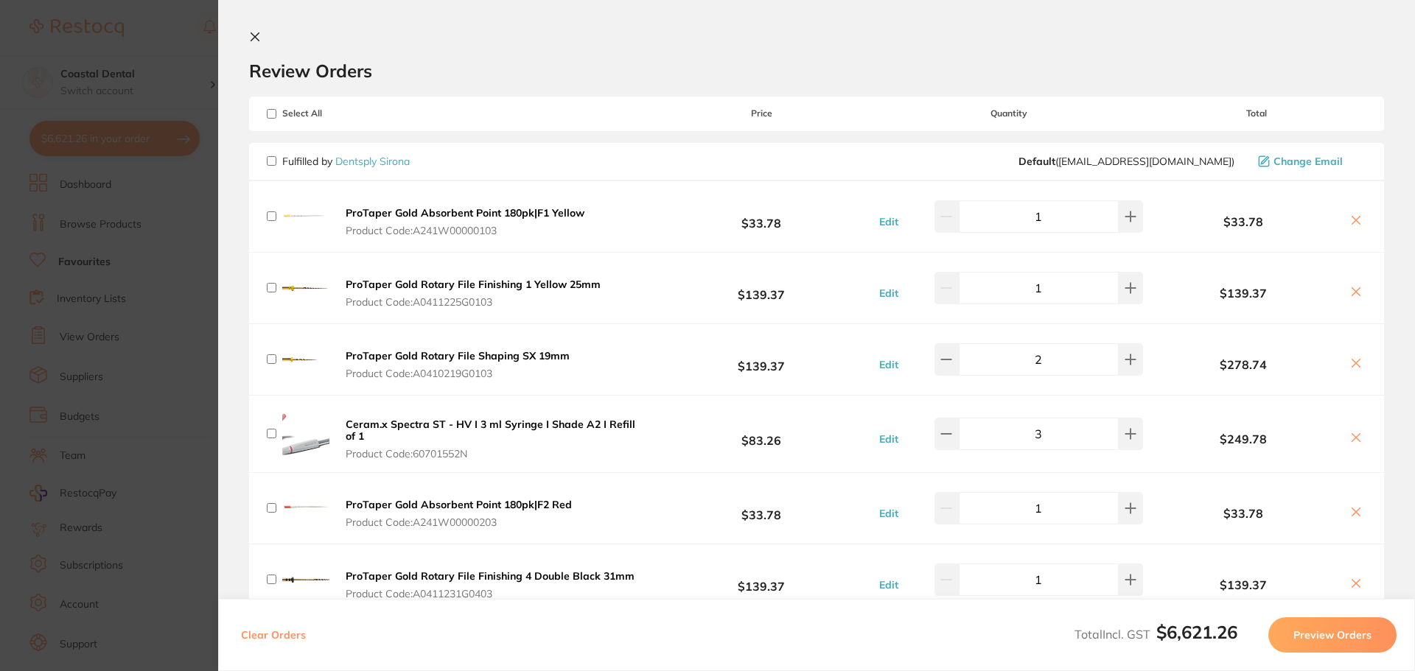
checkbox input "false"
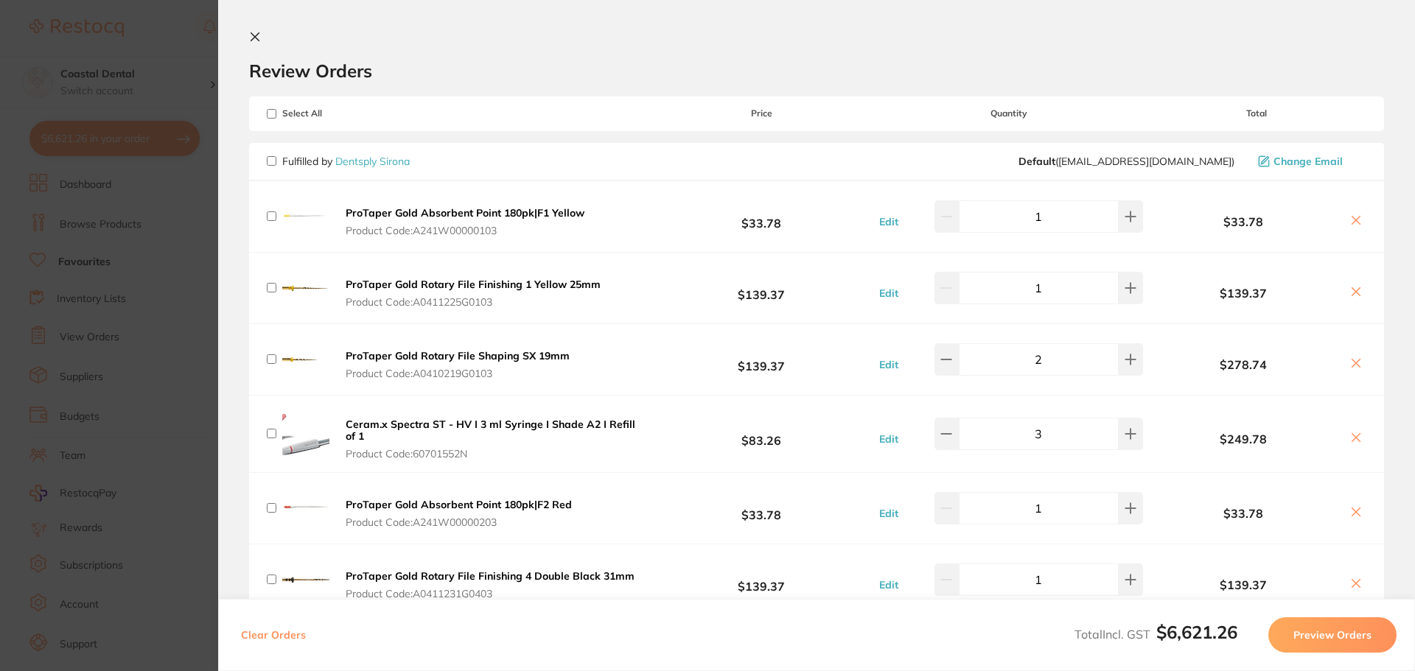
checkbox input "false"
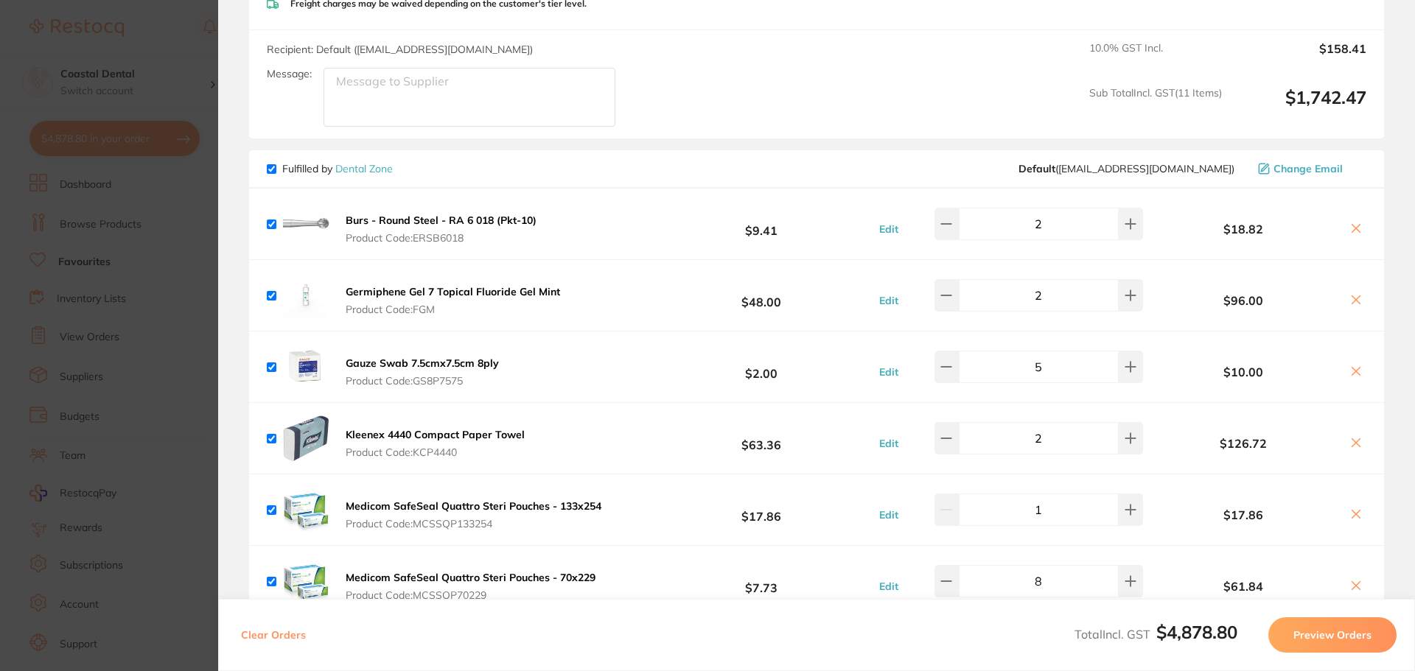
scroll to position [1032, 0]
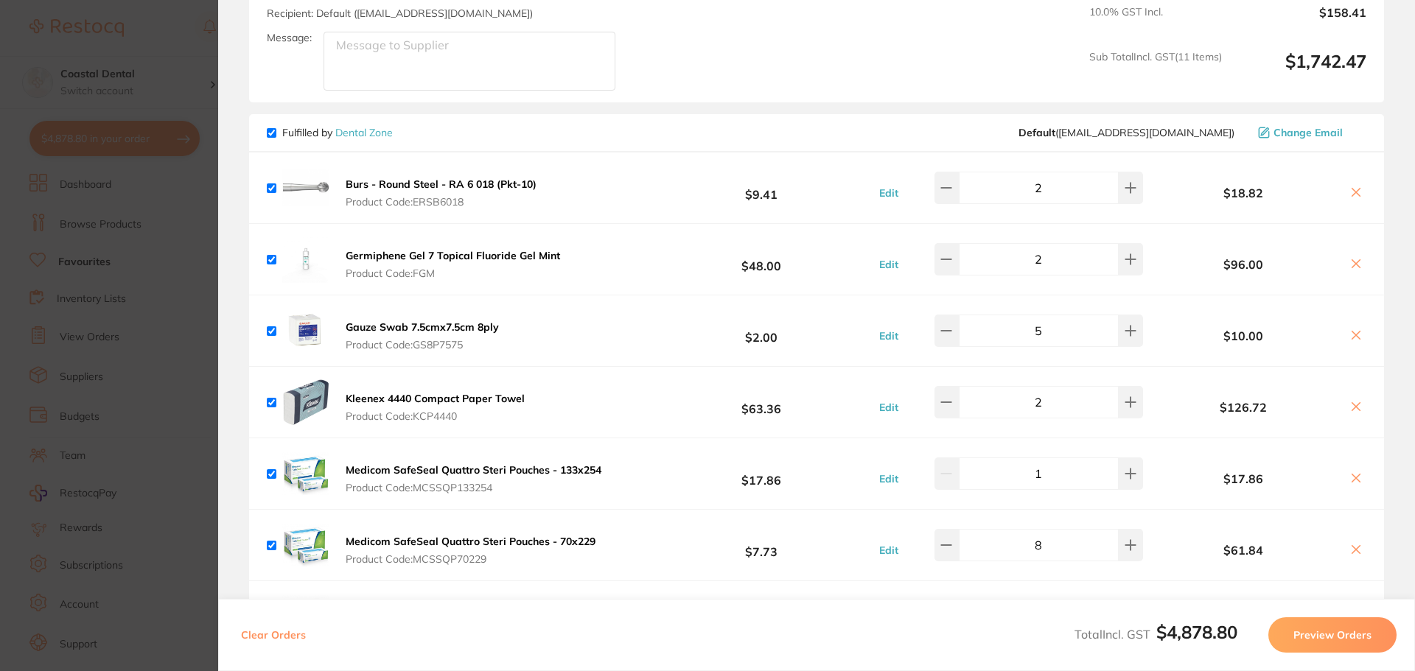
click at [270, 133] on input "checkbox" at bounding box center [272, 133] width 10 height 10
checkbox input "false"
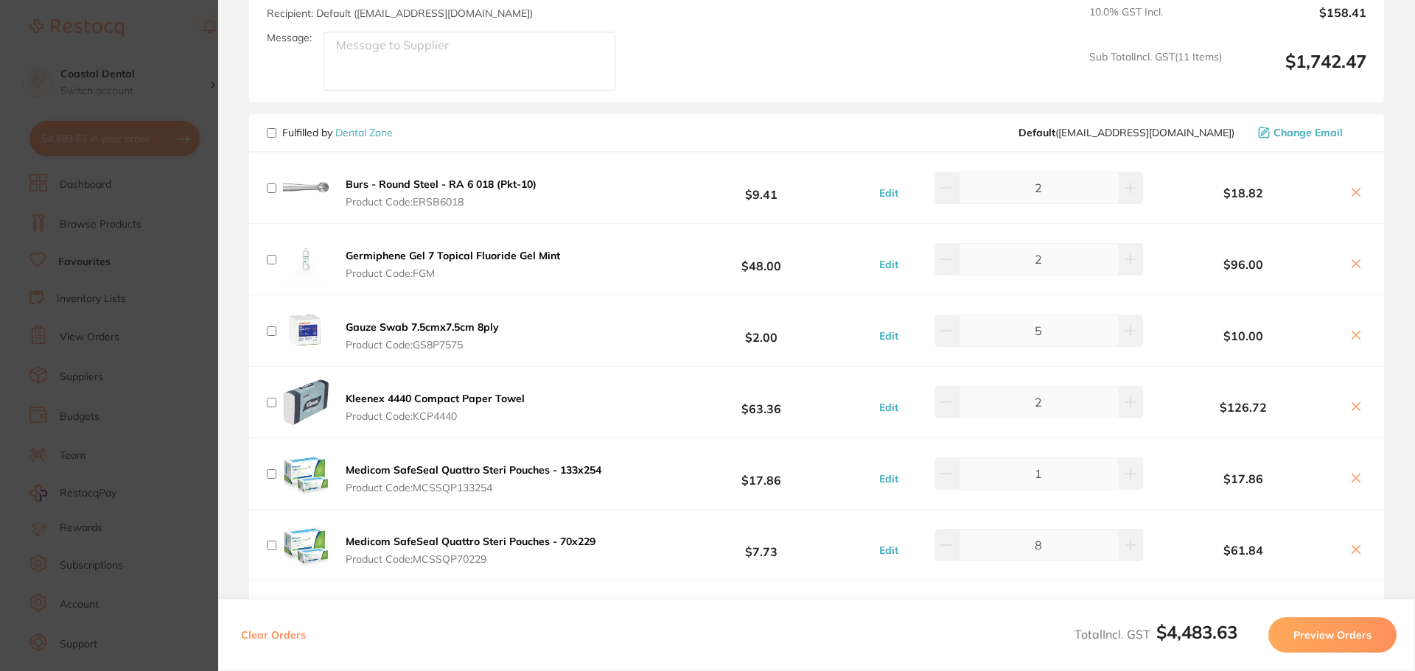
checkbox input "false"
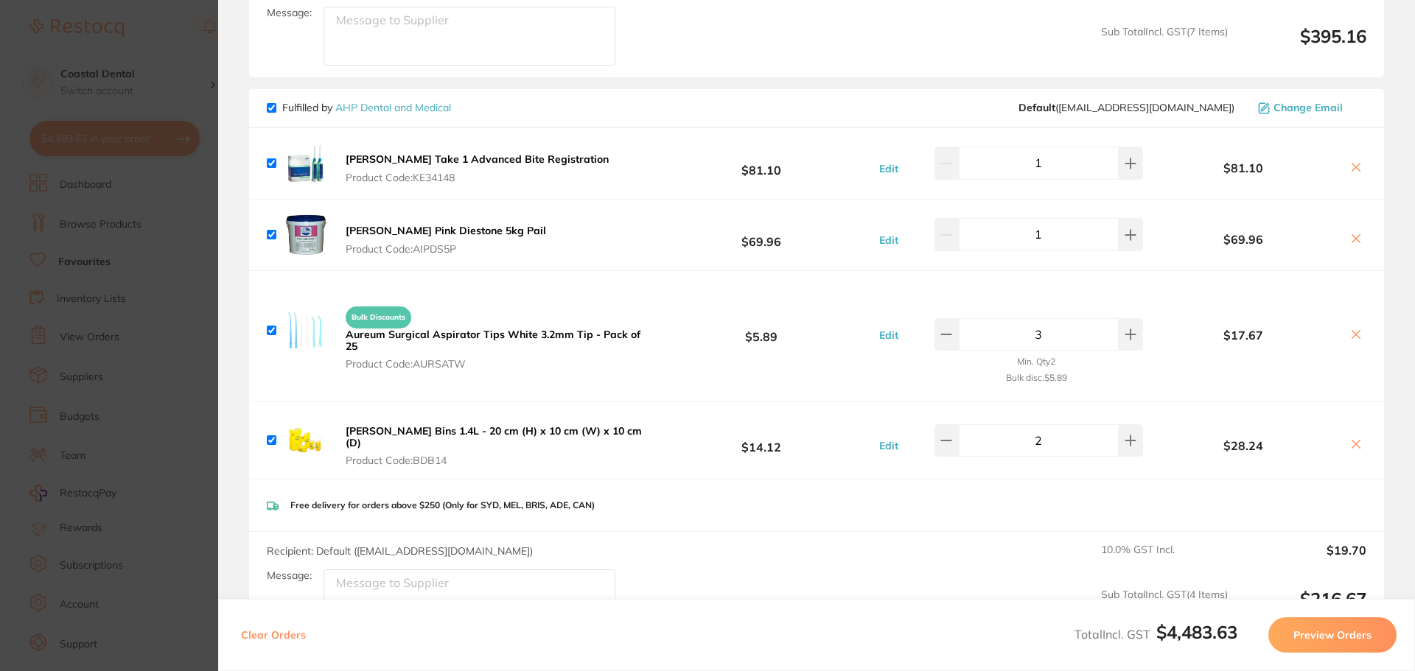
scroll to position [1769, 0]
click at [272, 110] on input "checkbox" at bounding box center [272, 107] width 10 height 10
checkbox input "false"
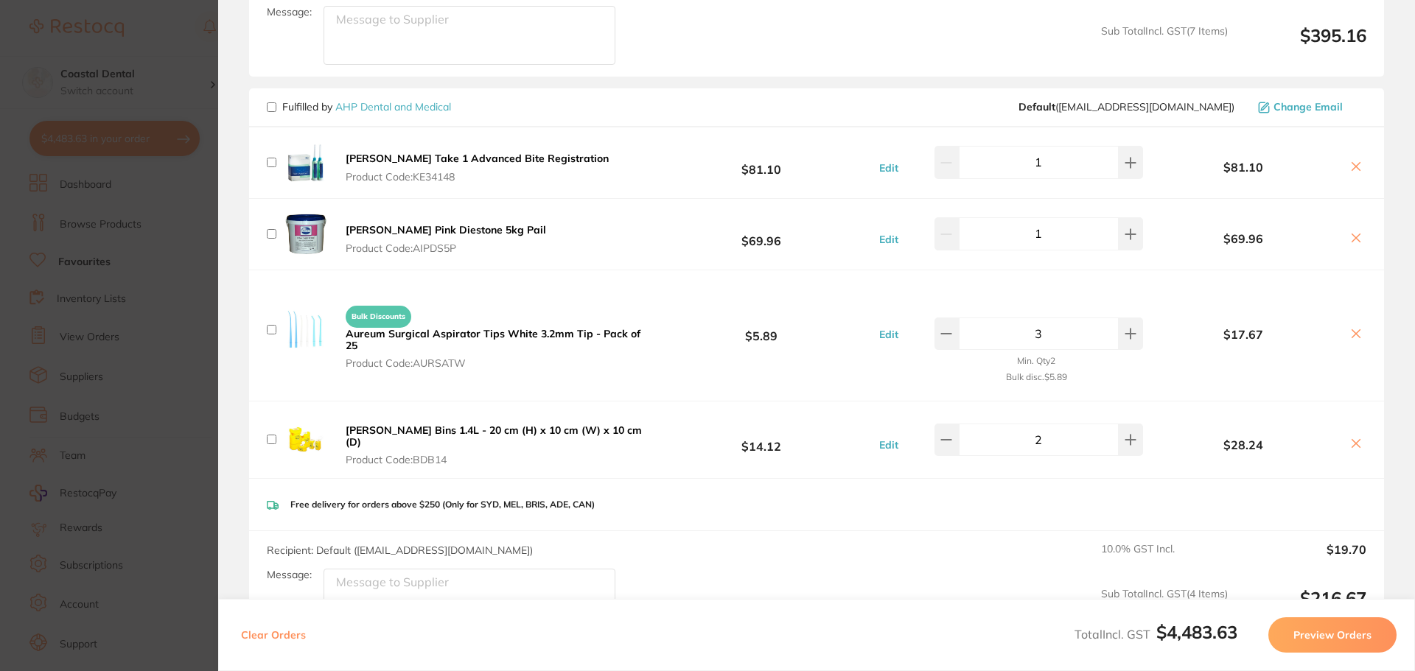
checkbox input "false"
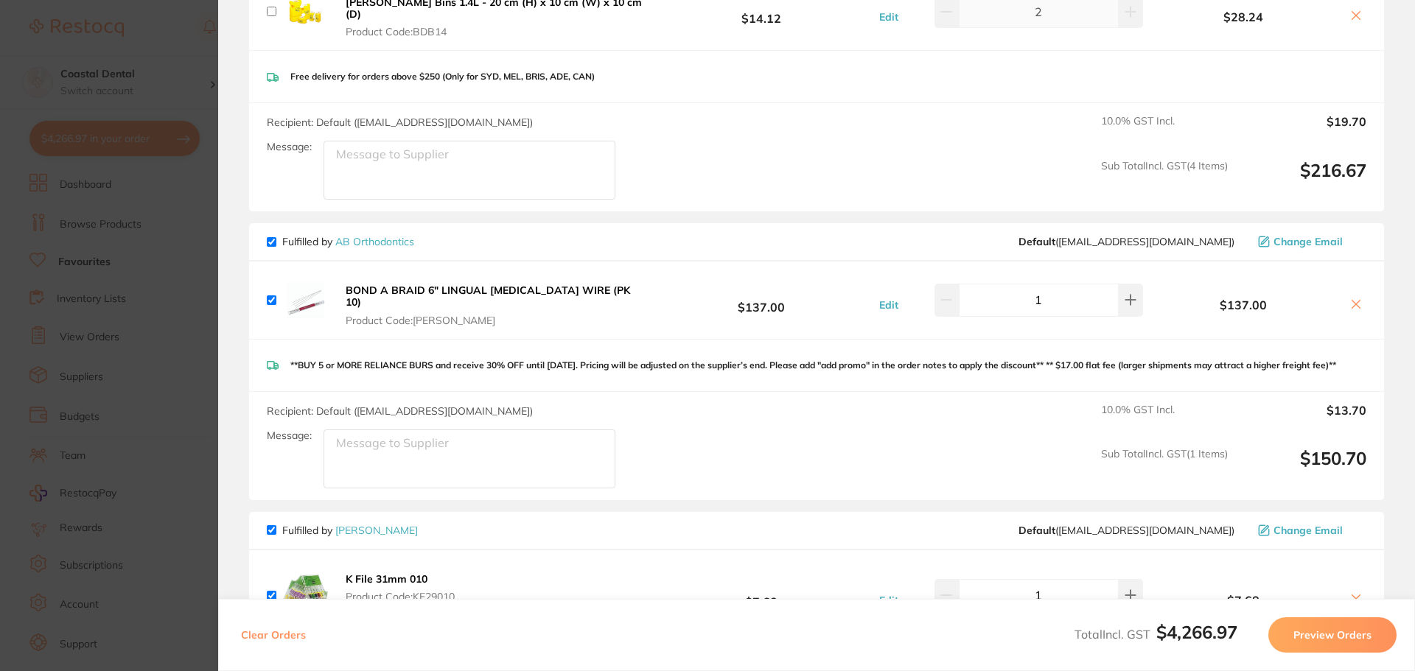
scroll to position [2211, 0]
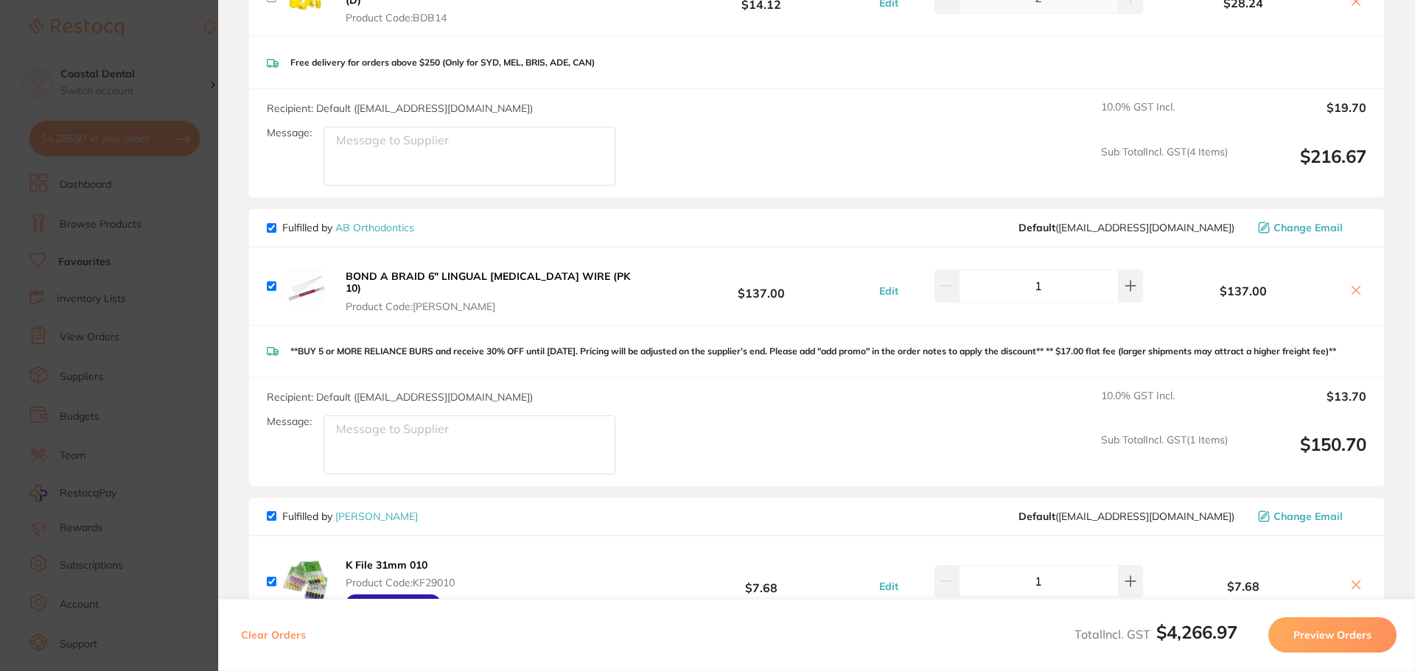
click at [270, 223] on input "checkbox" at bounding box center [272, 228] width 10 height 10
checkbox input "false"
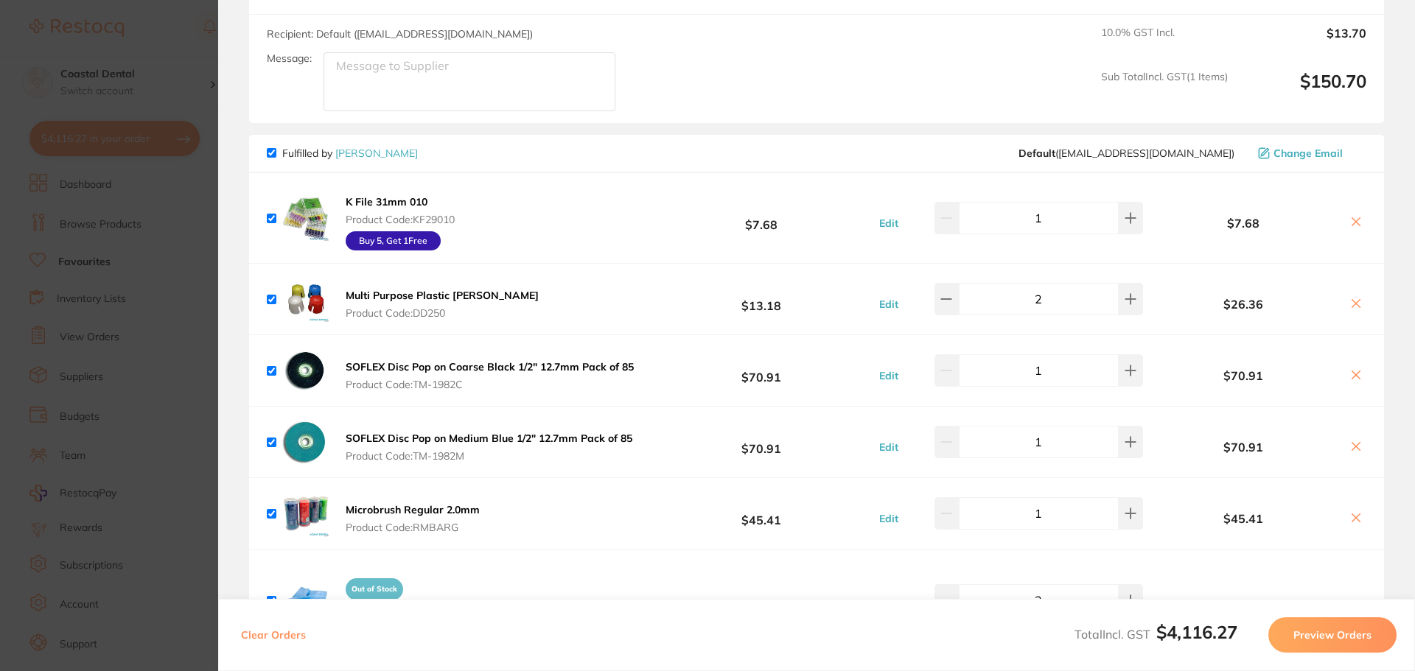
scroll to position [2579, 0]
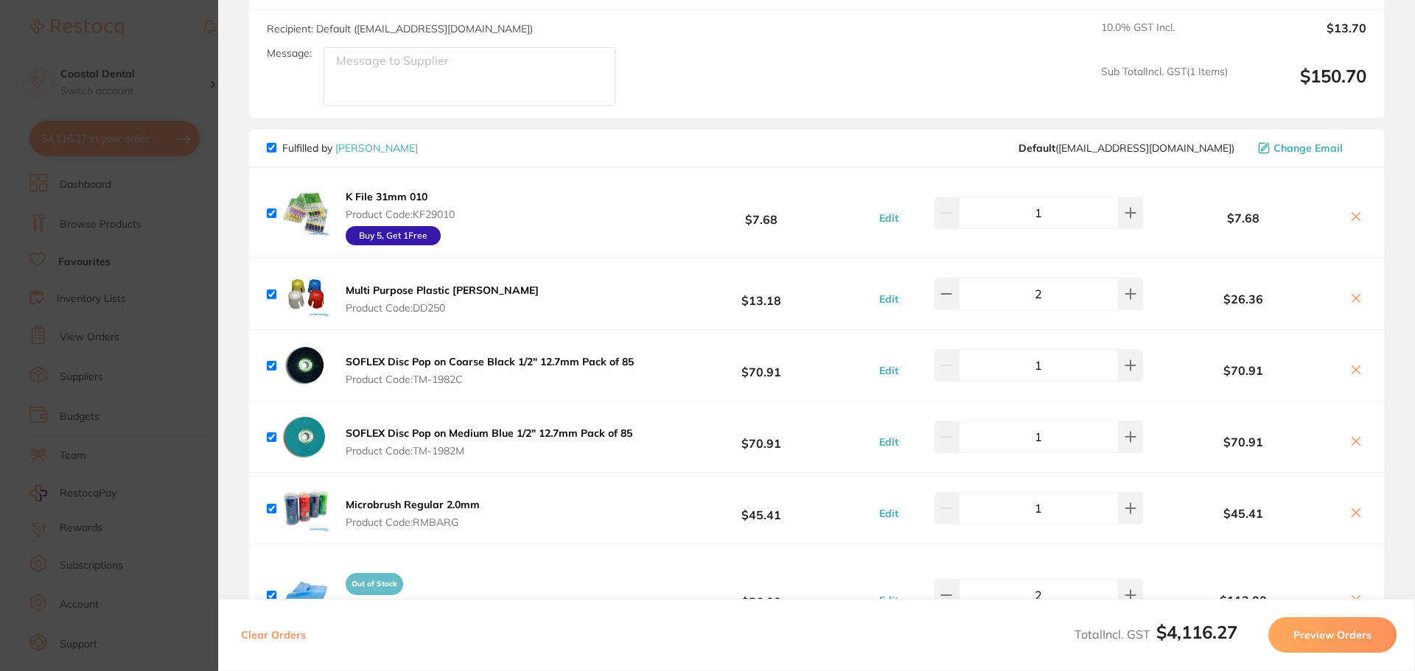
click at [270, 148] on input "checkbox" at bounding box center [272, 148] width 10 height 10
checkbox input "false"
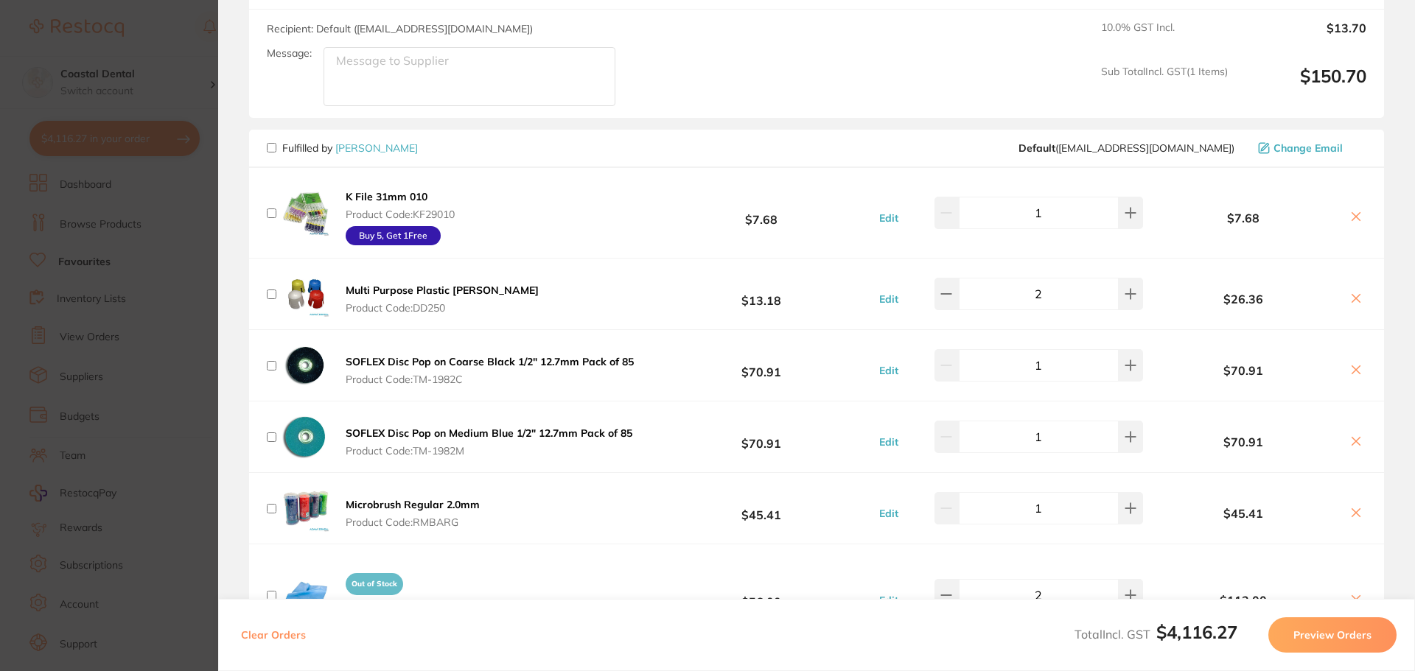
checkbox input "false"
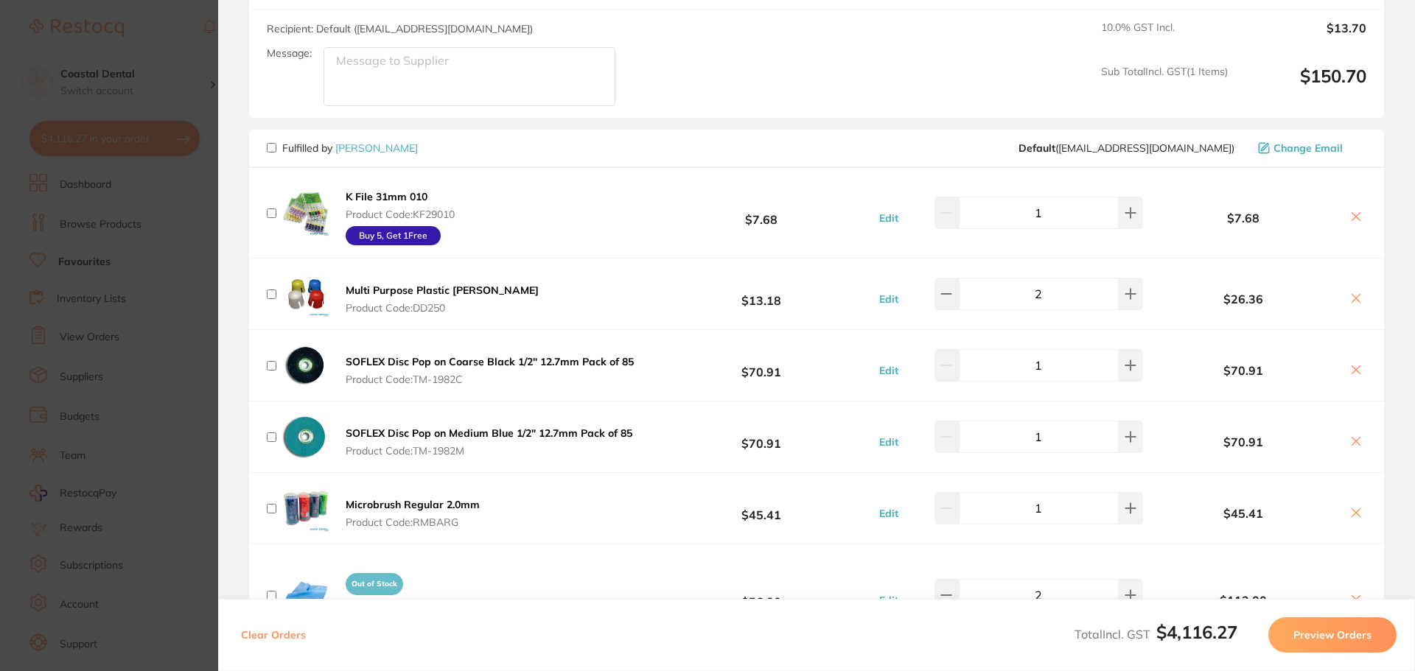
checkbox input "false"
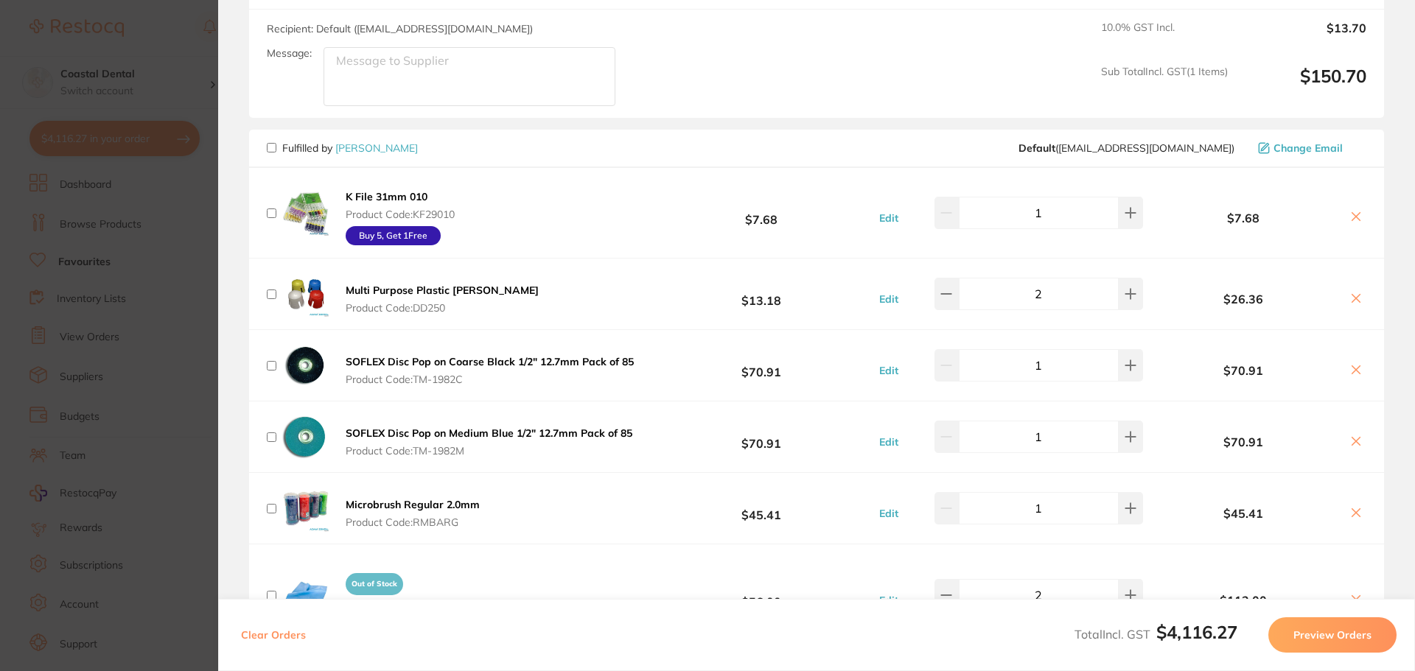
checkbox input "false"
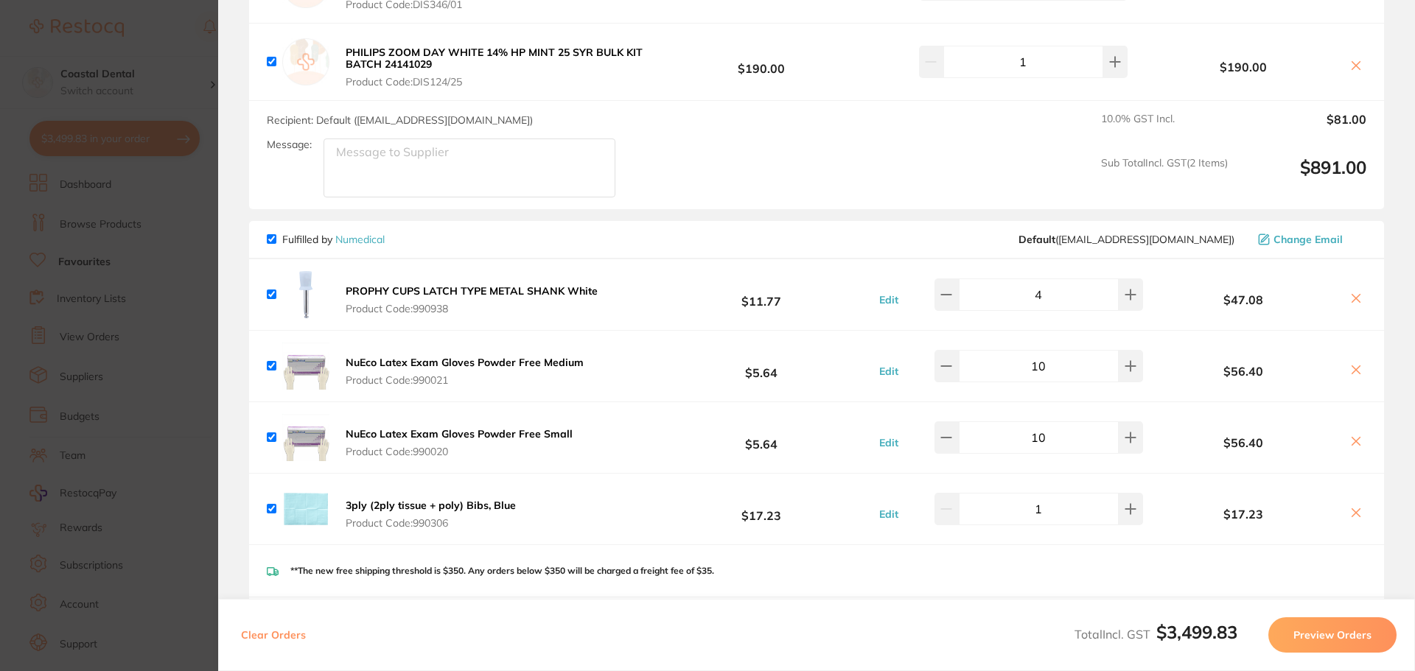
scroll to position [4200, 0]
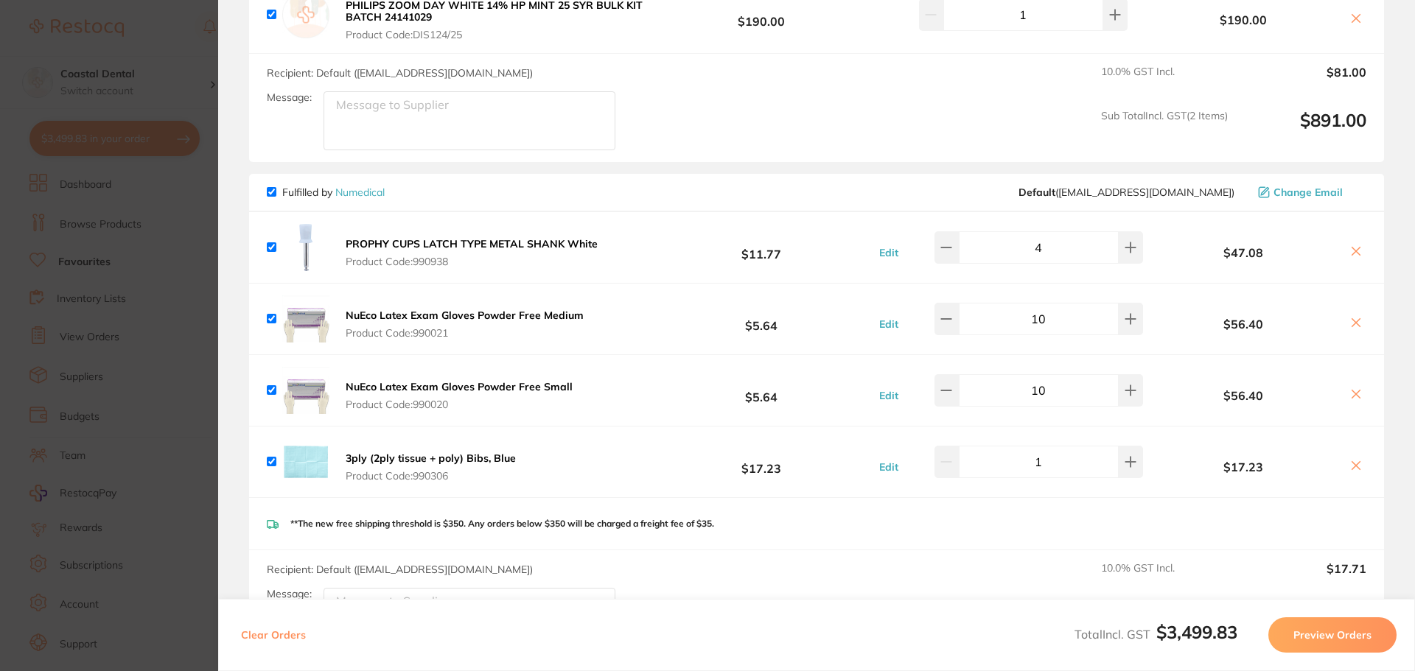
click at [270, 187] on input "checkbox" at bounding box center [272, 192] width 10 height 10
checkbox input "false"
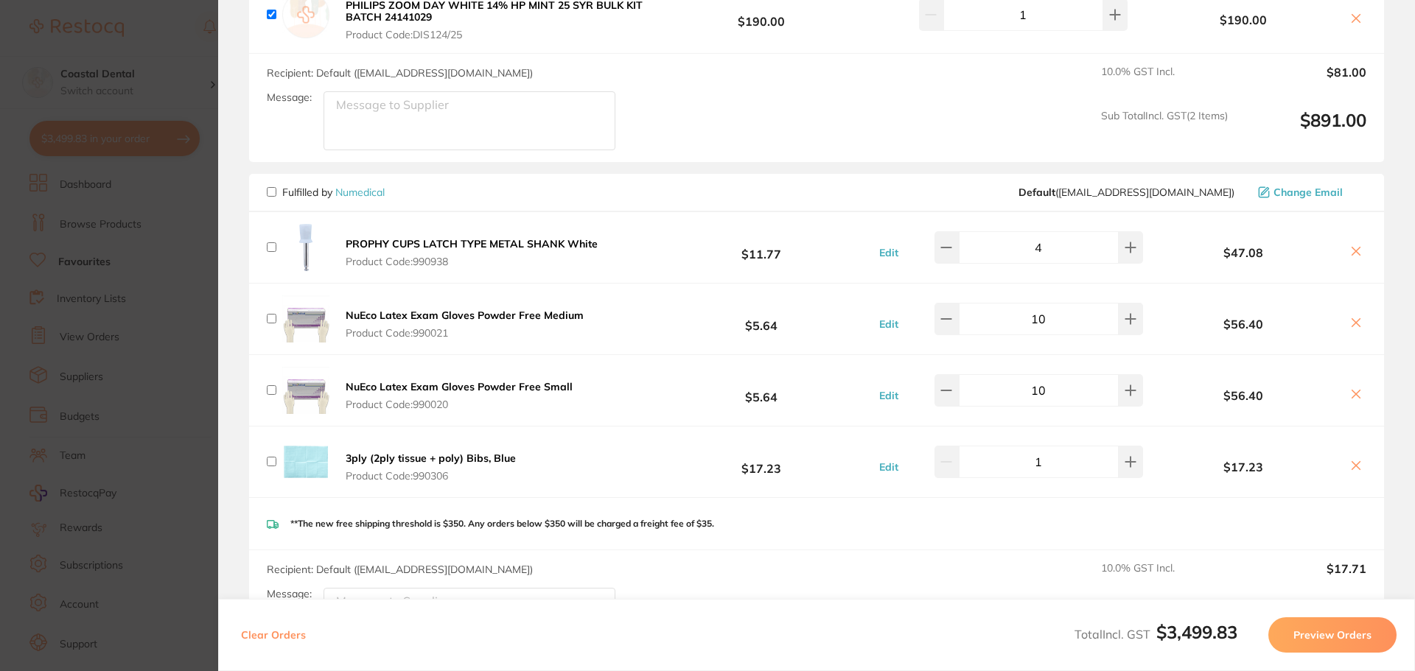
checkbox input "false"
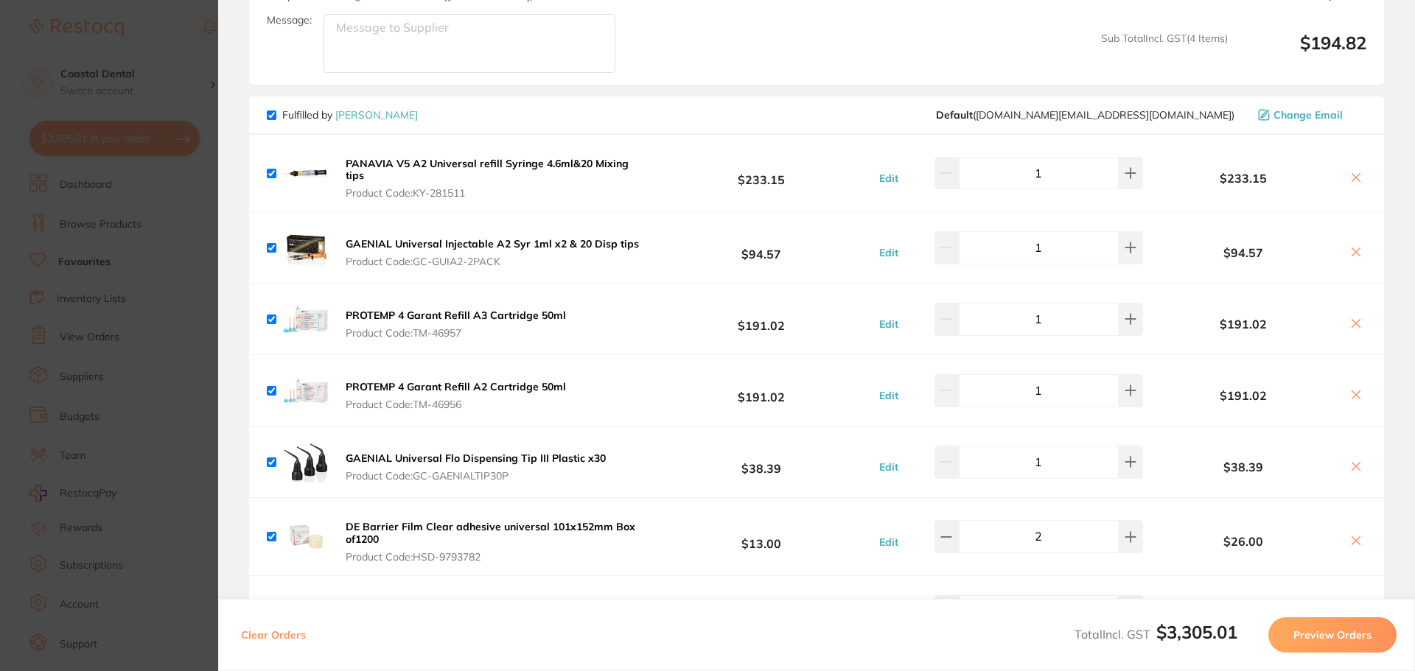
scroll to position [4790, 0]
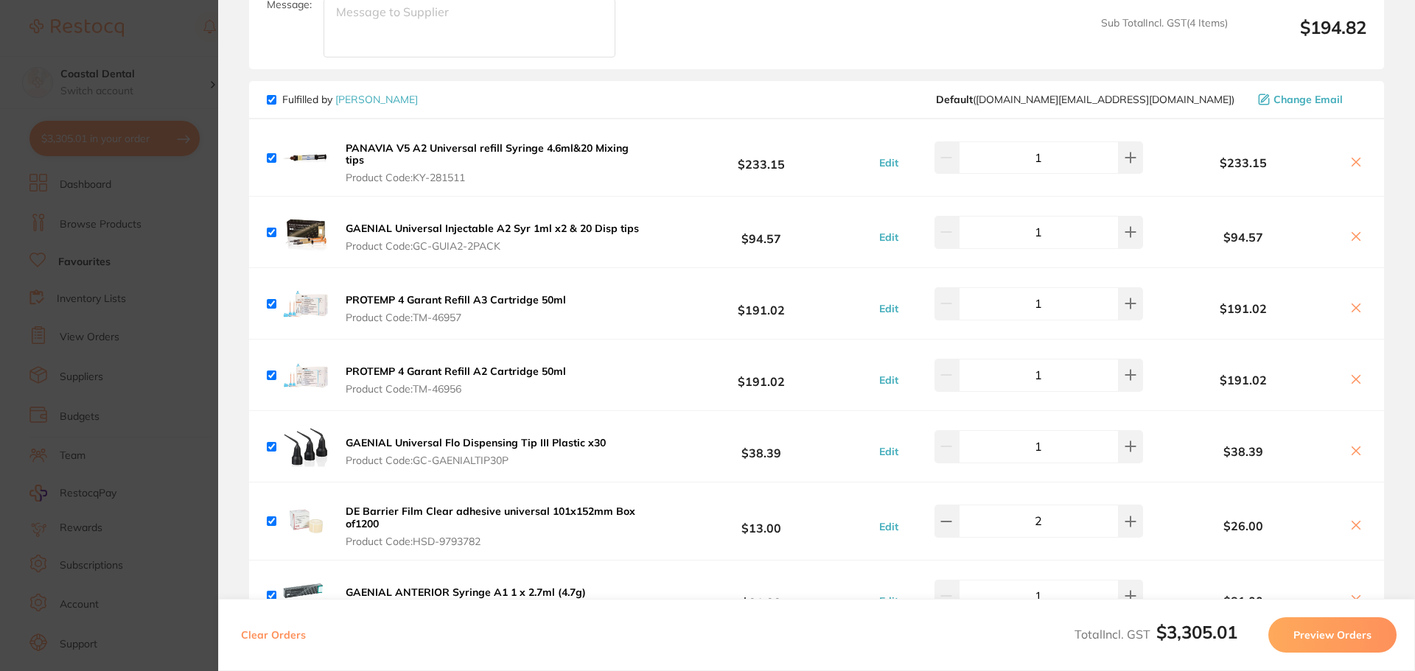
click at [270, 95] on input "checkbox" at bounding box center [272, 100] width 10 height 10
checkbox input "false"
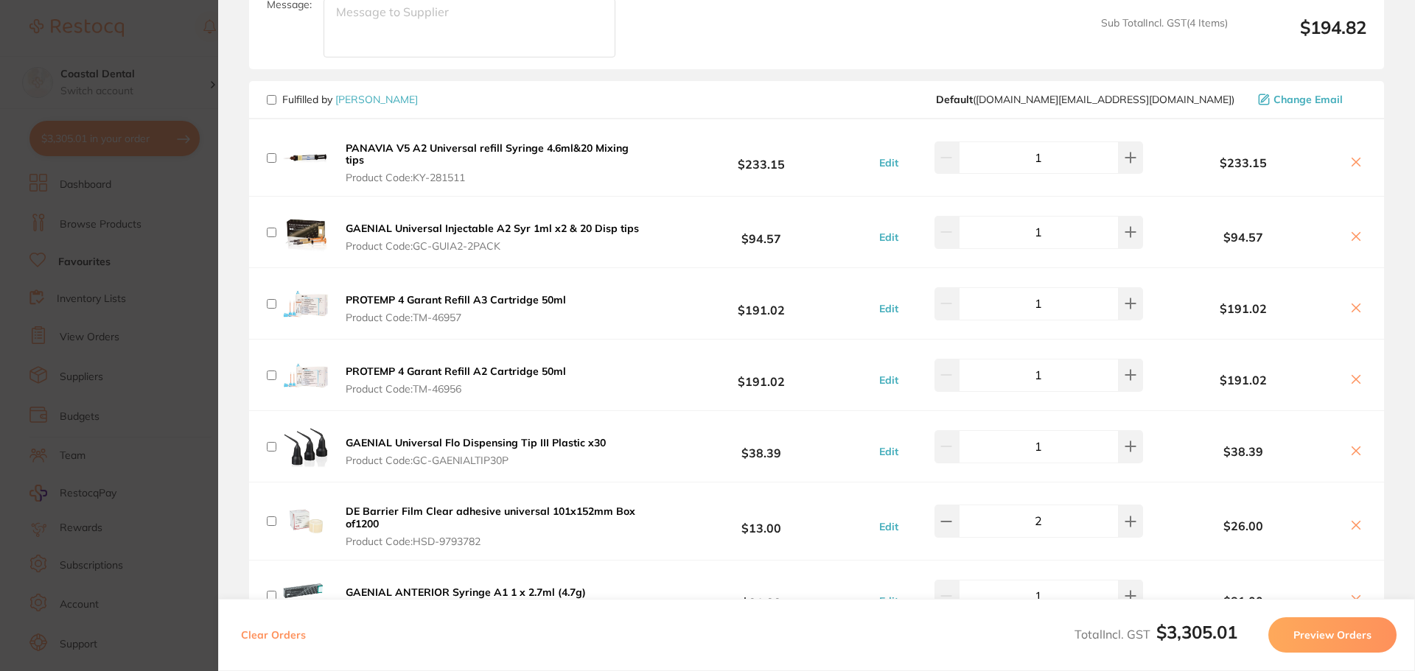
checkbox input "false"
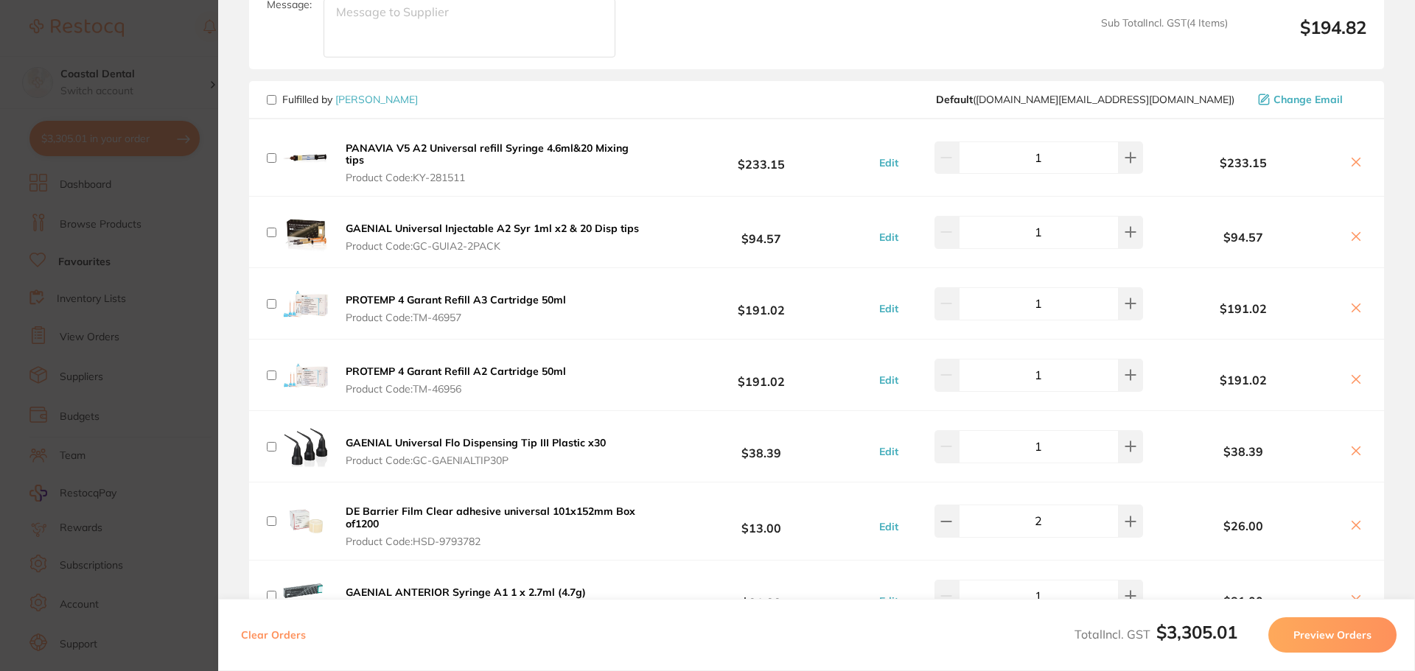
checkbox input "false"
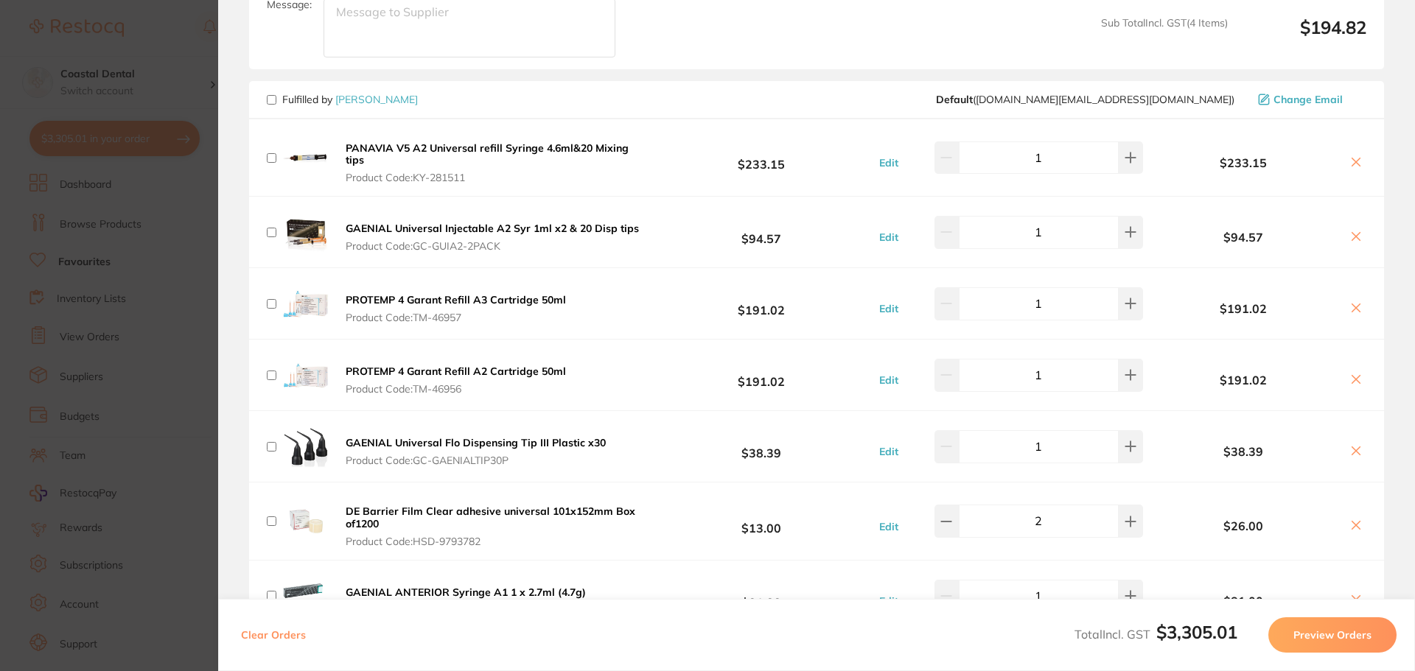
checkbox input "false"
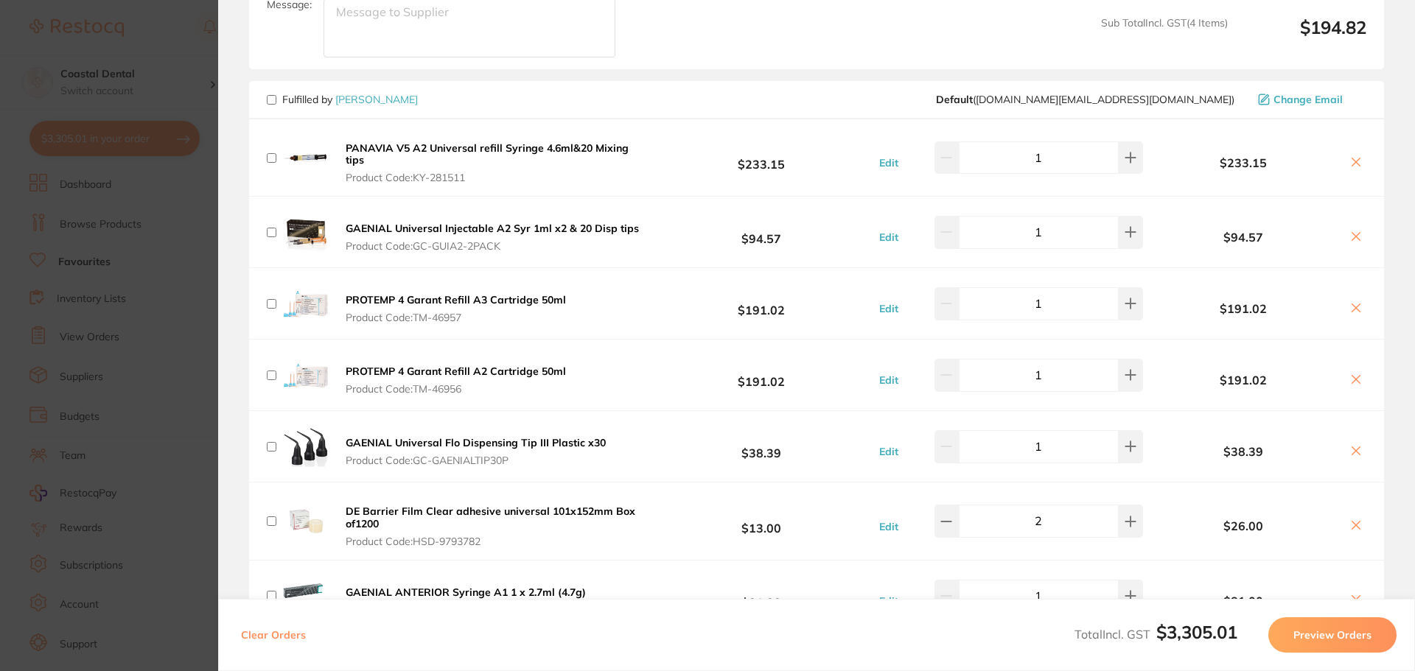
checkbox input "false"
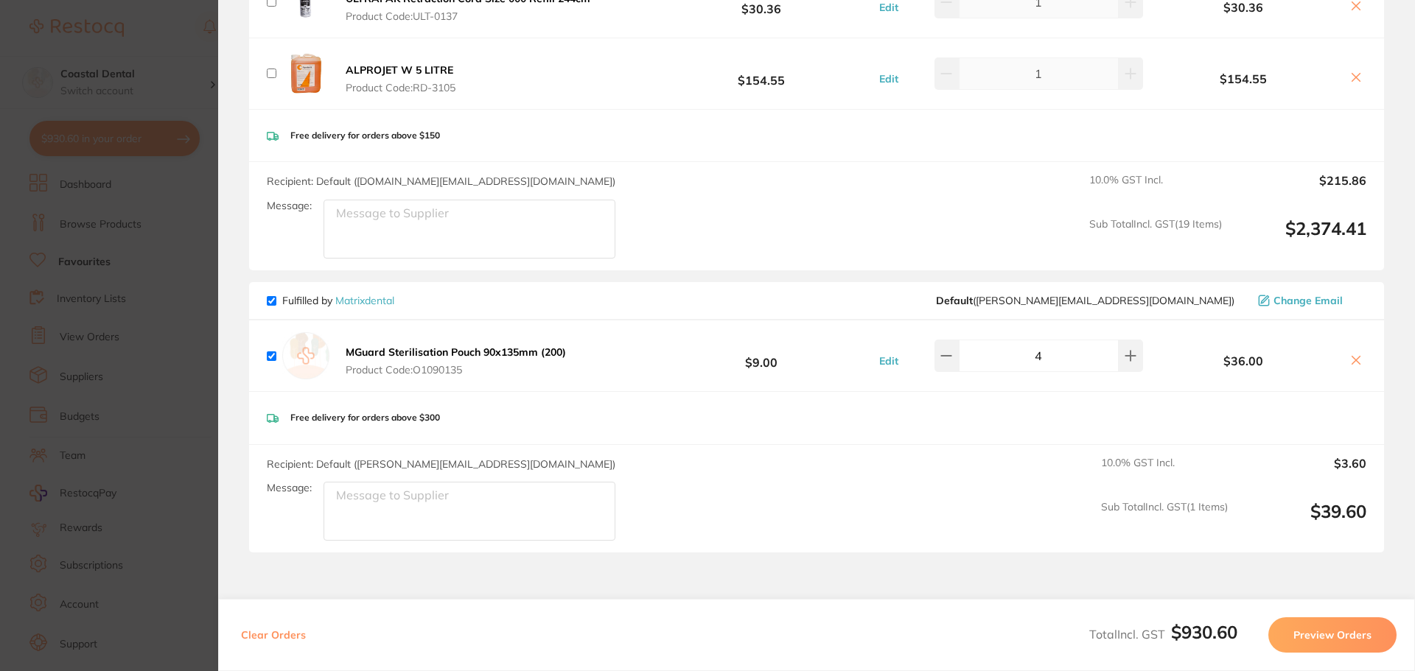
scroll to position [6263, 0]
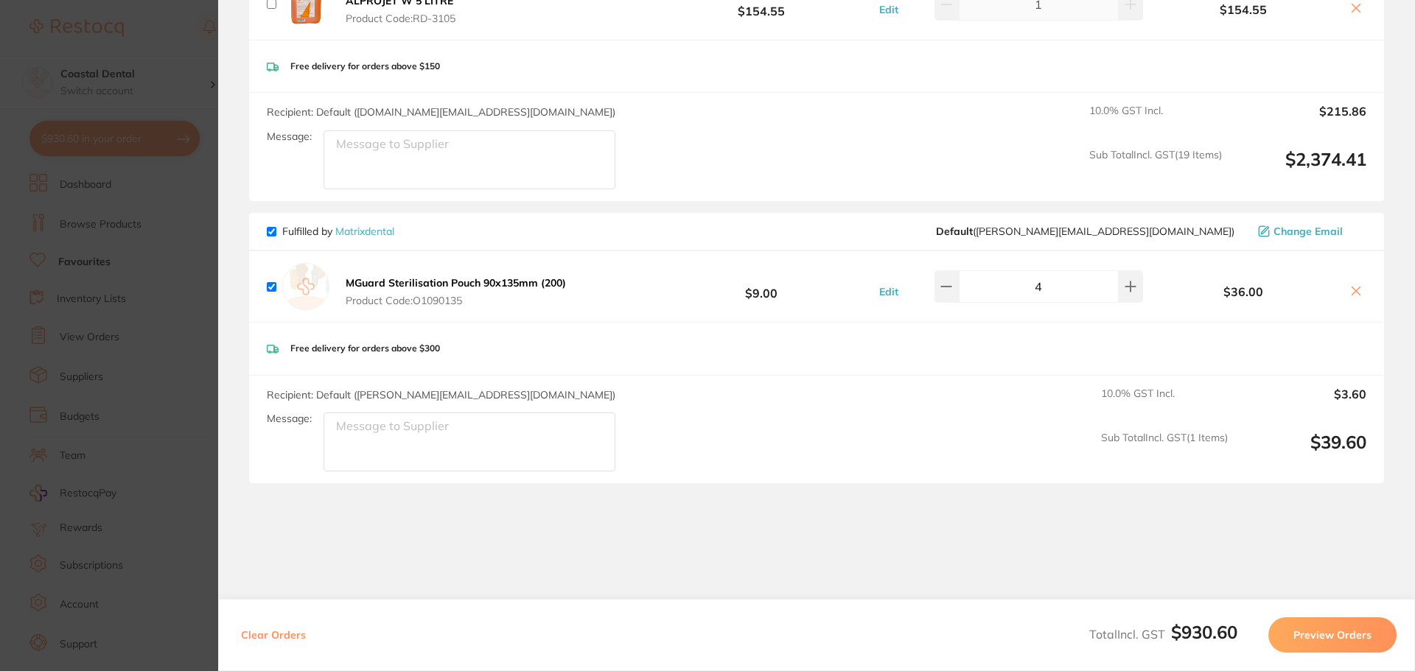
click at [273, 227] on input "checkbox" at bounding box center [272, 232] width 10 height 10
checkbox input "false"
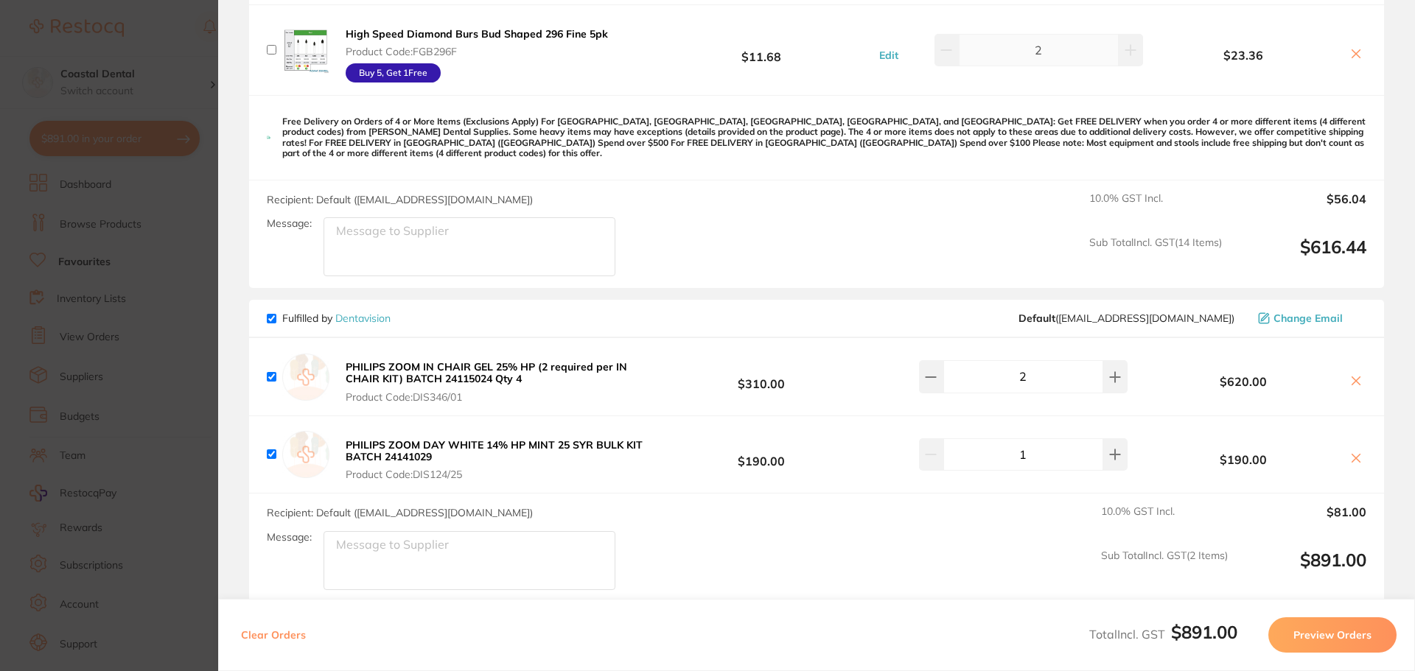
scroll to position [3758, 0]
click at [1334, 632] on button "Preview Orders" at bounding box center [1332, 635] width 128 height 35
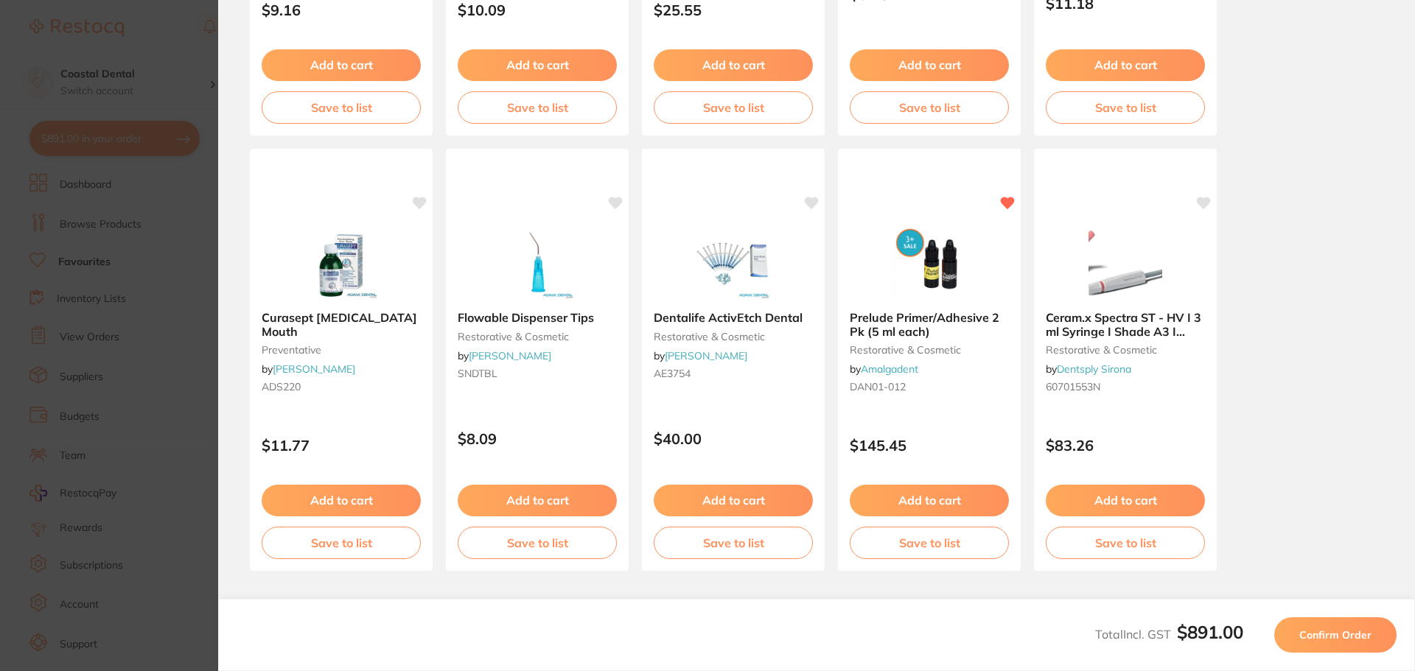
scroll to position [418, 0]
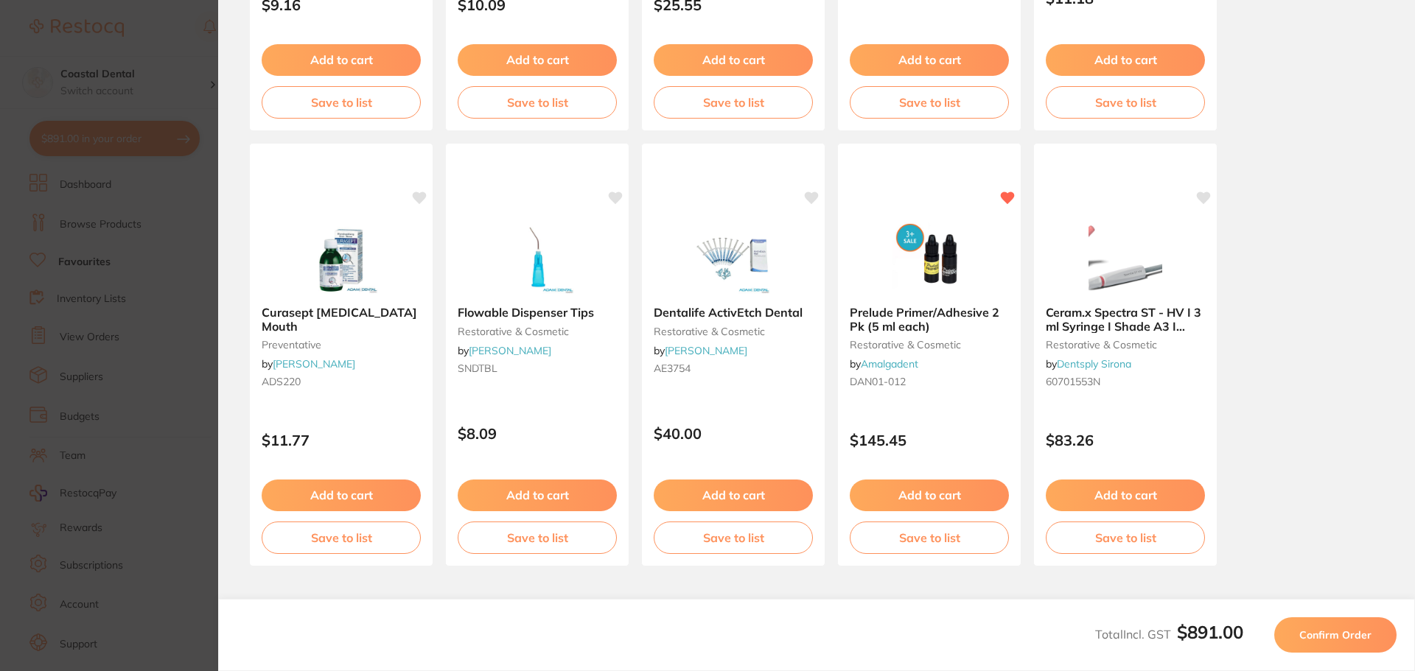
click at [1320, 632] on span "Confirm Order" at bounding box center [1335, 635] width 72 height 13
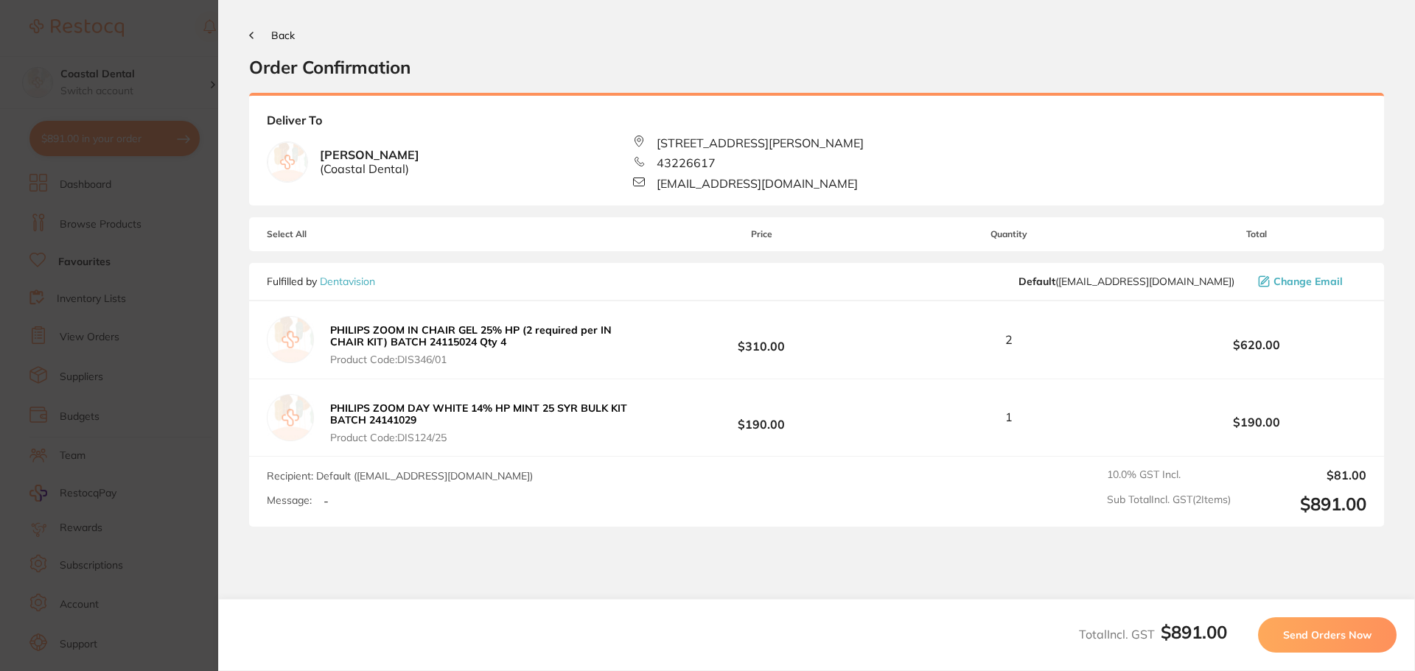
scroll to position [0, 0]
click at [1314, 640] on span "Send Orders Now" at bounding box center [1327, 635] width 88 height 13
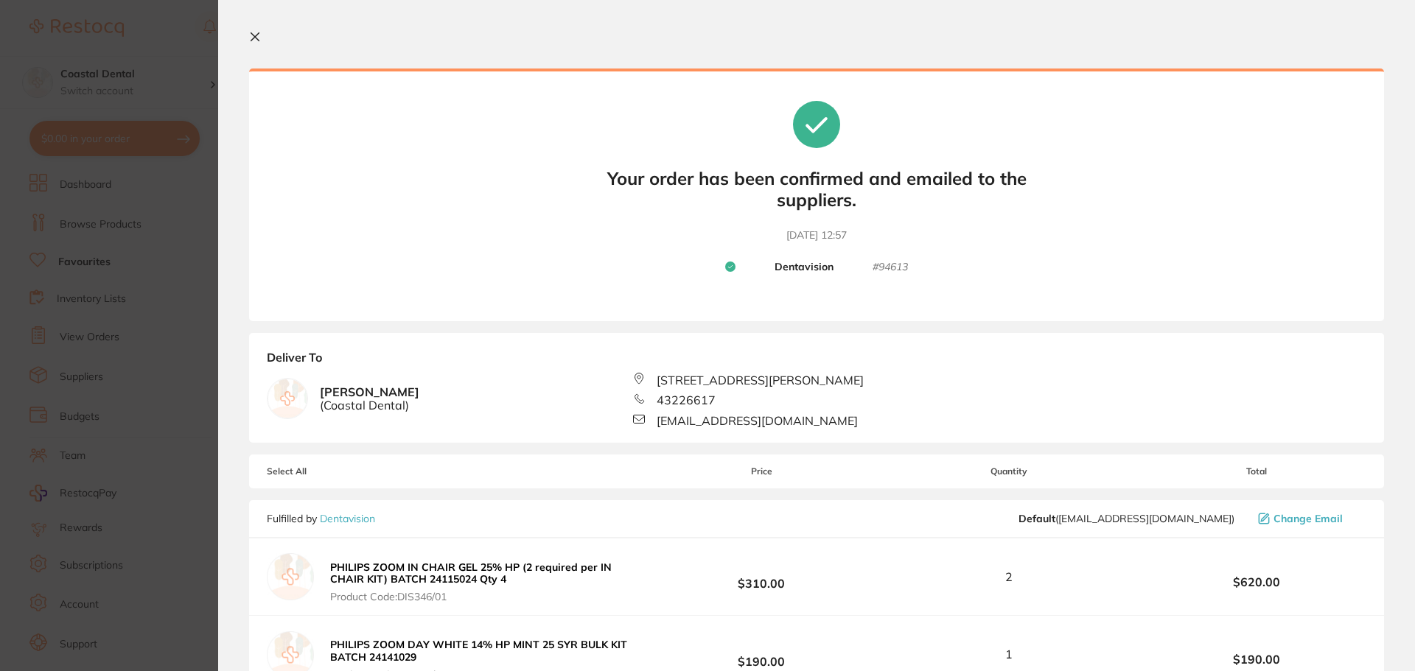
click at [254, 35] on icon at bounding box center [255, 37] width 12 height 12
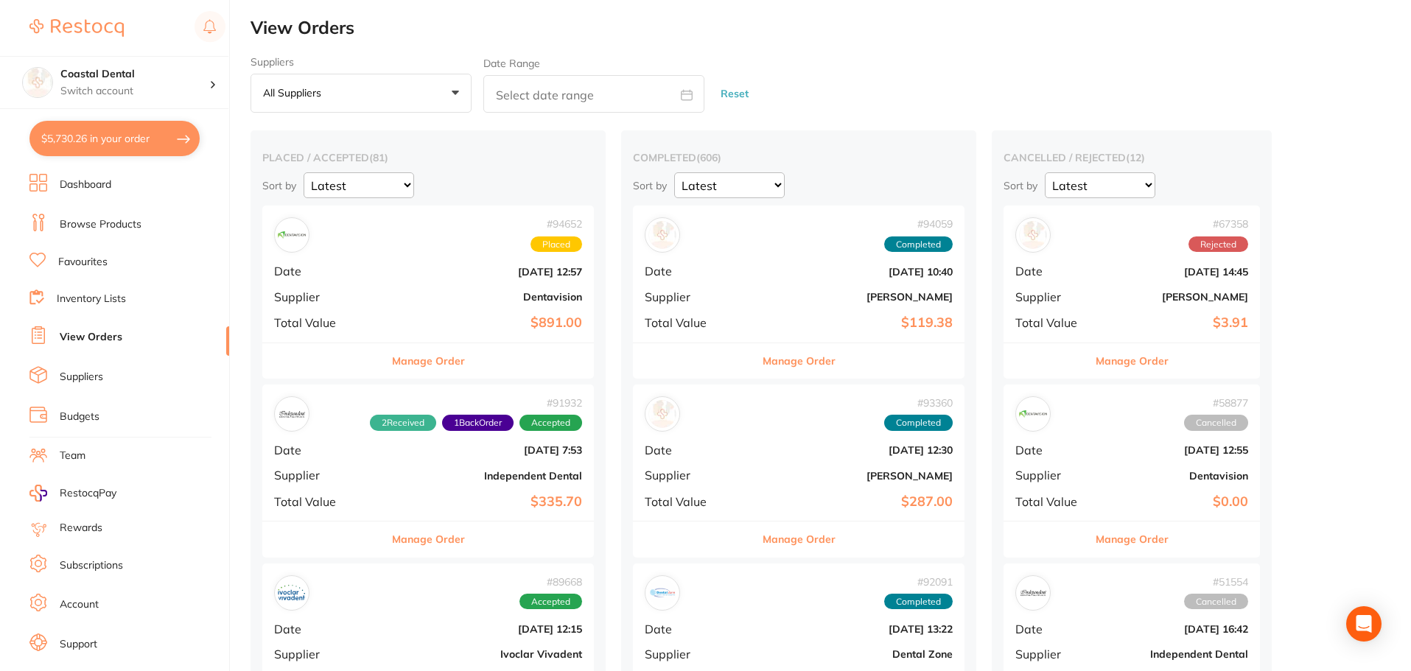
click at [115, 147] on button "$5,730.26 in your order" at bounding box center [114, 138] width 170 height 35
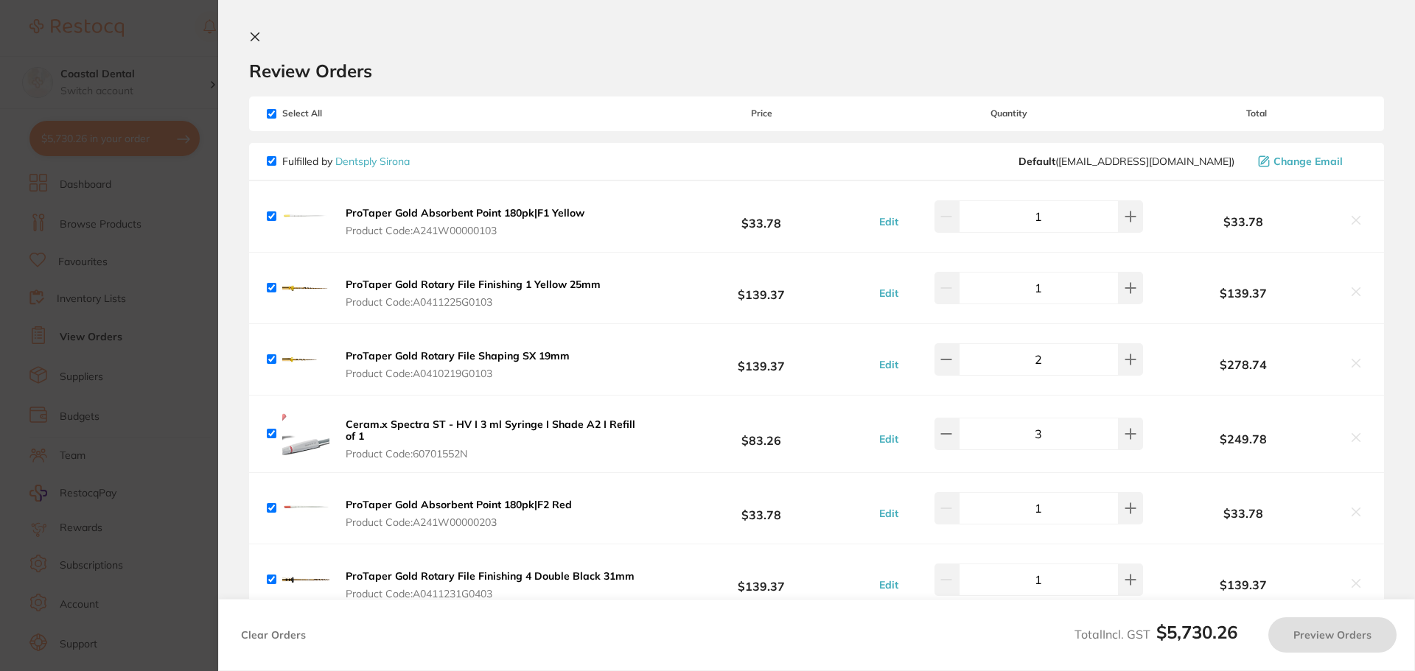
checkbox input "true"
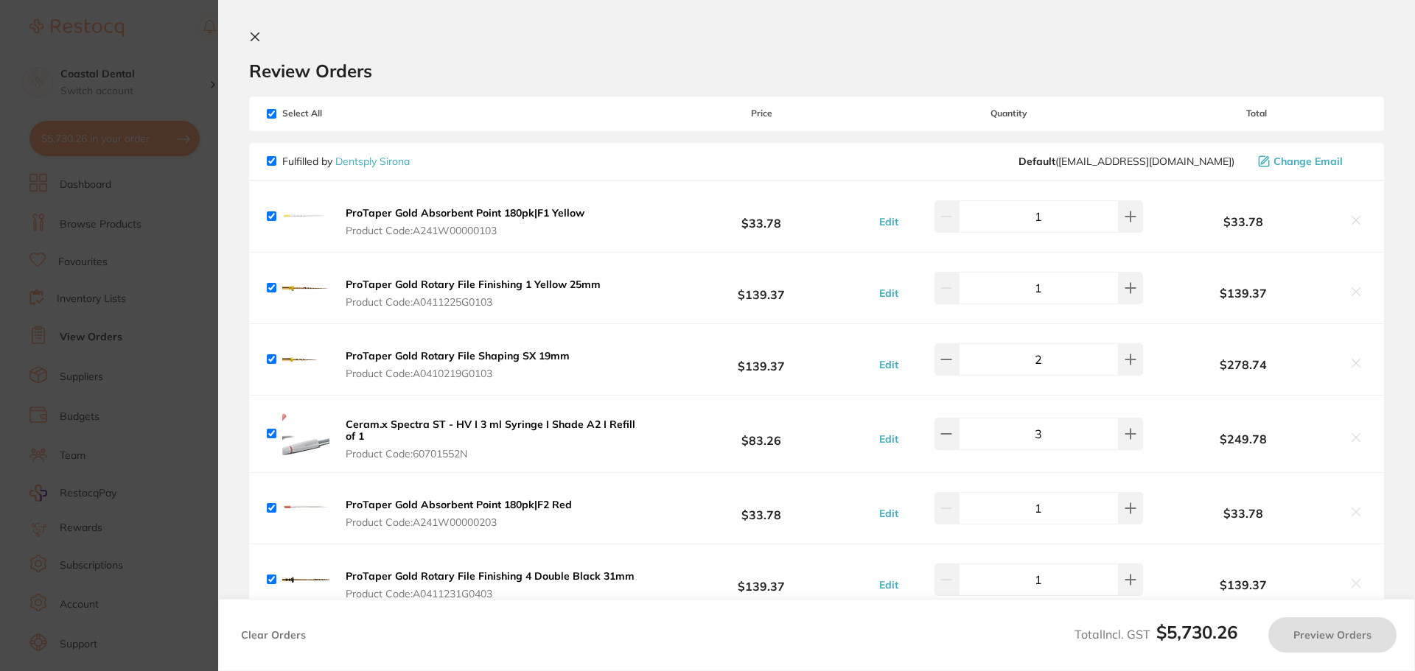
checkbox input "true"
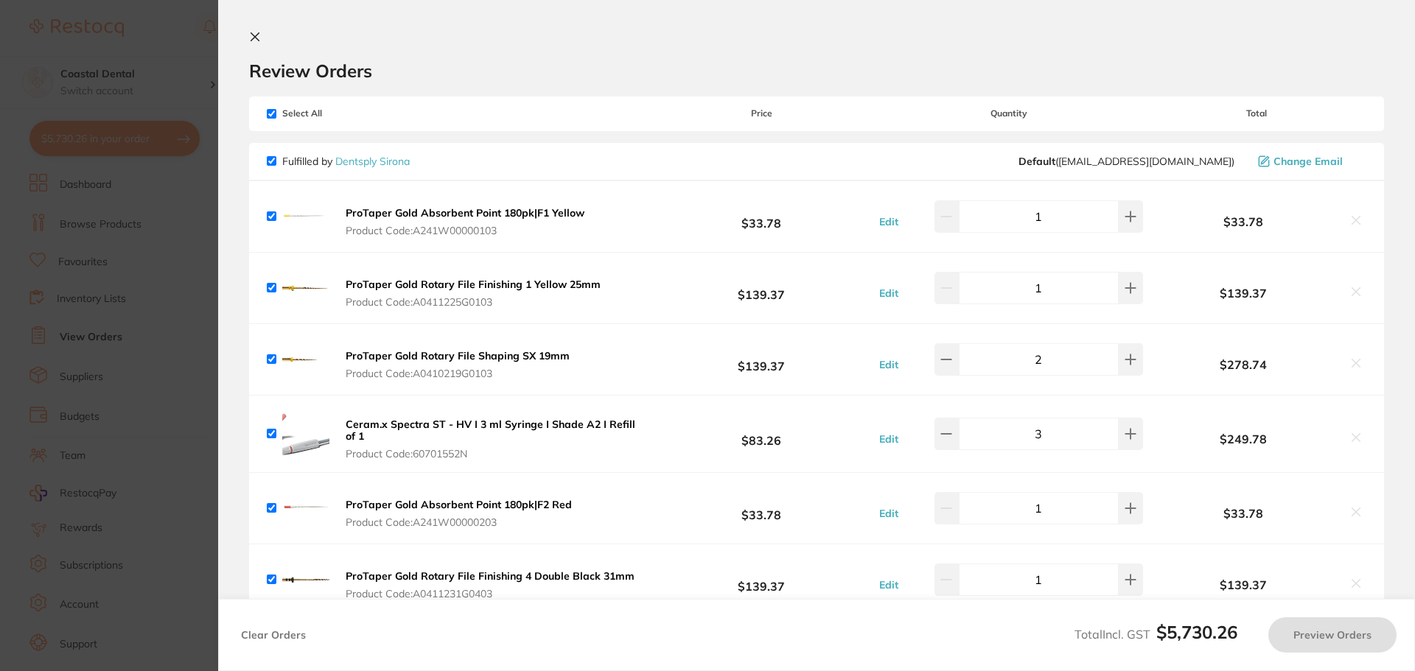
checkbox input "true"
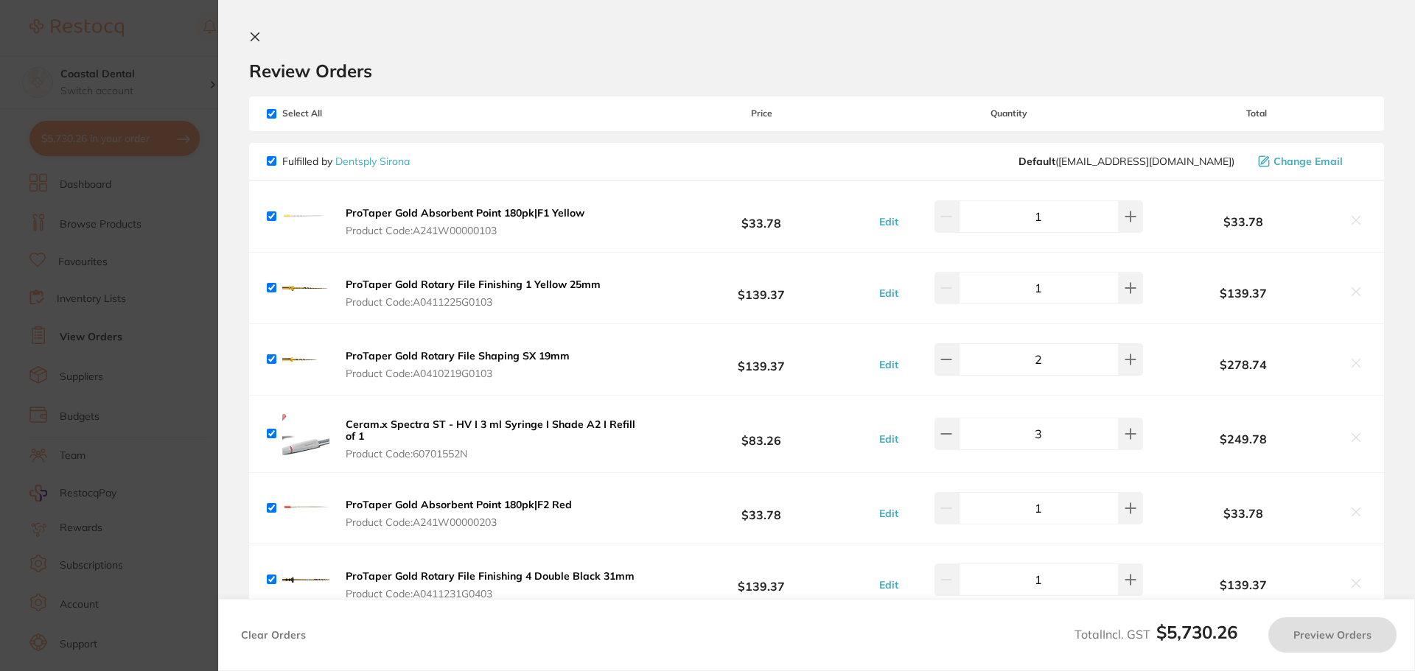
checkbox input "true"
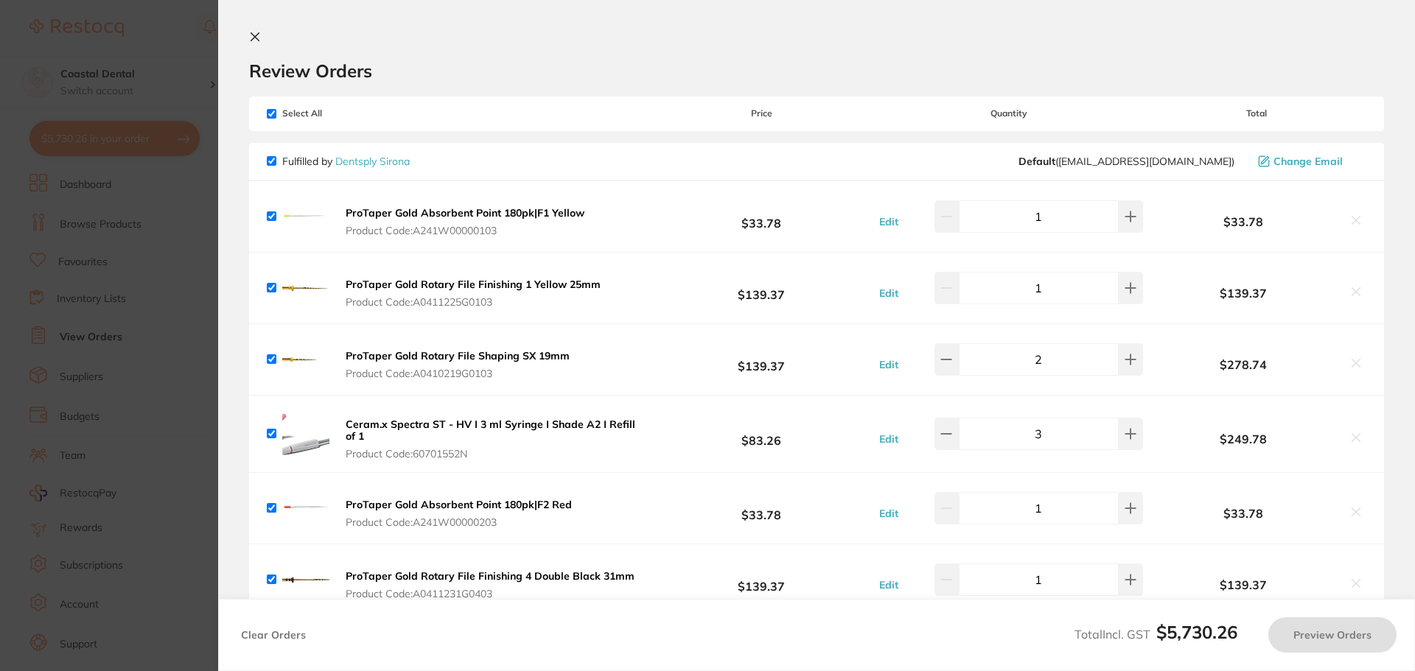
checkbox input "true"
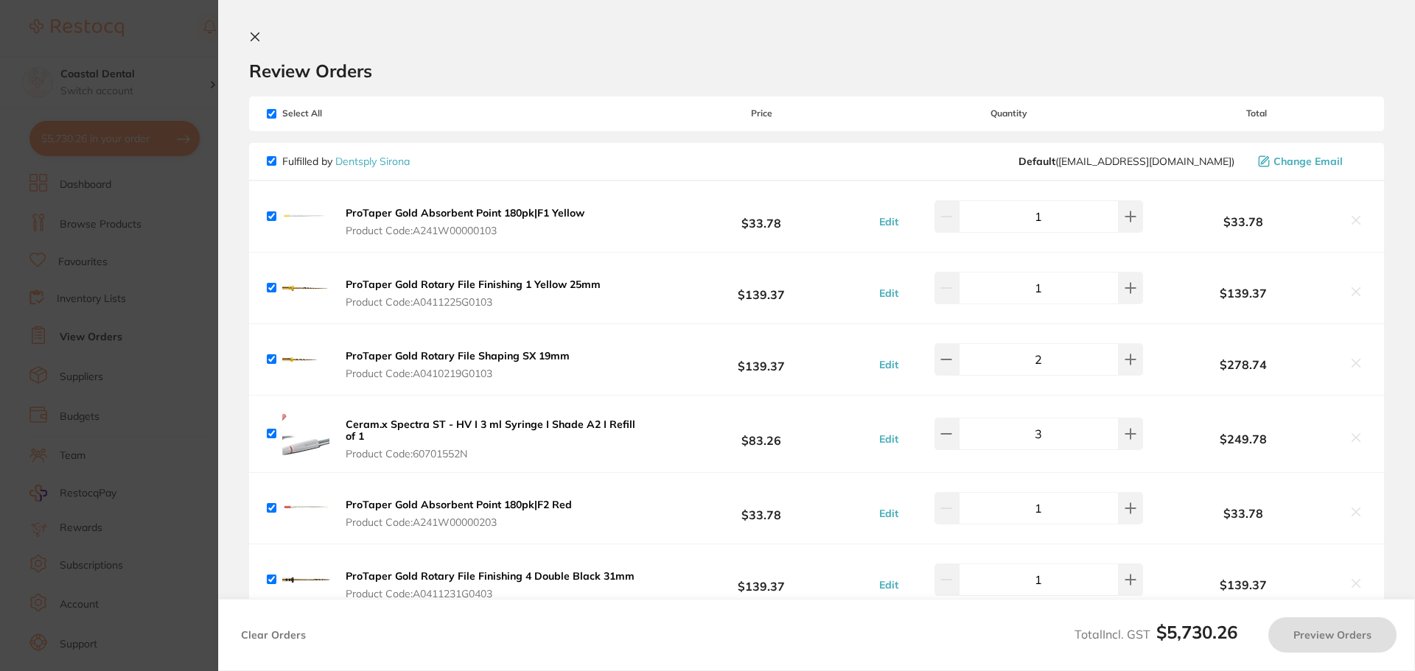
checkbox input "true"
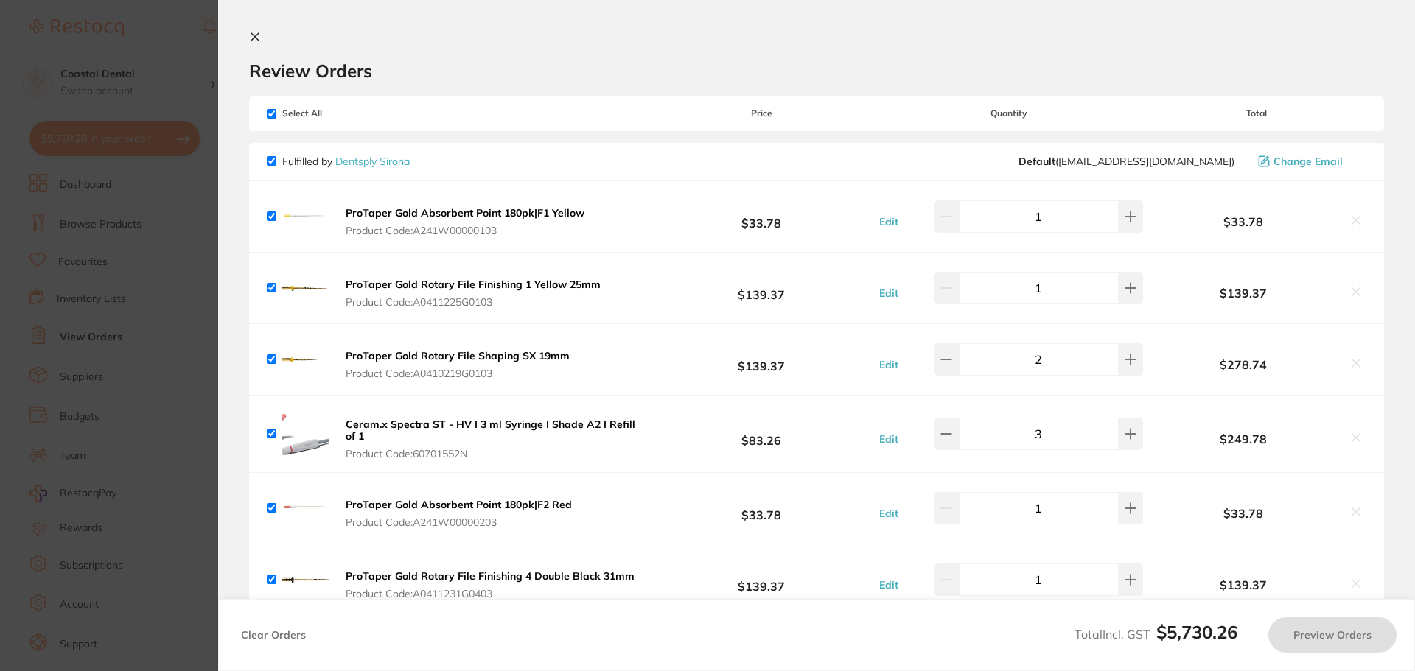
checkbox input "true"
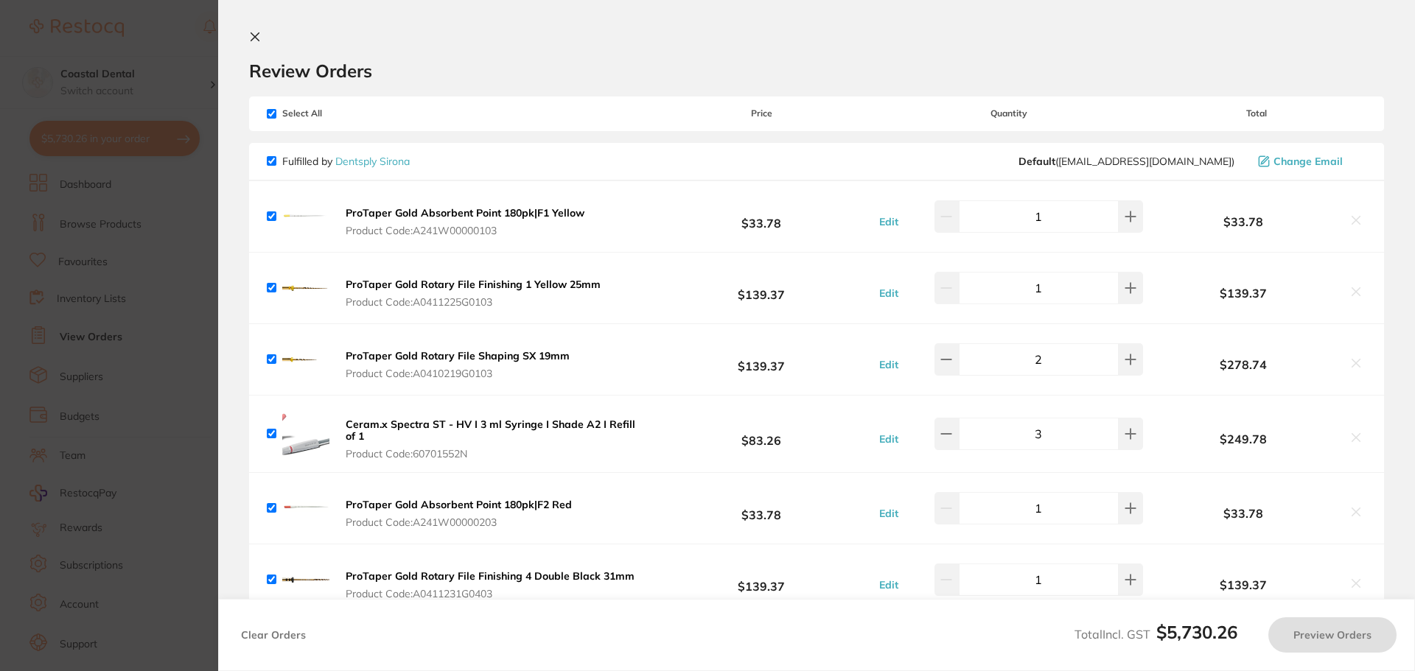
checkbox input "true"
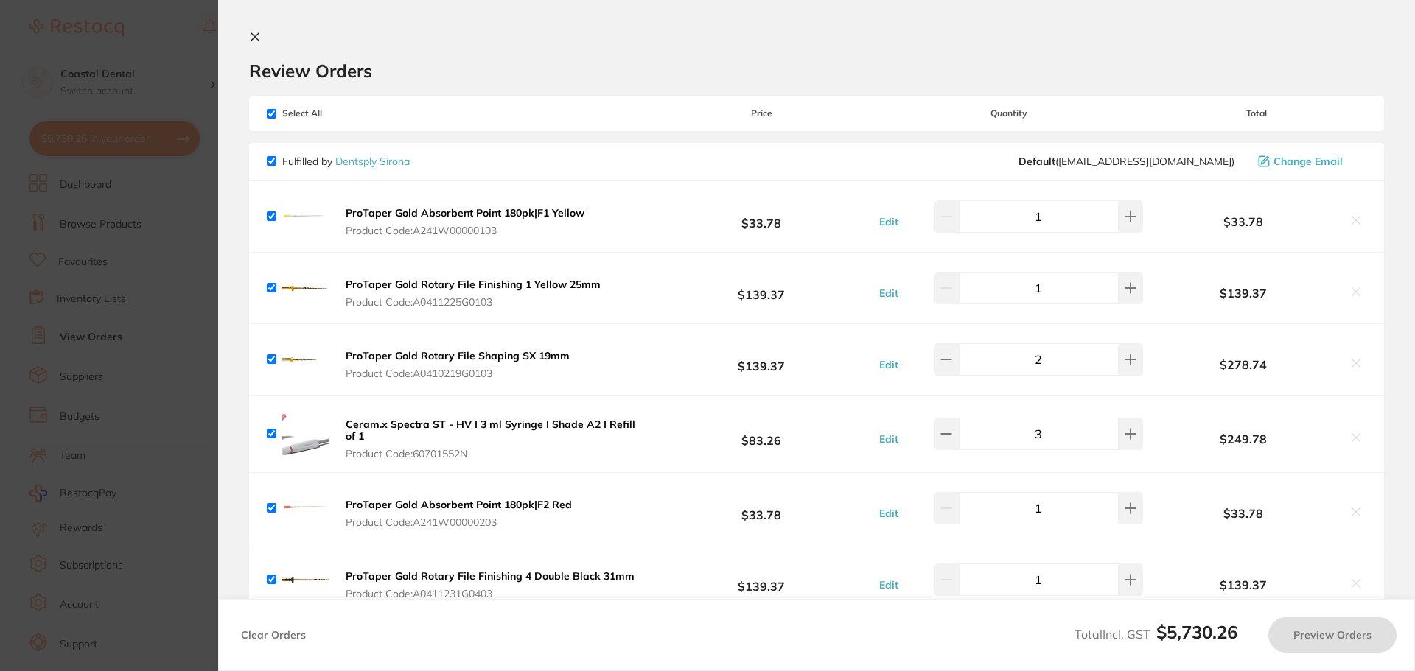
checkbox input "true"
click at [255, 38] on icon at bounding box center [255, 37] width 8 height 8
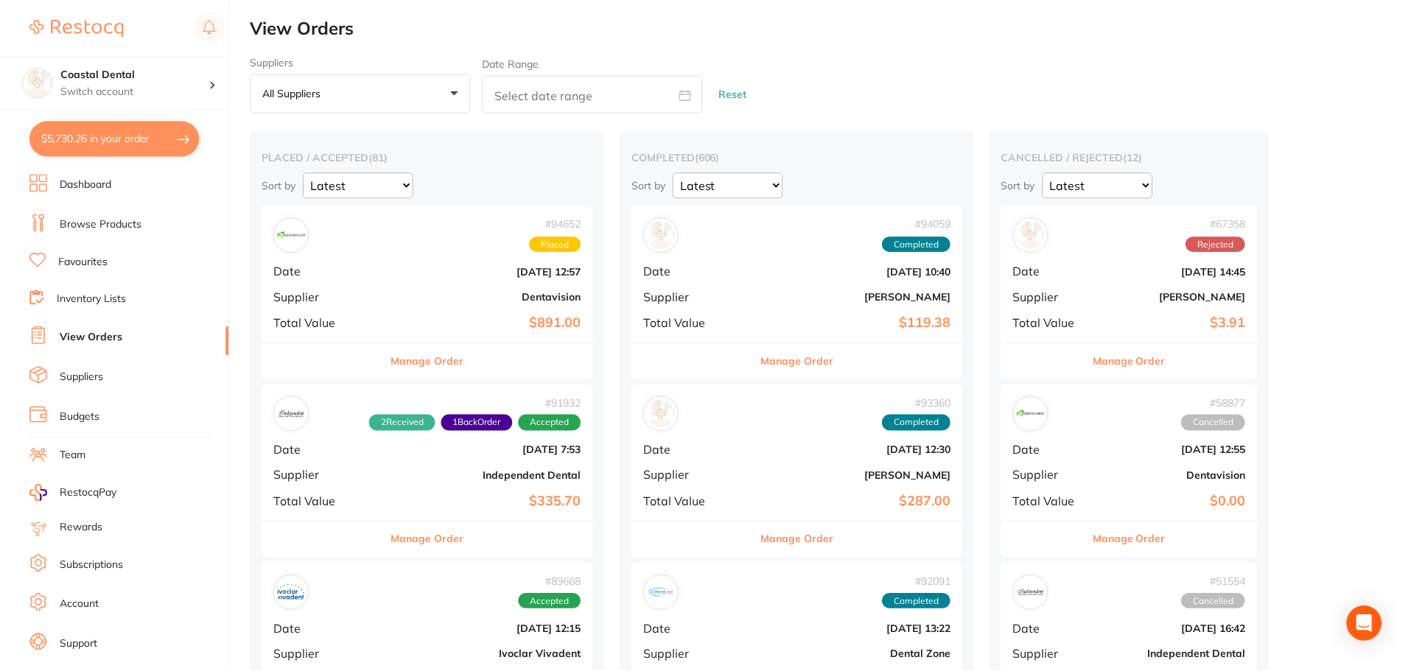
scroll to position [1, 0]
click at [85, 377] on link "Suppliers" at bounding box center [81, 377] width 43 height 15
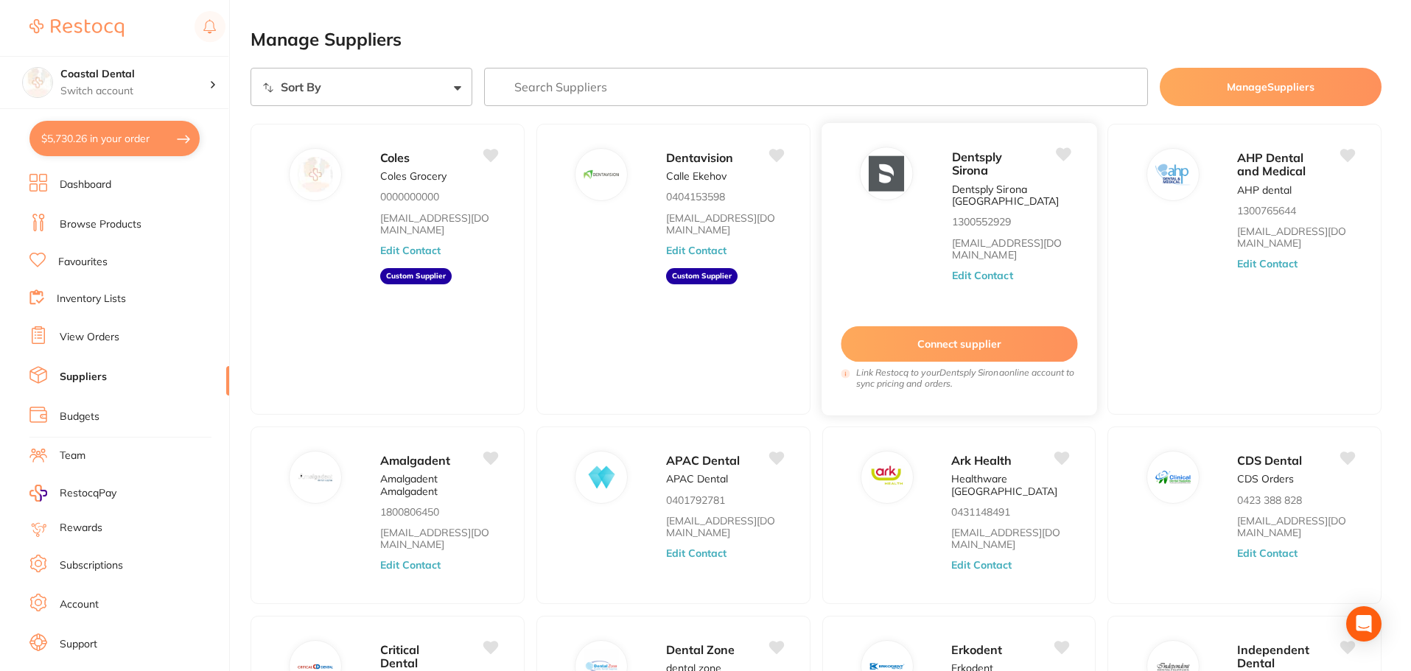
click at [983, 276] on button "Edit Contact" at bounding box center [981, 276] width 61 height 12
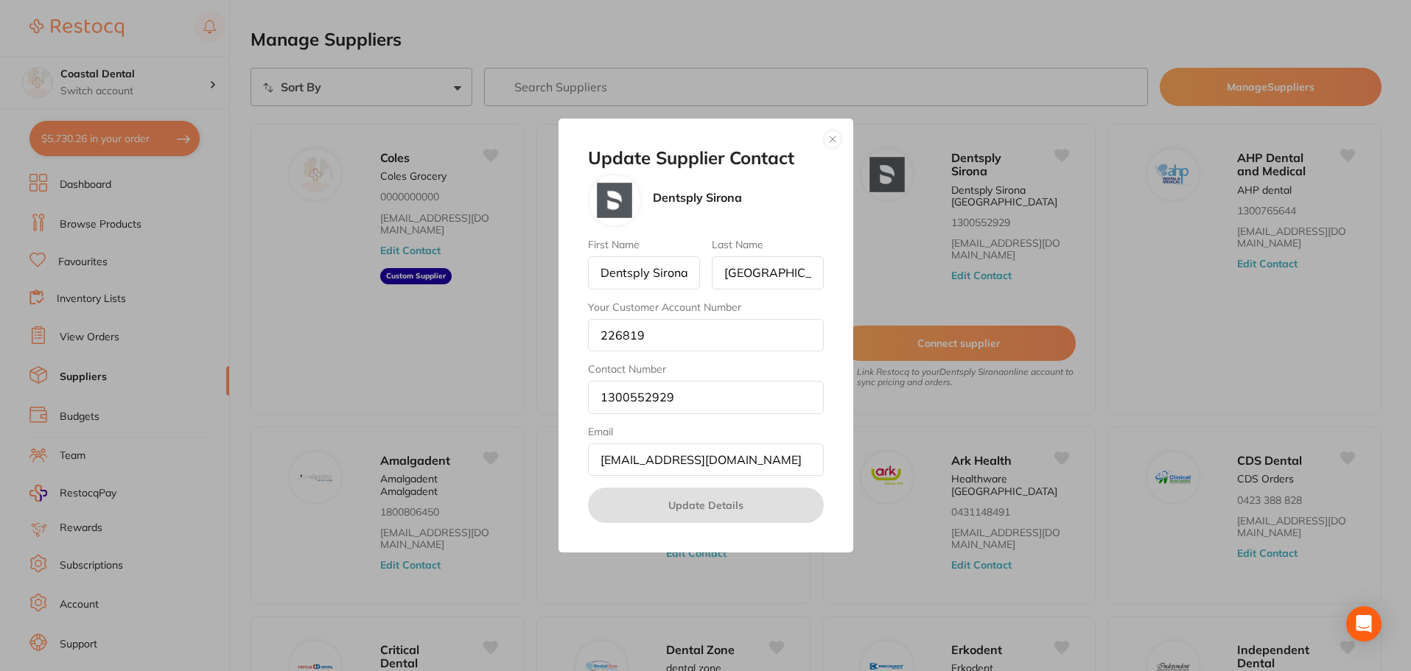
click at [834, 142] on button "button" at bounding box center [833, 139] width 18 height 18
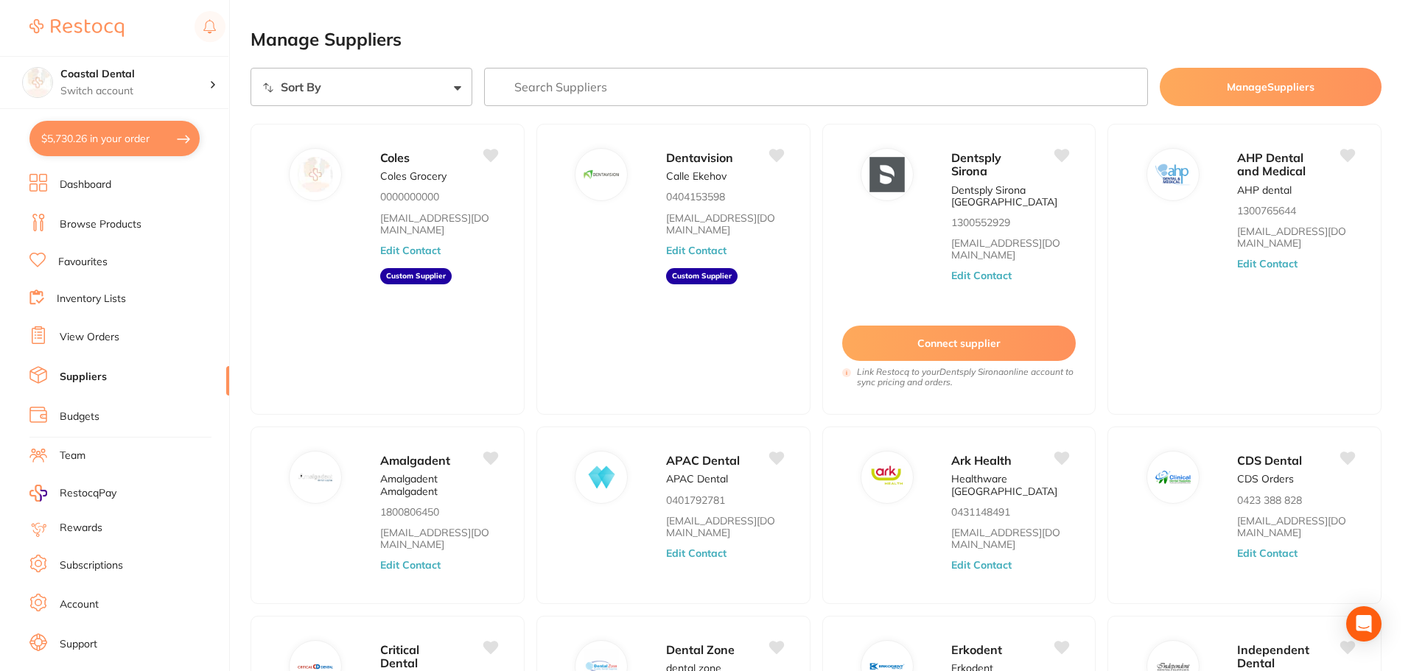
click at [105, 223] on link "Browse Products" at bounding box center [101, 224] width 82 height 15
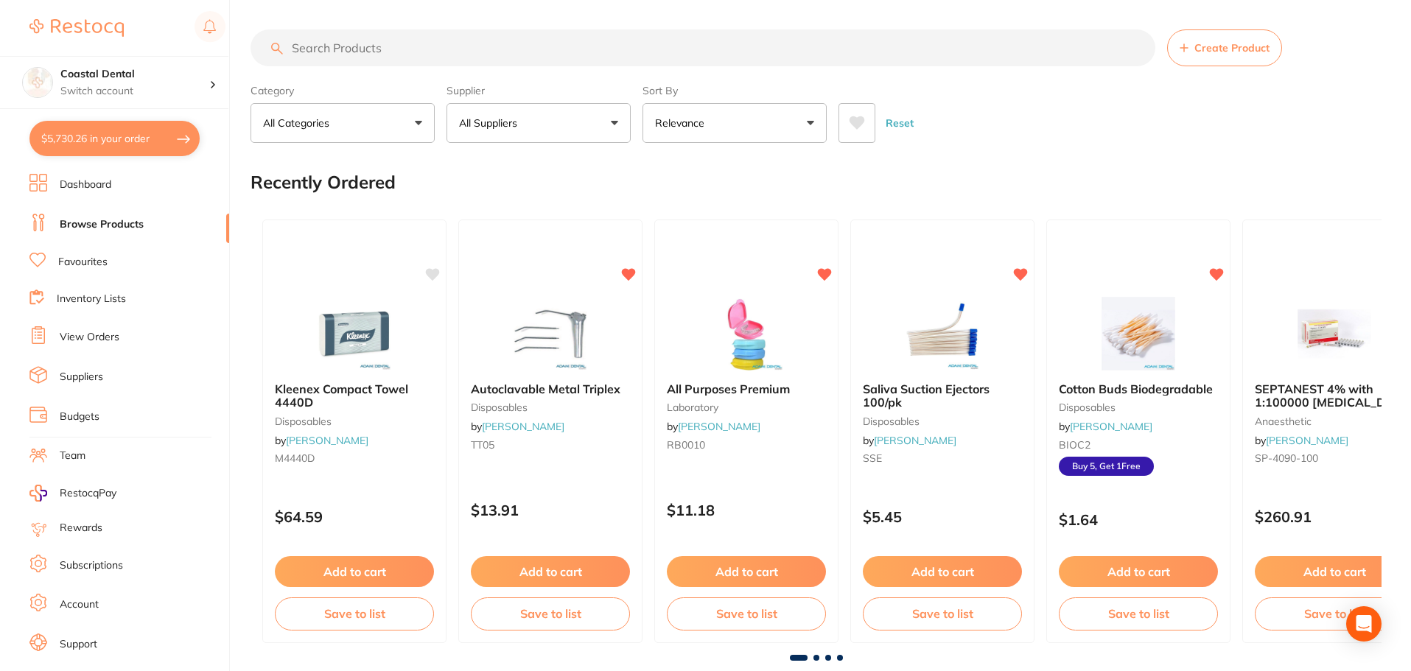
click at [77, 337] on link "View Orders" at bounding box center [90, 337] width 60 height 15
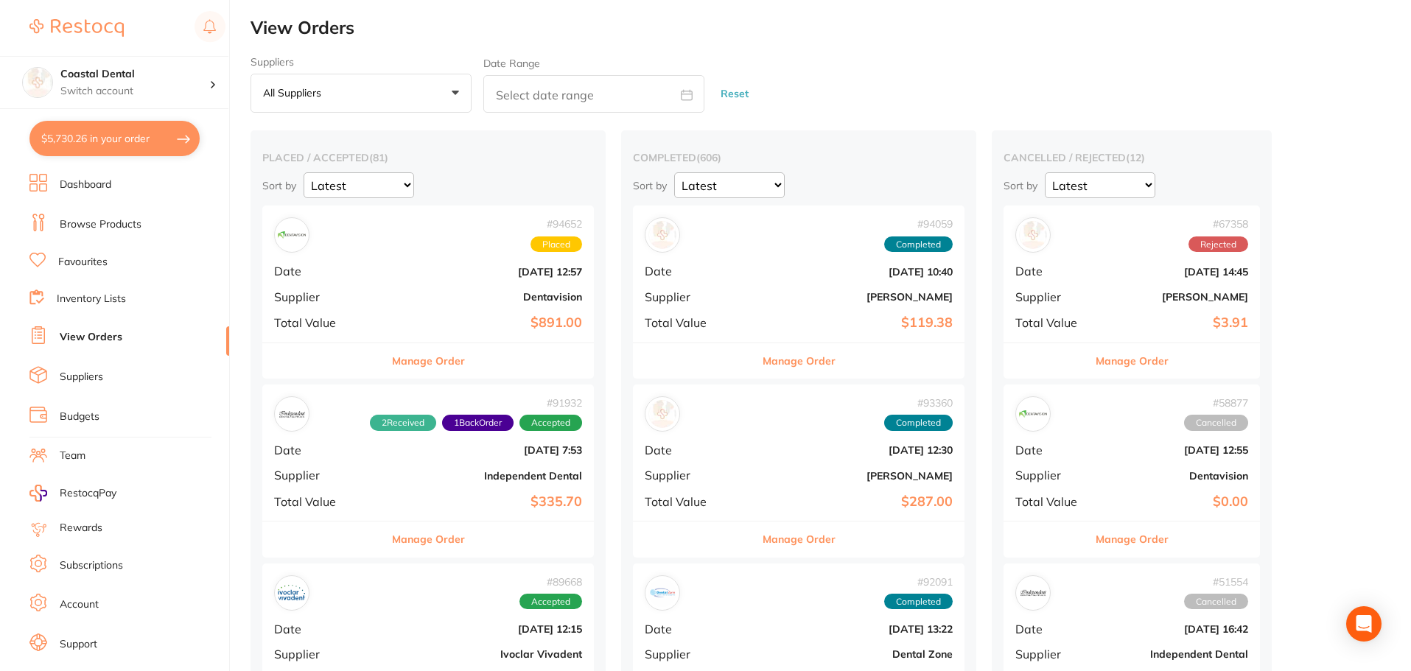
click at [82, 262] on link "Favourites" at bounding box center [82, 262] width 49 height 15
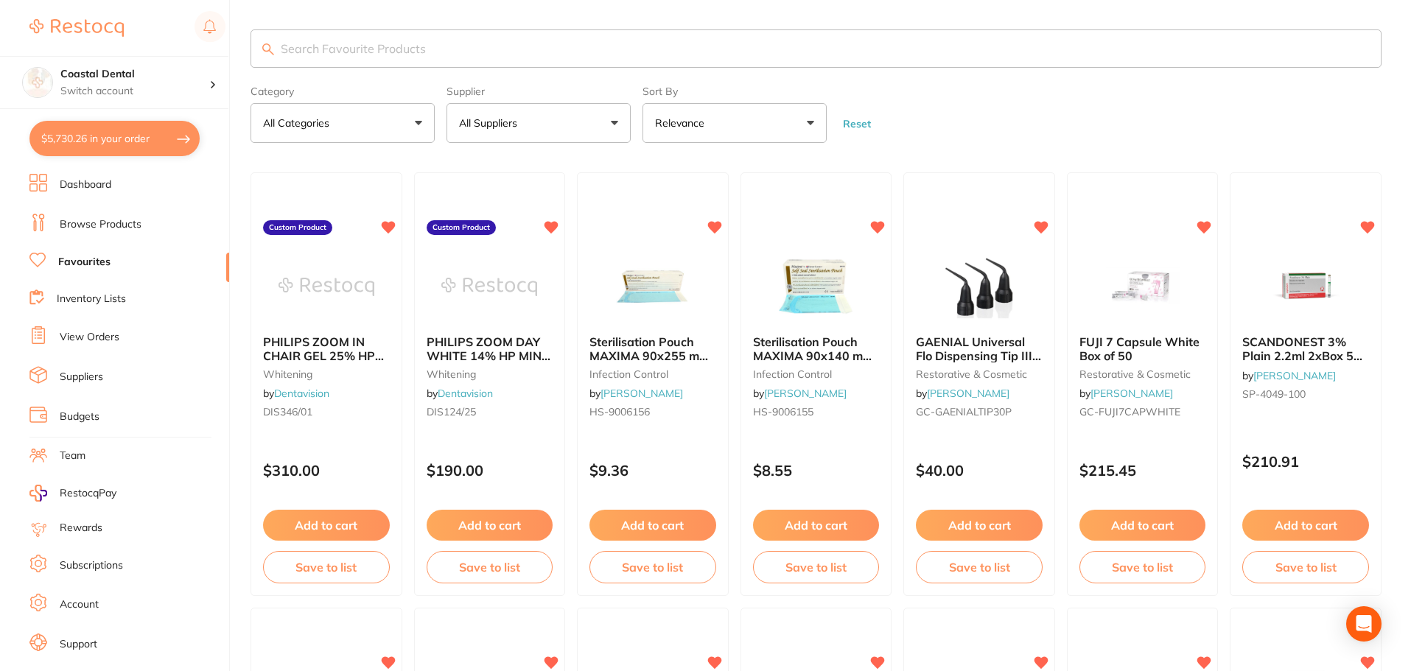
click at [84, 336] on link "View Orders" at bounding box center [90, 337] width 60 height 15
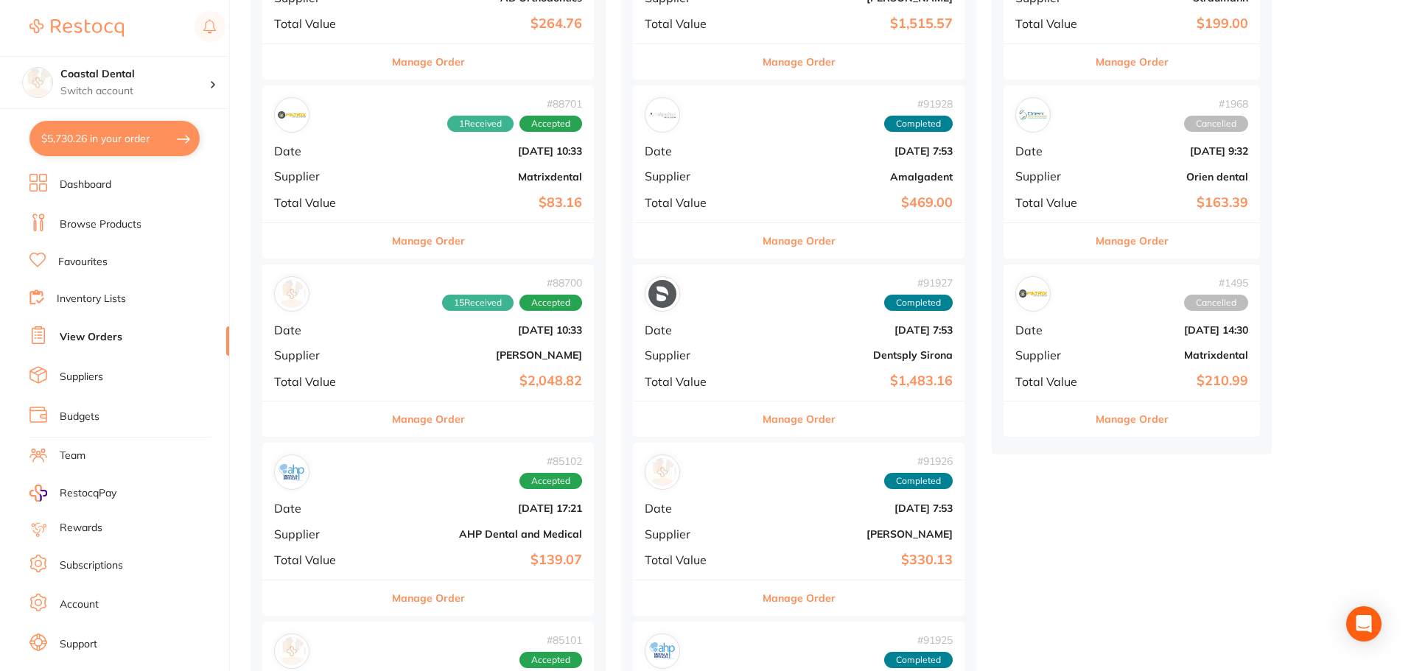
scroll to position [1916, 0]
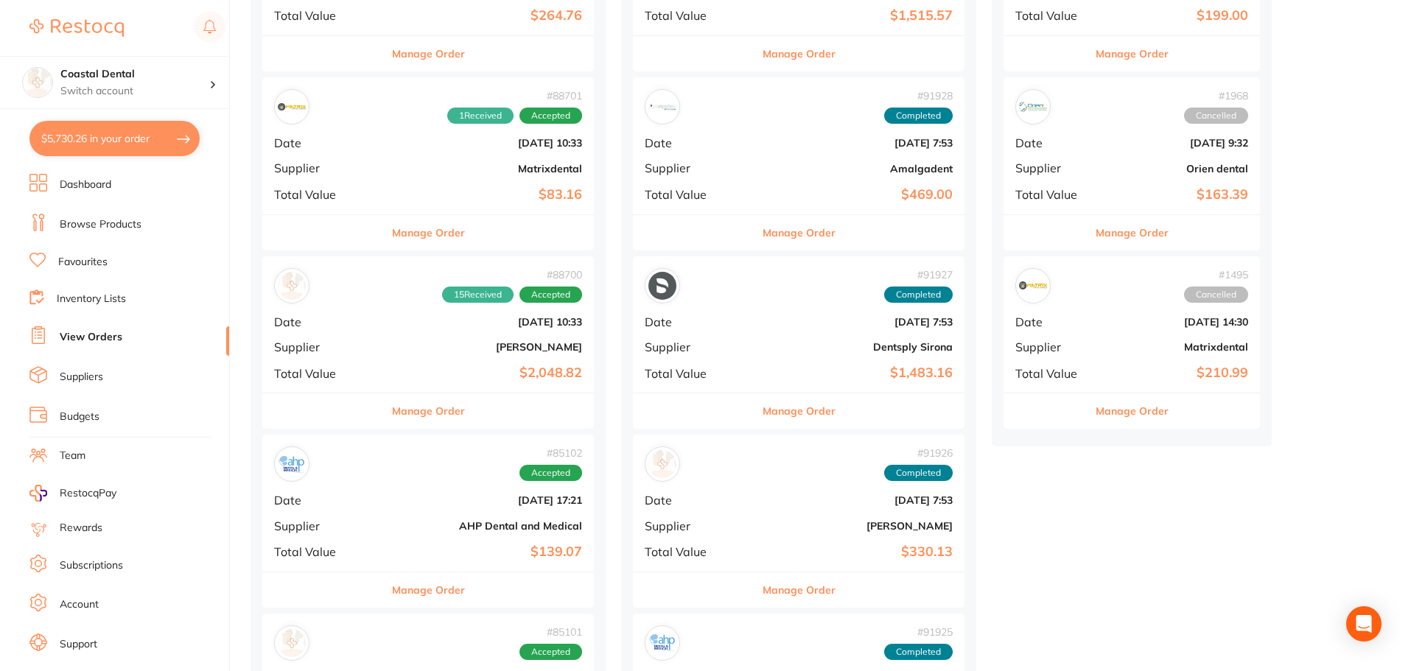
click at [763, 414] on button "Manage Order" at bounding box center [799, 410] width 73 height 35
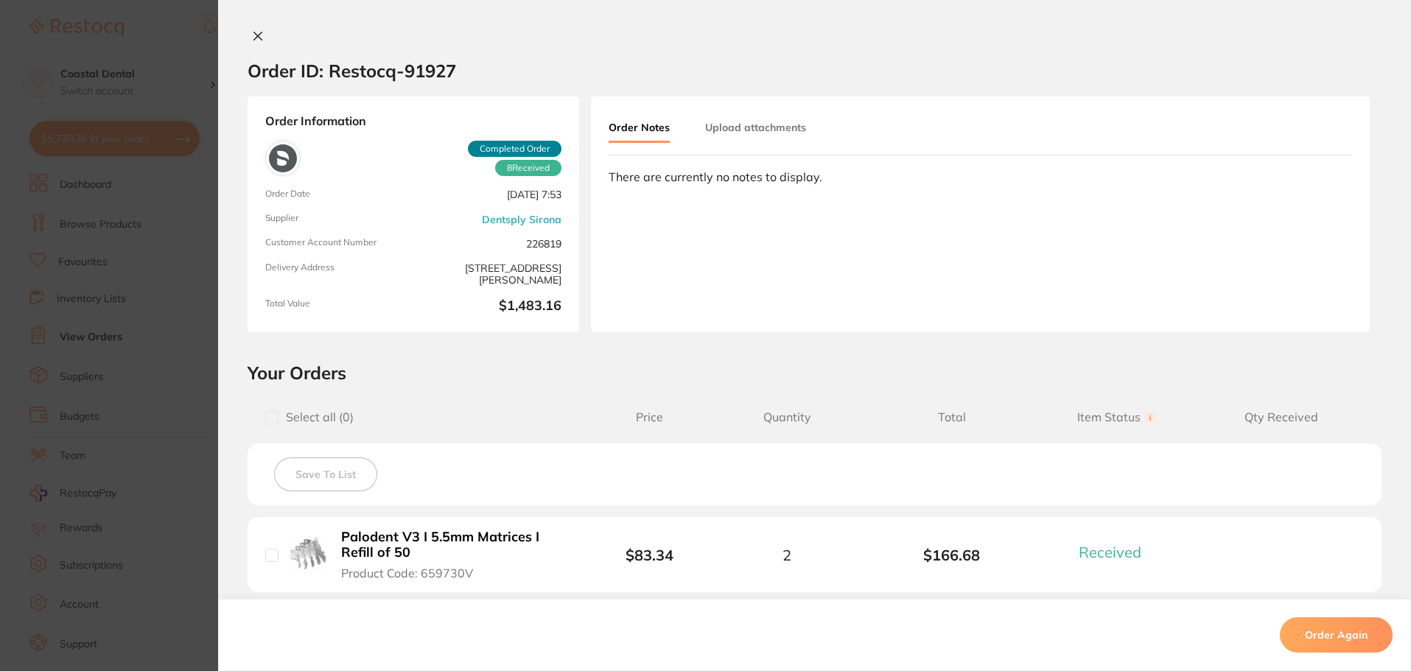
click at [254, 37] on icon at bounding box center [258, 36] width 8 height 8
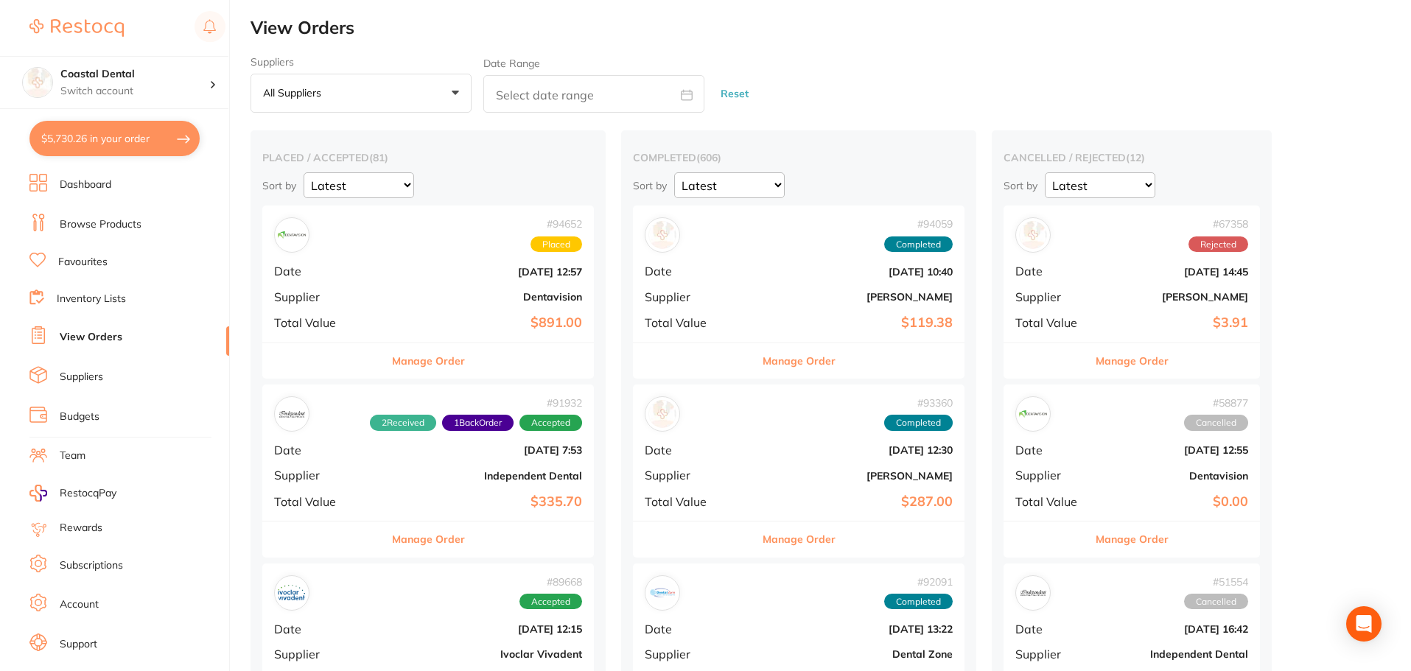
click at [106, 221] on link "Browse Products" at bounding box center [101, 224] width 82 height 15
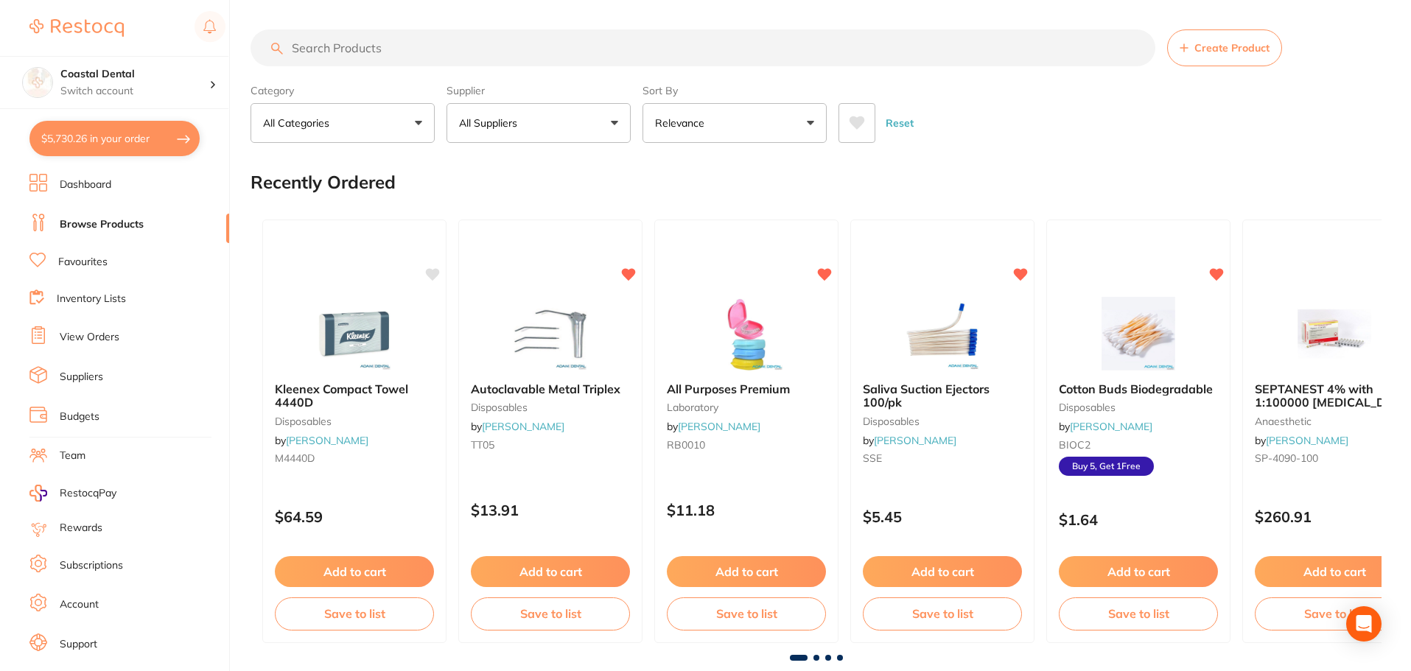
click at [610, 121] on button "All Suppliers" at bounding box center [539, 123] width 184 height 40
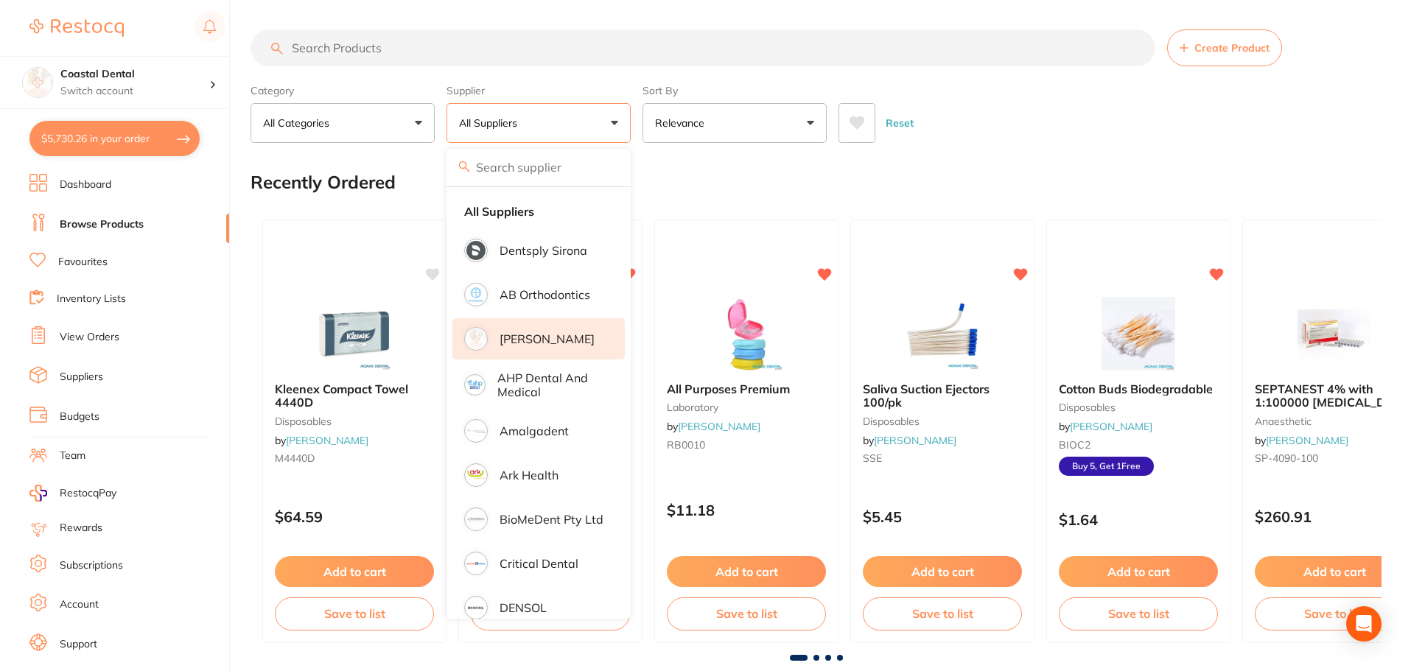
click at [541, 340] on p "[PERSON_NAME]" at bounding box center [547, 338] width 95 height 13
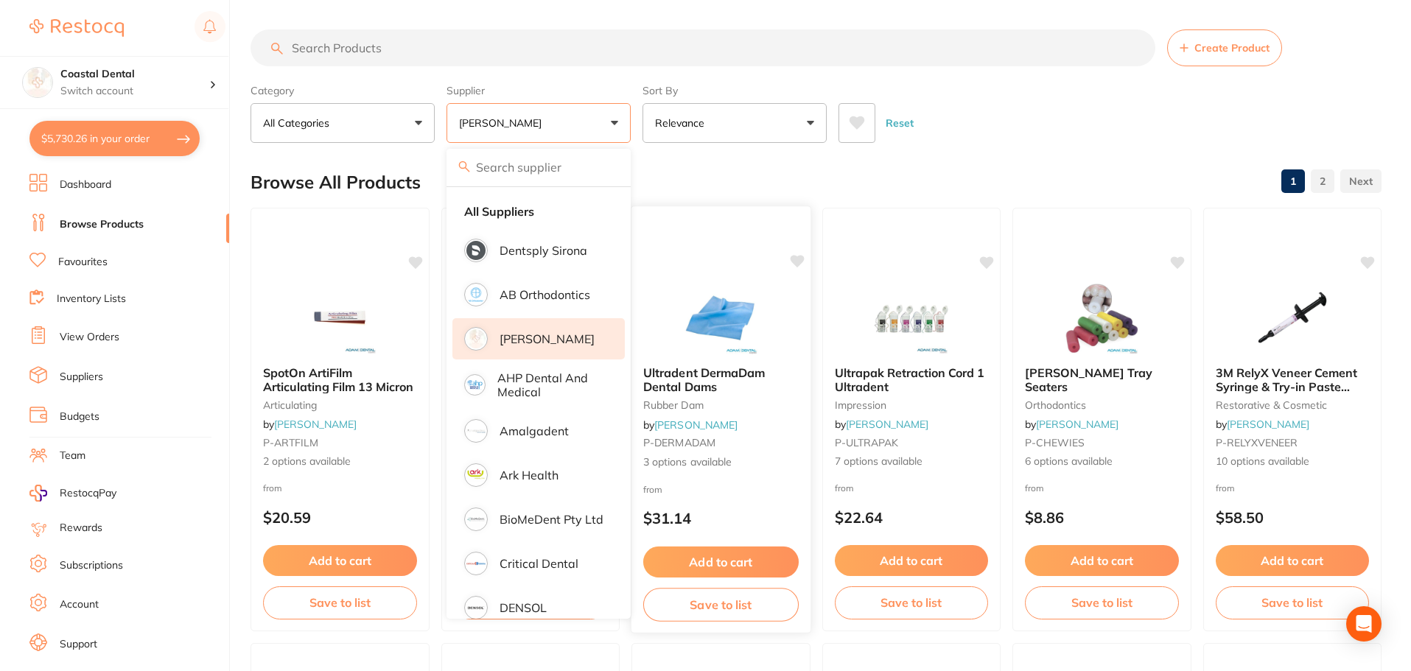
click at [756, 410] on small "rubber dam" at bounding box center [720, 405] width 155 height 12
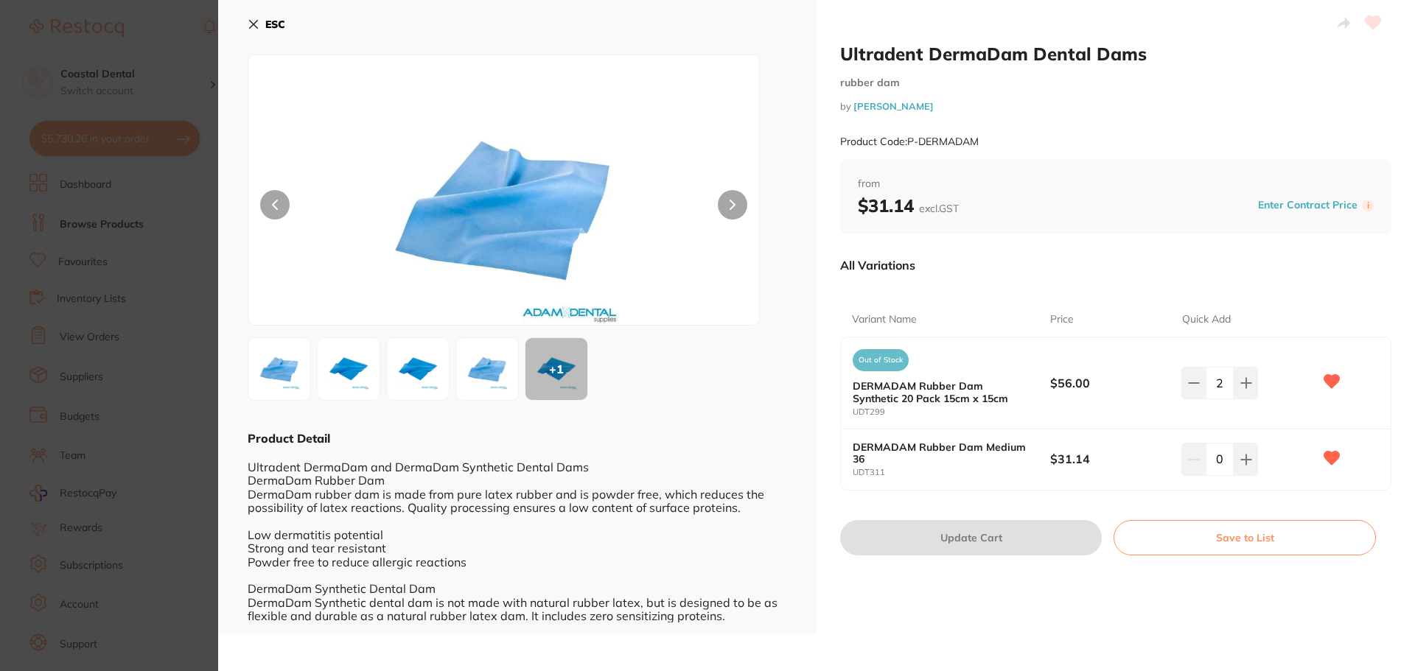
click at [251, 24] on icon at bounding box center [254, 24] width 12 height 12
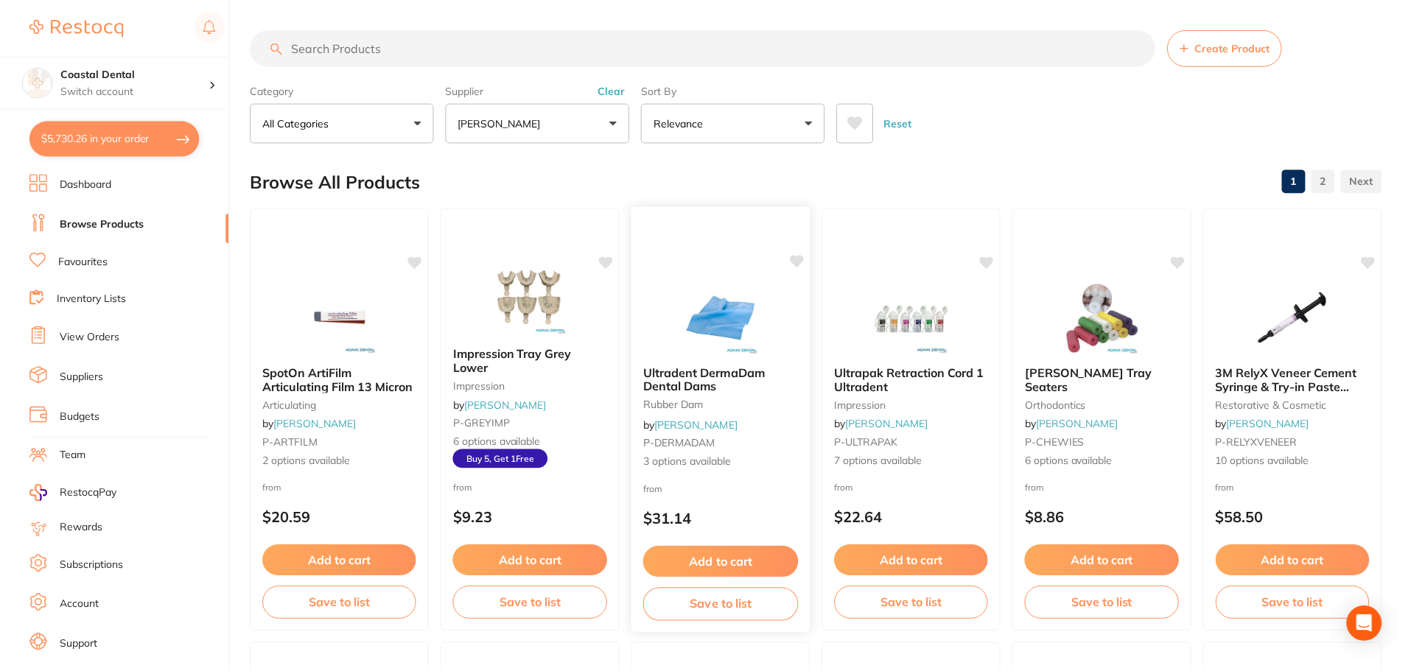
scroll to position [3, 0]
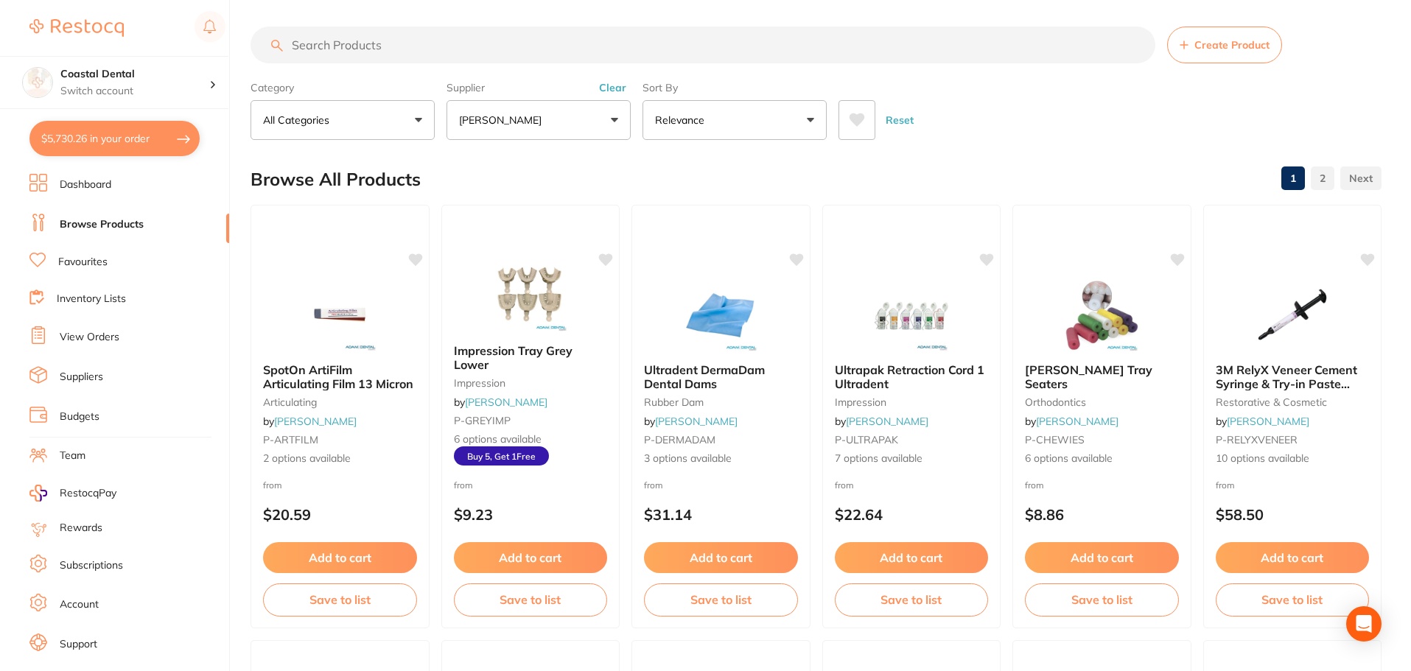
scroll to position [1, 0]
click at [82, 378] on link "Suppliers" at bounding box center [81, 377] width 43 height 15
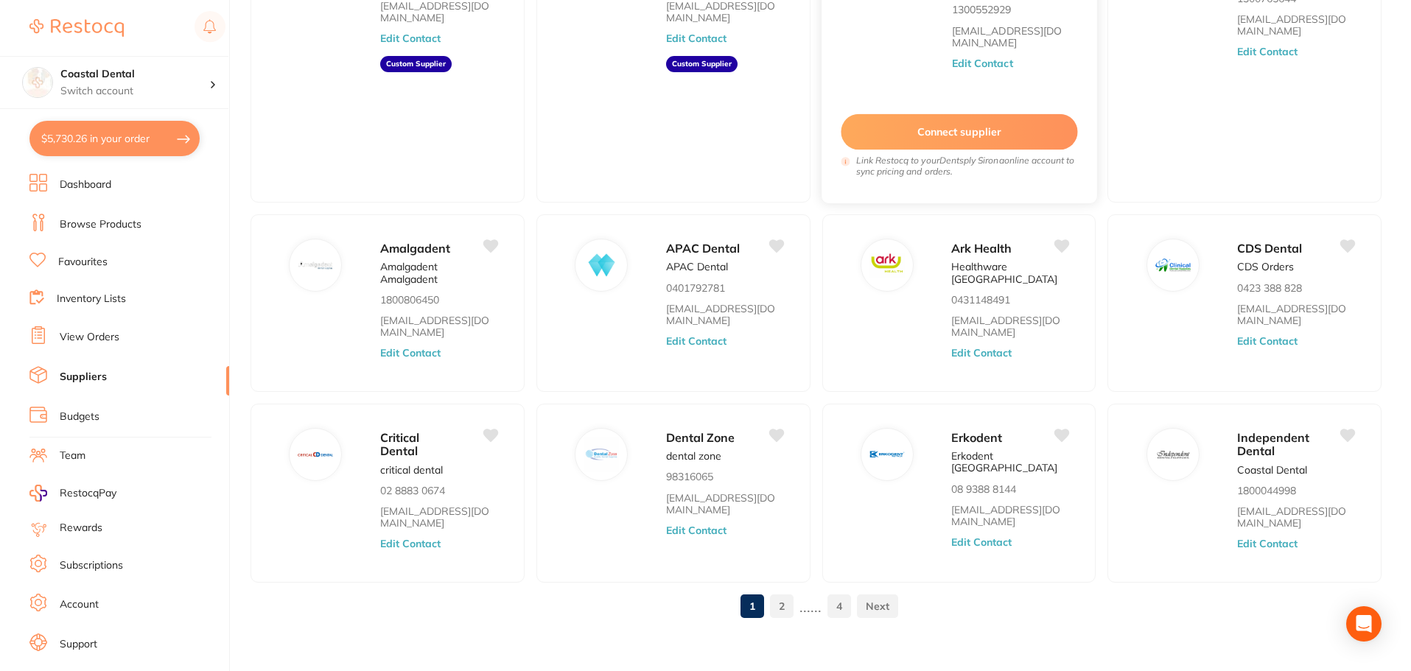
scroll to position [224, 0]
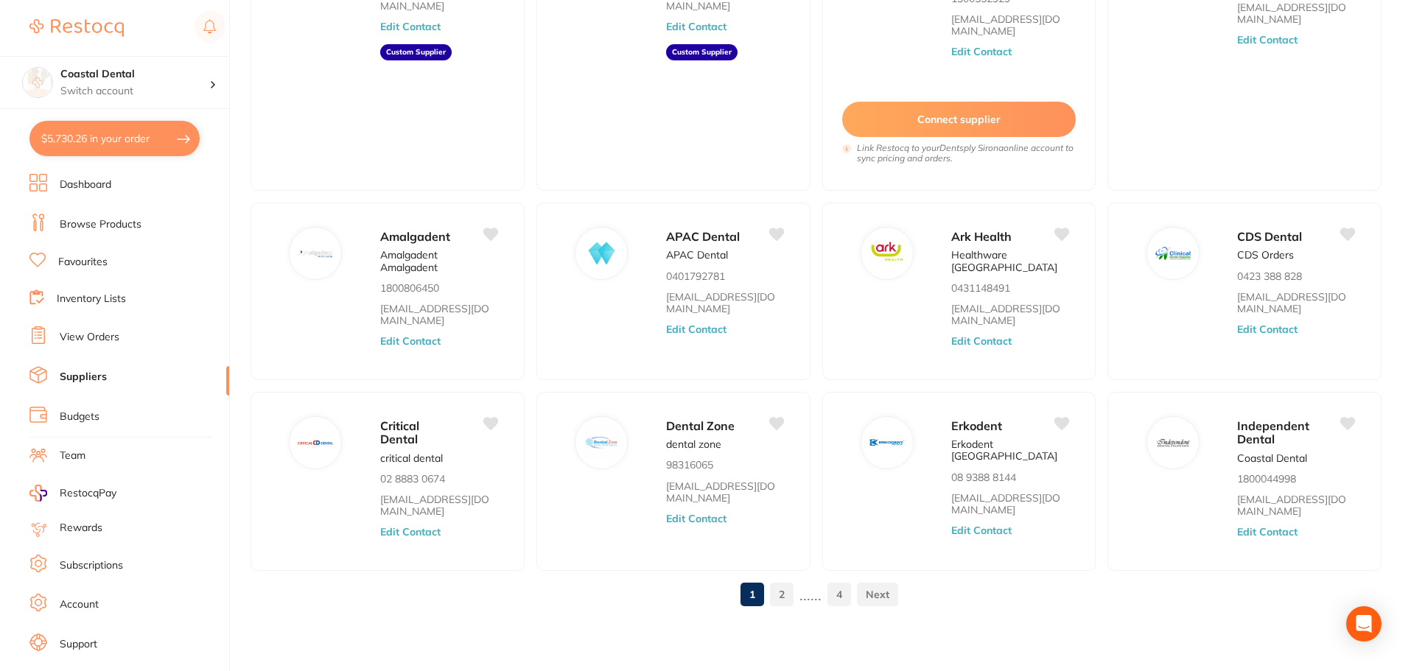
click at [789, 599] on link "2" at bounding box center [782, 594] width 24 height 29
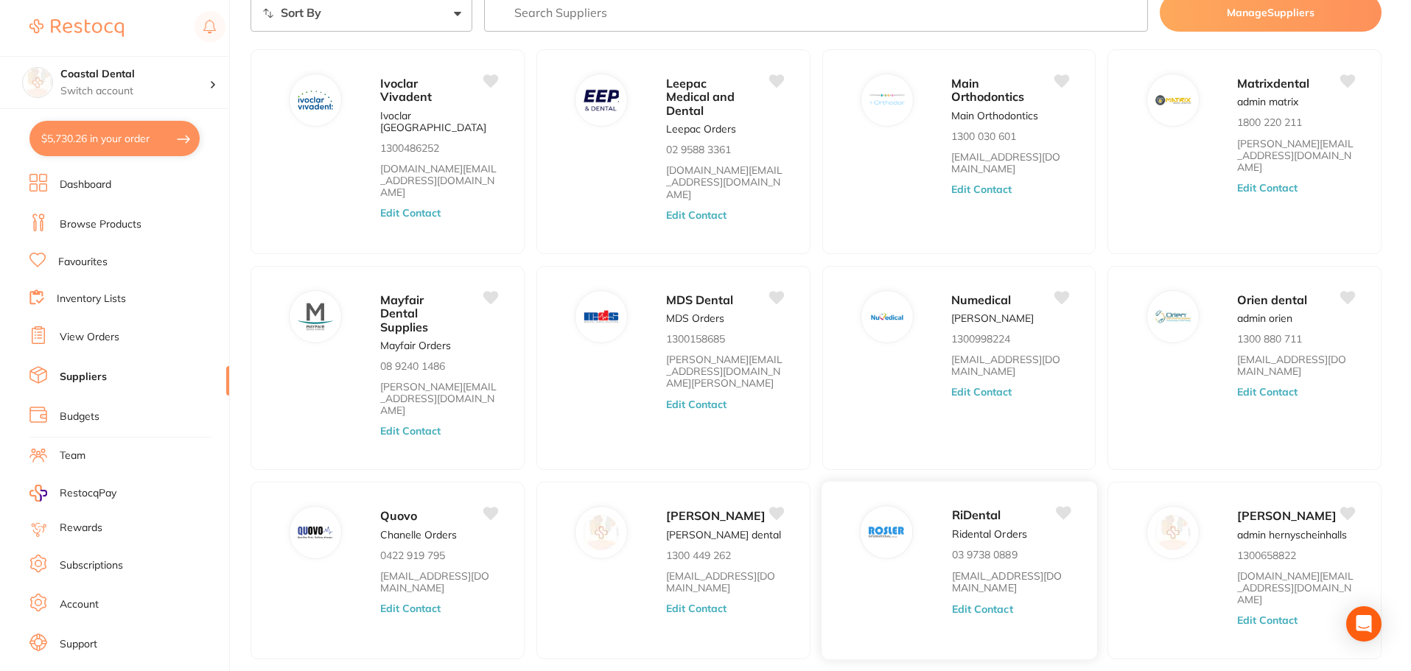
scroll to position [117, 0]
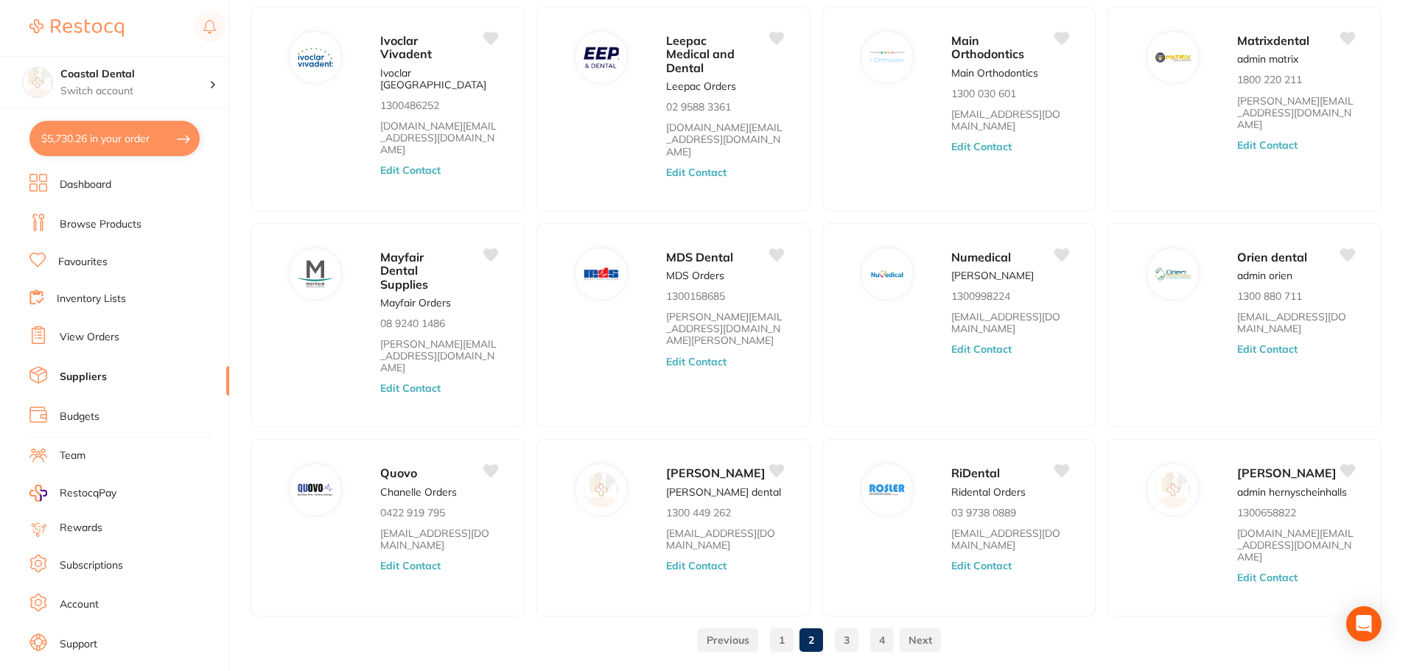
click at [847, 626] on link "3" at bounding box center [847, 640] width 24 height 29
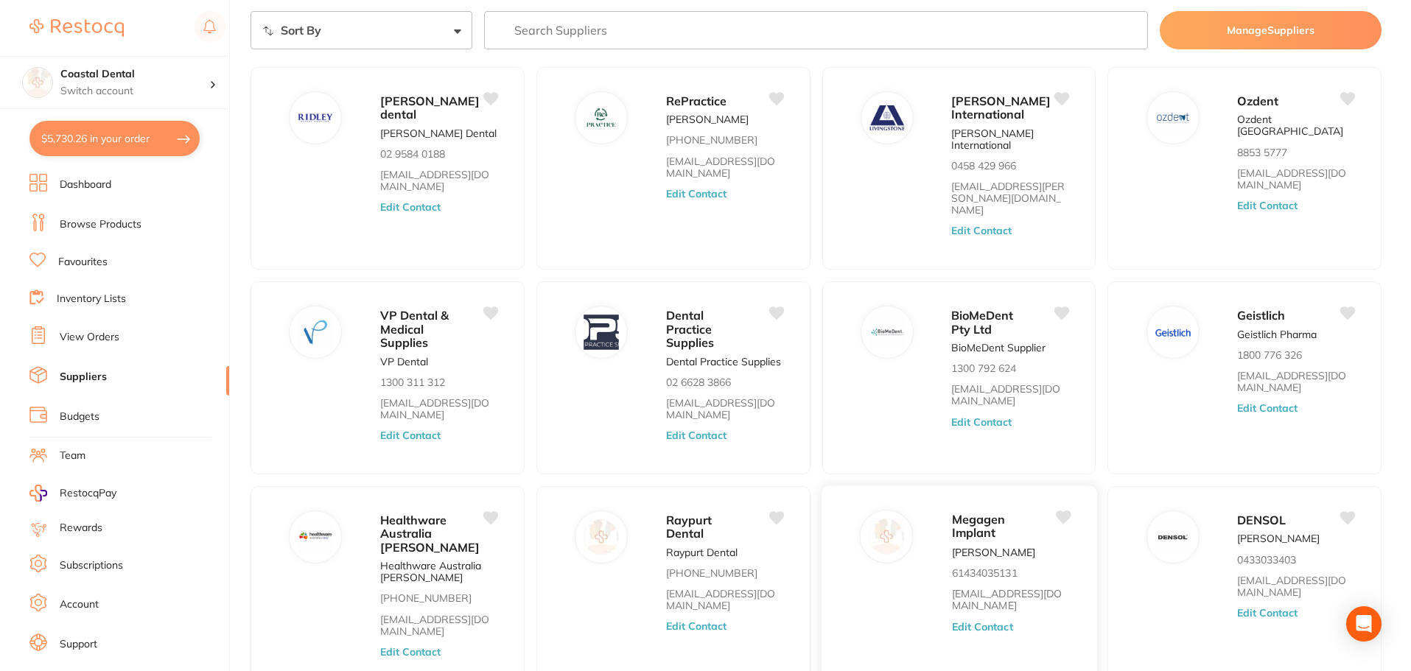
scroll to position [0, 0]
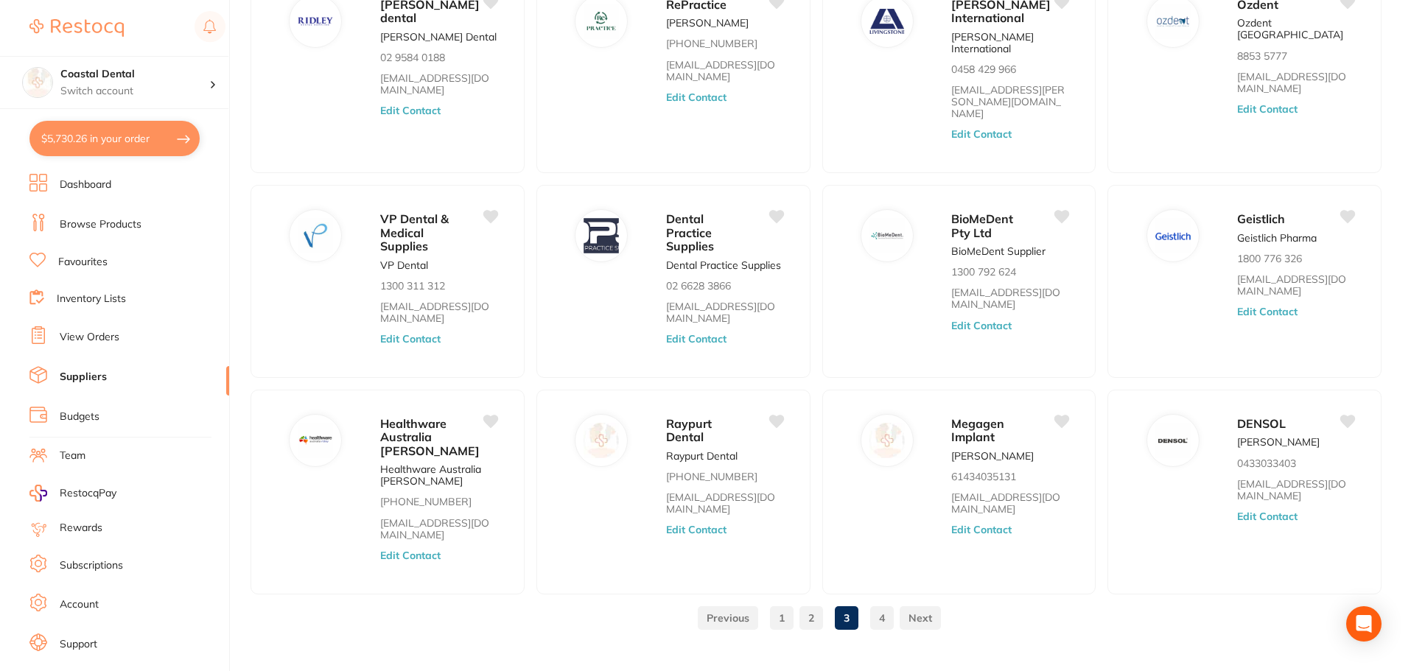
click at [772, 604] on link "1" at bounding box center [782, 618] width 24 height 29
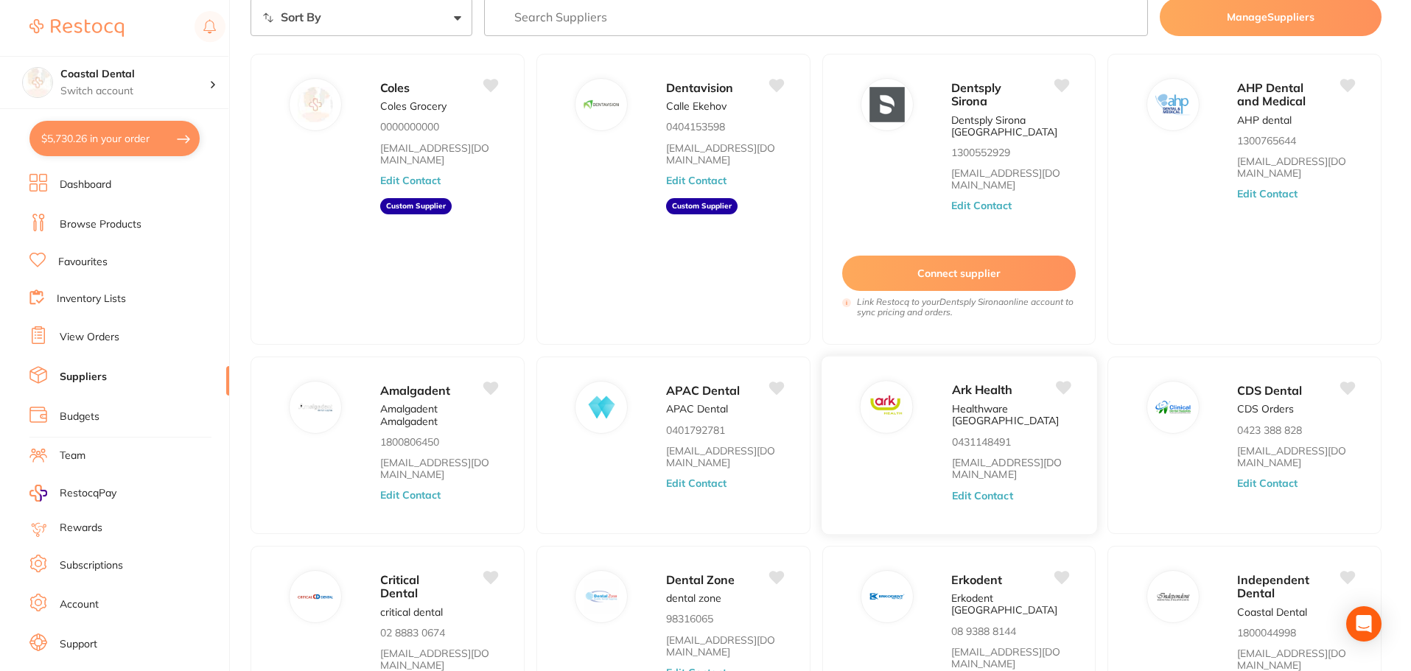
scroll to position [224, 0]
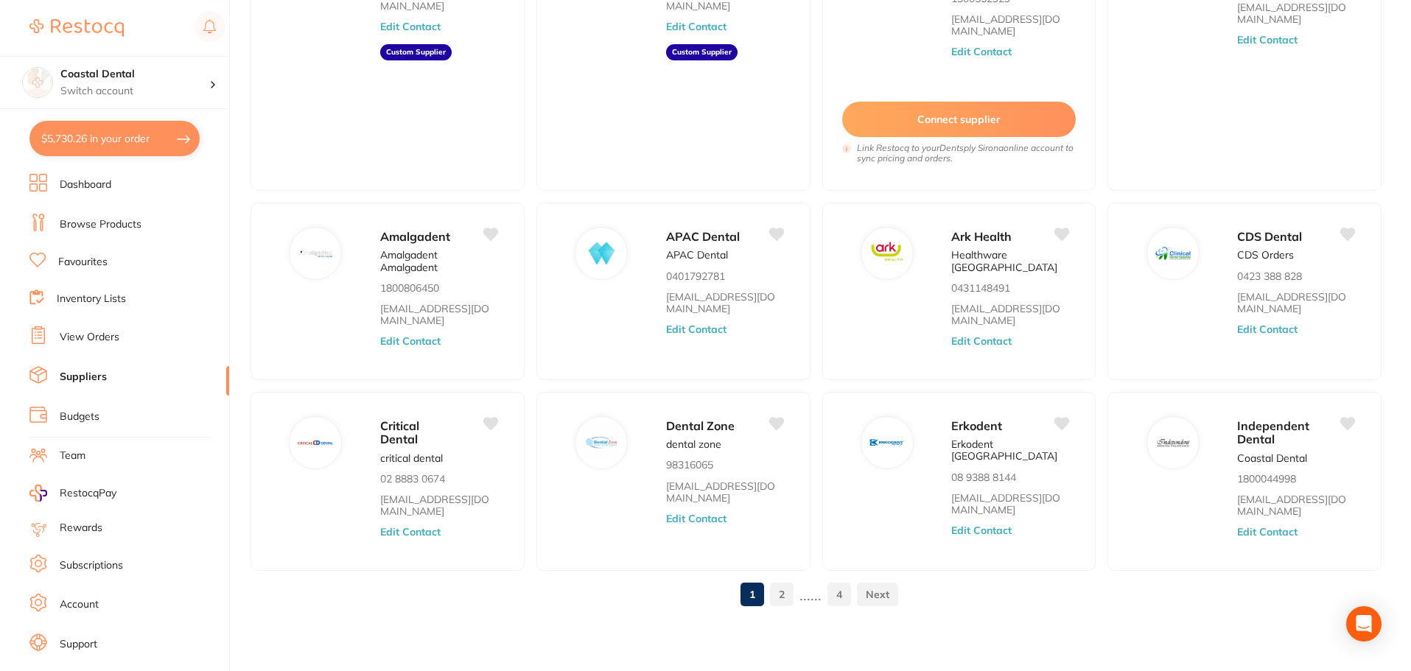
click at [783, 595] on link "2" at bounding box center [782, 594] width 24 height 29
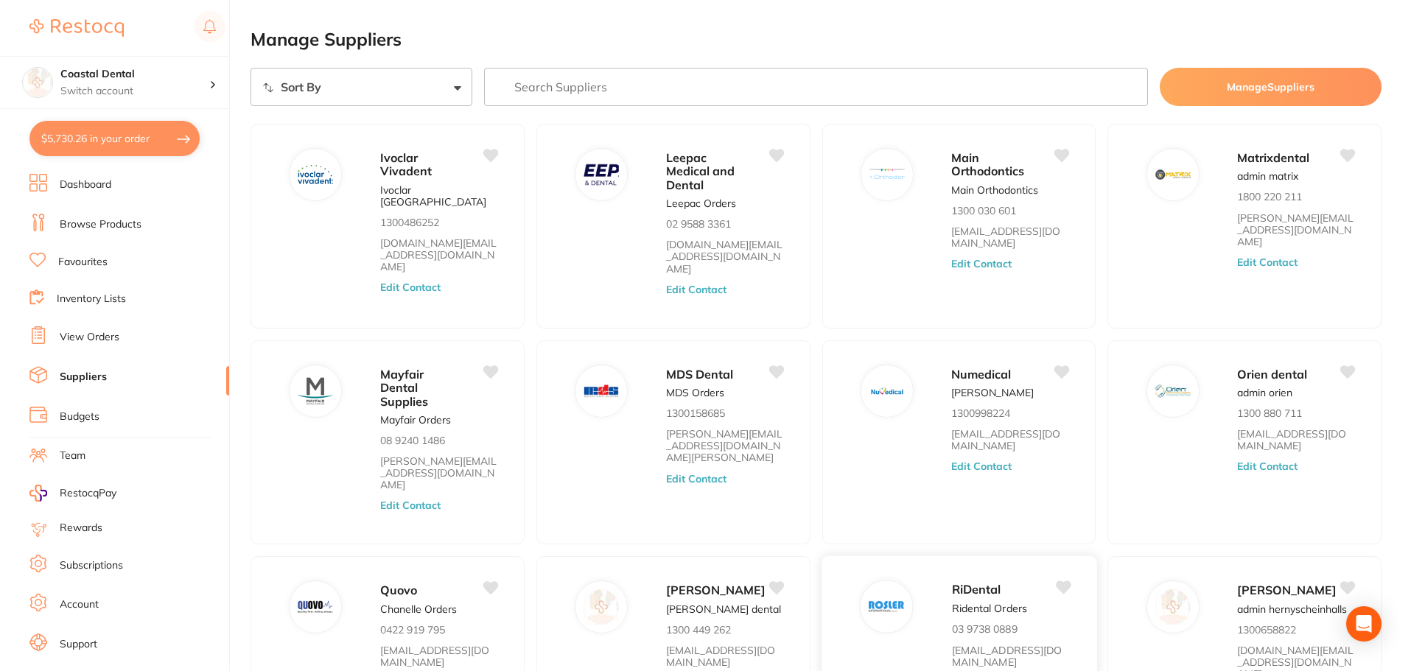
scroll to position [117, 0]
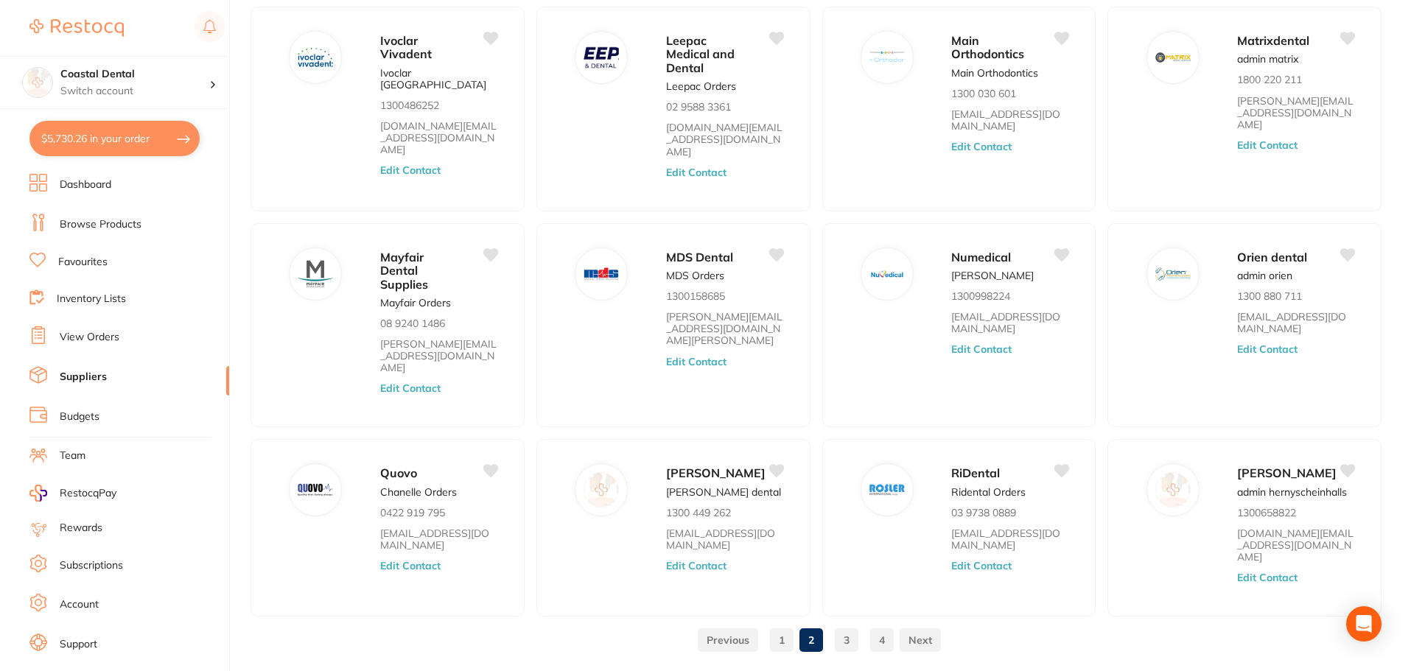
click at [844, 626] on link "3" at bounding box center [847, 640] width 24 height 29
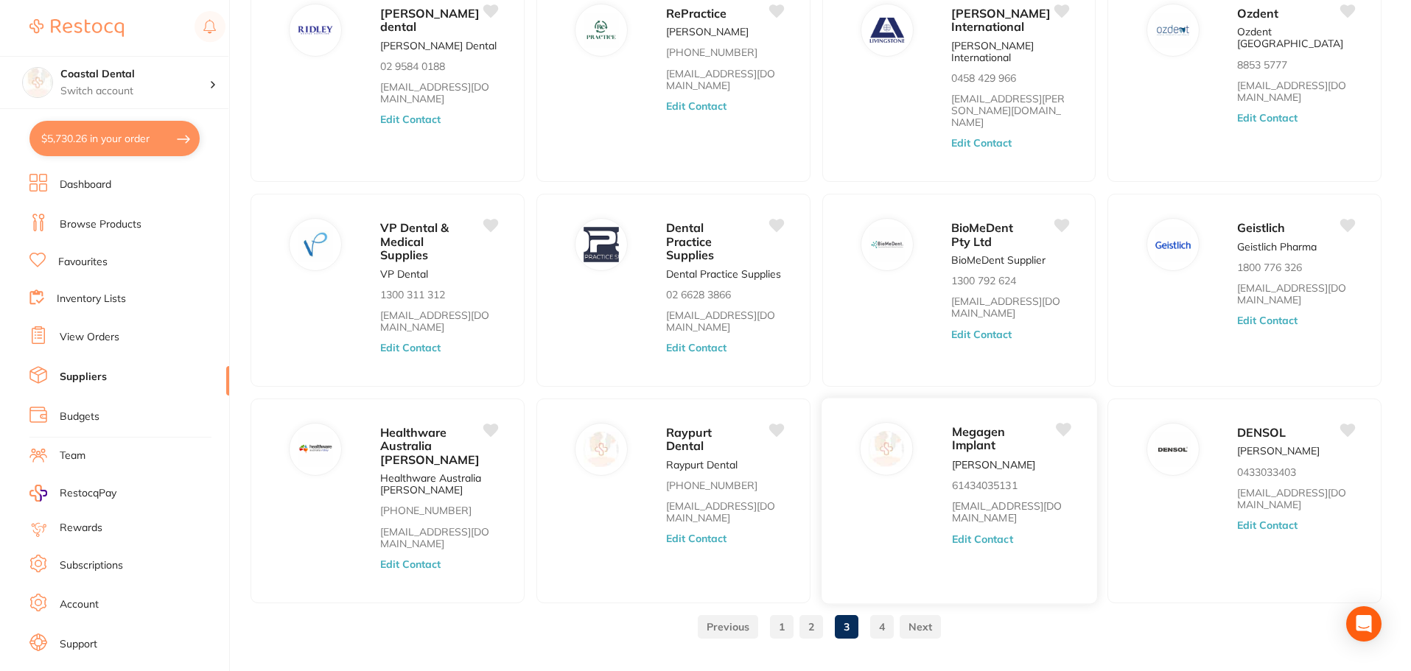
scroll to position [153, 0]
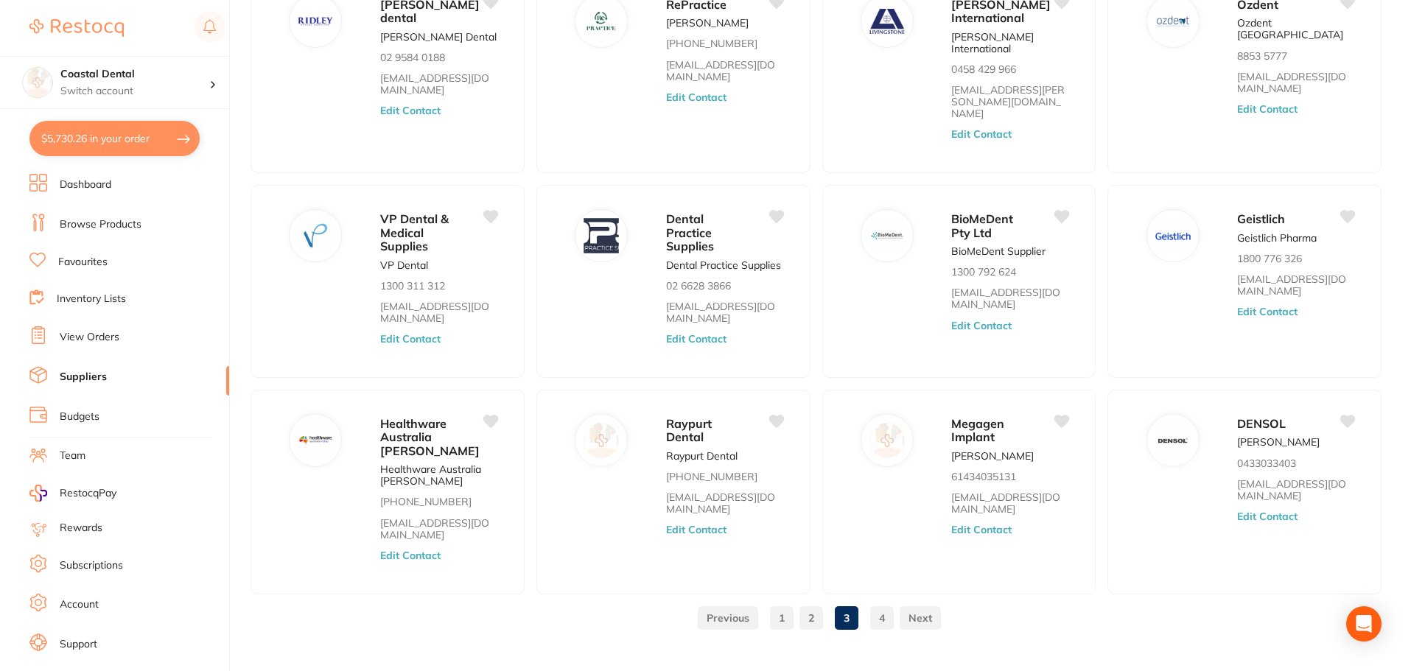
click at [884, 604] on link "4" at bounding box center [882, 618] width 24 height 29
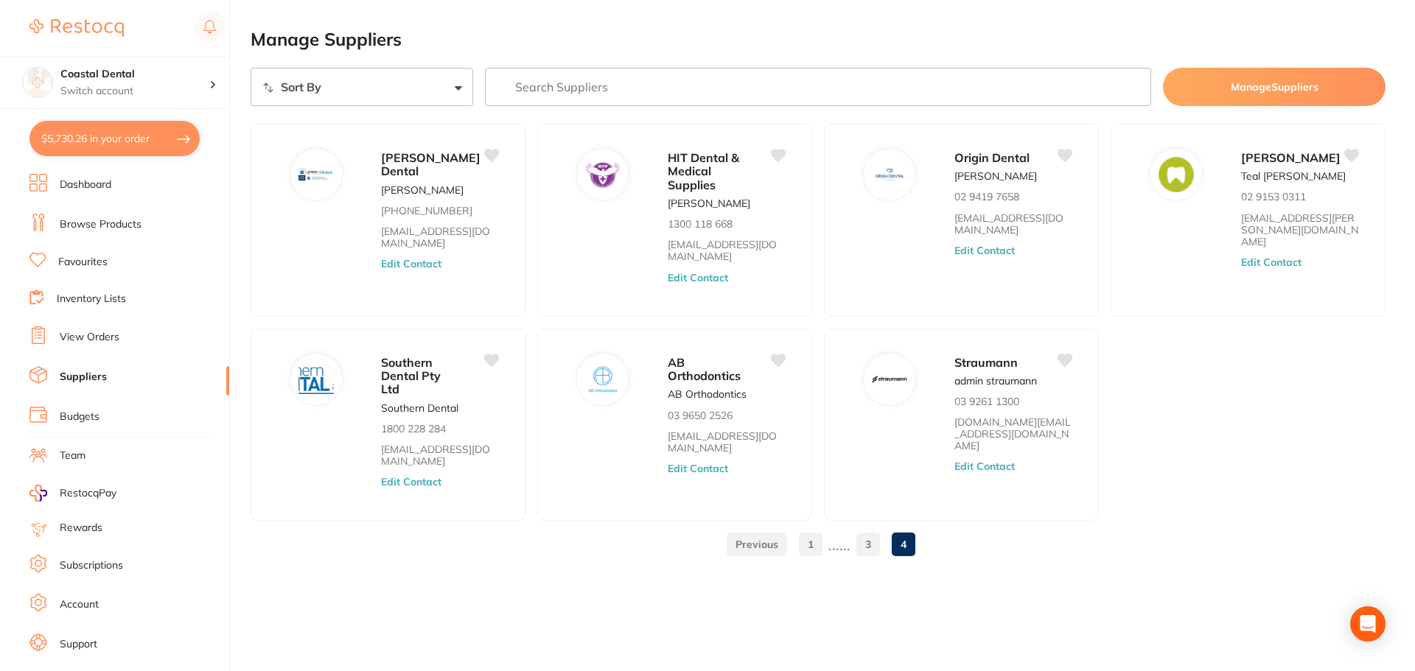
click at [735, 546] on link at bounding box center [757, 544] width 60 height 29
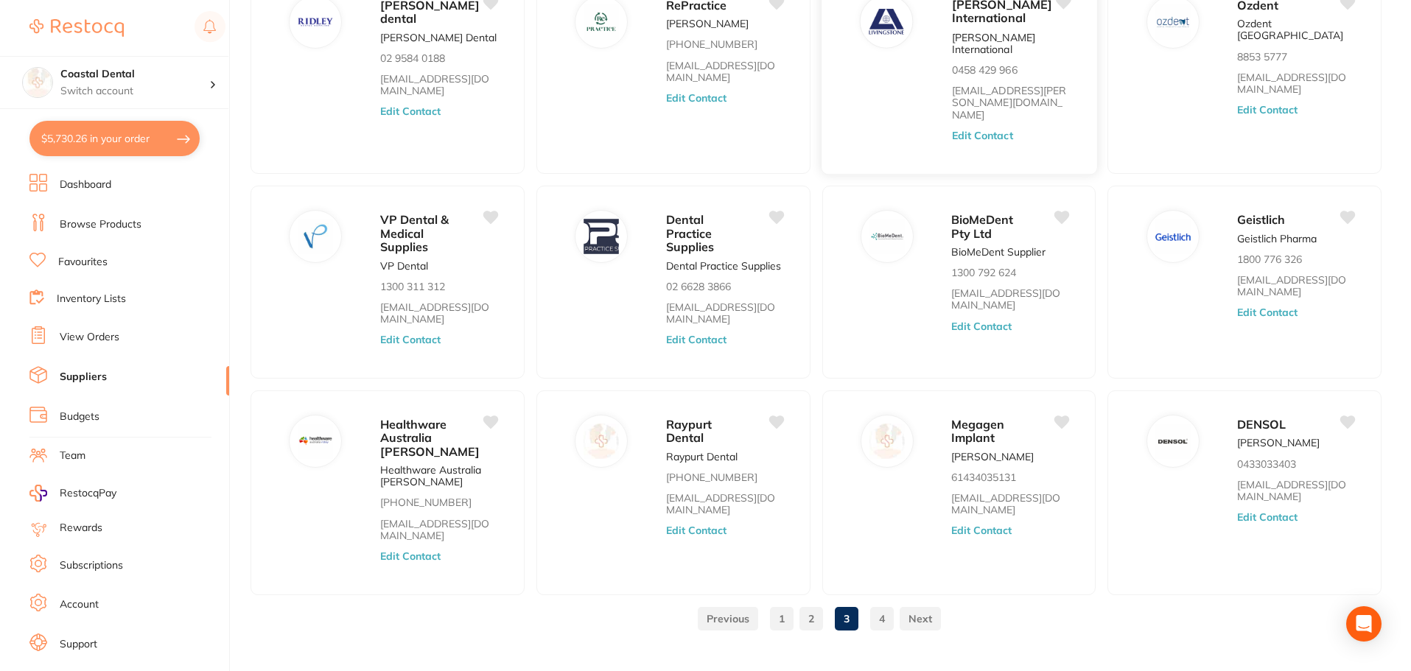
scroll to position [153, 0]
click at [735, 604] on link at bounding box center [728, 618] width 60 height 29
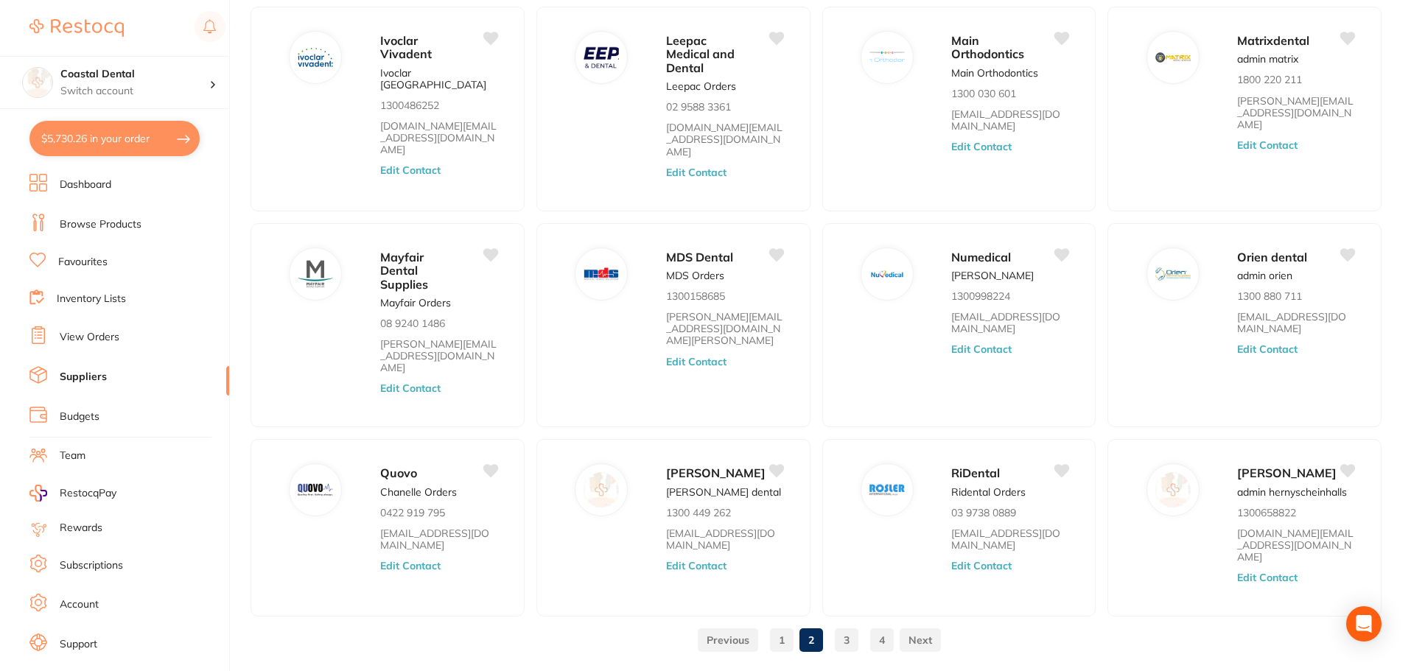
click at [735, 626] on link at bounding box center [728, 640] width 60 height 29
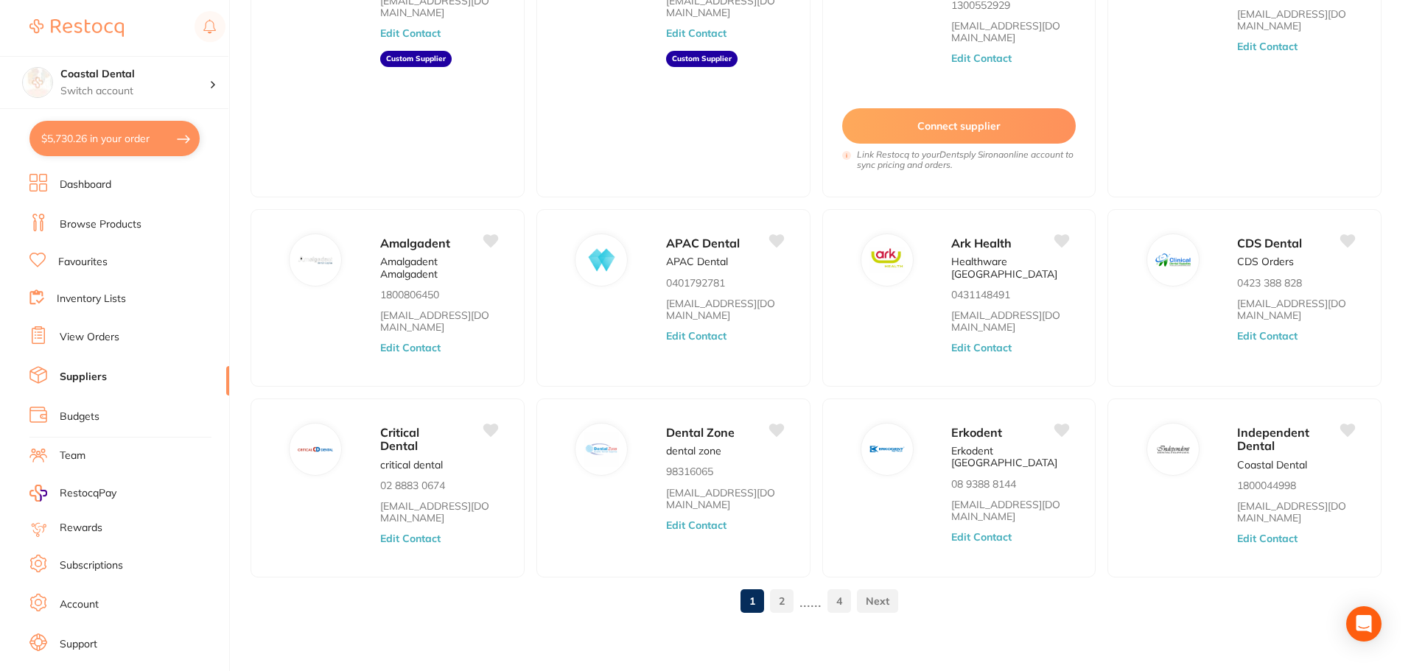
scroll to position [221, 0]
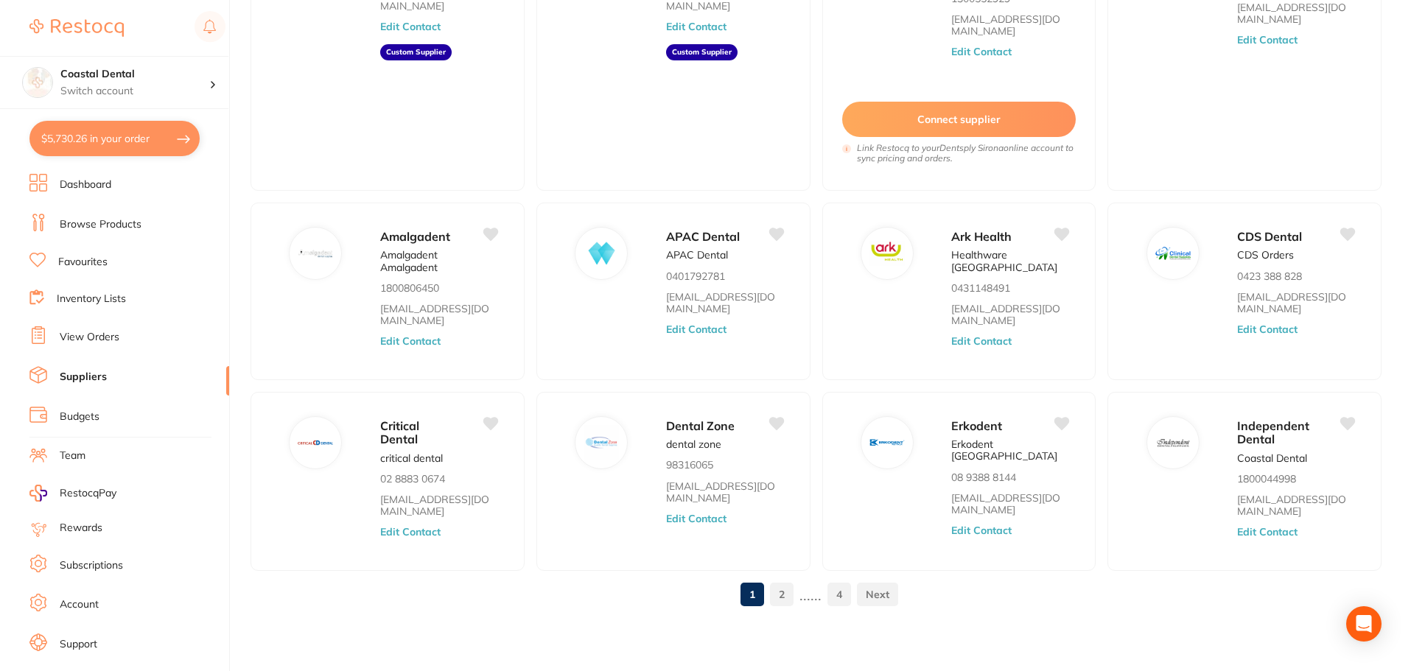
click at [783, 591] on link "2" at bounding box center [782, 594] width 24 height 29
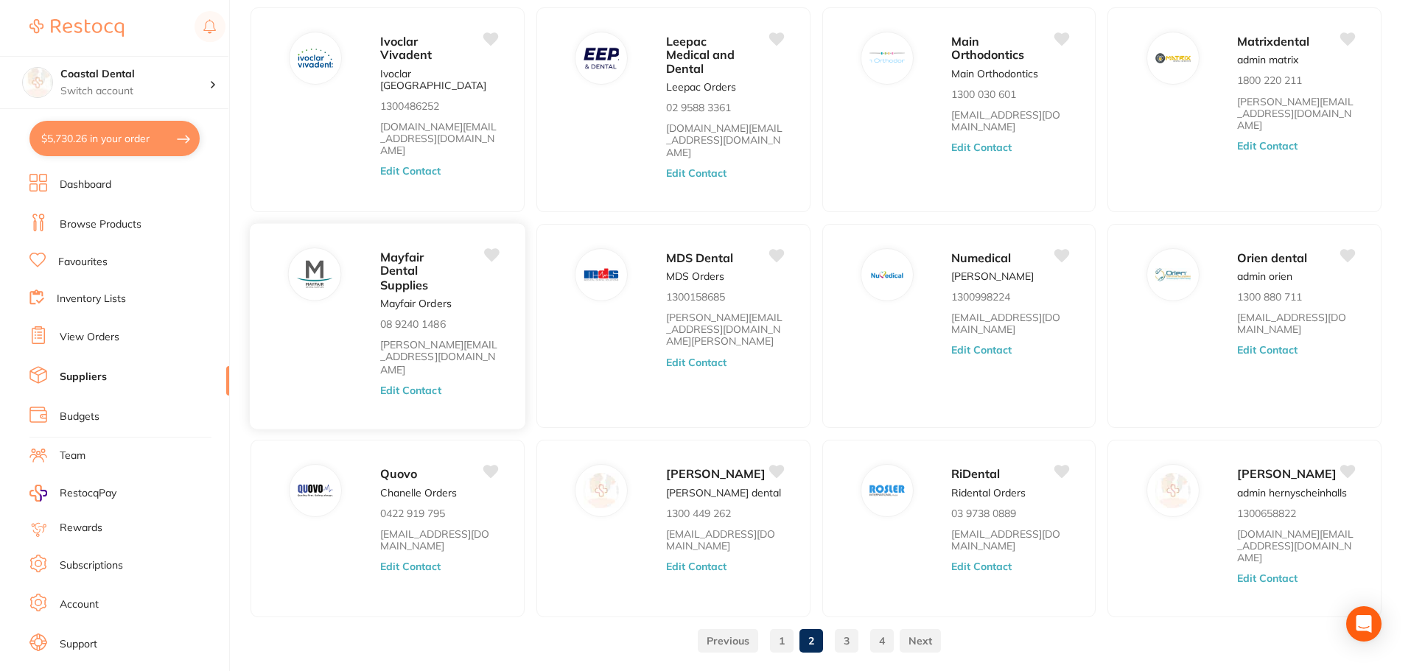
scroll to position [117, 0]
click at [705, 561] on button "Edit Contact" at bounding box center [696, 567] width 61 height 12
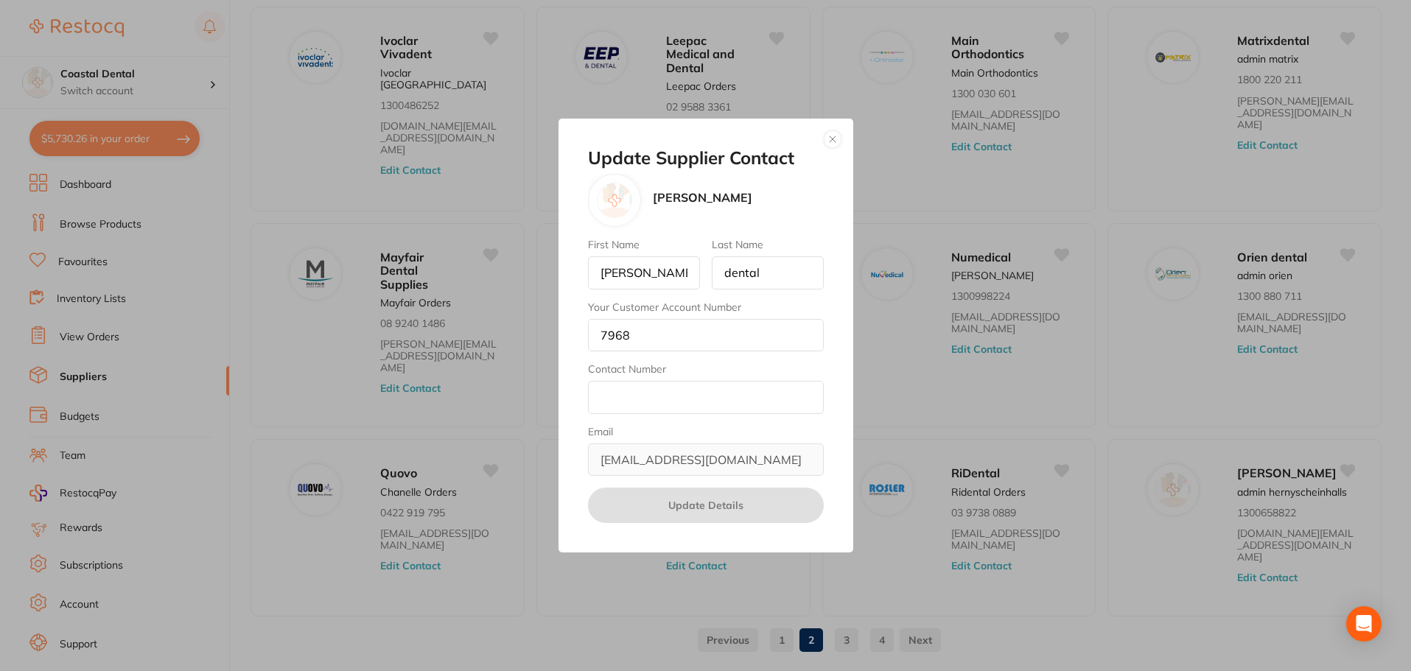
click at [831, 141] on button "button" at bounding box center [833, 139] width 18 height 18
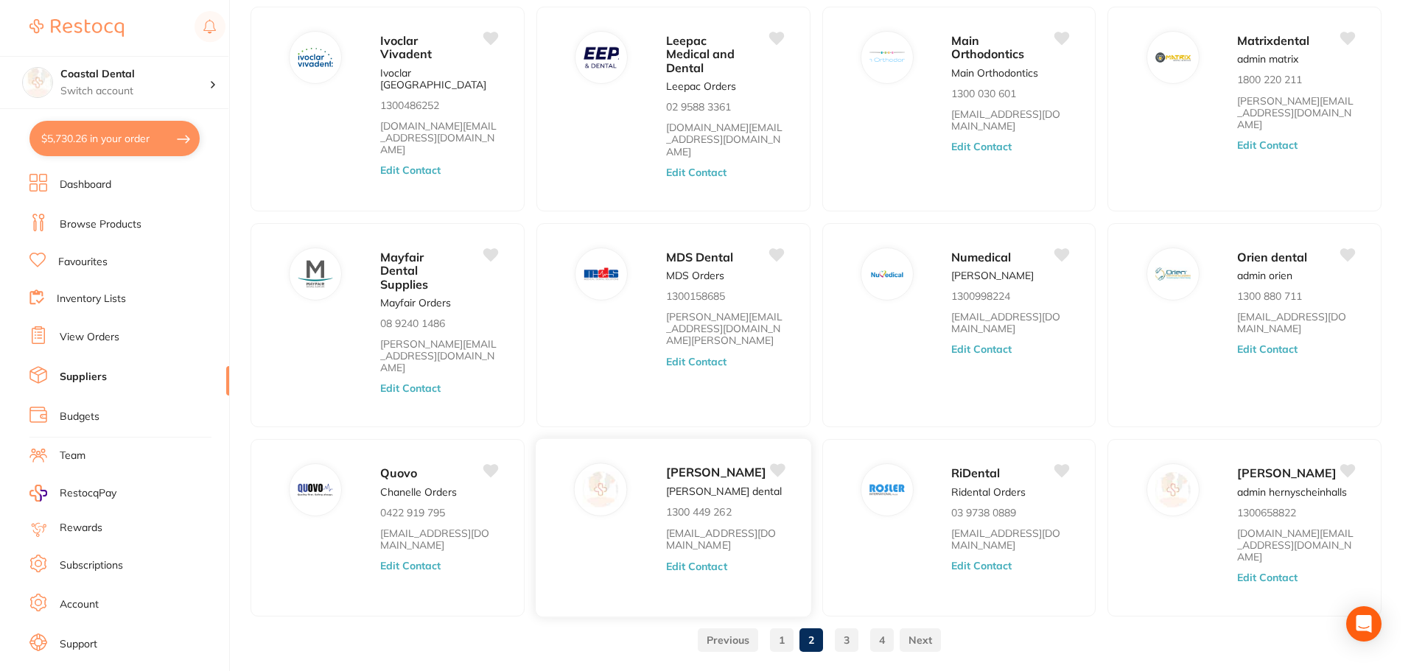
click at [685, 561] on button "Edit Contact" at bounding box center [696, 567] width 61 height 12
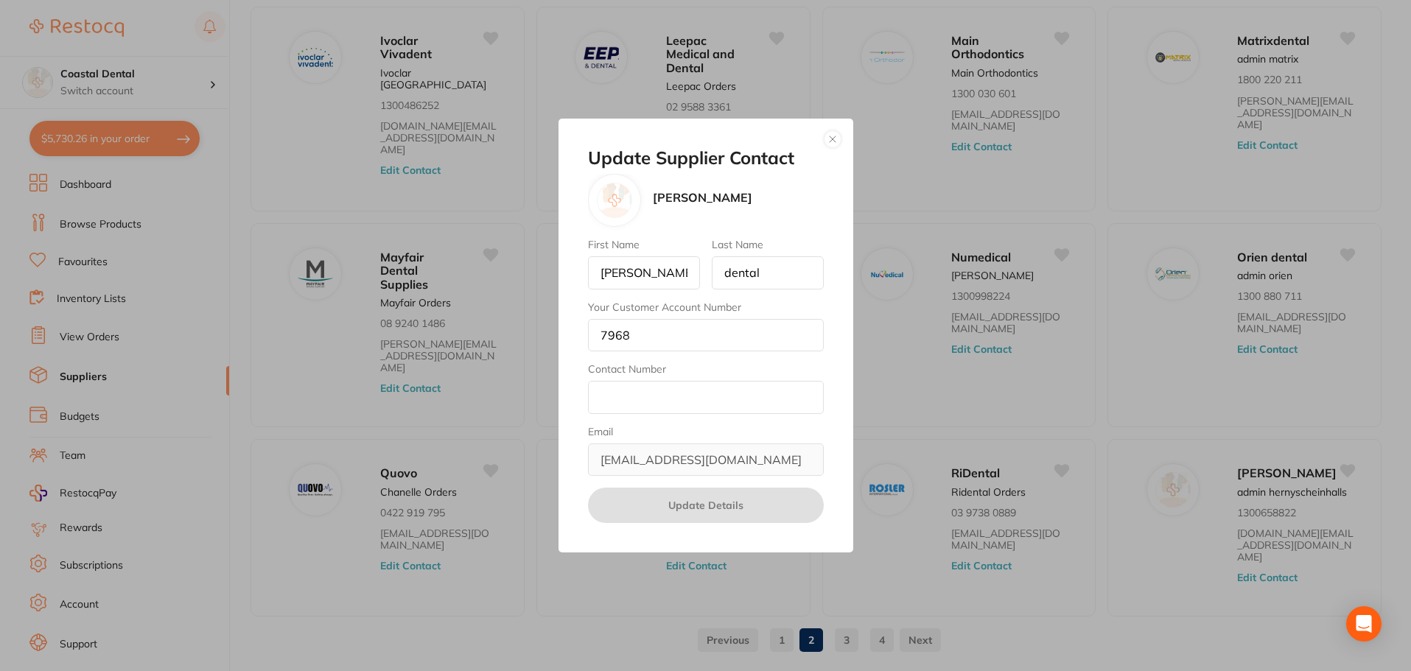
click at [833, 144] on button "button" at bounding box center [833, 139] width 18 height 18
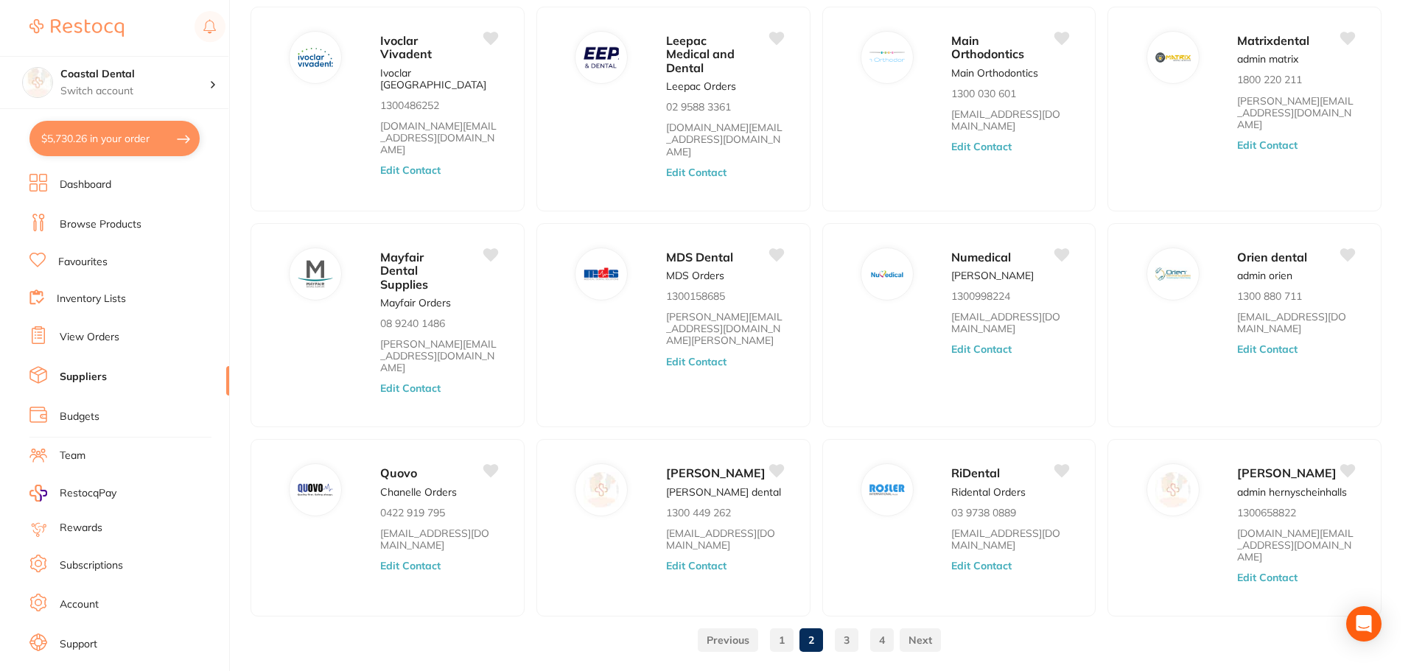
click at [109, 139] on button "$5,730.26 in your order" at bounding box center [114, 138] width 170 height 35
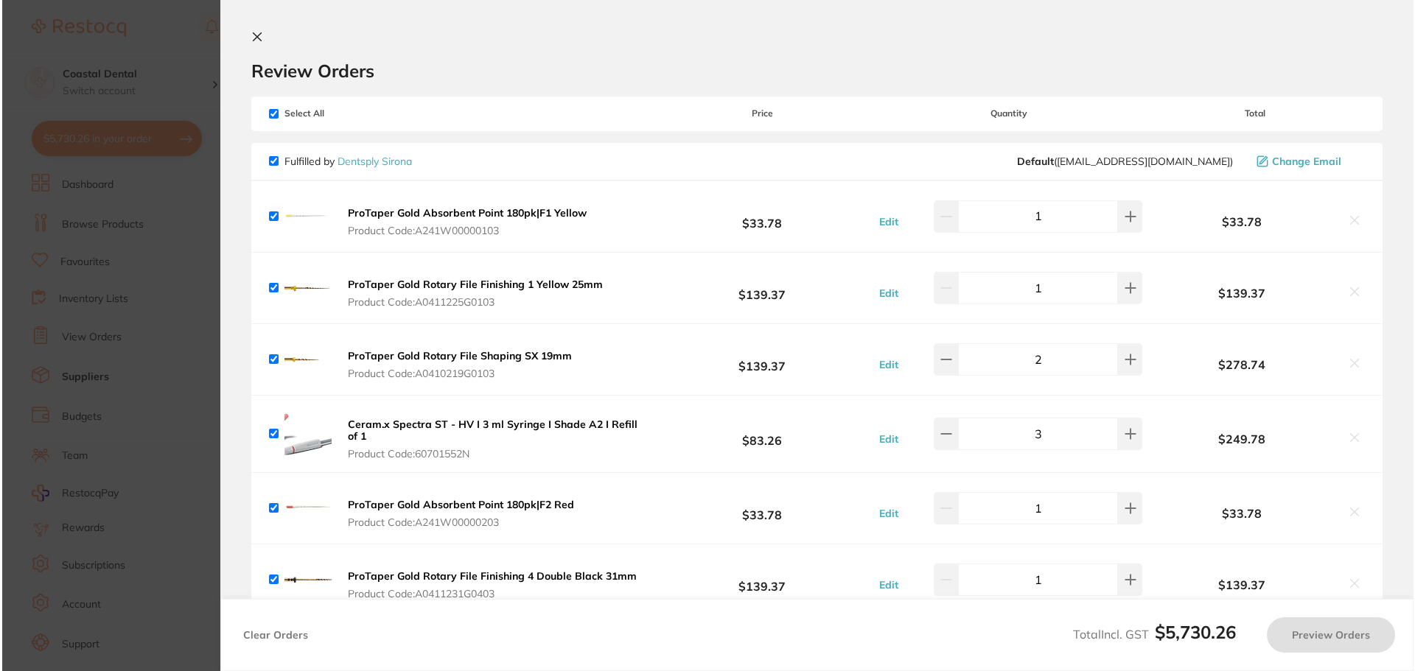
scroll to position [0, 0]
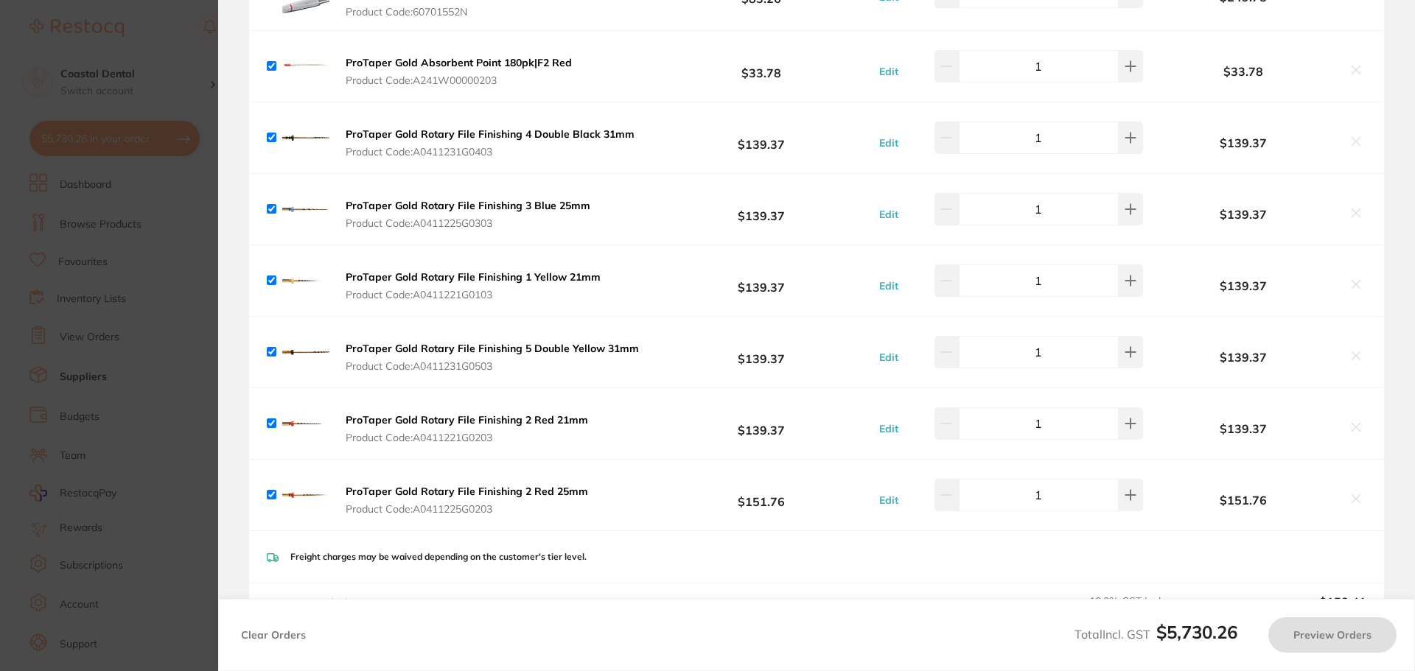
click at [635, 41] on div "ProTaper Gold Absorbent Point 180pk|F2 Red Product Code: A241W00000203 $33.78 E…" at bounding box center [816, 66] width 1135 height 71
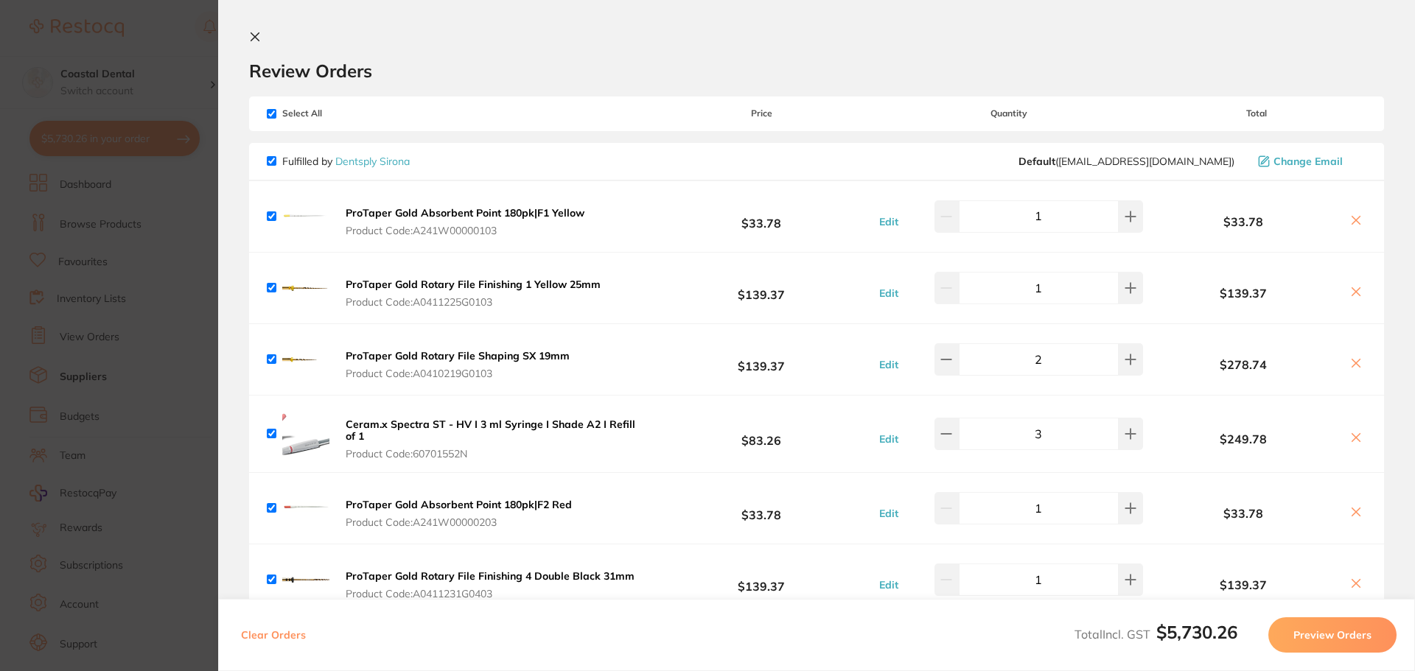
click at [256, 36] on icon at bounding box center [255, 37] width 8 height 8
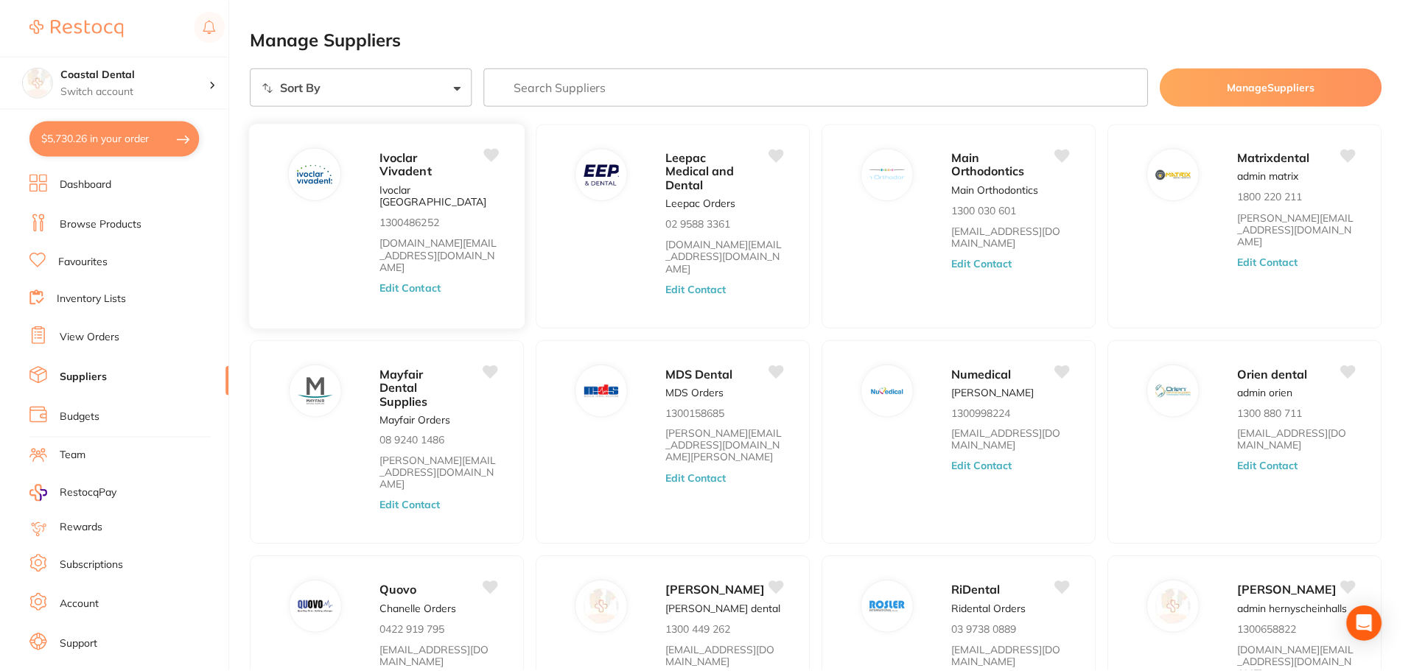
scroll to position [117, 0]
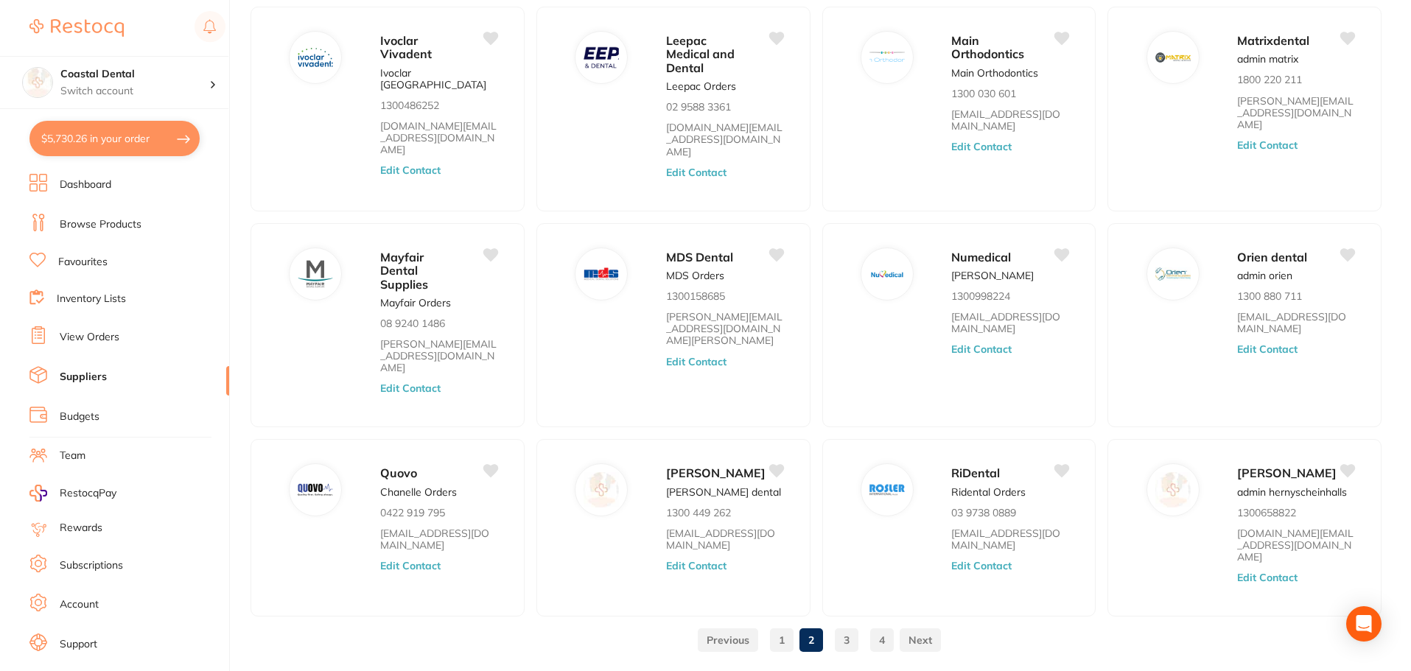
click at [100, 227] on link "Browse Products" at bounding box center [101, 224] width 82 height 15
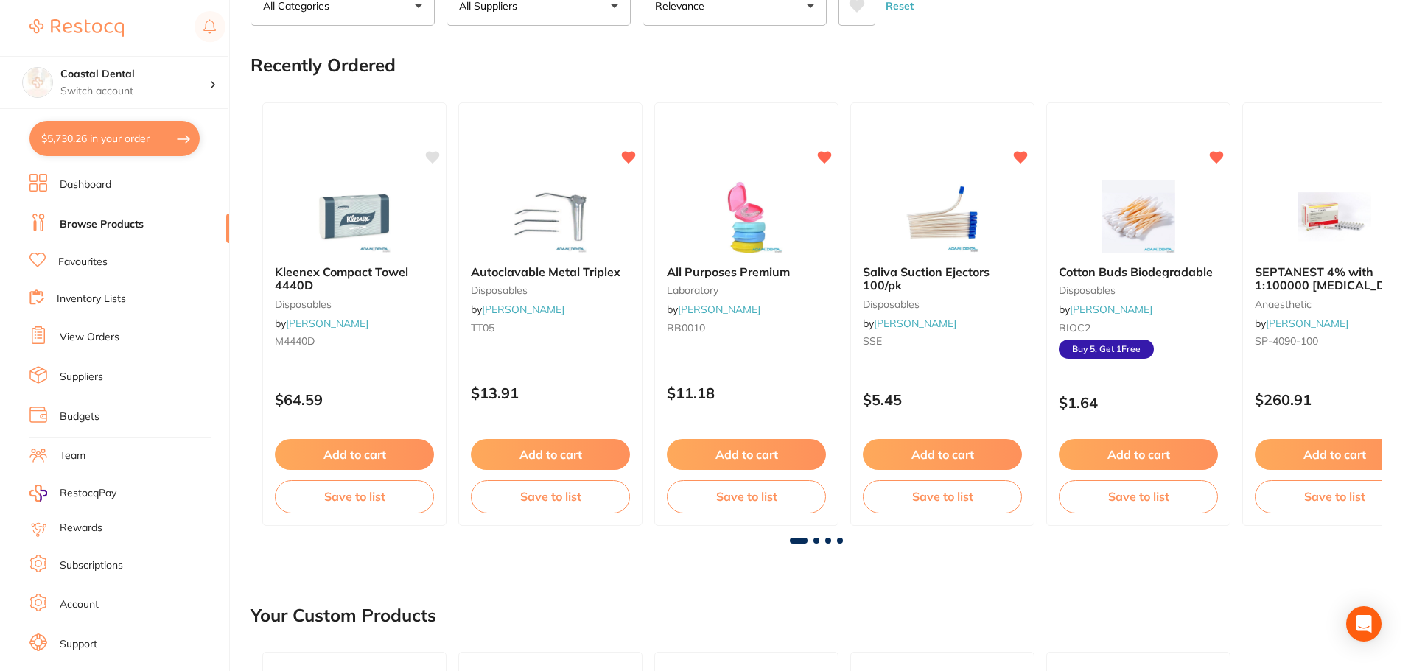
click at [105, 223] on link "Browse Products" at bounding box center [102, 224] width 84 height 15
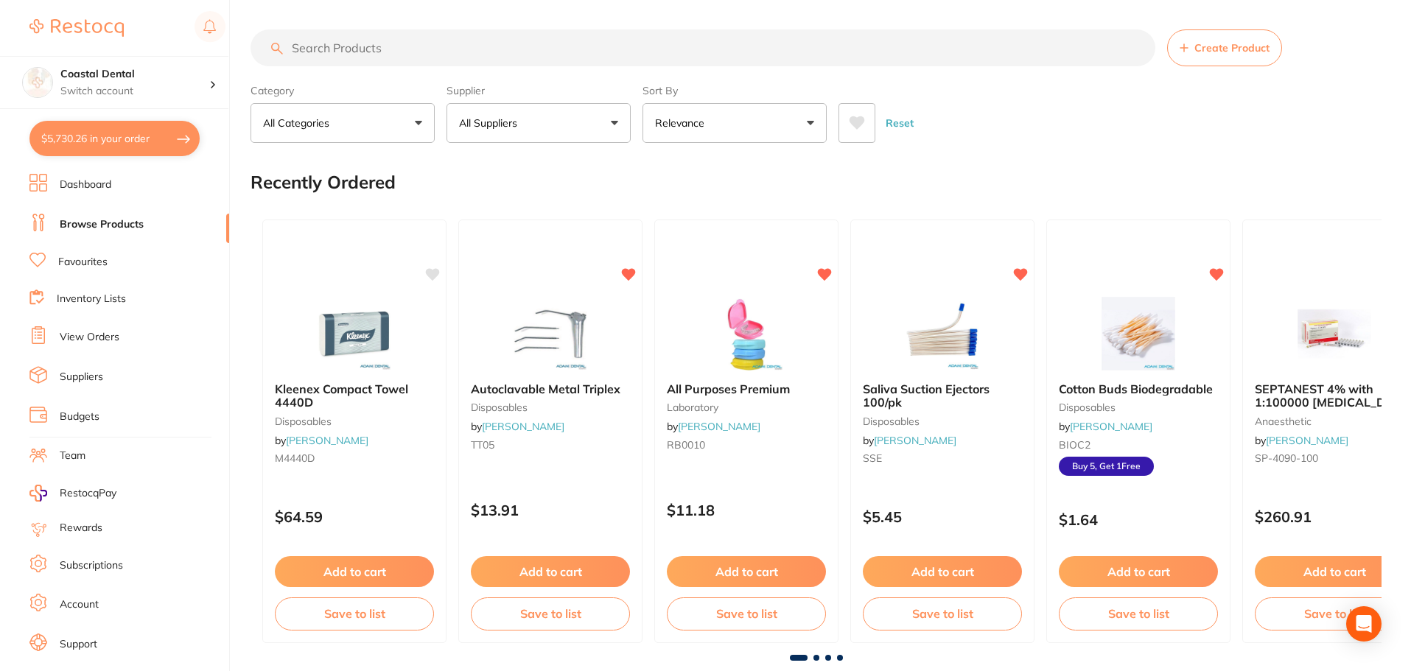
click at [615, 122] on button "All Suppliers" at bounding box center [539, 123] width 184 height 40
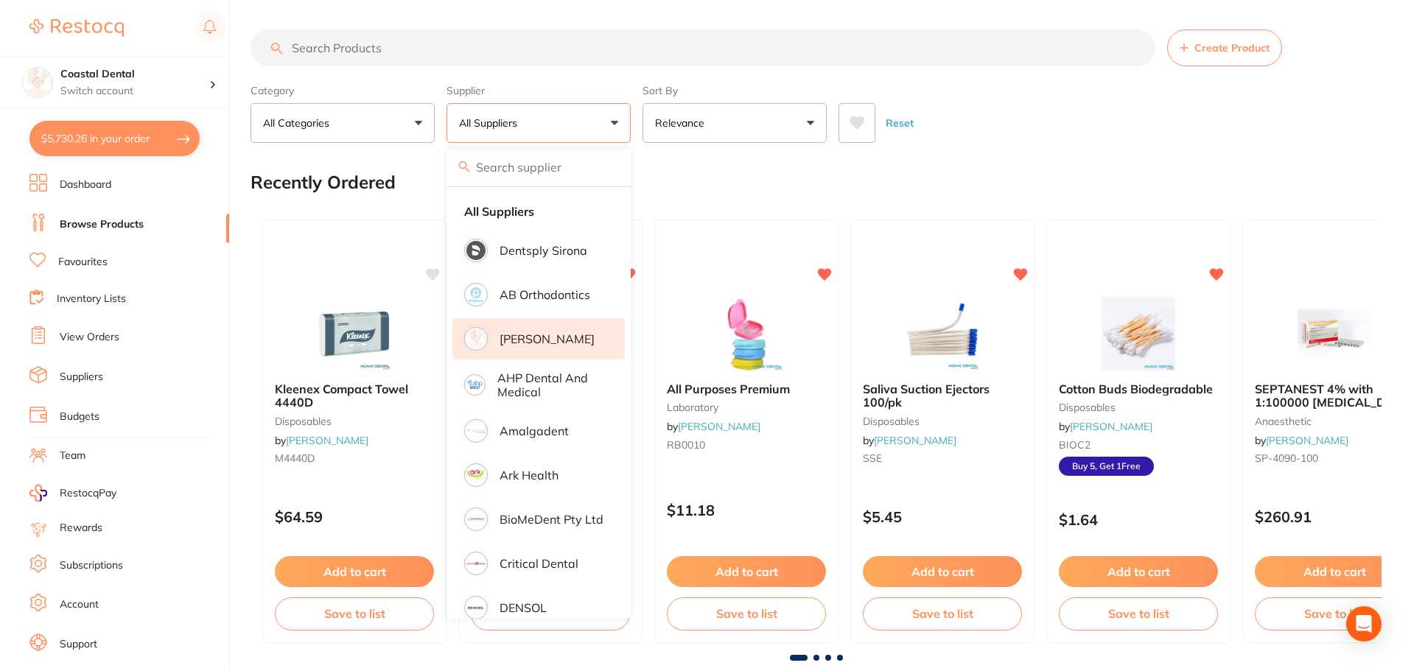
click at [538, 338] on p "[PERSON_NAME]" at bounding box center [547, 338] width 95 height 13
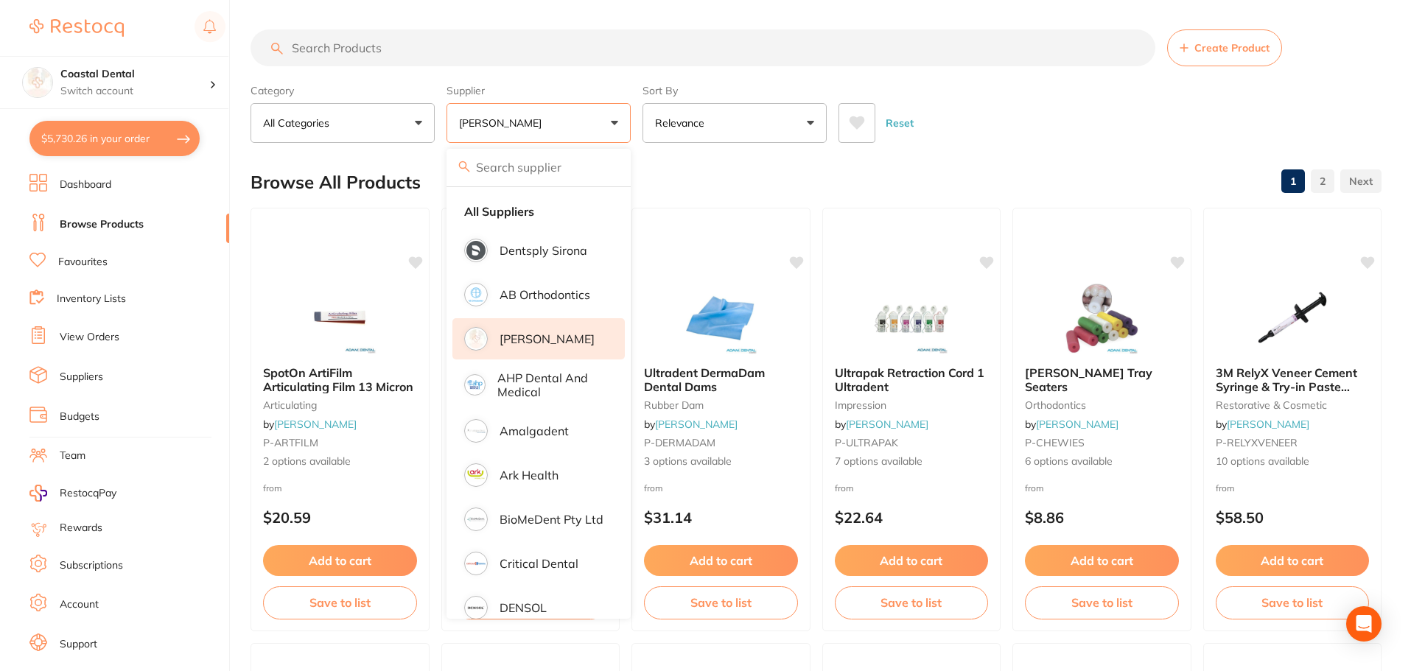
click at [402, 53] on input "search" at bounding box center [703, 47] width 905 height 37
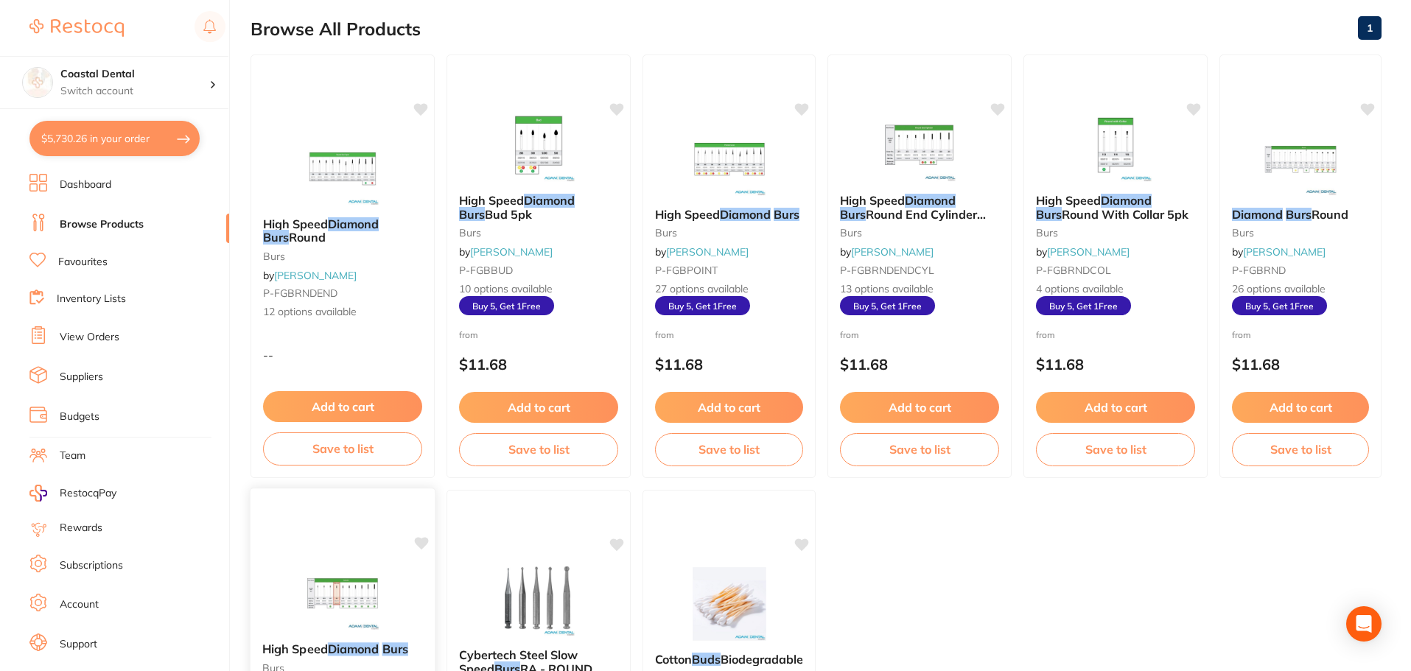
scroll to position [147, 0]
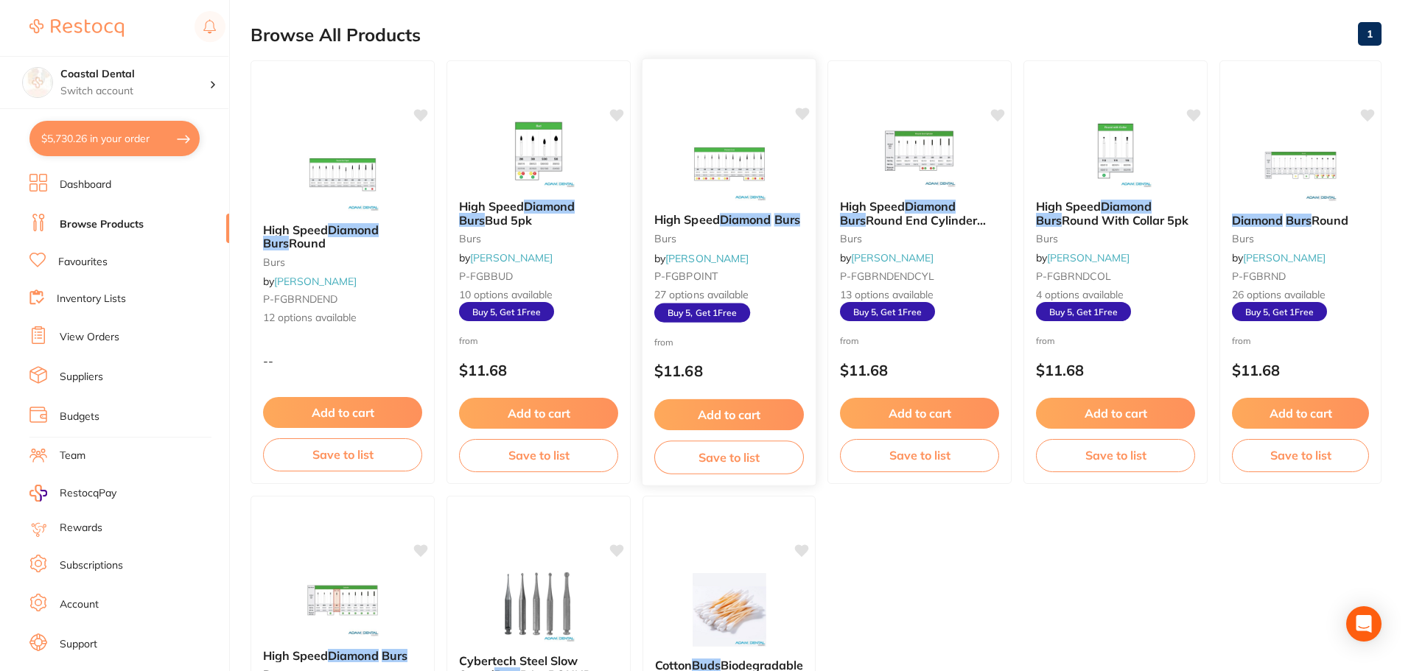
type input "diamond burs"
click at [794, 279] on small "P-FGBPOINT" at bounding box center [729, 276] width 150 height 12
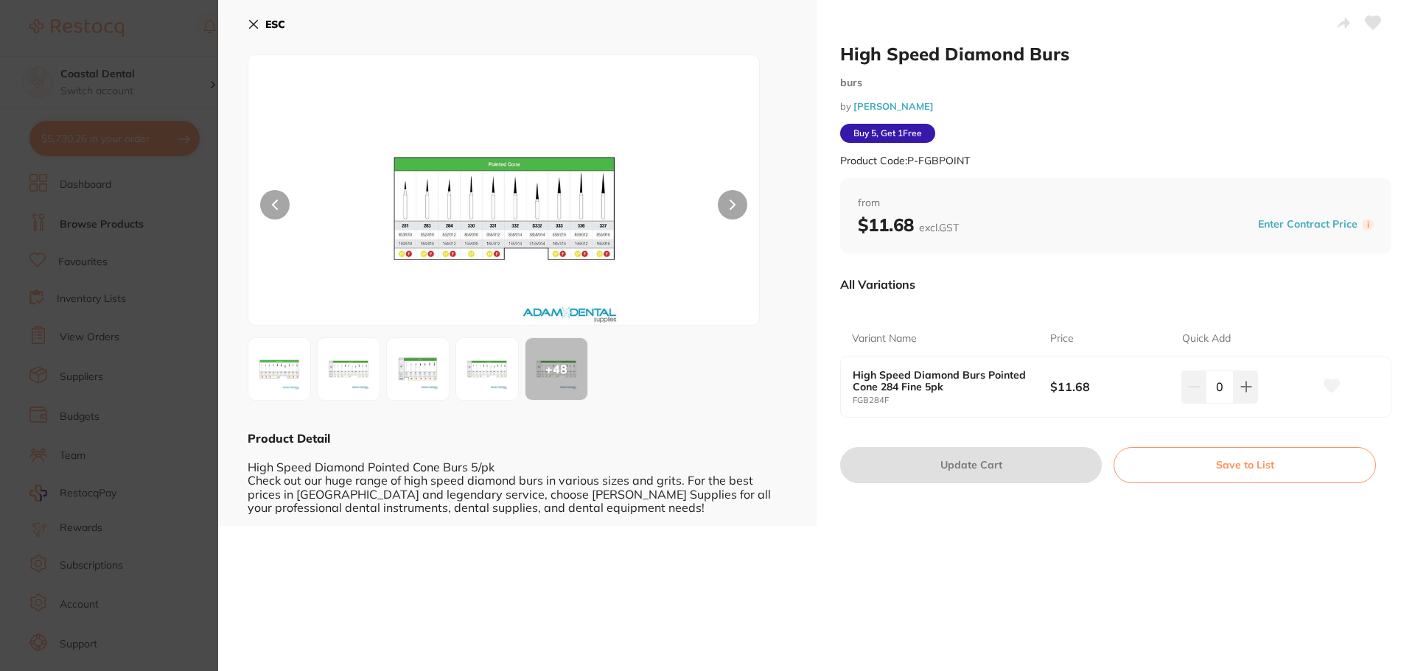
click at [469, 301] on img at bounding box center [504, 208] width 307 height 233
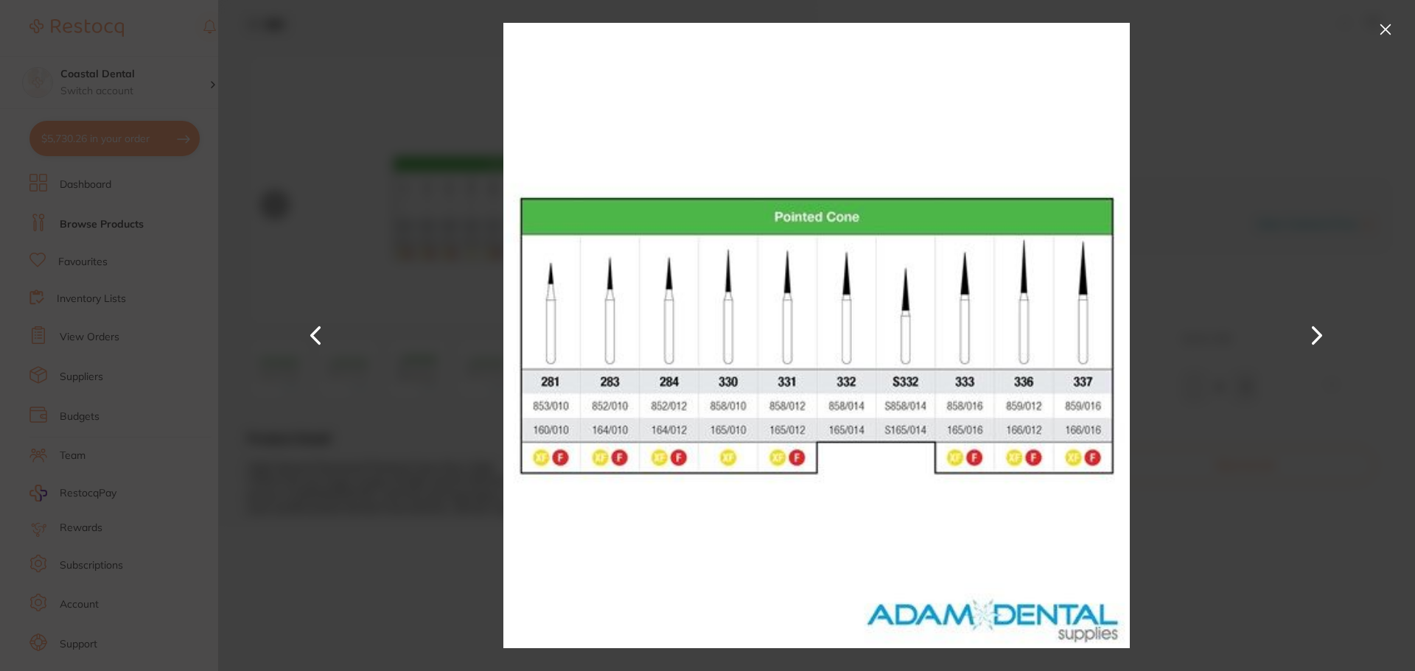
click at [1383, 32] on button at bounding box center [1386, 30] width 24 height 24
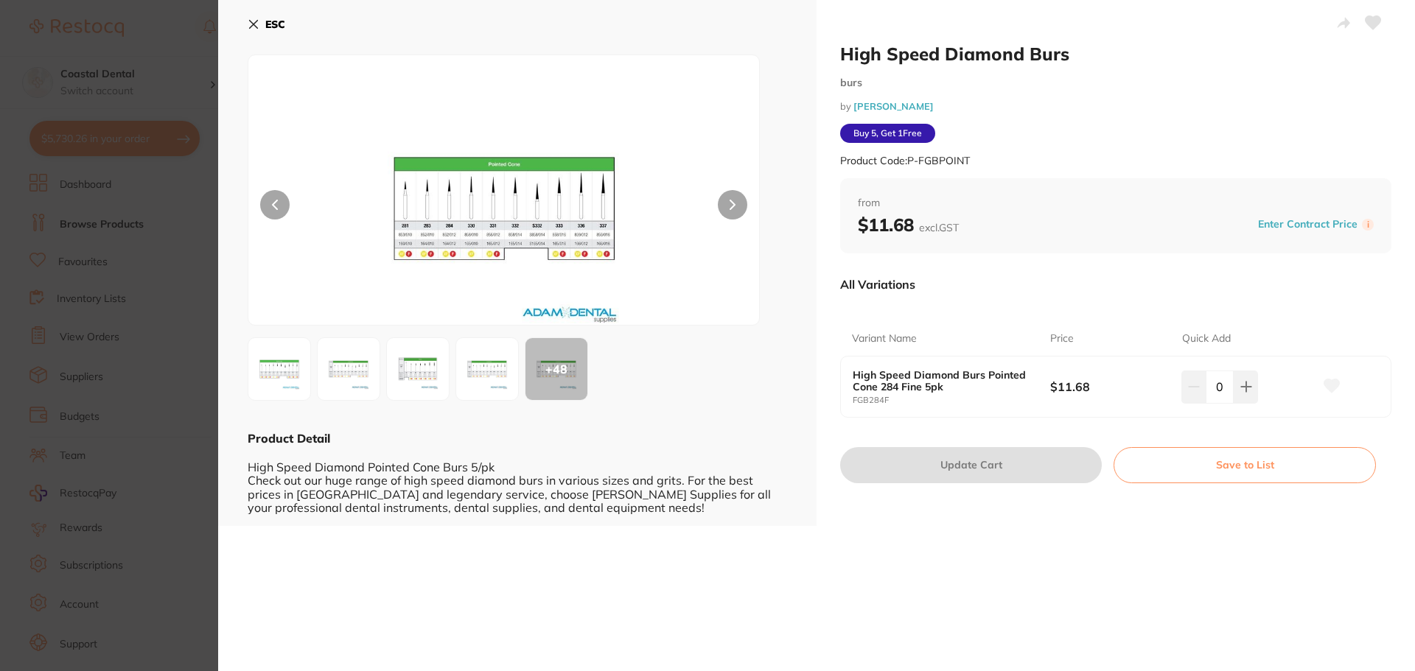
click at [251, 24] on icon at bounding box center [254, 24] width 12 height 12
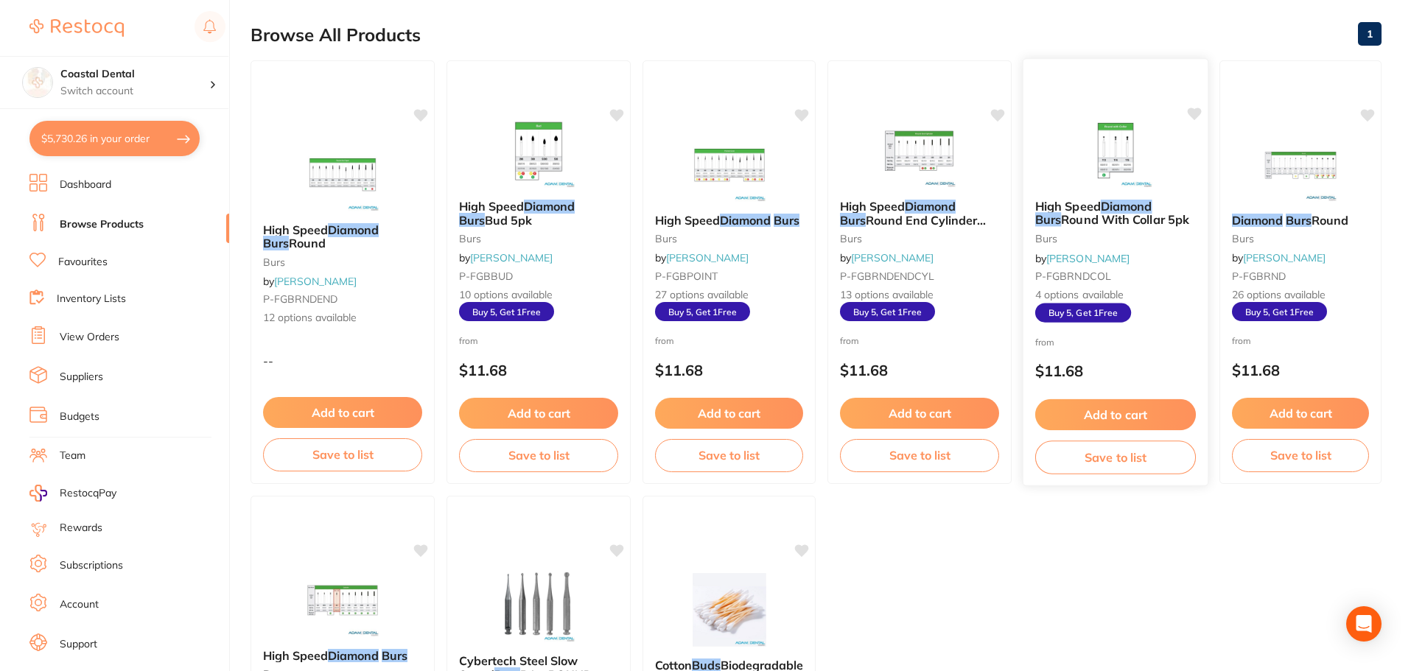
scroll to position [221, 0]
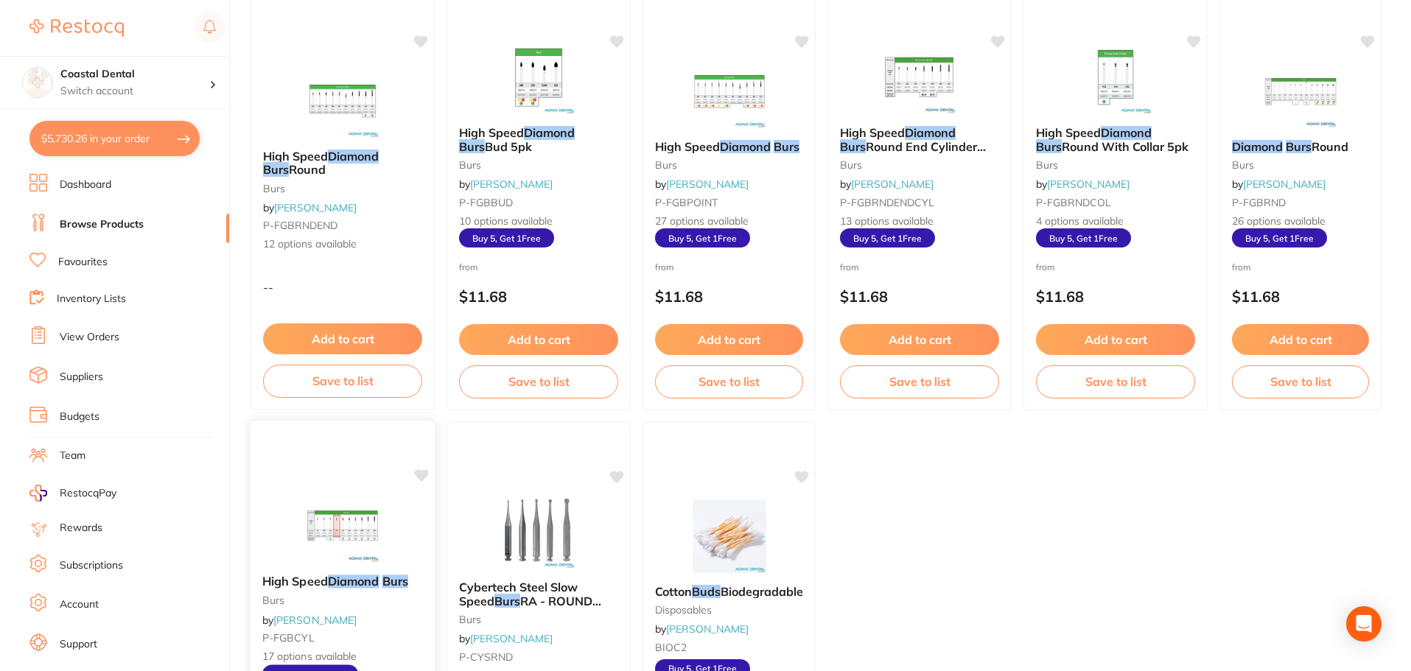
click at [312, 478] on div "High Speed Diamond Burs burs by [PERSON_NAME] P-FGBCYL 17 options available Buy…" at bounding box center [343, 634] width 186 height 428
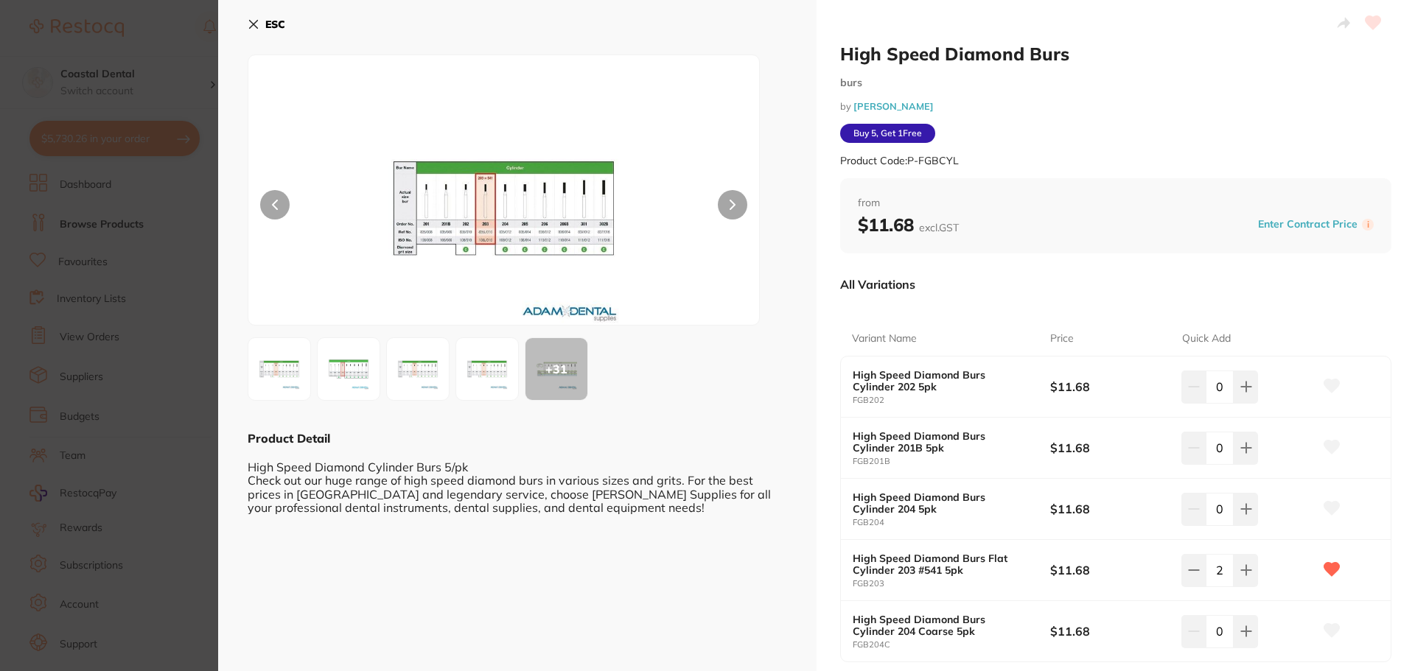
click at [671, 297] on div at bounding box center [504, 190] width 512 height 271
click at [443, 287] on img at bounding box center [504, 208] width 307 height 233
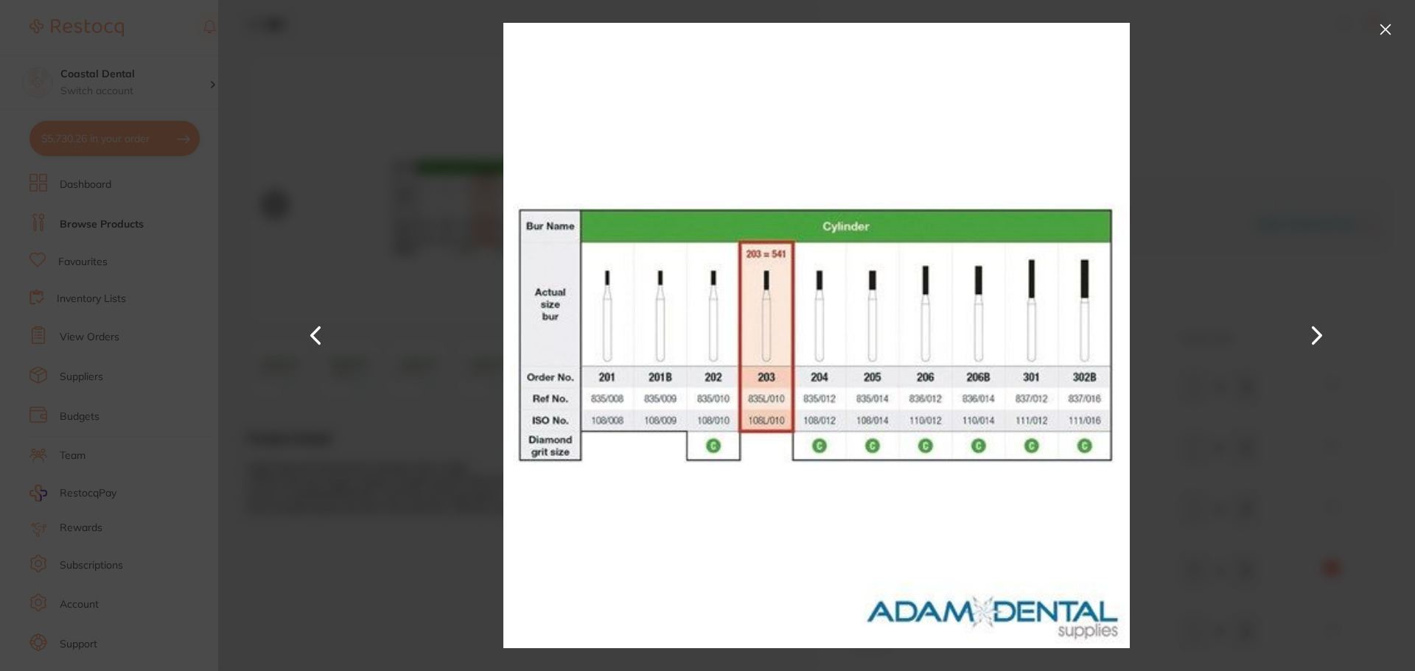
click at [1386, 27] on button at bounding box center [1386, 30] width 24 height 24
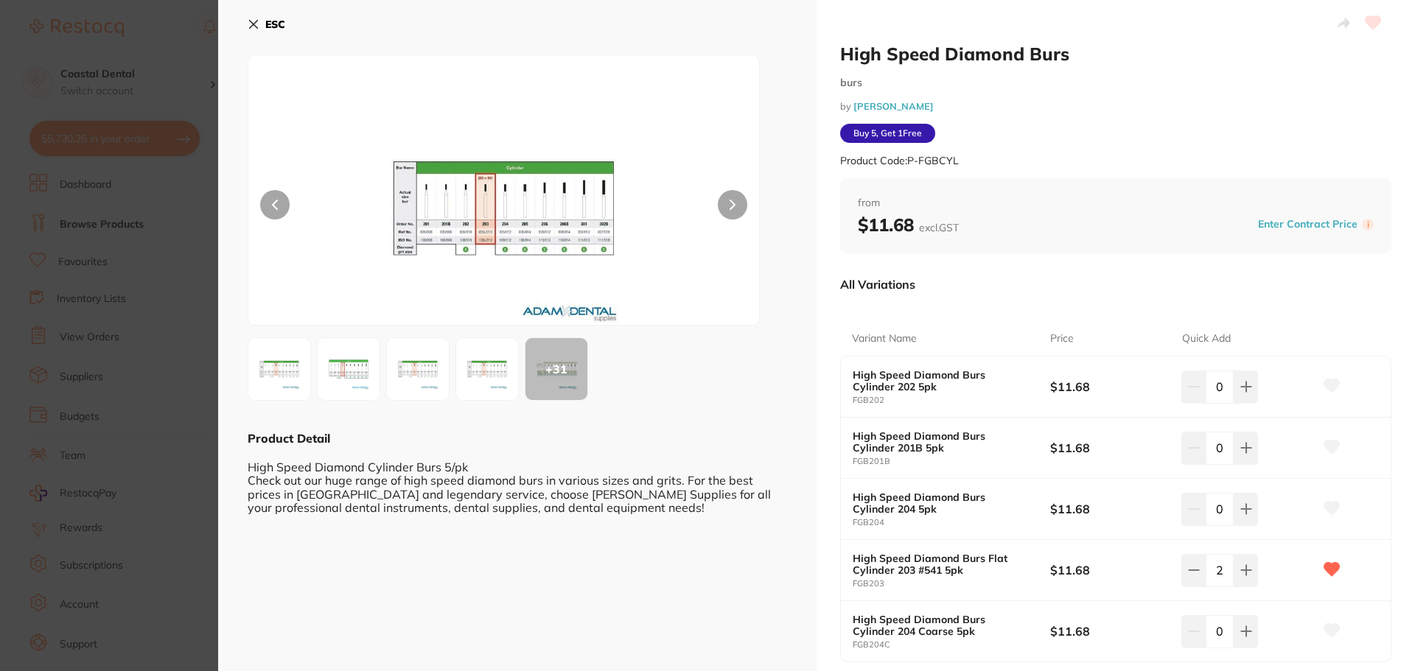
click at [253, 28] on icon at bounding box center [254, 24] width 12 height 12
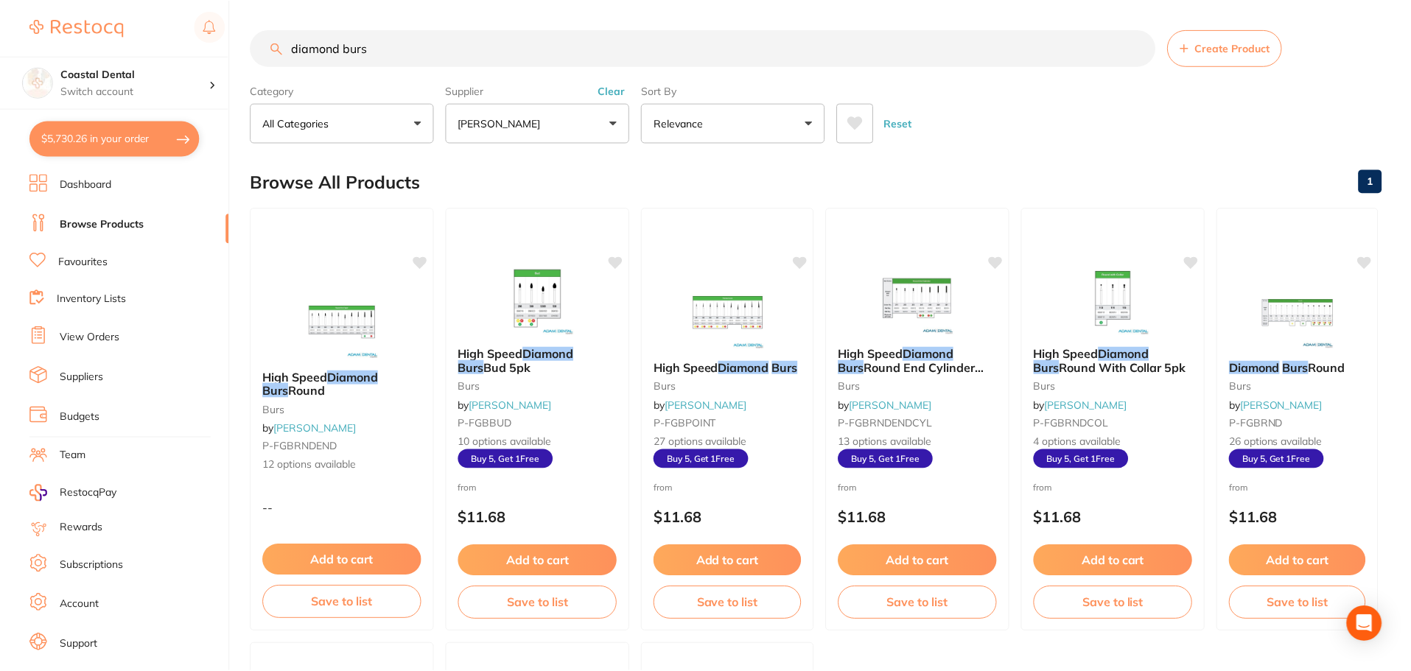
scroll to position [221, 0]
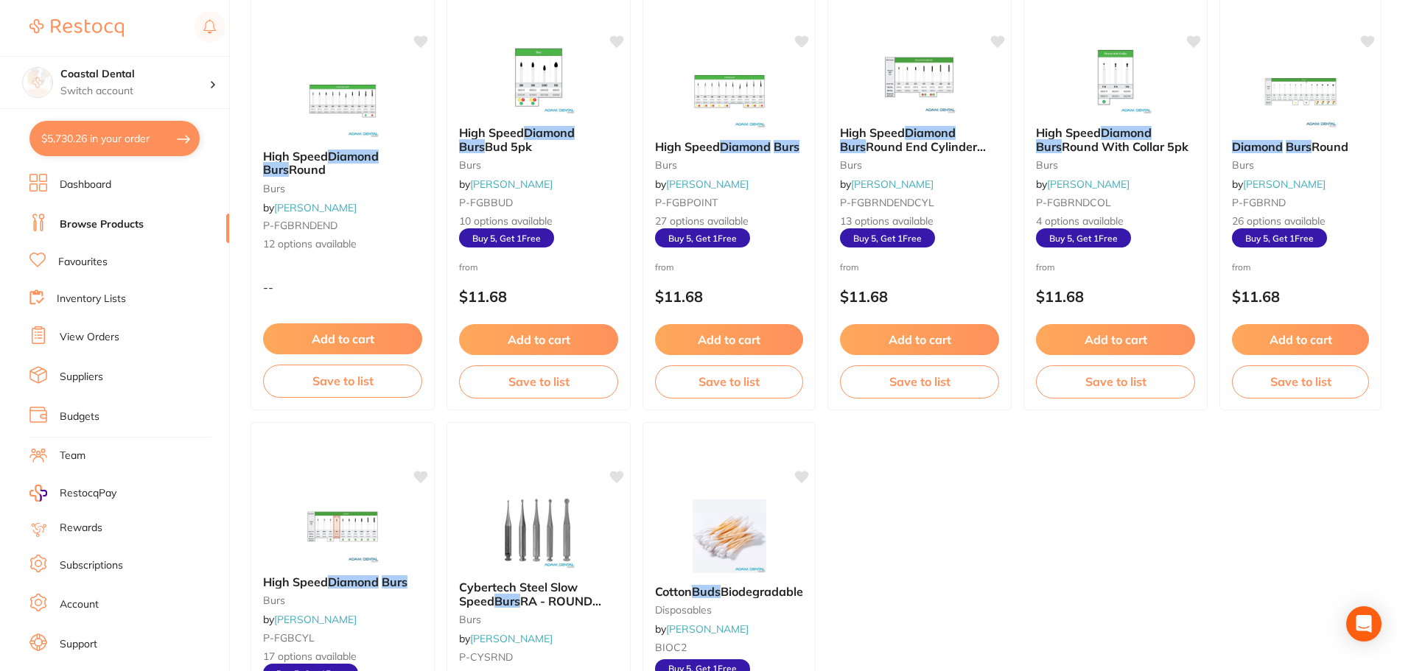
click at [159, 138] on button "$5,730.26 in your order" at bounding box center [114, 138] width 170 height 35
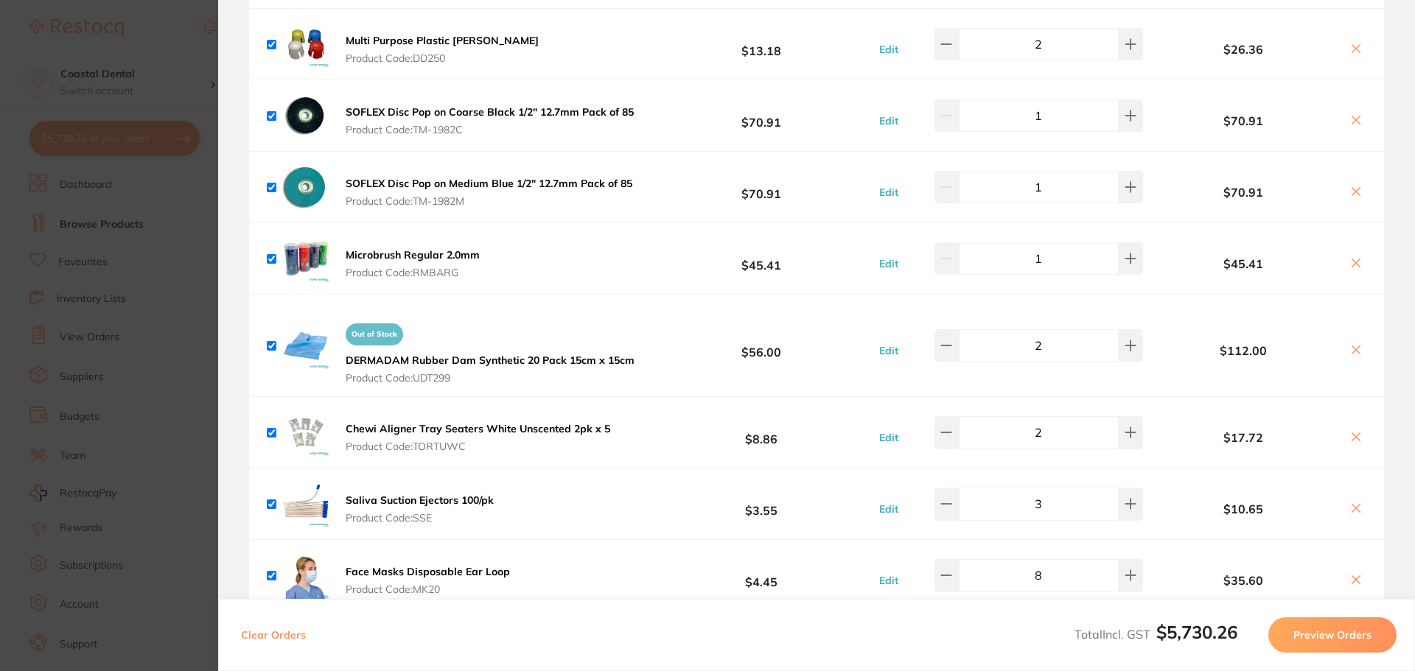
scroll to position [2874, 0]
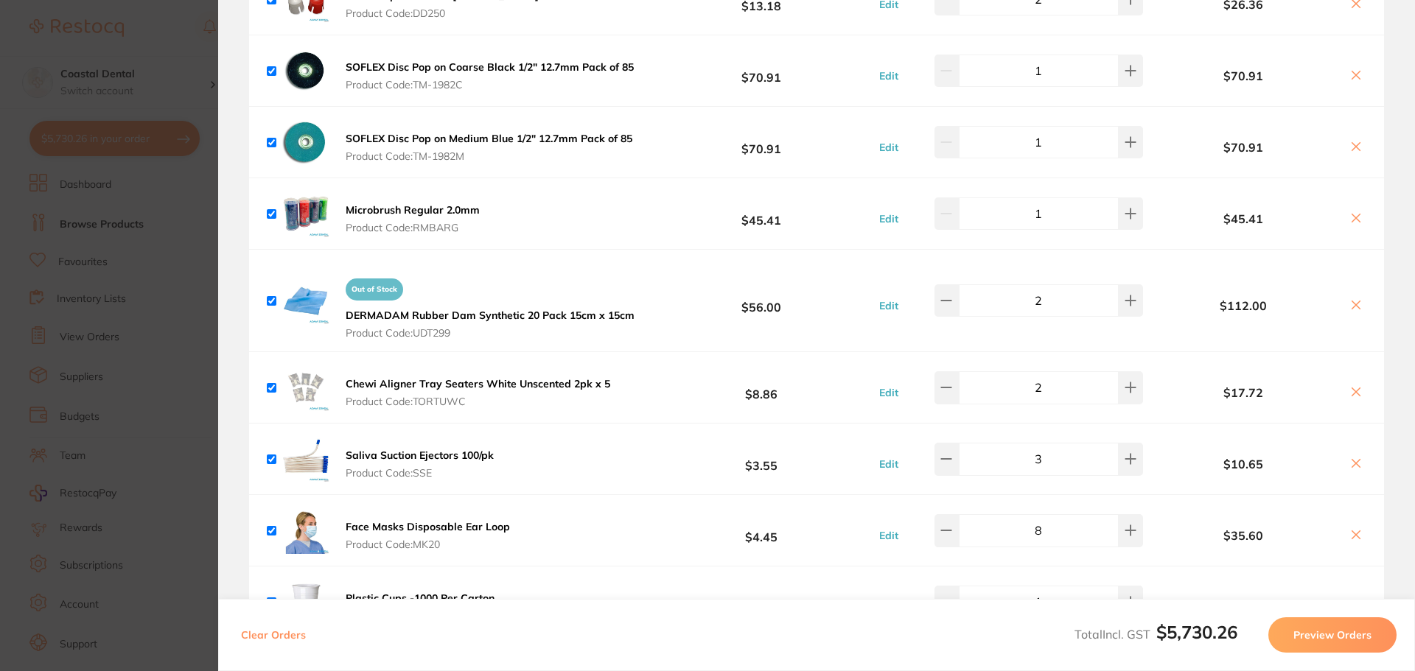
click at [1352, 306] on icon at bounding box center [1356, 305] width 12 height 12
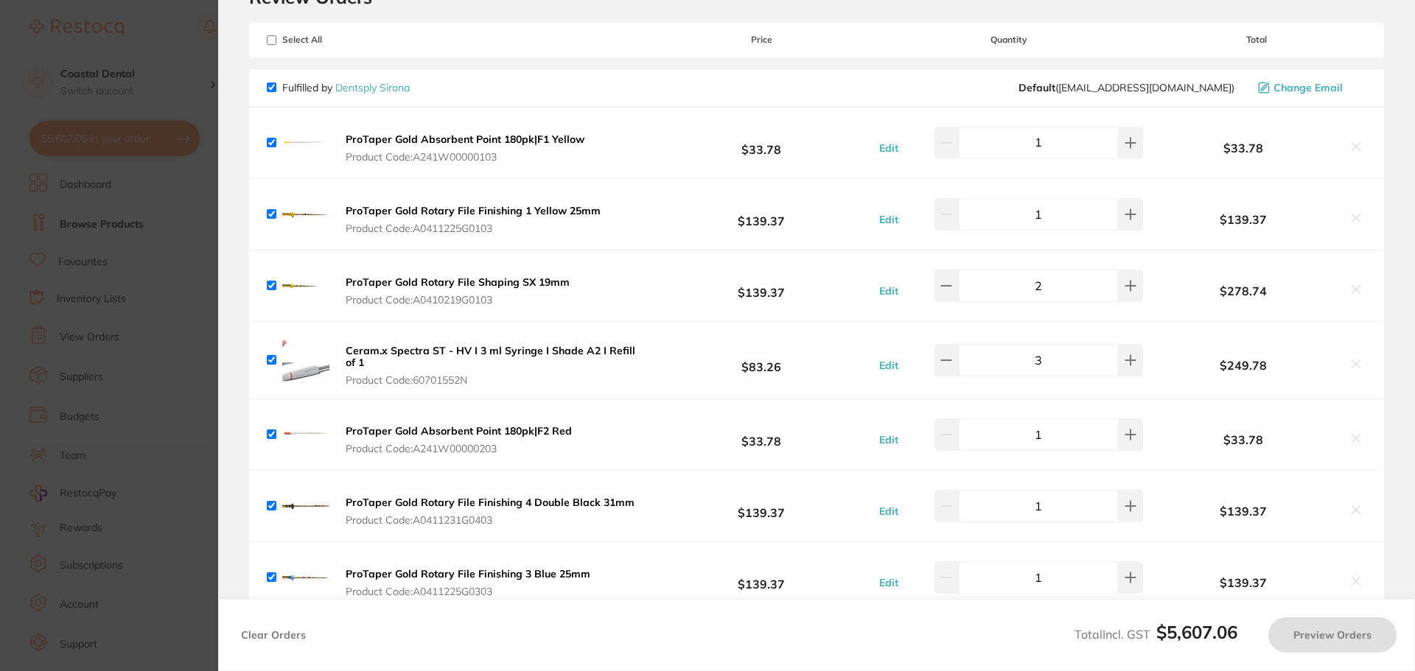
scroll to position [0, 0]
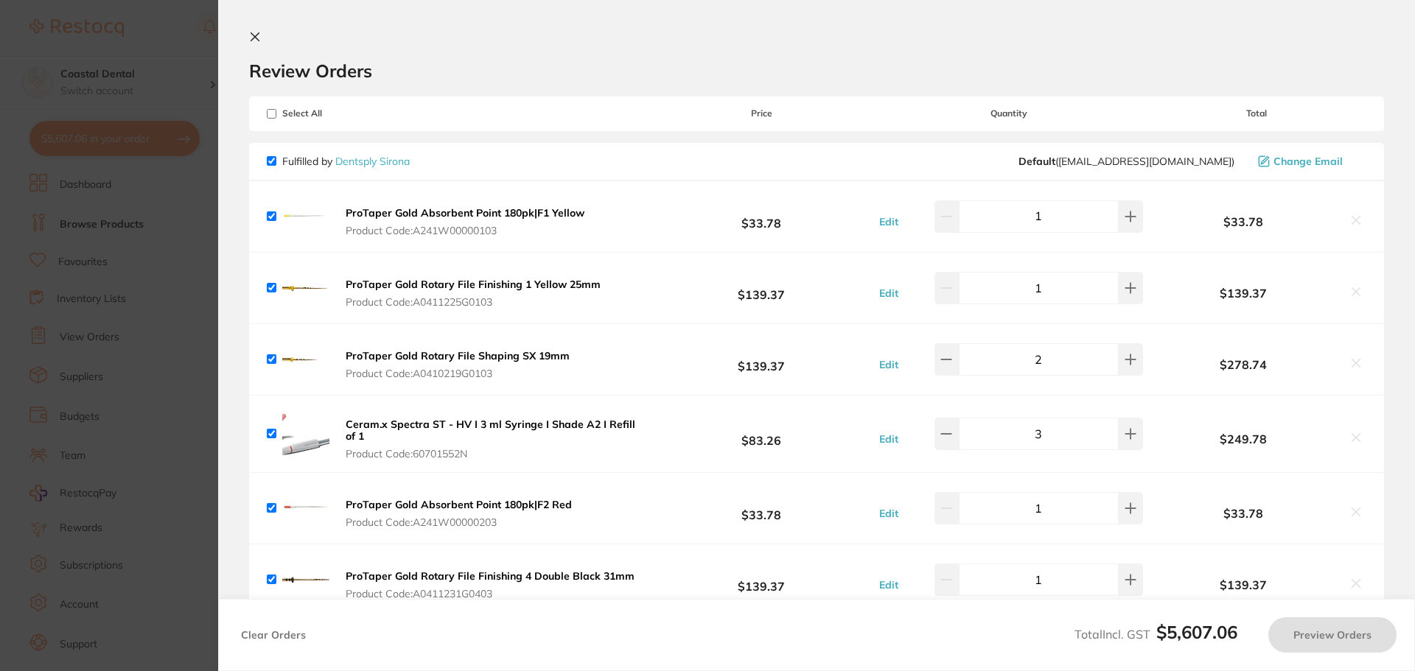
click at [255, 37] on icon at bounding box center [255, 37] width 8 height 8
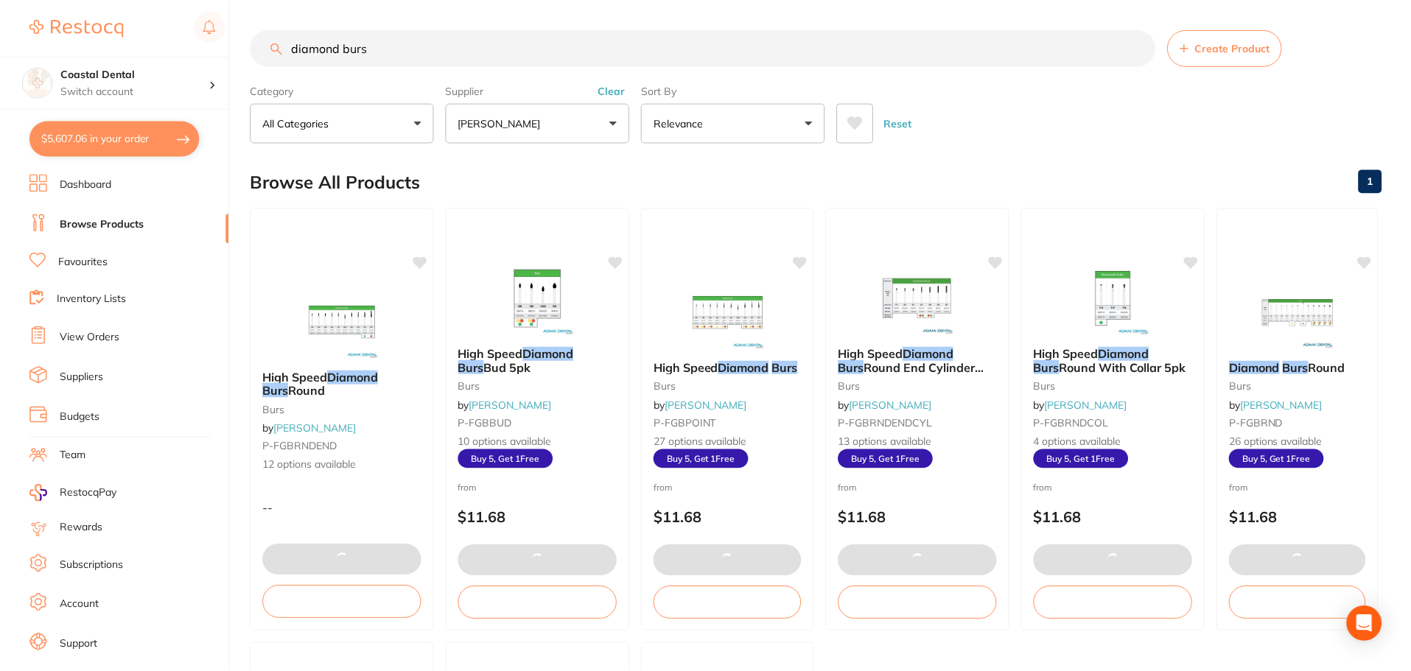
scroll to position [221, 0]
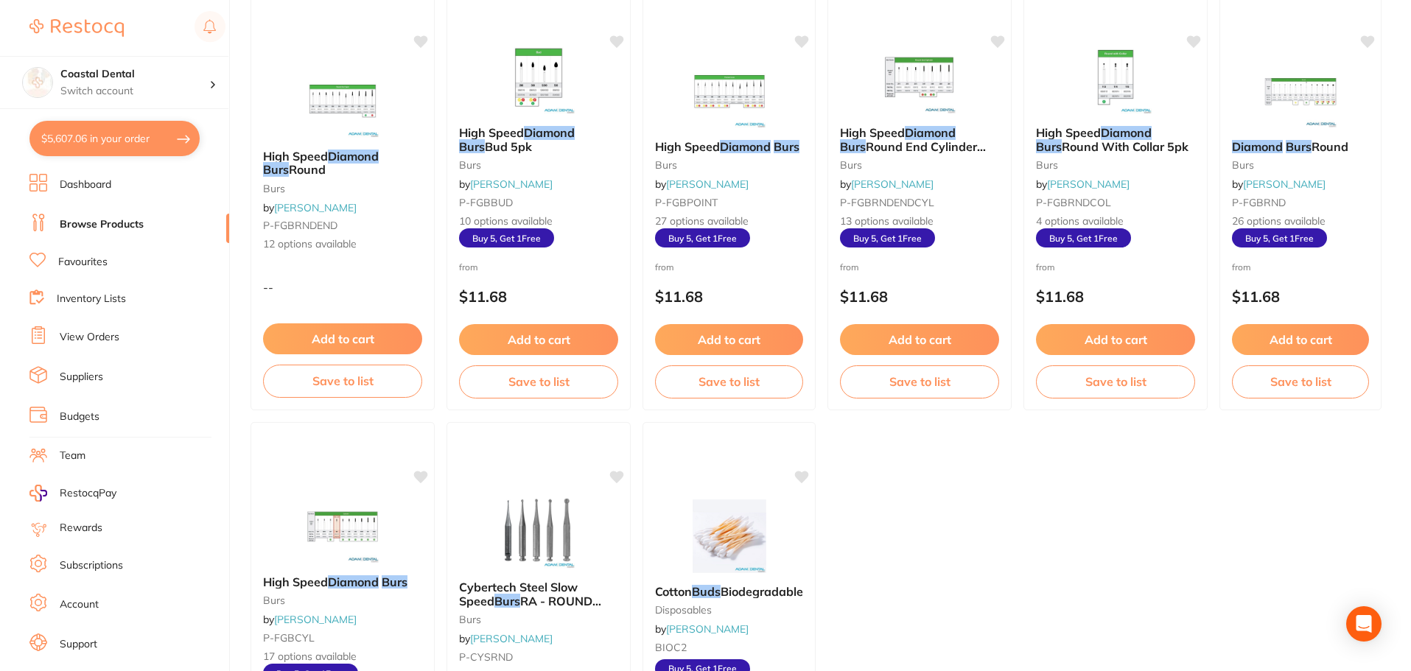
click at [113, 144] on button "$5,607.06 in your order" at bounding box center [114, 138] width 170 height 35
checkbox input "true"
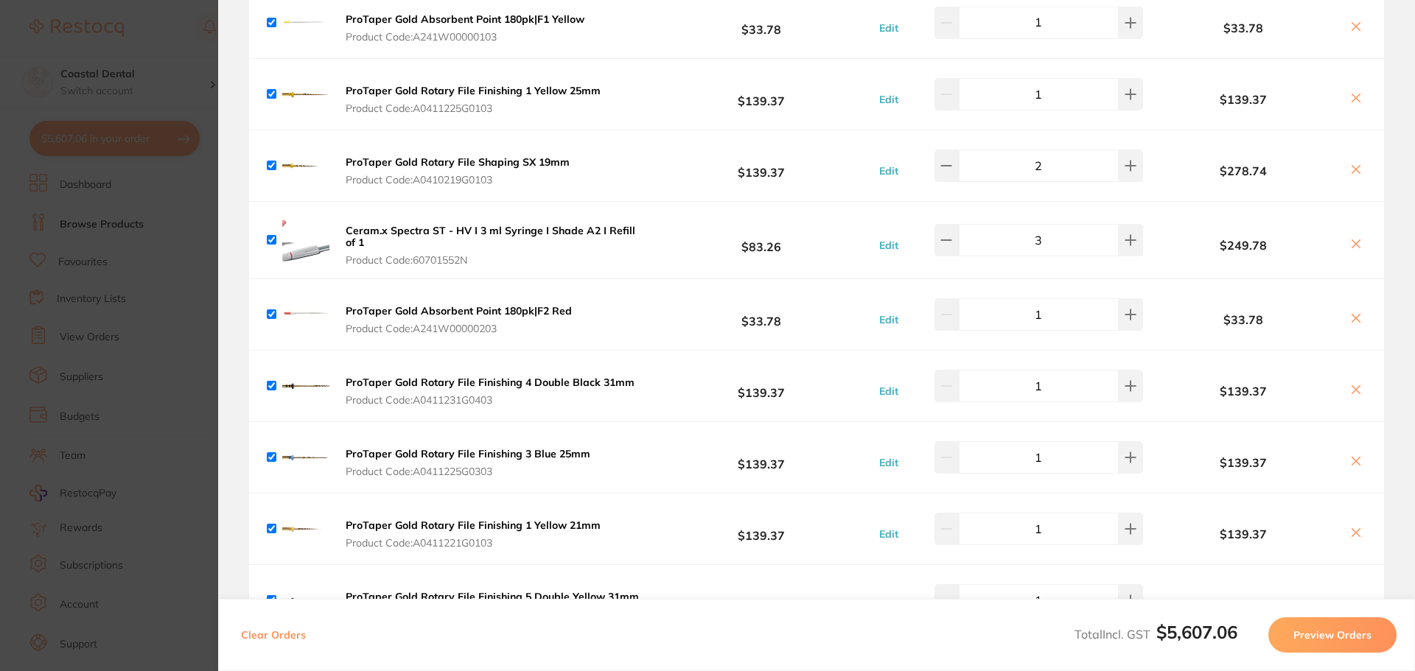
scroll to position [0, 0]
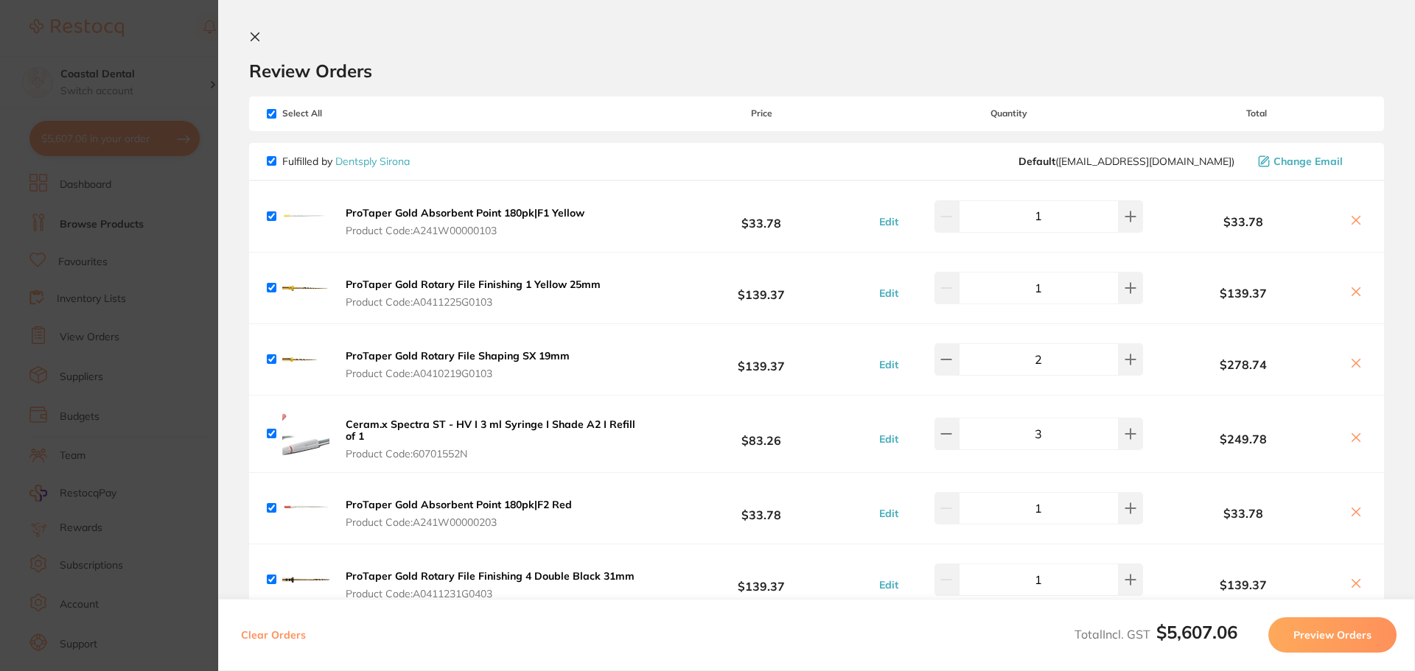
click at [254, 37] on icon at bounding box center [255, 37] width 8 height 8
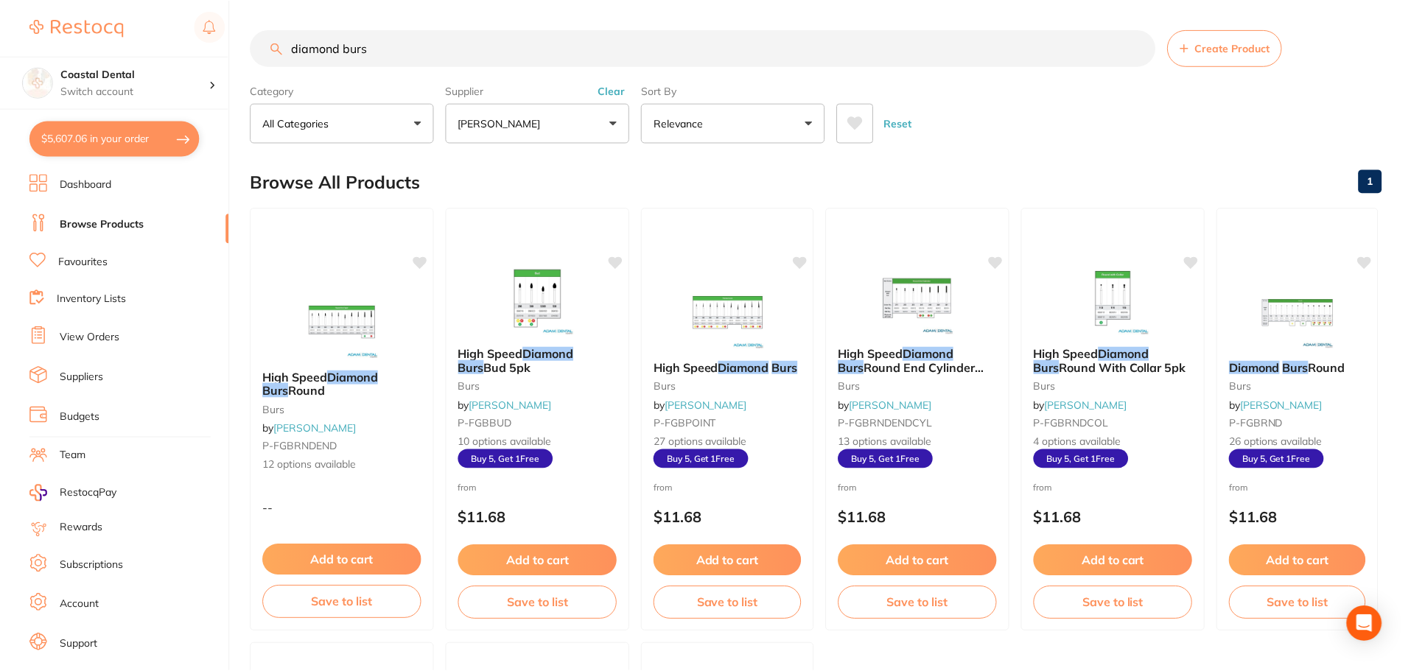
scroll to position [221, 0]
